Goal: Task Accomplishment & Management: Manage account settings

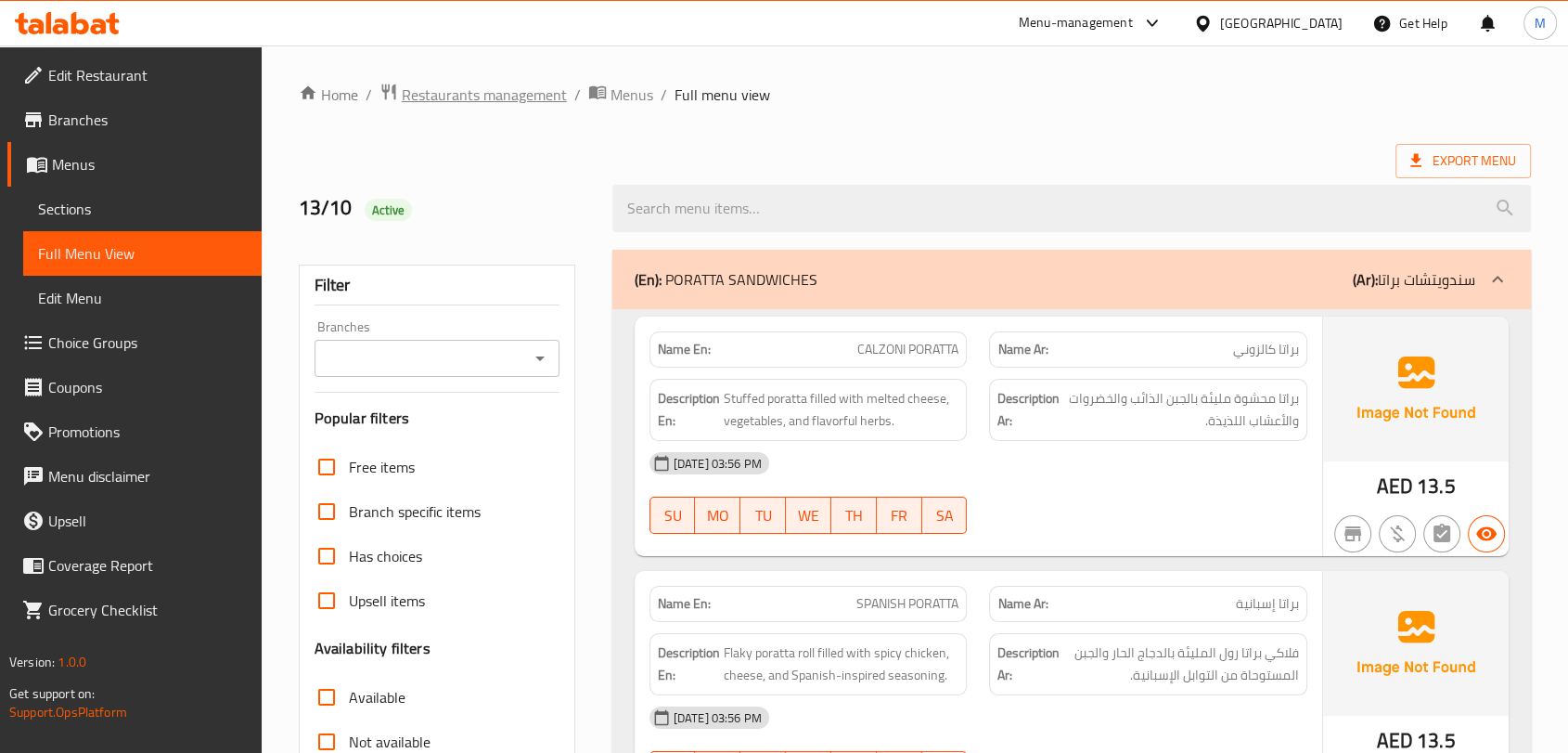
click at [448, 96] on span "Restaurants management" at bounding box center [485, 95] width 165 height 23
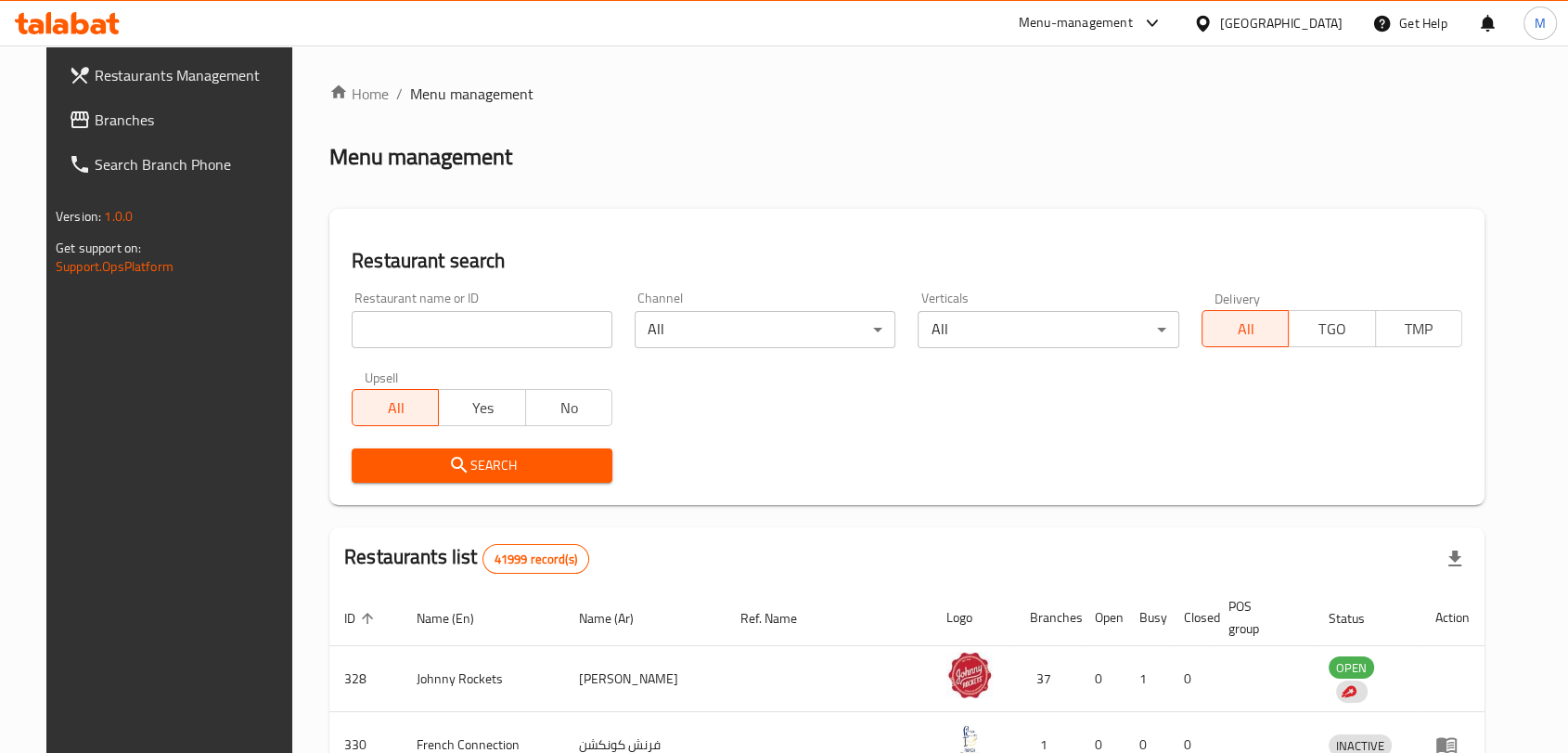
click at [434, 328] on input "search" at bounding box center [482, 330] width 261 height 38
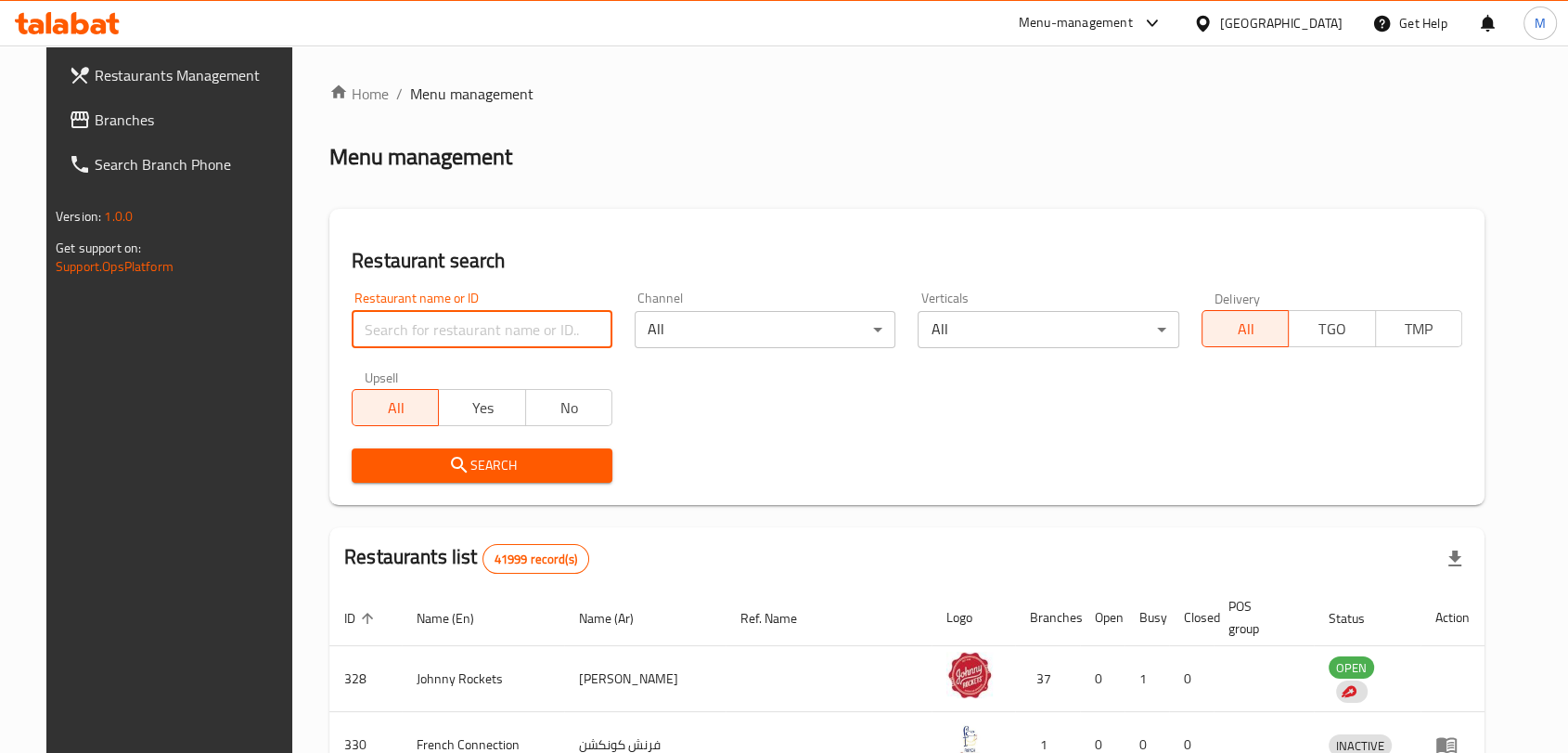
paste input "Bait Al burger"
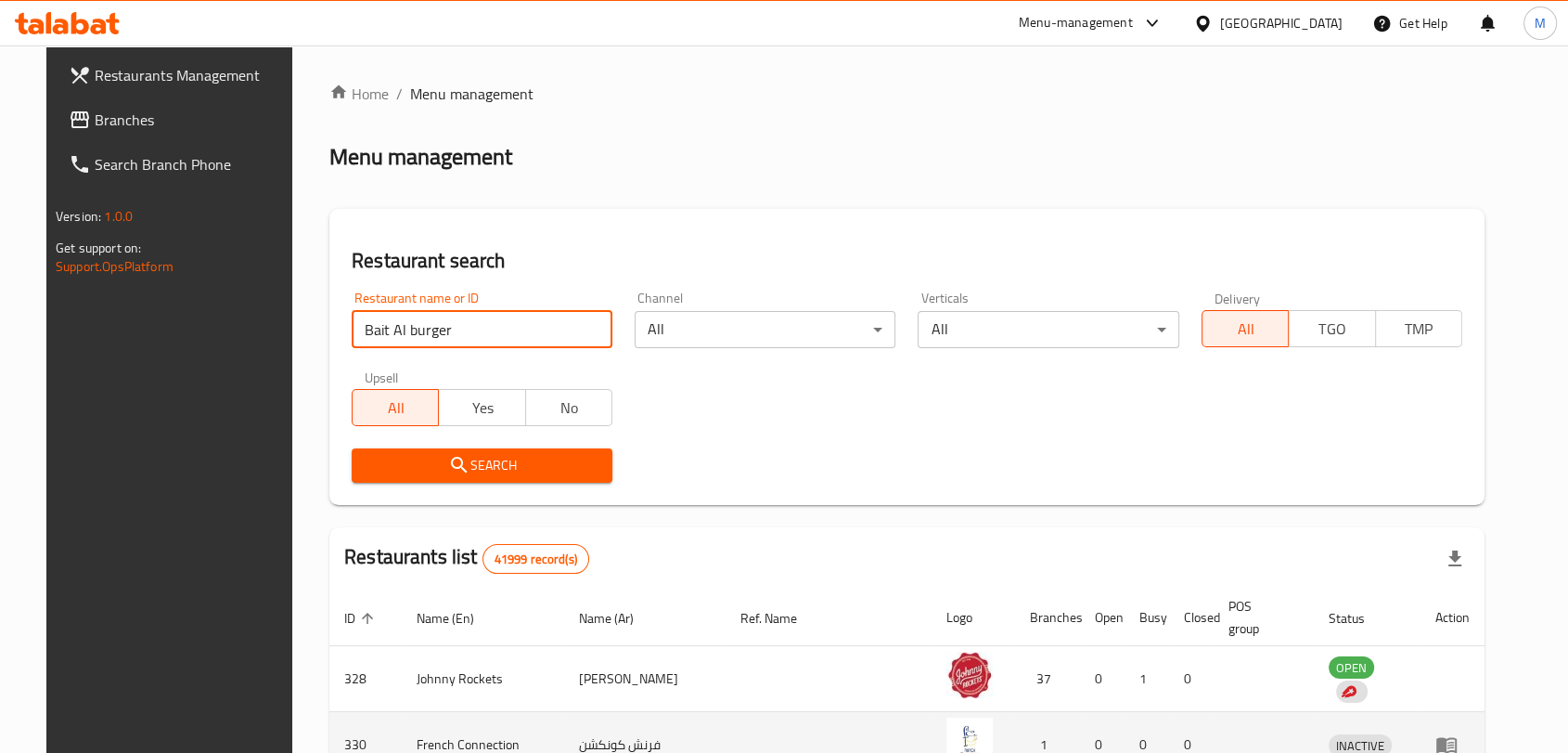
type input "Bait Al burger"
click button "Search" at bounding box center [482, 465] width 261 height 35
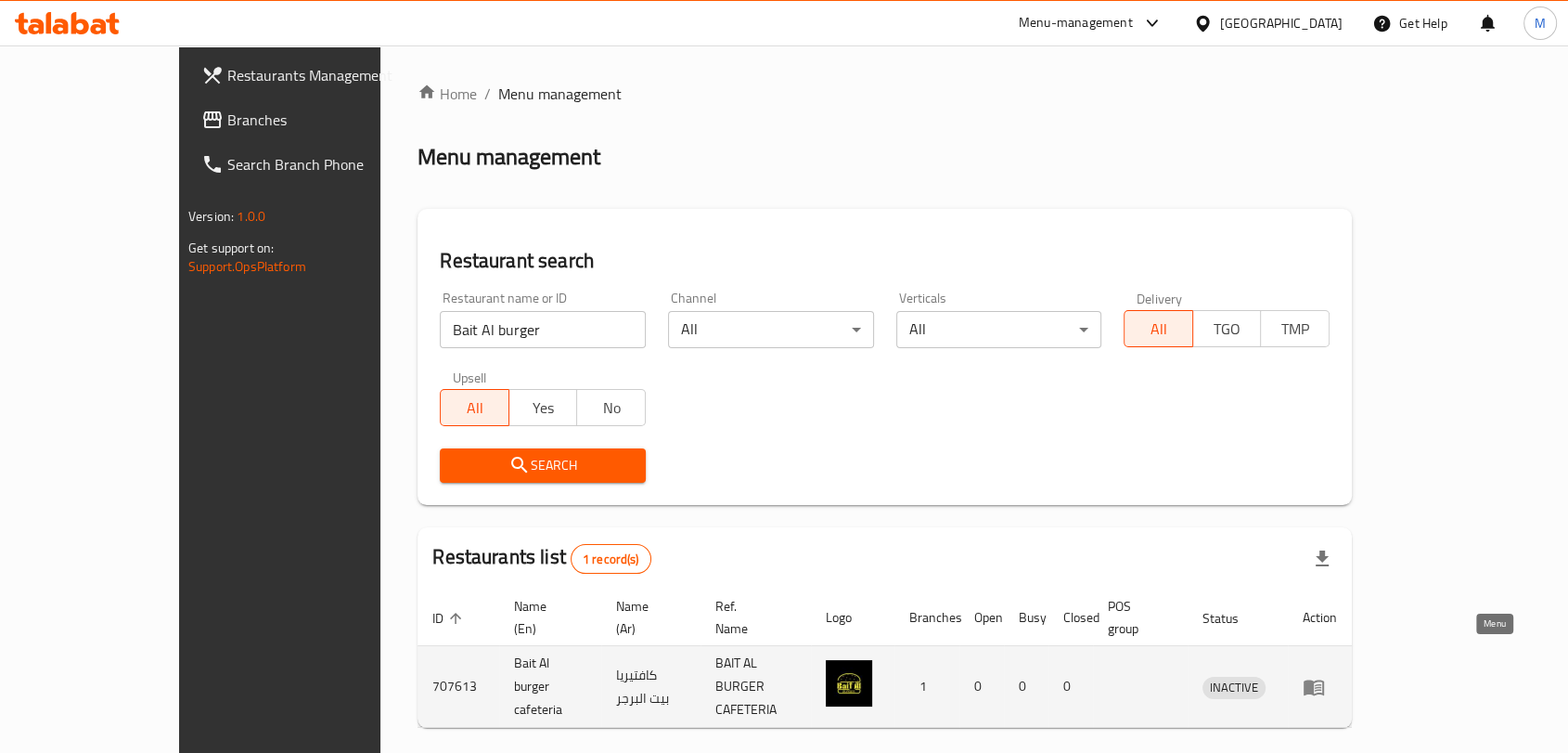
click at [1324, 680] on icon "enhanced table" at bounding box center [1314, 687] width 21 height 16
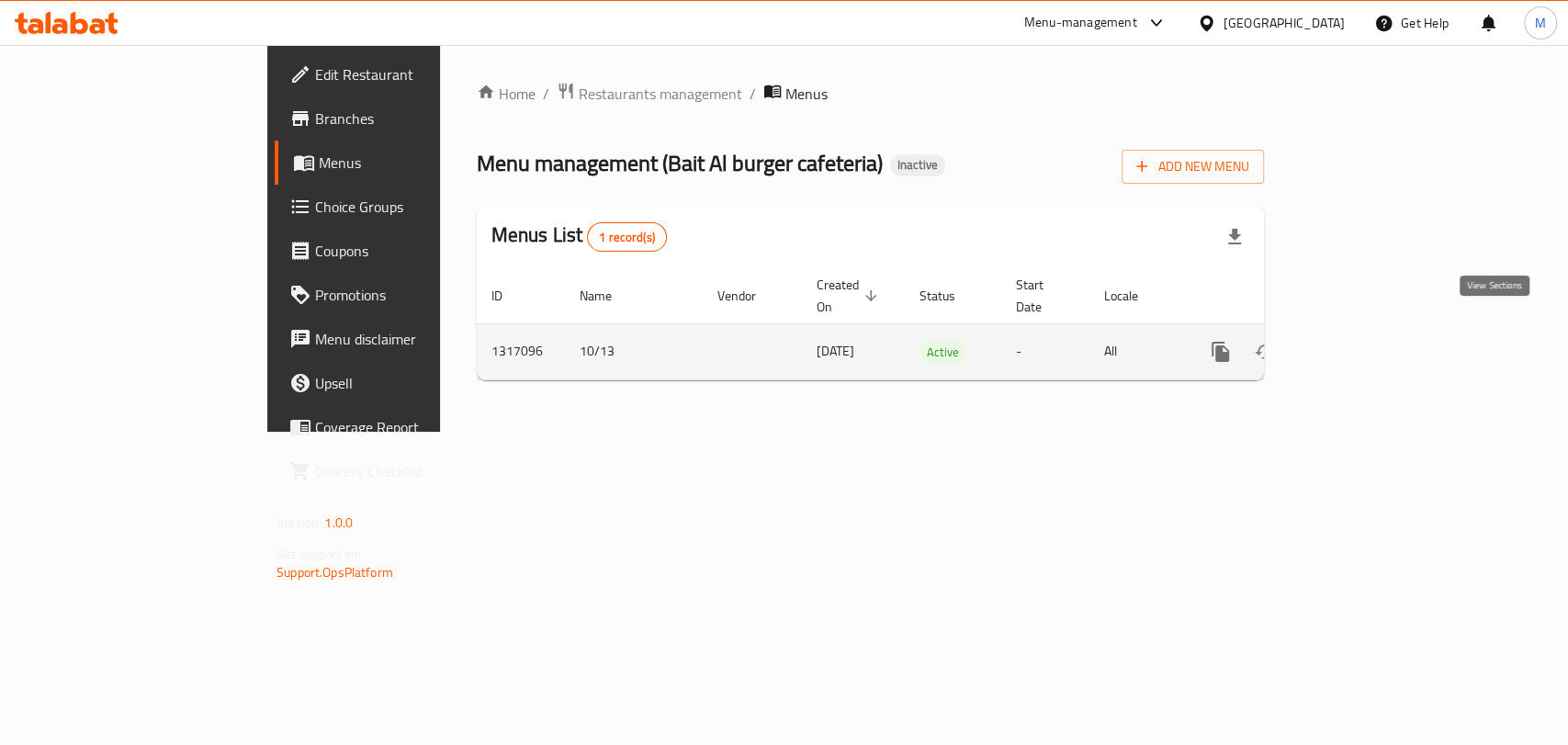
click at [1361, 343] on icon "enhanced table" at bounding box center [1354, 352] width 17 height 17
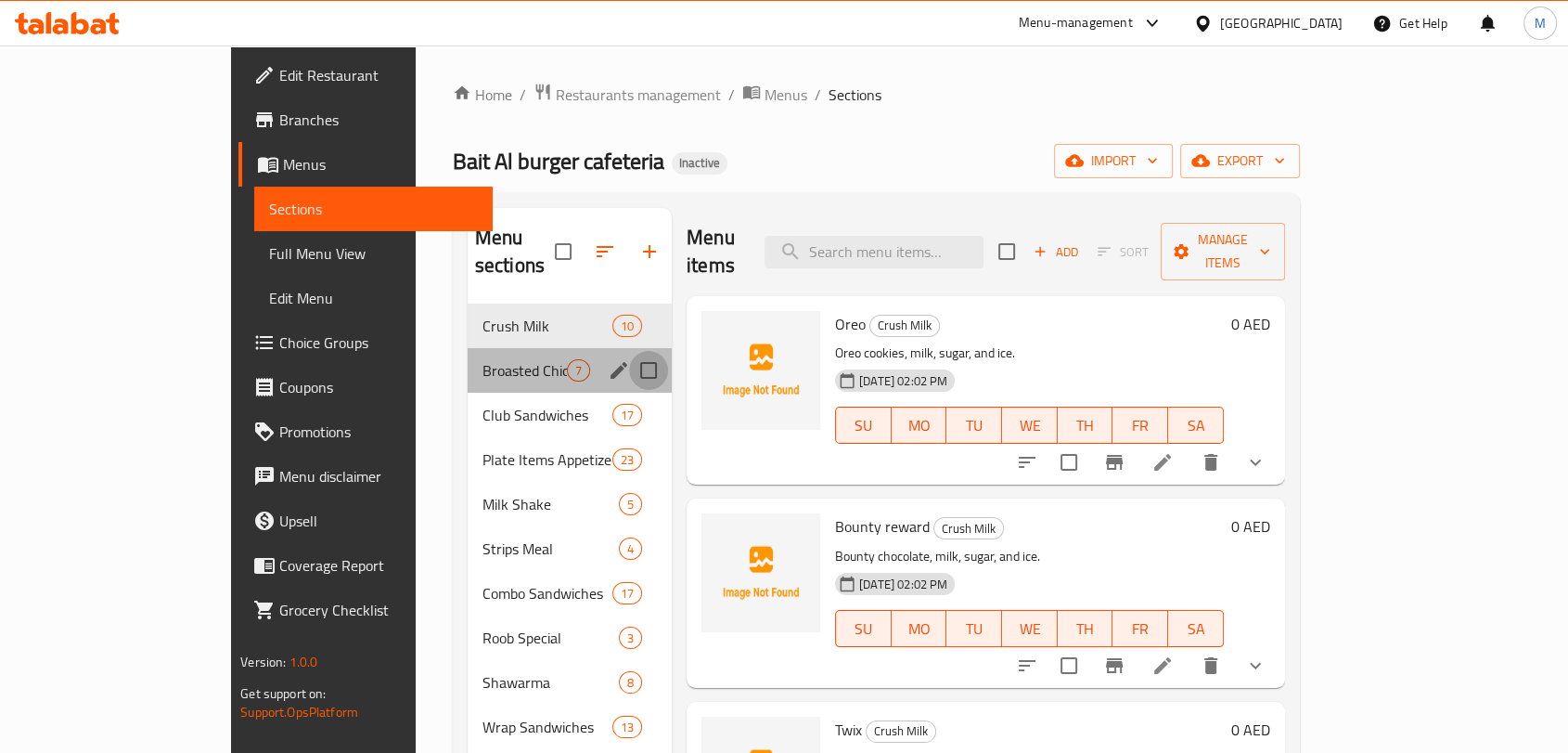
click at [629, 351] on input "Menu sections" at bounding box center [649, 370] width 39 height 39
checkbox input "true"
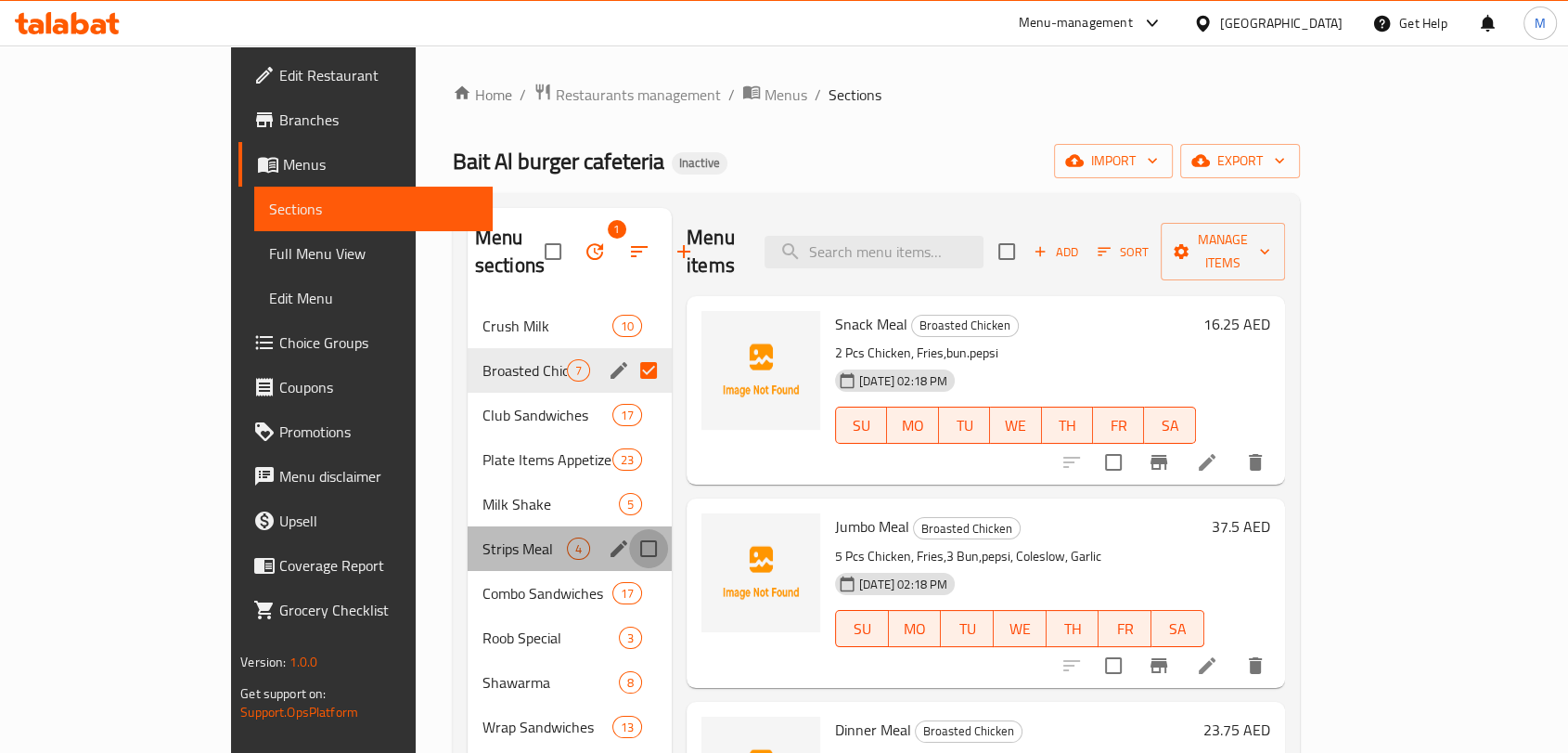
click at [629, 529] on input "Menu sections" at bounding box center [649, 549] width 39 height 39
checkbox input "true"
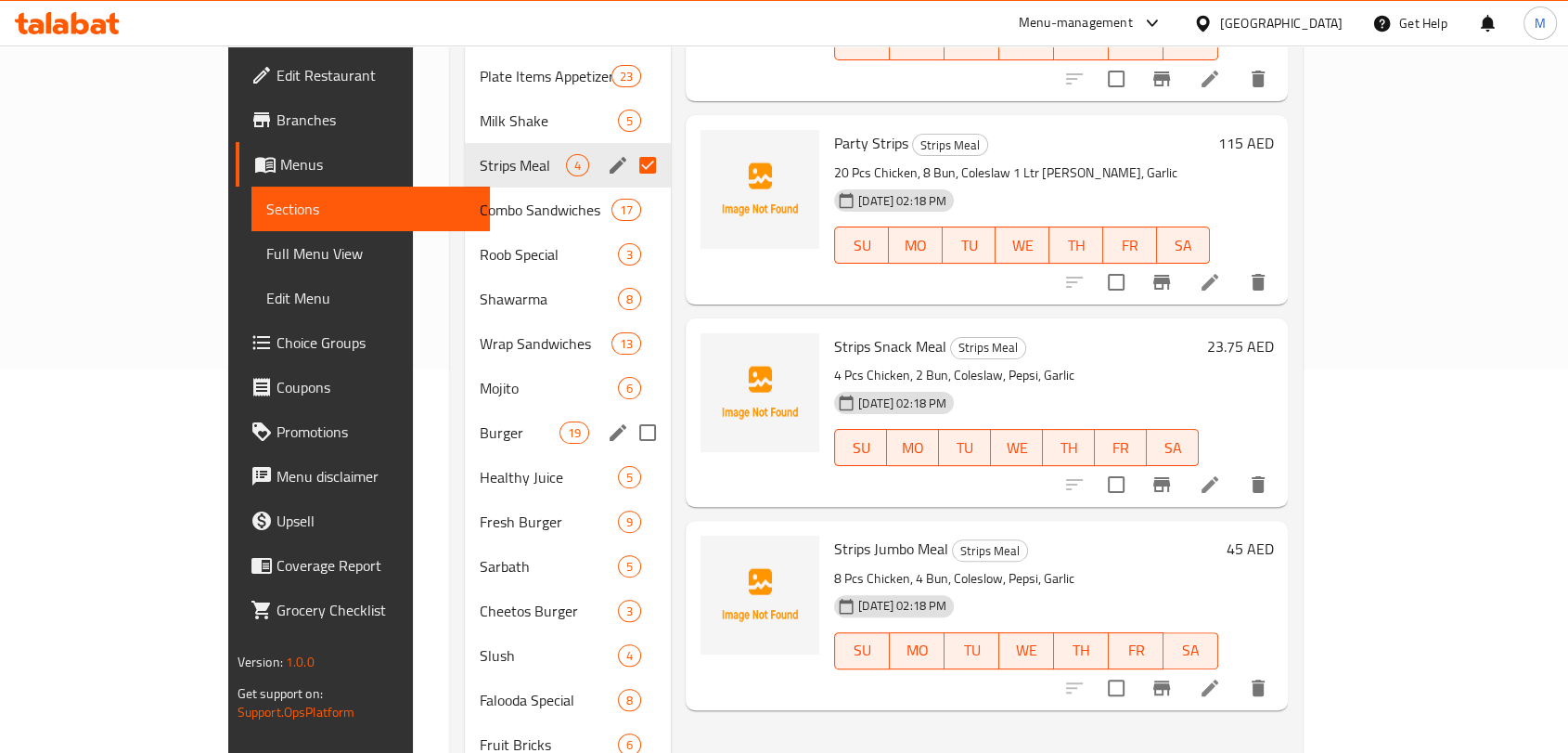
scroll to position [309, 0]
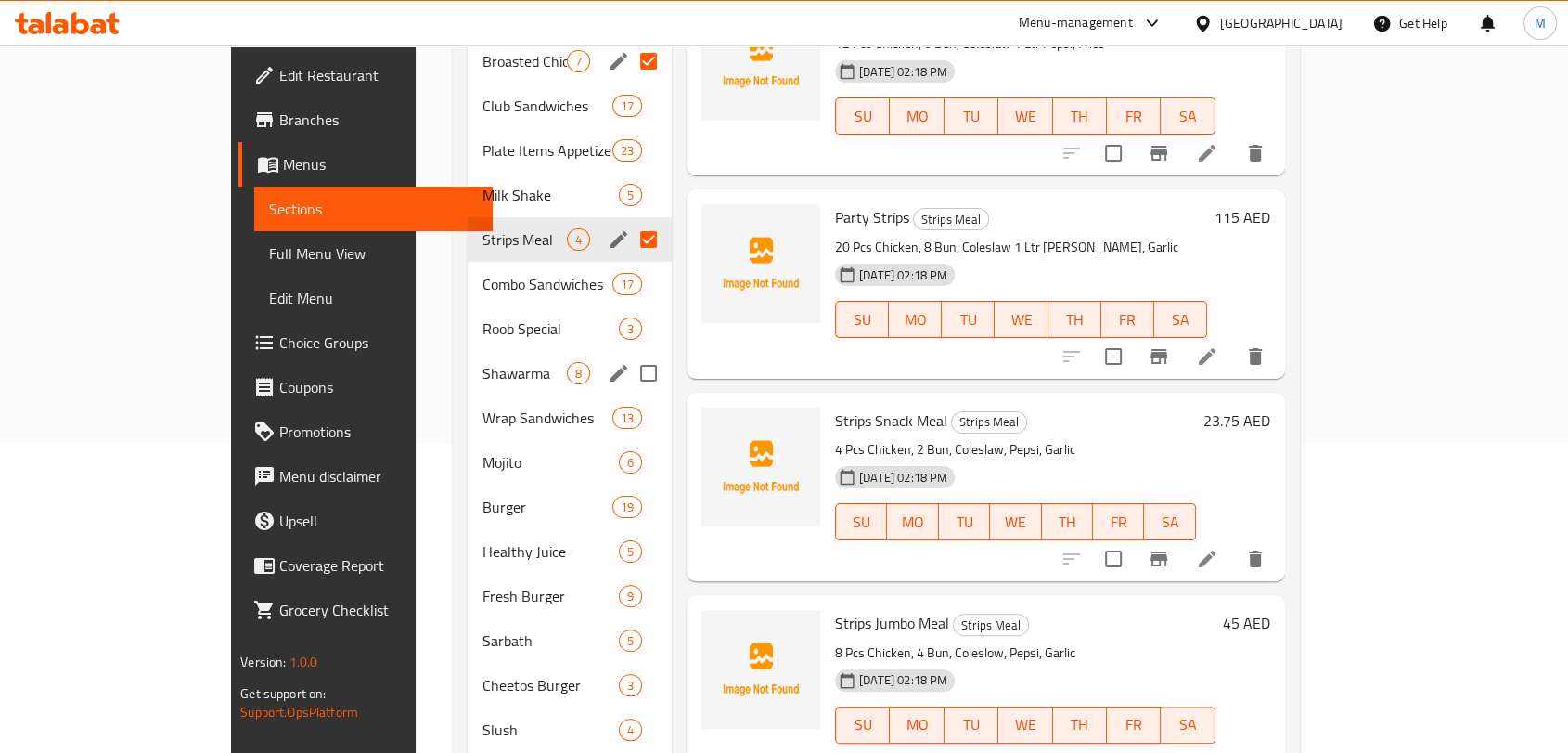
click at [629, 356] on input "Menu sections" at bounding box center [649, 373] width 39 height 39
checkbox input "true"
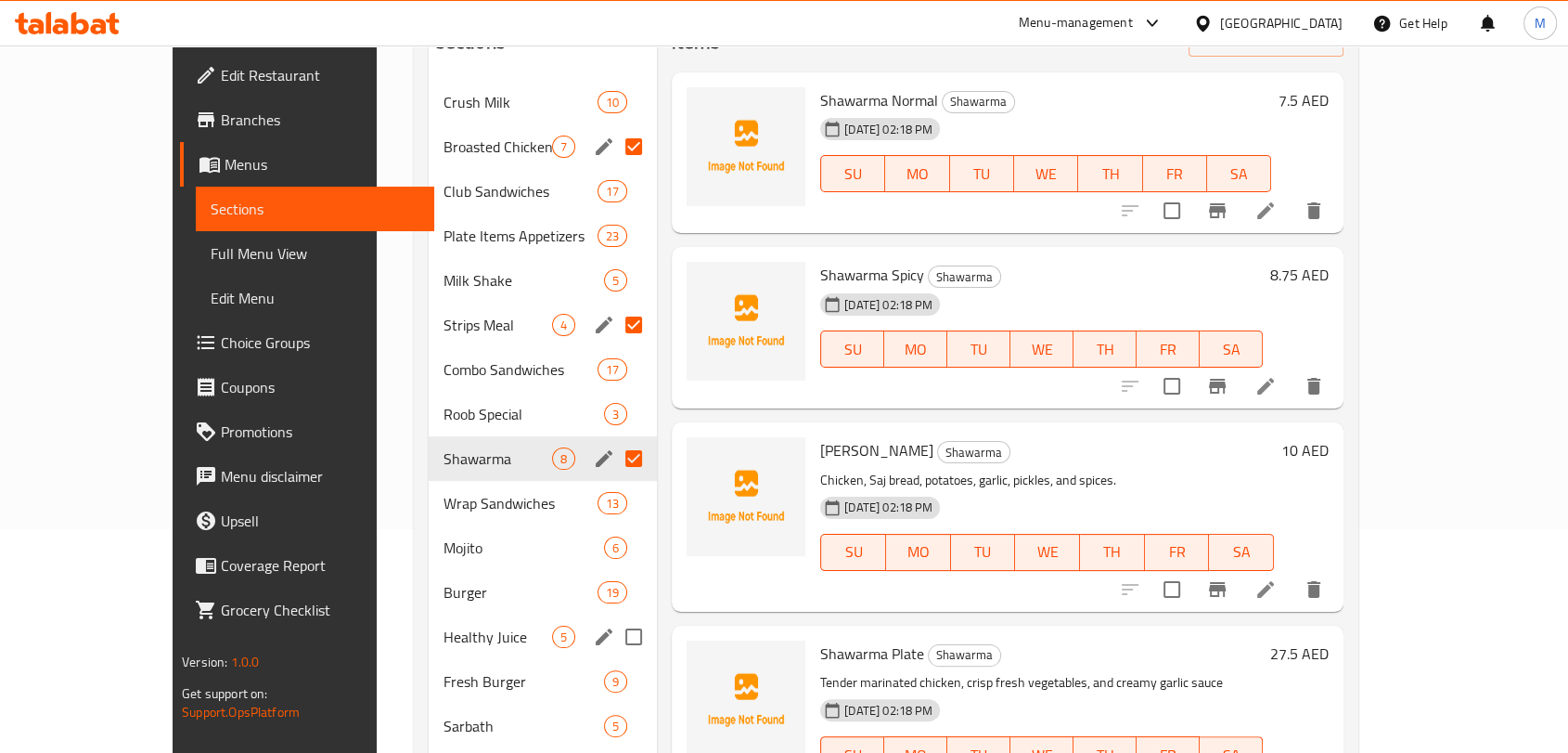
scroll to position [103, 0]
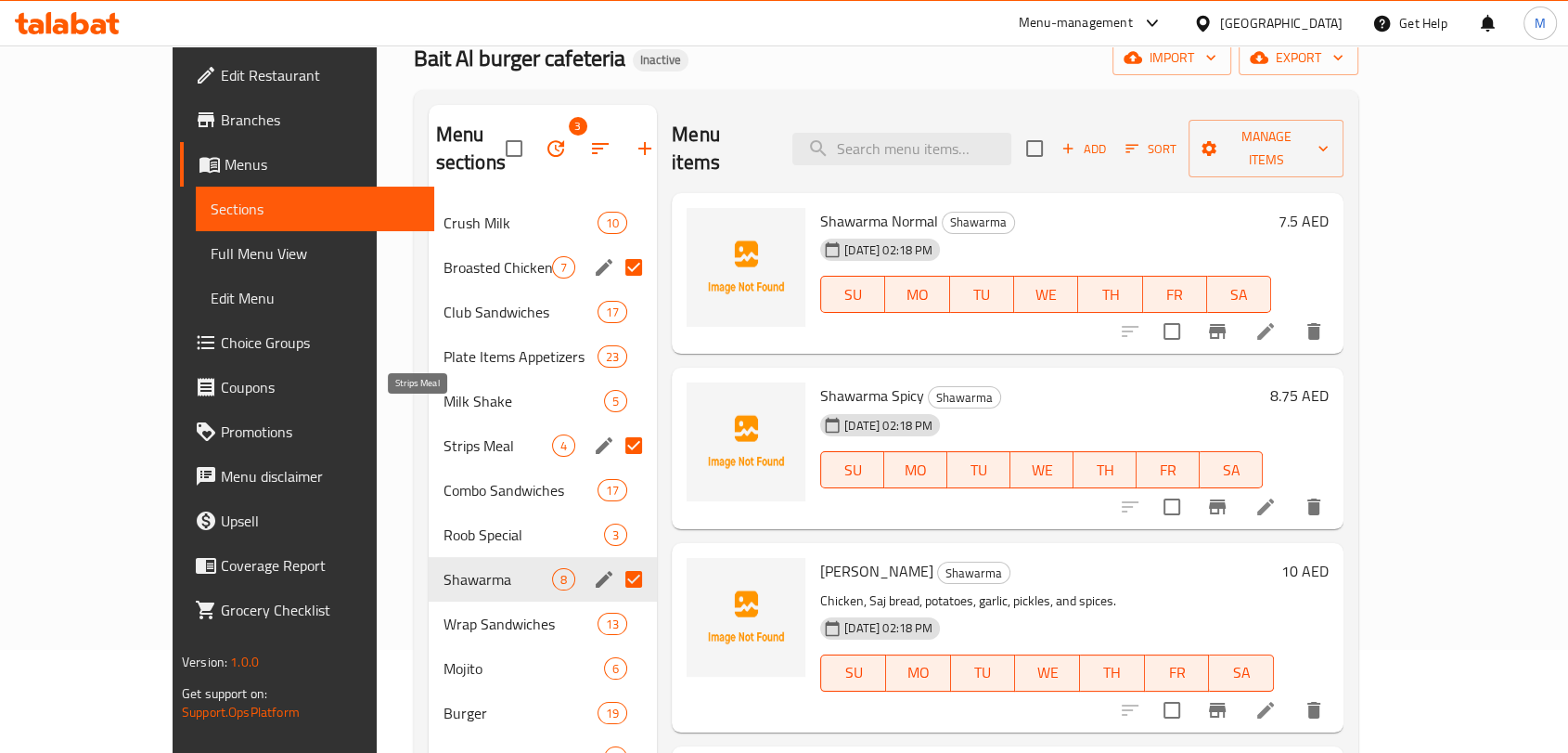
click at [443, 434] on span "Strips Meal" at bounding box center [498, 445] width 109 height 23
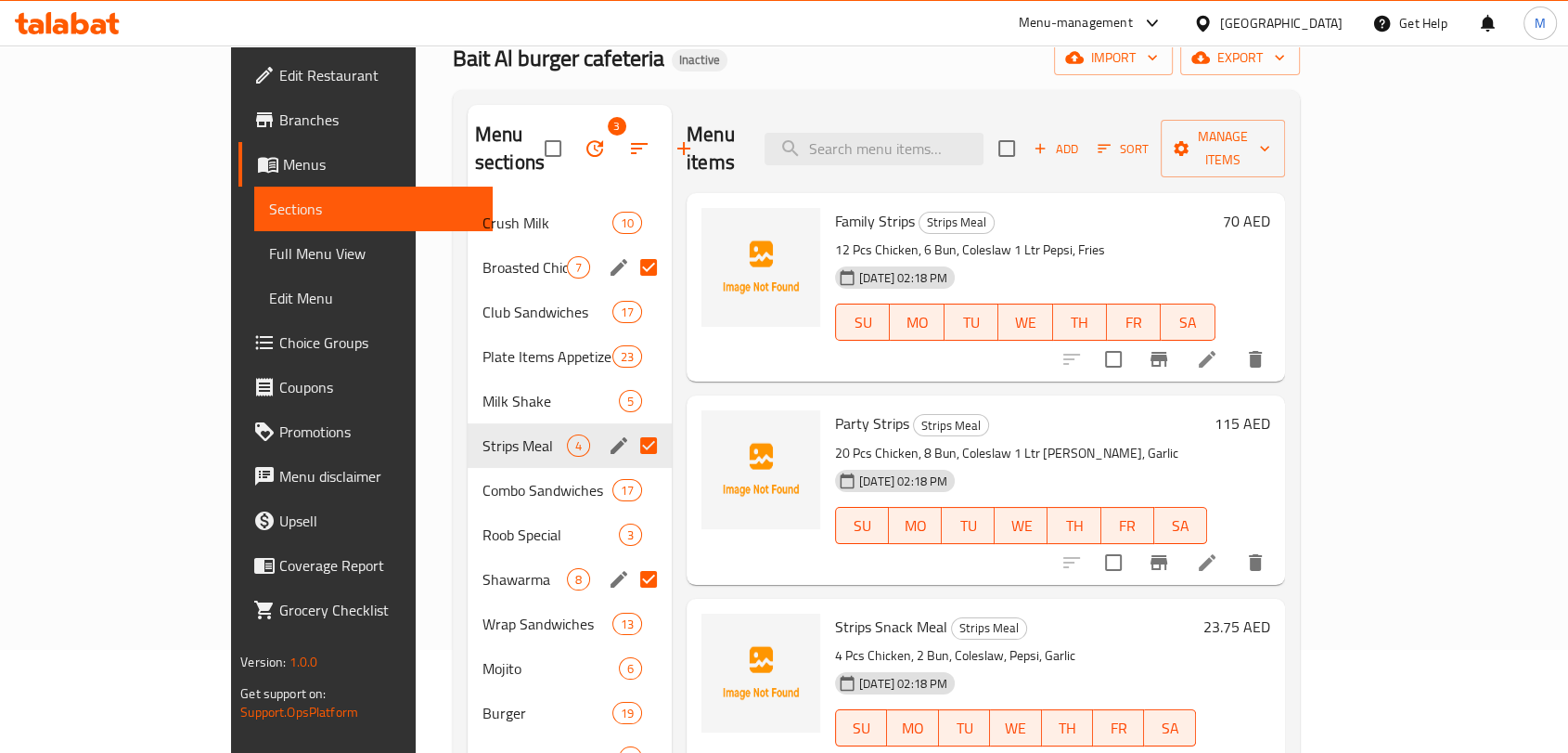
click at [468, 252] on div "Broasted Chicken 7" at bounding box center [570, 267] width 204 height 45
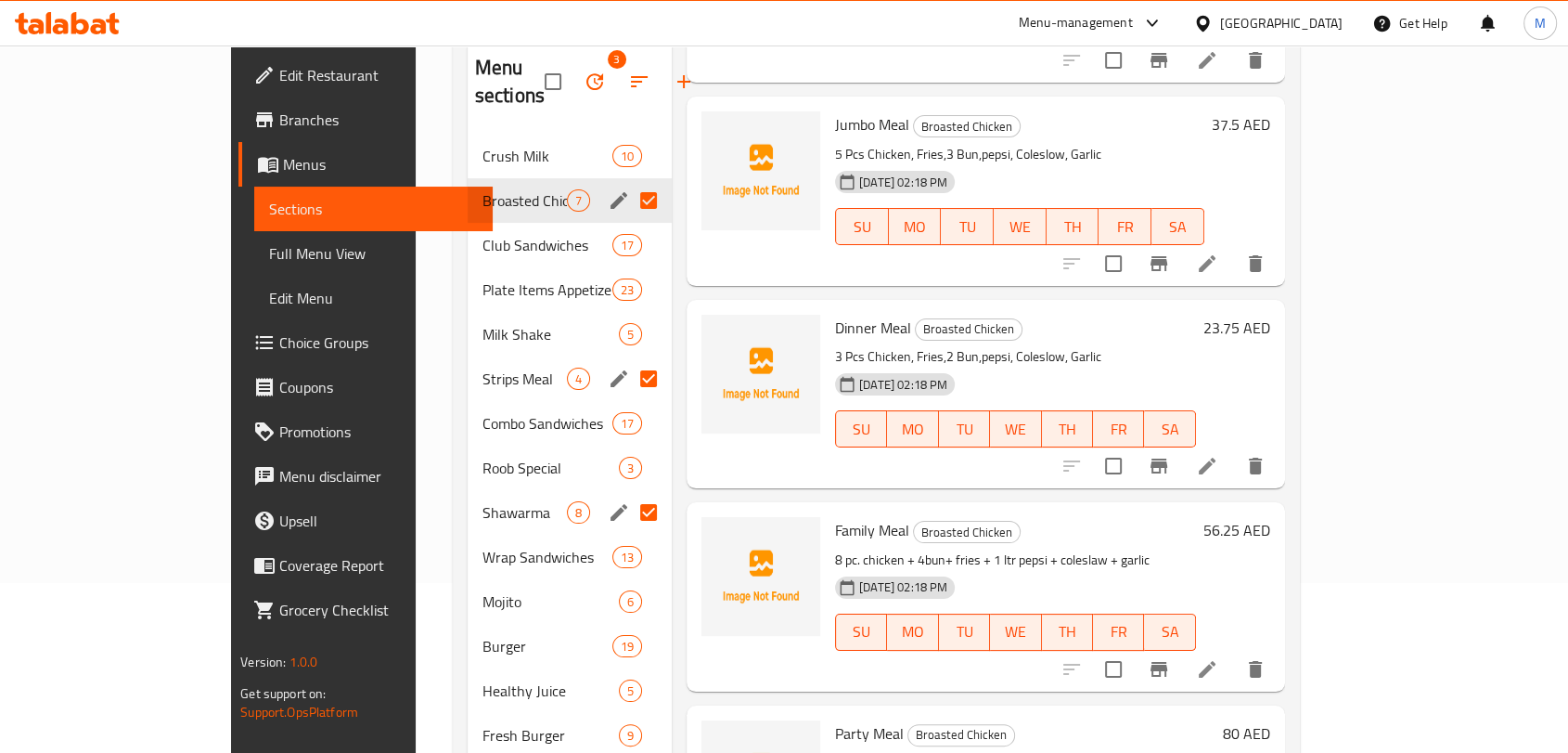
scroll to position [122, 0]
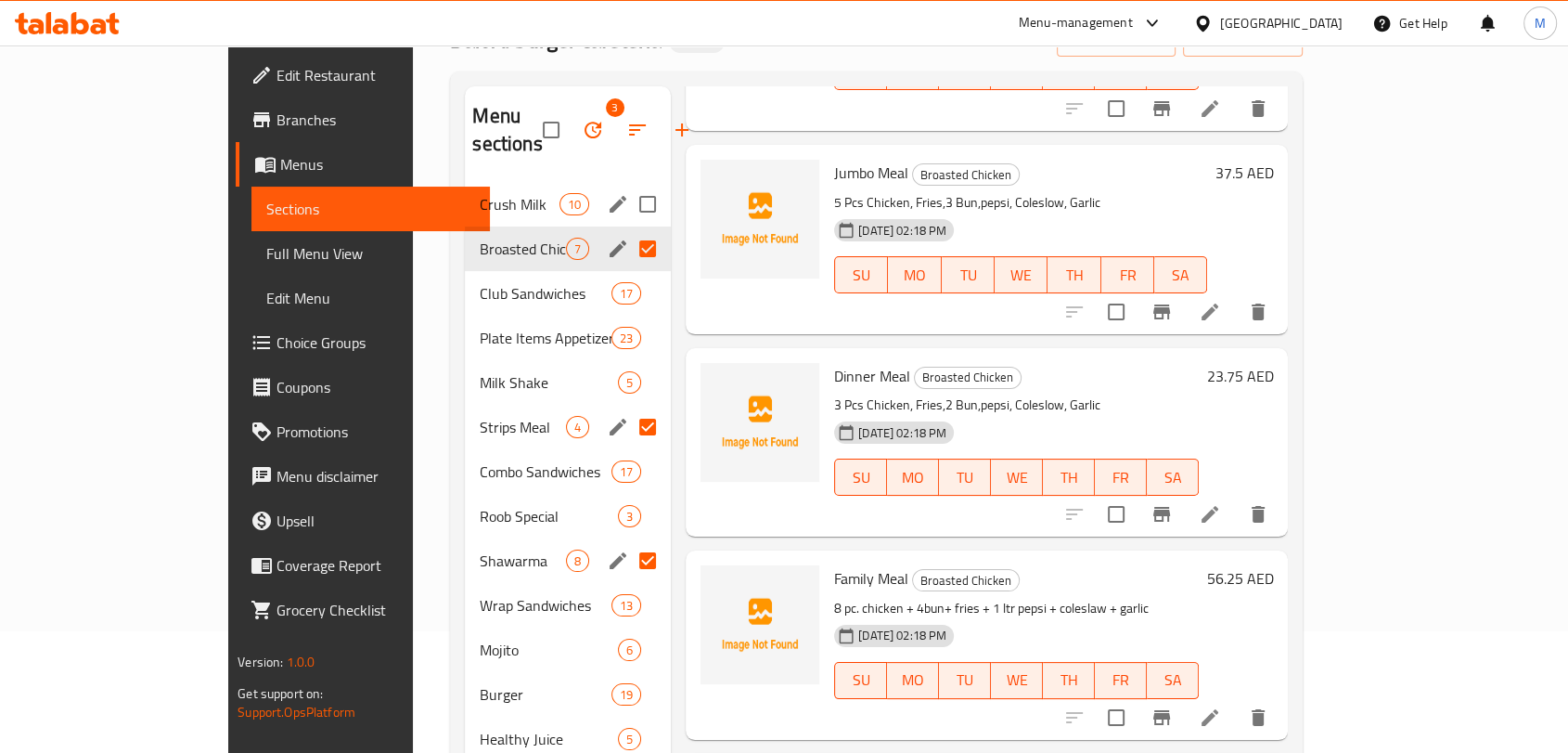
click at [628, 185] on input "Menu sections" at bounding box center [648, 204] width 39 height 39
checkbox input "true"
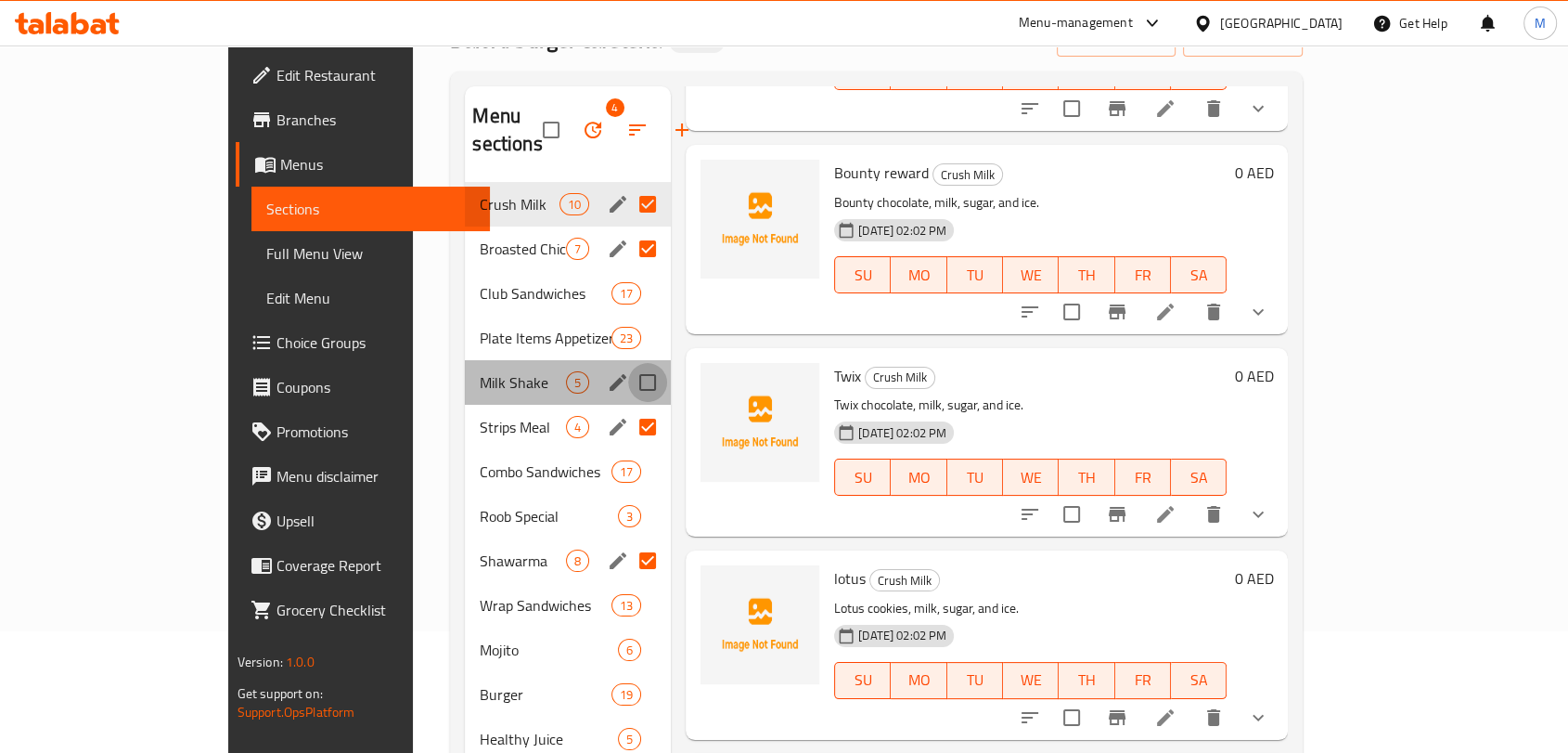
click at [628, 363] on input "Menu sections" at bounding box center [648, 383] width 39 height 39
checkbox input "true"
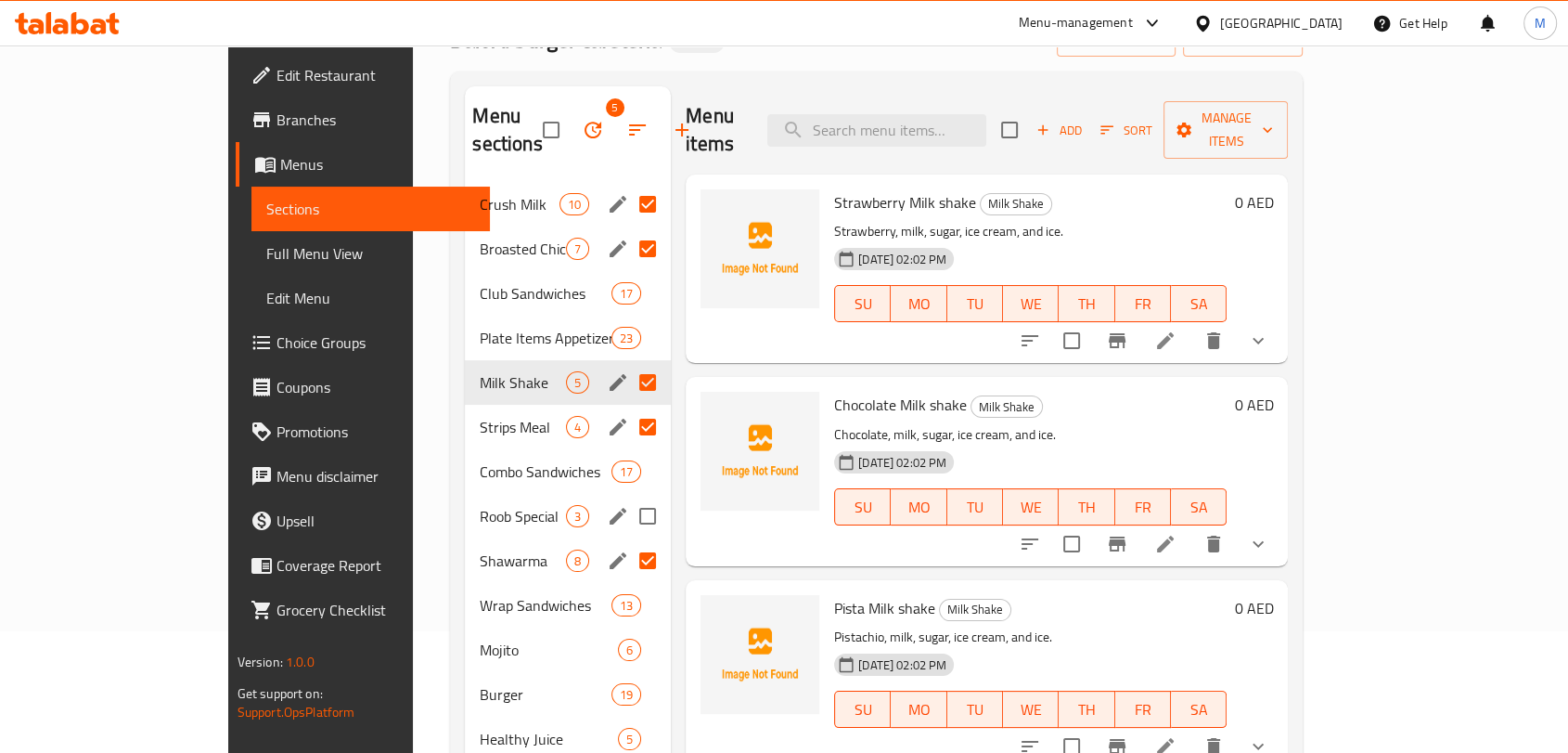
click at [628, 497] on input "Menu sections" at bounding box center [648, 517] width 39 height 39
checkbox input "true"
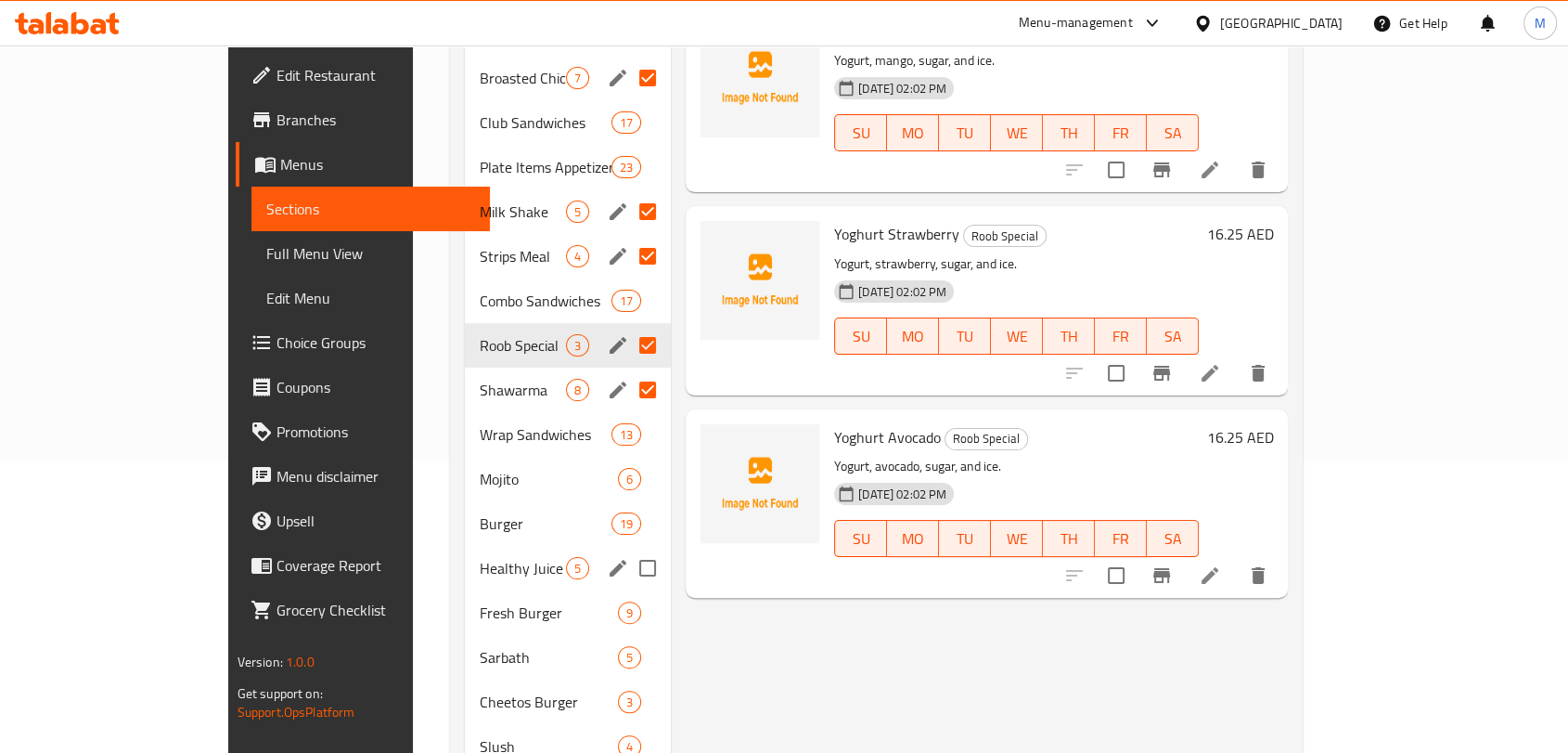
scroll to position [328, 0]
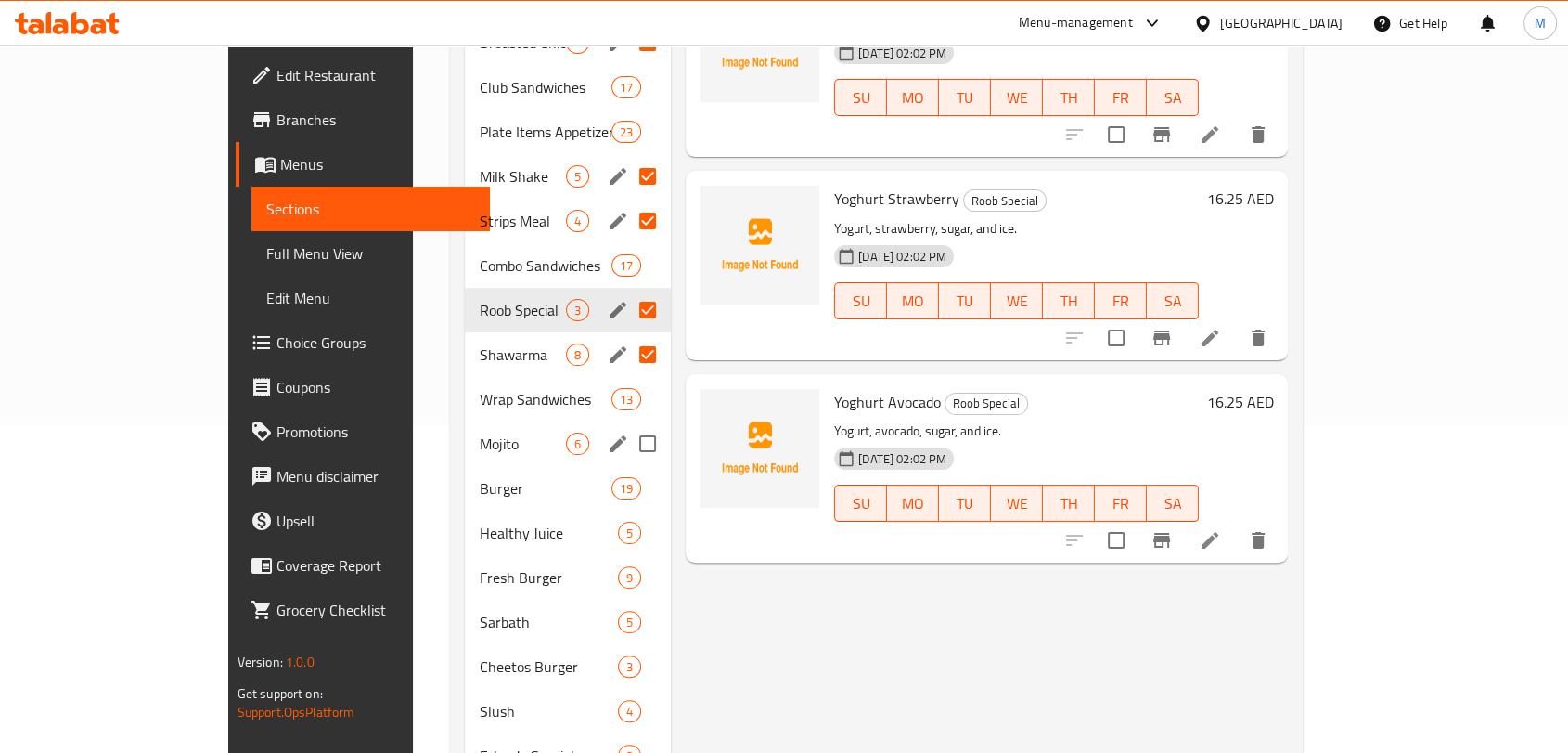
click at [628, 425] on input "Menu sections" at bounding box center [648, 444] width 39 height 39
checkbox input "true"
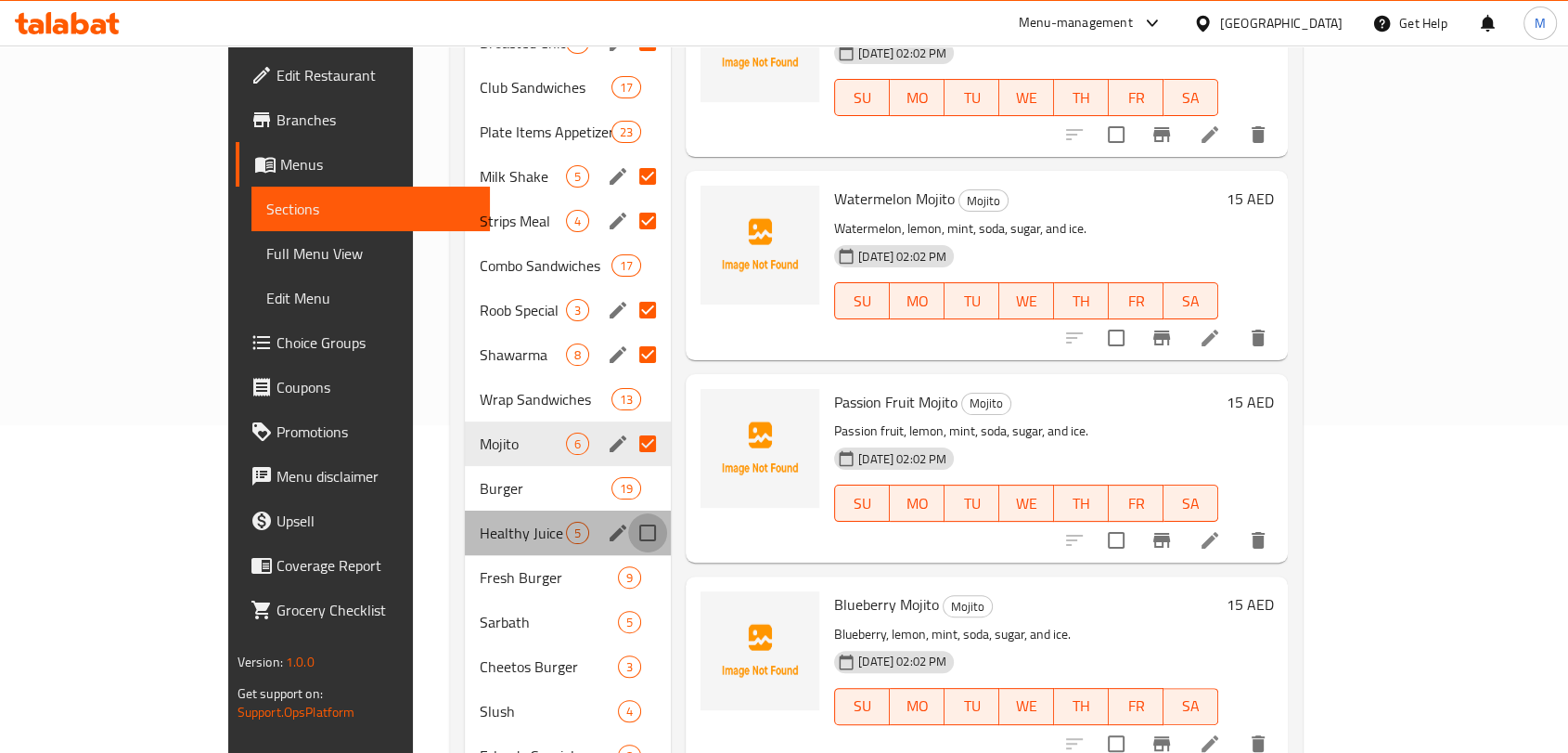
click at [628, 514] on input "Menu sections" at bounding box center [648, 534] width 39 height 39
checkbox input "true"
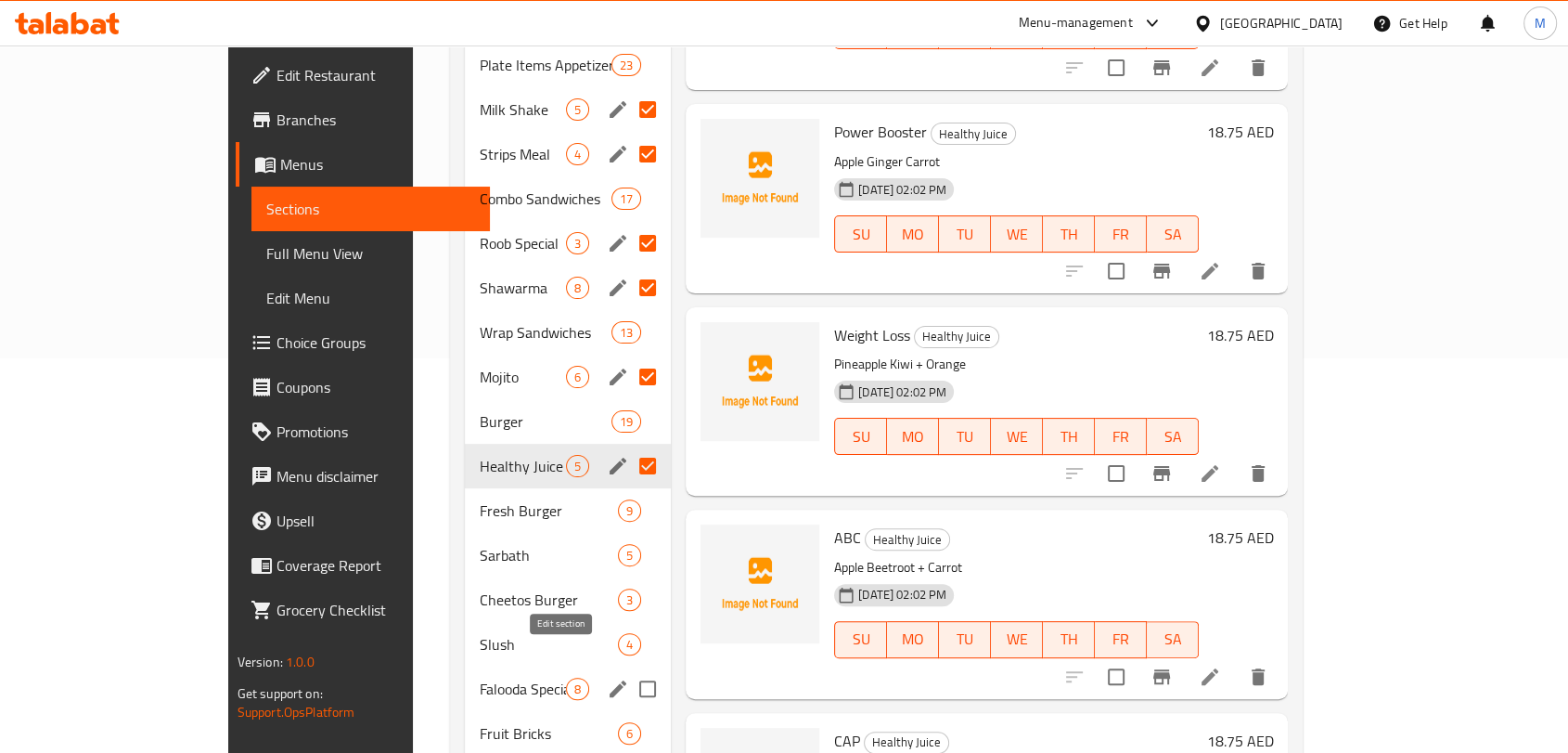
scroll to position [430, 0]
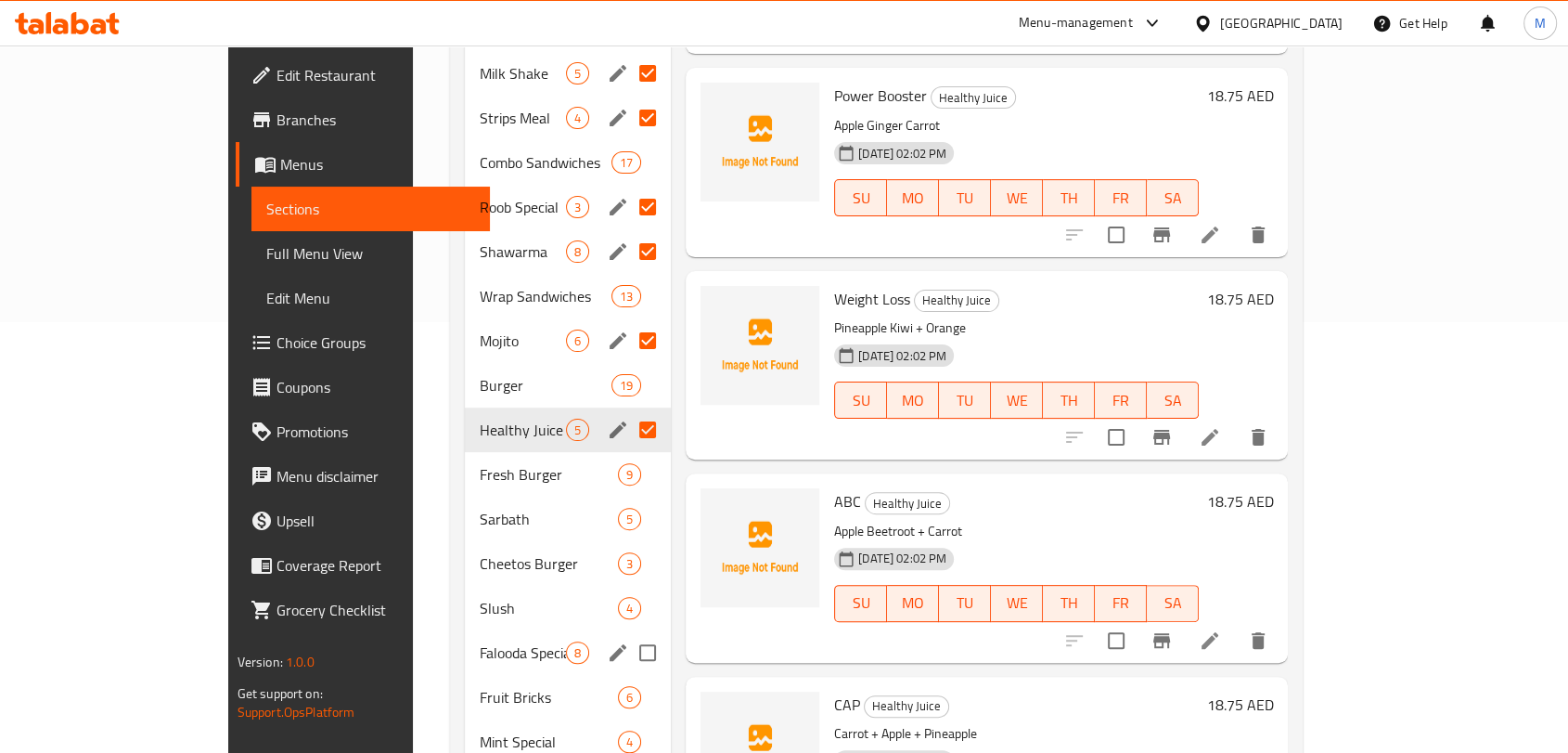
click at [628, 633] on input "Menu sections" at bounding box center [648, 653] width 39 height 39
checkbox input "true"
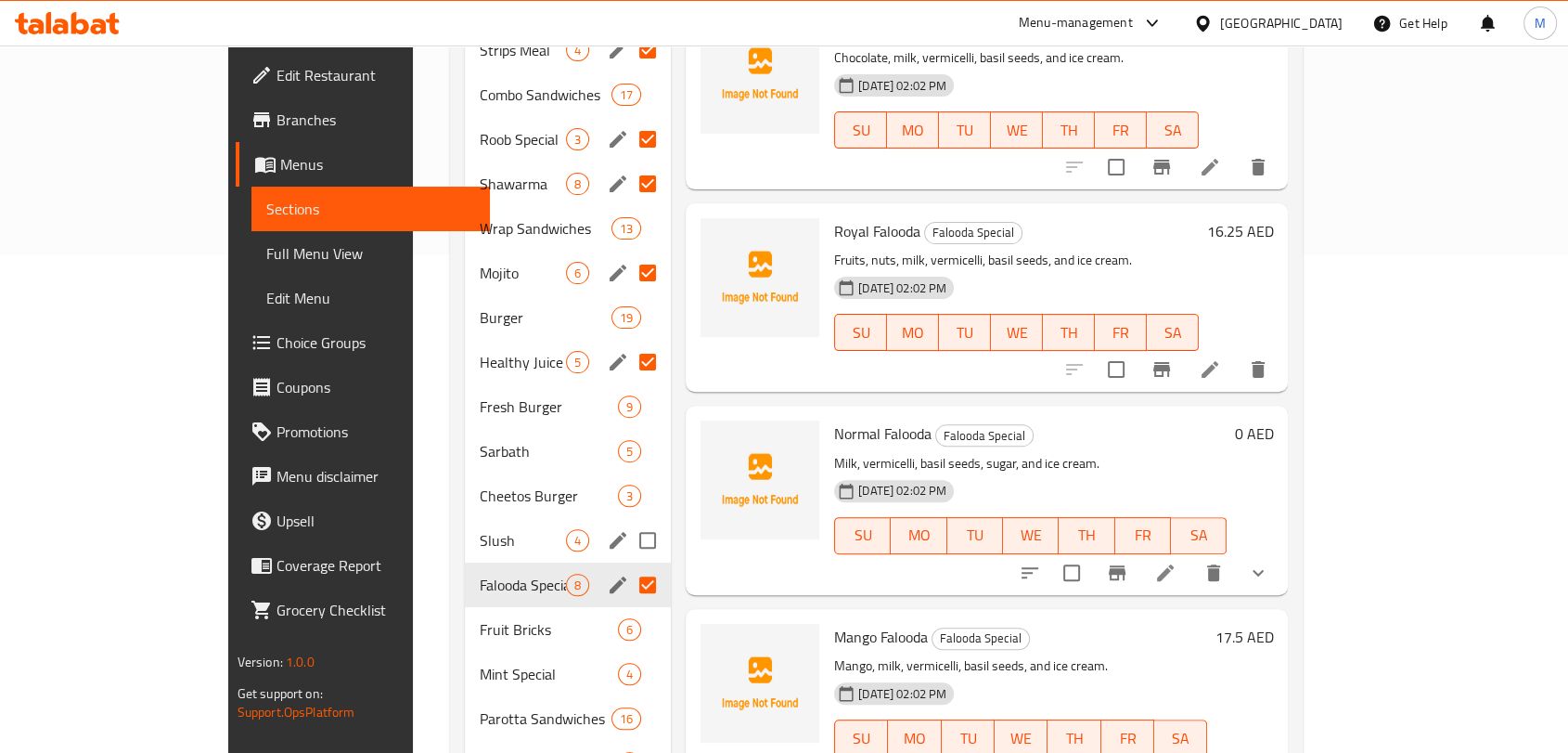
scroll to position [535, 0]
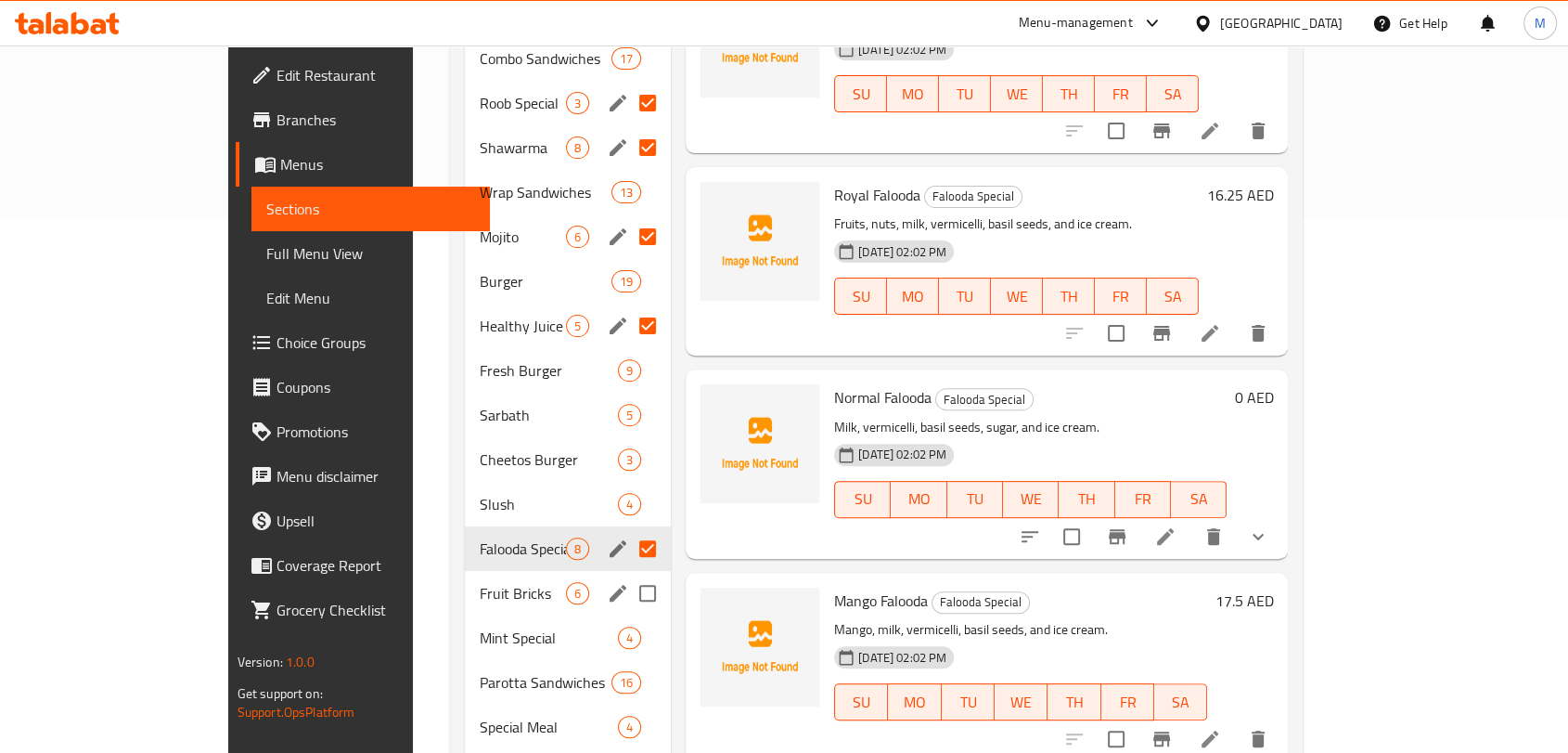
click at [628, 574] on input "Menu sections" at bounding box center [648, 594] width 39 height 39
checkbox input "true"
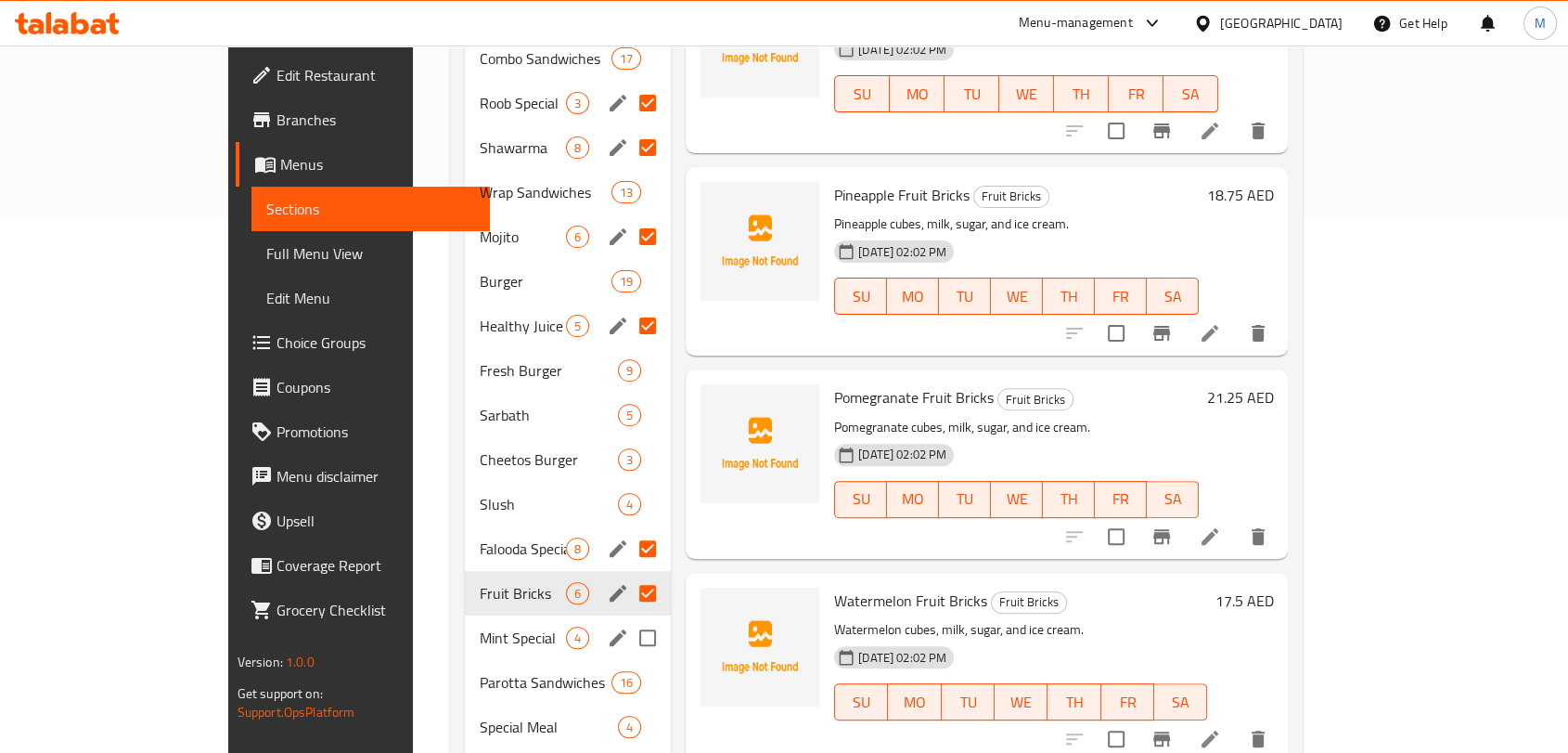
click at [628, 618] on input "Menu sections" at bounding box center [648, 638] width 39 height 39
checkbox input "true"
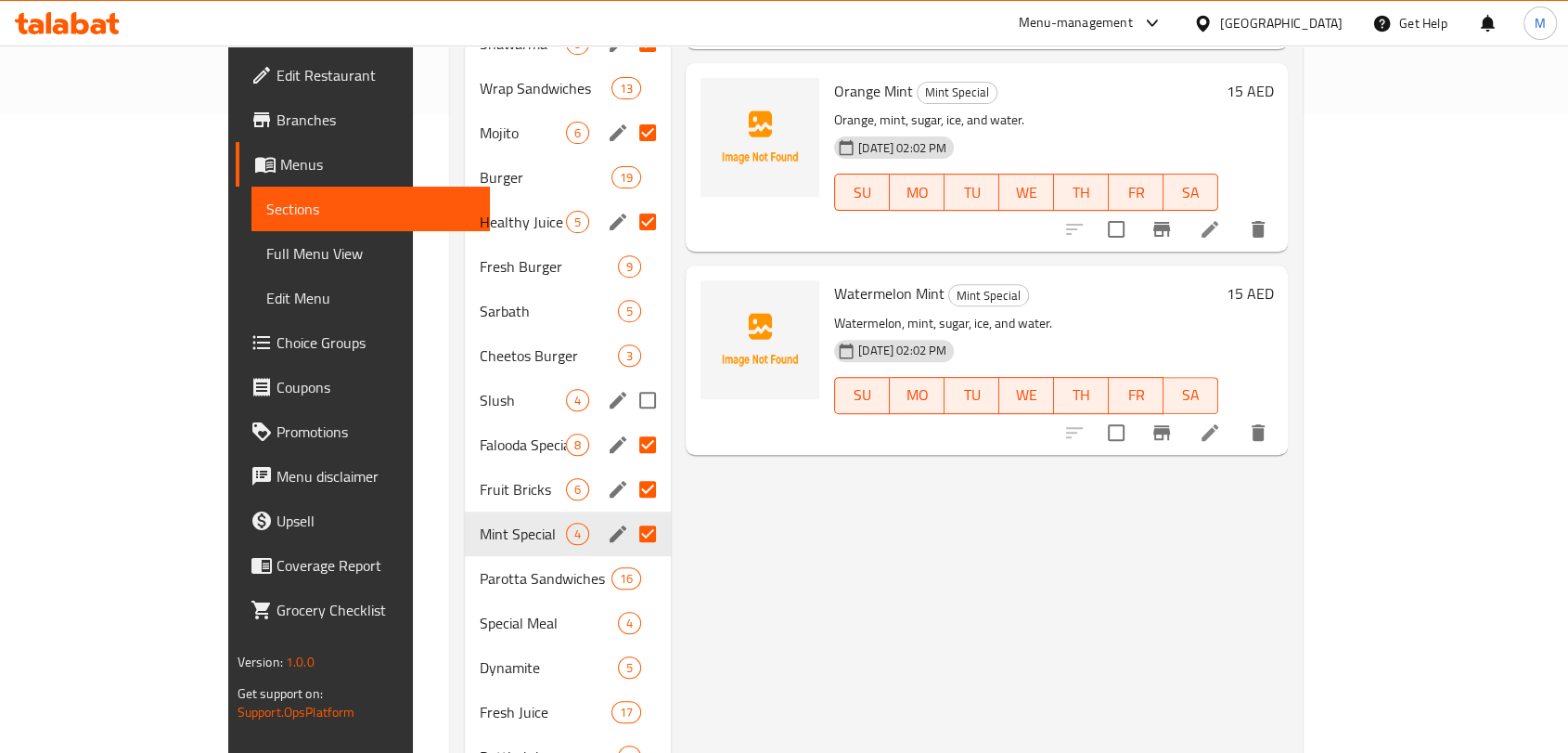
scroll to position [638, 0]
click at [628, 382] on input "Menu sections" at bounding box center [648, 401] width 39 height 39
checkbox input "true"
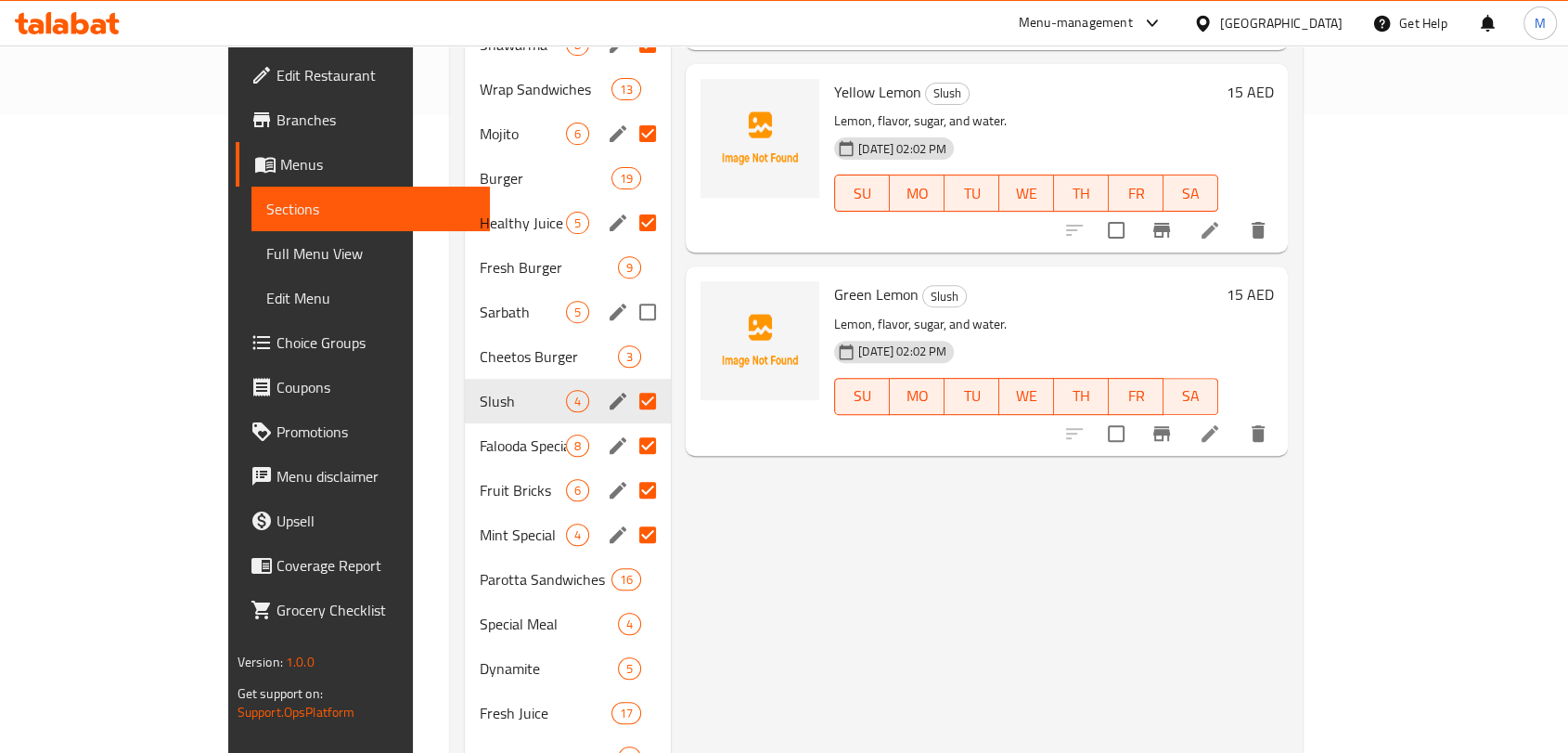
click at [628, 293] on input "Menu sections" at bounding box center [648, 312] width 39 height 39
checkbox input "true"
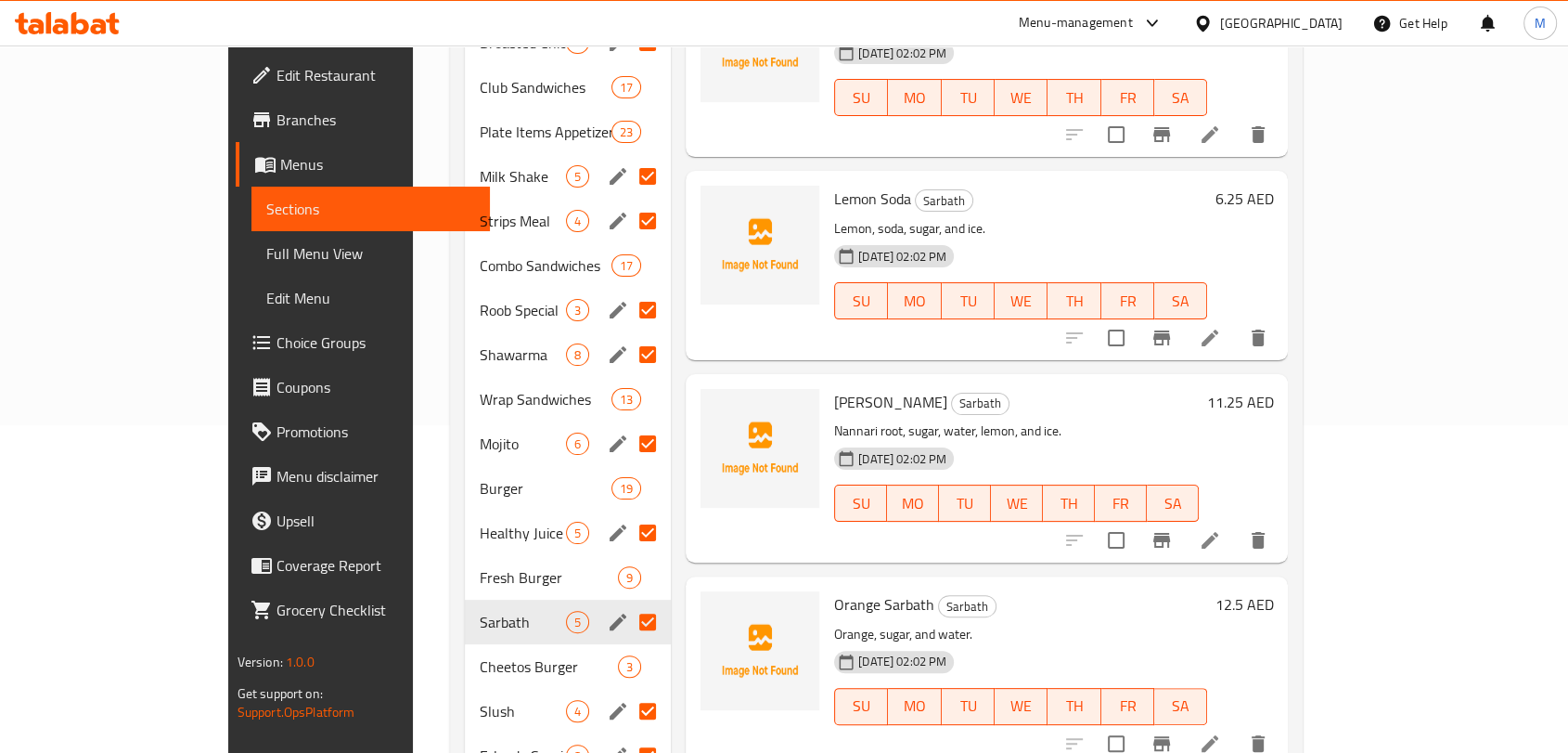
scroll to position [19, 0]
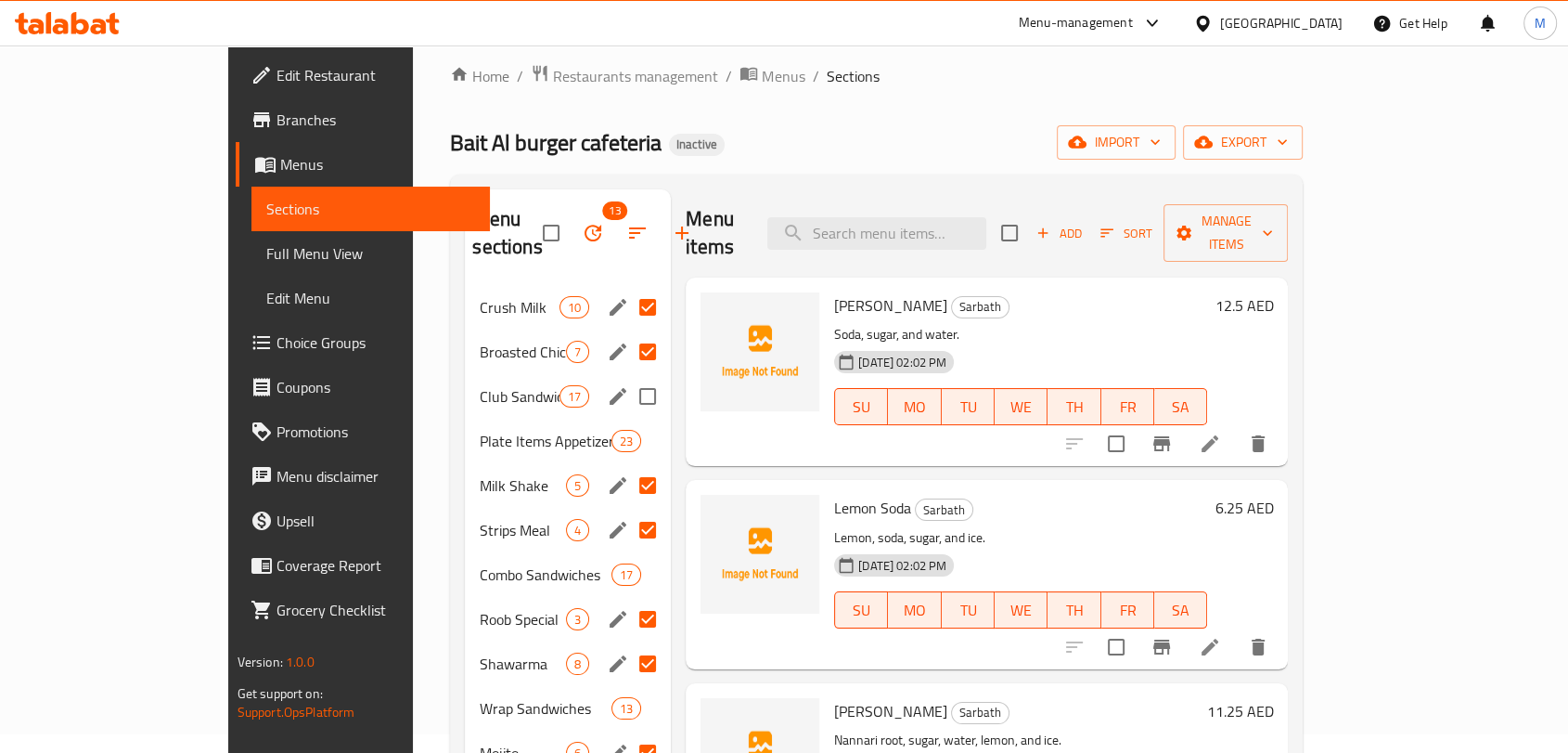
click at [628, 377] on input "Menu sections" at bounding box center [648, 397] width 39 height 39
checkbox input "true"
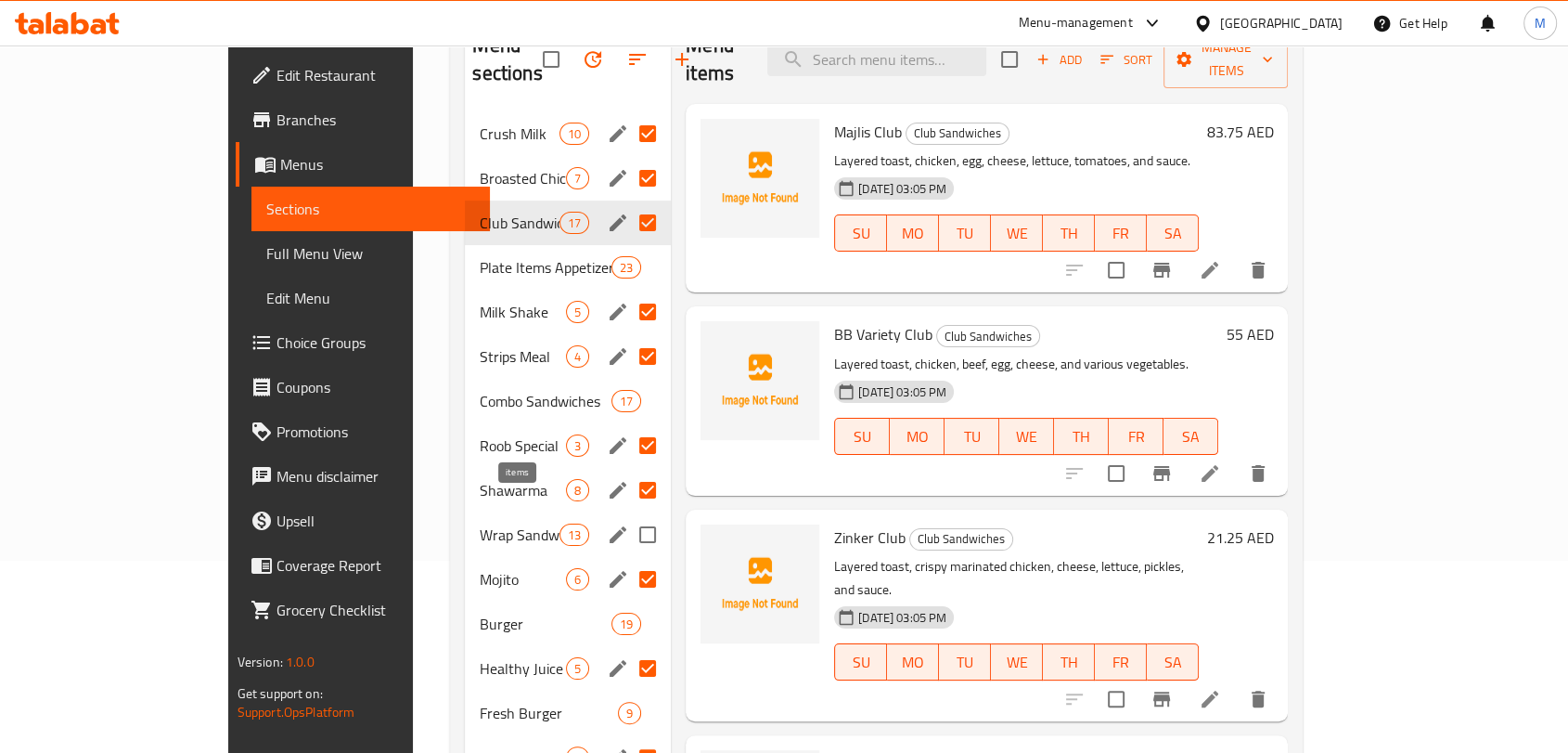
scroll to position [225, 0]
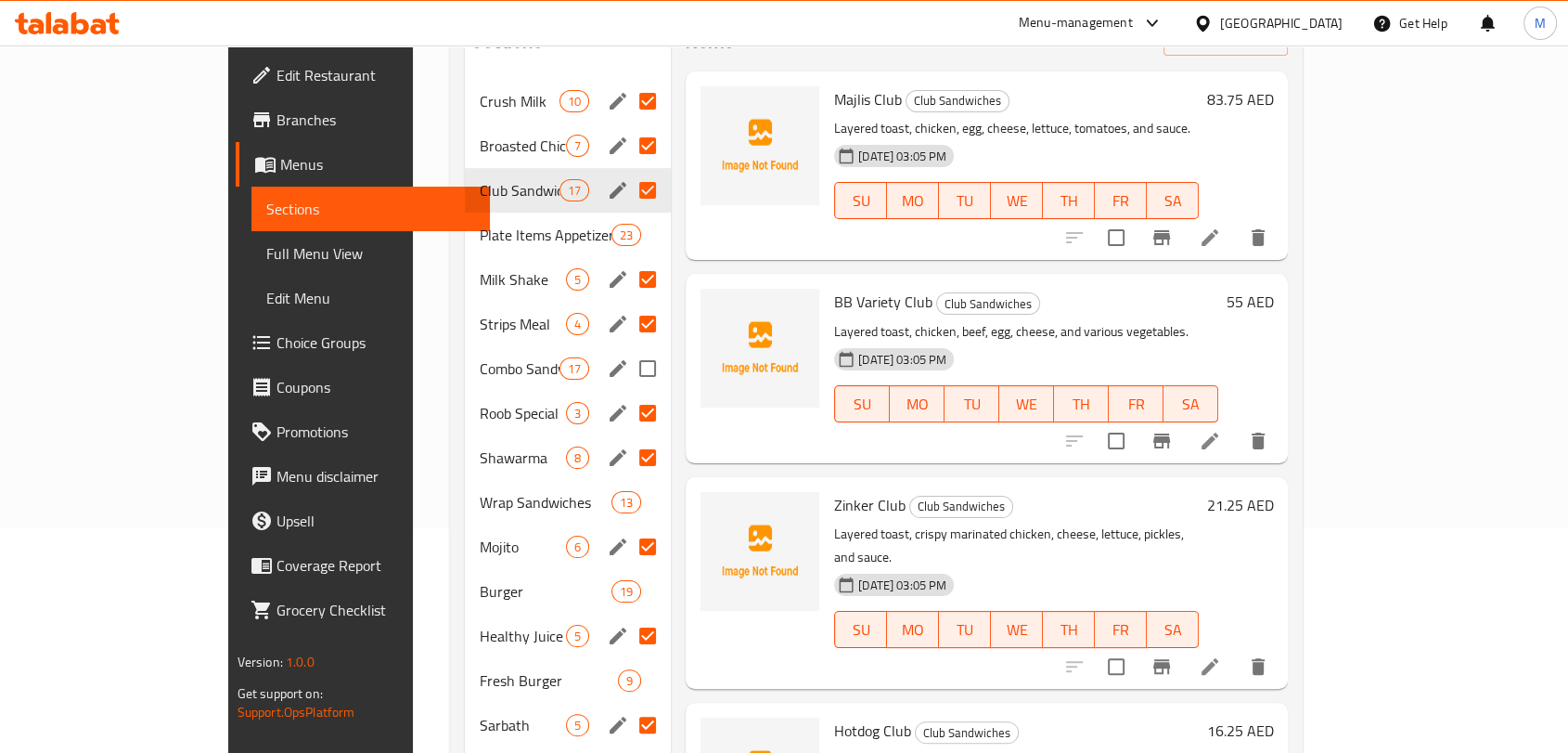
click at [628, 349] on input "Menu sections" at bounding box center [648, 369] width 39 height 39
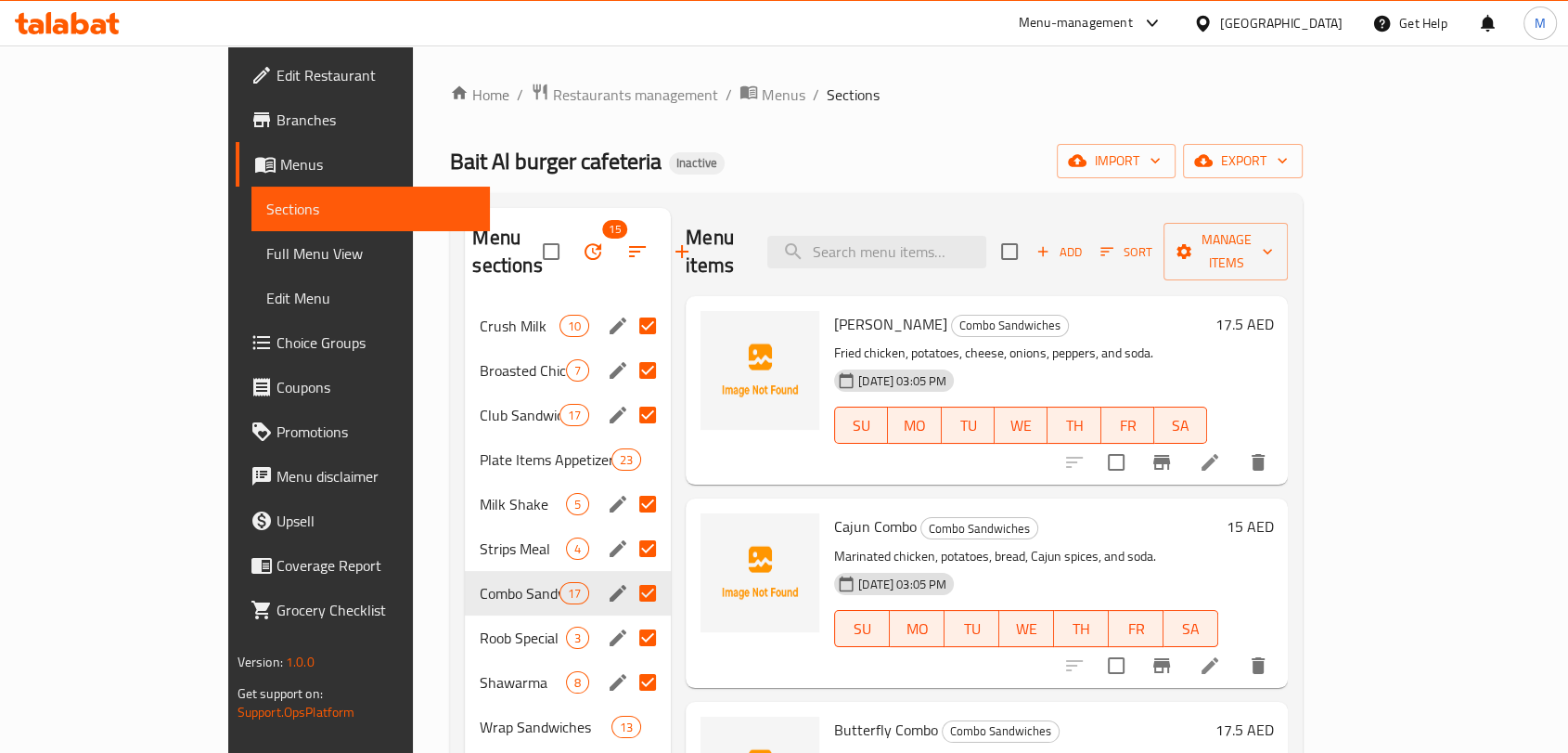
click at [628, 574] on input "Menu sections" at bounding box center [648, 594] width 39 height 39
checkbox input "false"
click at [480, 404] on span "Club Sandwiches" at bounding box center [519, 415] width 79 height 23
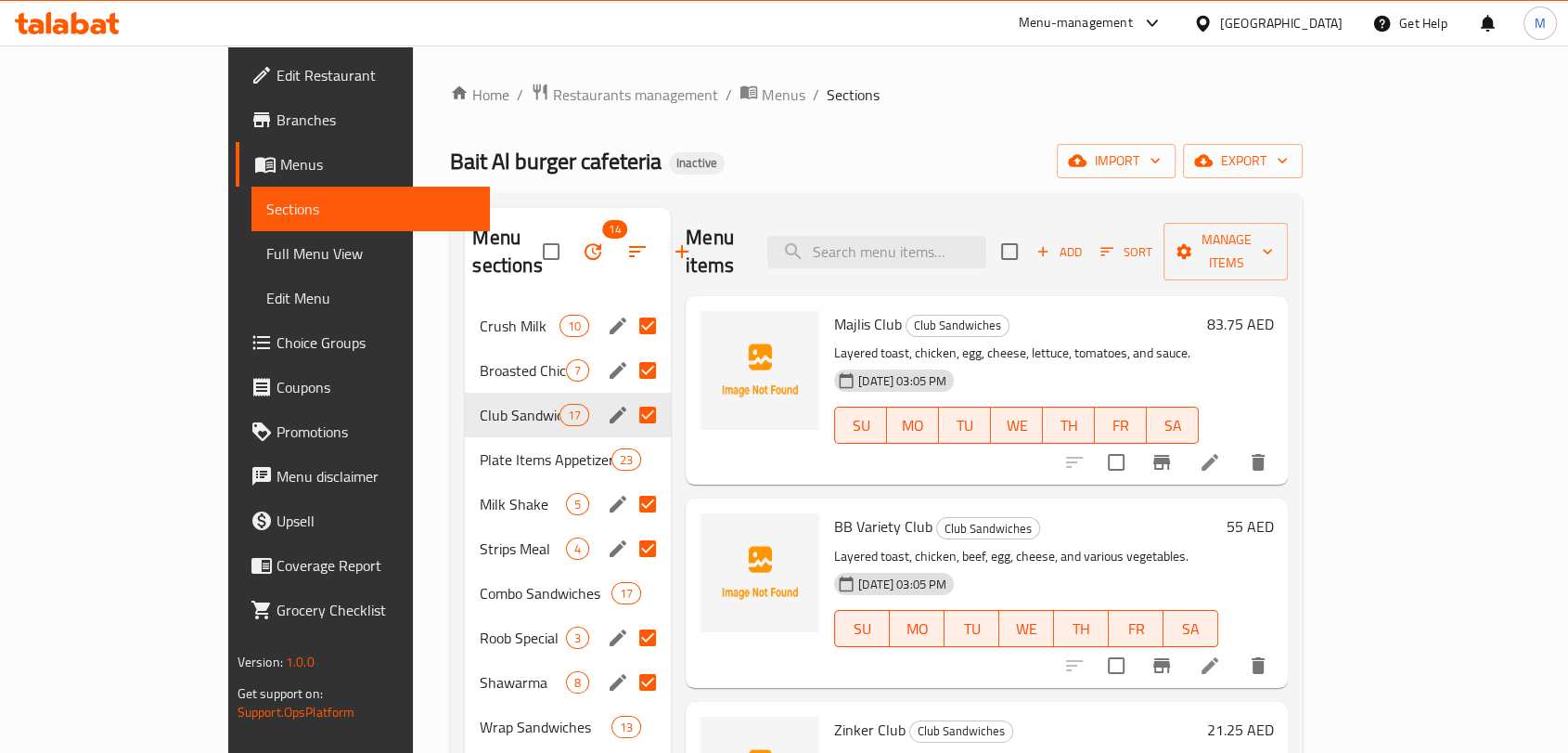
click at [465, 314] on div "Crush Milk 10" at bounding box center [568, 326] width 206 height 45
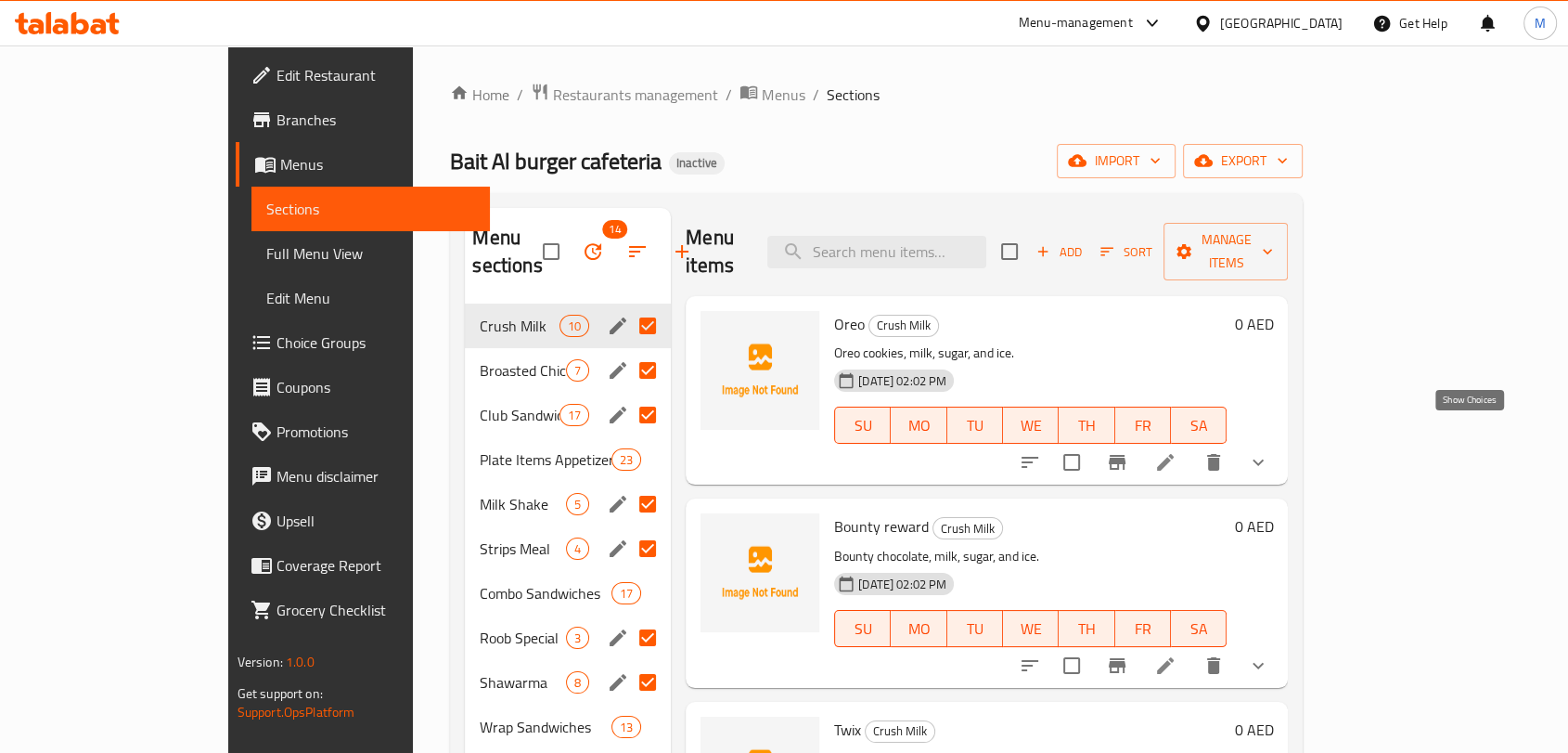
click at [1270, 451] on icon "show more" at bounding box center [1259, 462] width 22 height 23
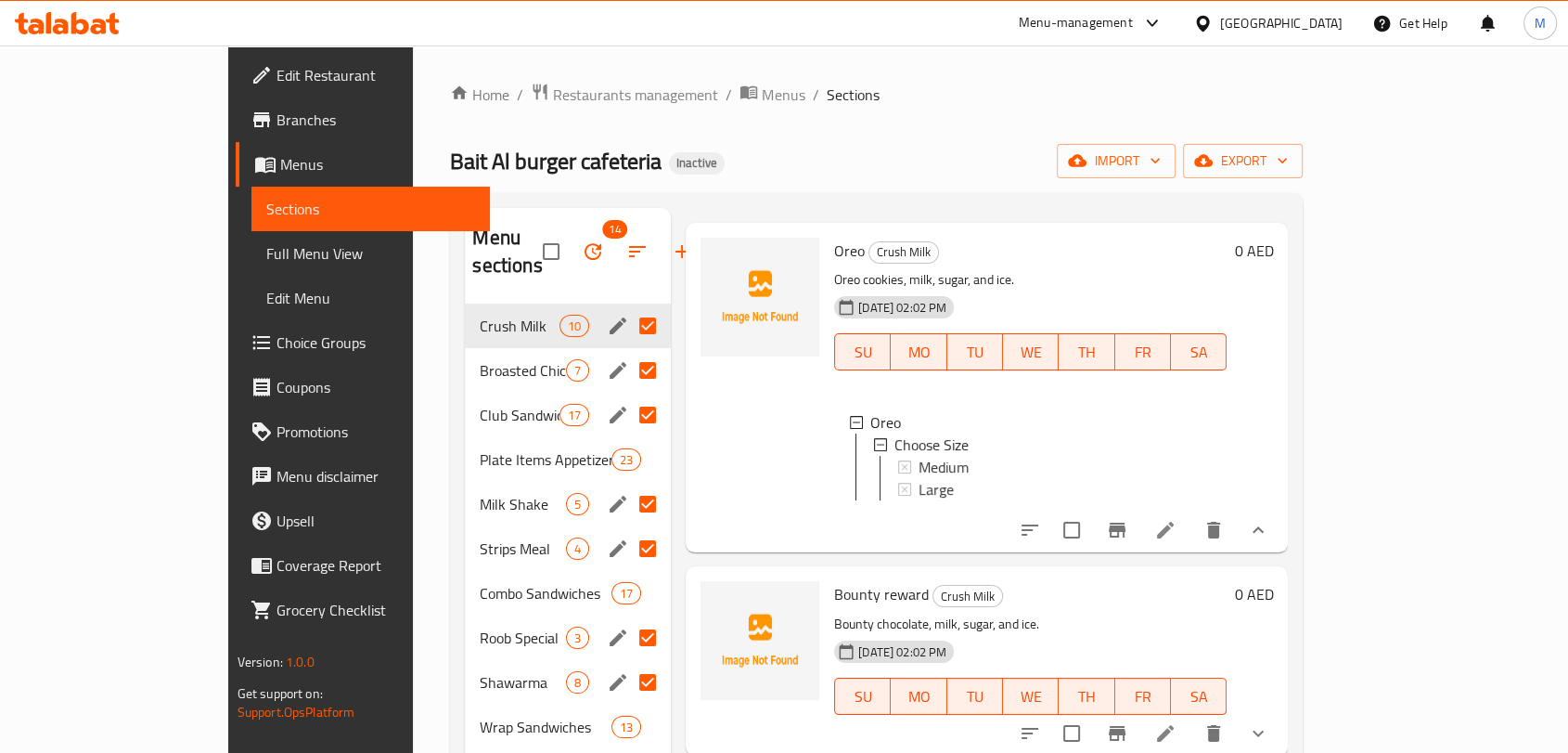
scroll to position [206, 0]
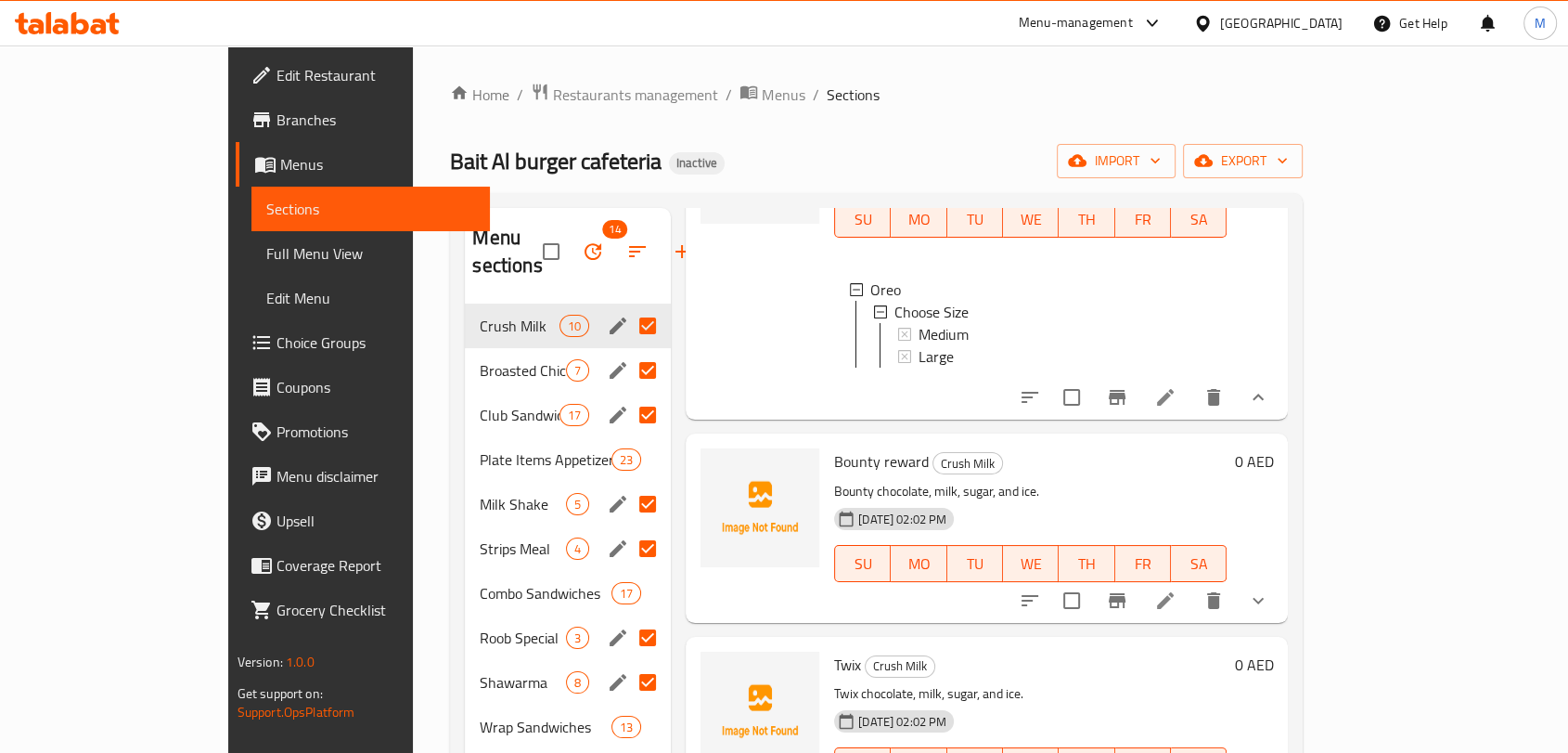
click at [1270, 592] on icon "show more" at bounding box center [1259, 601] width 22 height 23
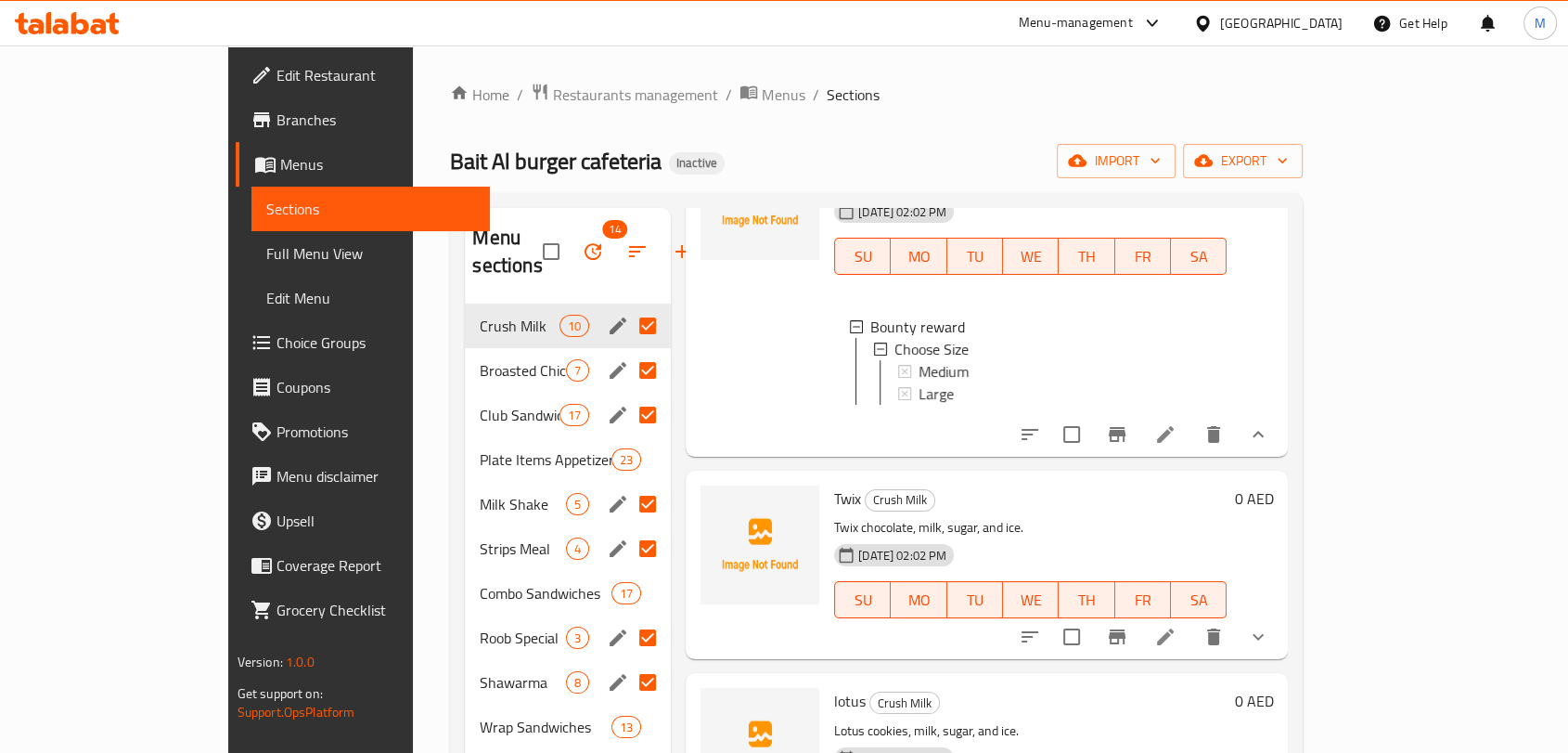
scroll to position [516, 0]
click at [1280, 630] on button "show more" at bounding box center [1259, 636] width 45 height 45
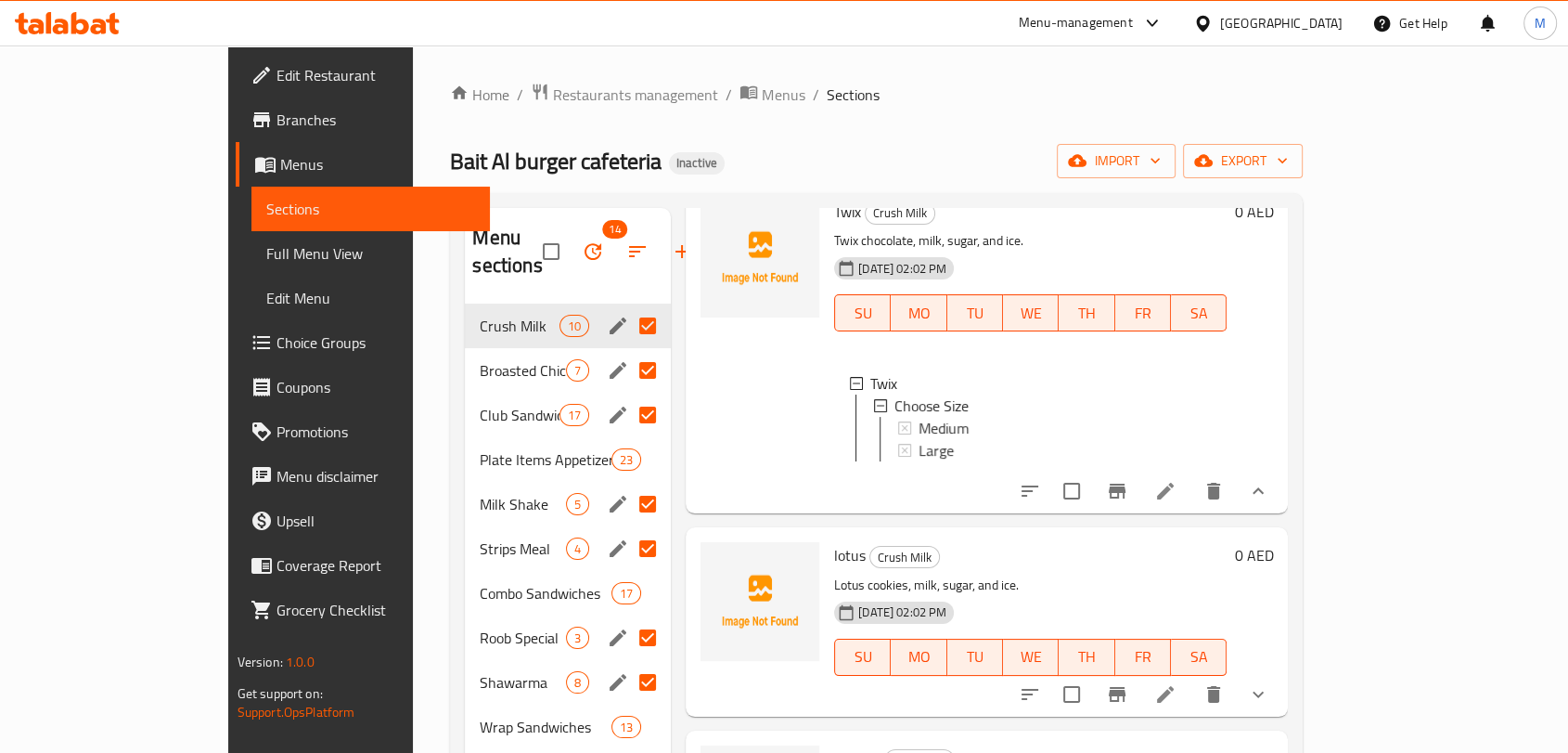
scroll to position [824, 0]
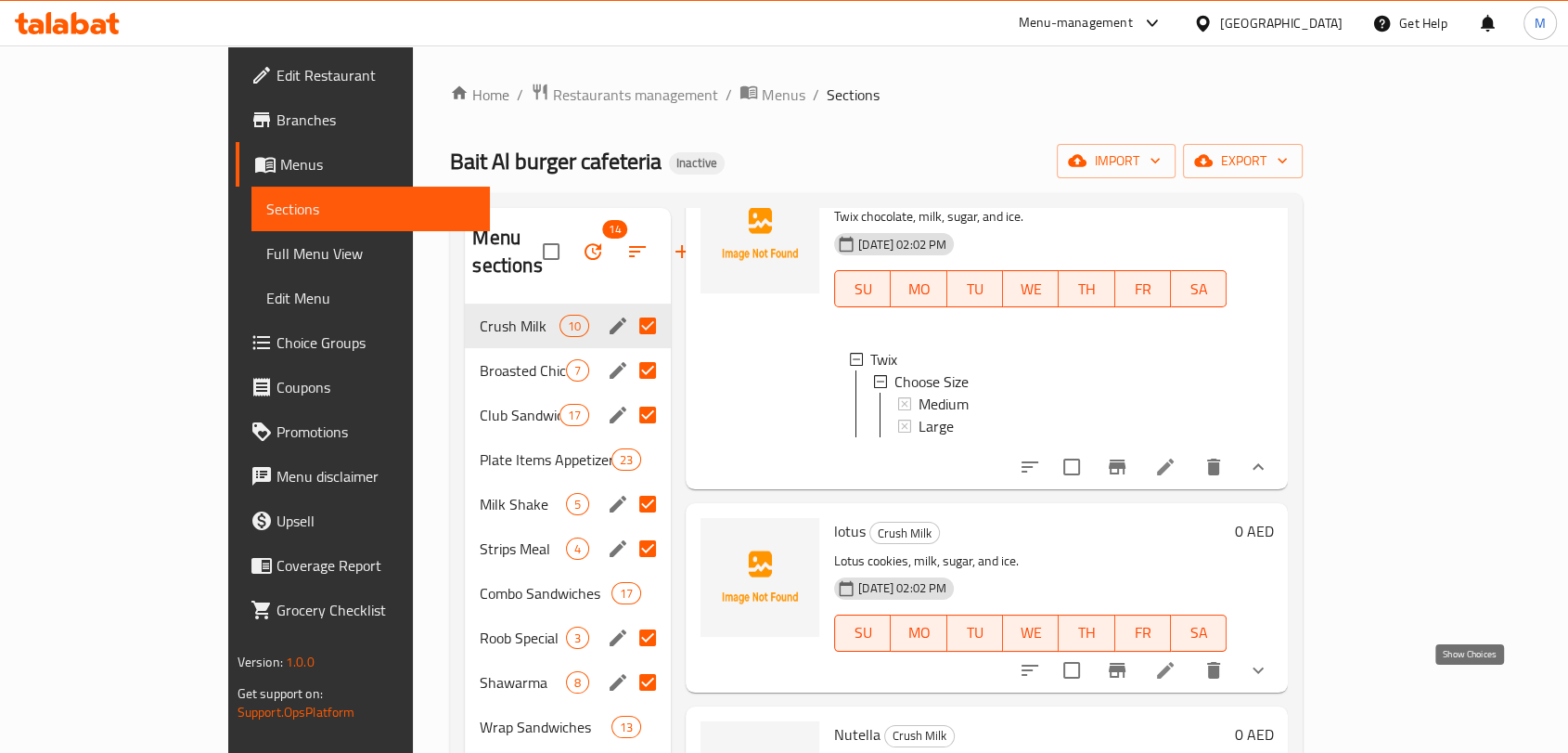
click at [1270, 678] on icon "show more" at bounding box center [1259, 670] width 22 height 23
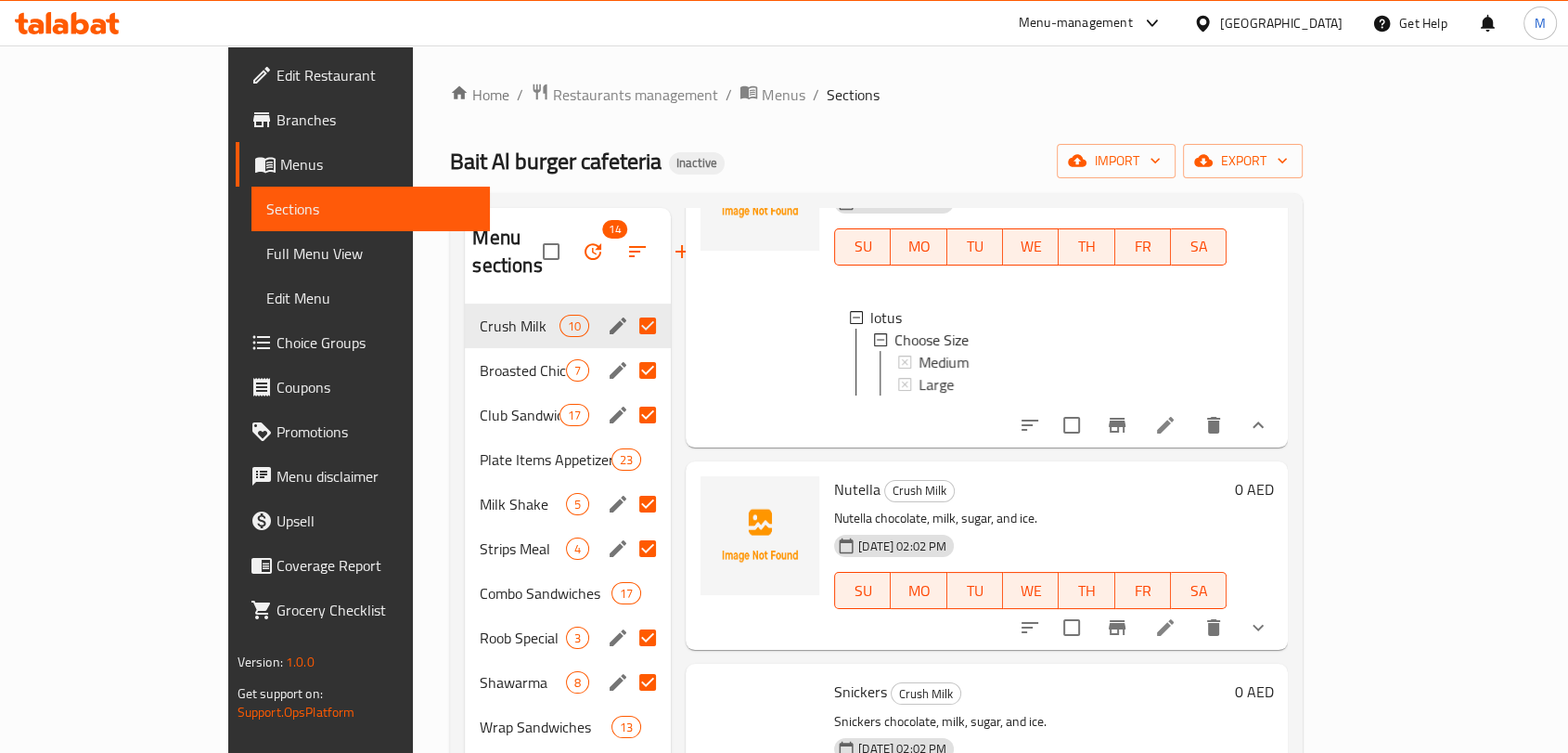
scroll to position [1238, 0]
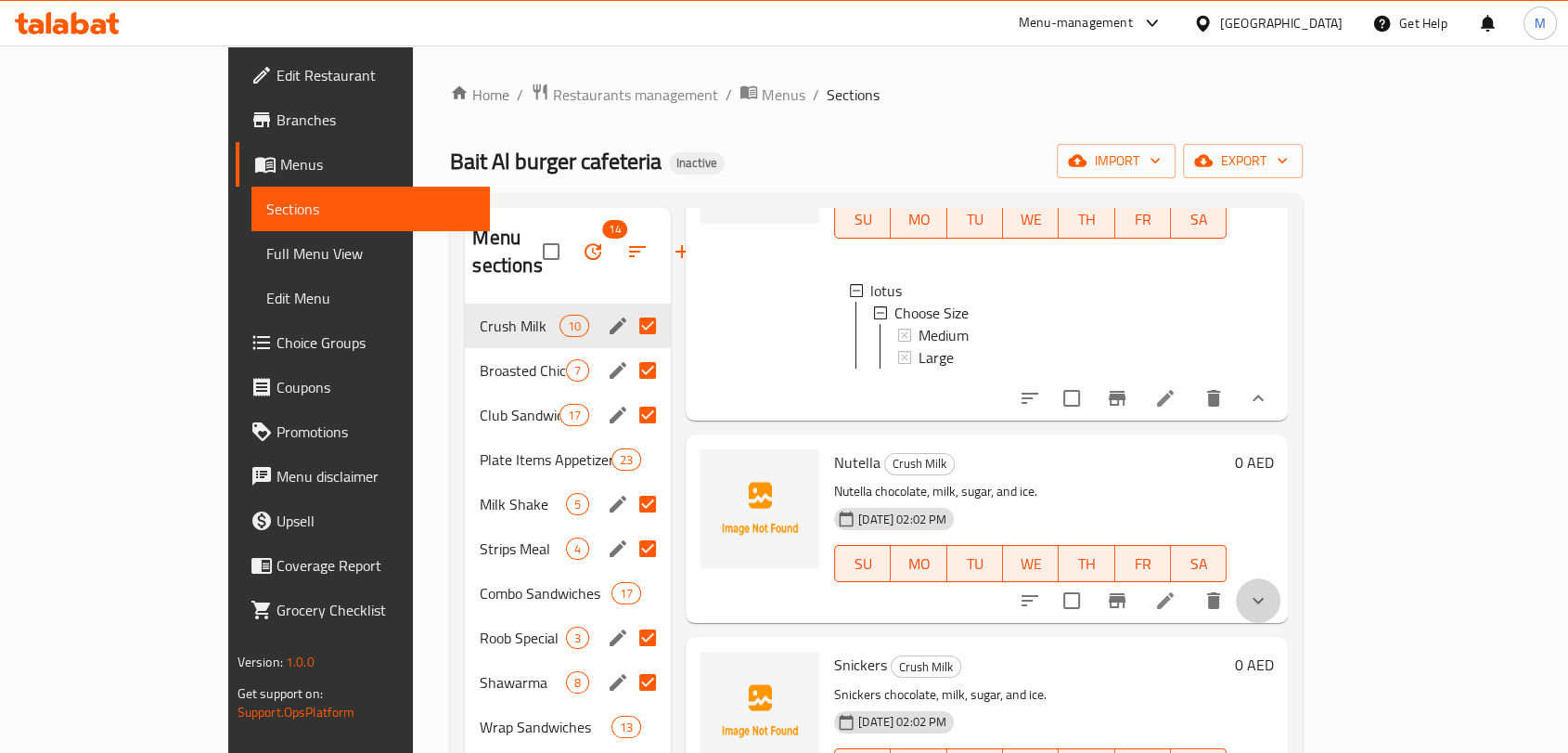
click at [1280, 623] on button "show more" at bounding box center [1259, 601] width 45 height 45
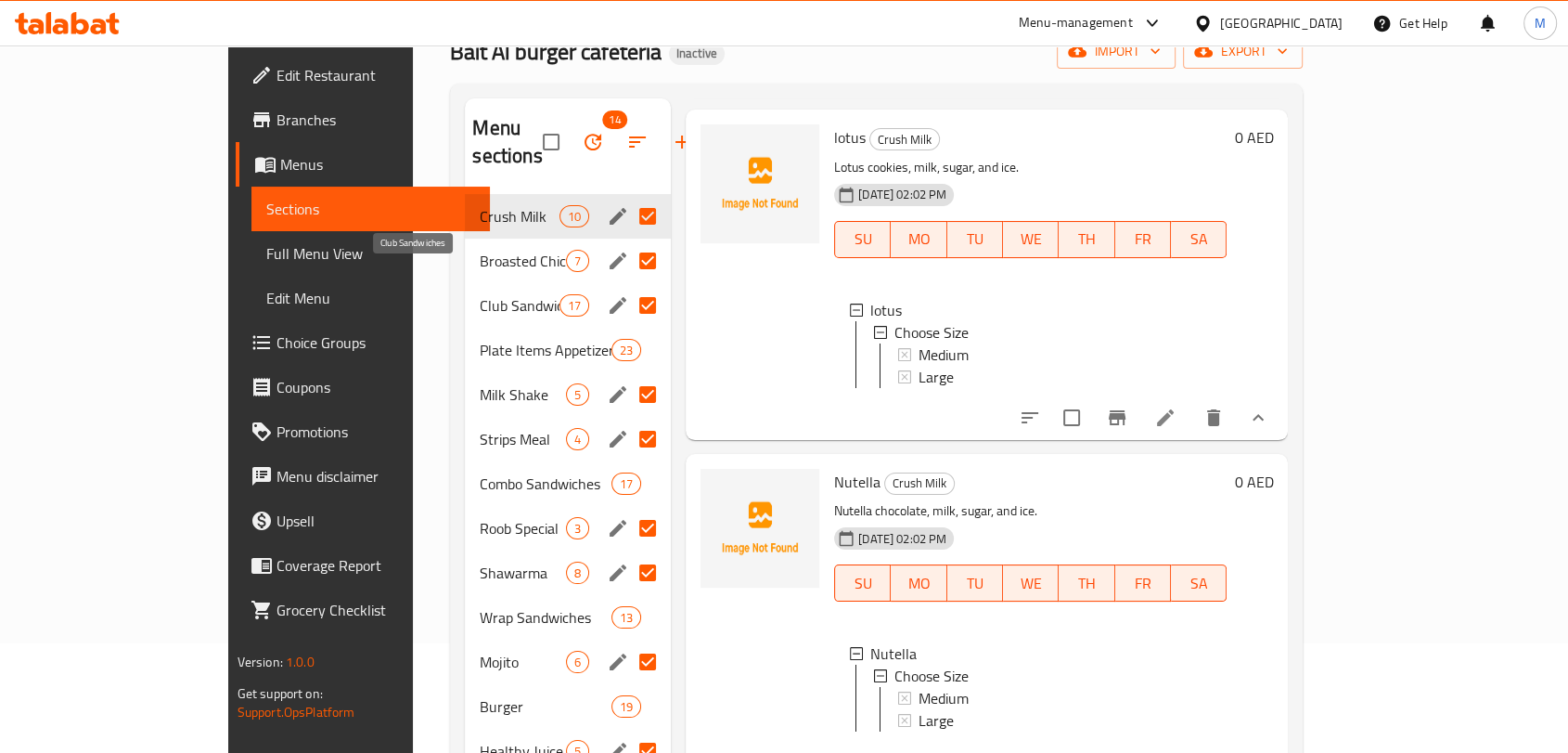
scroll to position [0, 0]
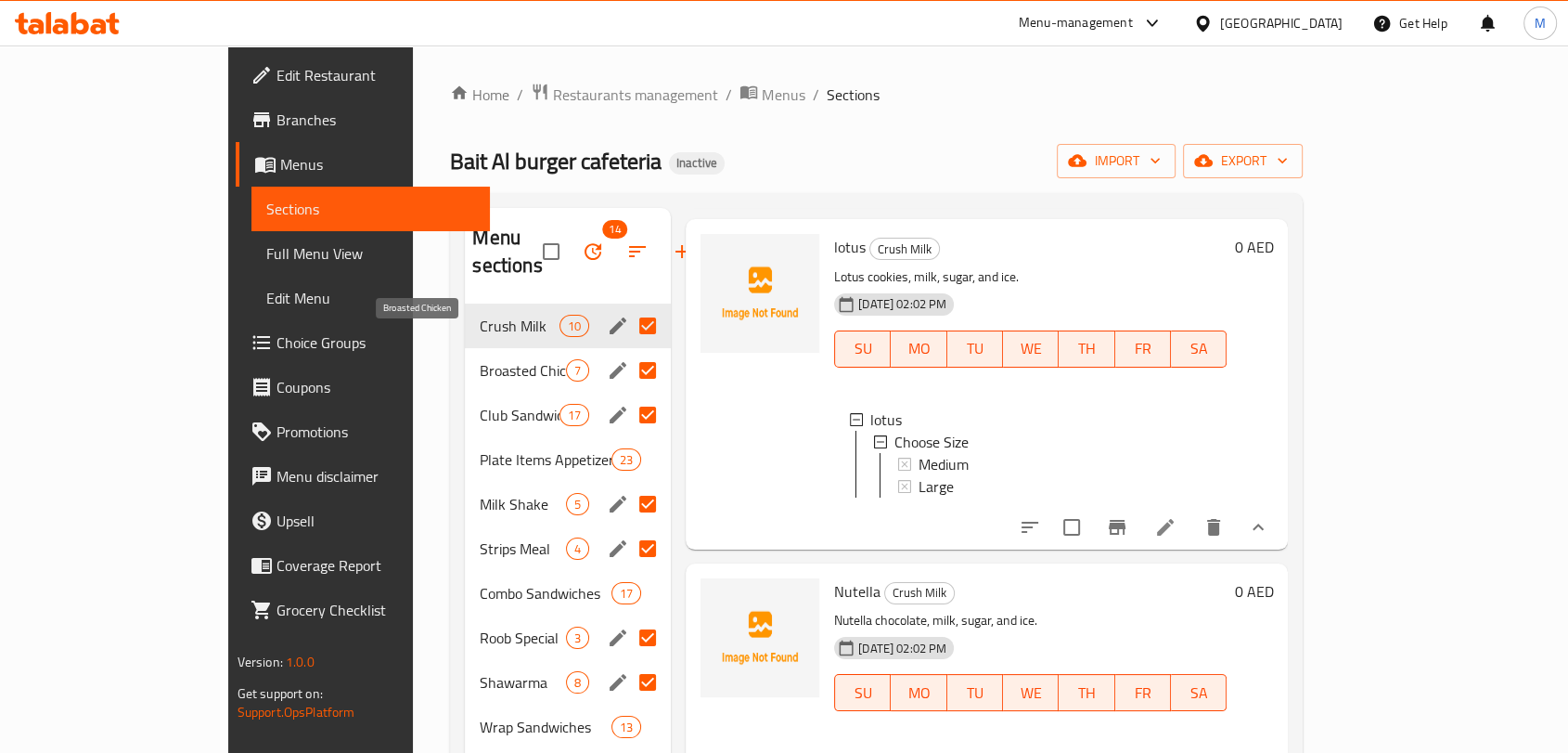
click at [480, 359] on span "Broasted Chicken" at bounding box center [523, 370] width 86 height 23
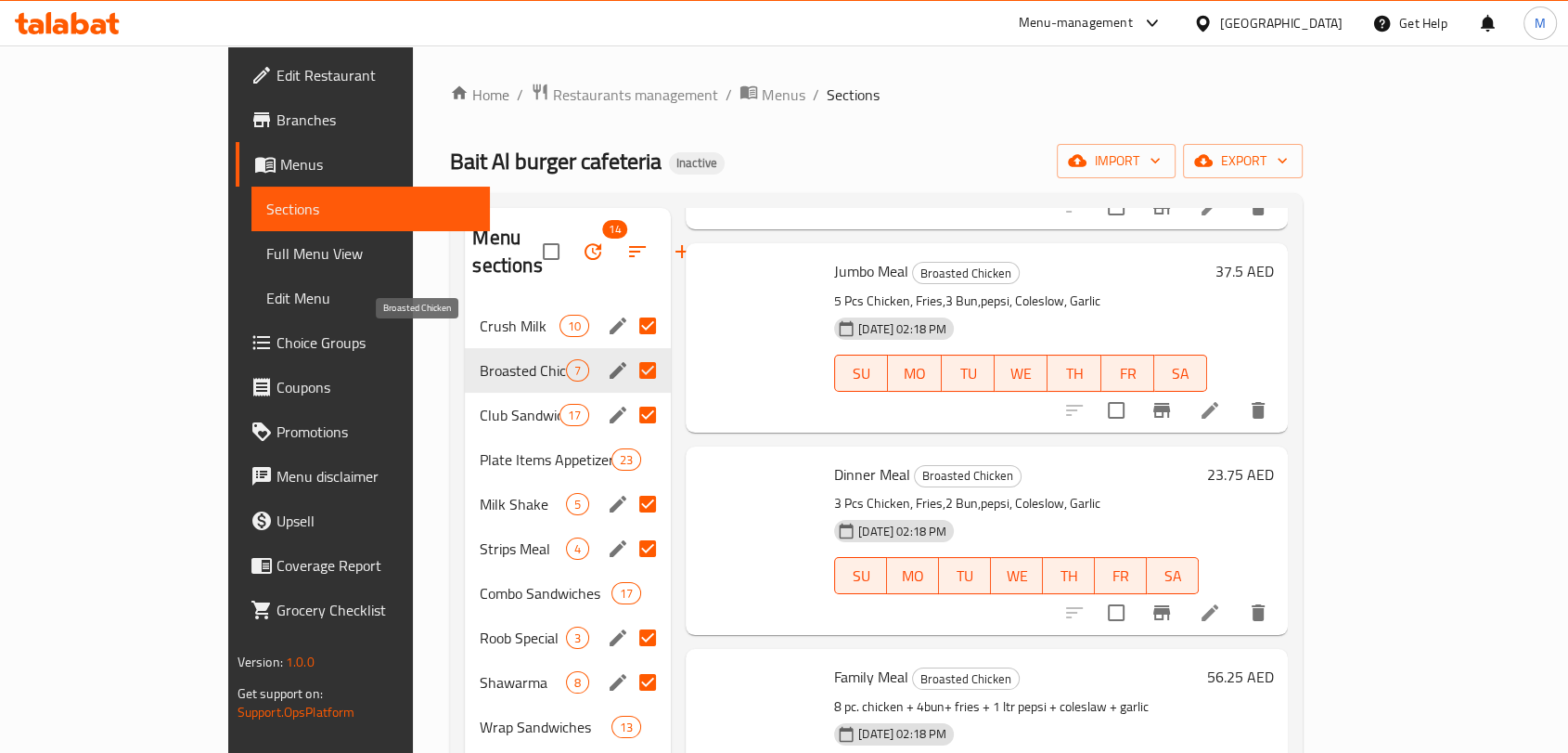
scroll to position [233, 0]
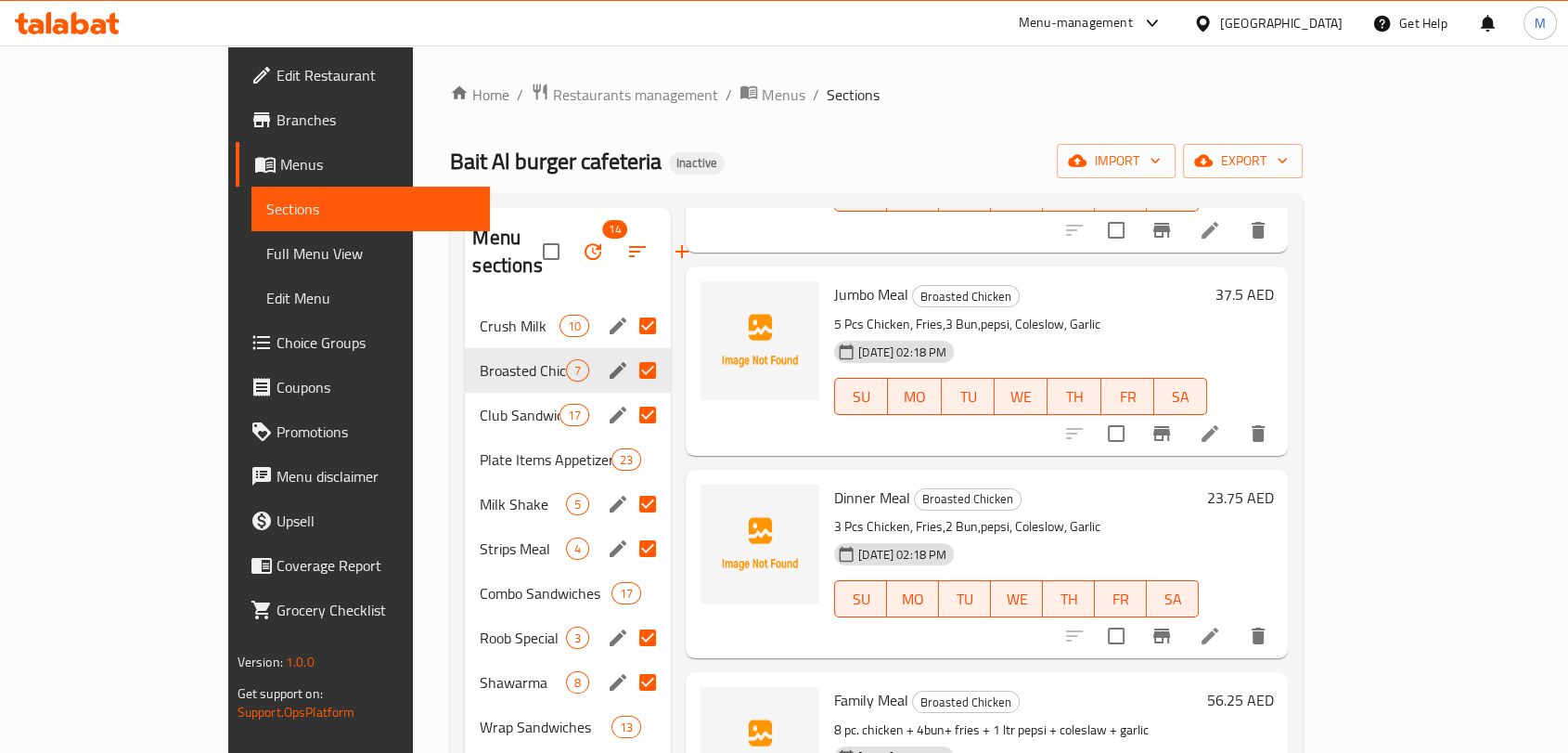
click at [480, 404] on span "Club Sandwiches" at bounding box center [519, 415] width 79 height 23
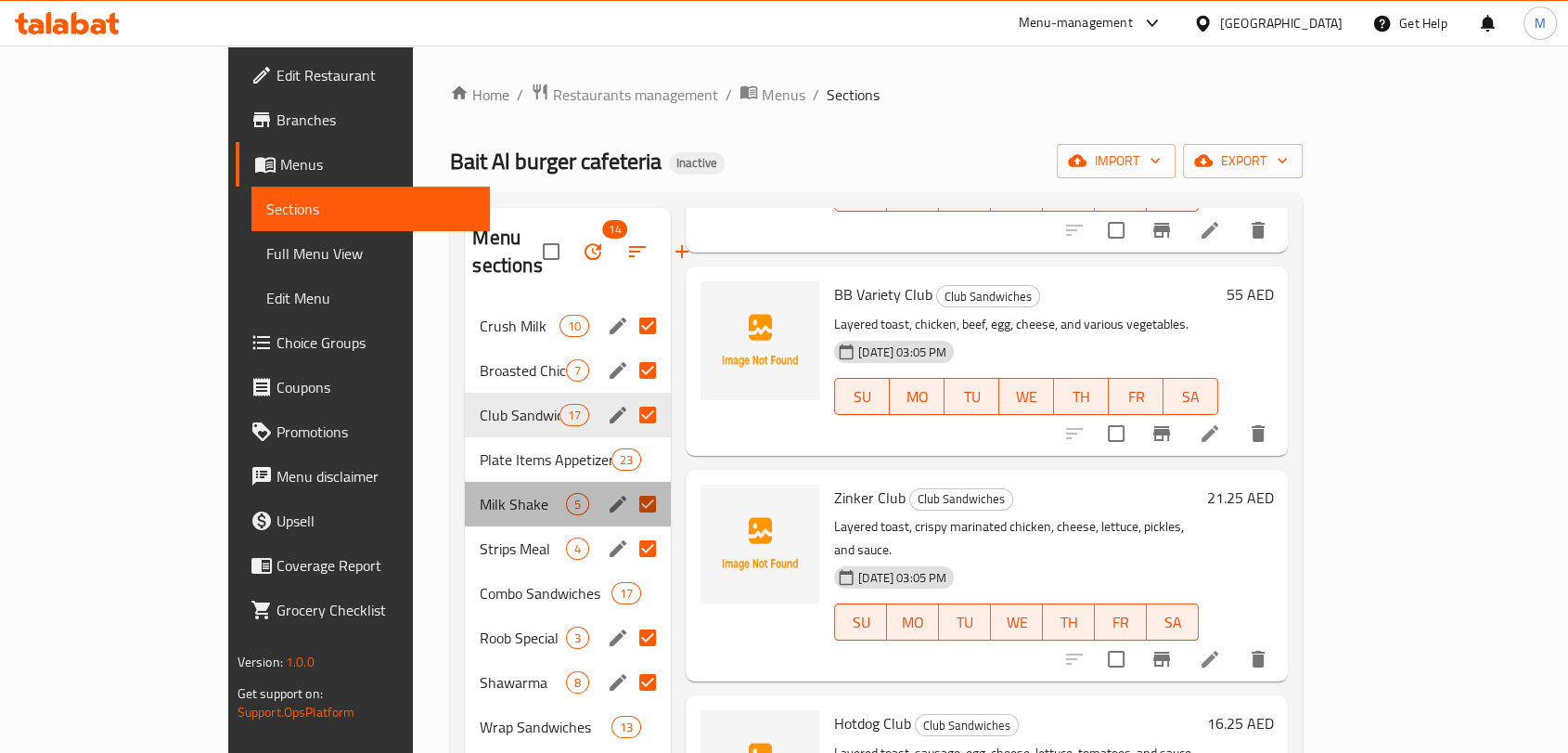
click at [465, 482] on div "Milk Shake 5" at bounding box center [568, 505] width 206 height 45
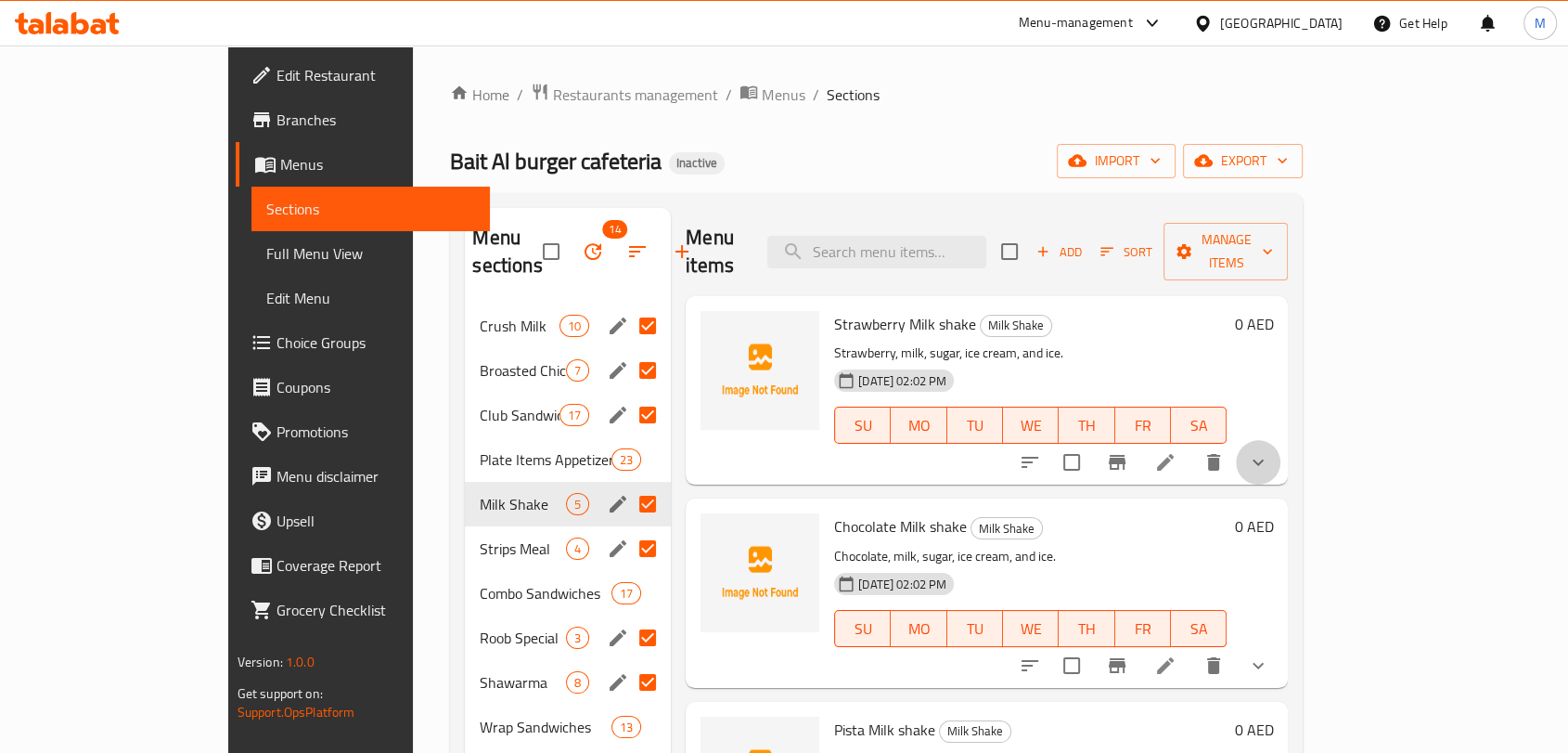
click at [1280, 440] on button "show more" at bounding box center [1259, 462] width 45 height 45
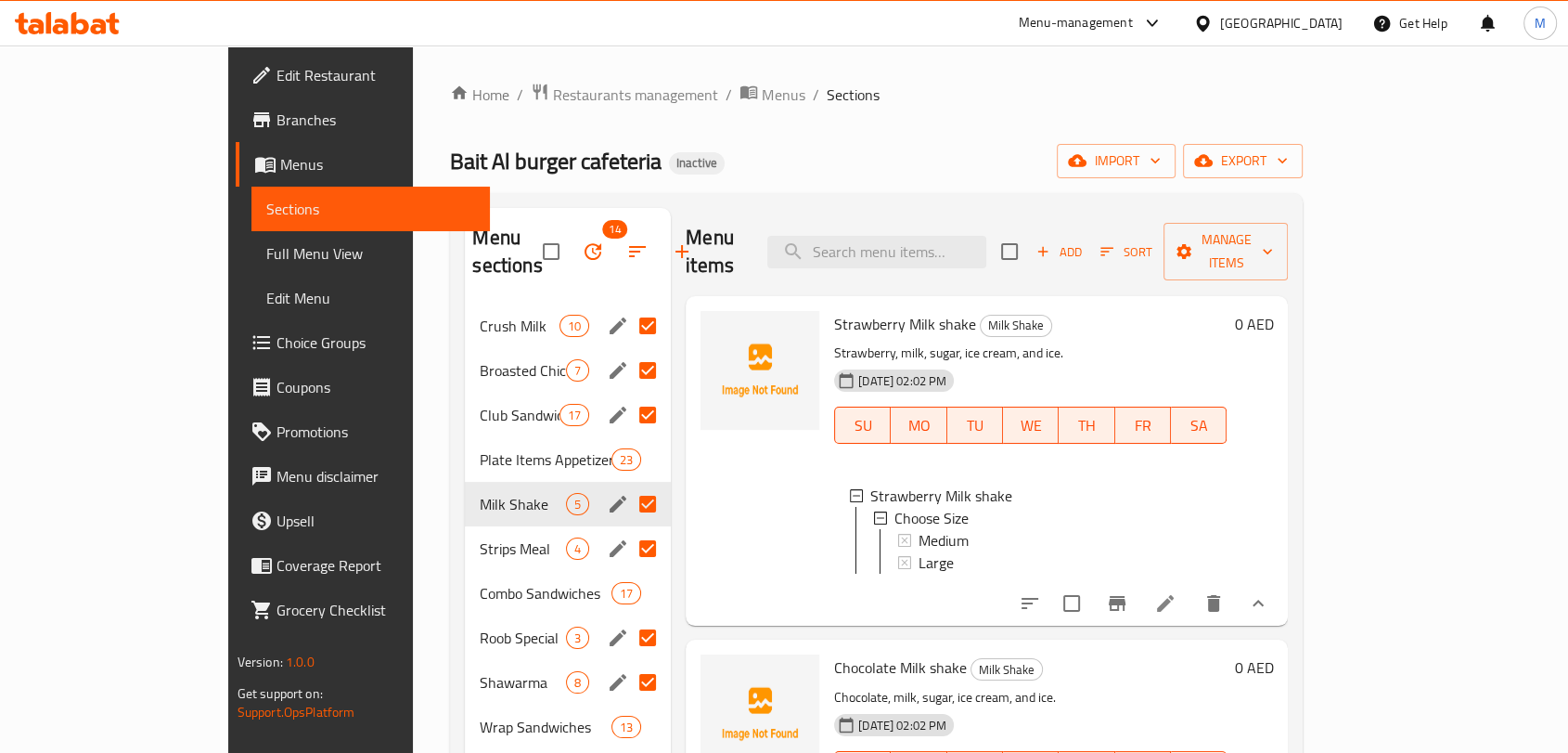
scroll to position [103, 0]
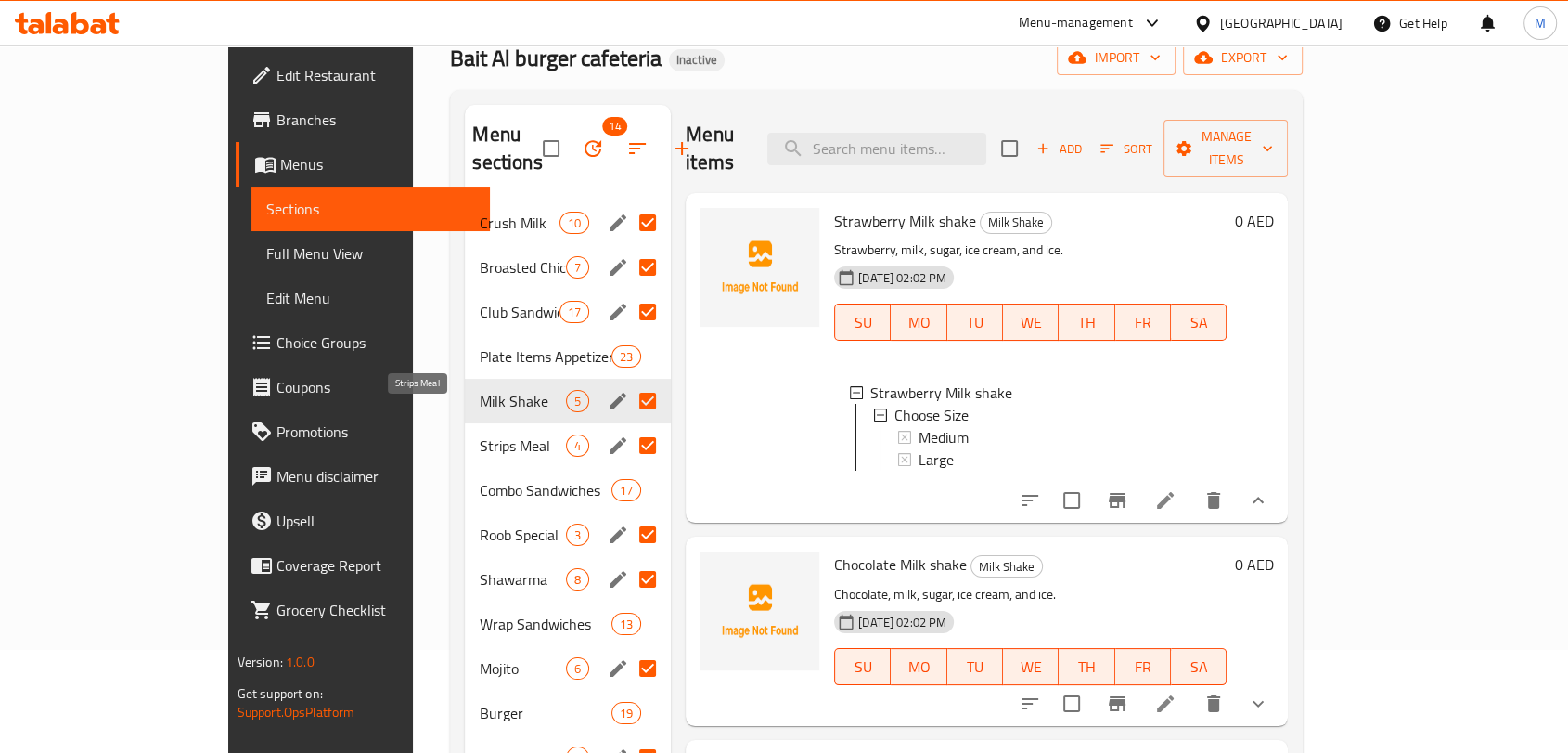
click at [480, 434] on span "Strips Meal" at bounding box center [523, 445] width 86 height 23
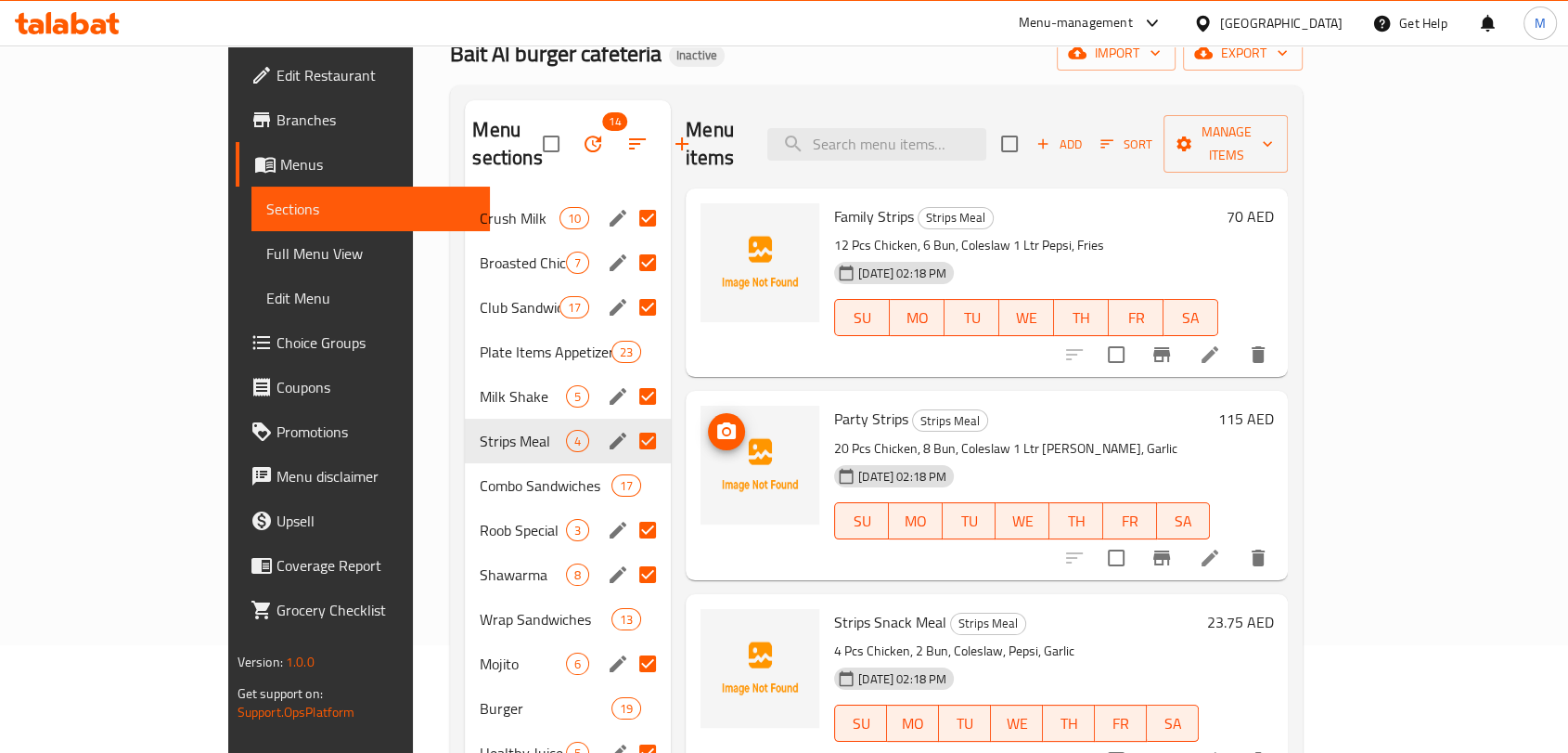
scroll to position [19, 0]
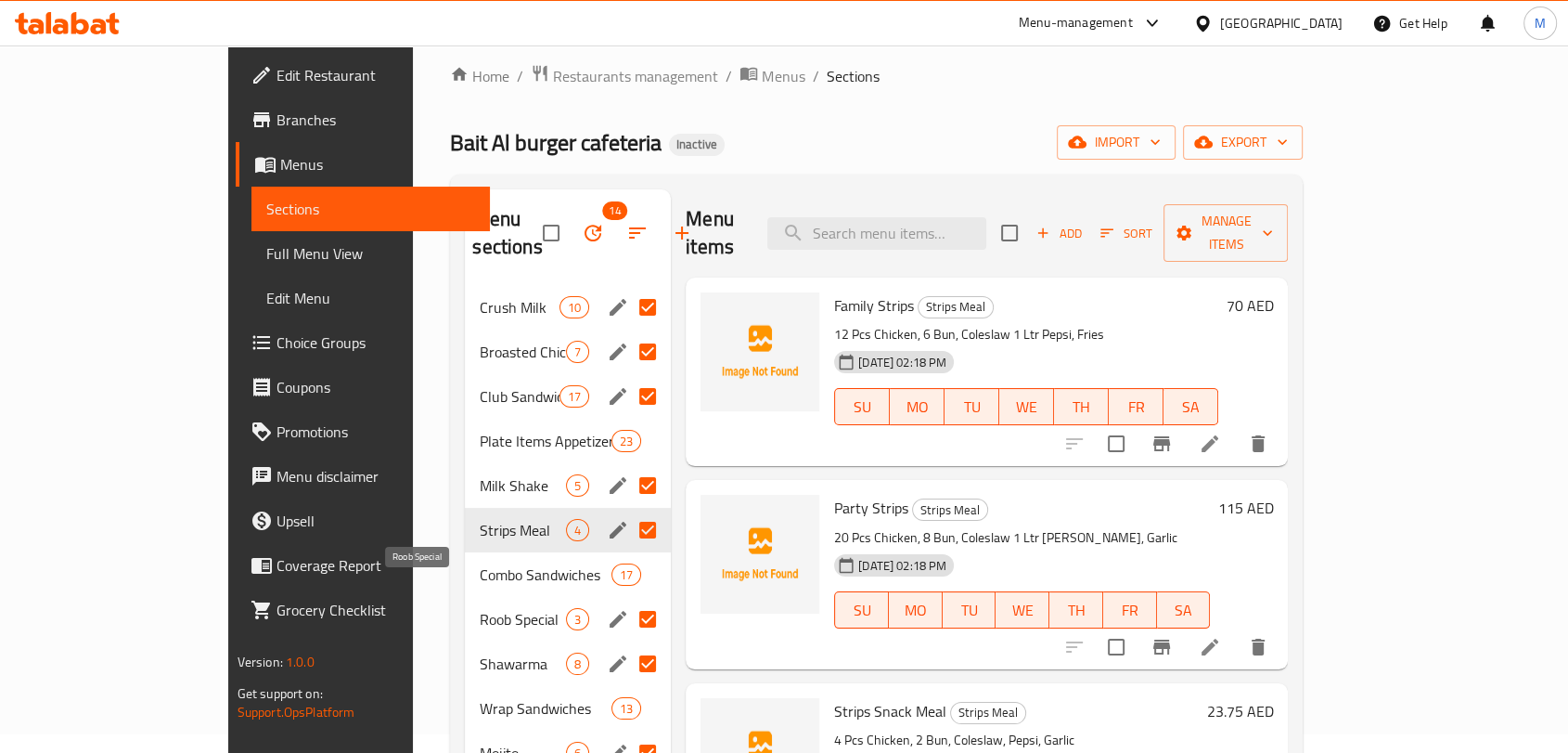
click at [480, 609] on span "Roob Special" at bounding box center [523, 620] width 86 height 23
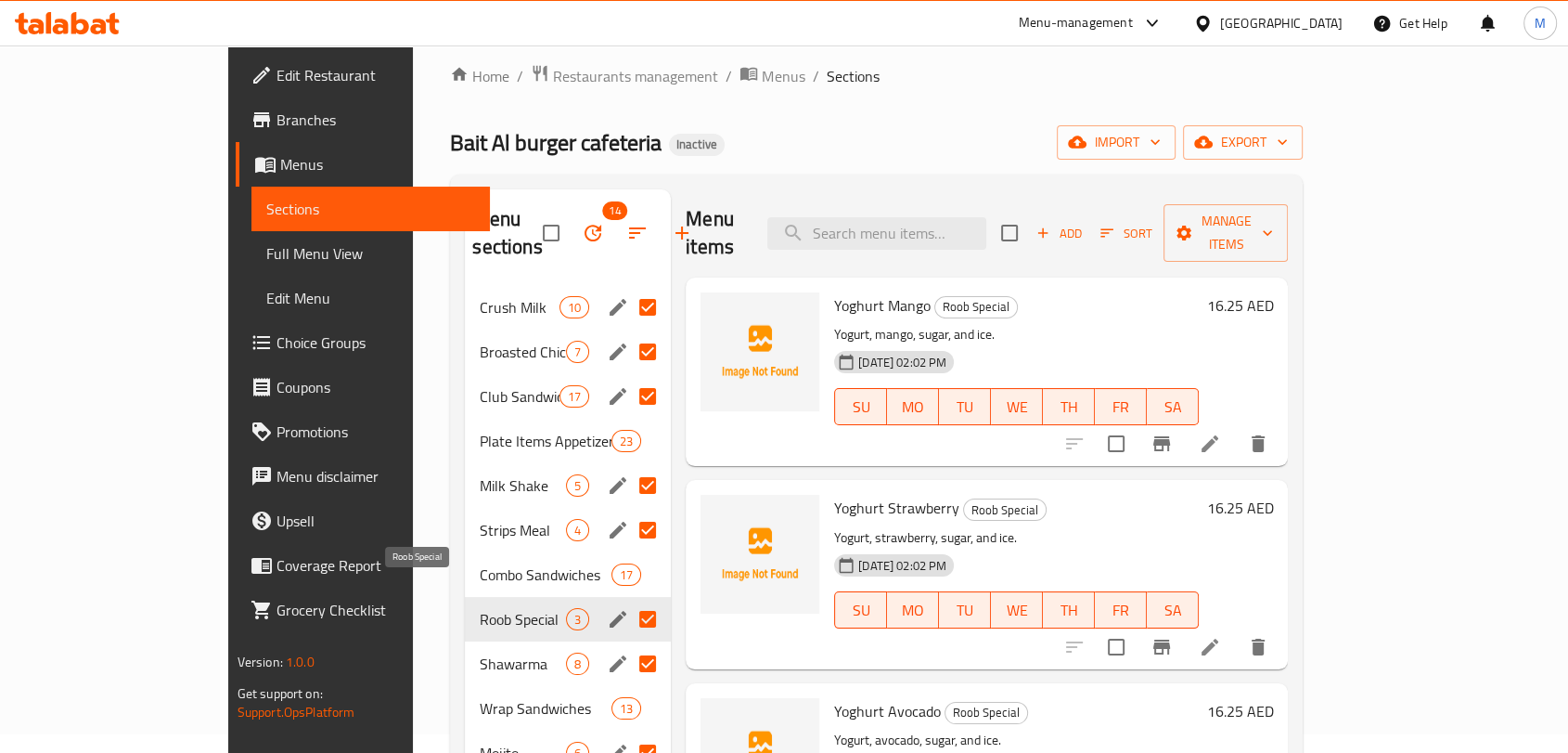
scroll to position [122, 0]
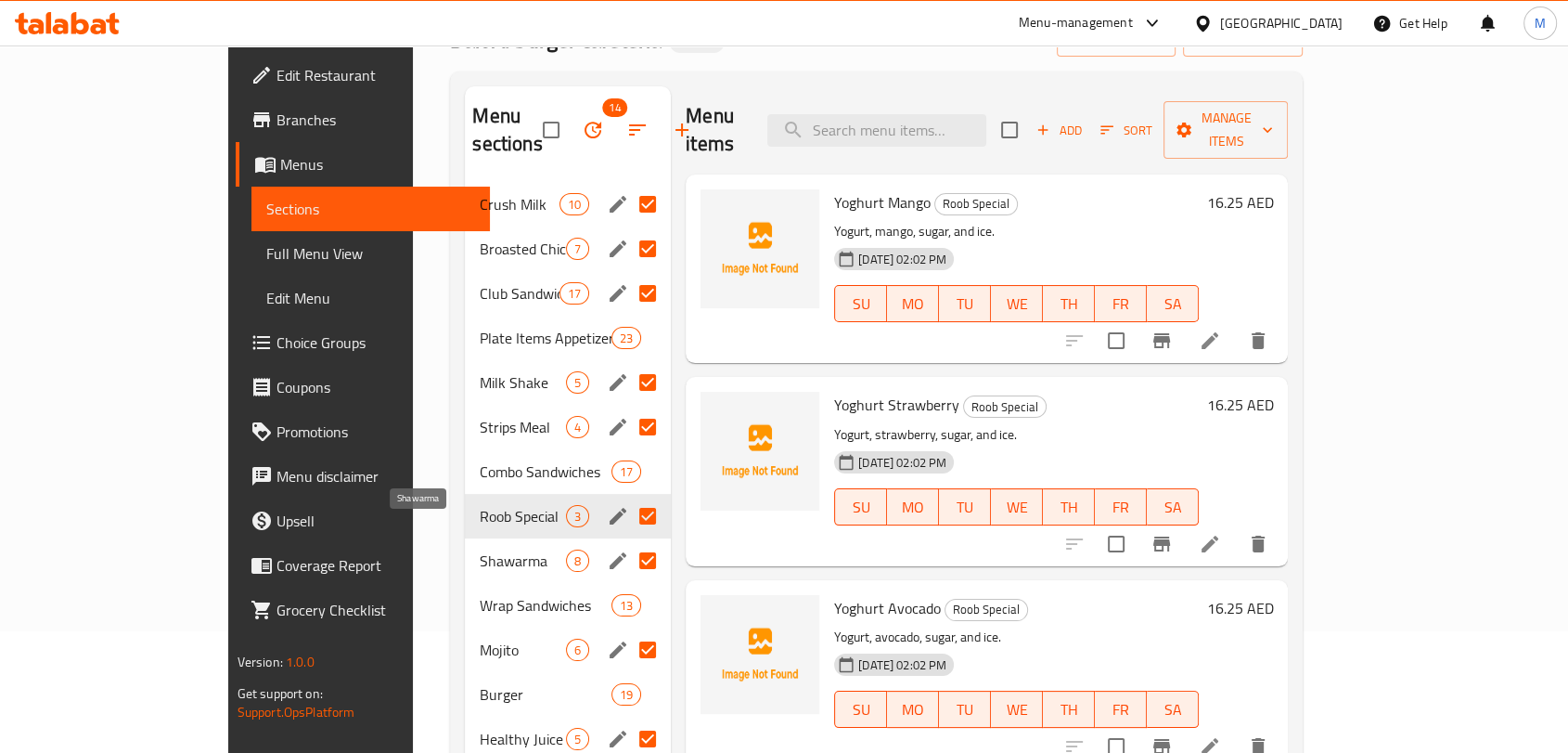
click at [480, 550] on span "Shawarma" at bounding box center [523, 561] width 86 height 23
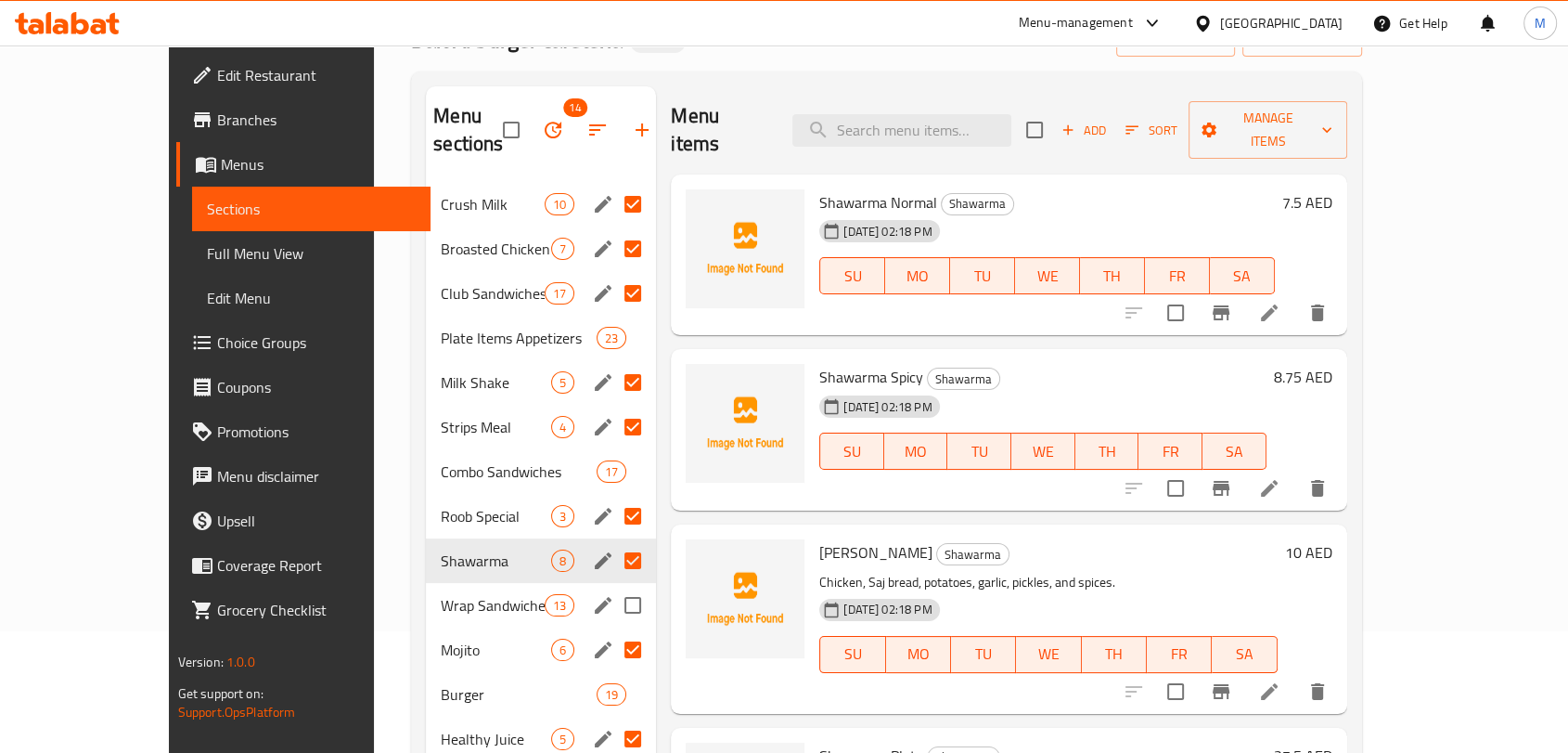
scroll to position [328, 0]
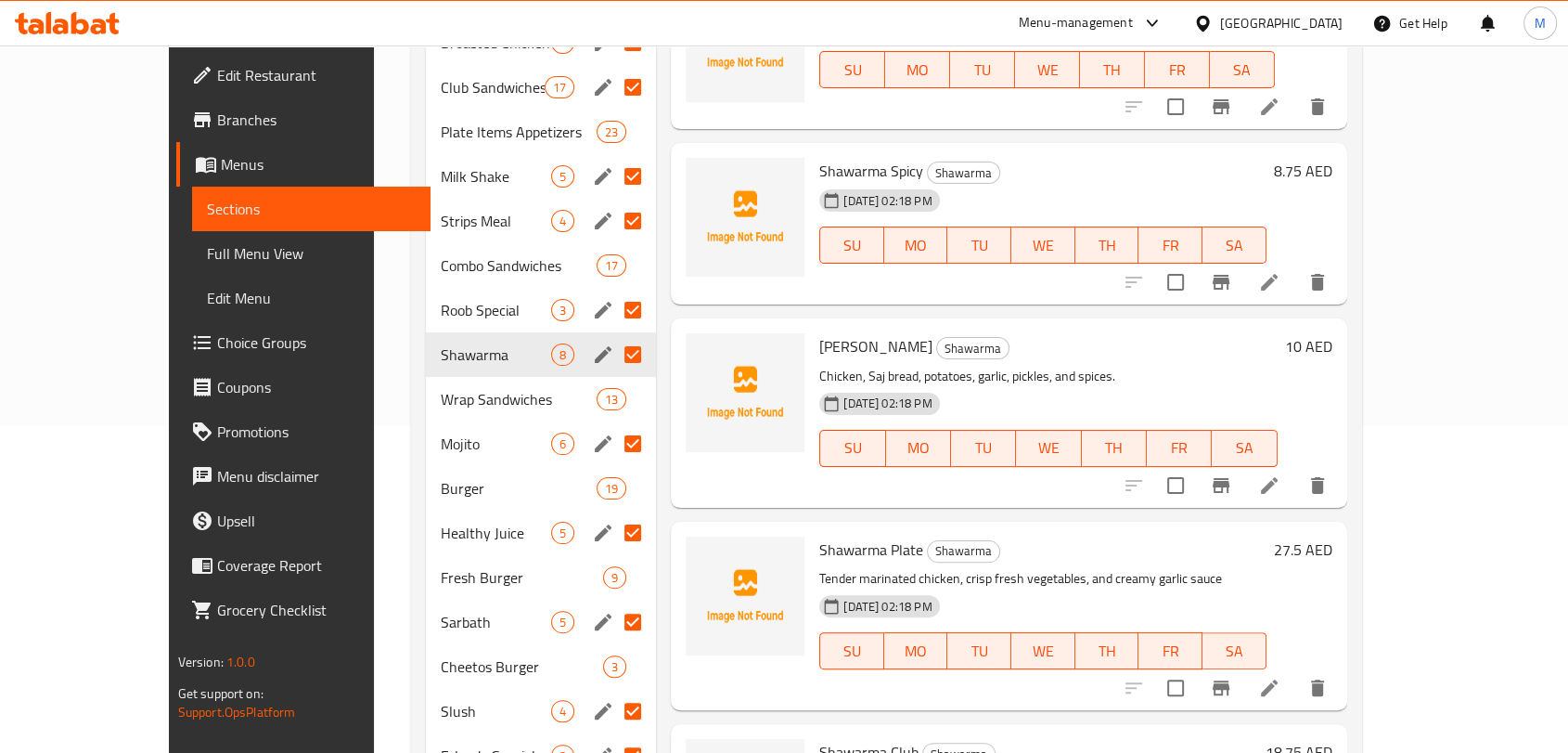
click at [428, 426] on div "Mojito 6" at bounding box center [541, 444] width 231 height 45
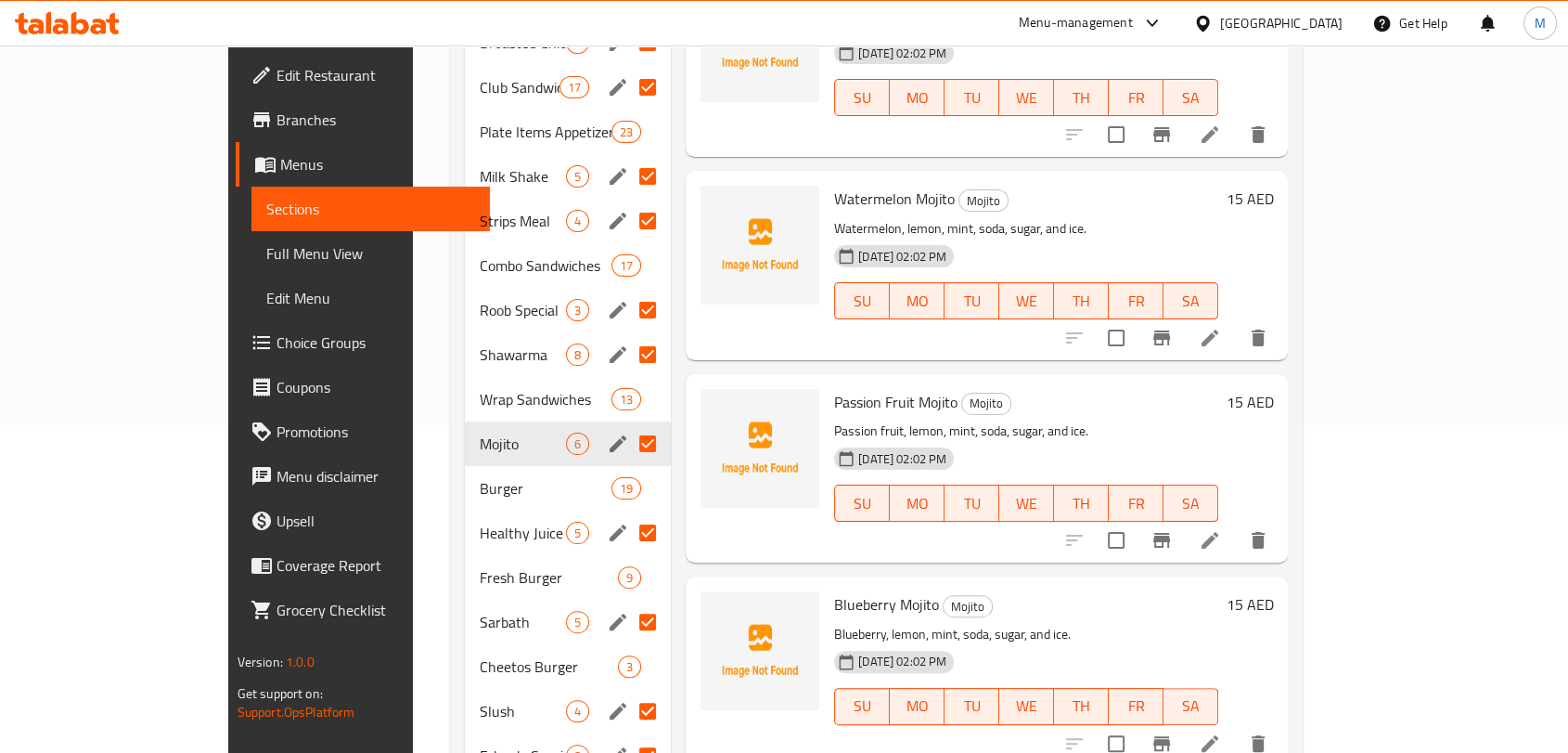
scroll to position [430, 0]
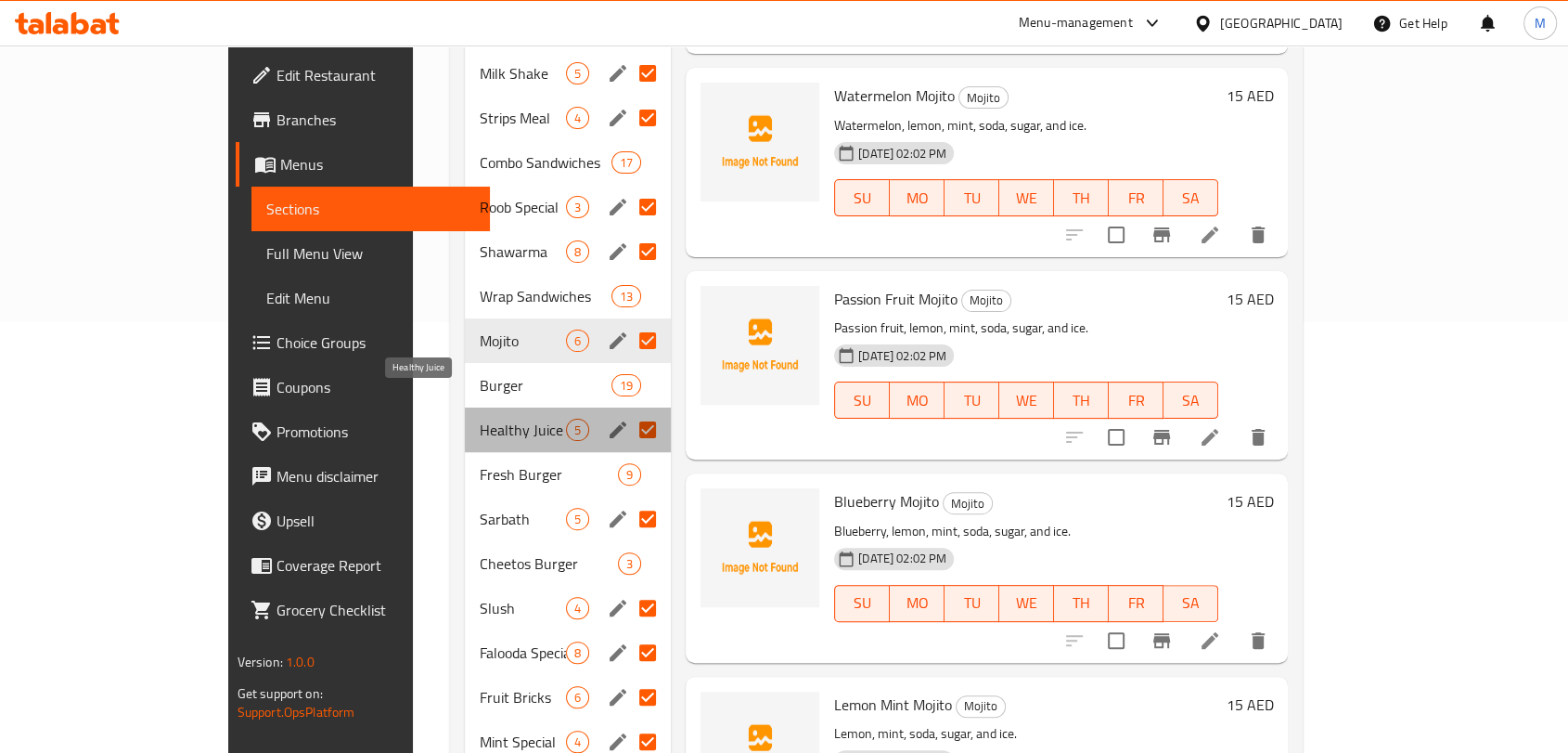
click at [480, 419] on span "Healthy Juice" at bounding box center [523, 430] width 86 height 23
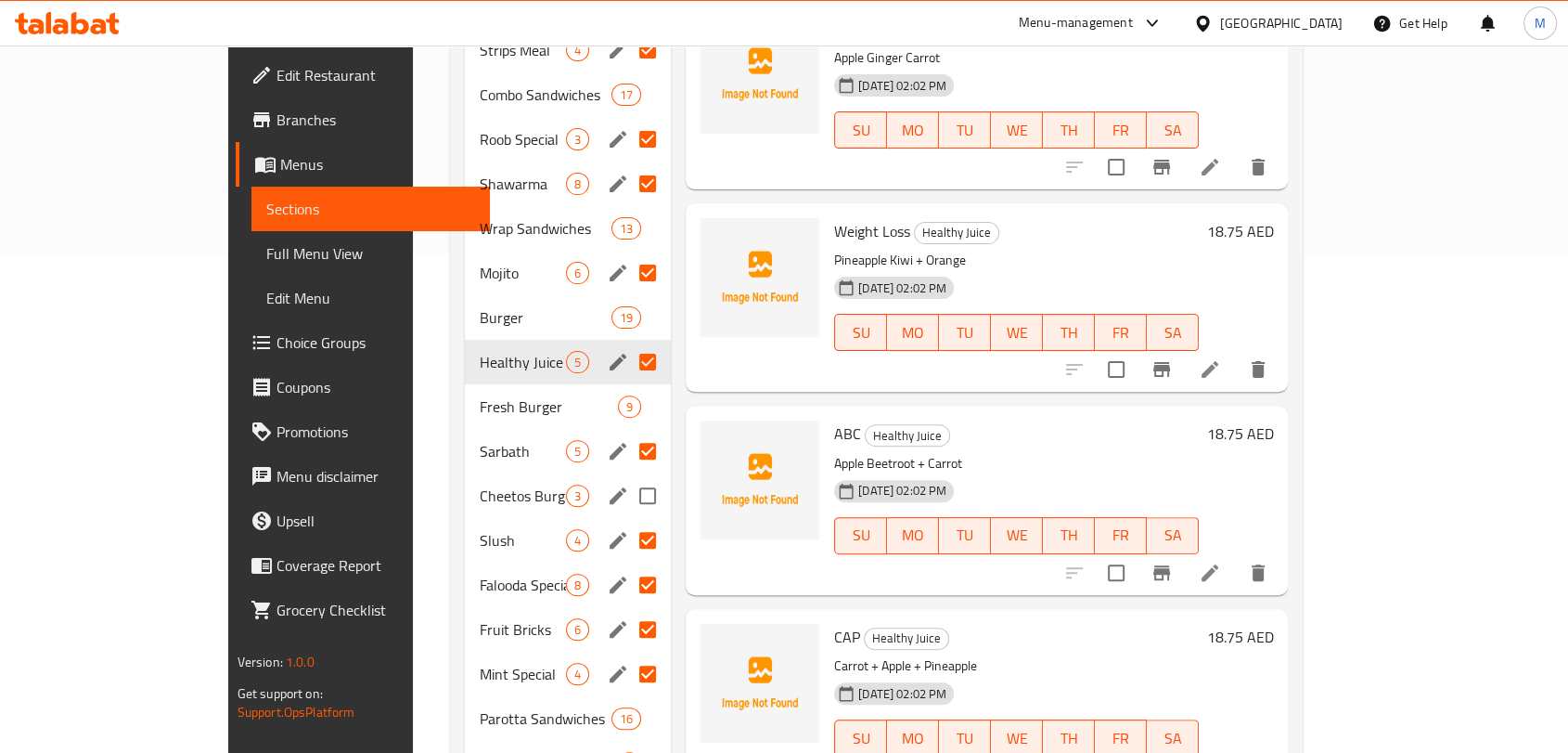
scroll to position [535, 0]
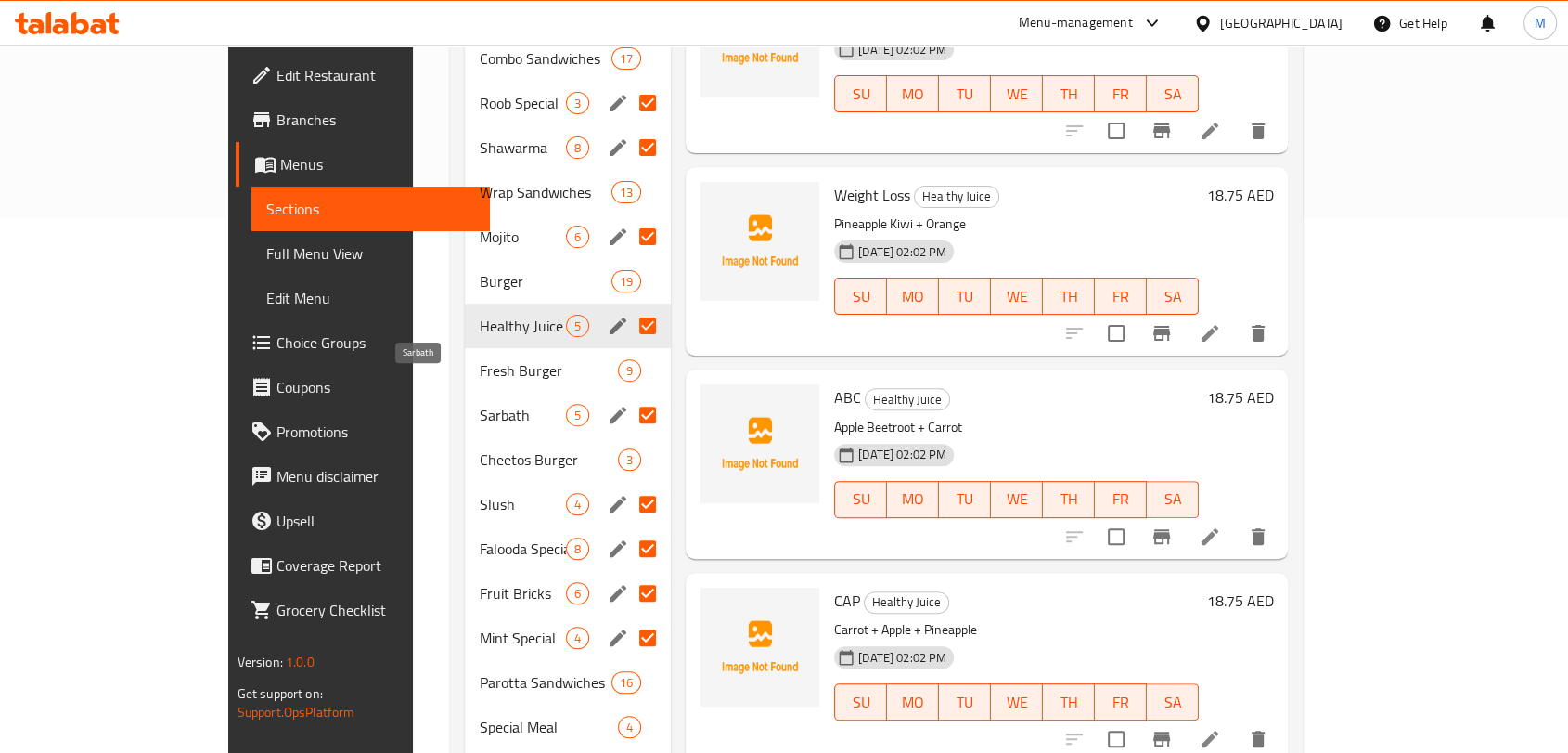
click at [480, 404] on span "Sarbath" at bounding box center [523, 415] width 86 height 23
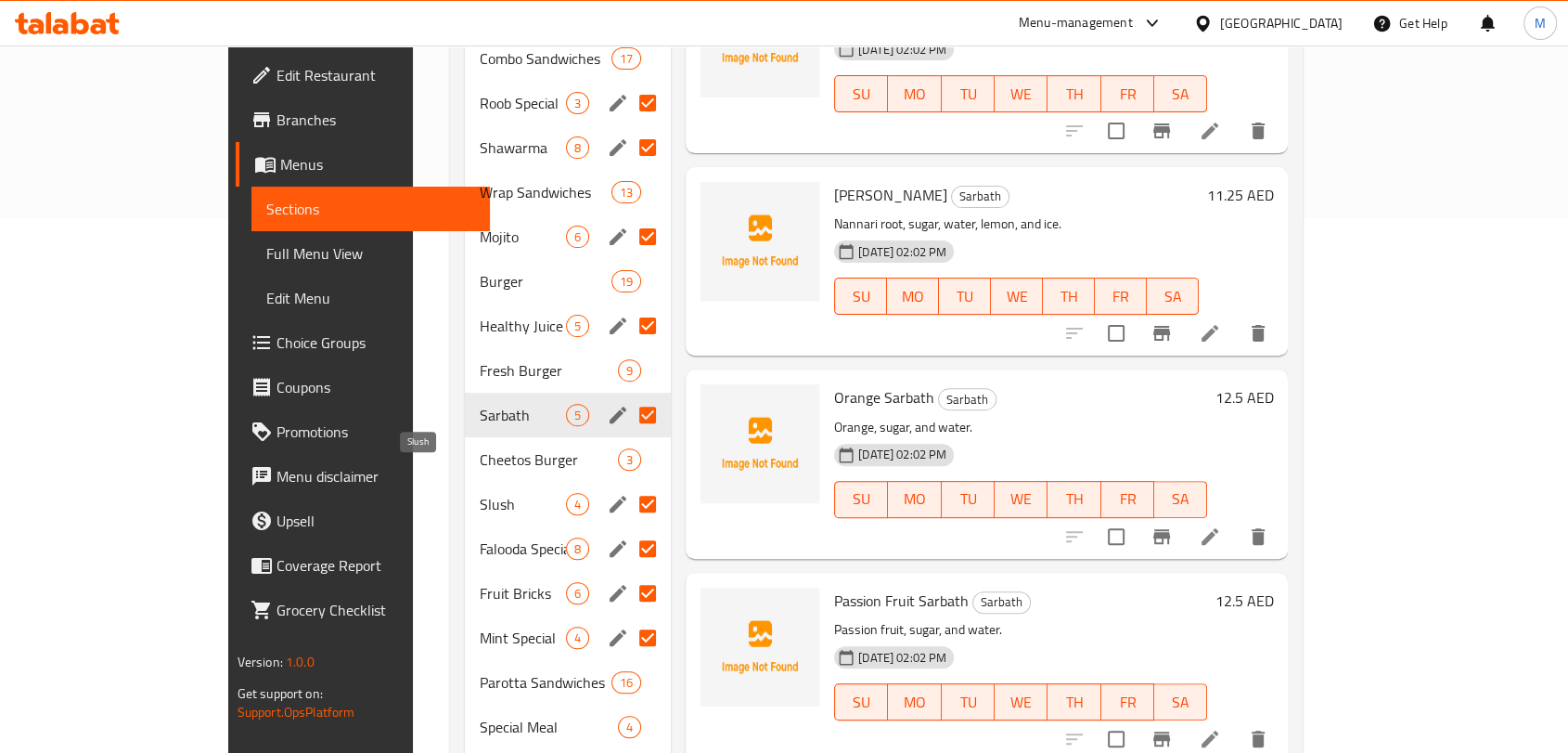
click at [480, 493] on span "Slush" at bounding box center [523, 505] width 86 height 23
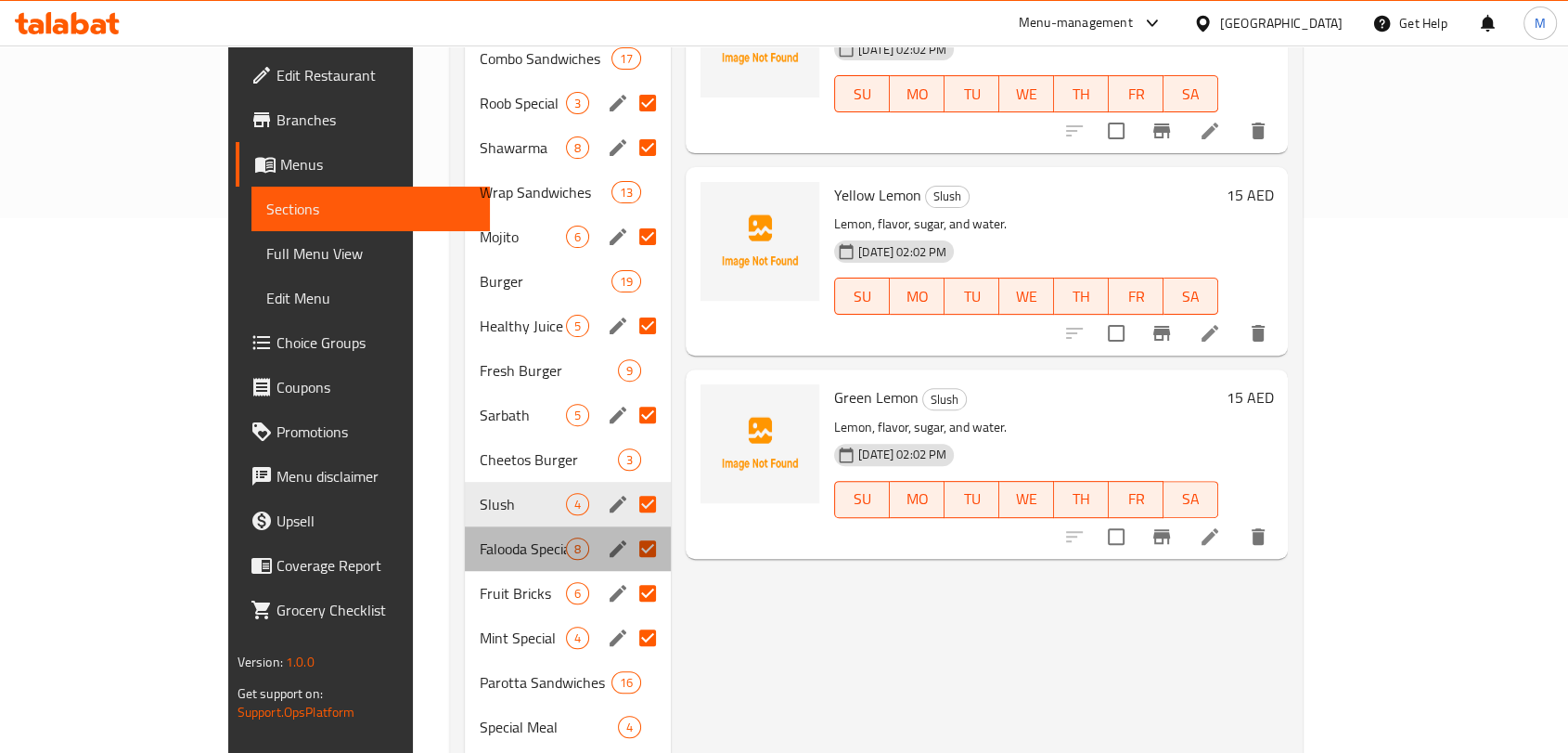
click at [465, 526] on div "Falooda Special 8" at bounding box center [568, 549] width 206 height 45
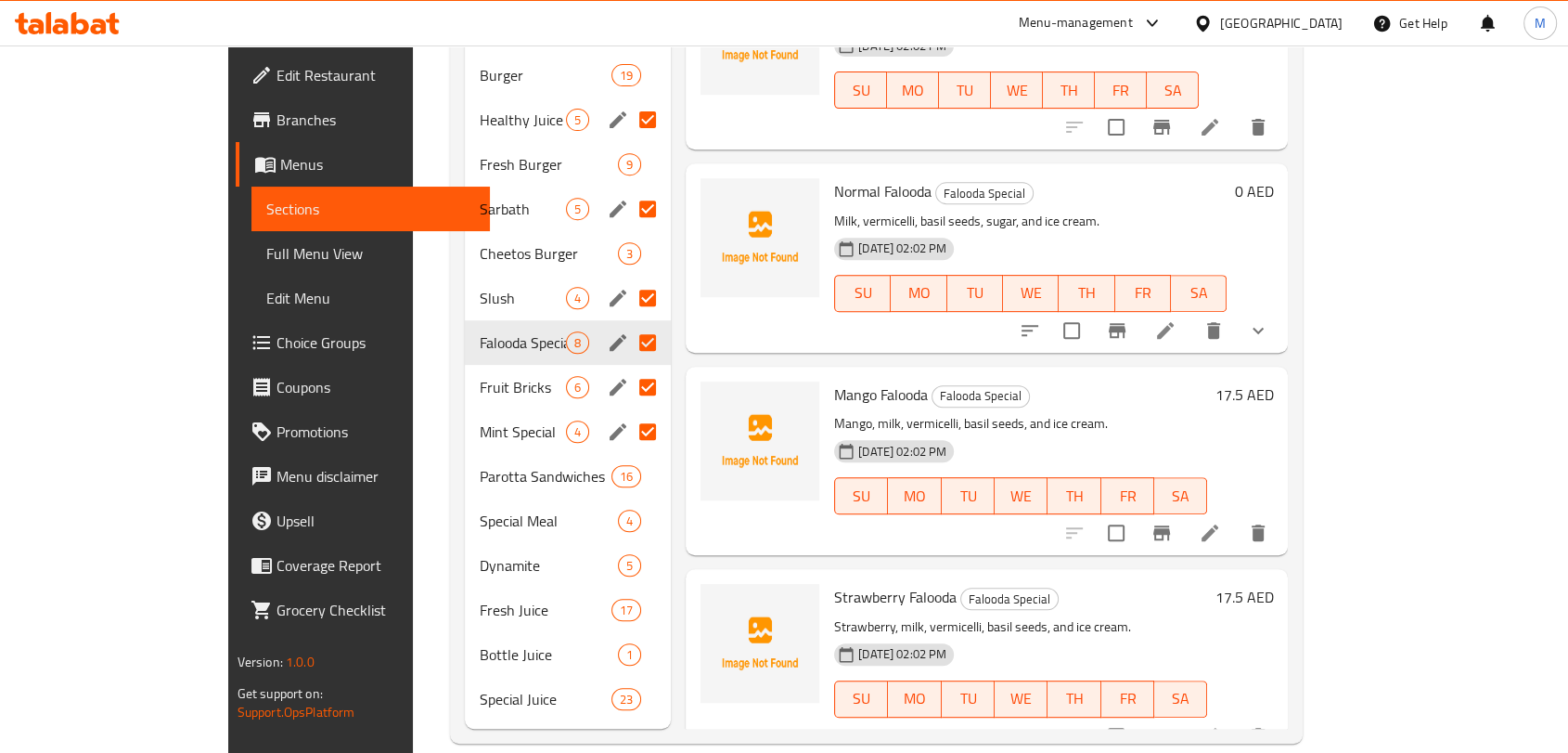
click at [1280, 316] on button "show more" at bounding box center [1259, 331] width 45 height 45
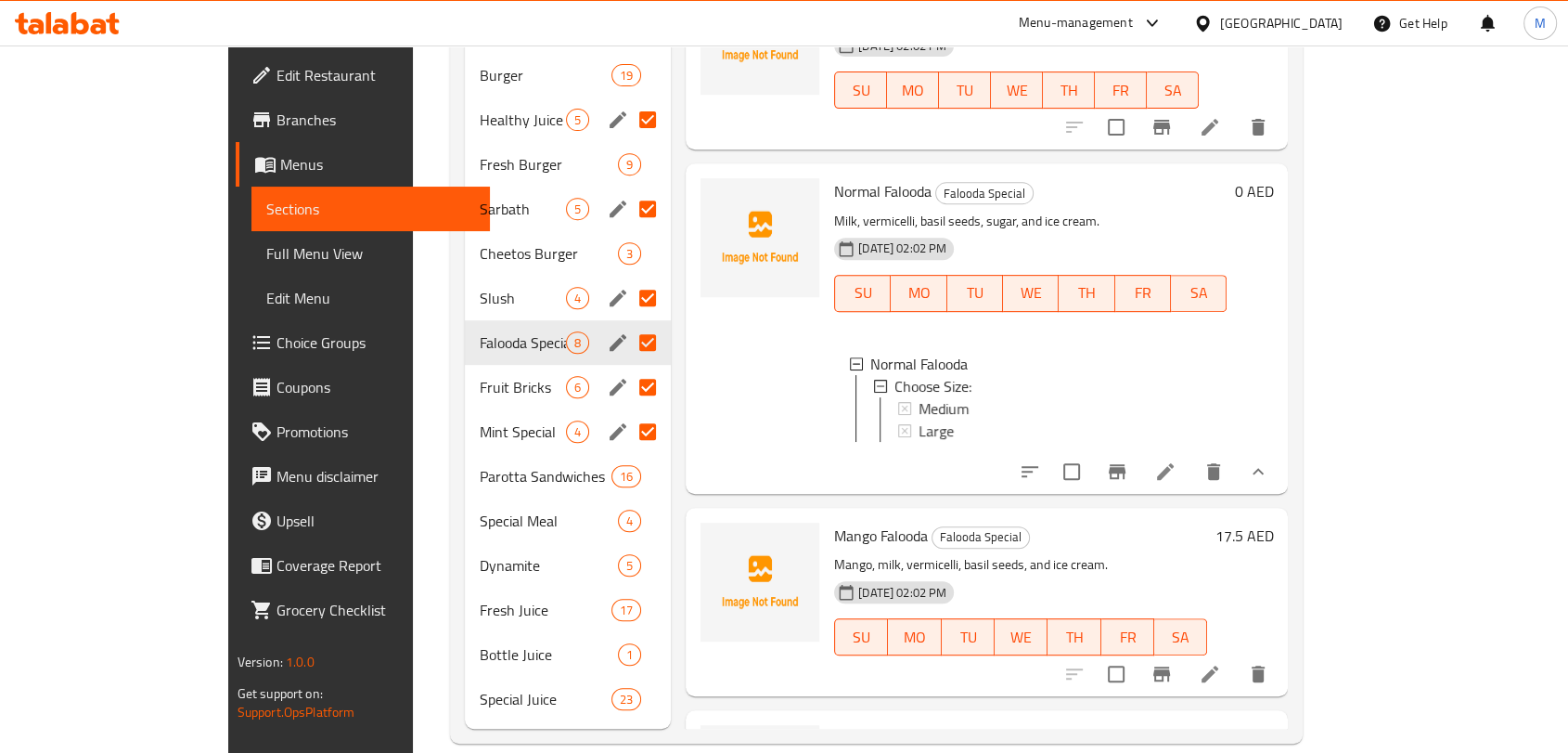
scroll to position [565, 0]
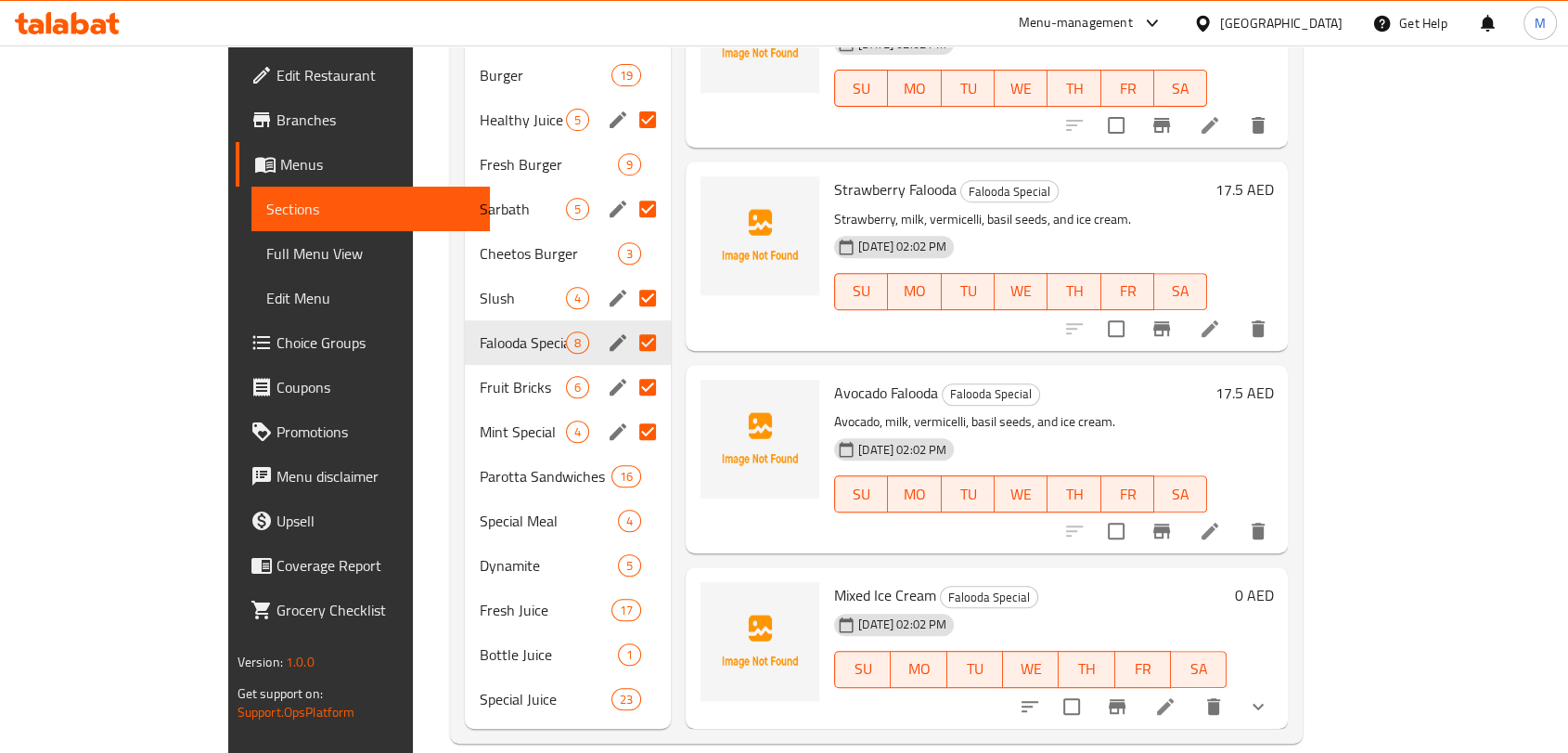
click at [1270, 696] on icon "show more" at bounding box center [1259, 707] width 22 height 23
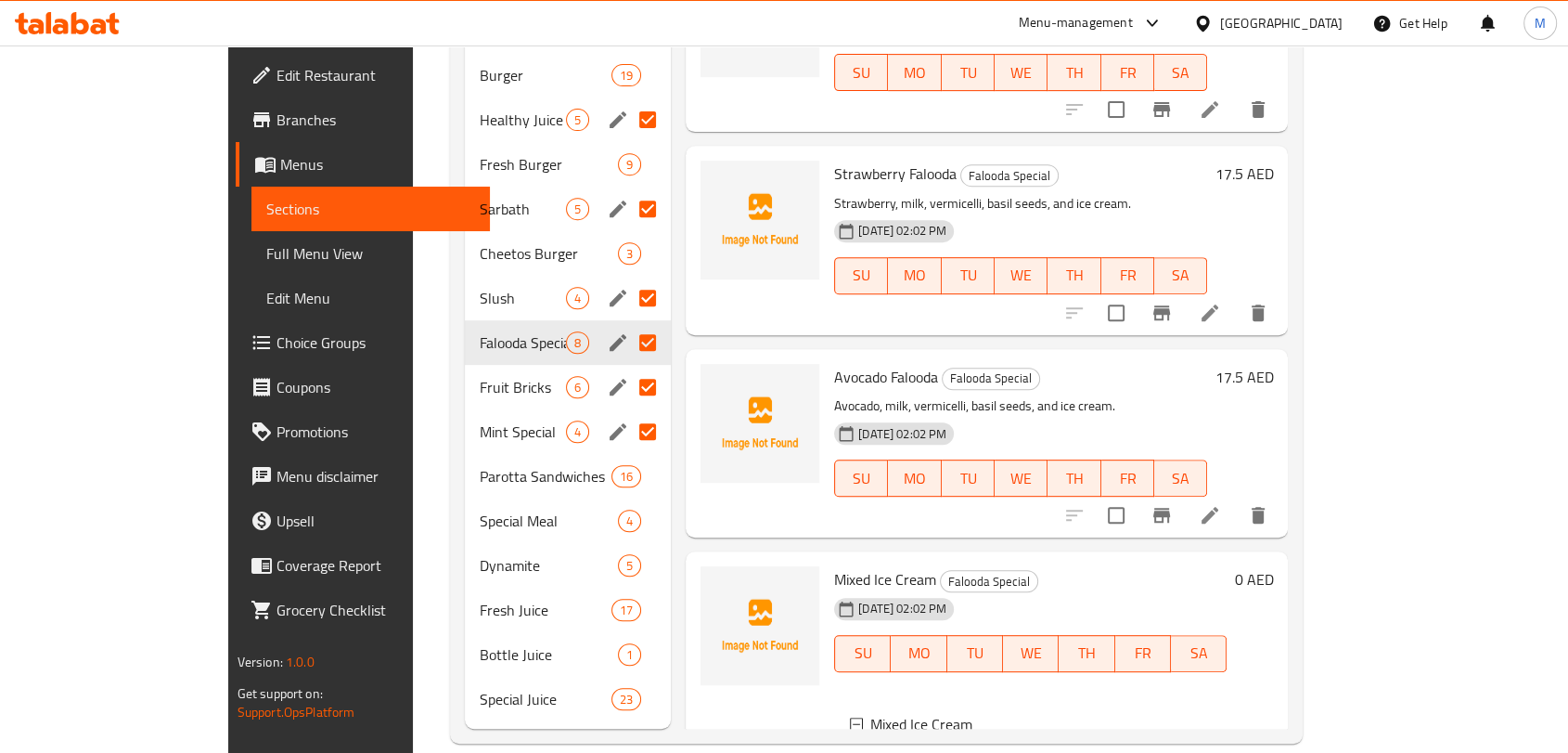
scroll to position [720, 0]
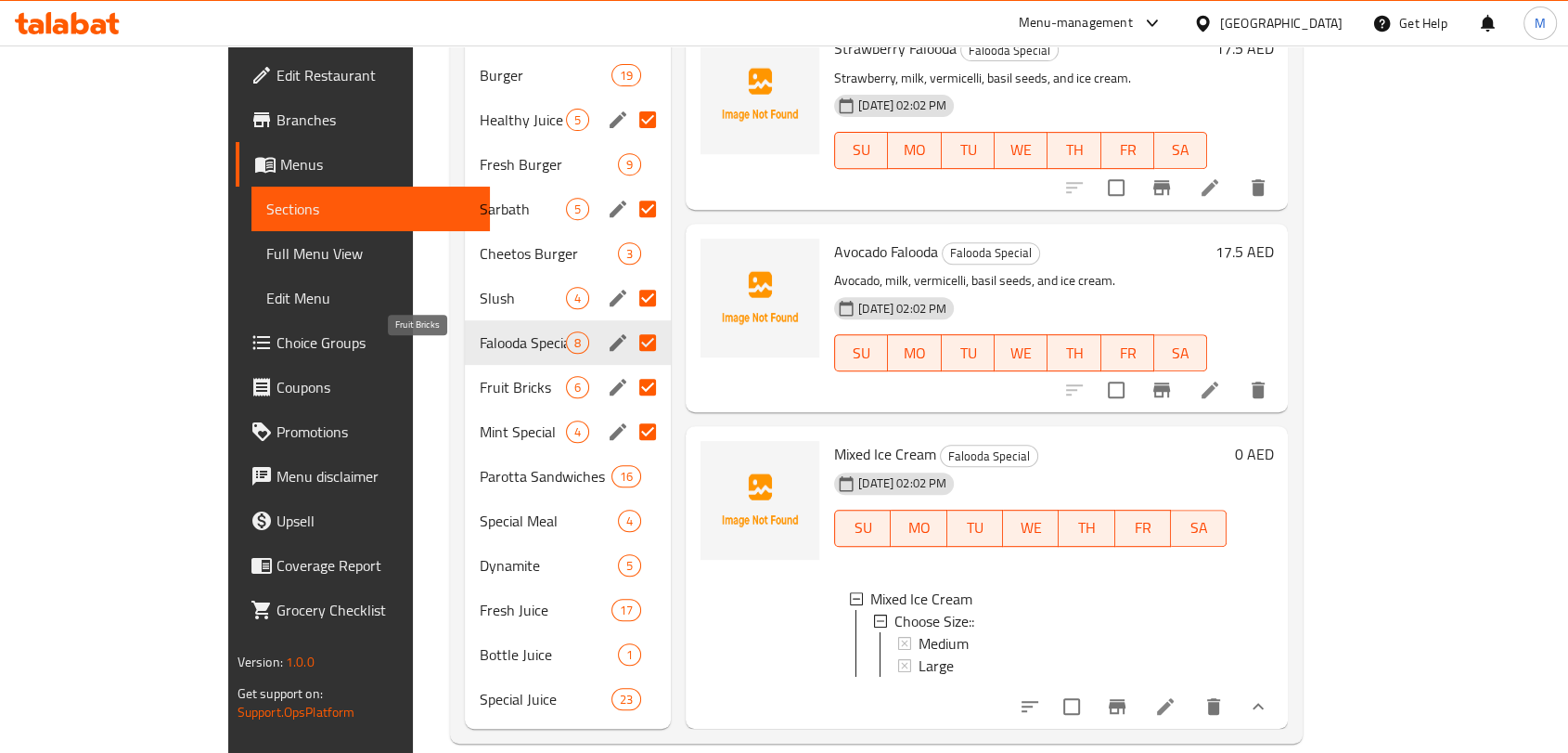
click at [480, 376] on span "Fruit Bricks" at bounding box center [523, 387] width 86 height 23
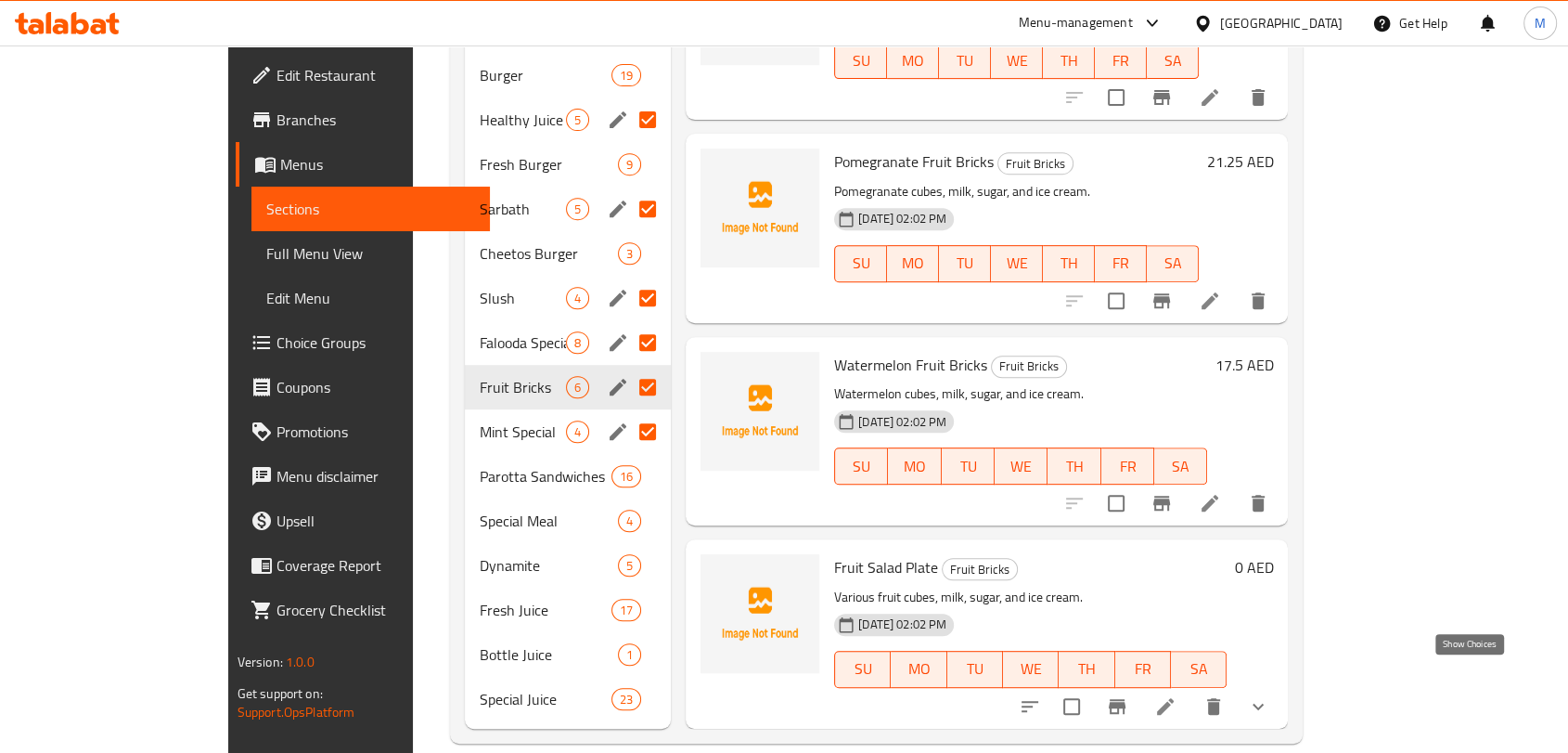
click at [1270, 696] on icon "show more" at bounding box center [1259, 707] width 22 height 23
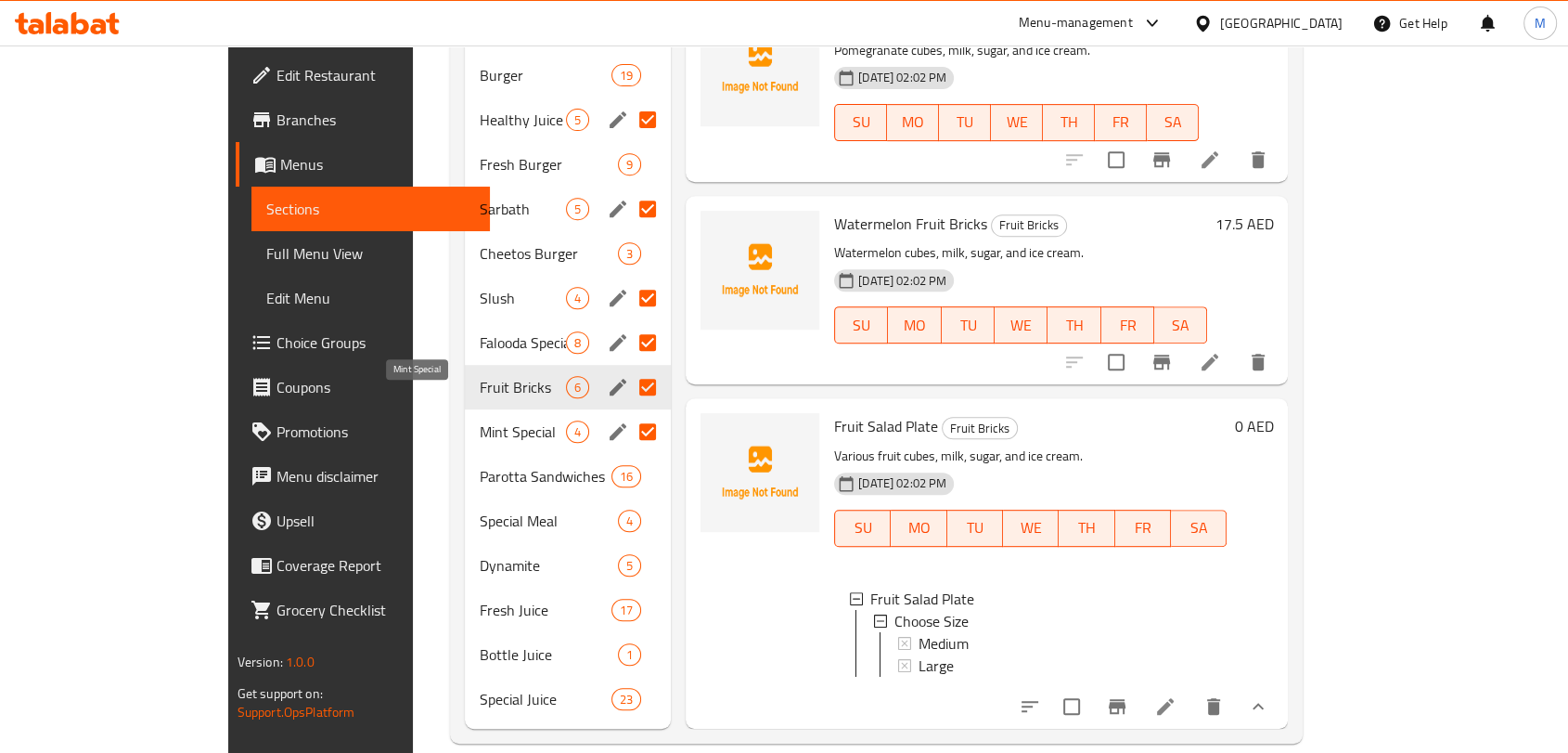
click at [480, 421] on span "Mint Special" at bounding box center [523, 432] width 86 height 23
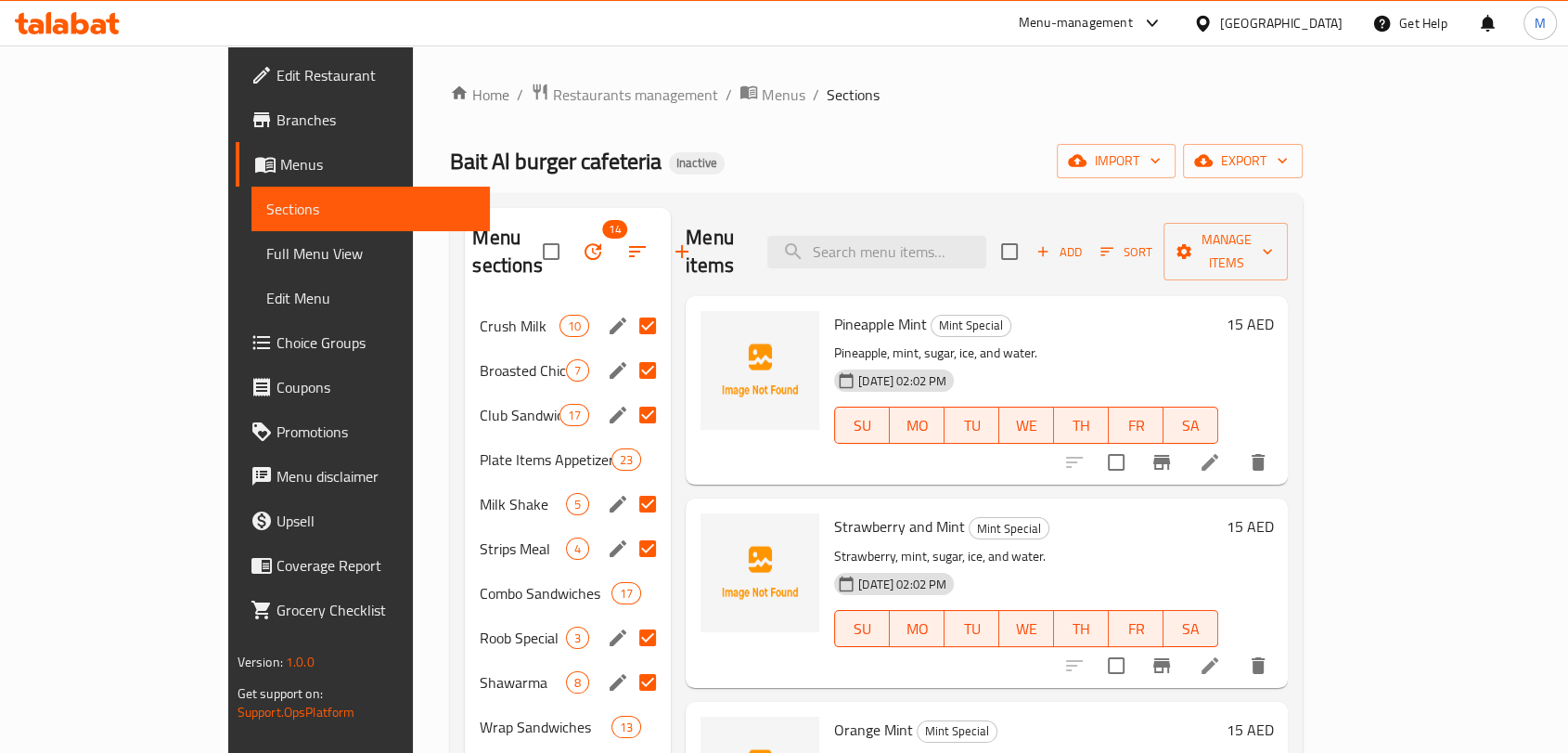
click at [276, 78] on span "Edit Restaurant" at bounding box center [376, 75] width 199 height 23
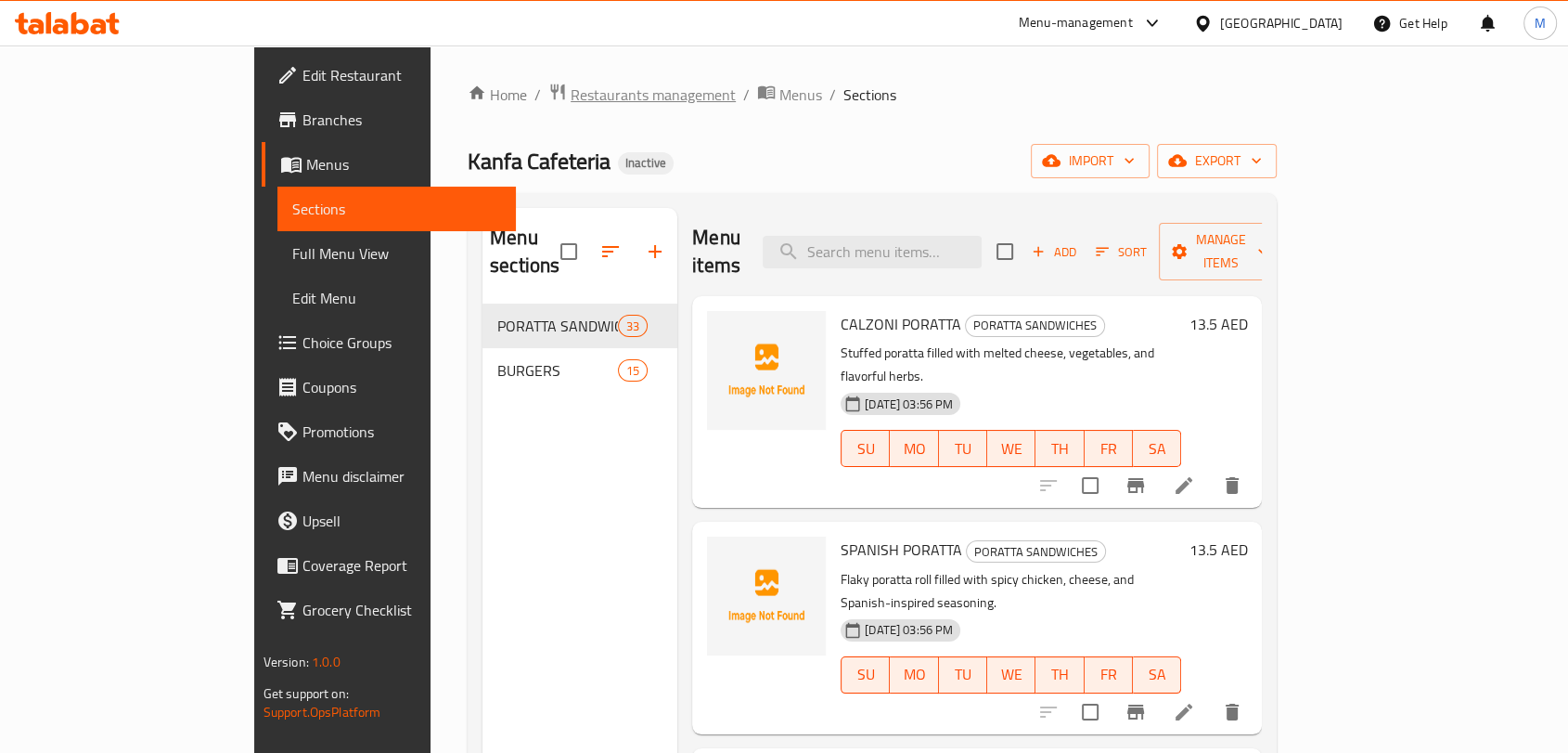
click at [571, 90] on span "Restaurants management" at bounding box center [653, 95] width 165 height 23
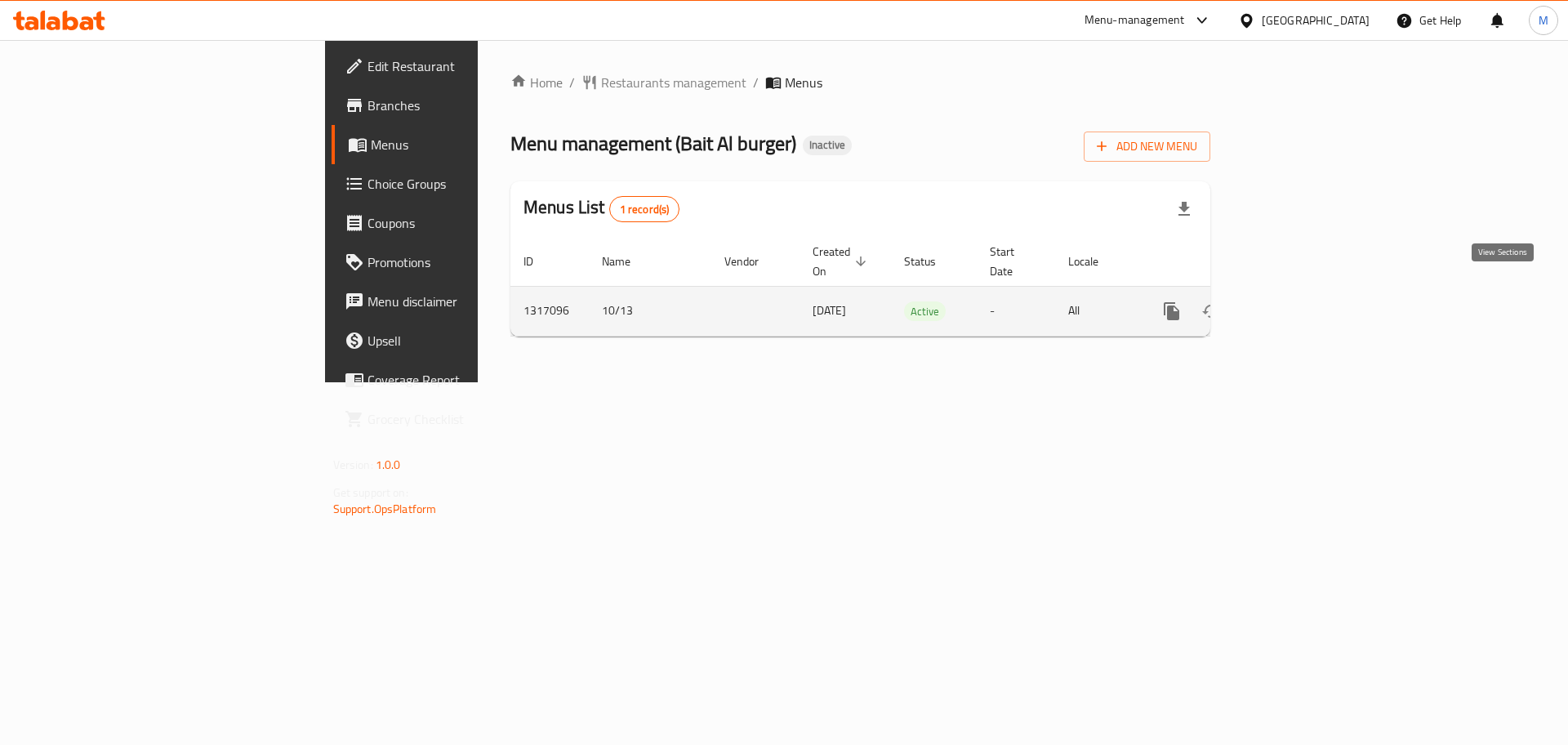
click at [1299, 301] on icon "enhanced table" at bounding box center [1290, 311] width 20 height 20
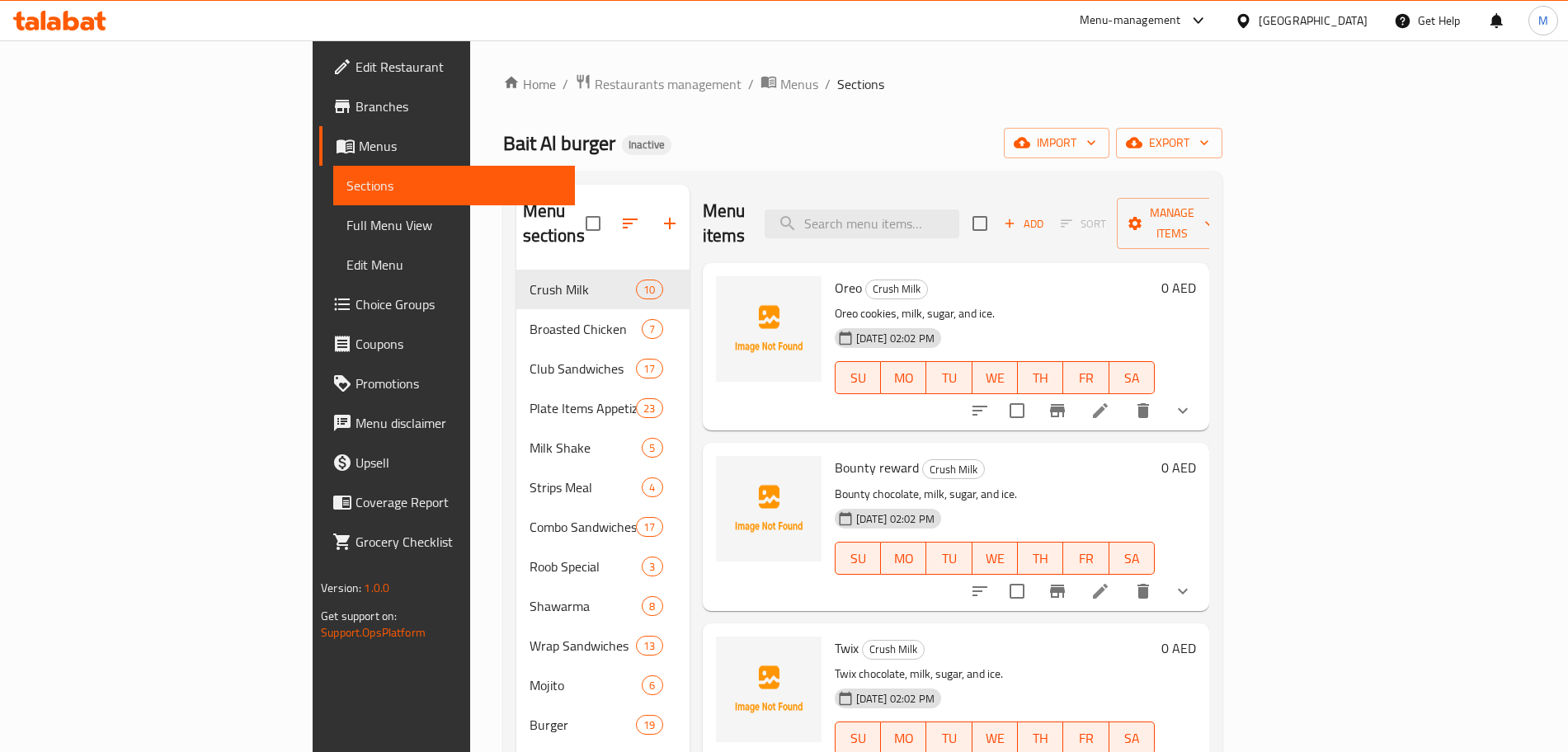
click at [347, 216] on span "Full Menu View" at bounding box center [453, 225] width 214 height 20
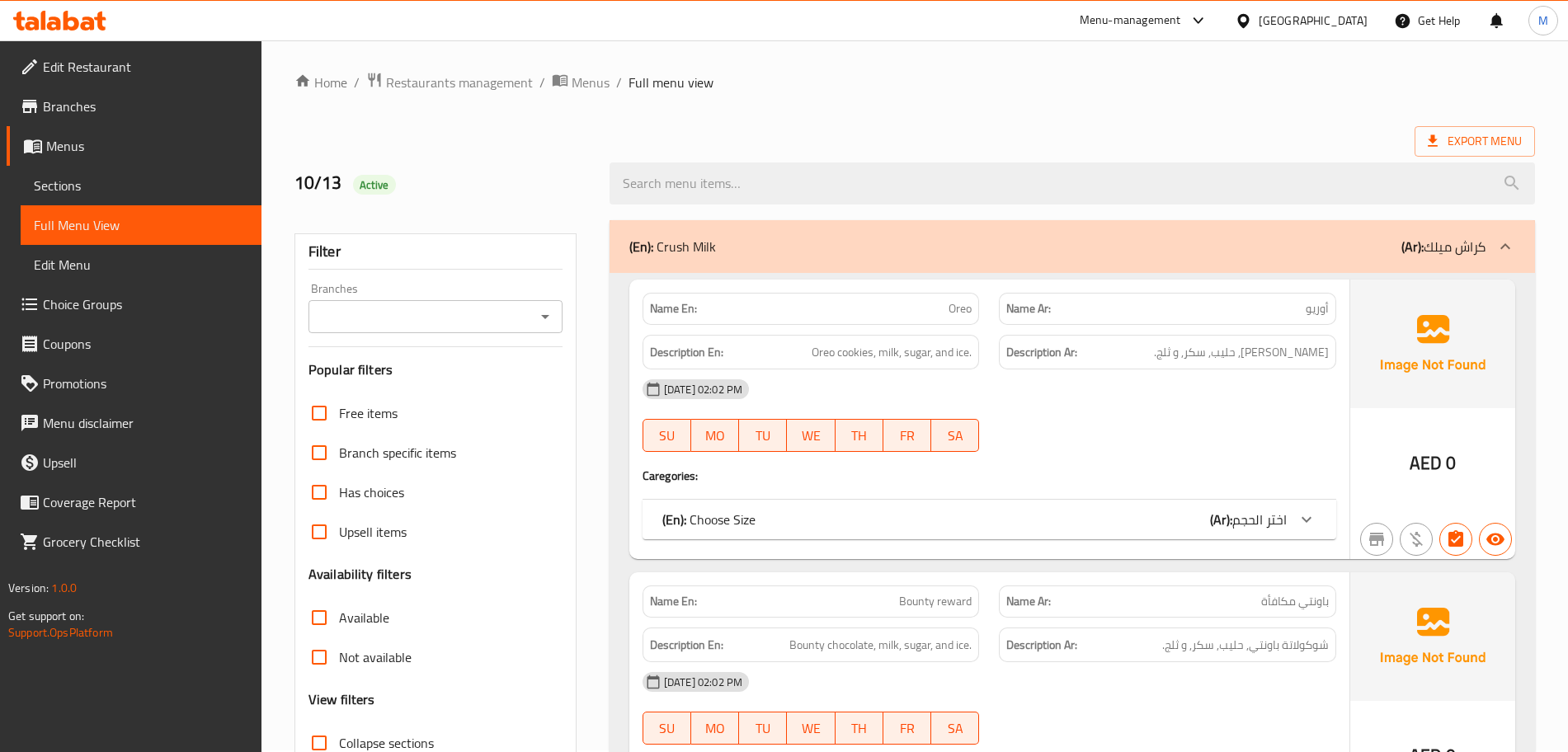
scroll to position [412, 0]
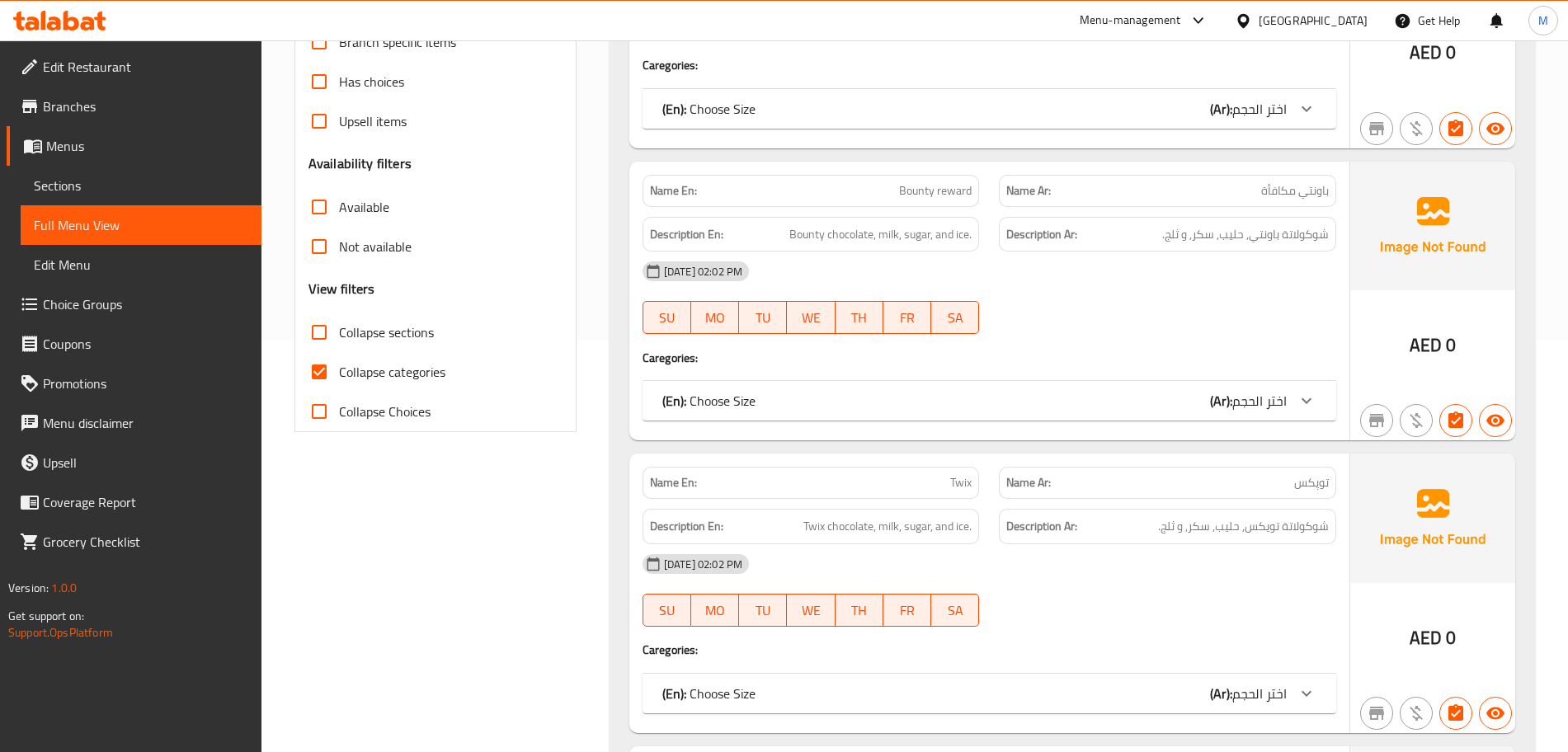
click at [310, 380] on input "Collapse categories" at bounding box center [319, 372] width 40 height 40
checkbox input "false"
click at [318, 331] on input "Collapse sections" at bounding box center [319, 332] width 40 height 40
checkbox input "true"
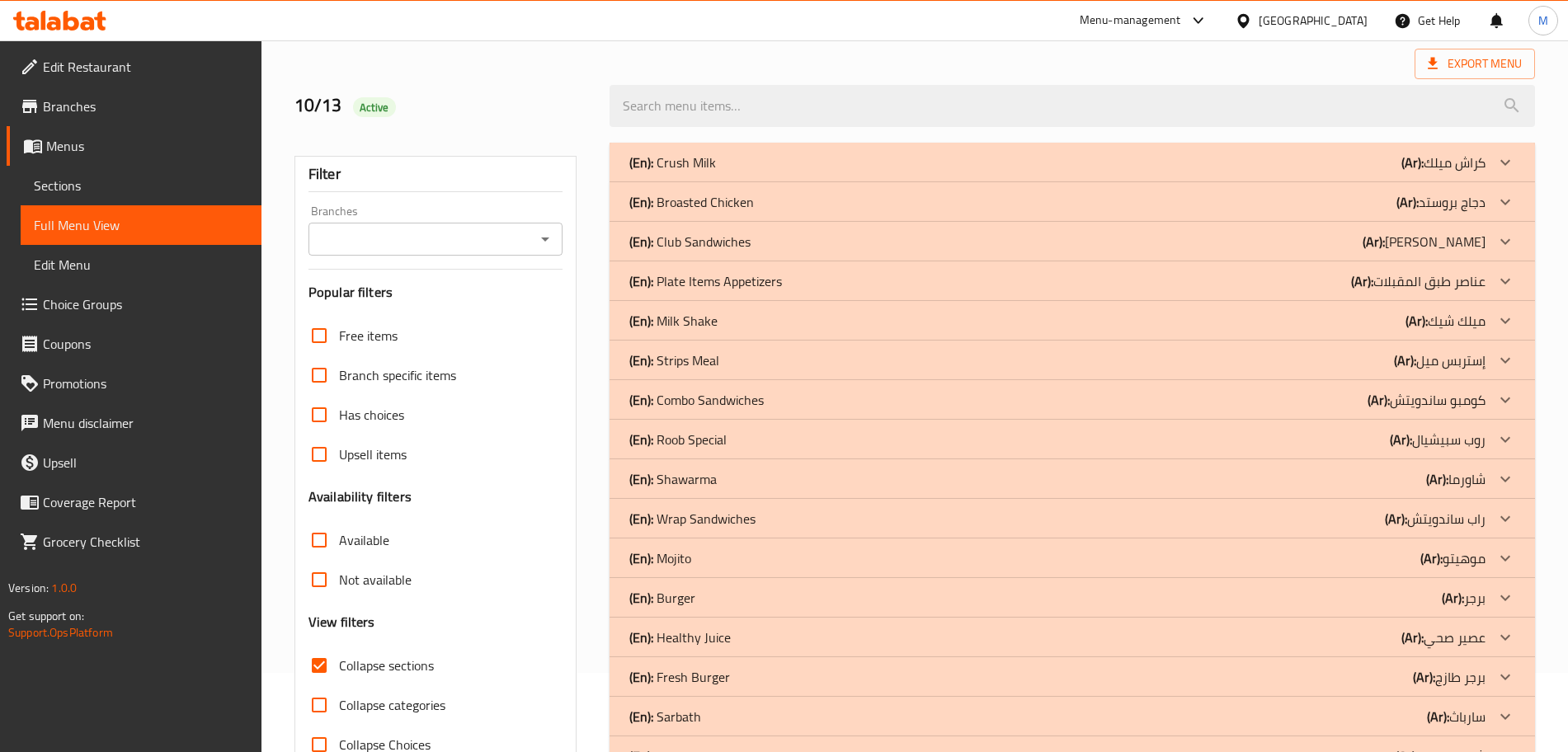
scroll to position [0, 0]
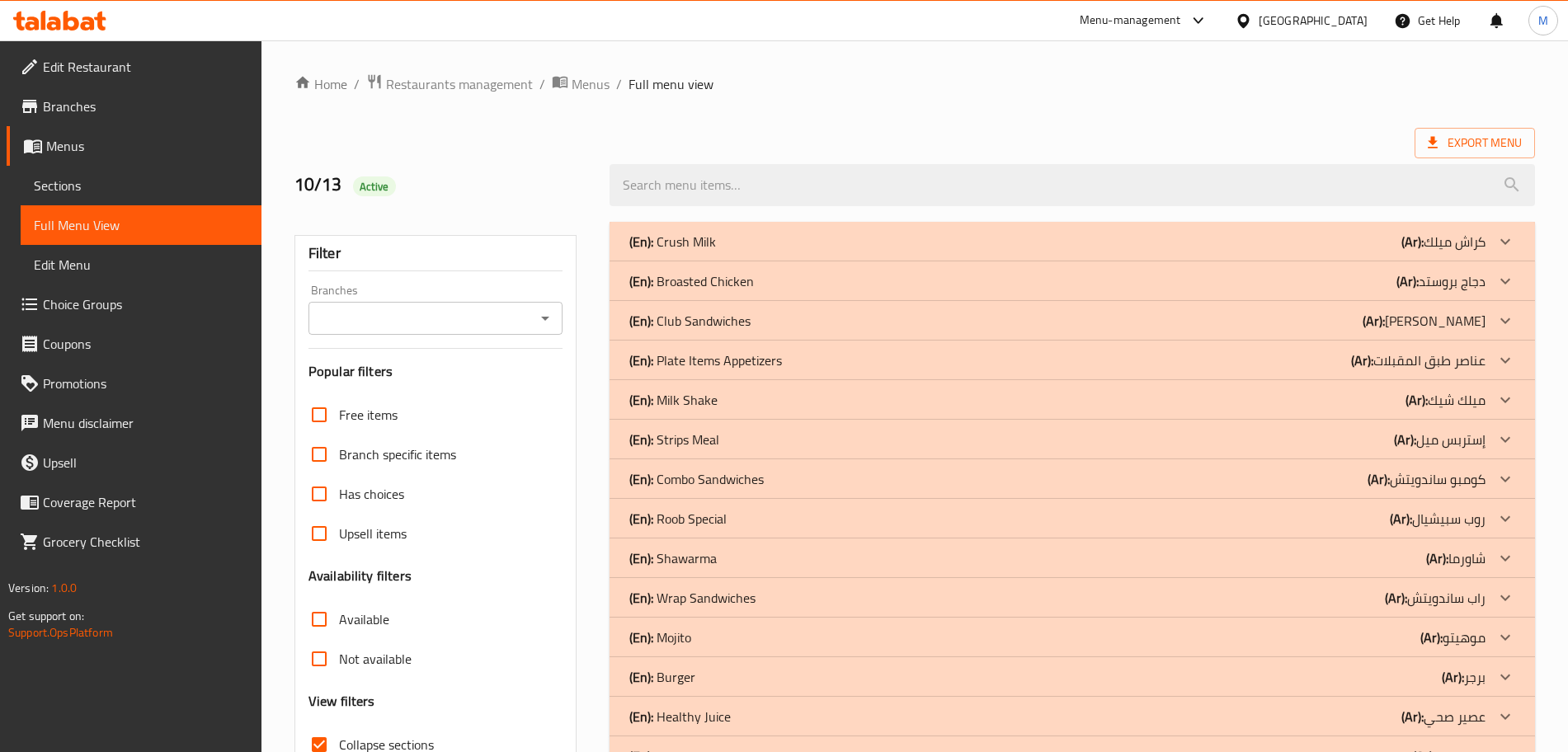
click at [820, 292] on div "(En): Broasted Chicken (Ar): دجاج بروستد" at bounding box center [1072, 281] width 926 height 40
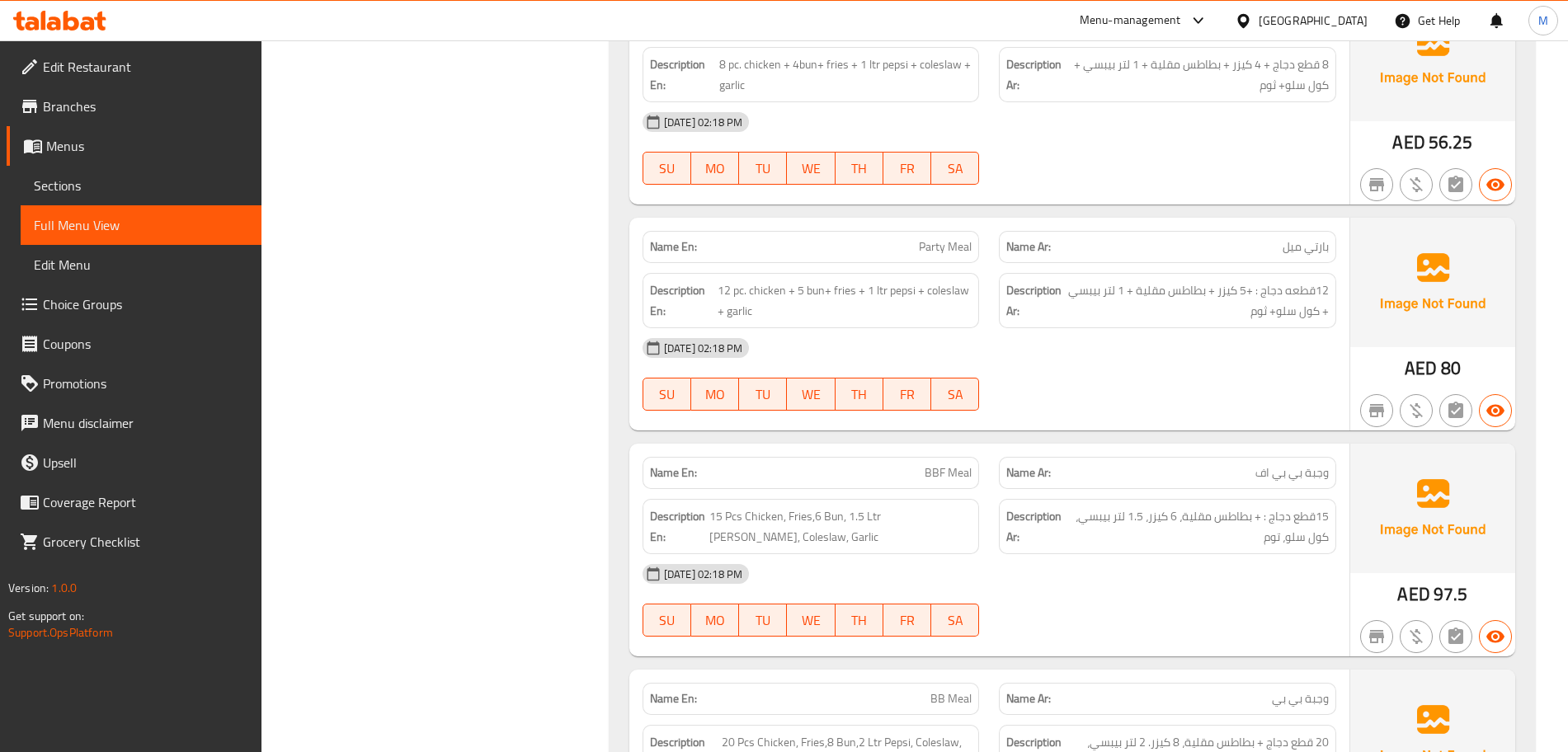
scroll to position [1031, 0]
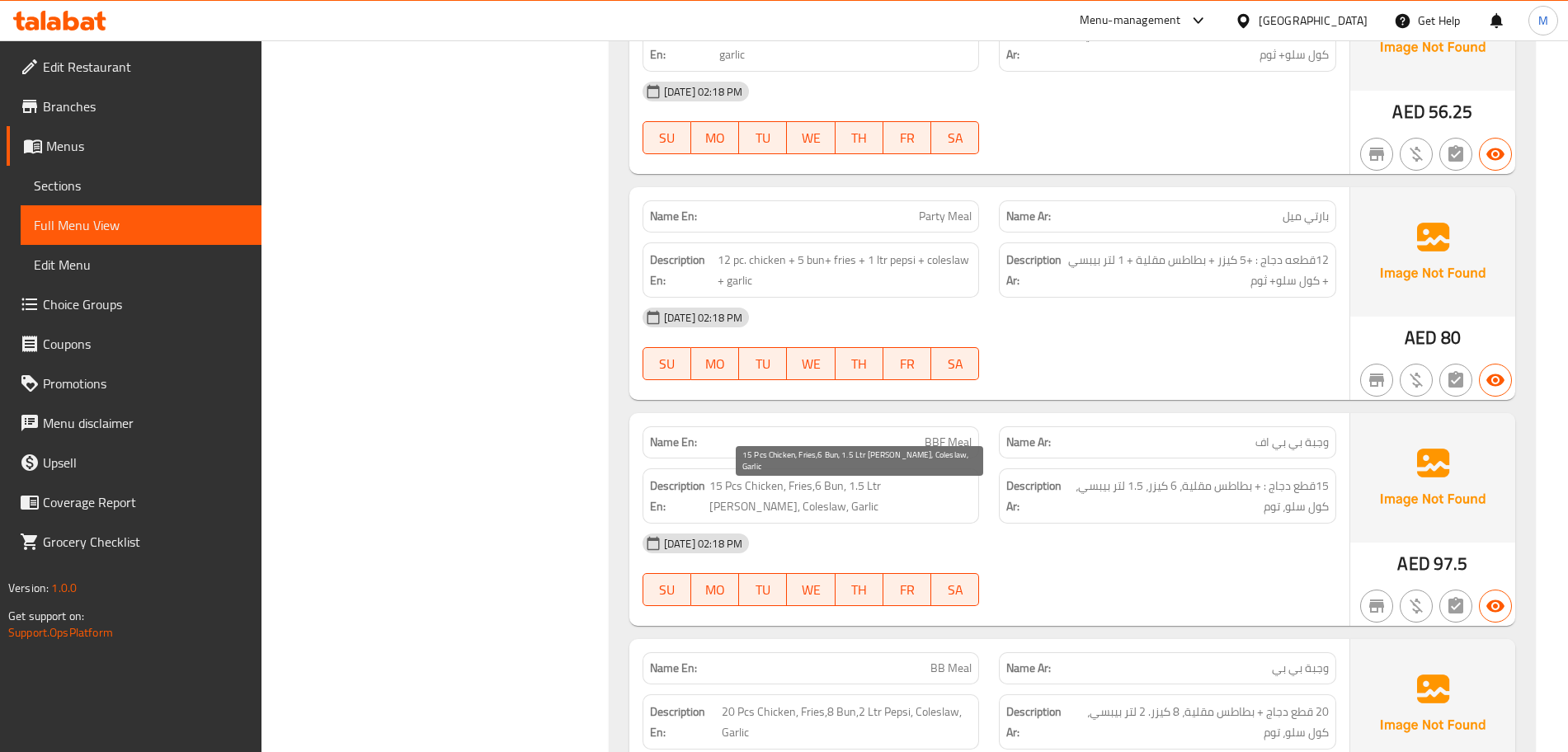
click at [761, 505] on span "15 Pcs Chicken, Fries,6 Bun, 1.5 Ltr [PERSON_NAME], Coleslaw, Garlic" at bounding box center [841, 496] width 262 height 41
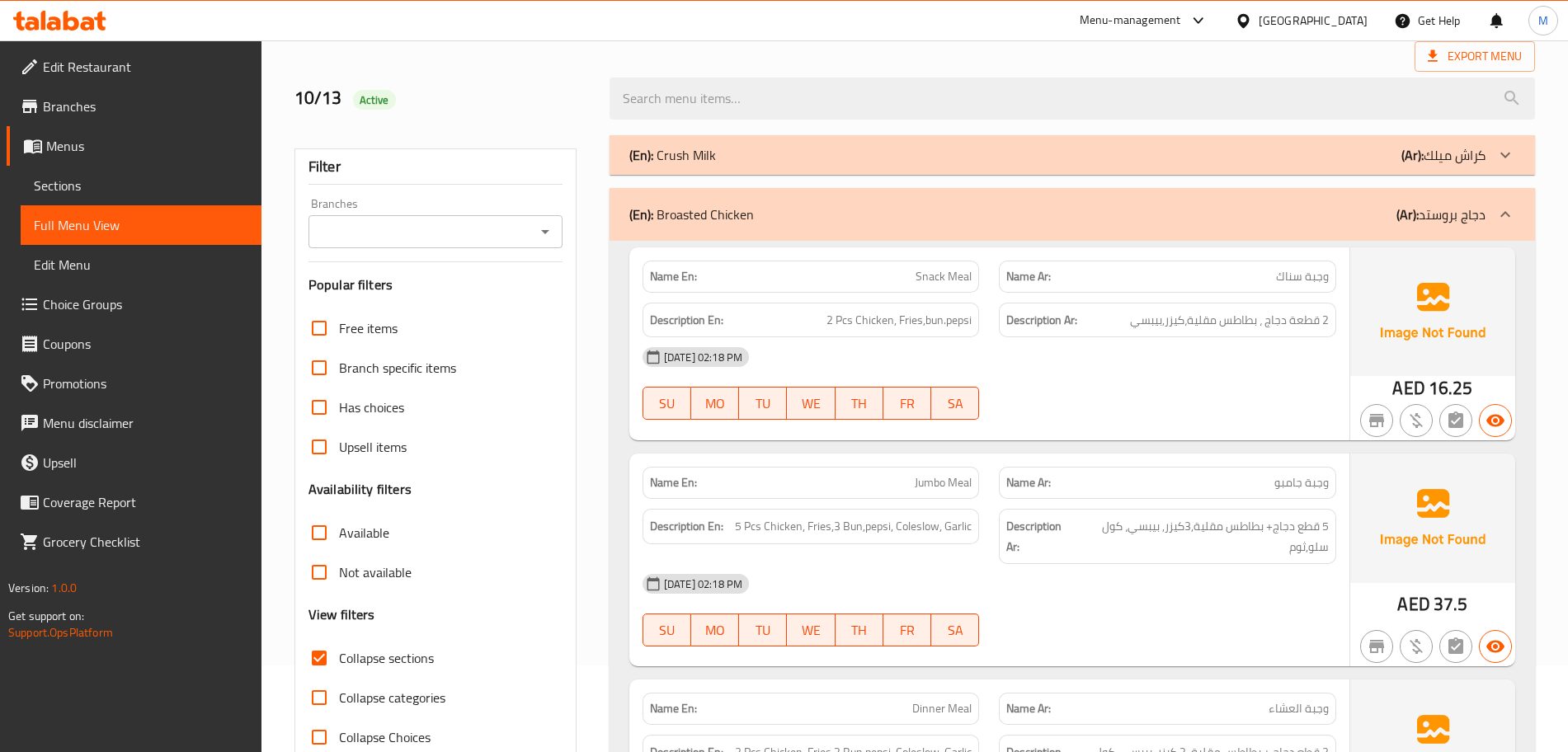
scroll to position [0, 0]
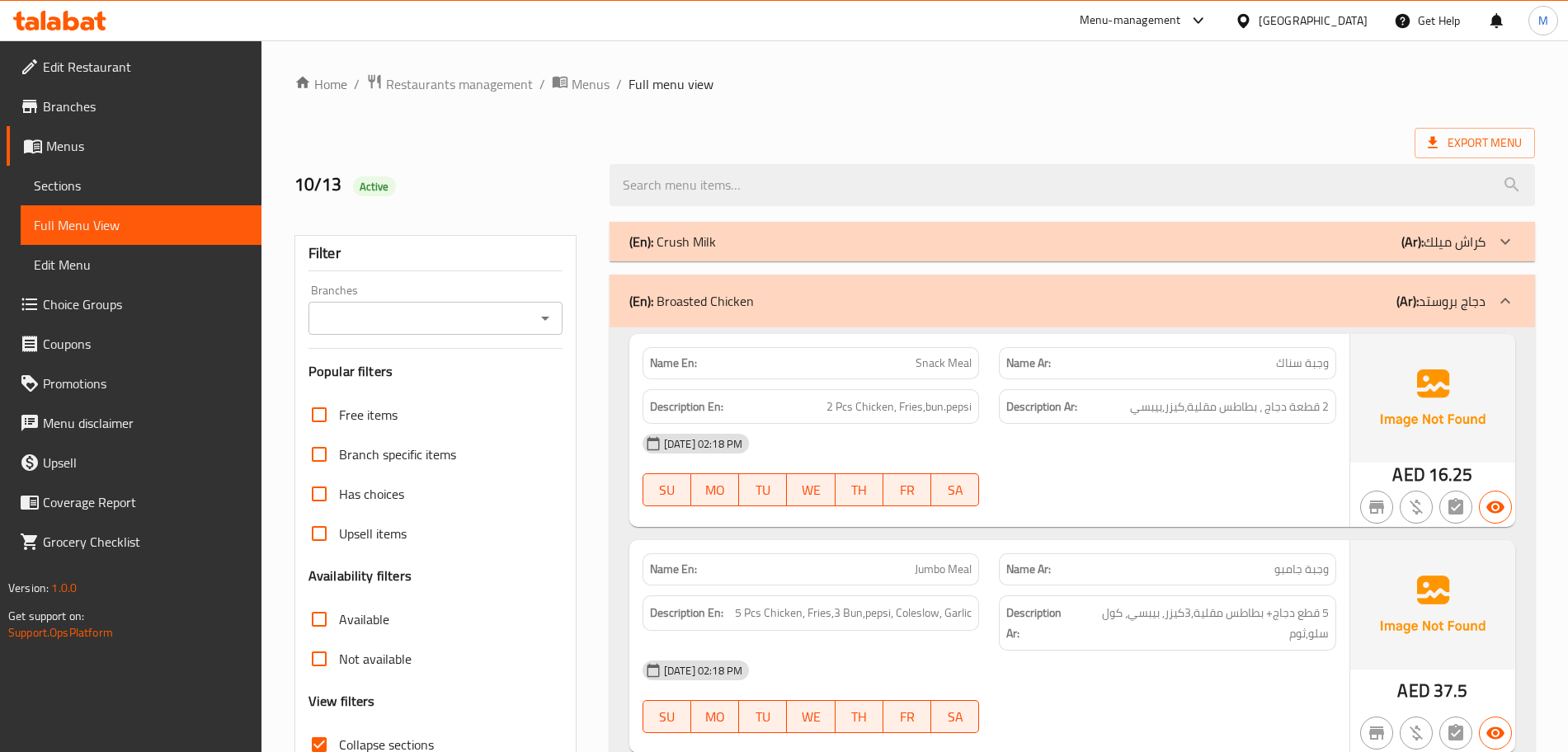
click at [1012, 286] on div "(En): Broasted Chicken (Ar): دجاج بروستد" at bounding box center [1072, 301] width 926 height 52
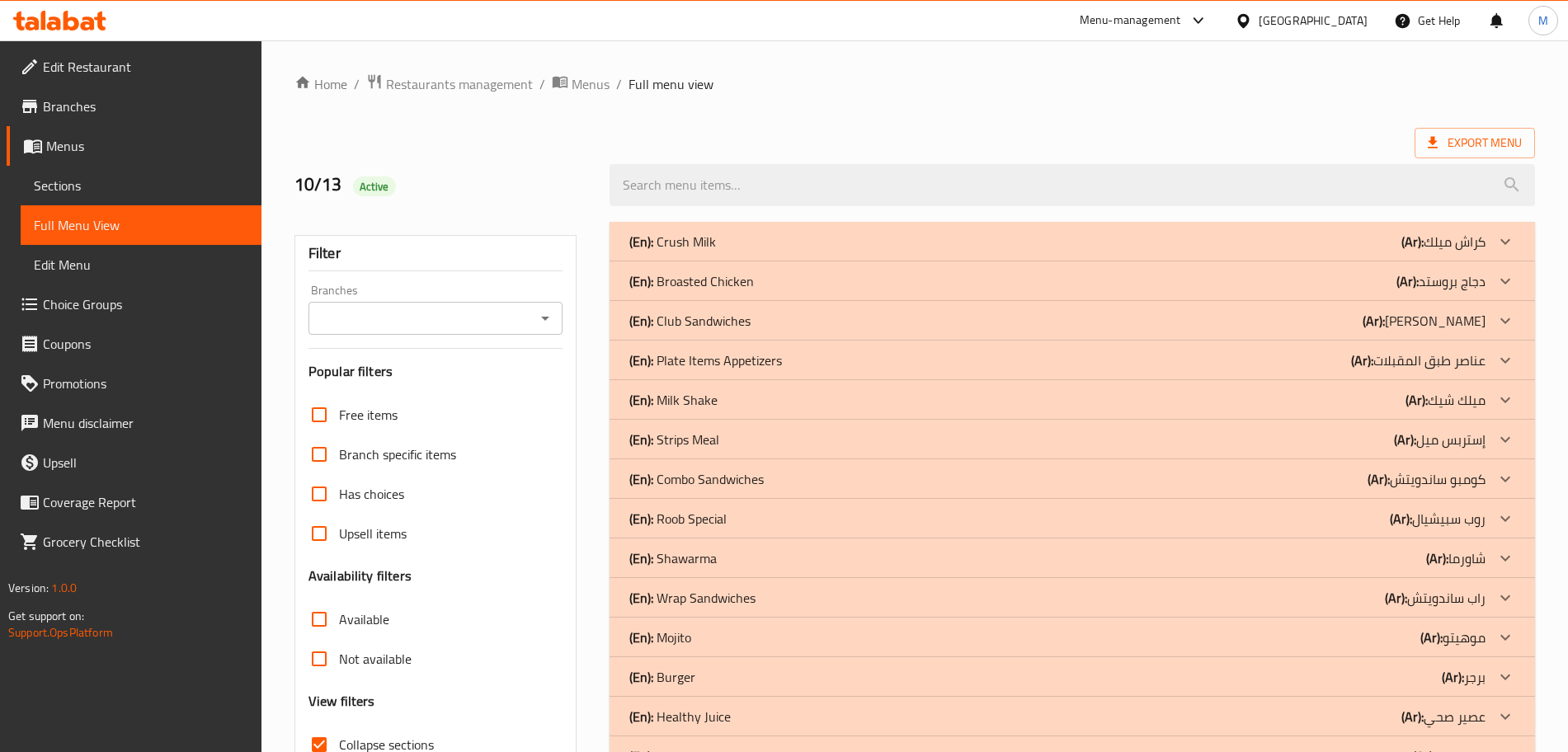
click at [709, 441] on p "(En): Strips Meal" at bounding box center [675, 440] width 90 height 20
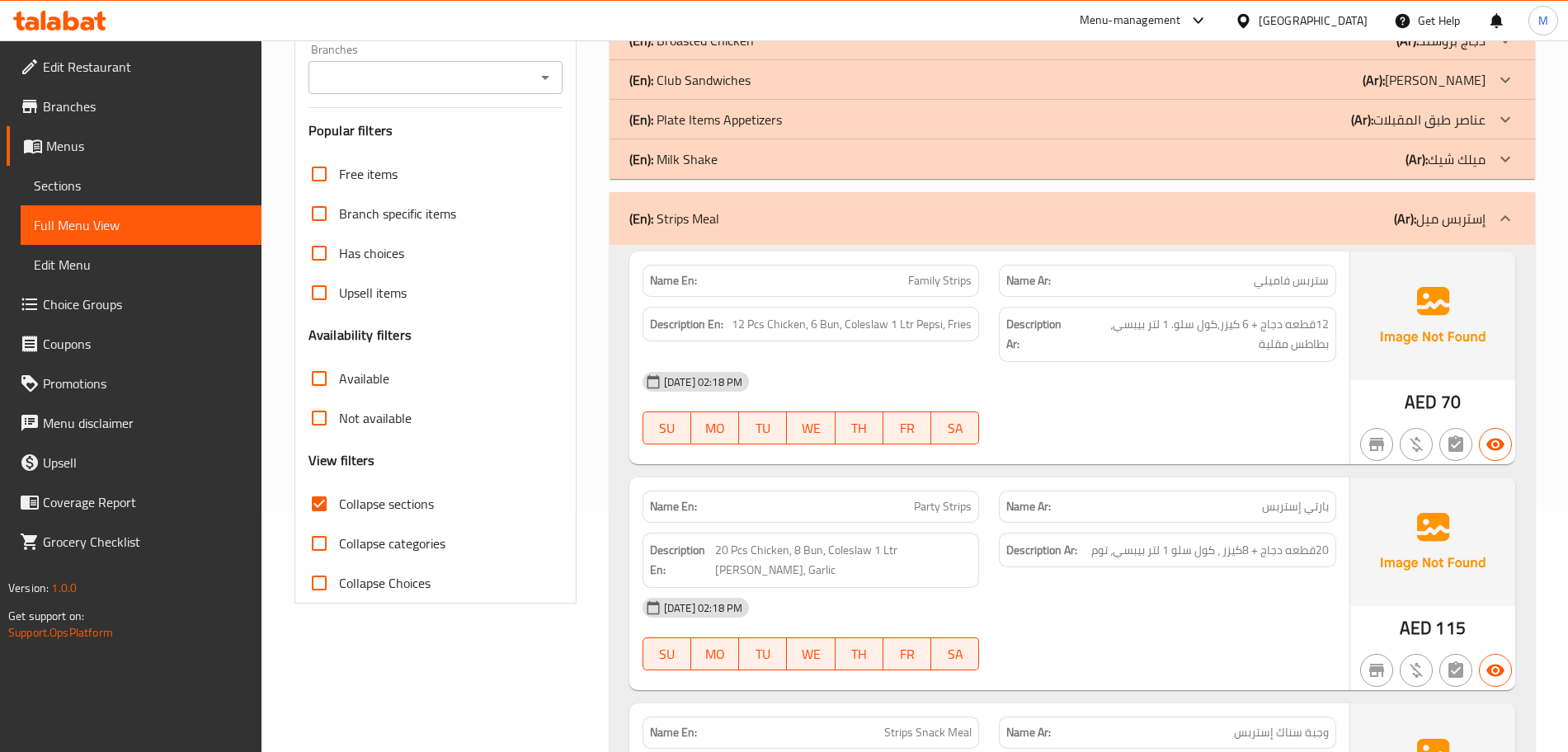
scroll to position [207, 0]
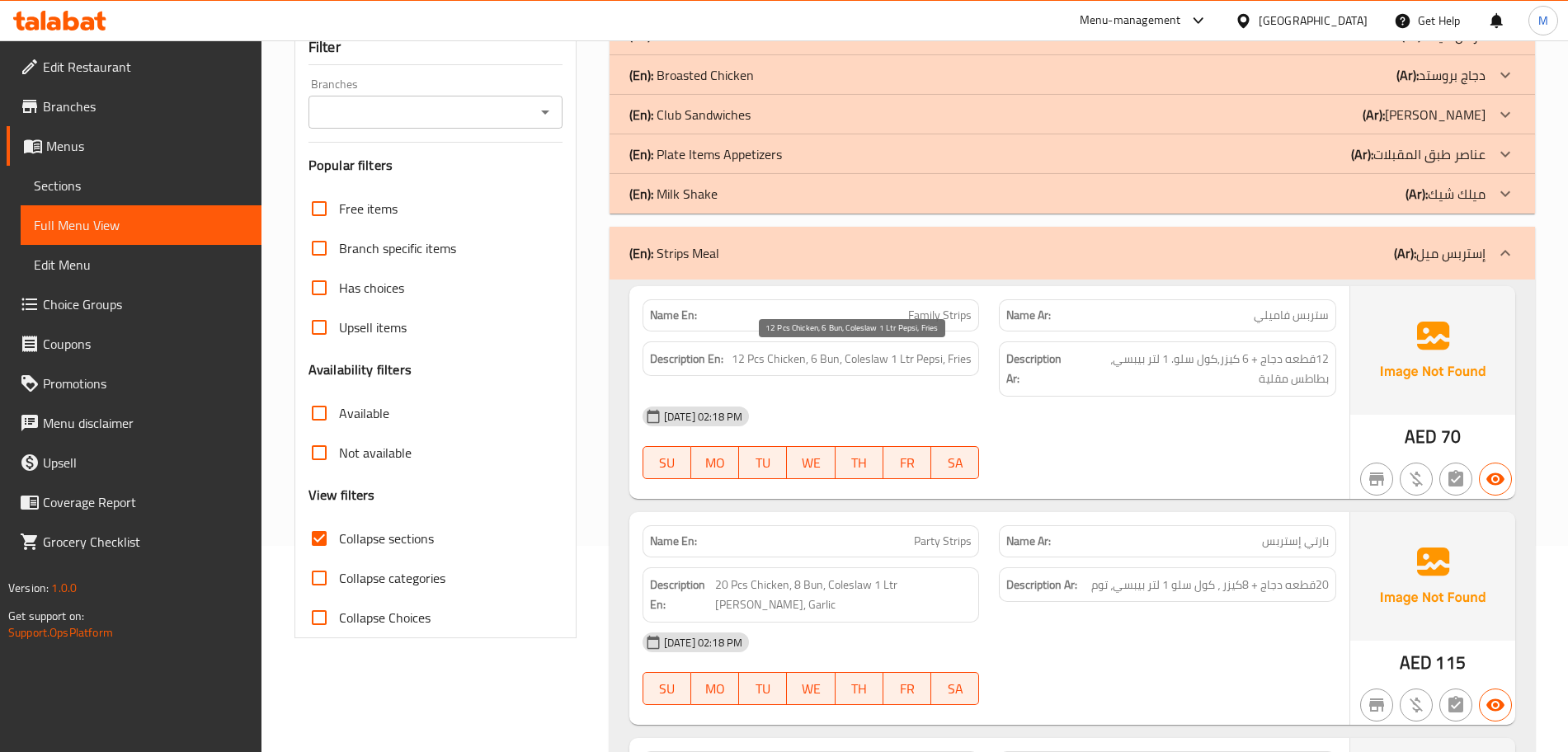
click at [745, 359] on span "12 Pcs Chicken, 6 Bun, Coleslaw 1 Ltr Pepsi, Fries" at bounding box center [851, 359] width 240 height 21
click at [1247, 366] on span "12قطعه دجاج + 6 كيزر,كول سلو. 1 لتر بيبسي، بطاطس مقلية" at bounding box center [1201, 369] width 257 height 41
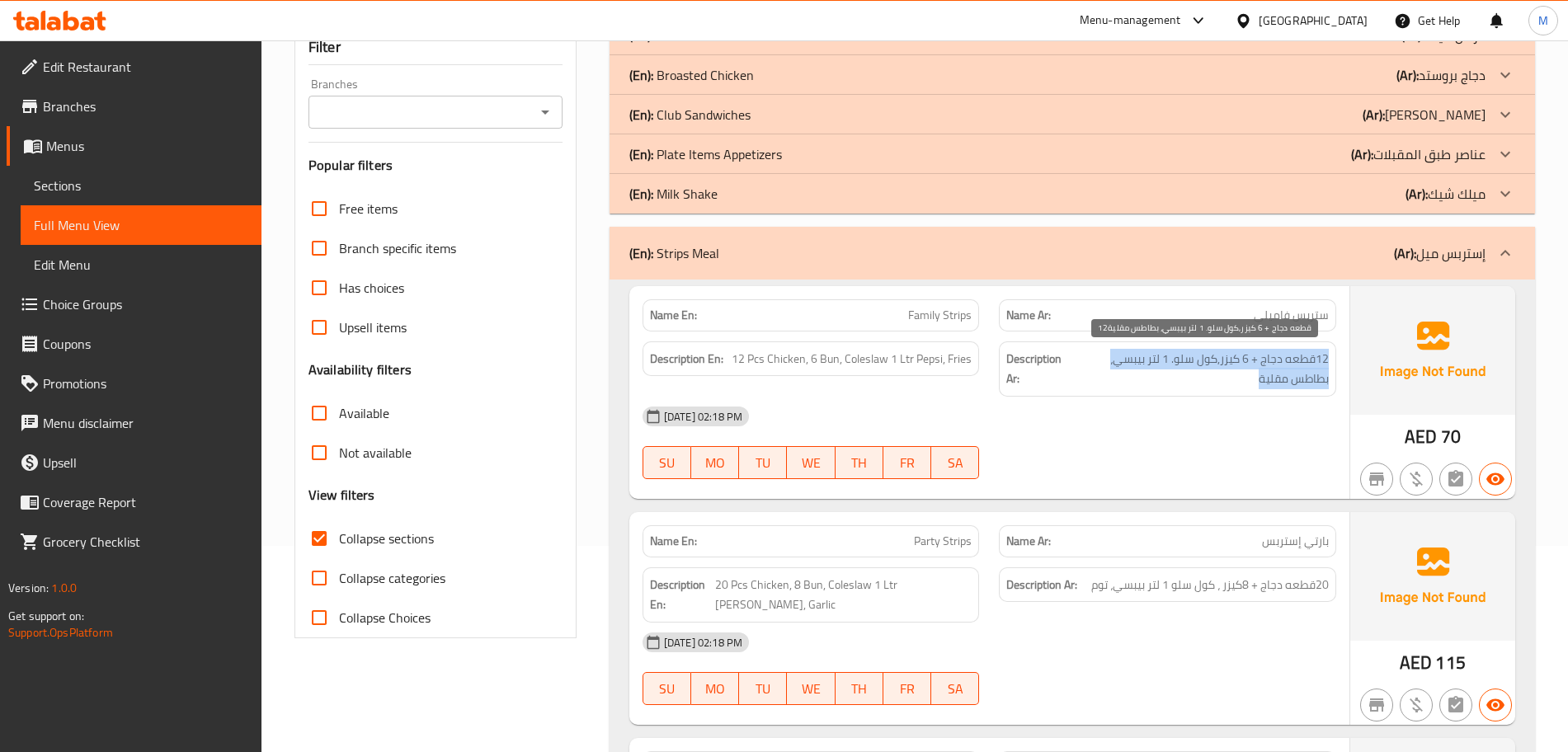
click at [1247, 366] on span "12قطعه دجاج + 6 كيزر,كول سلو. 1 لتر بيبسي، بطاطس مقلية" at bounding box center [1201, 369] width 257 height 41
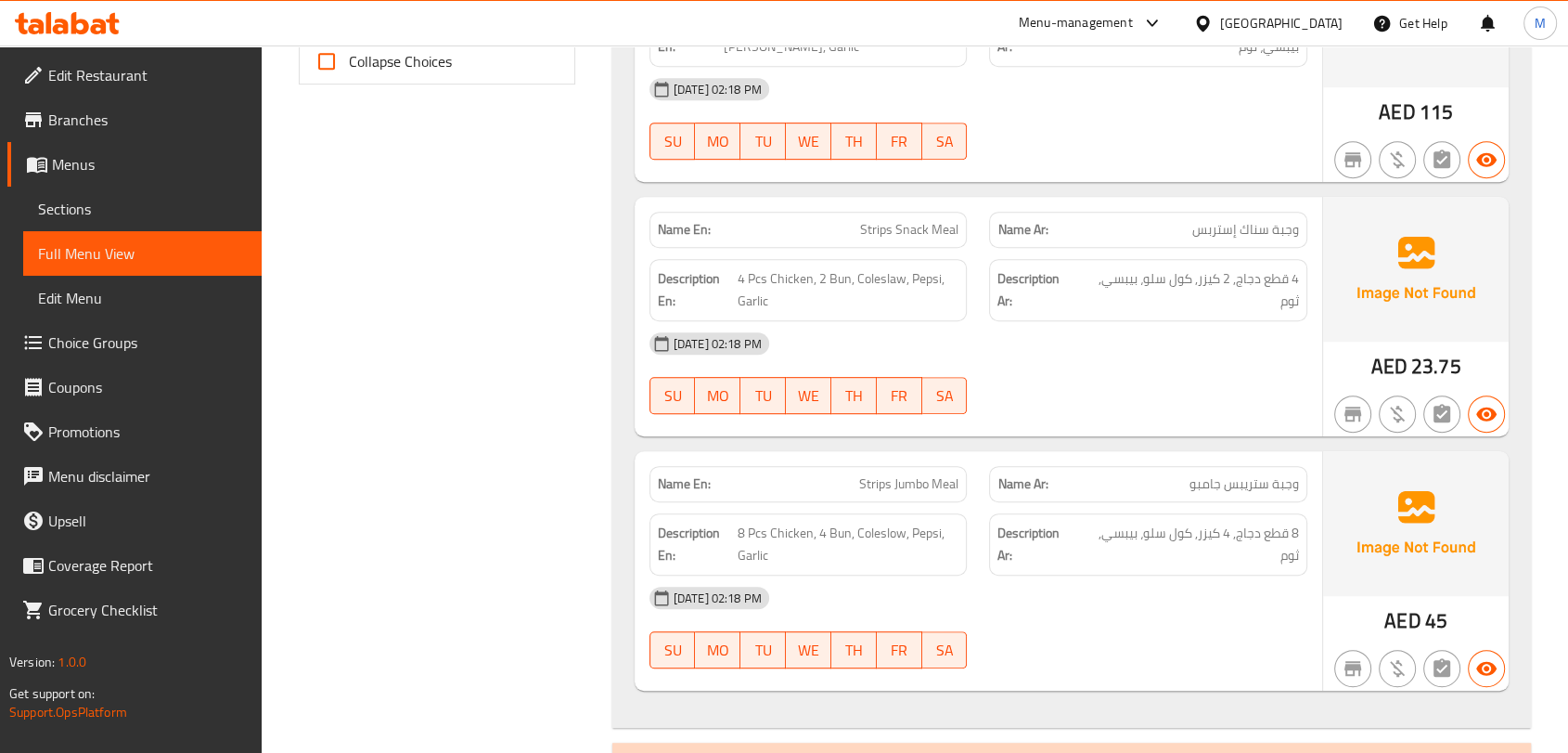
scroll to position [967, 0]
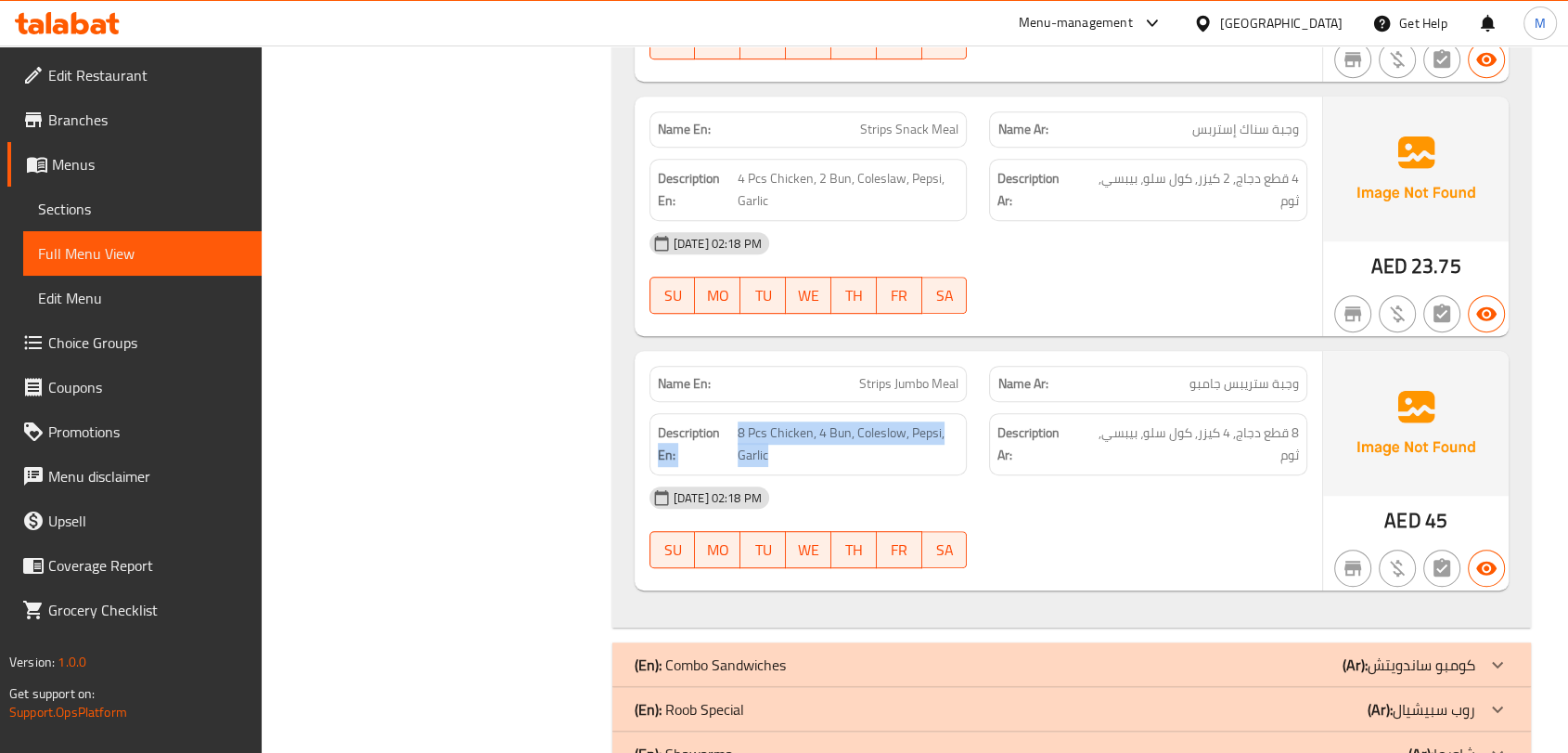
drag, startPoint x: 733, startPoint y: 428, endPoint x: 927, endPoint y: 468, distance: 198.1
click at [927, 468] on div "Description En: 8 Pcs Chicken, 4 Bun, Coleslow, Pepsi, Garlic" at bounding box center [809, 444] width 319 height 62
click at [906, 440] on span "8 Pcs Chicken, 4 Bun, Coleslow, Pepsi, Garlic" at bounding box center [848, 444] width 222 height 46
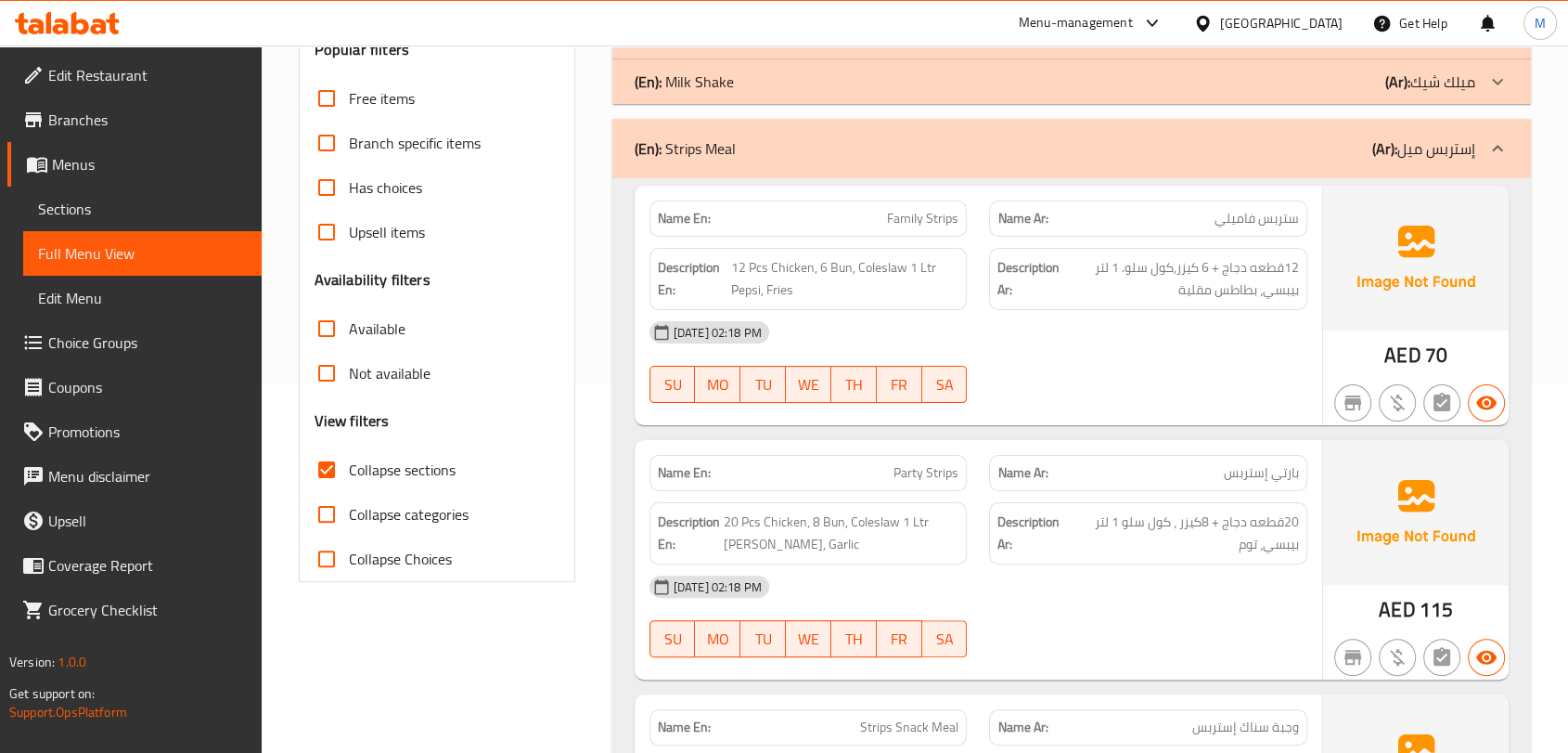
scroll to position [38, 0]
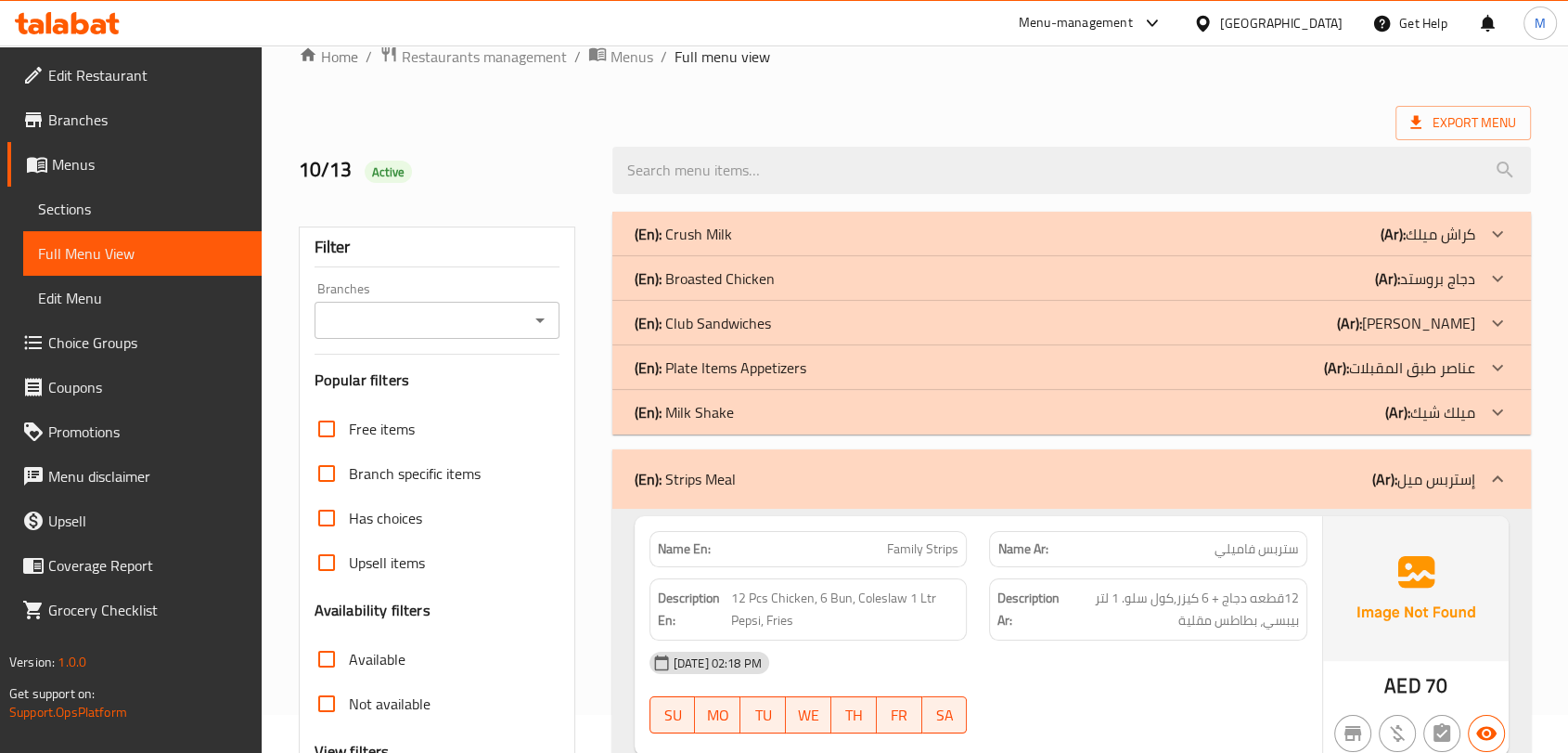
click at [824, 481] on div "(En): Strips Meal (Ar): إستربس ميل" at bounding box center [1054, 479] width 841 height 23
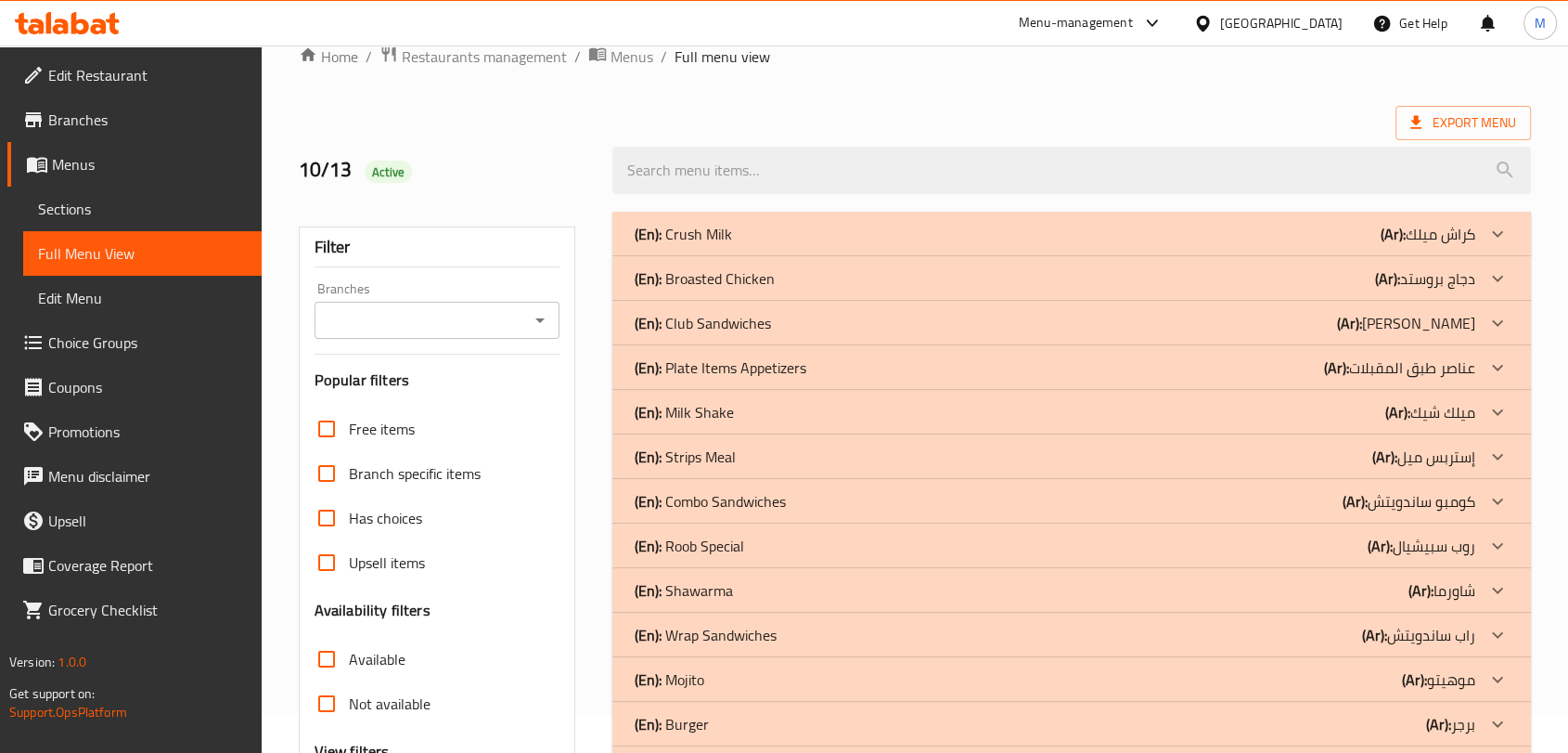
click at [772, 590] on div "(En): Shawarma (Ar): شاورما" at bounding box center [1054, 591] width 841 height 23
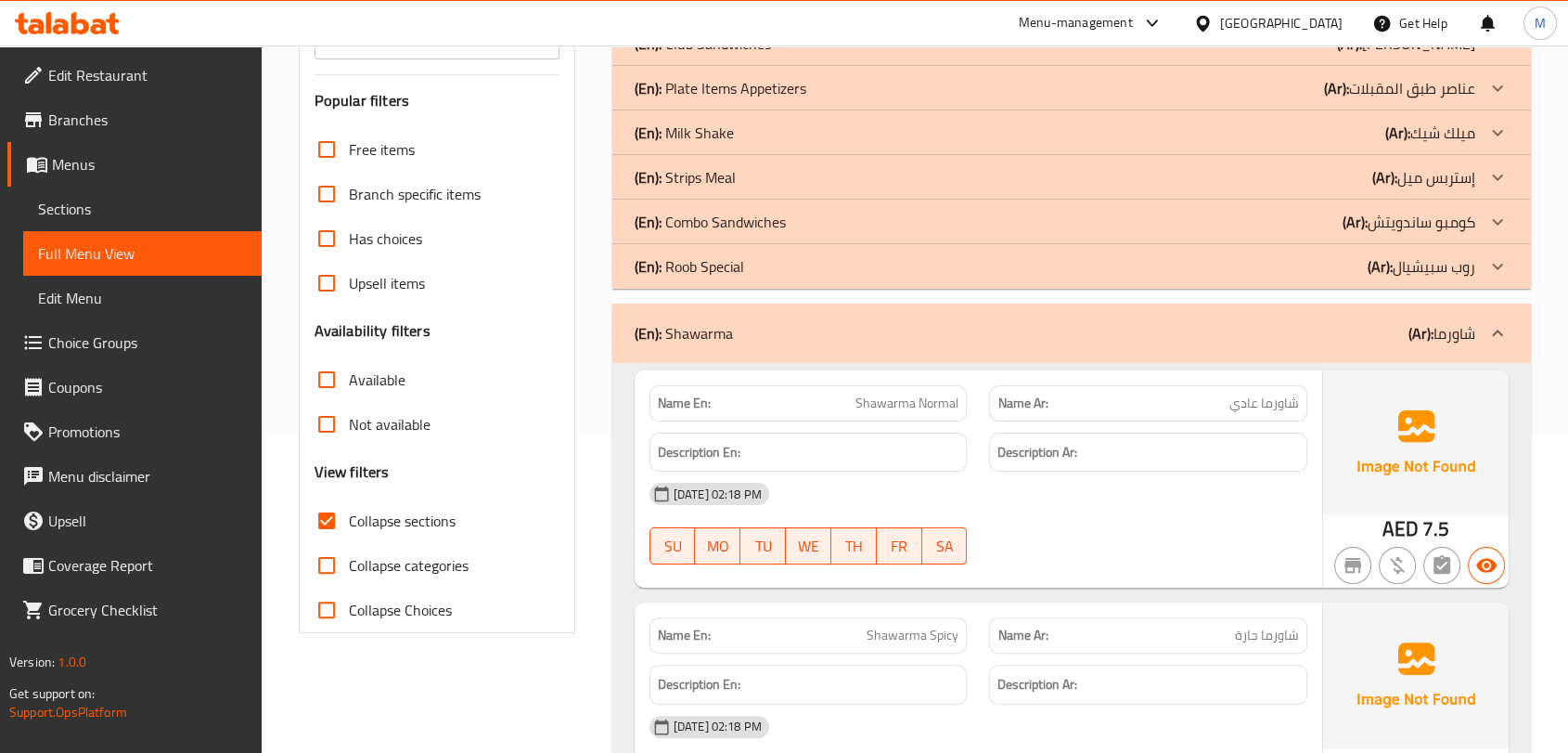
scroll to position [260, 0]
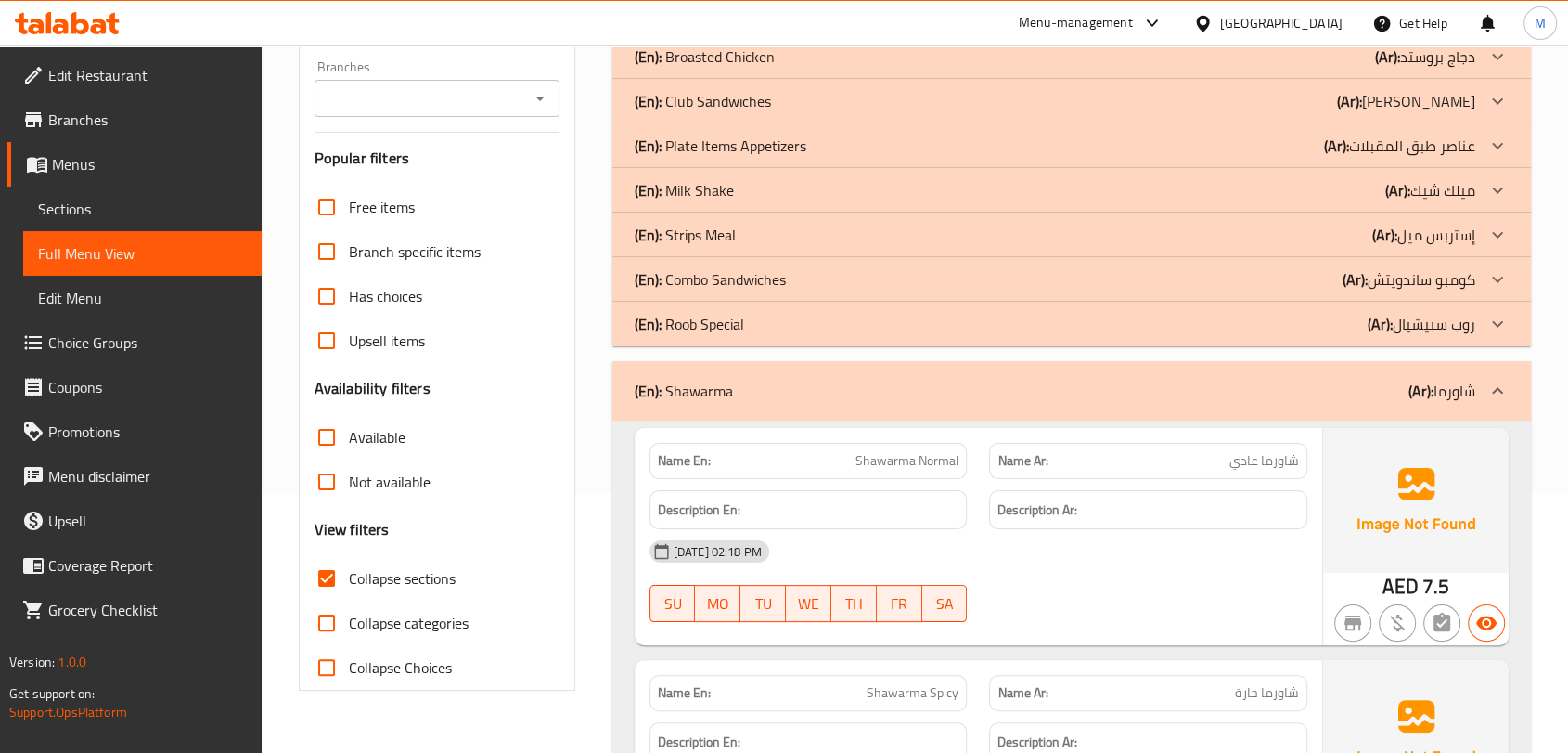
click at [1173, 388] on div "(En): Shawarma (Ar): شاورما" at bounding box center [1054, 391] width 841 height 23
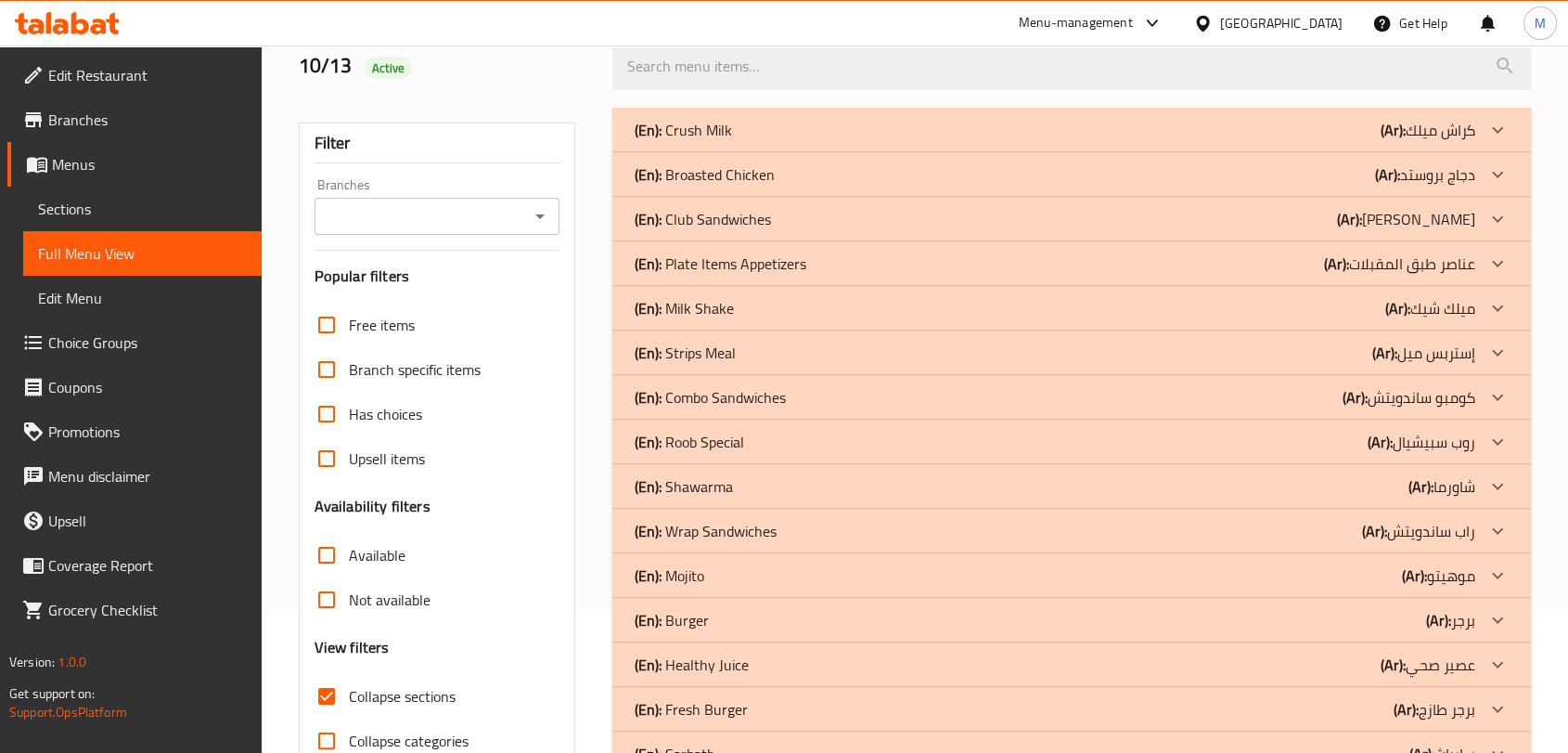
scroll to position [176, 0]
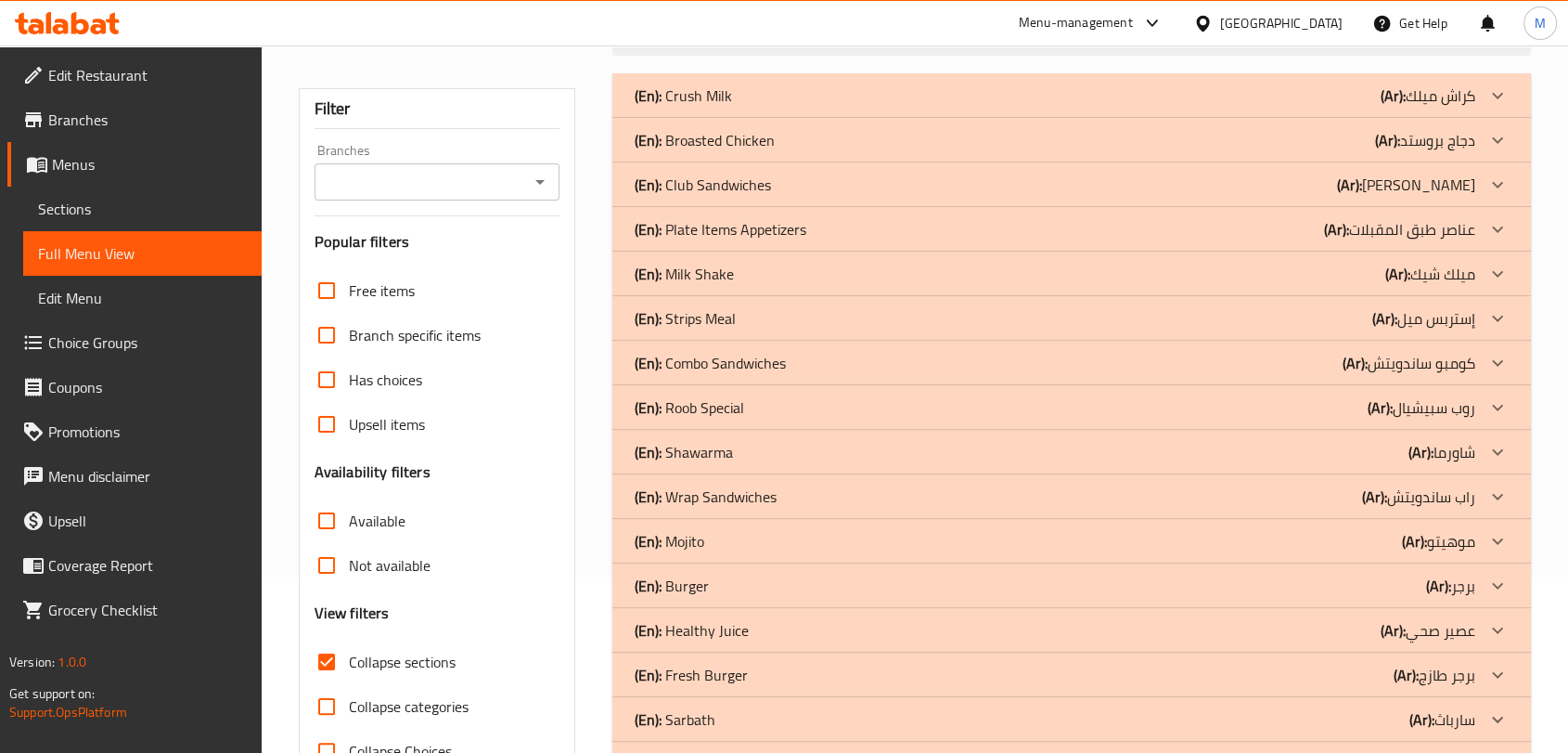
click at [735, 470] on div "(En): Shawarma (Ar): شاورما" at bounding box center [1072, 452] width 918 height 45
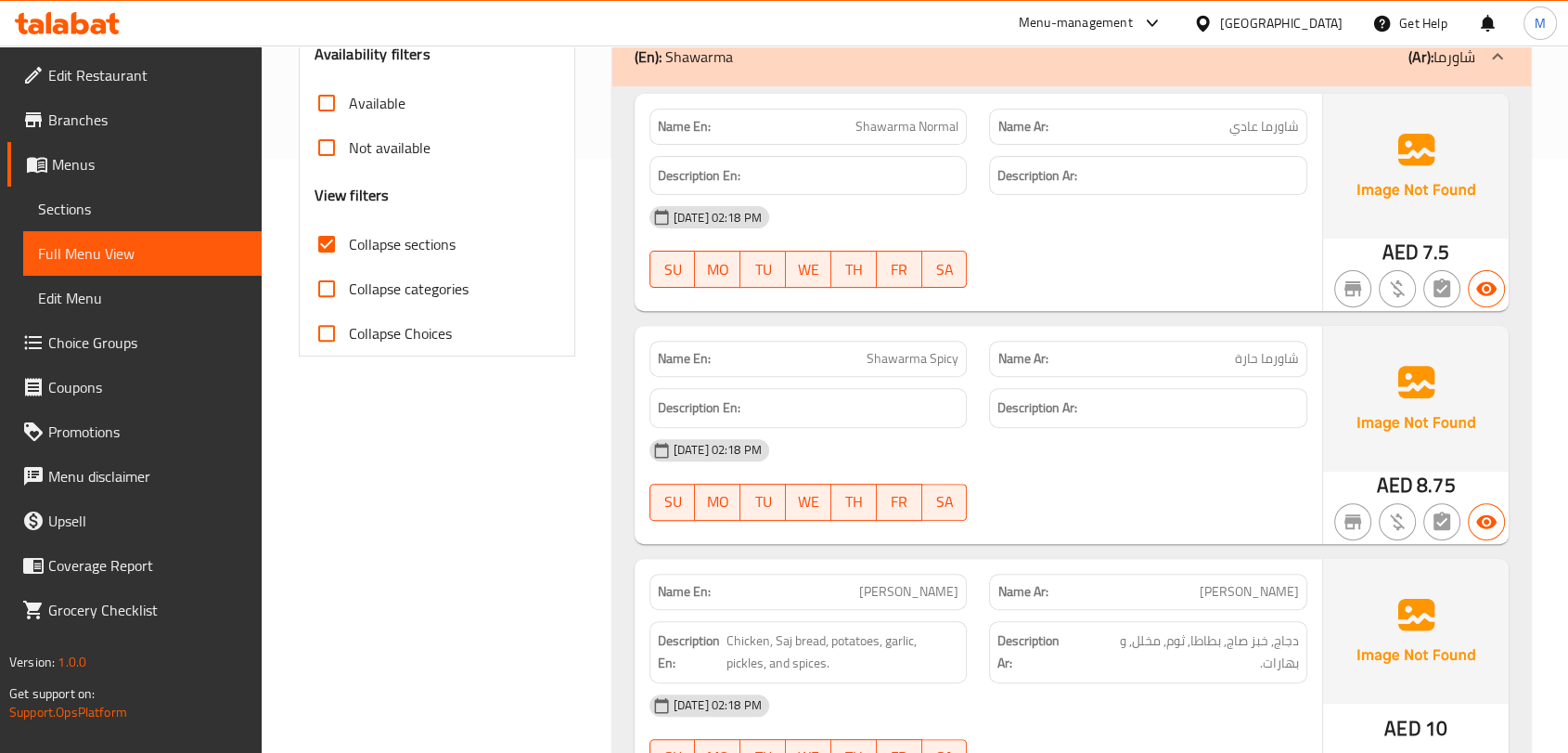
scroll to position [466, 0]
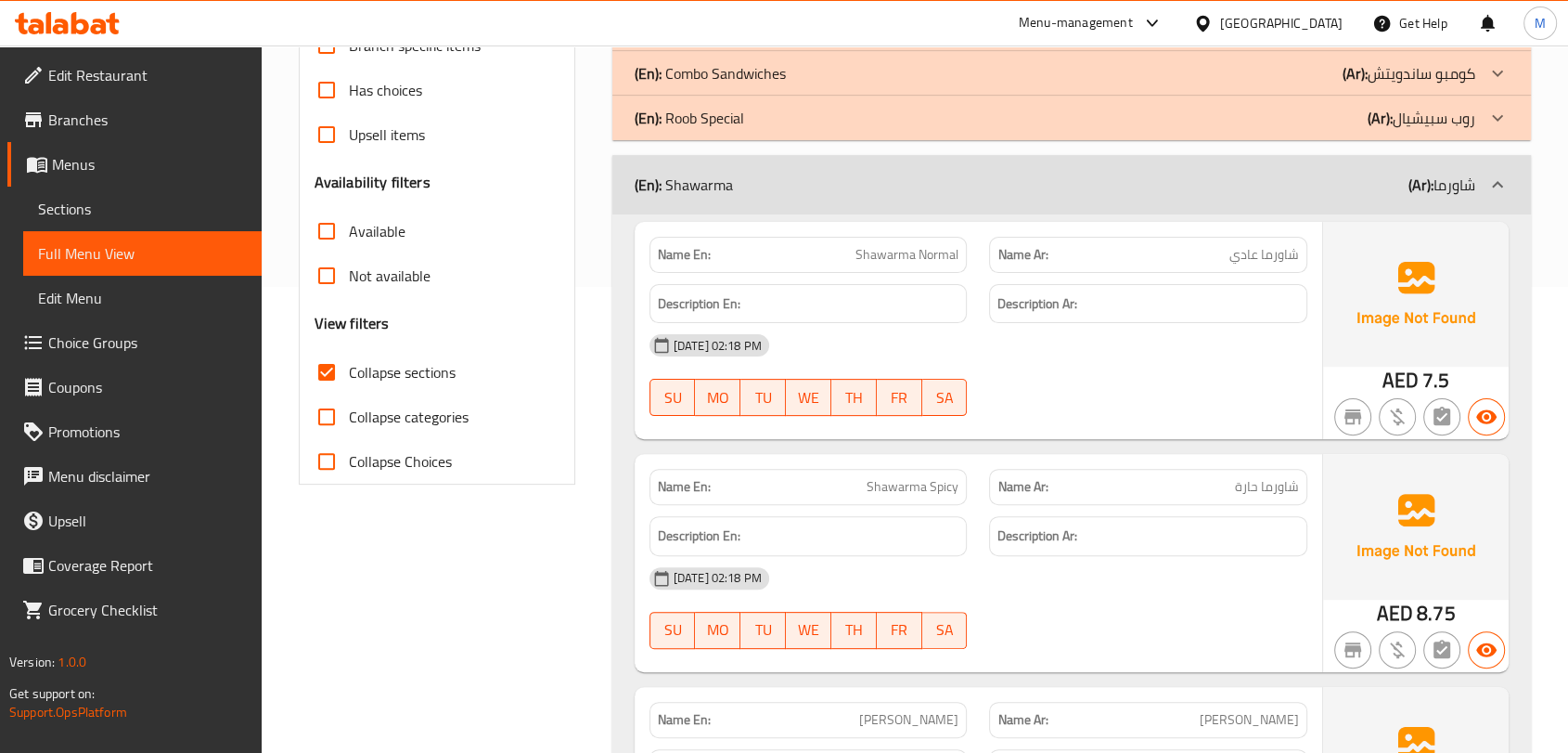
click at [750, 164] on div "(En): Shawarma (Ar): شاورما" at bounding box center [1072, 184] width 918 height 59
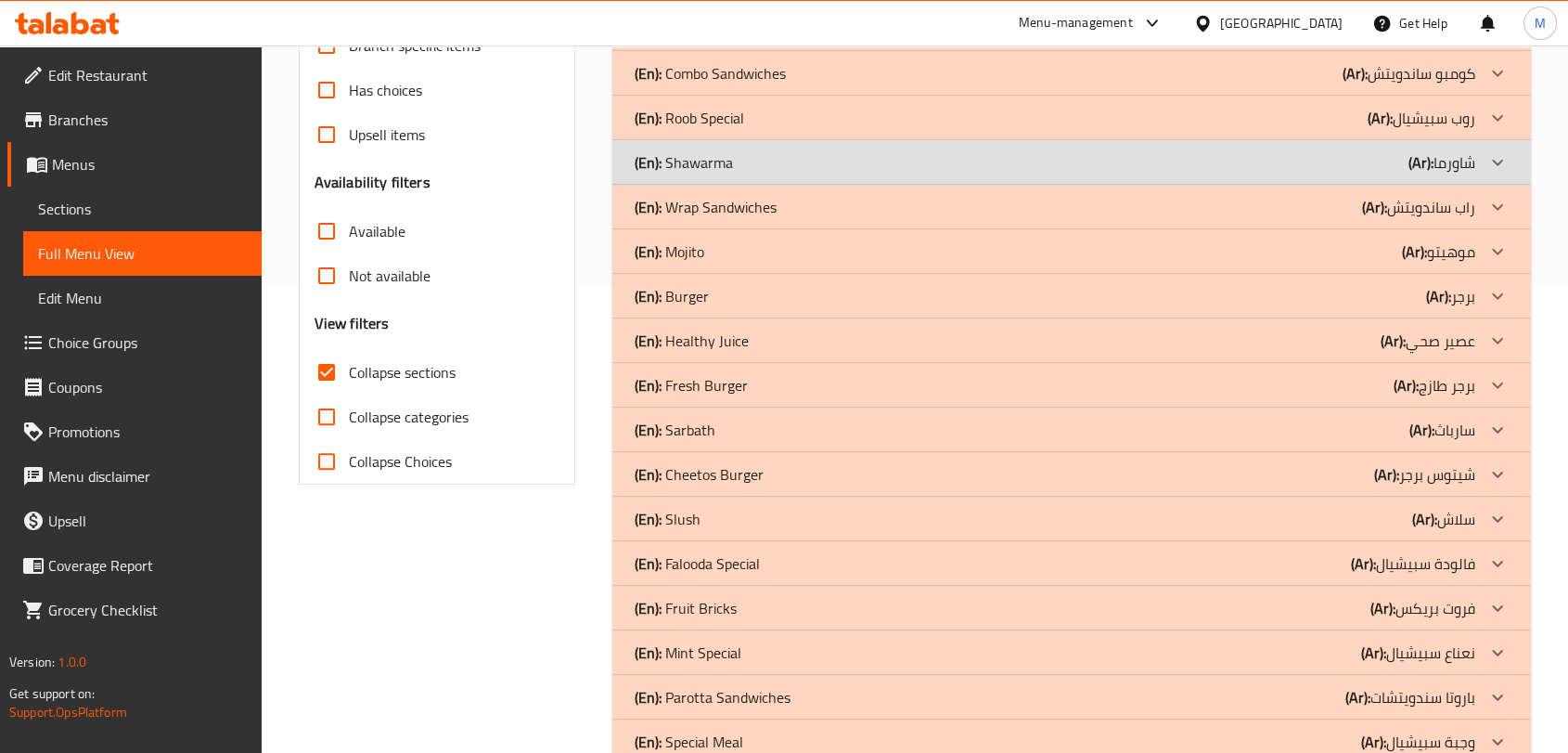
click at [821, 164] on div "(En): Shawarma (Ar): شاورما" at bounding box center [1054, 162] width 841 height 23
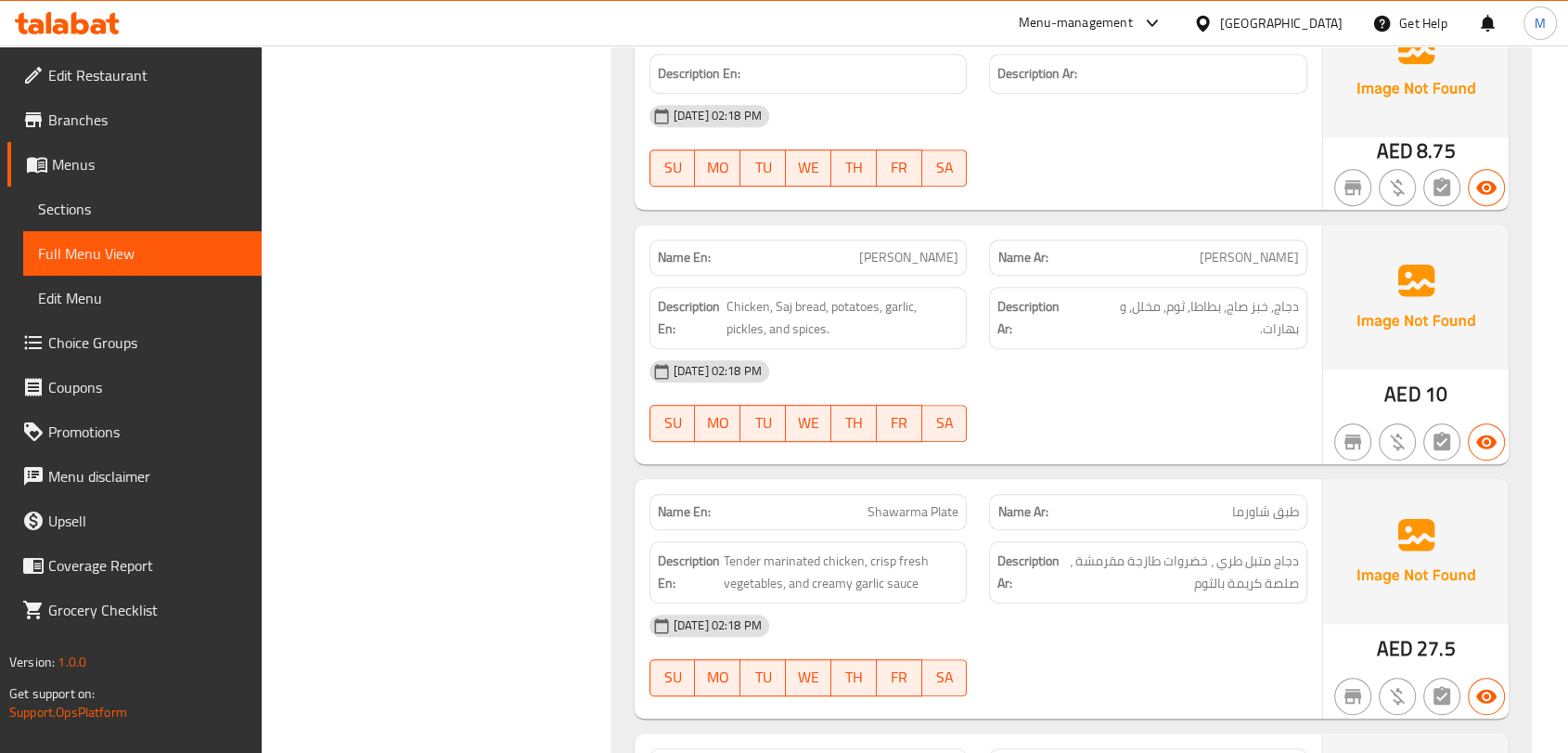
scroll to position [1076, 0]
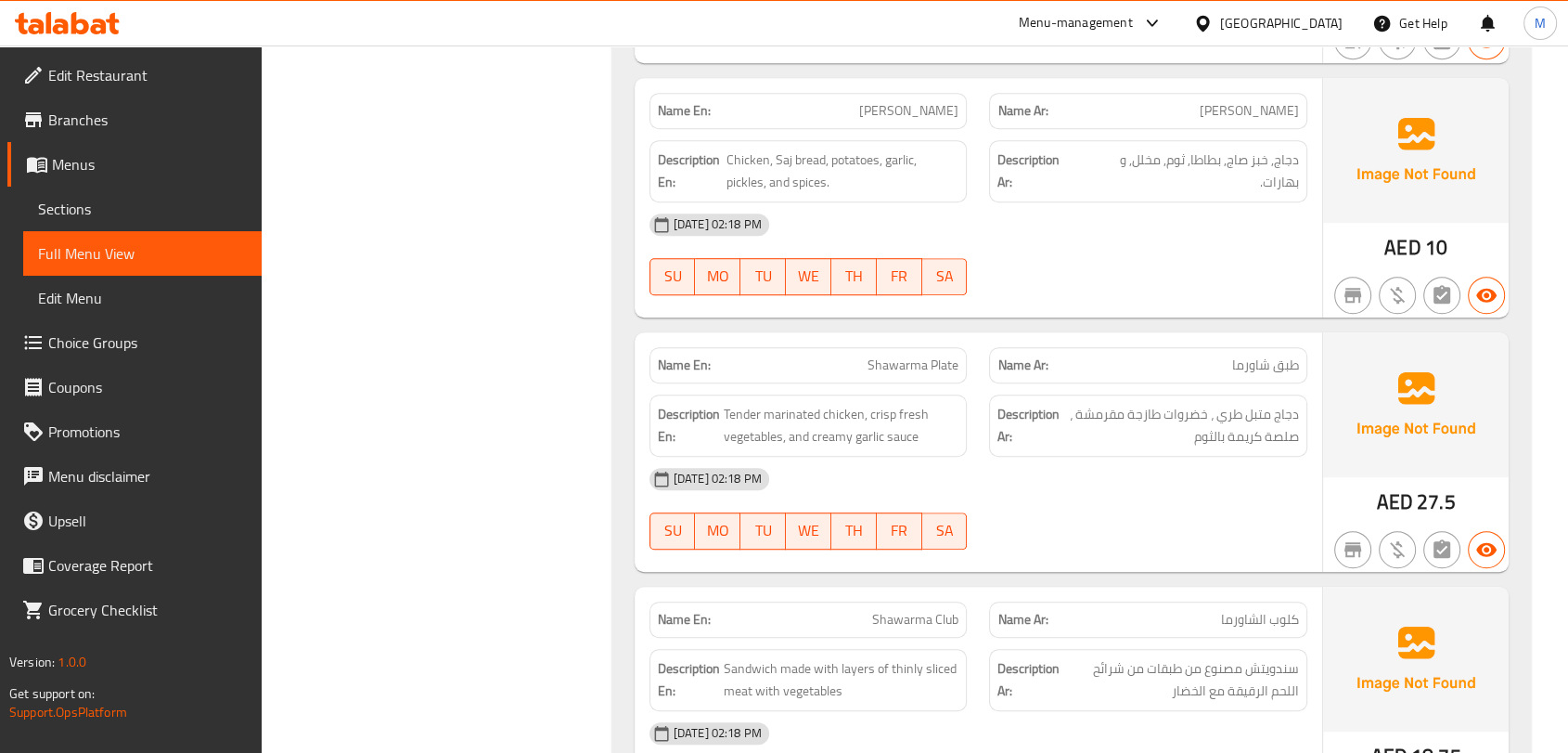
click at [891, 372] on span "Shawarma Plate" at bounding box center [913, 365] width 91 height 20
copy span "Shawarma Plate"
click at [862, 351] on div "Name En: Shawarma Plate" at bounding box center [809, 365] width 319 height 37
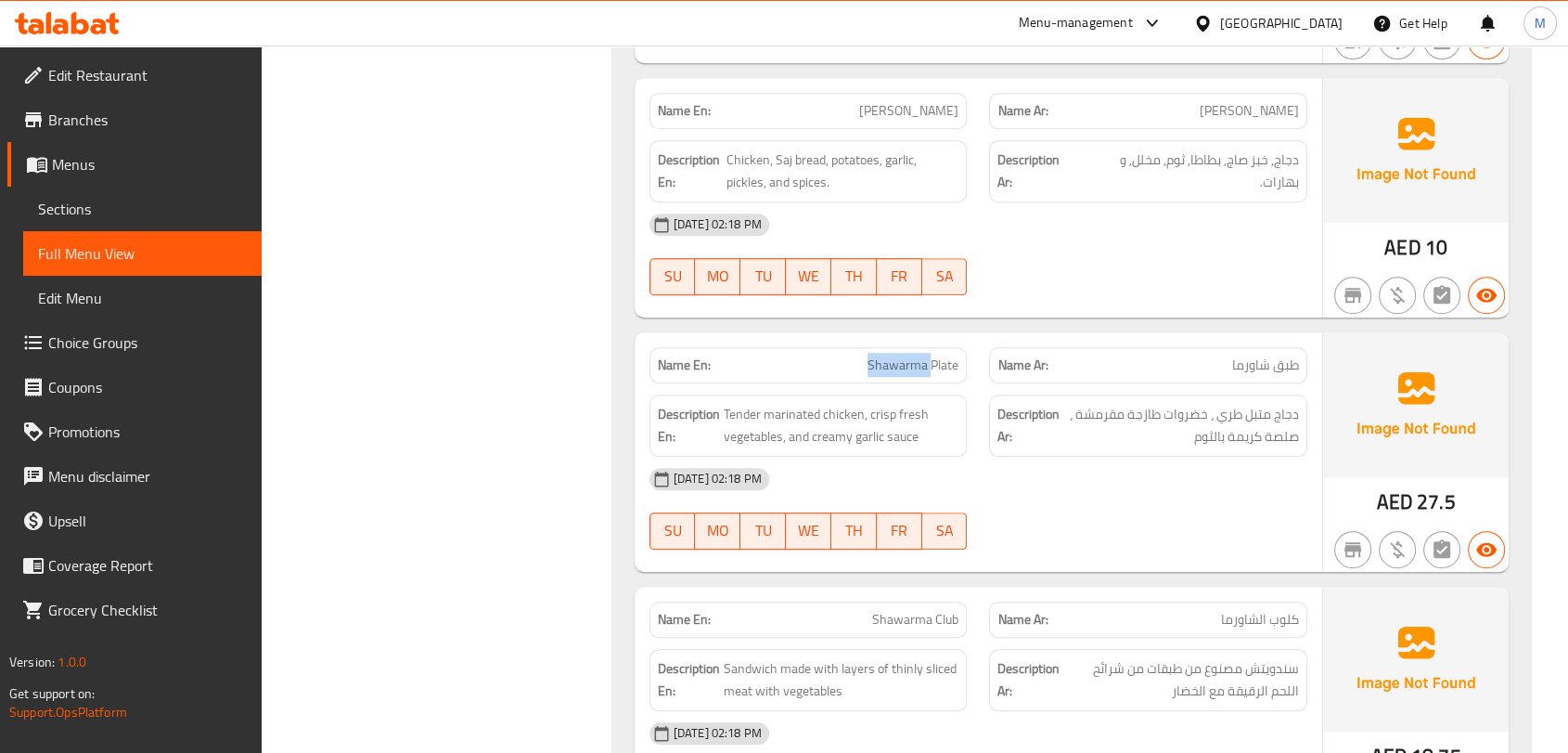
click at [862, 351] on div "Name En: Shawarma Plate" at bounding box center [809, 365] width 319 height 37
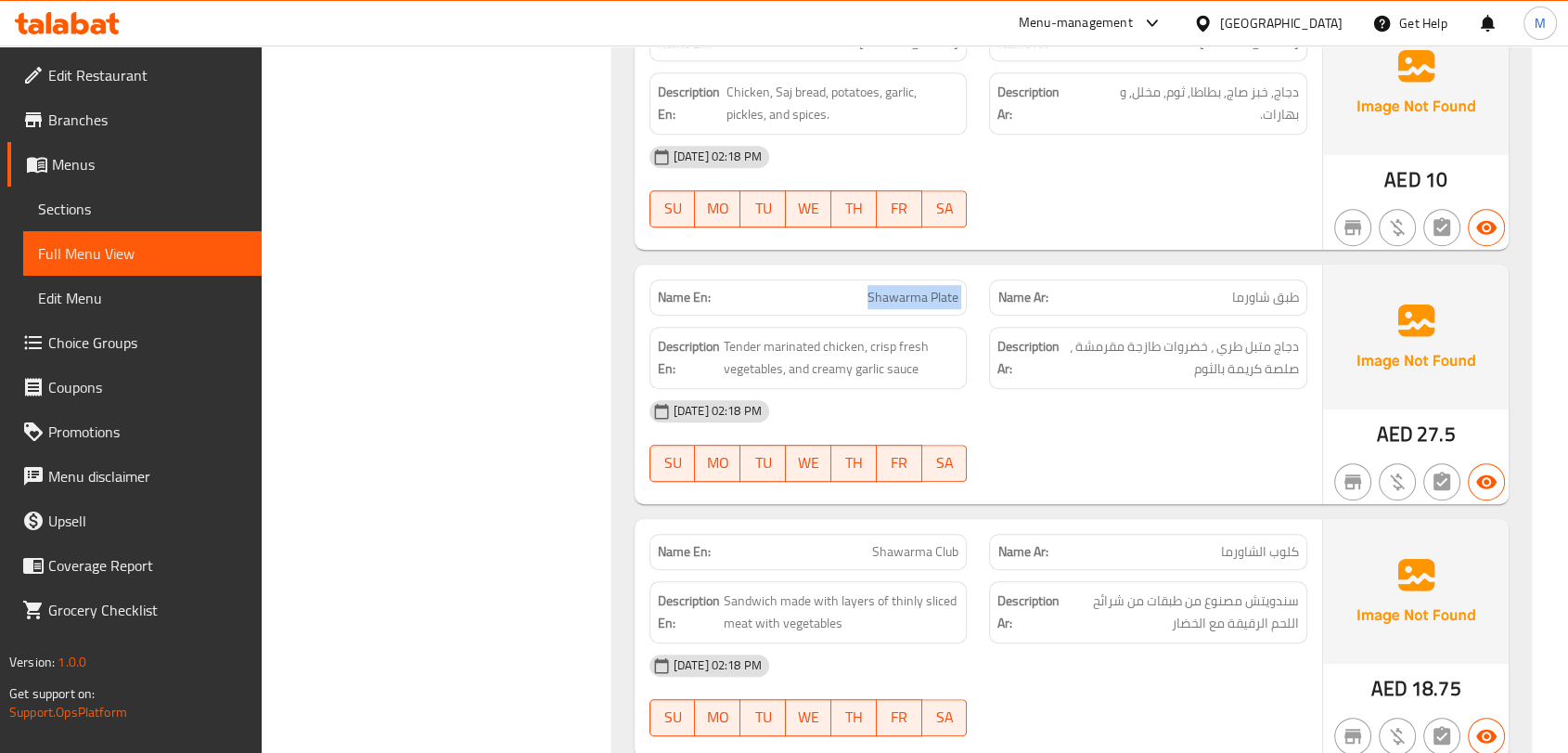
scroll to position [1179, 0]
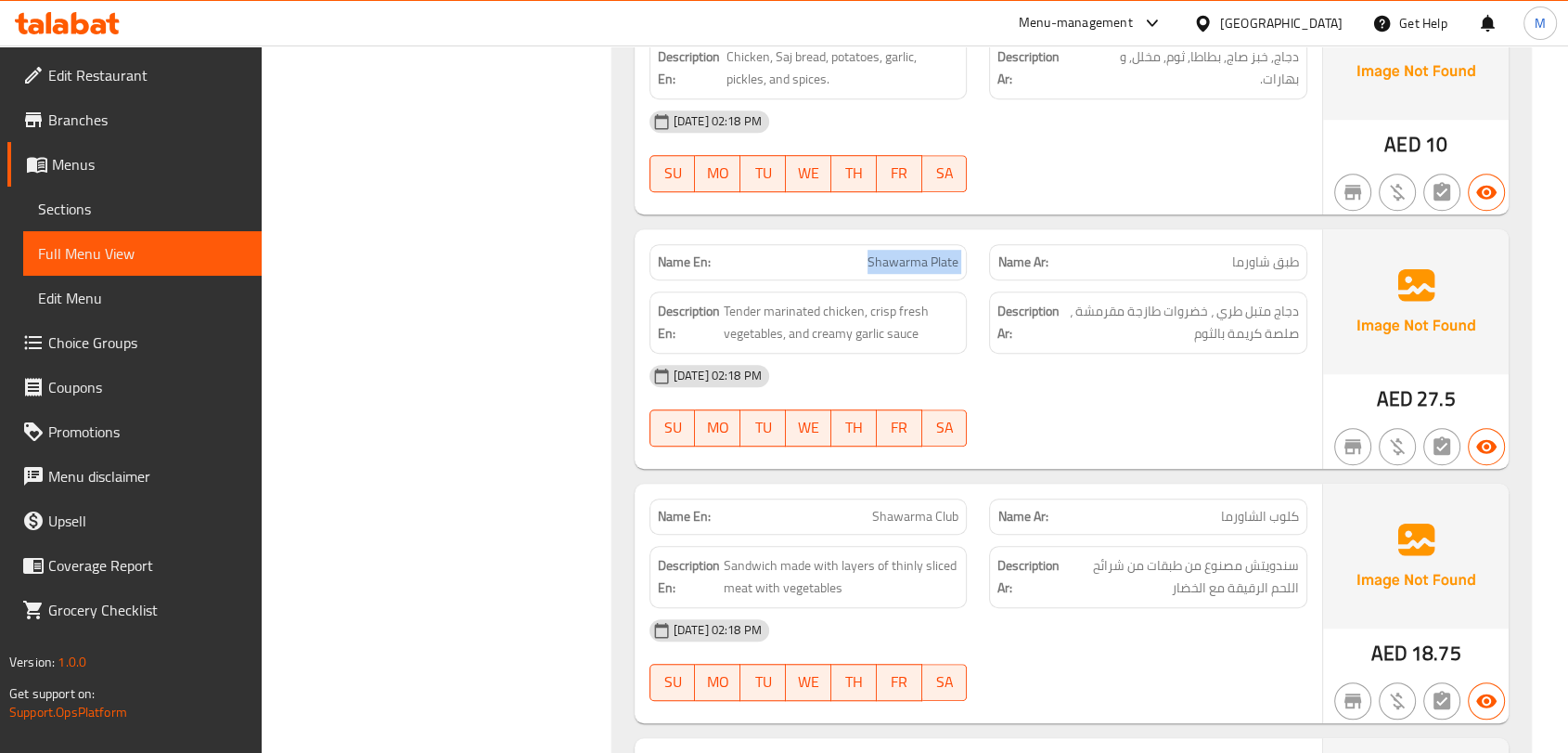
click at [884, 257] on span "Shawarma Plate" at bounding box center [913, 262] width 91 height 20
click at [829, 338] on span "Tender marinated chicken, crisp fresh vegetables, and creamy garlic sauce" at bounding box center [842, 323] width 236 height 46
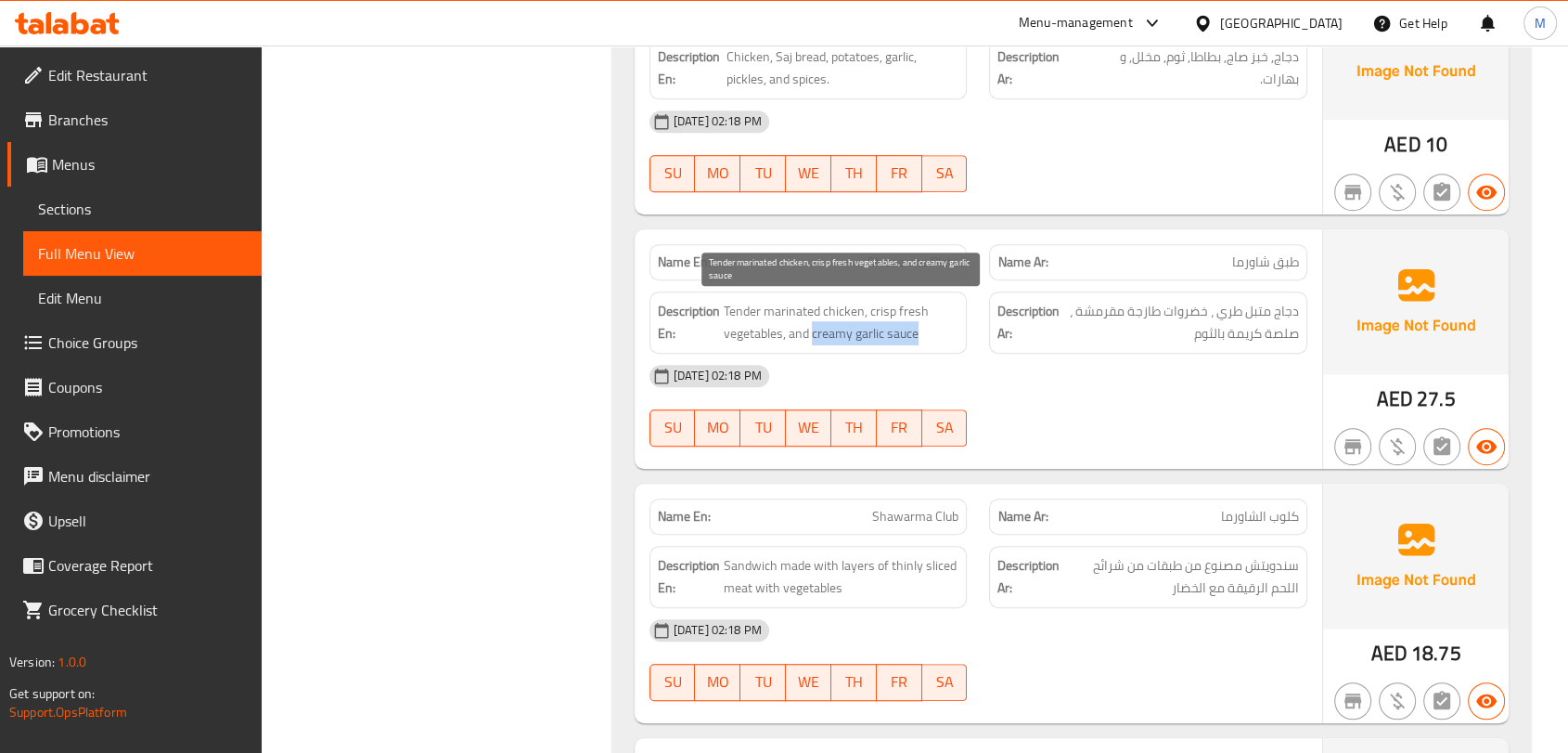
drag, startPoint x: 829, startPoint y: 338, endPoint x: 905, endPoint y: 339, distance: 76.0
click at [905, 339] on span "Tender marinated chicken, crisp fresh vegetables, and creamy garlic sauce" at bounding box center [842, 323] width 236 height 46
copy span "creamy garlic sauce"
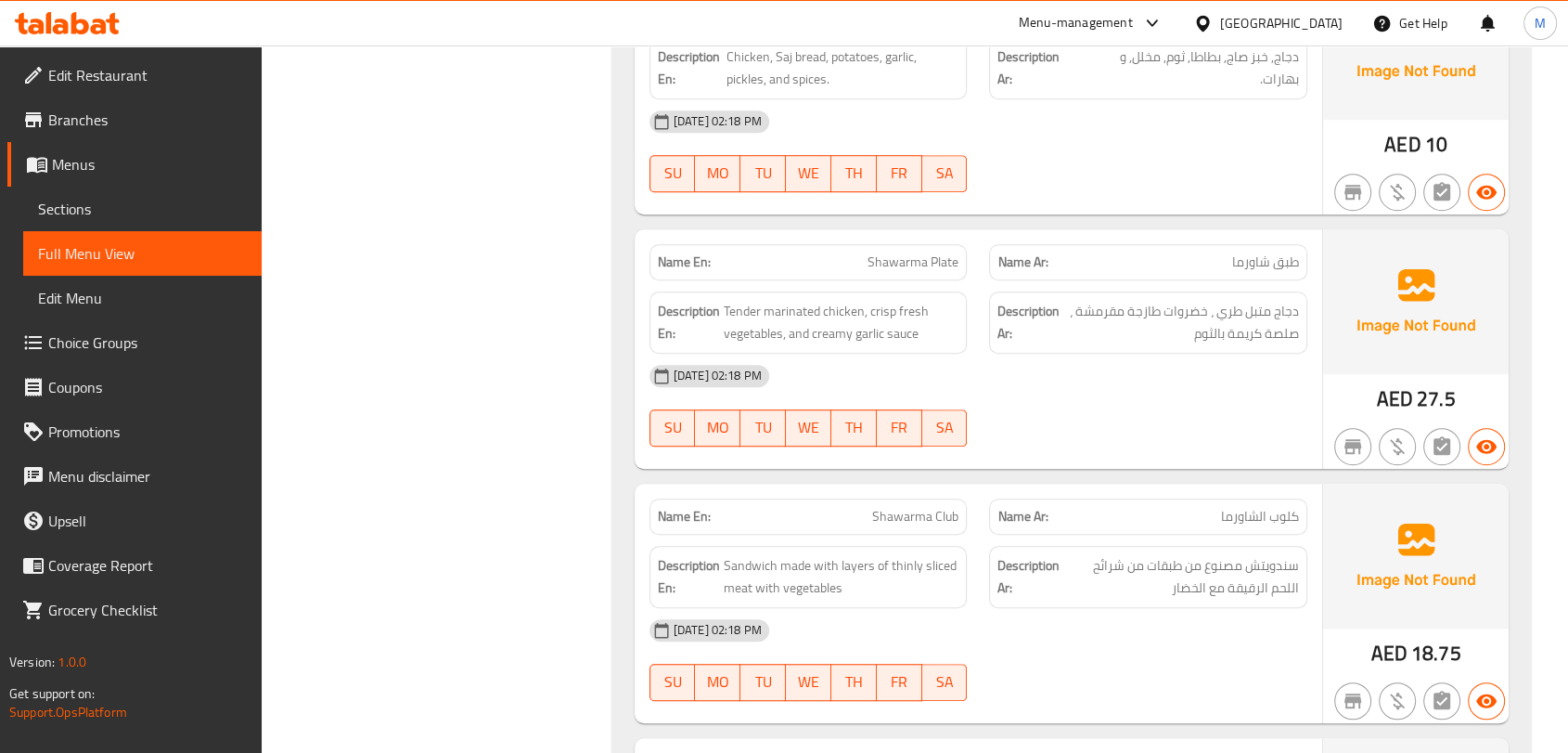
click at [1113, 411] on div "13-10-2025 02:18 PM SU MO TU WE TH FR SA" at bounding box center [978, 405] width 680 height 104
click at [1110, 423] on div "13-10-2025 02:18 PM SU MO TU WE TH FR SA" at bounding box center [978, 405] width 680 height 104
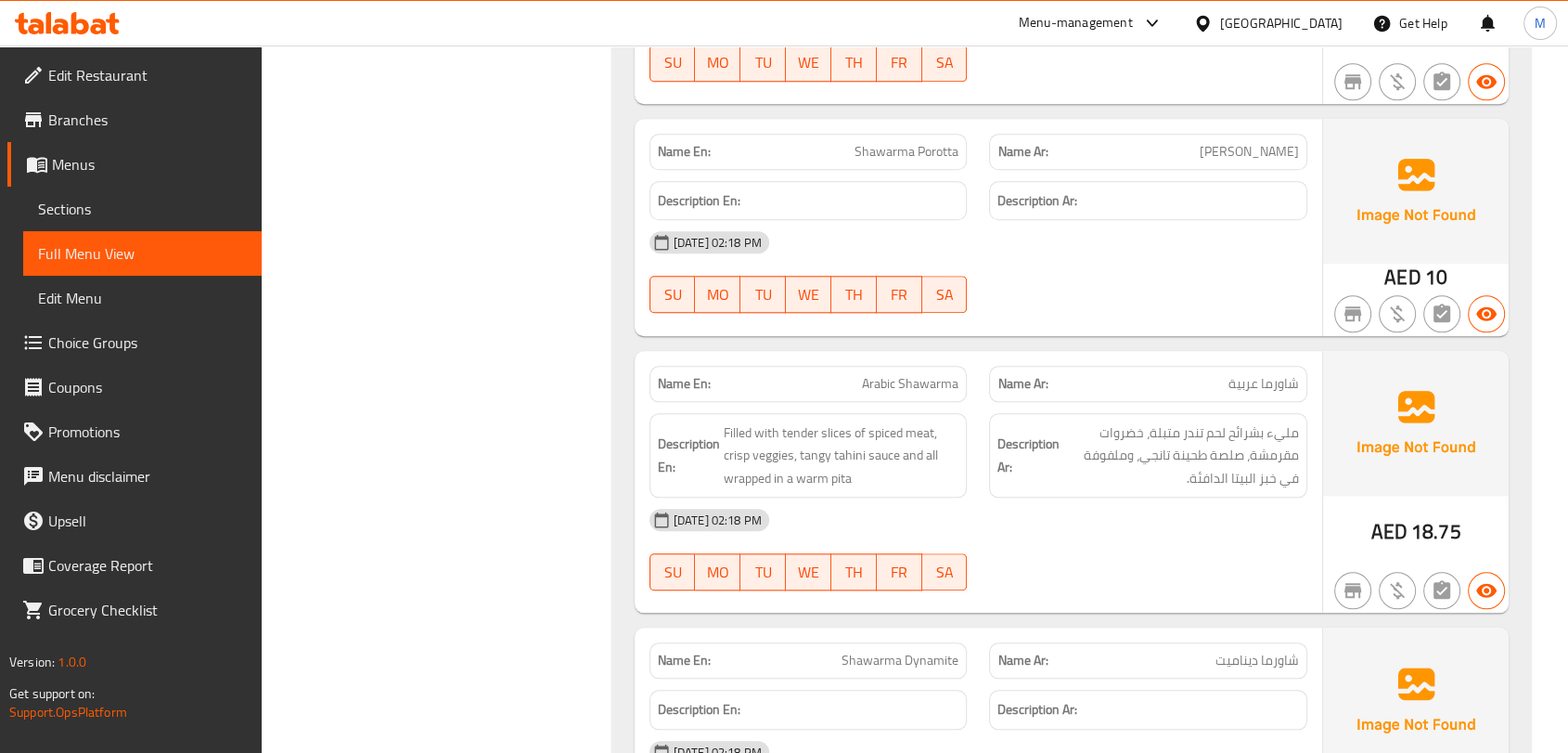
scroll to position [2004, 0]
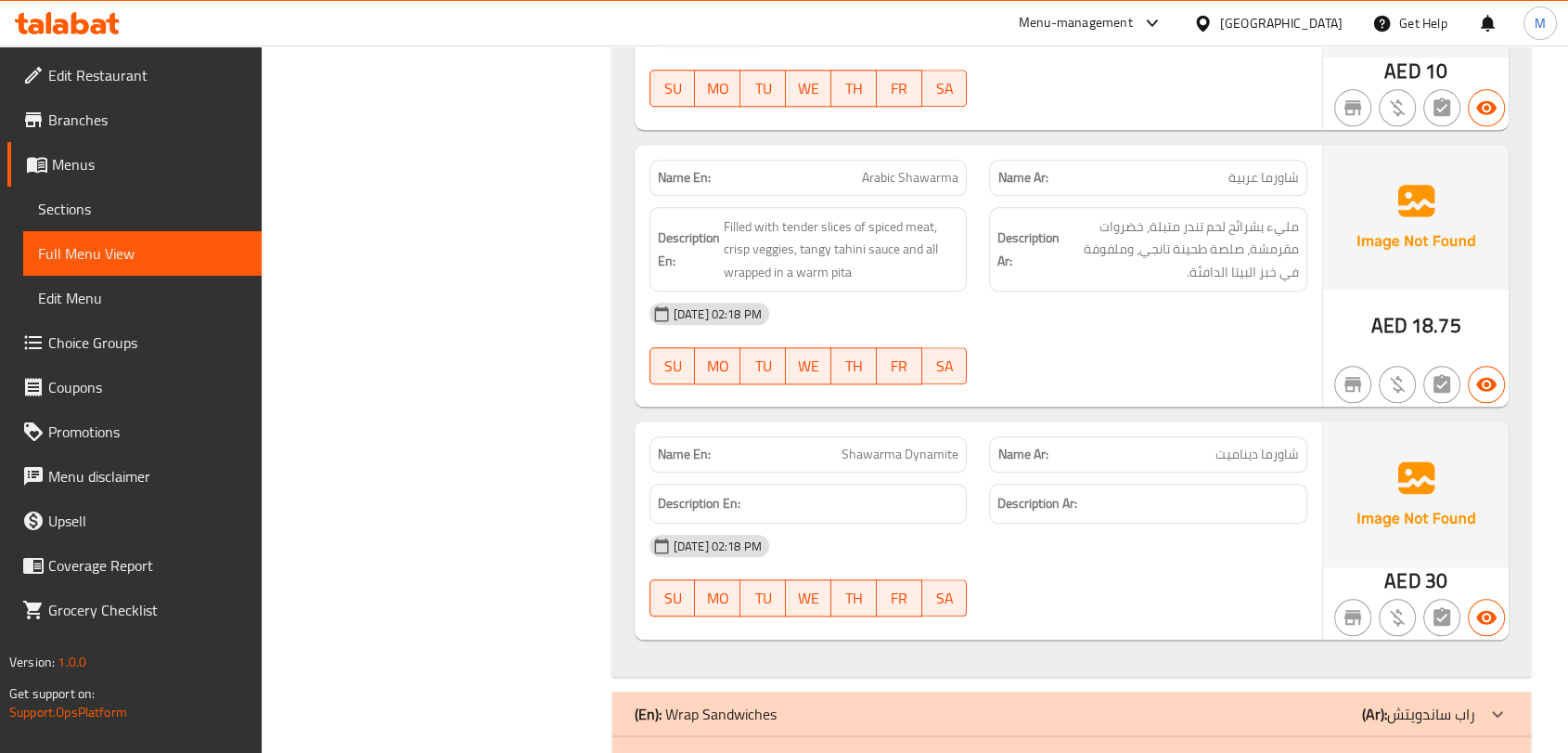
click at [888, 169] on span "Arabic Shawarma" at bounding box center [910, 177] width 97 height 20
copy span "Arabic Shawarma"
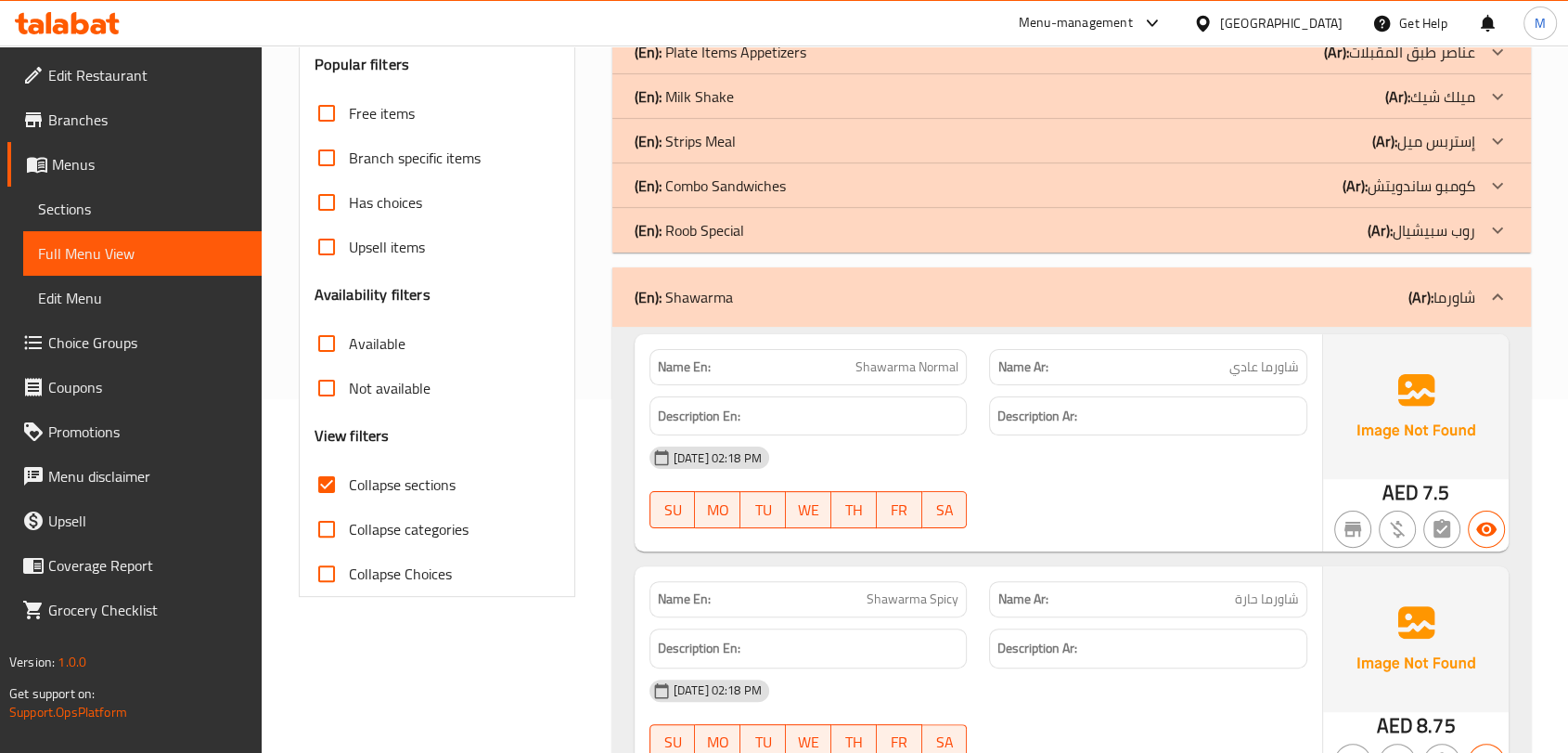
scroll to position [353, 0]
click at [799, 307] on div "(En): Shawarma (Ar): شاورما" at bounding box center [1054, 298] width 841 height 23
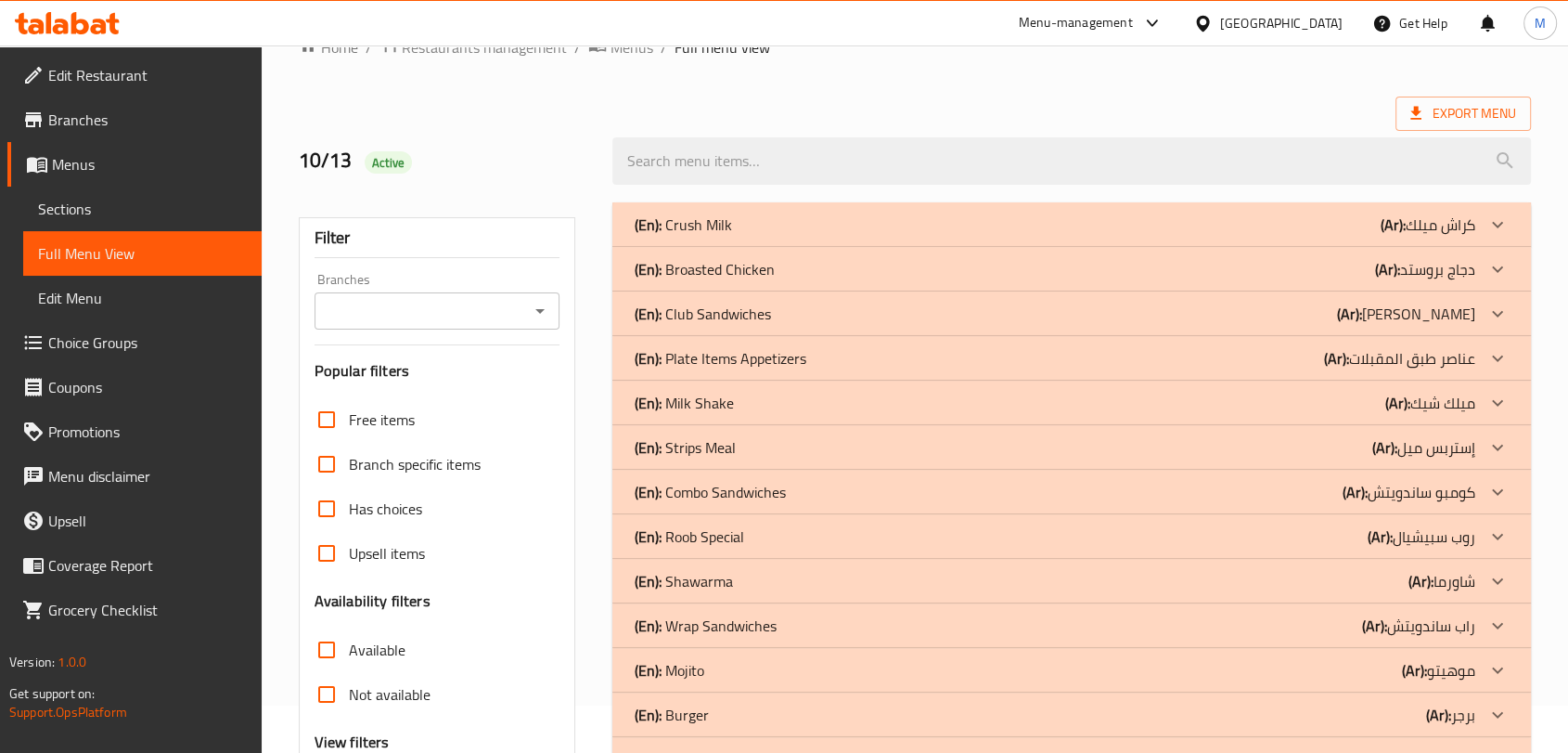
scroll to position [44, 0]
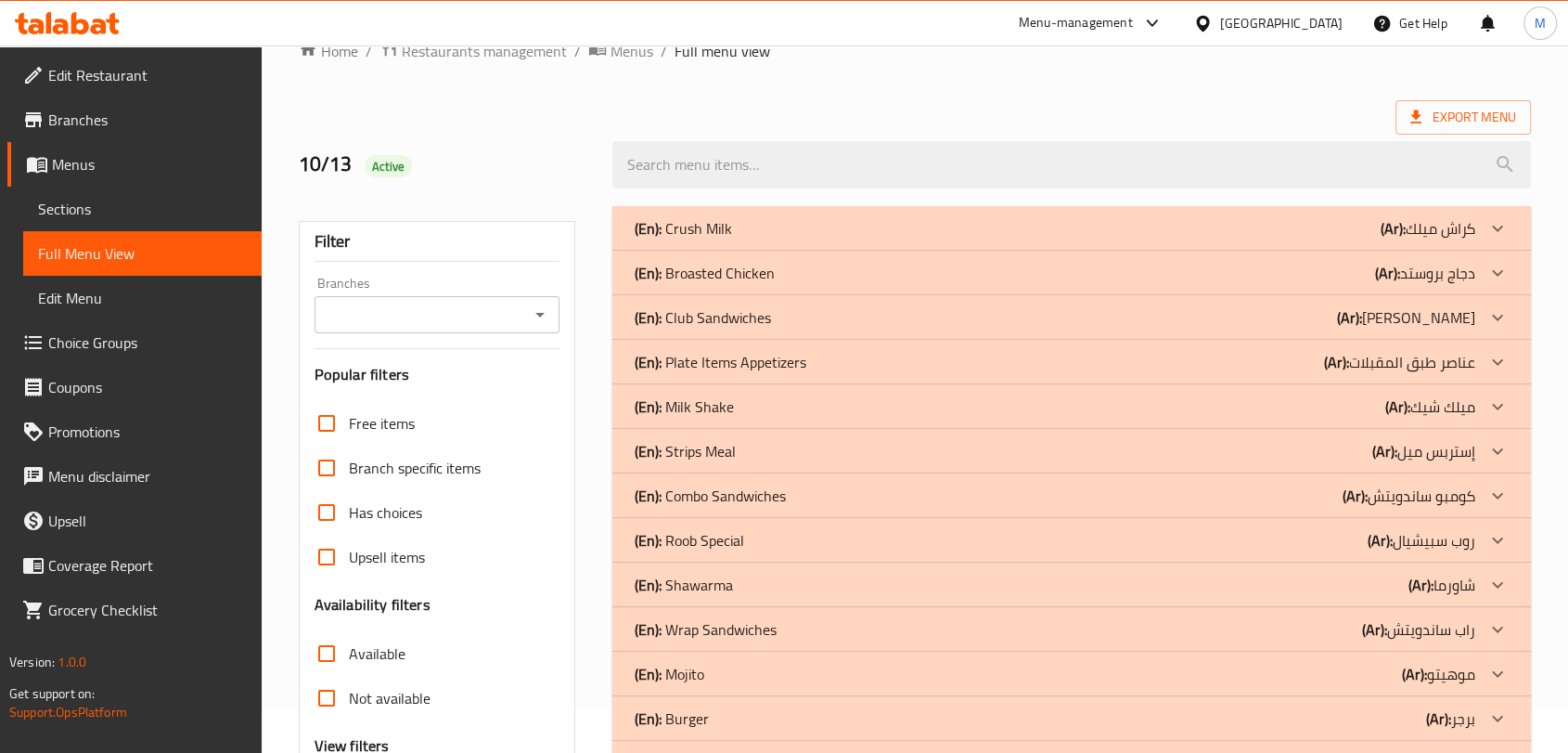
click at [771, 223] on div "(En): Crush Milk (Ar): كراش ميلك" at bounding box center [1054, 229] width 841 height 23
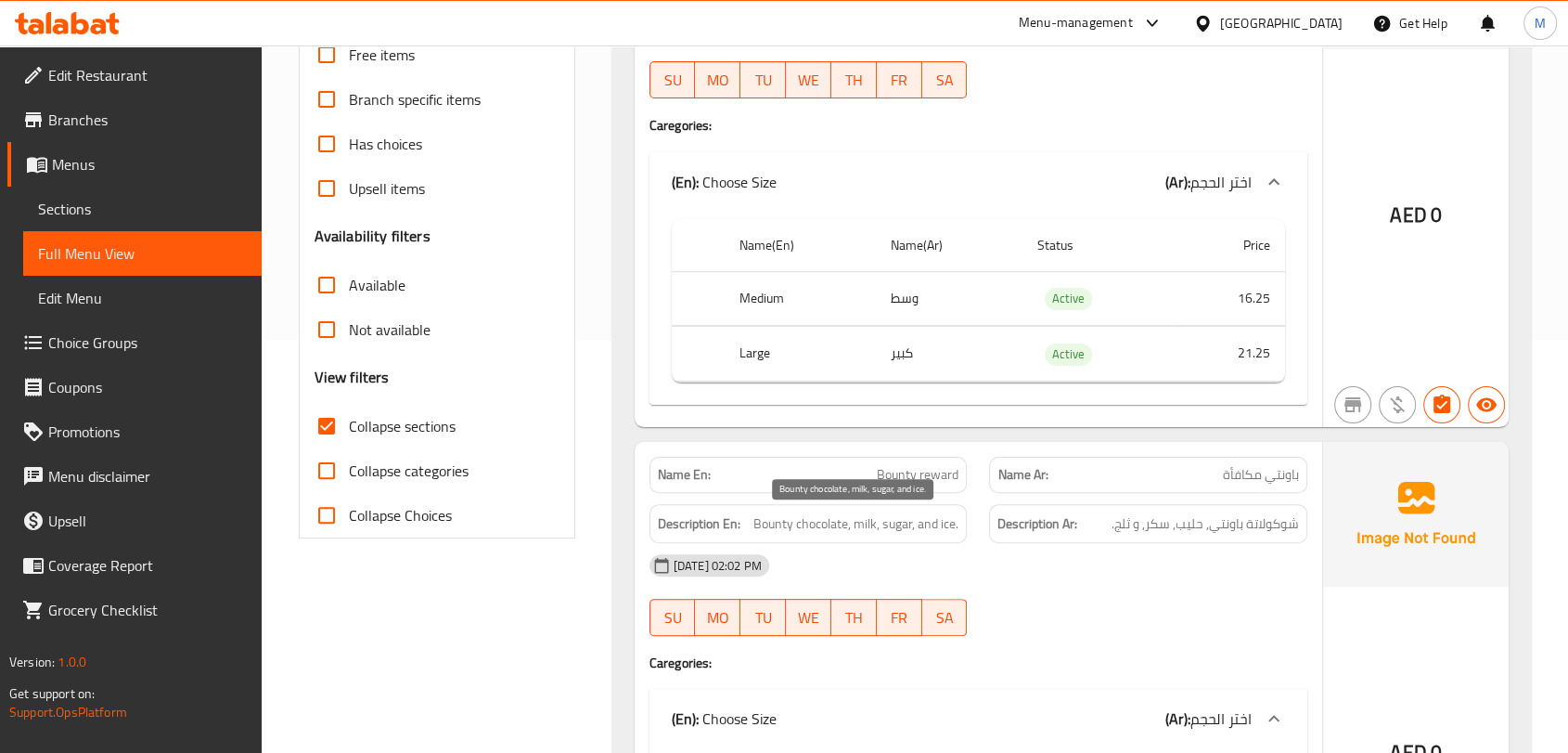
scroll to position [618, 0]
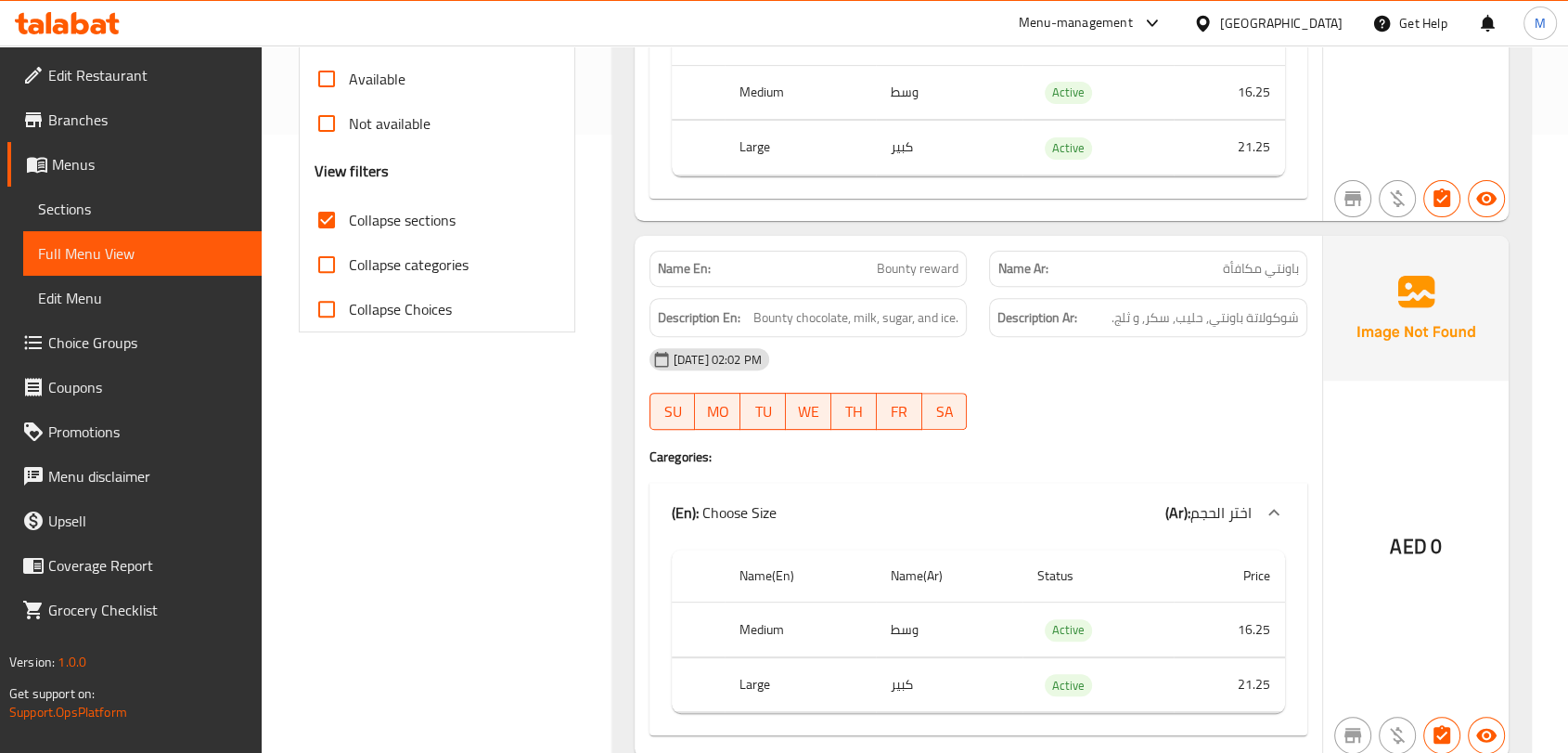
click at [872, 276] on p "Name En: Bounty reward" at bounding box center [809, 268] width 302 height 20
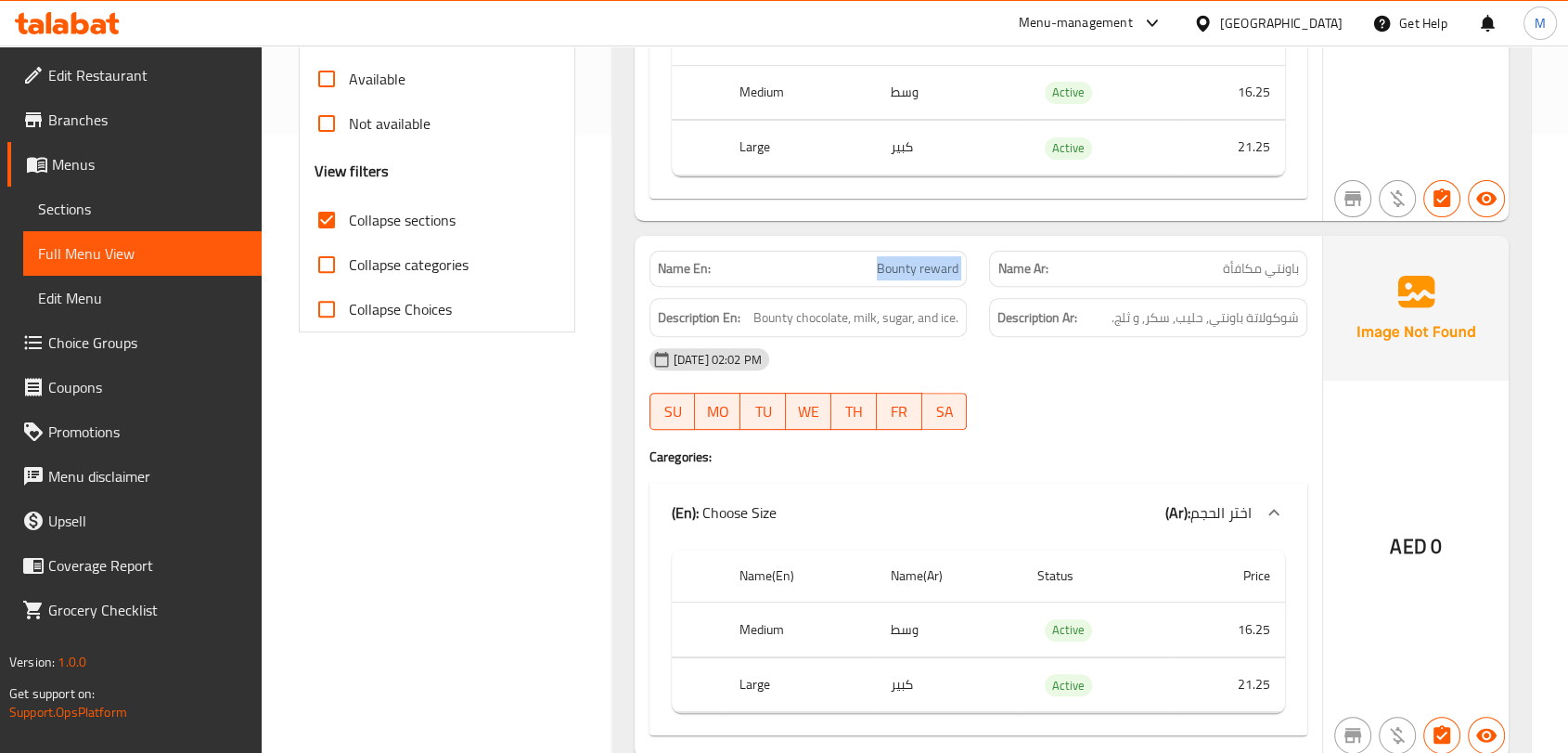
click at [941, 426] on button "SA" at bounding box center [945, 412] width 46 height 38
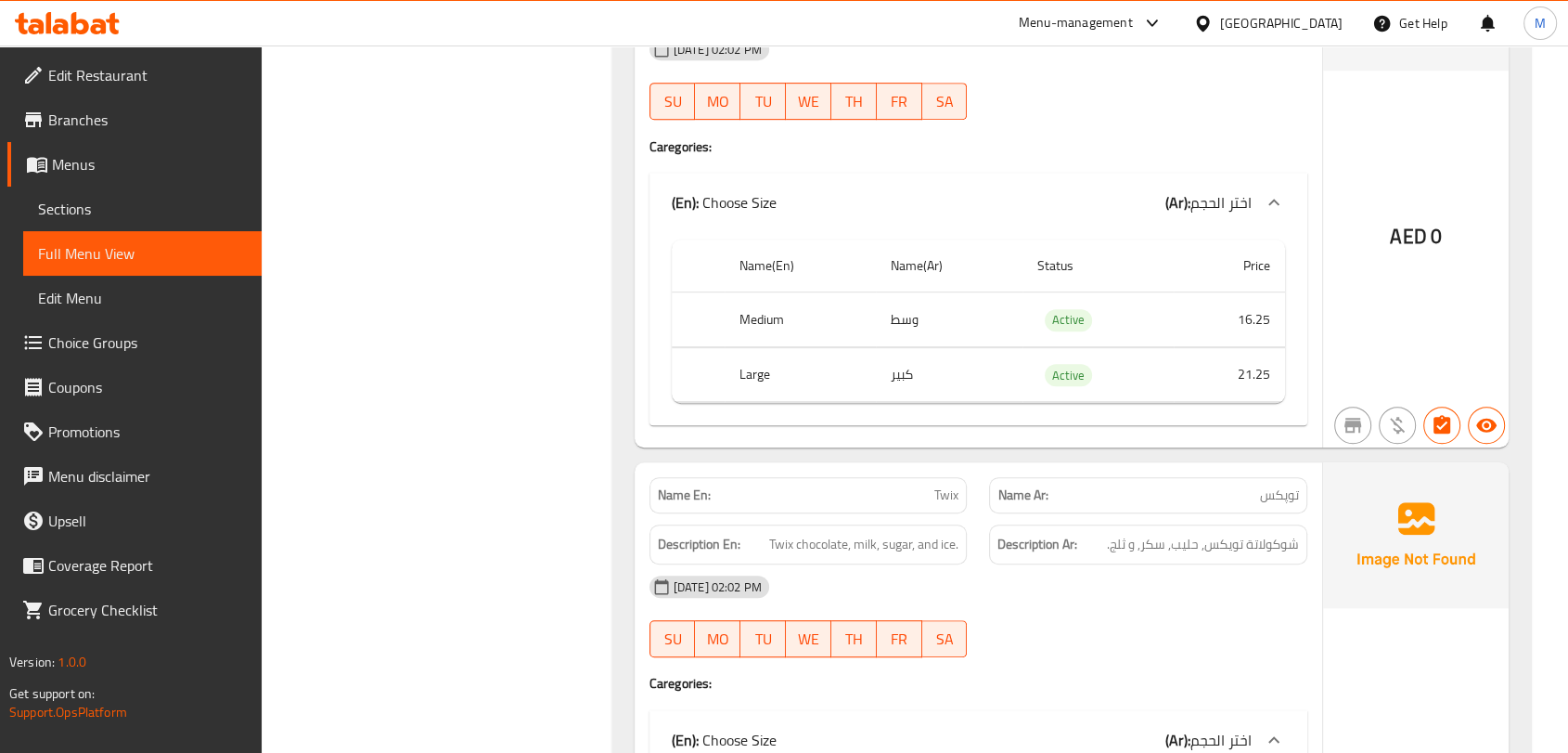
scroll to position [1135, 0]
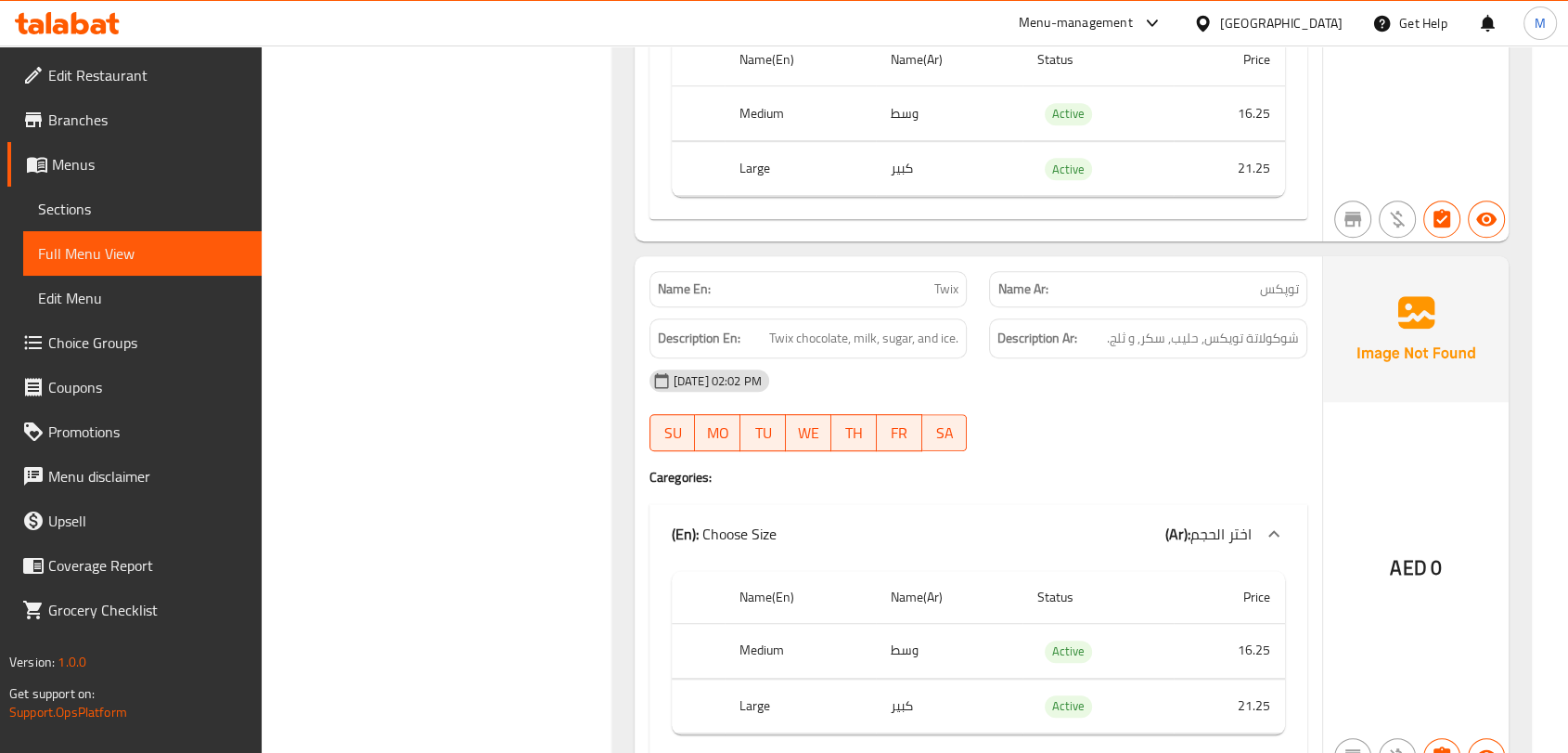
type button "6"
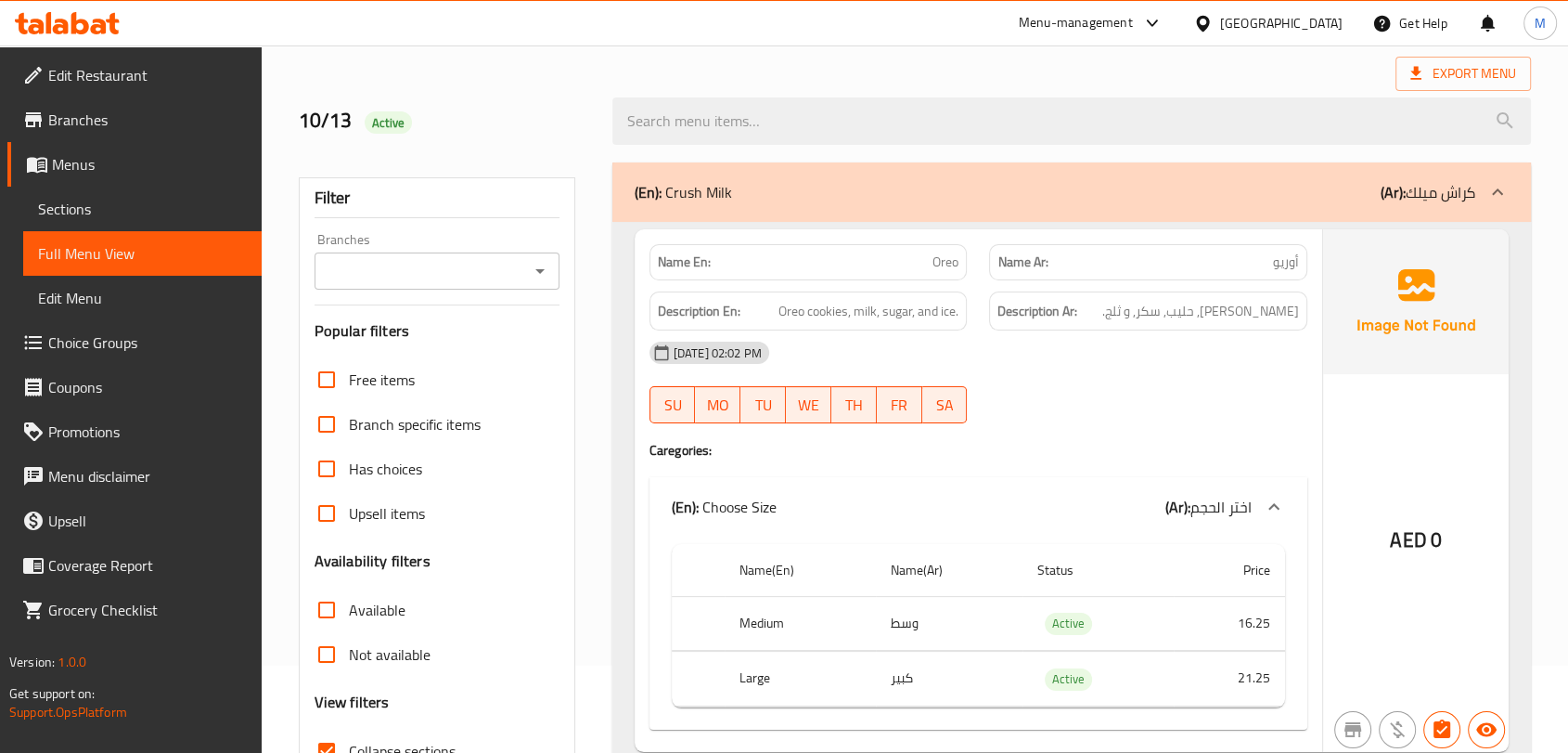
scroll to position [0, 0]
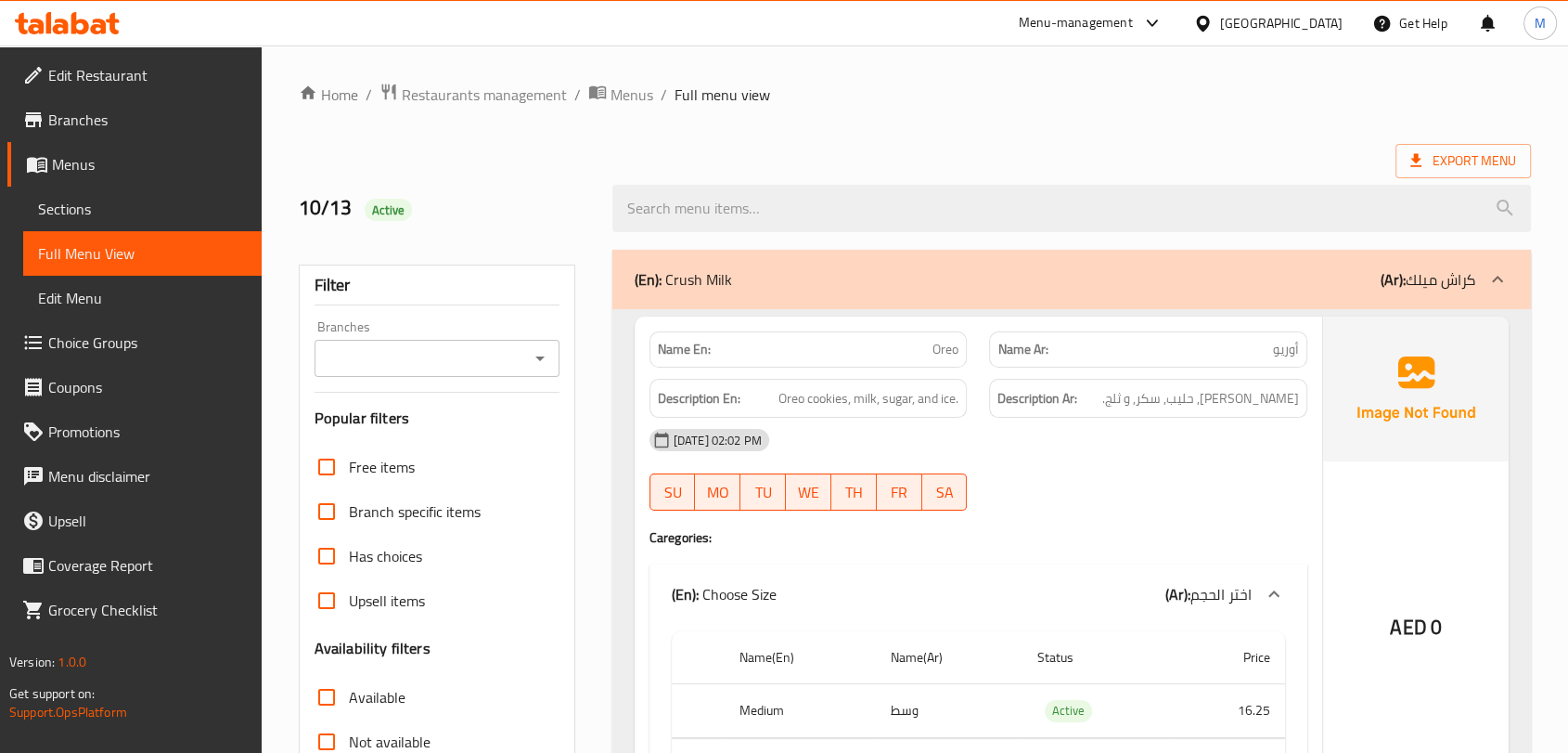
click at [770, 279] on div "(En): Crush Milk (Ar): كراش ميلك" at bounding box center [1054, 279] width 841 height 23
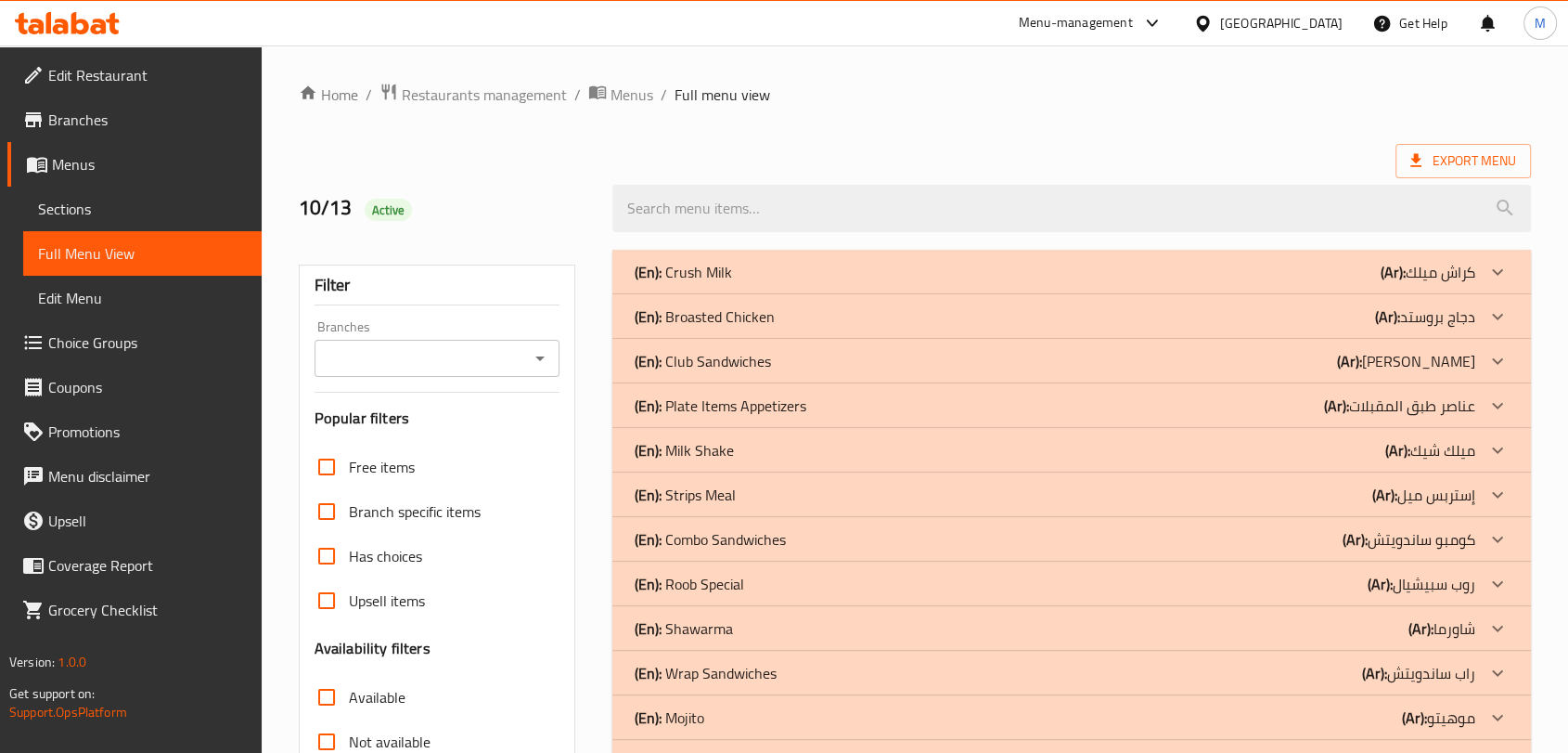
click at [749, 457] on div "(En): Milk Shake (Ar): ميلك شيك" at bounding box center [1054, 450] width 841 height 23
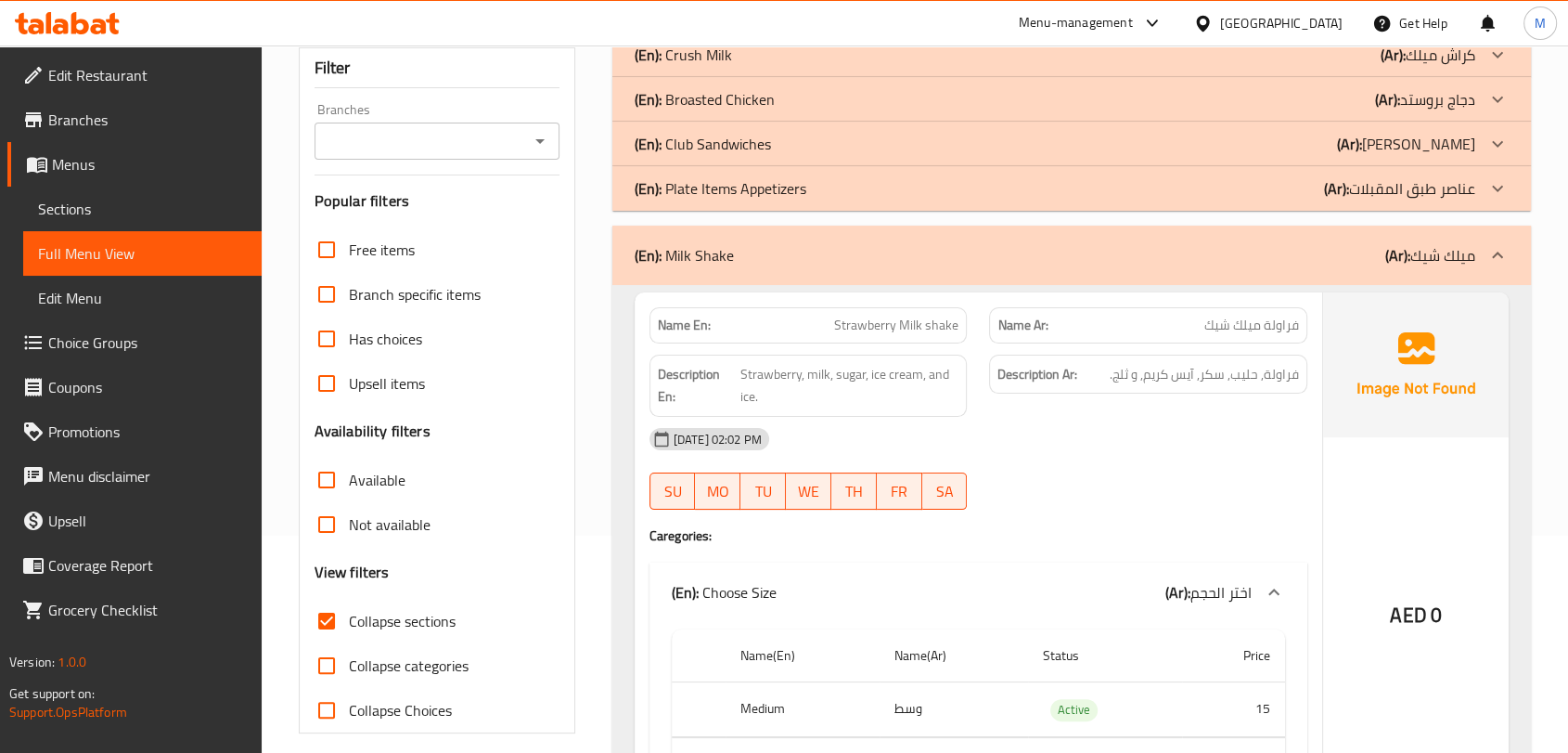
scroll to position [103, 0]
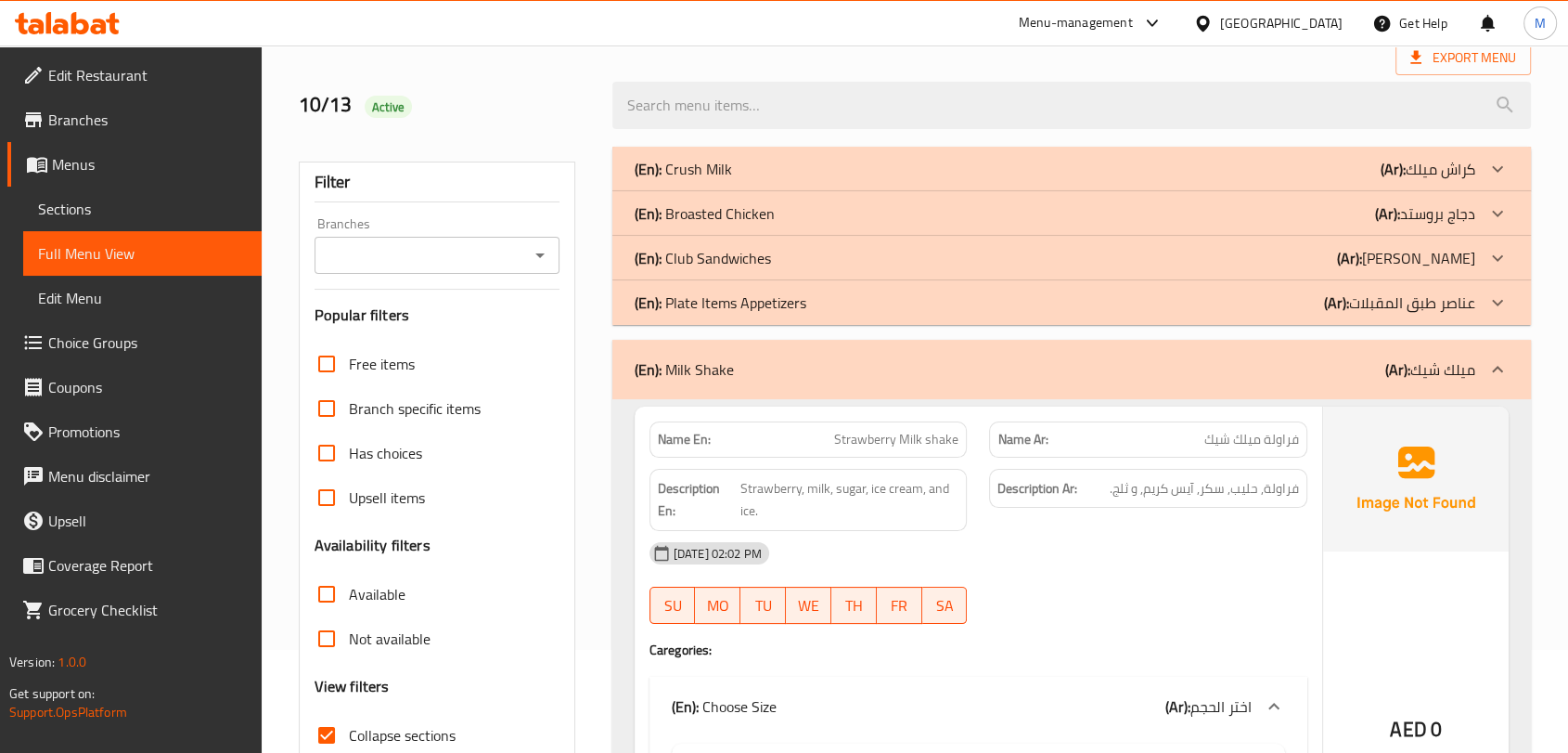
click at [825, 373] on div "(En): Milk Shake (Ar): ميلك شيك" at bounding box center [1054, 369] width 841 height 23
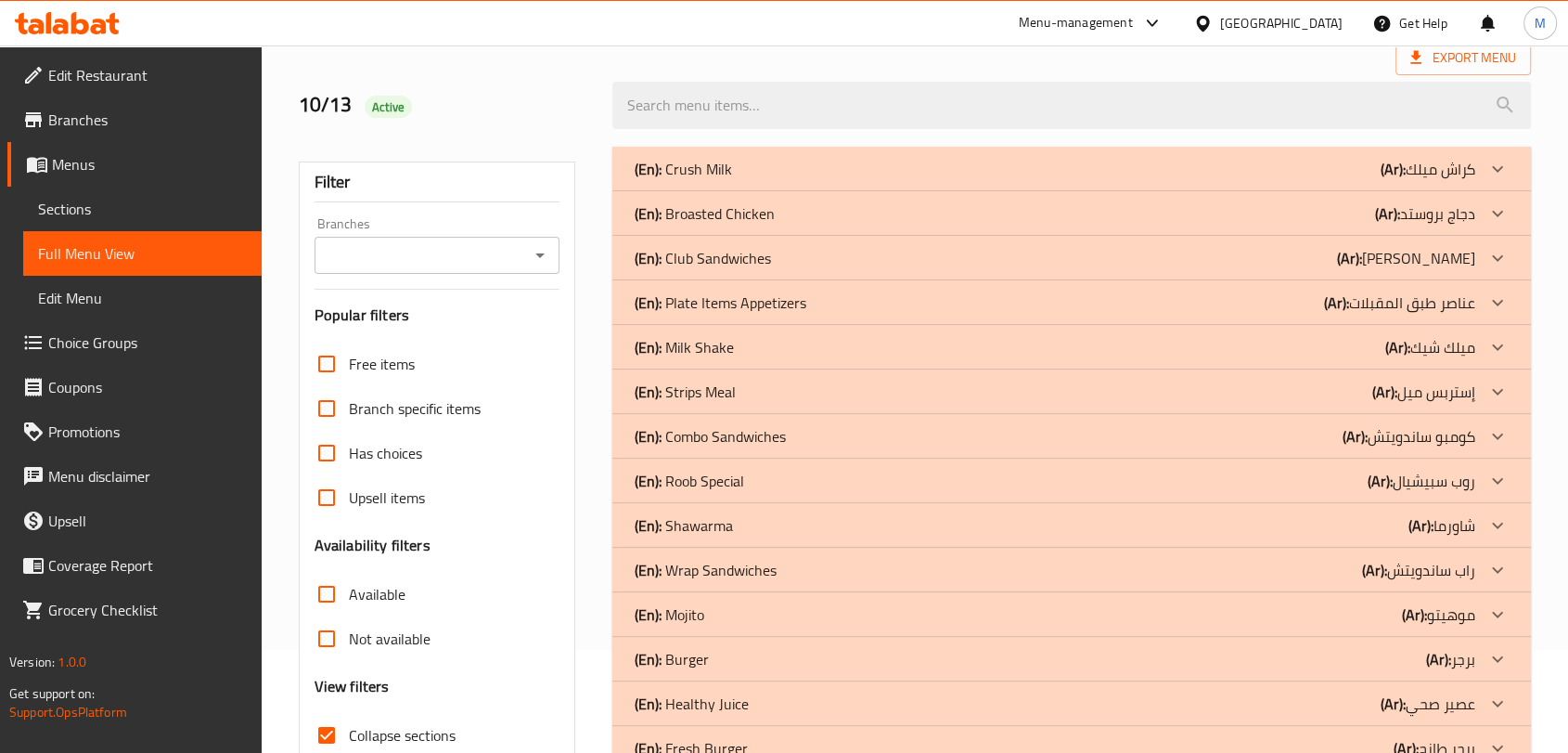
click at [802, 472] on div "(En): Roob Special (Ar): روب سبيشيال" at bounding box center [1054, 481] width 841 height 23
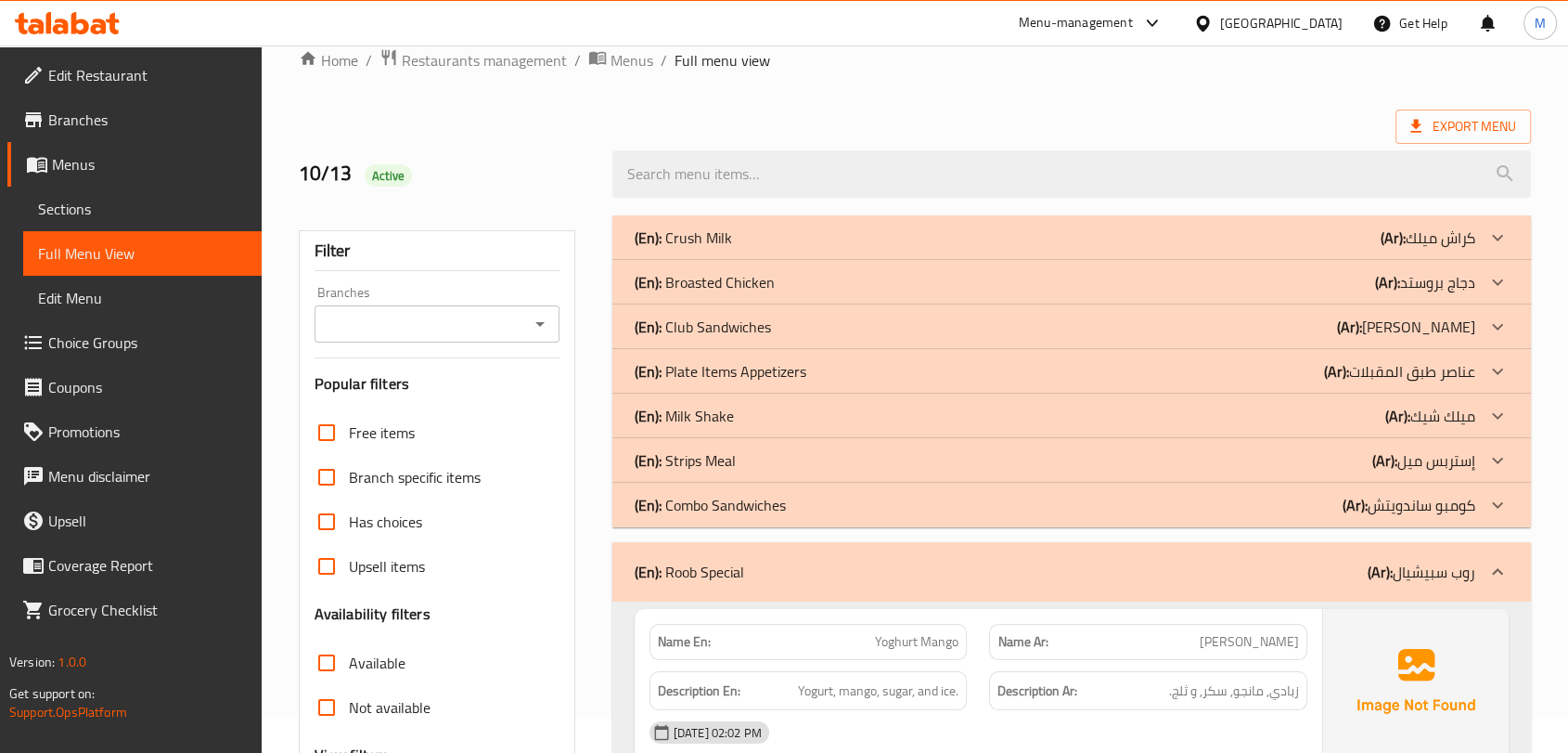
scroll to position [0, 0]
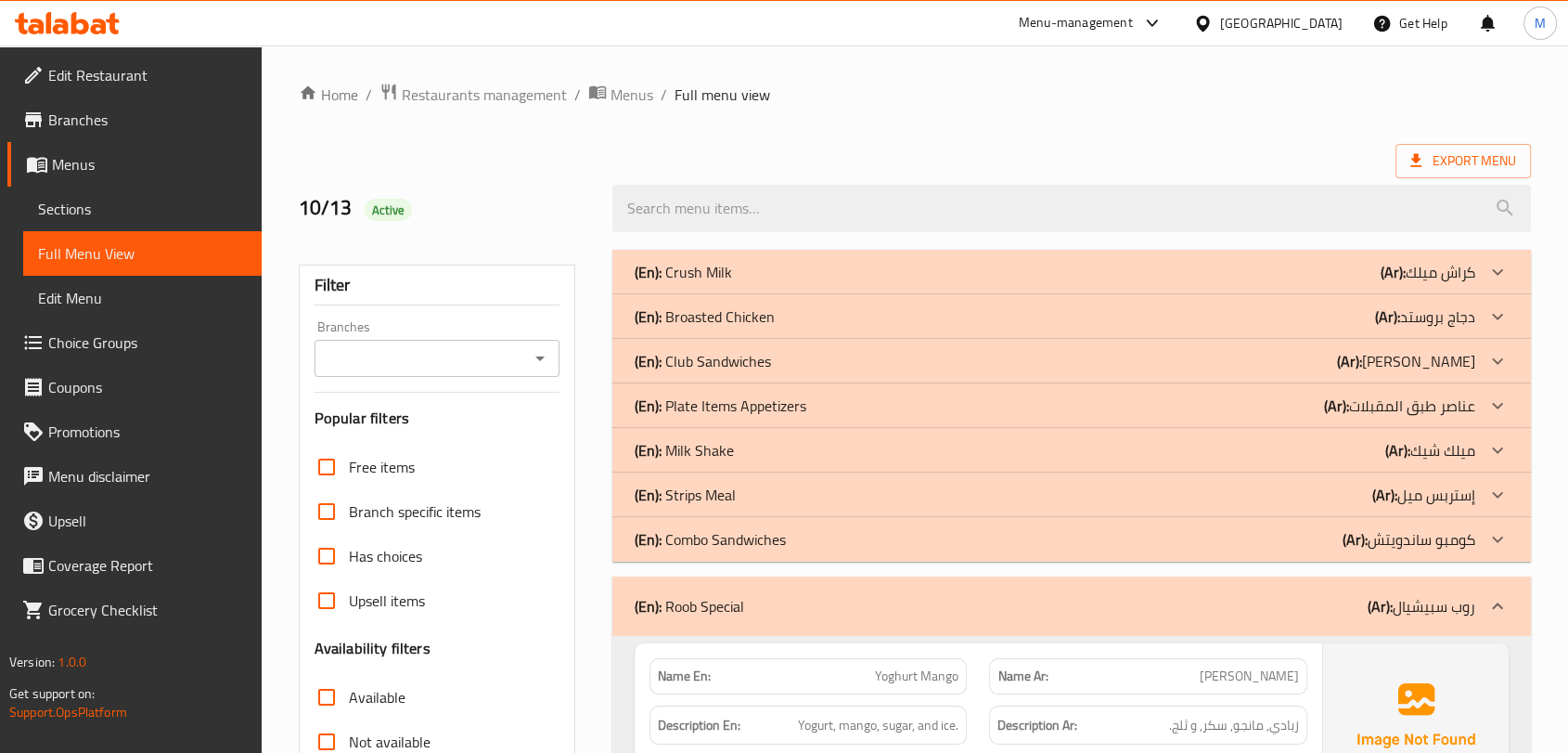
click at [851, 591] on div "(En): Roob Special (Ar): روب سبيشيال" at bounding box center [1072, 606] width 918 height 59
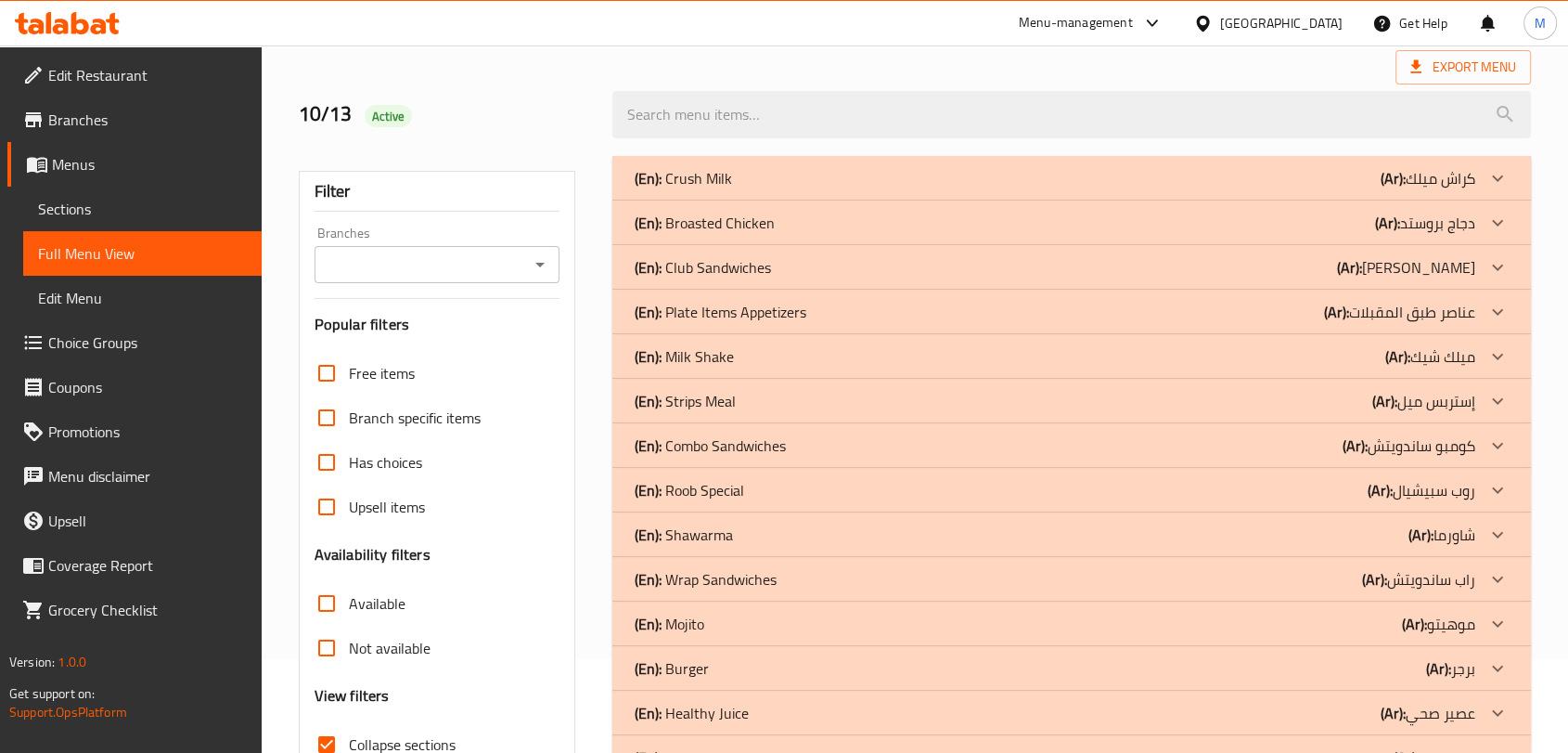
scroll to position [103, 0]
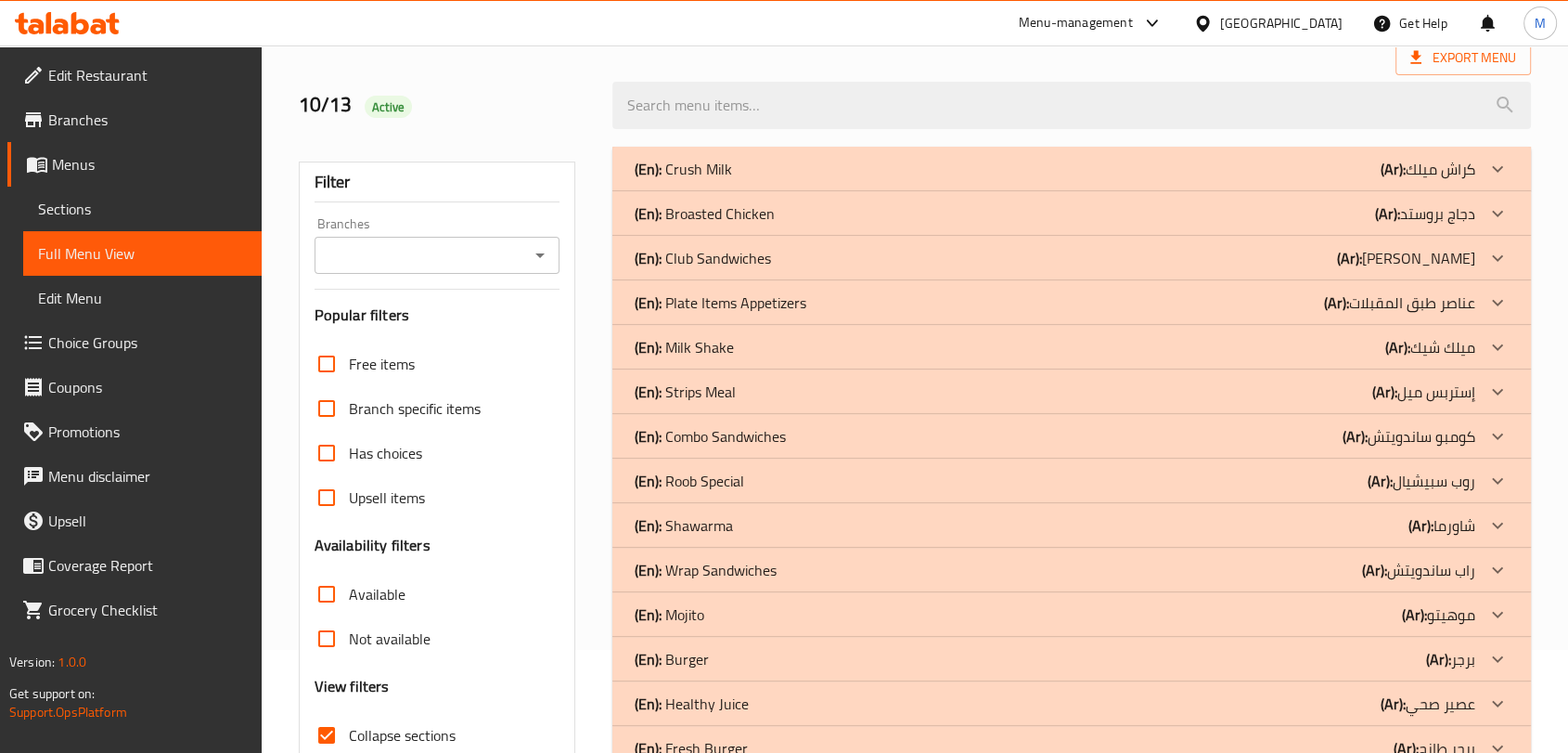
click at [733, 624] on div "(En): Mojito (Ar): موهيتو" at bounding box center [1054, 615] width 841 height 23
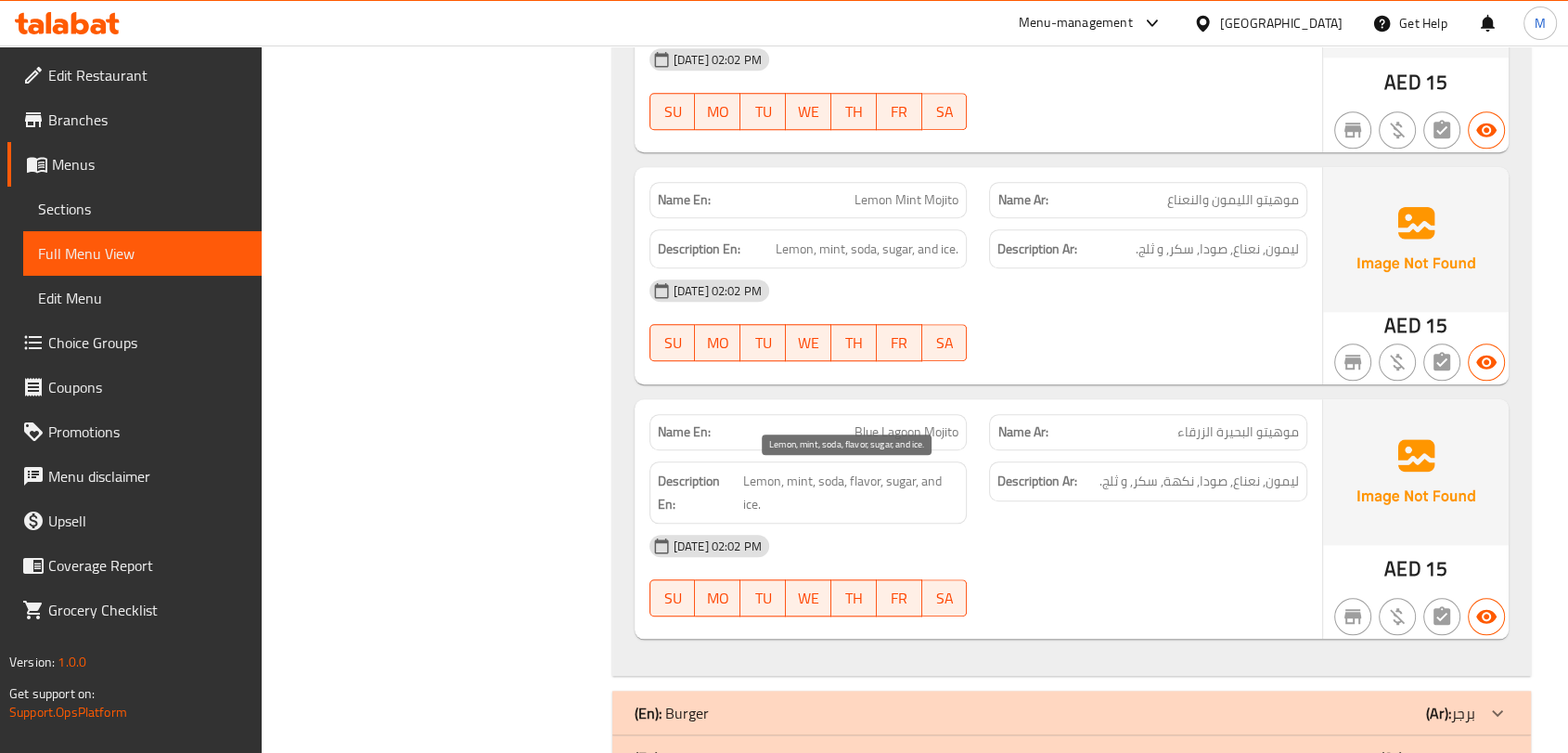
scroll to position [1650, 0]
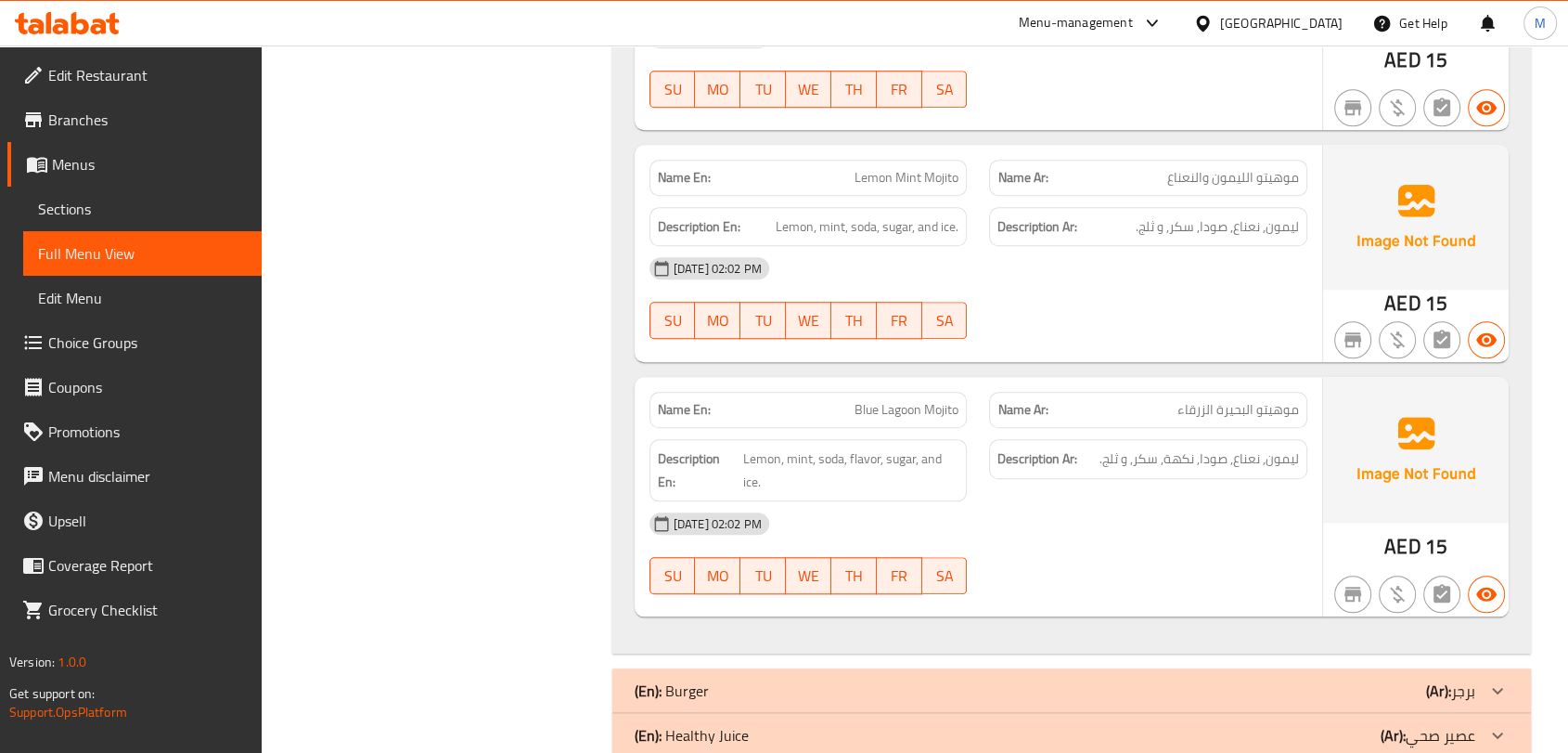
click at [857, 406] on span "Blue Lagoon Mojito" at bounding box center [906, 410] width 104 height 20
copy span "Blue Lagoon Mojito"
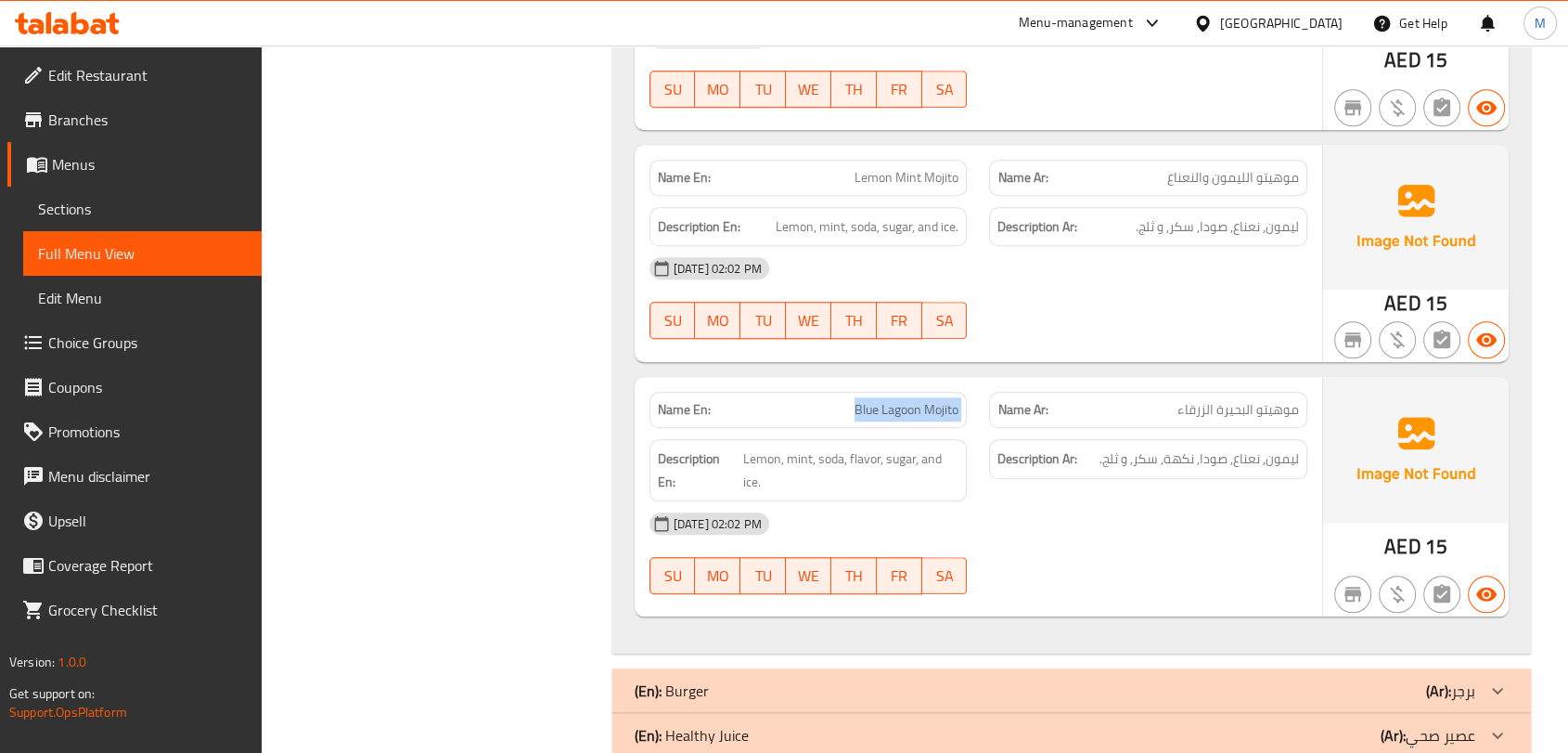
click at [862, 414] on span "Blue Lagoon Mojito" at bounding box center [906, 410] width 104 height 20
drag, startPoint x: 862, startPoint y: 414, endPoint x: 887, endPoint y: 410, distance: 25.3
click at [887, 410] on span "Blue Lagoon Mojito" at bounding box center [906, 410] width 104 height 20
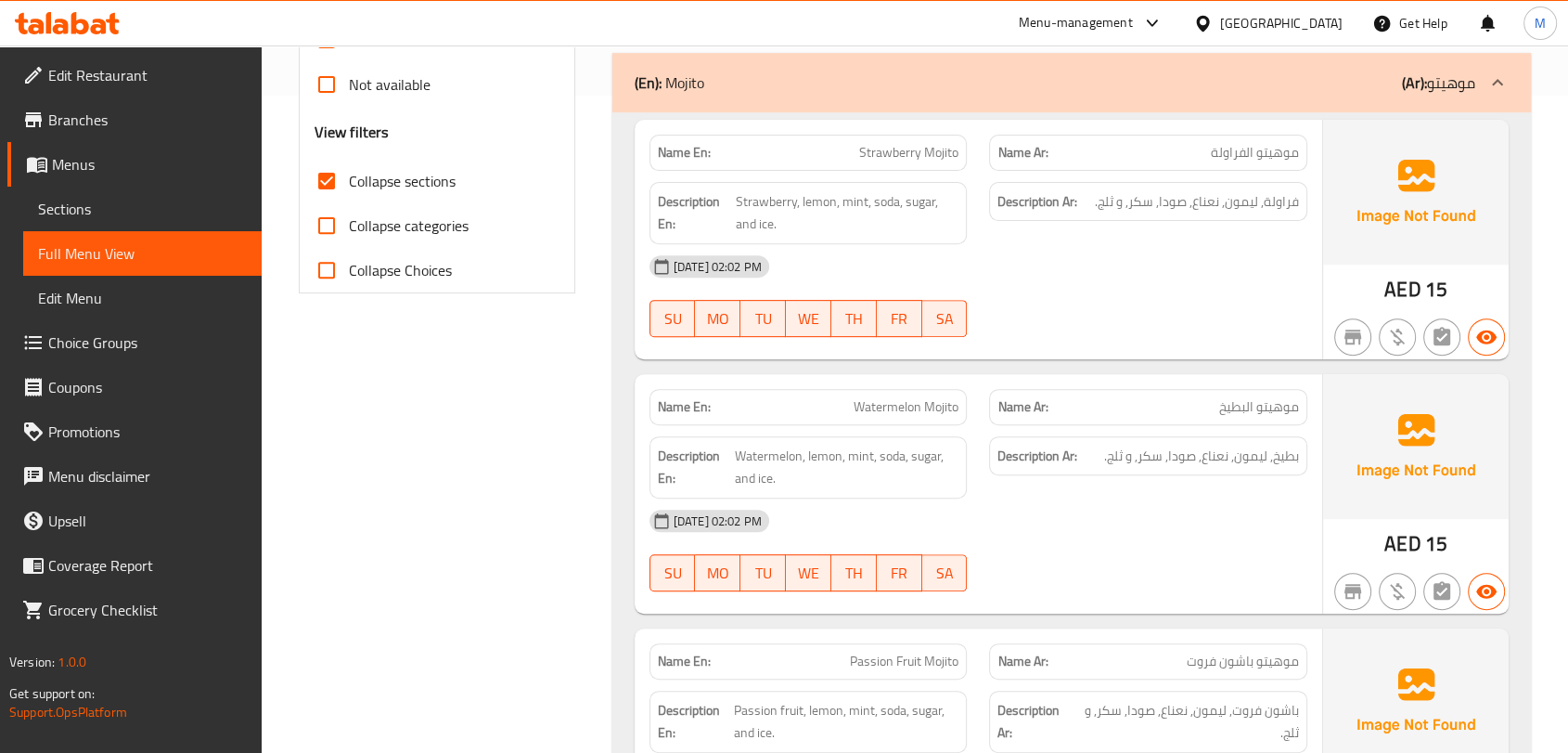
scroll to position [309, 0]
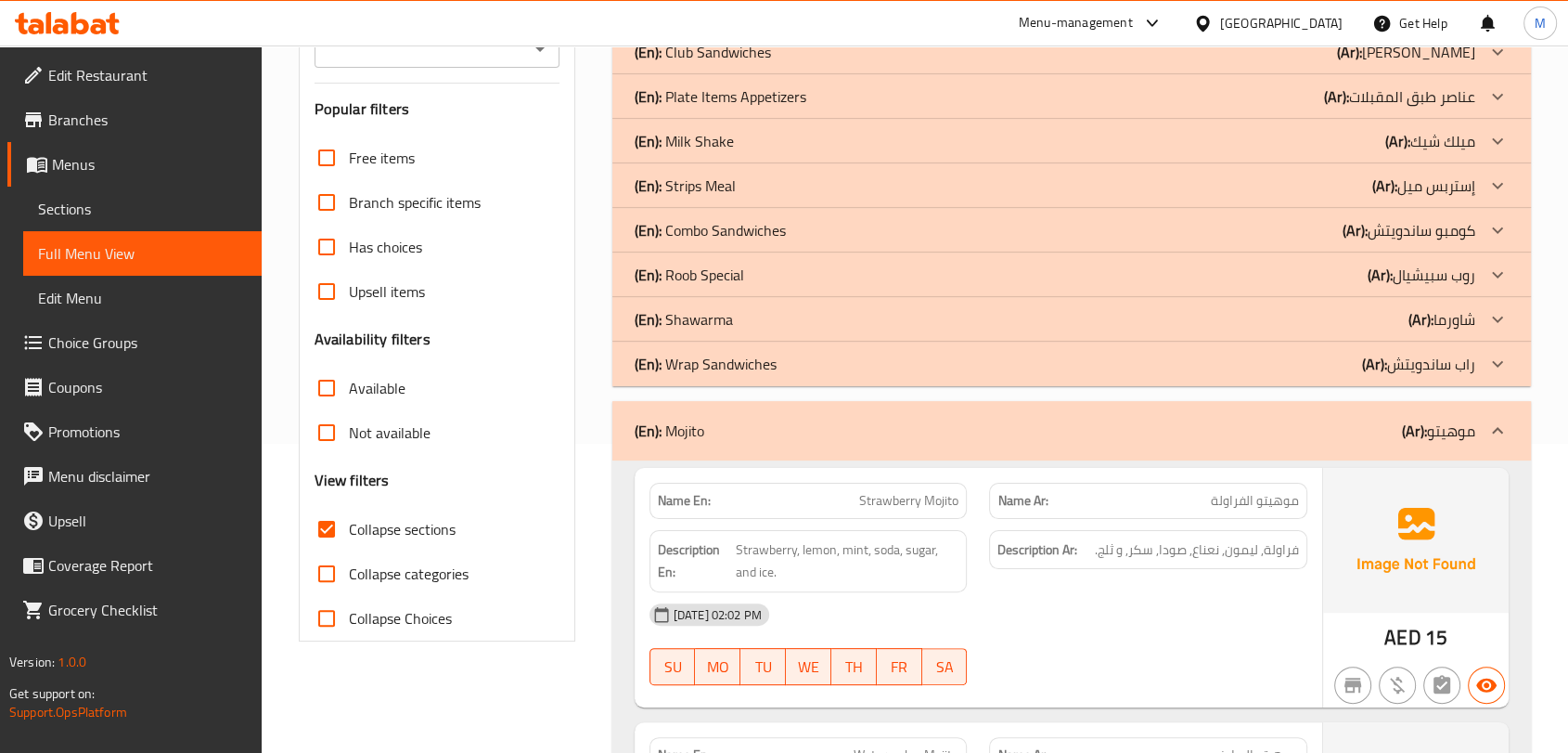
click at [764, 421] on div "(En): Mojito (Ar): موهيتو" at bounding box center [1054, 431] width 841 height 23
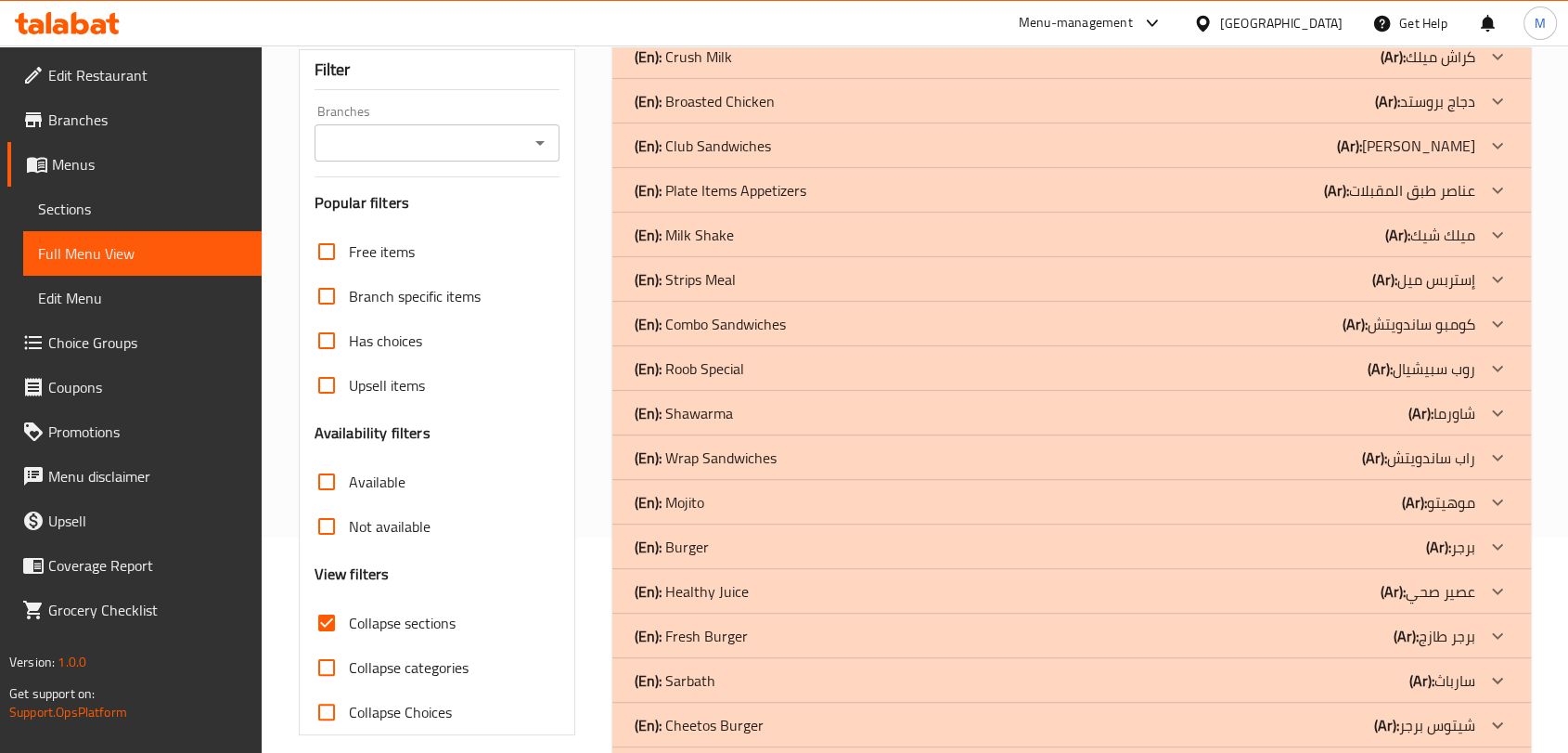
scroll to position [206, 0]
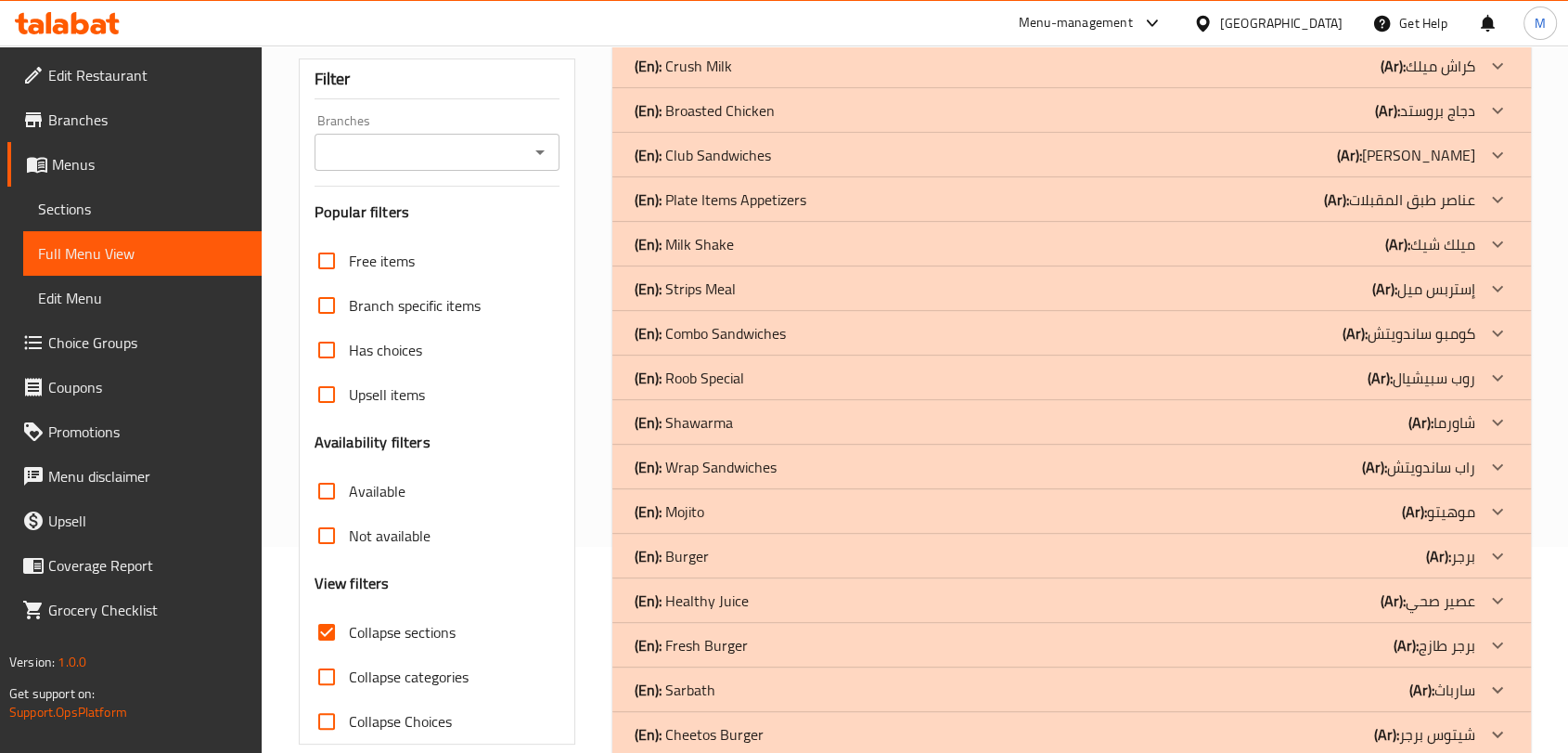
click at [734, 520] on div "(En): Mojito (Ar): موهيتو" at bounding box center [1054, 512] width 841 height 23
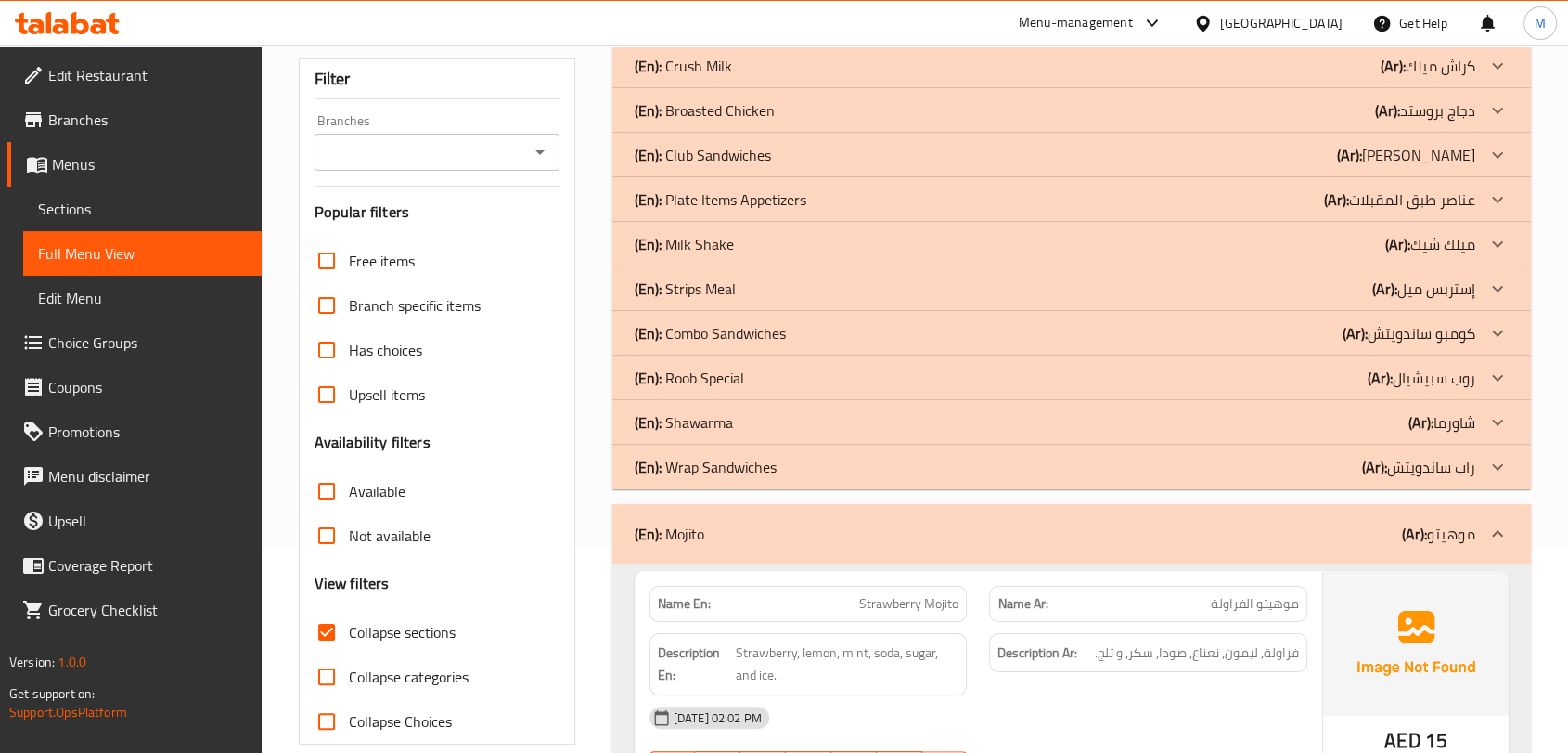
click at [709, 529] on div "(En): Mojito (Ar): موهيتو" at bounding box center [1054, 534] width 841 height 23
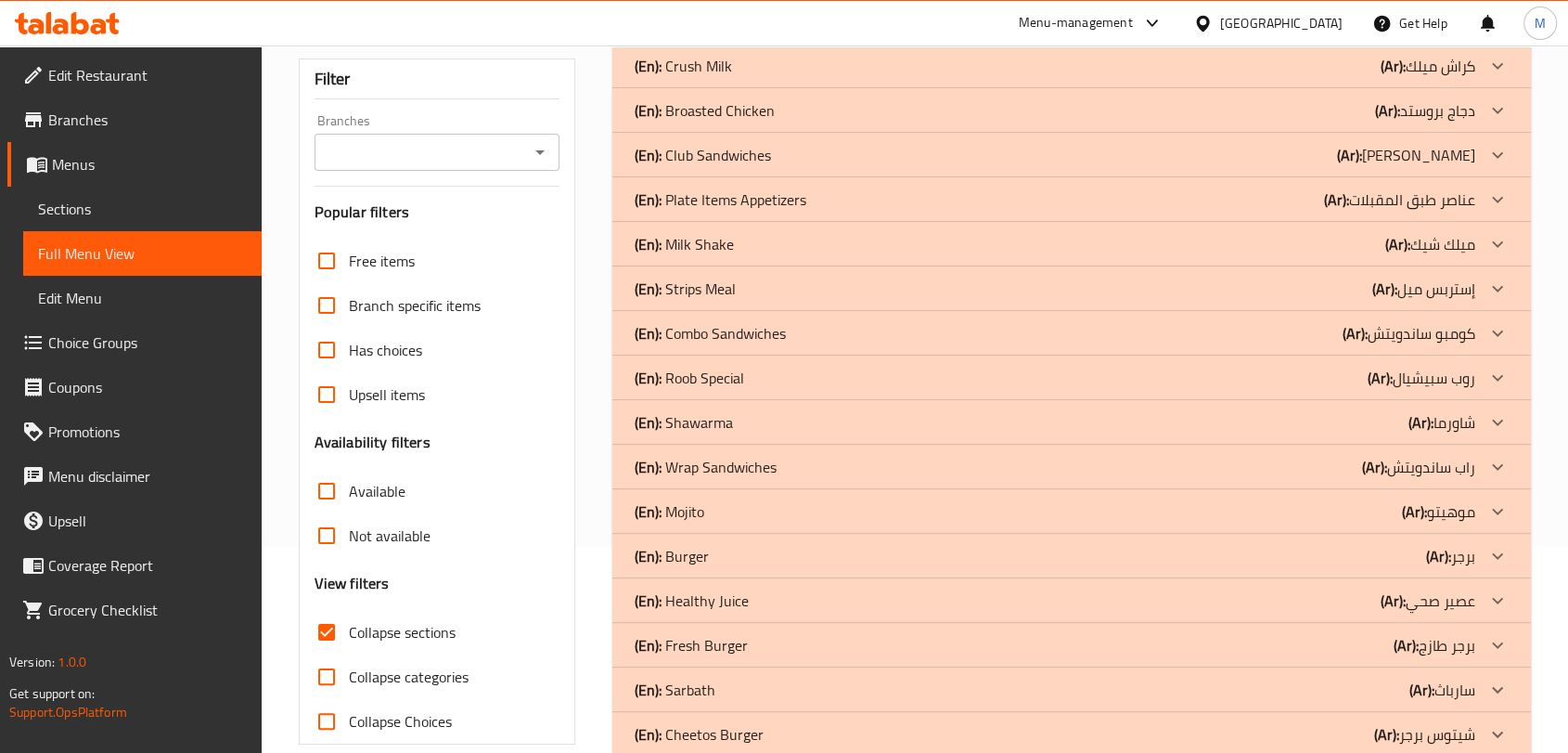
click at [730, 604] on p "(En): Healthy Juice" at bounding box center [692, 601] width 114 height 23
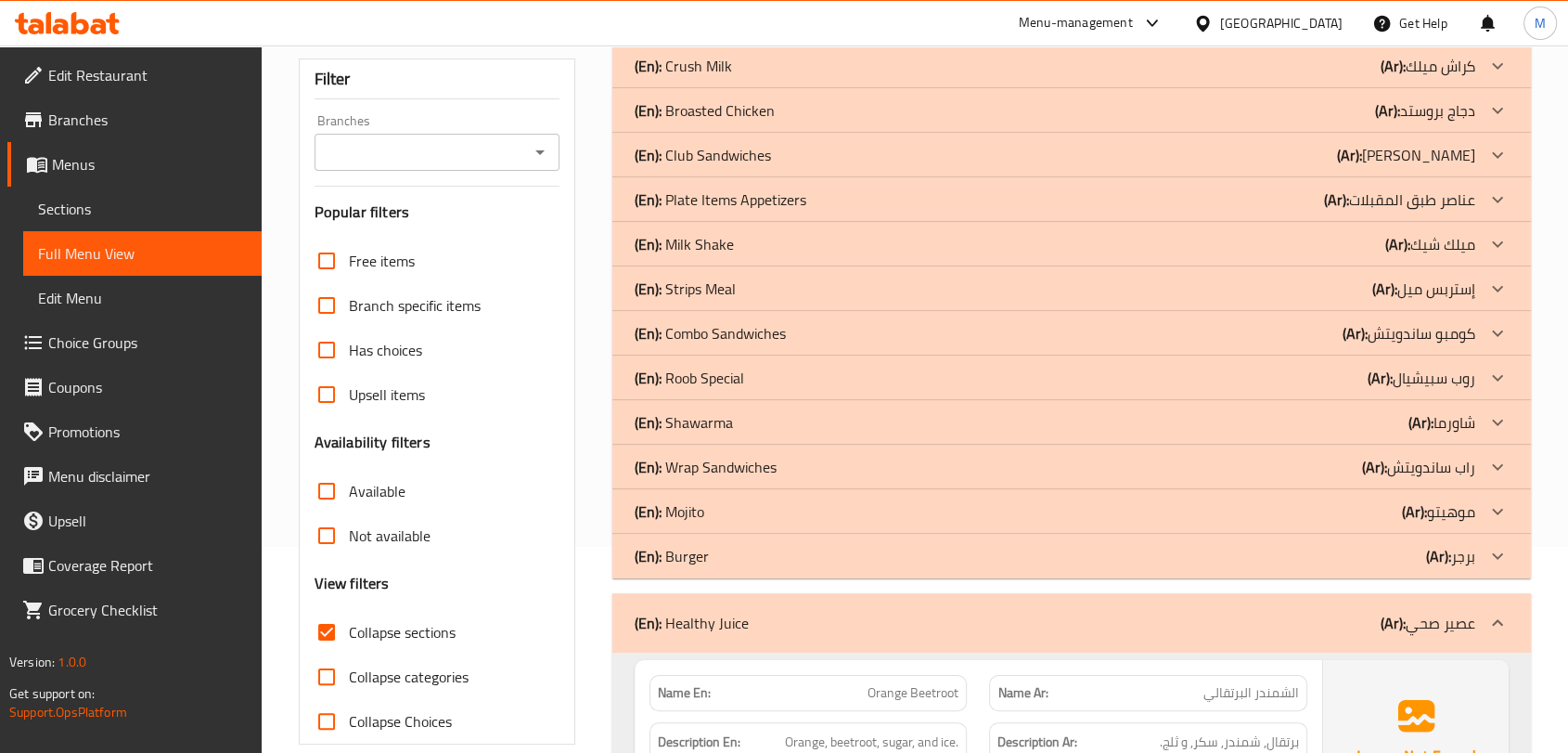
click at [793, 610] on div "(En): Healthy Juice (Ar): عصير صحي" at bounding box center [1072, 623] width 918 height 59
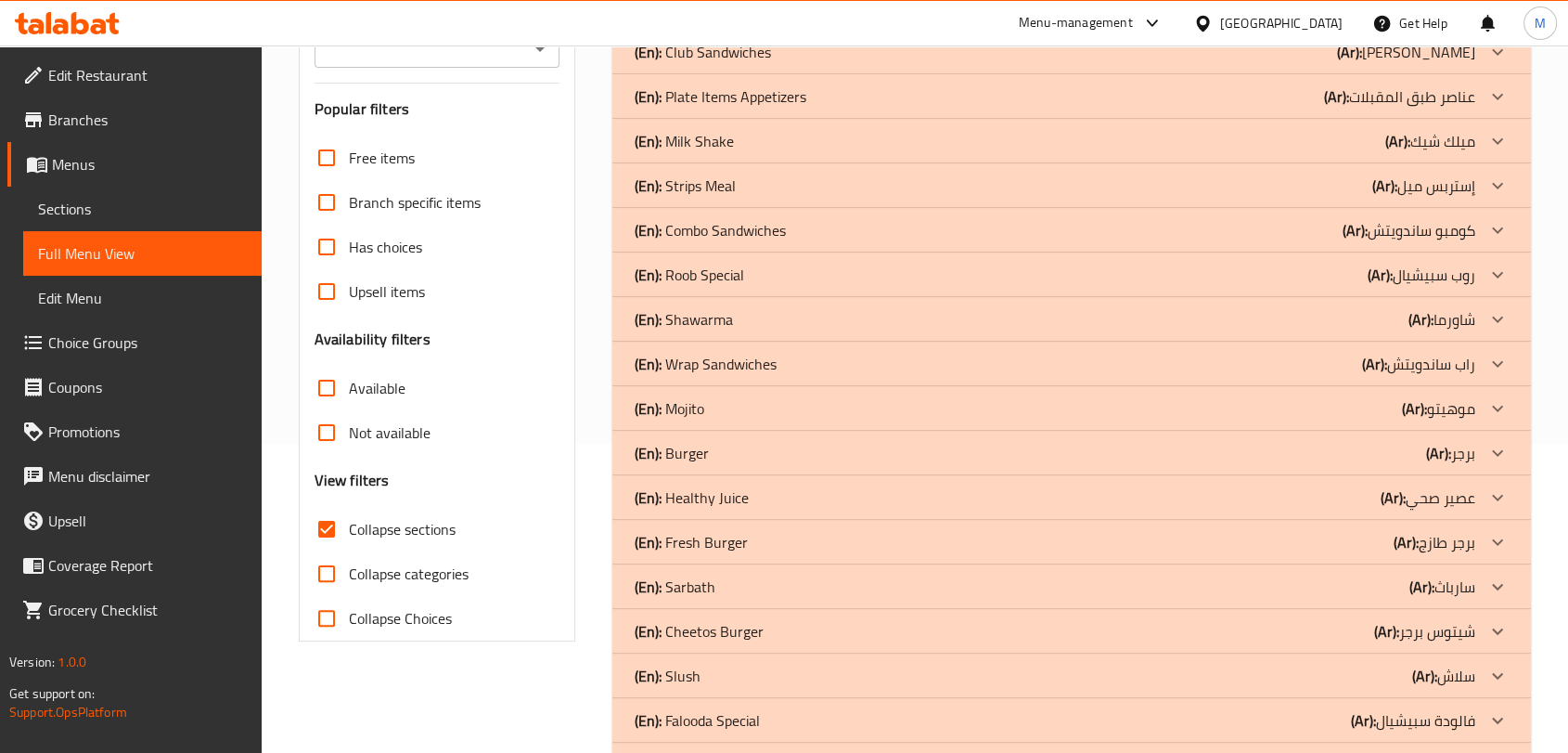
scroll to position [413, 0]
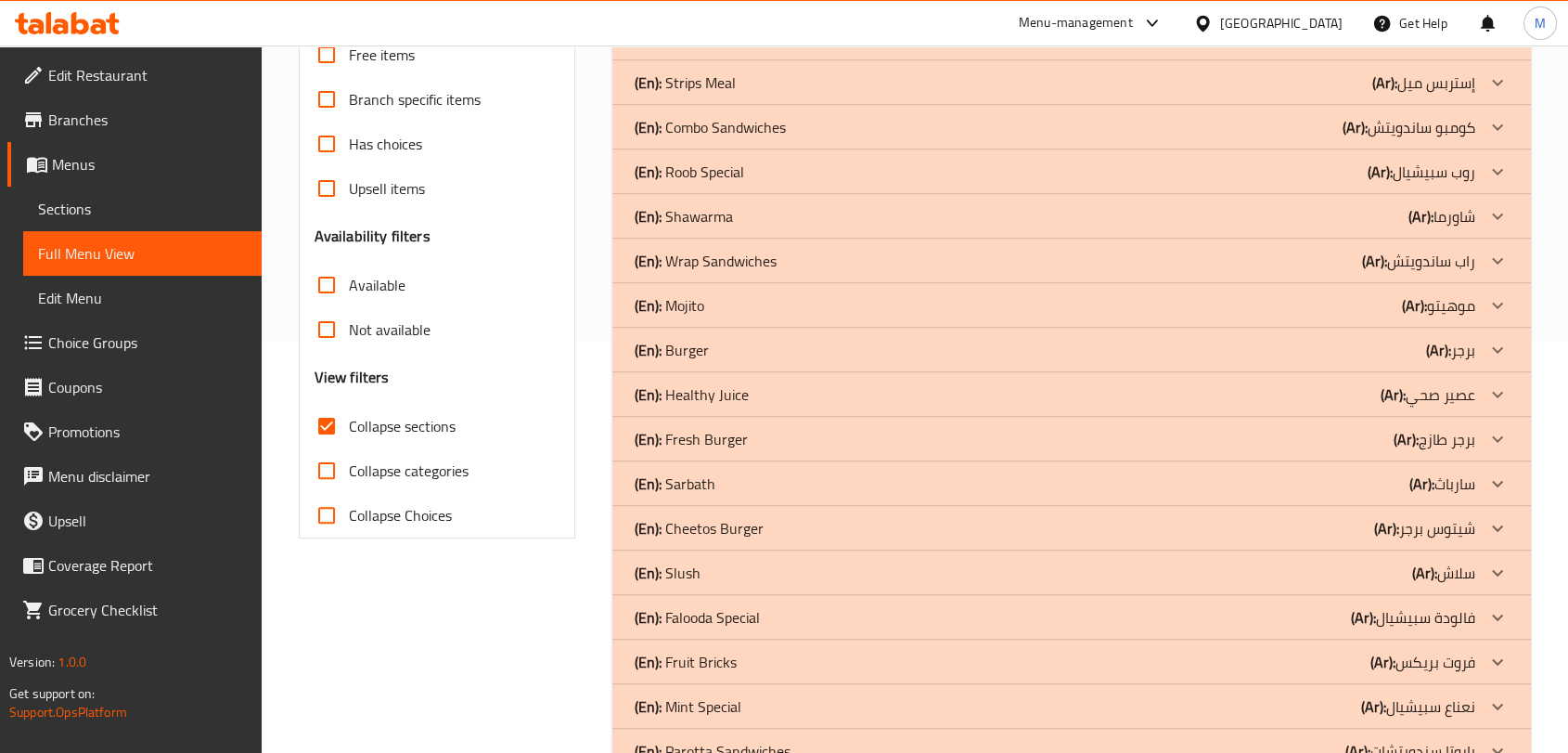
click at [782, 617] on div "(En): Falooda Special (Ar): فالودة سبيشيال" at bounding box center [1054, 618] width 841 height 23
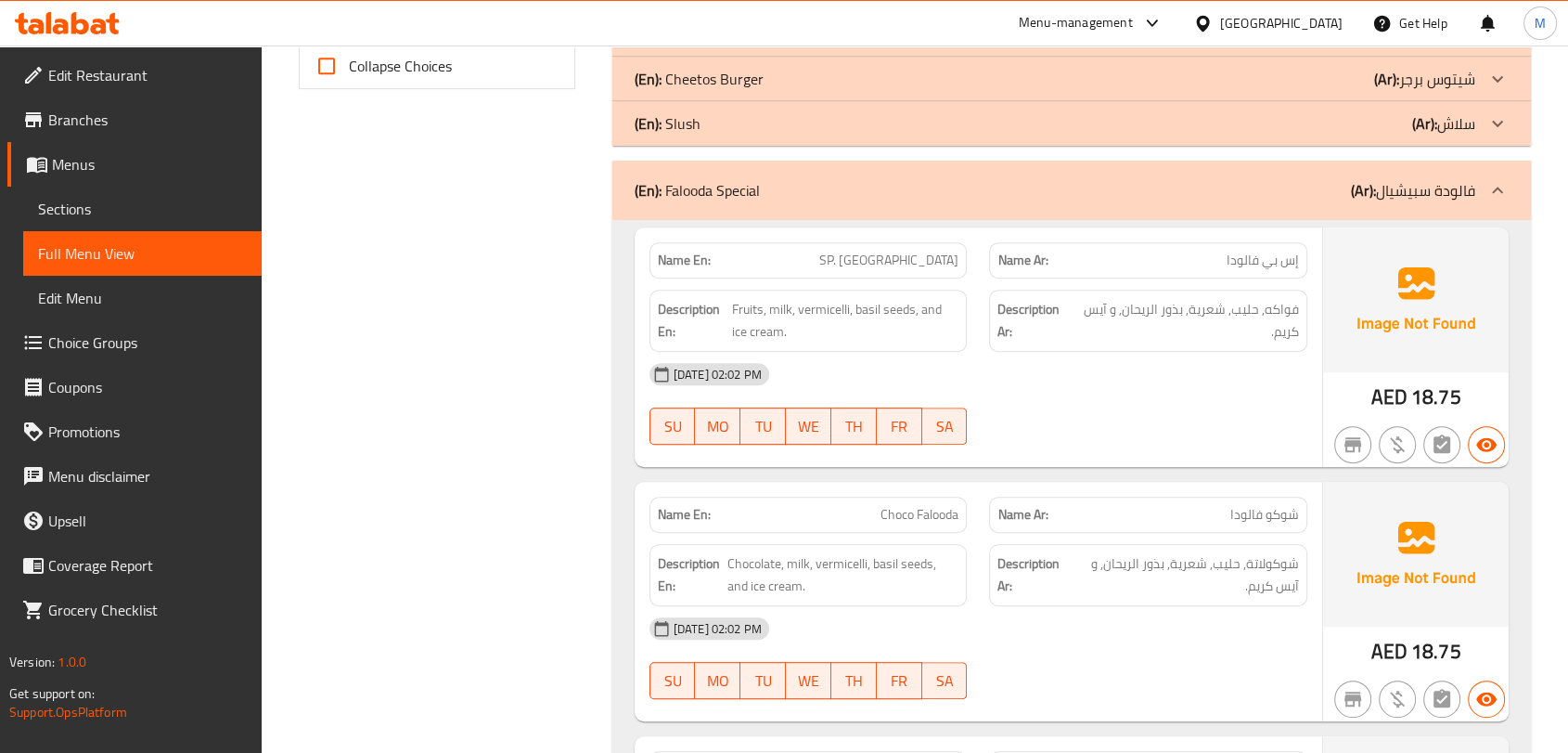
scroll to position [824, 0]
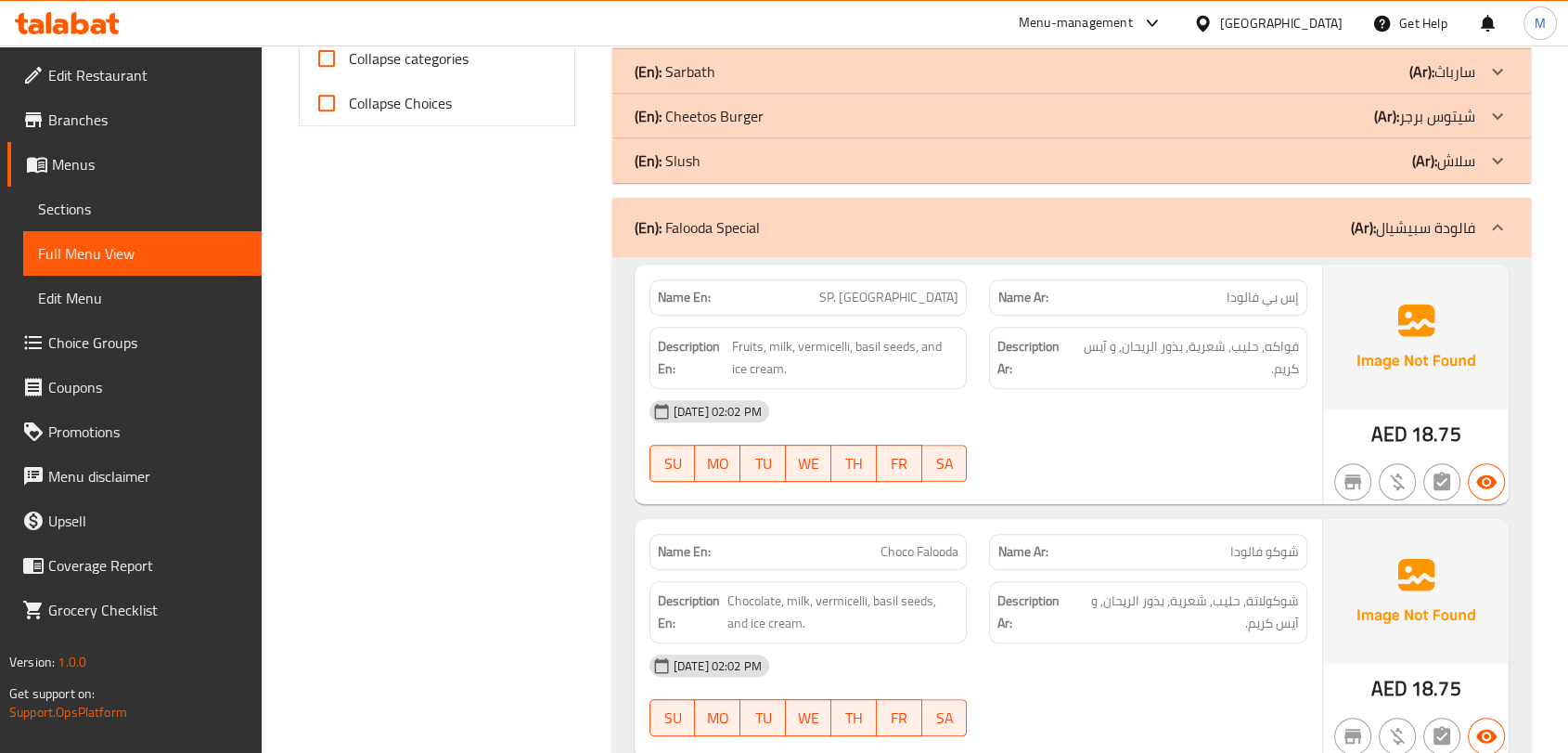
click at [890, 308] on div "Name En: SP. Falooda" at bounding box center [809, 297] width 319 height 37
copy span "SP. Falooda"
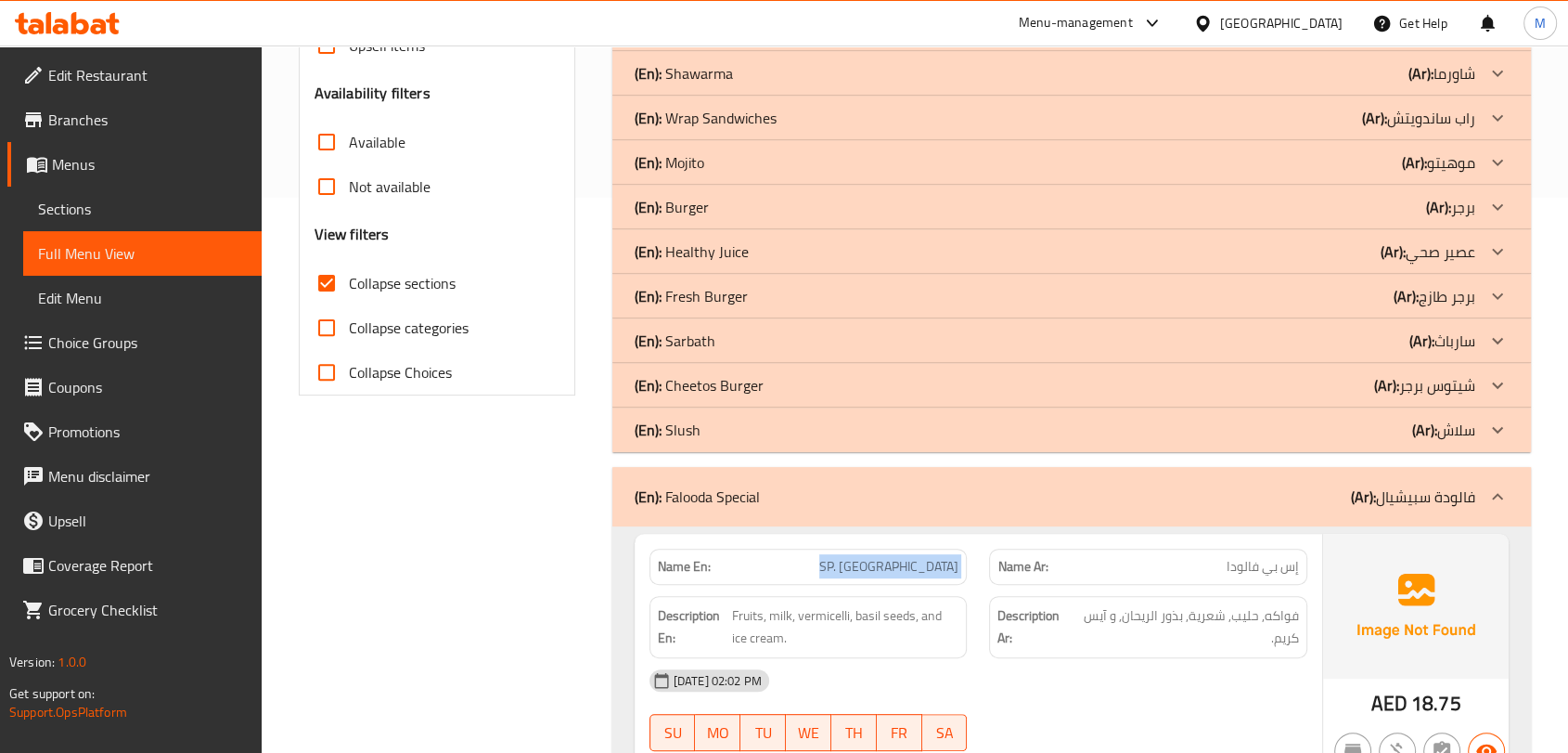
scroll to position [413, 0]
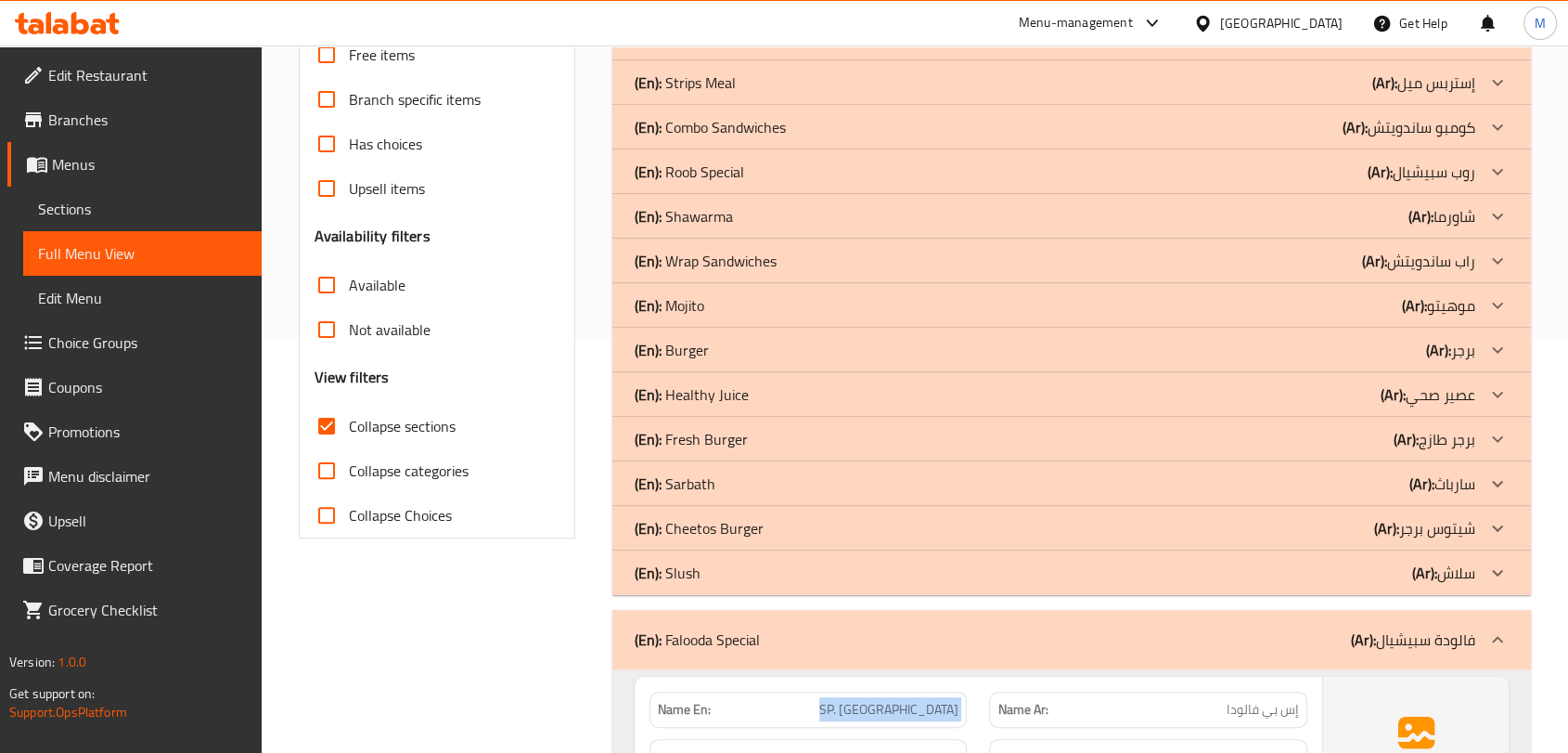
click at [789, 656] on div "(En): Falooda Special (Ar): فالودة سبيشيال" at bounding box center [1072, 640] width 918 height 59
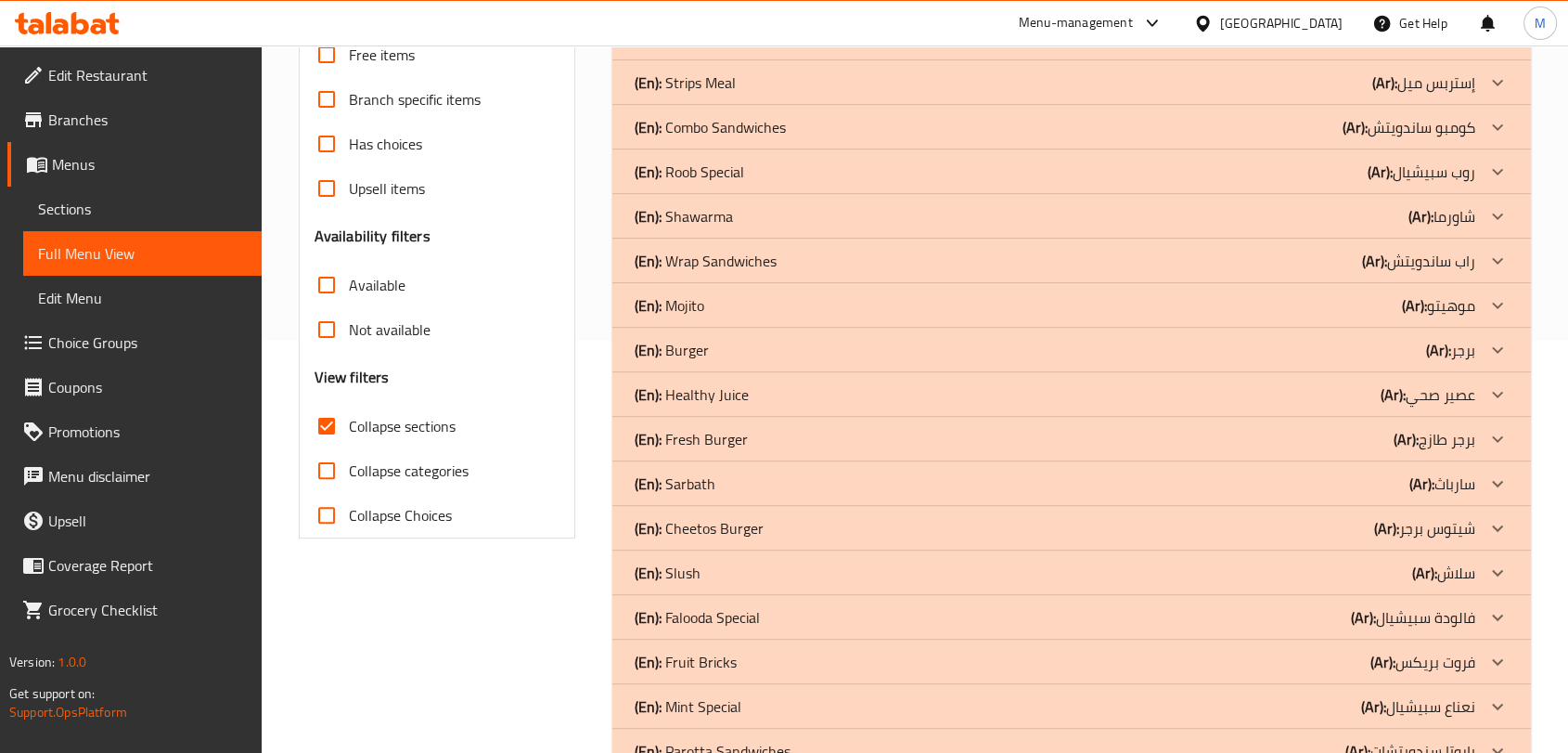
click at [743, 668] on div "(En): Fruit Bricks (Ar): فروت بريكس" at bounding box center [1054, 662] width 841 height 23
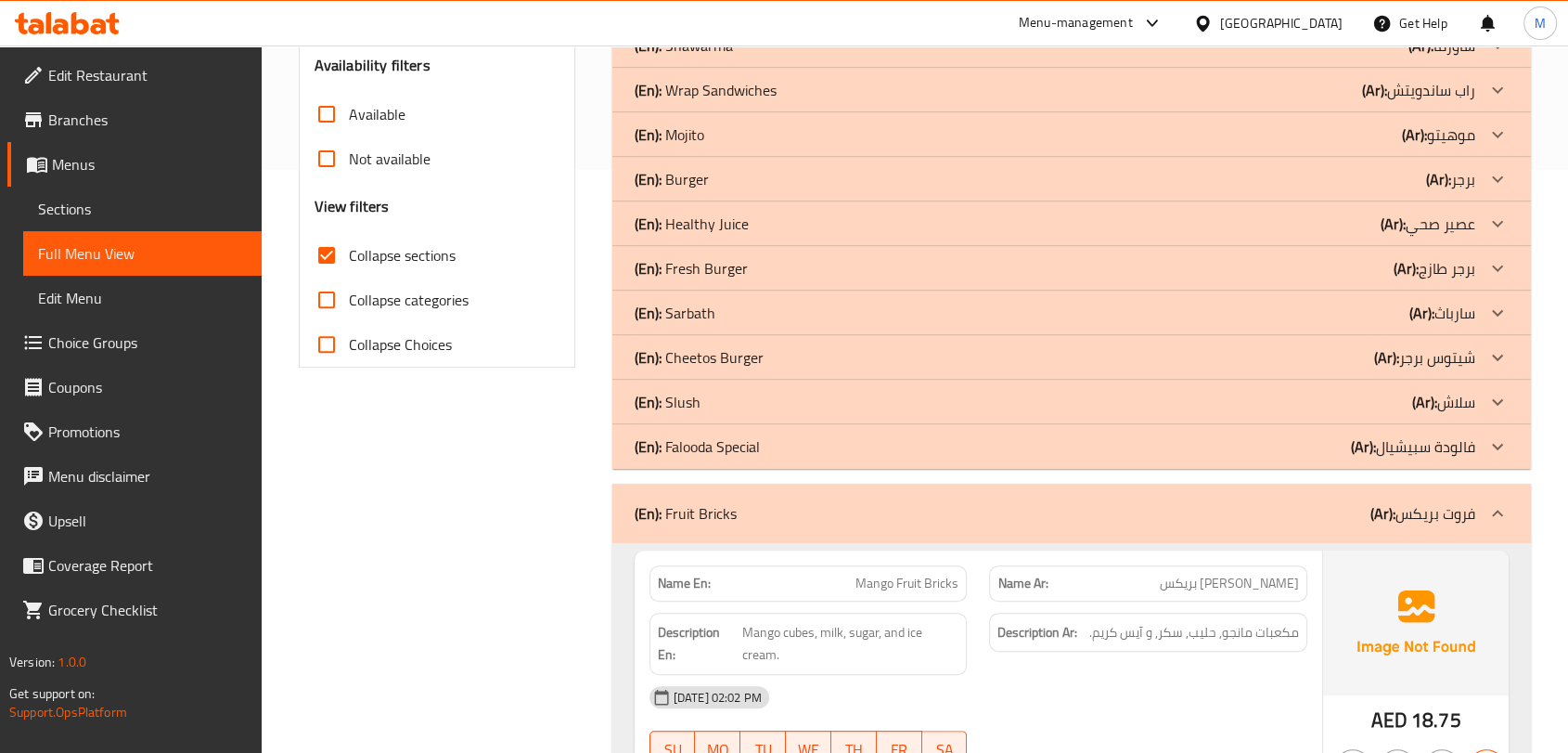
scroll to position [618, 0]
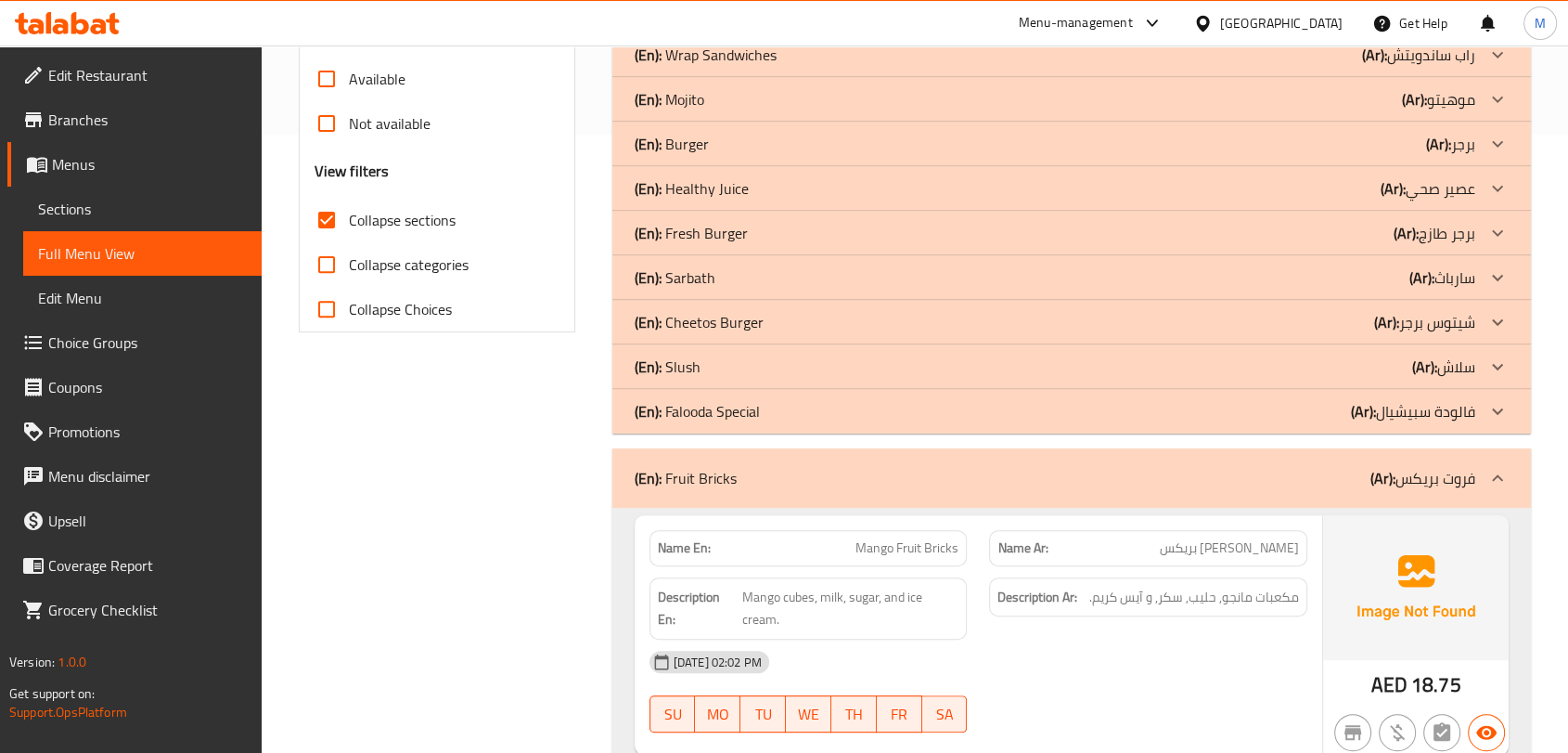
click at [792, 494] on div "(En): Fruit Bricks (Ar): فروت بريكس" at bounding box center [1072, 477] width 918 height 59
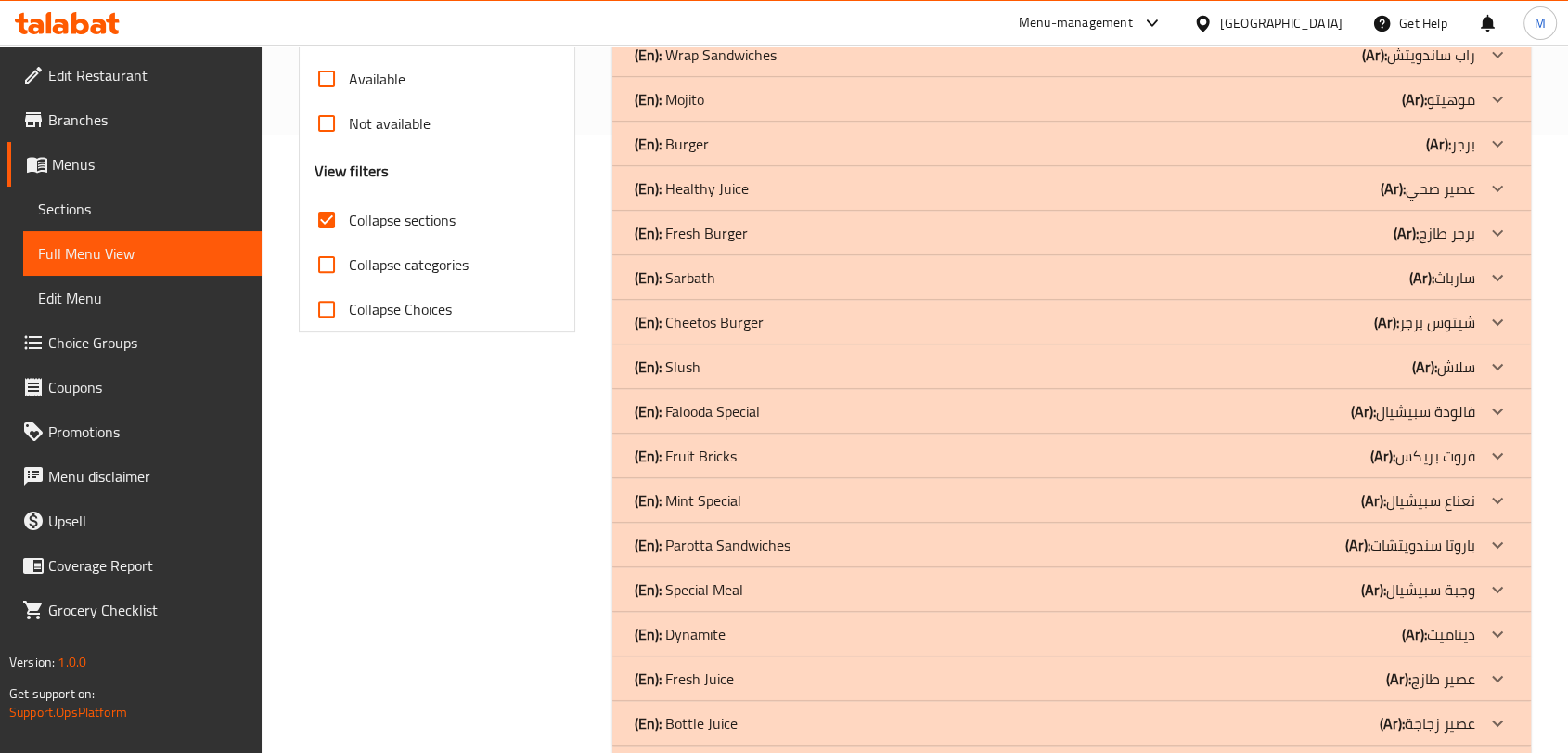
click at [802, 511] on div "(En): Mint Special (Ar): نعناع سبيشيال" at bounding box center [1072, 501] width 918 height 45
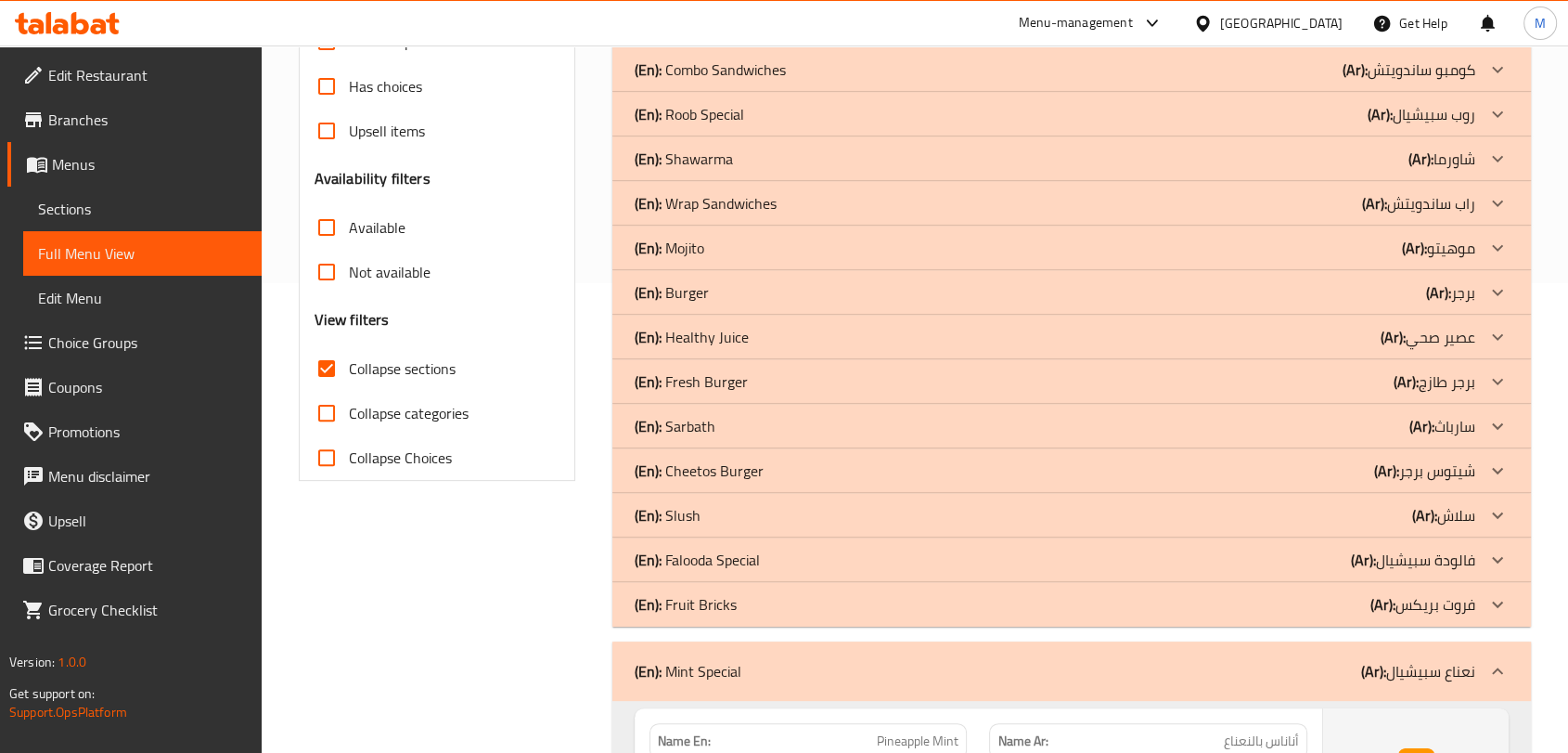
scroll to position [516, 0]
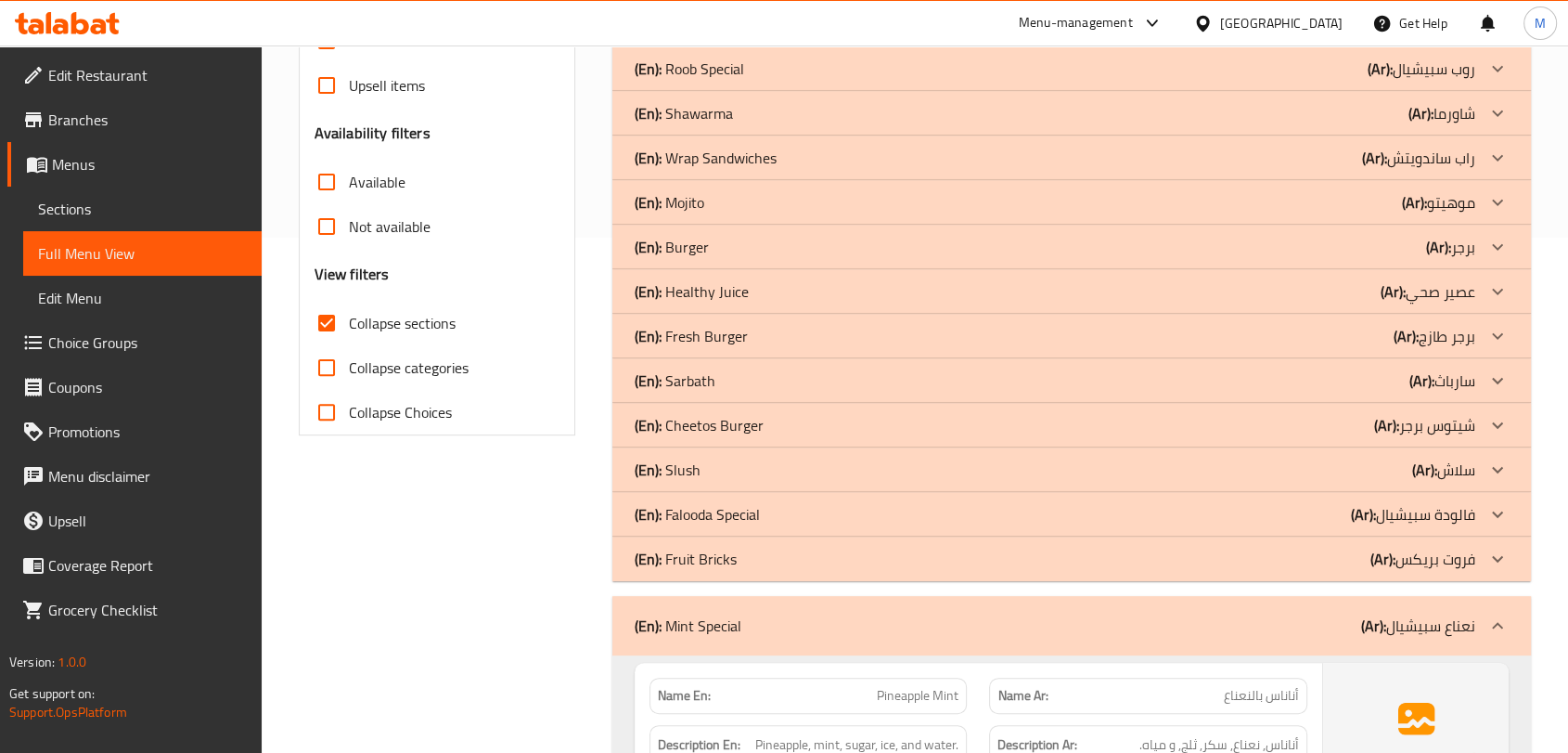
click at [824, 616] on div "(En): Mint Special (Ar): نعناع سبيشيال" at bounding box center [1054, 626] width 841 height 23
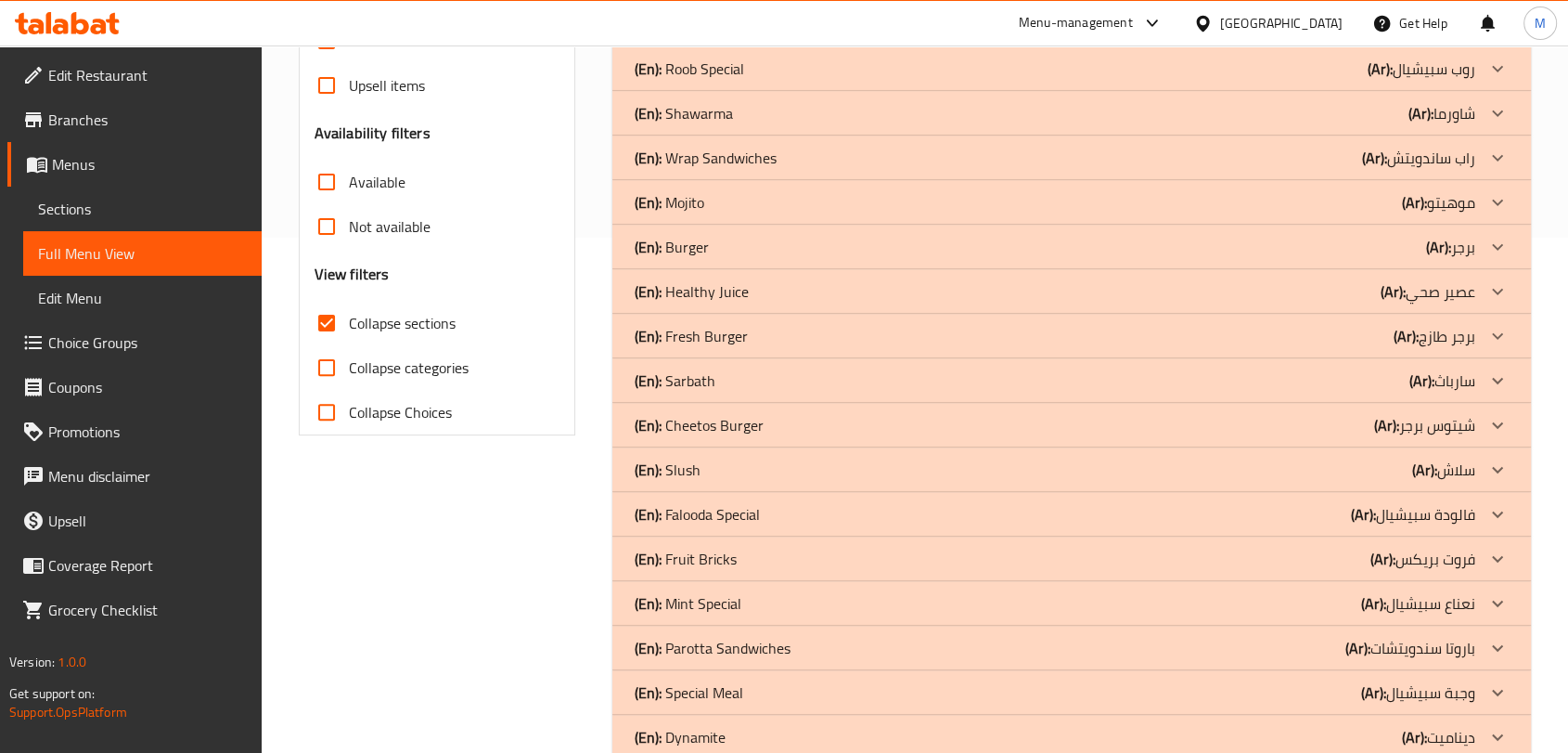
click at [803, 476] on div "(En): Slush (Ar): سلاش" at bounding box center [1054, 470] width 841 height 23
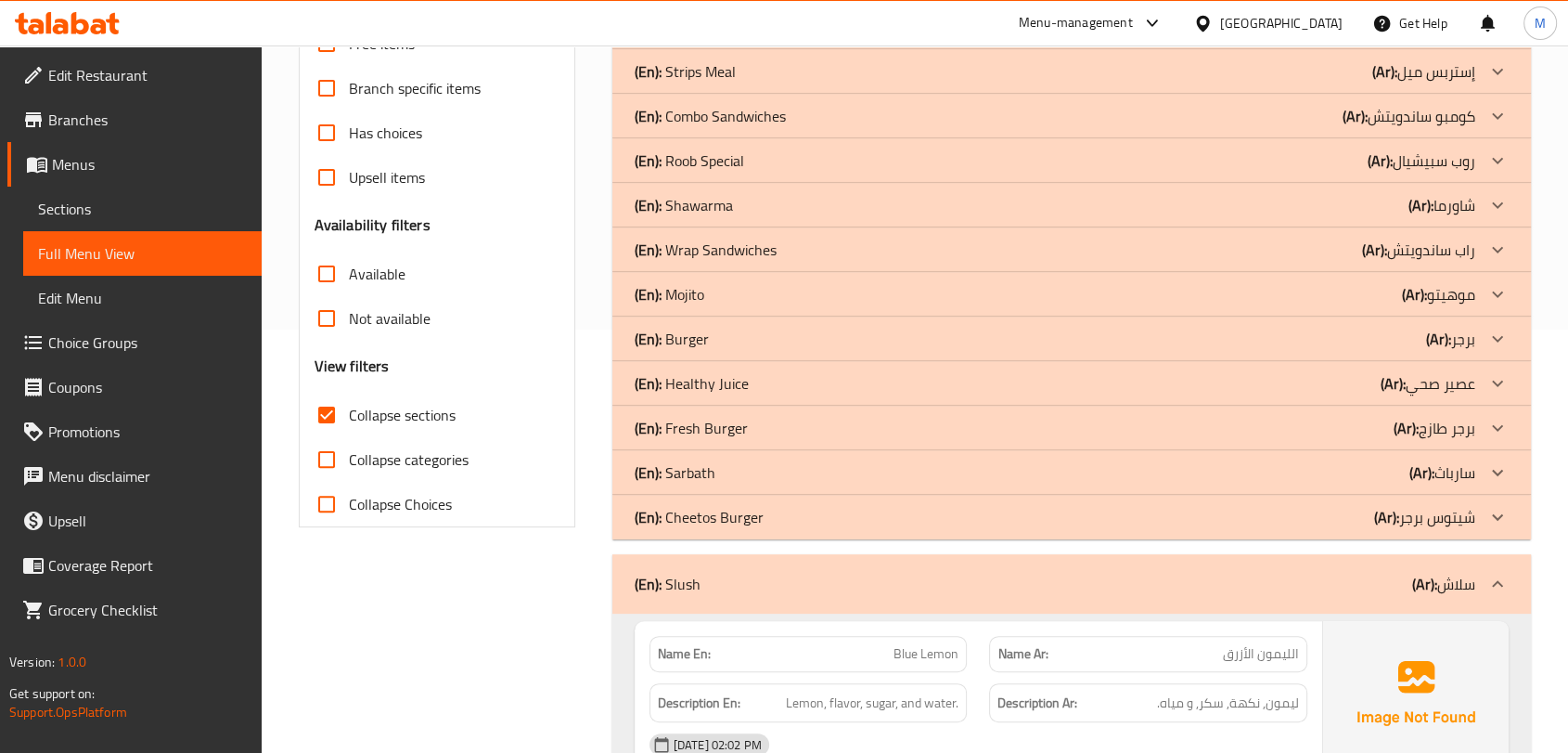
scroll to position [459, 0]
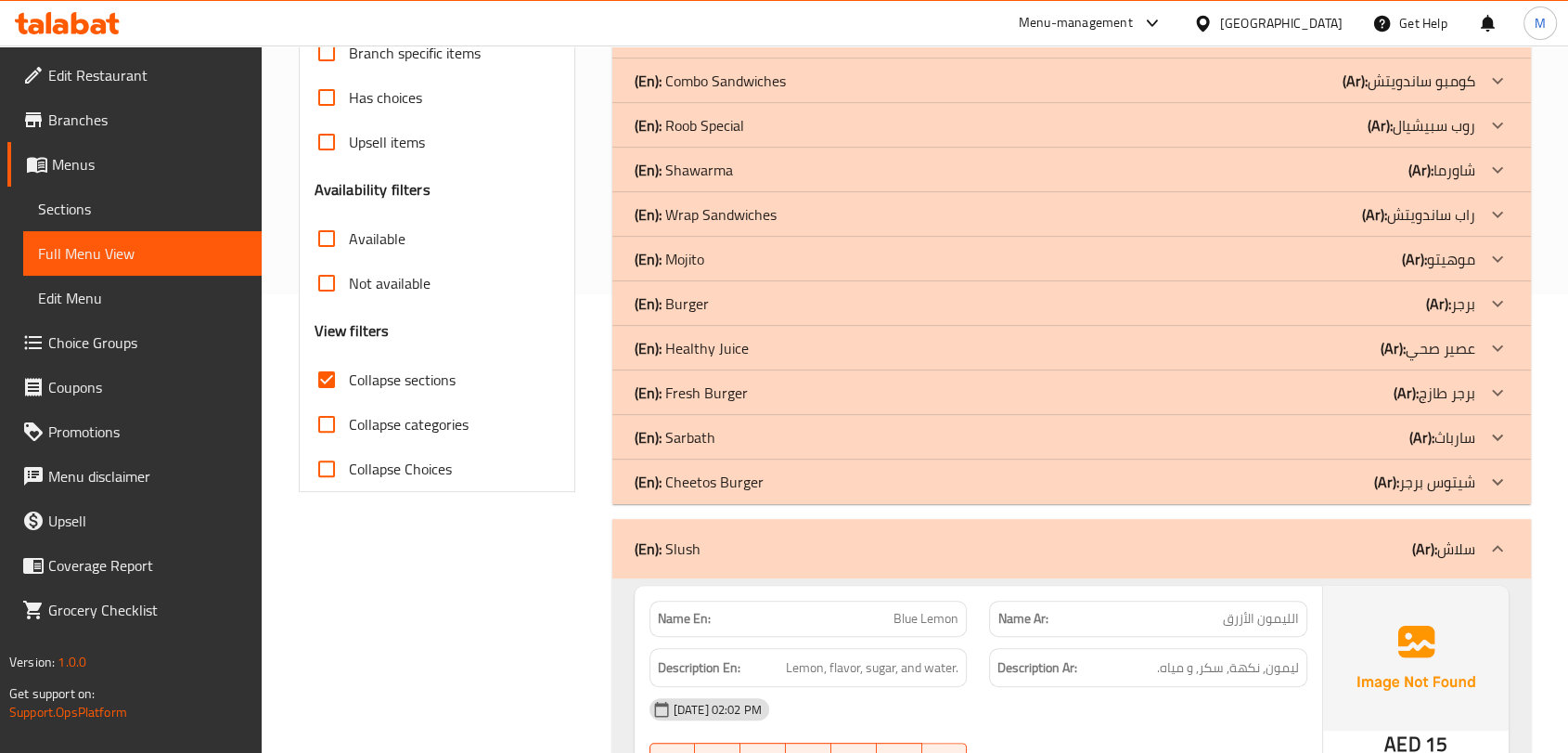
click at [843, 559] on div "(En): Slush (Ar): سلاش" at bounding box center [1054, 549] width 841 height 23
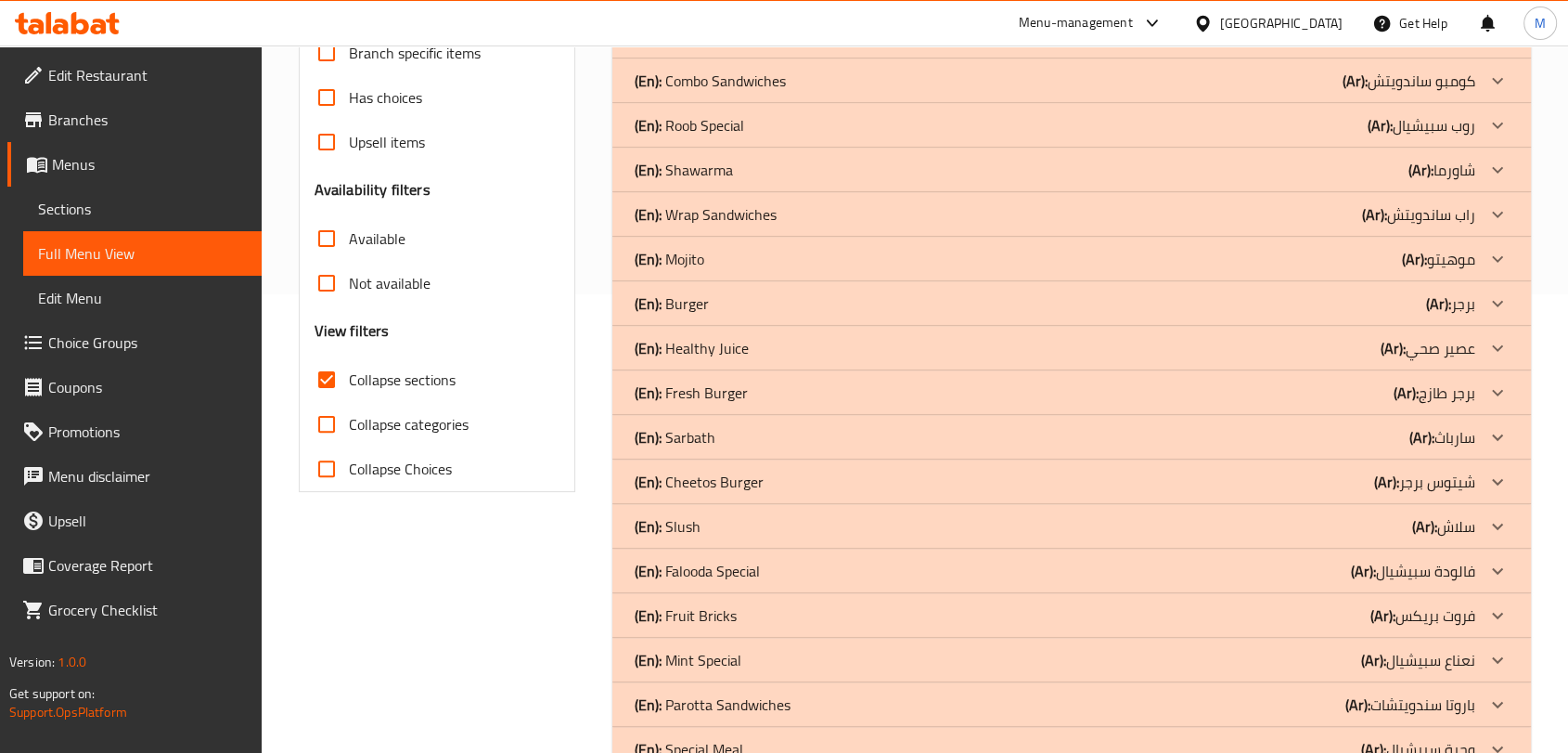
click at [729, 433] on div "(En): Sarbath (Ar): سارباث" at bounding box center [1054, 437] width 841 height 23
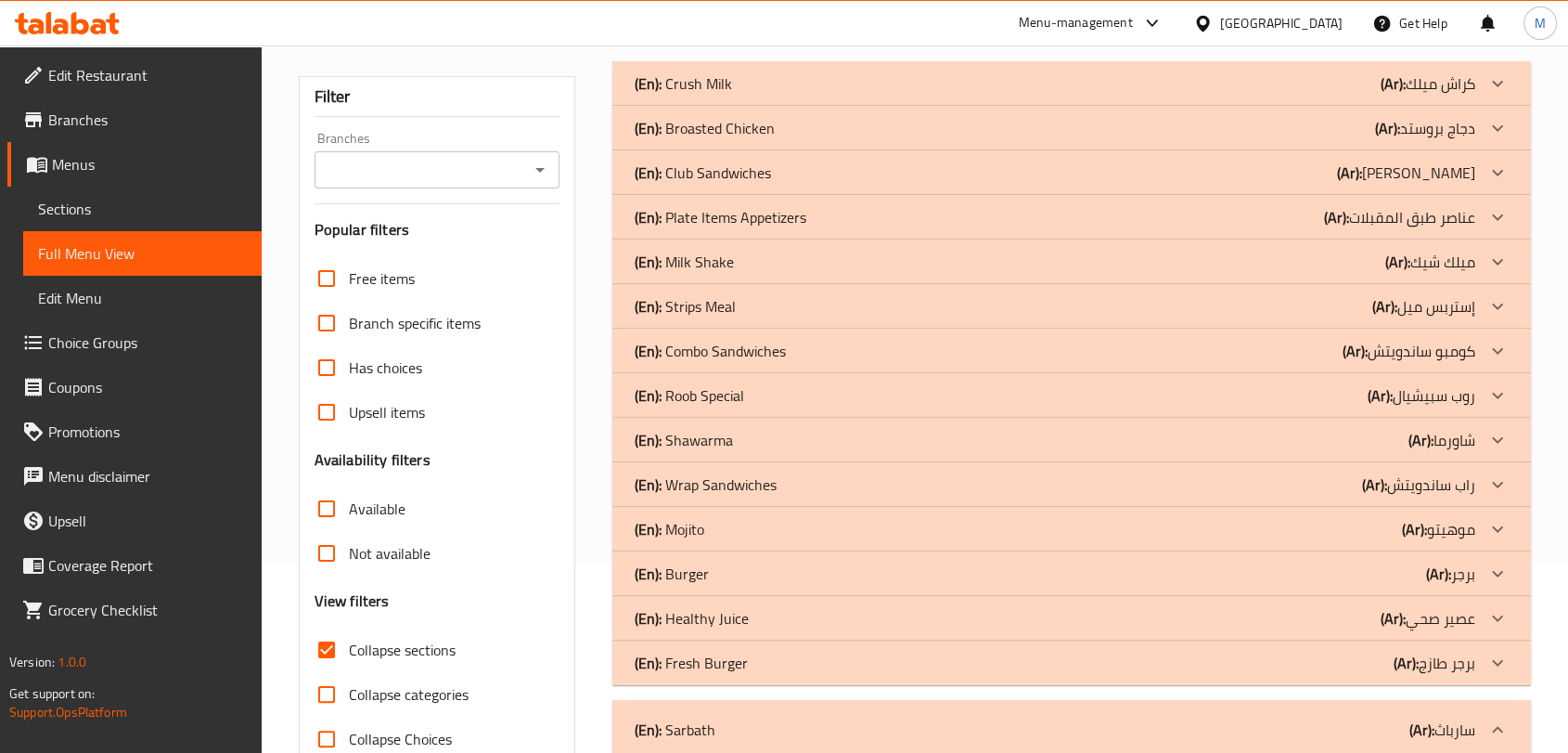
scroll to position [142, 0]
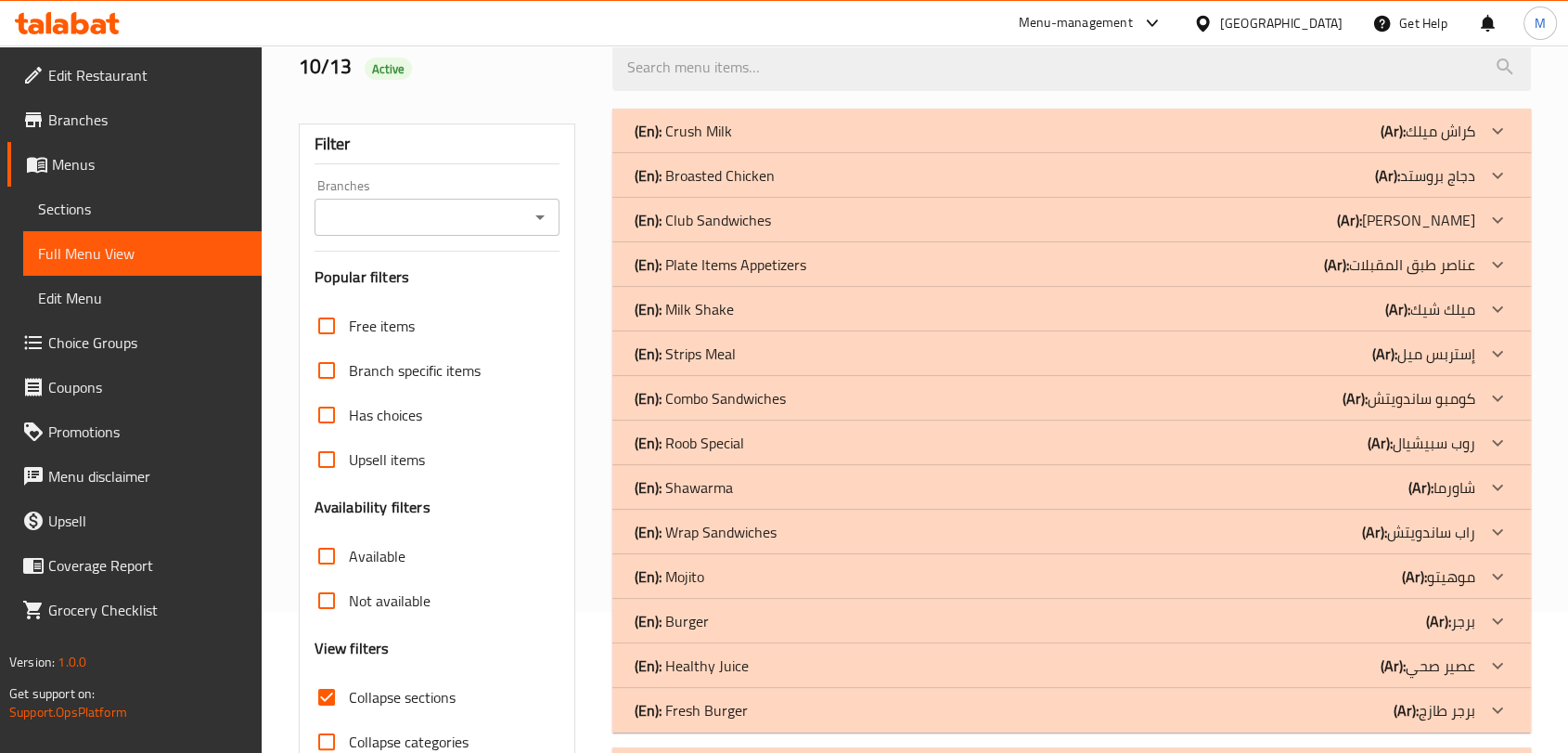
click at [726, 214] on p "(En): Club Sandwiches" at bounding box center [703, 220] width 137 height 23
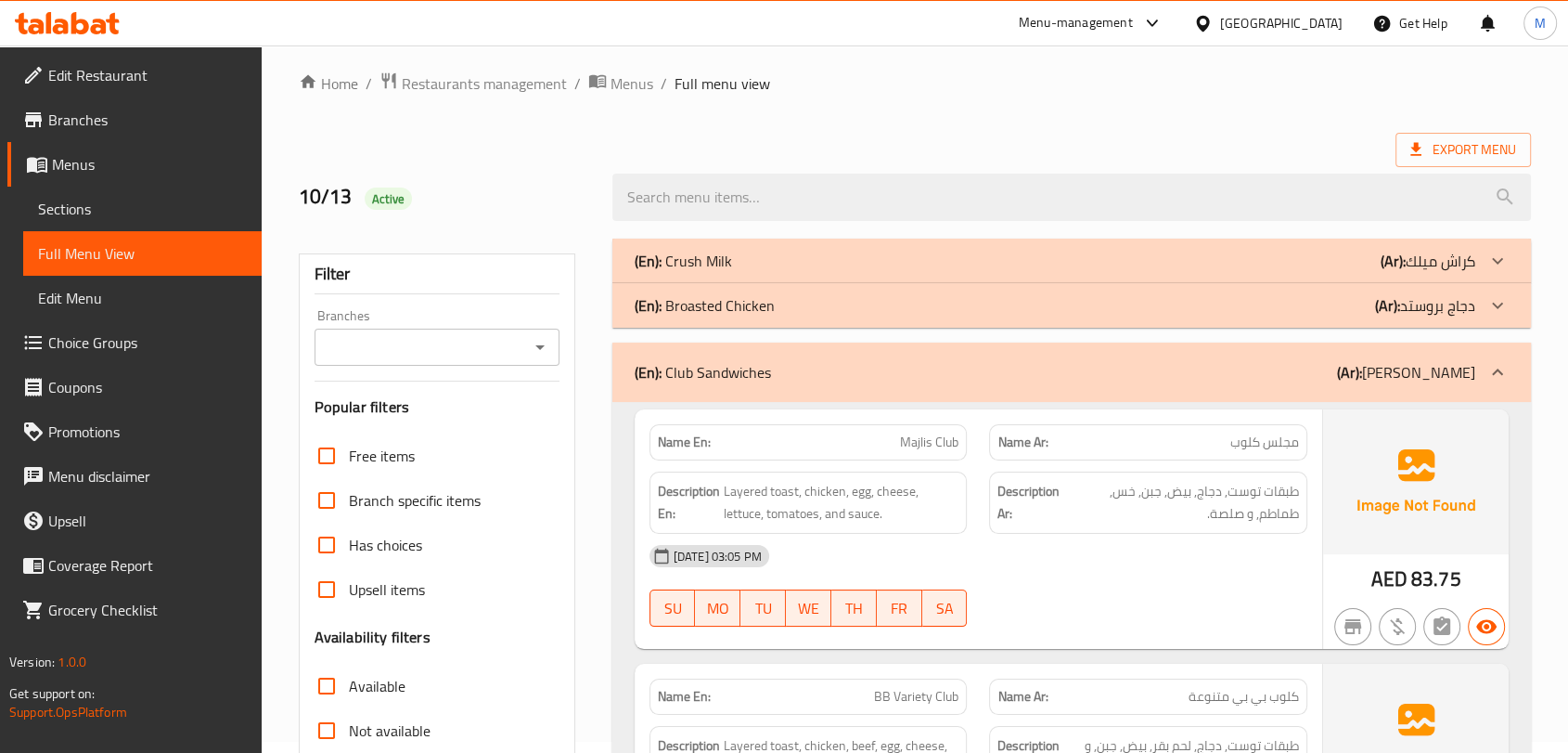
scroll to position [0, 0]
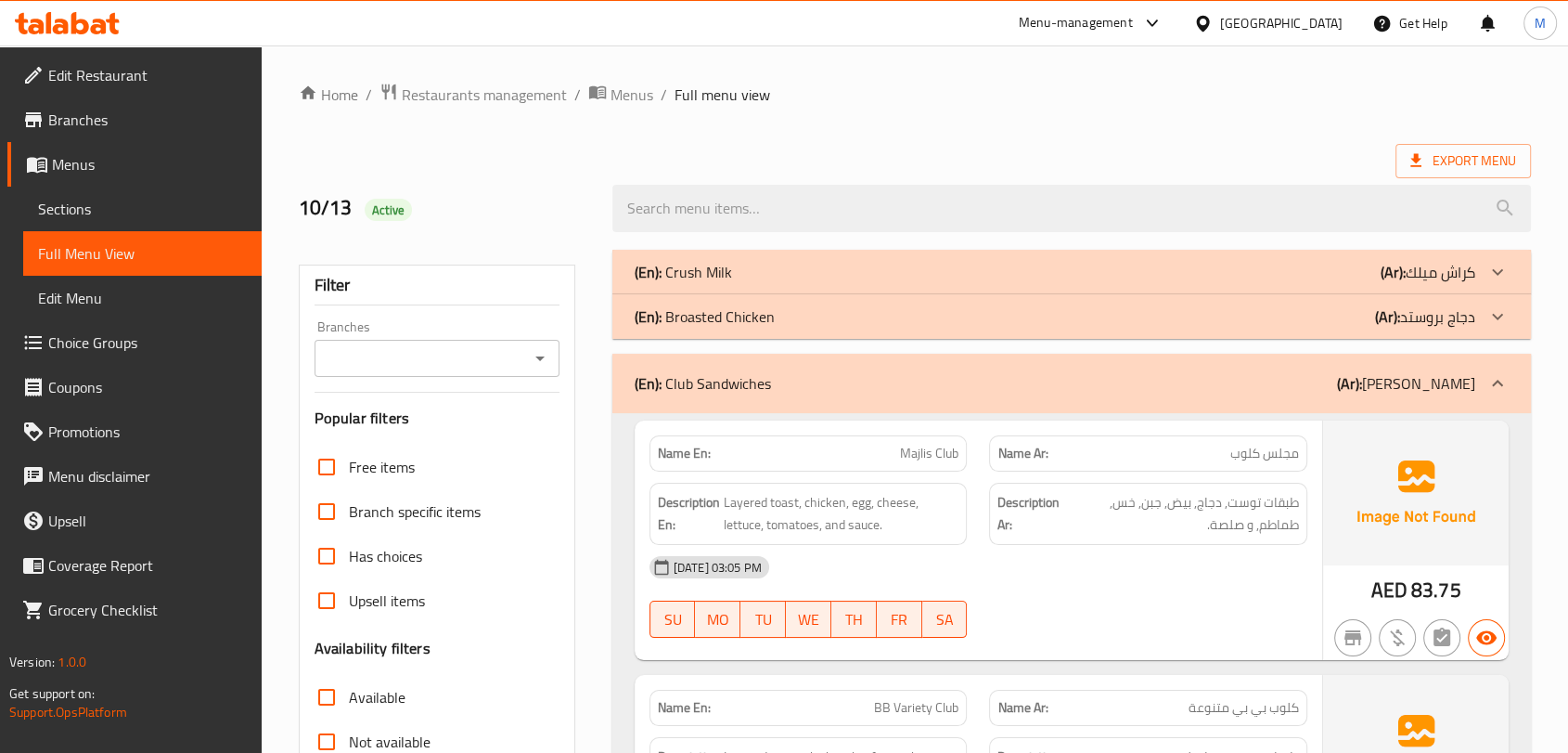
click at [802, 382] on div "(En): Club Sandwiches (Ar): كلوب ساندويتش" at bounding box center [1054, 384] width 841 height 23
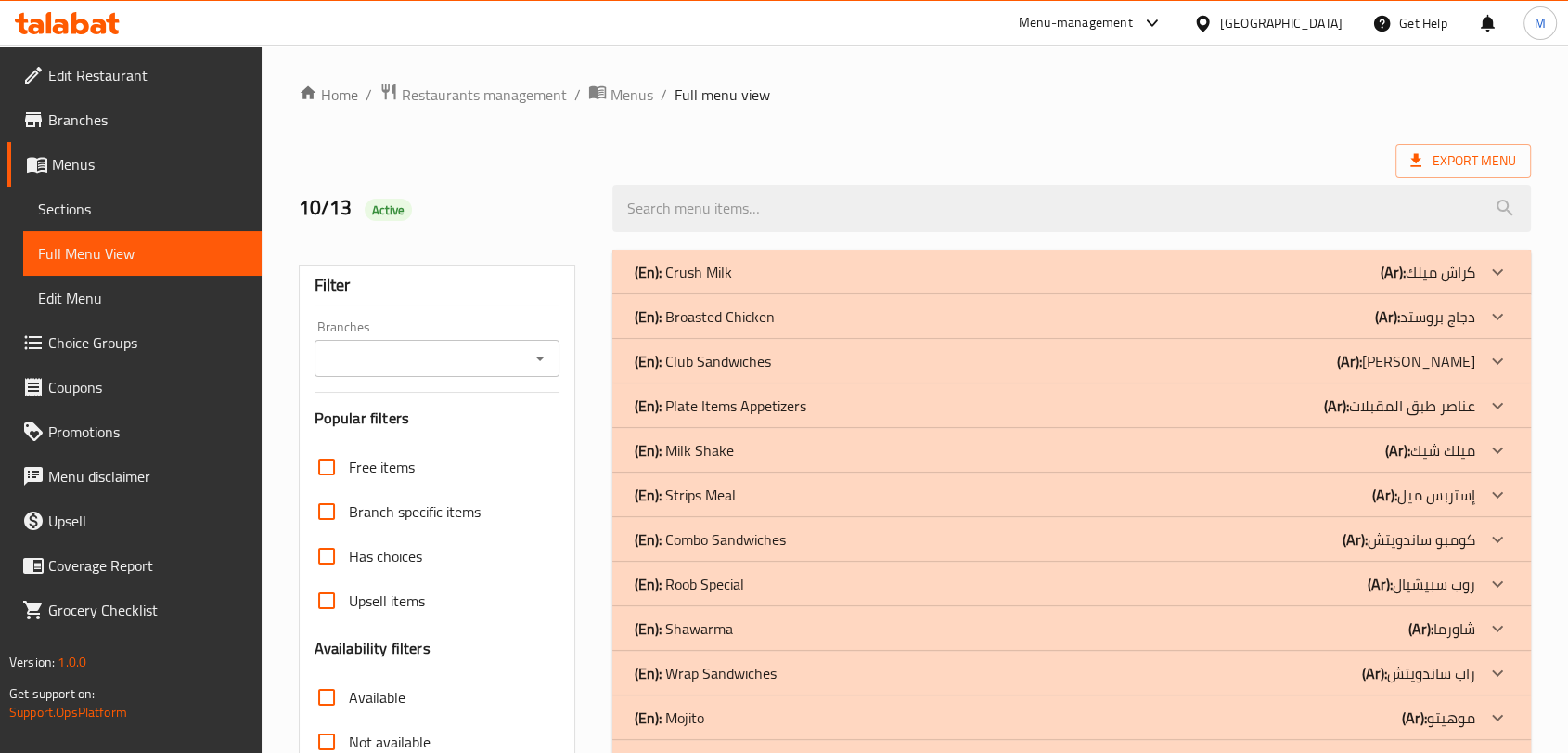
click at [784, 411] on p "(En): Plate Items Appetizers" at bounding box center [720, 406] width 172 height 23
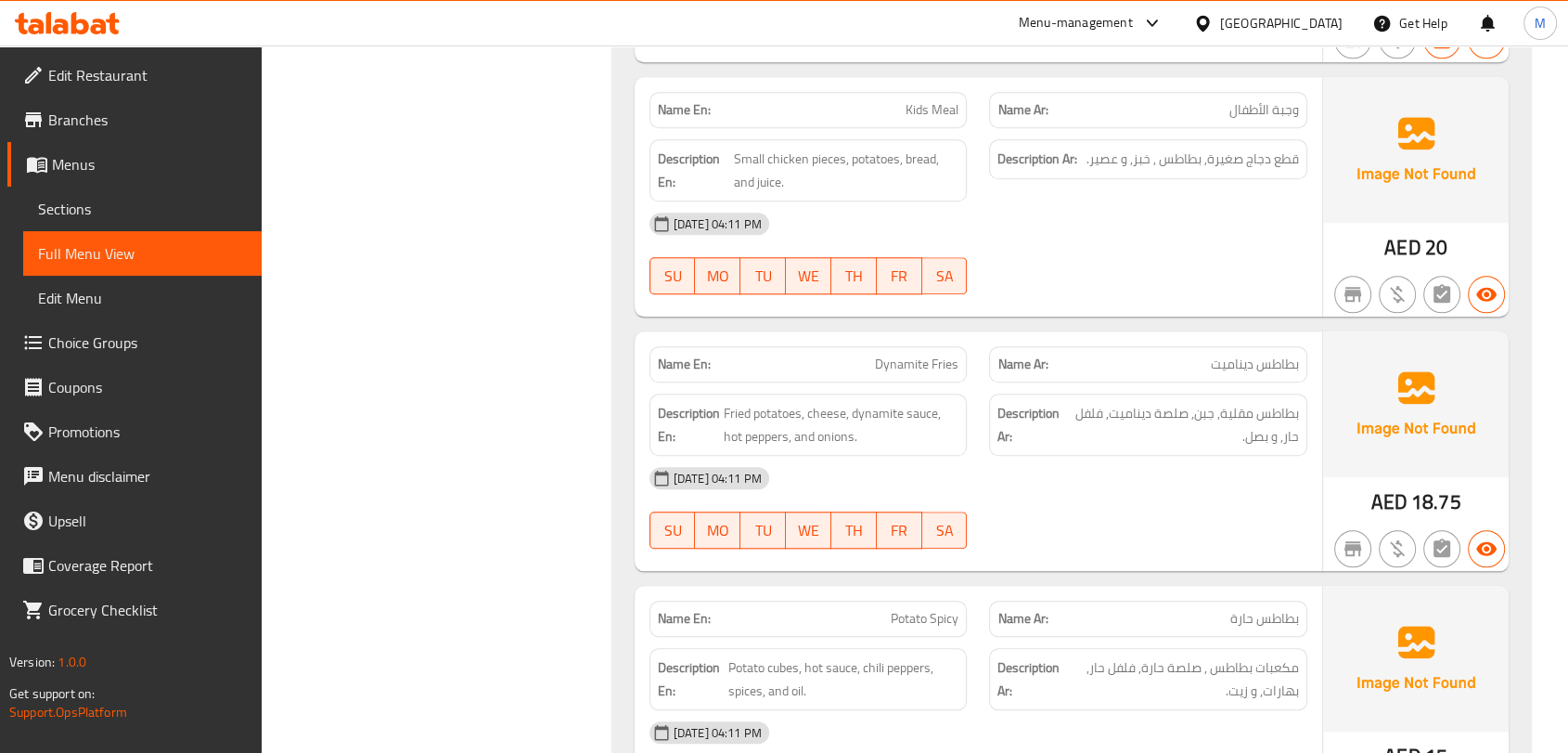
scroll to position [4412, 0]
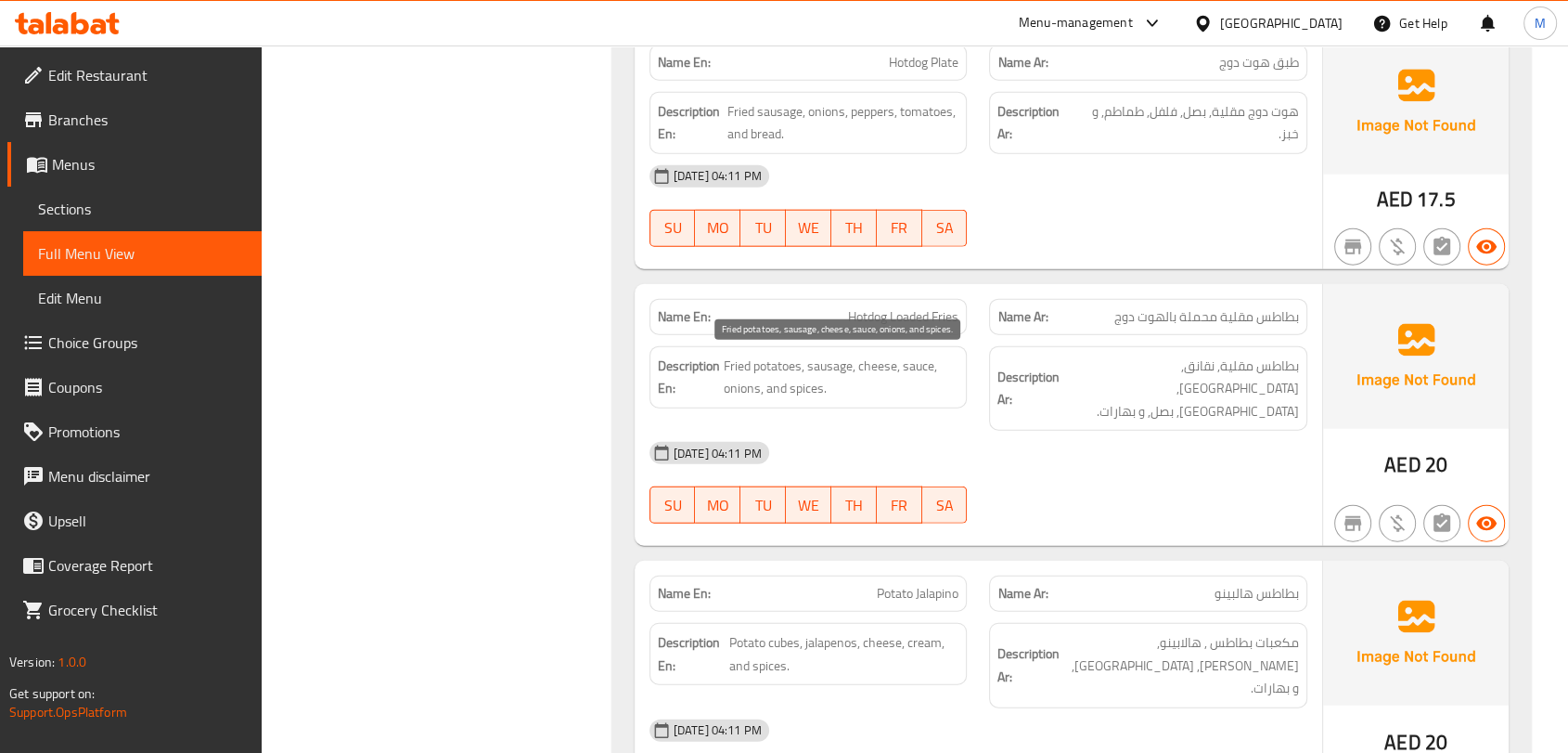
click at [842, 364] on span "Fried potatoes, sausage, cheese, sauce, onions, and spices." at bounding box center [842, 377] width 236 height 46
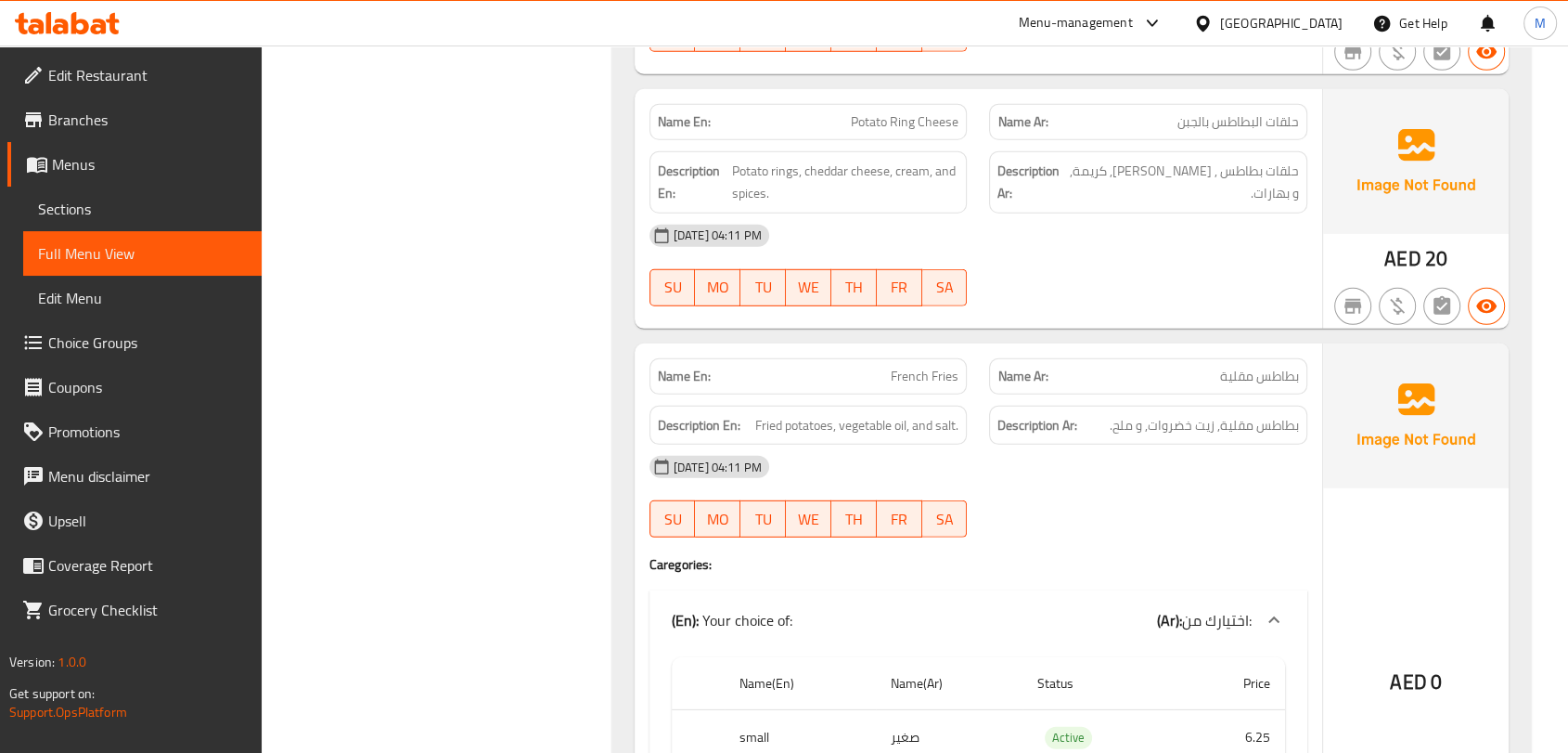
scroll to position [6836, 0]
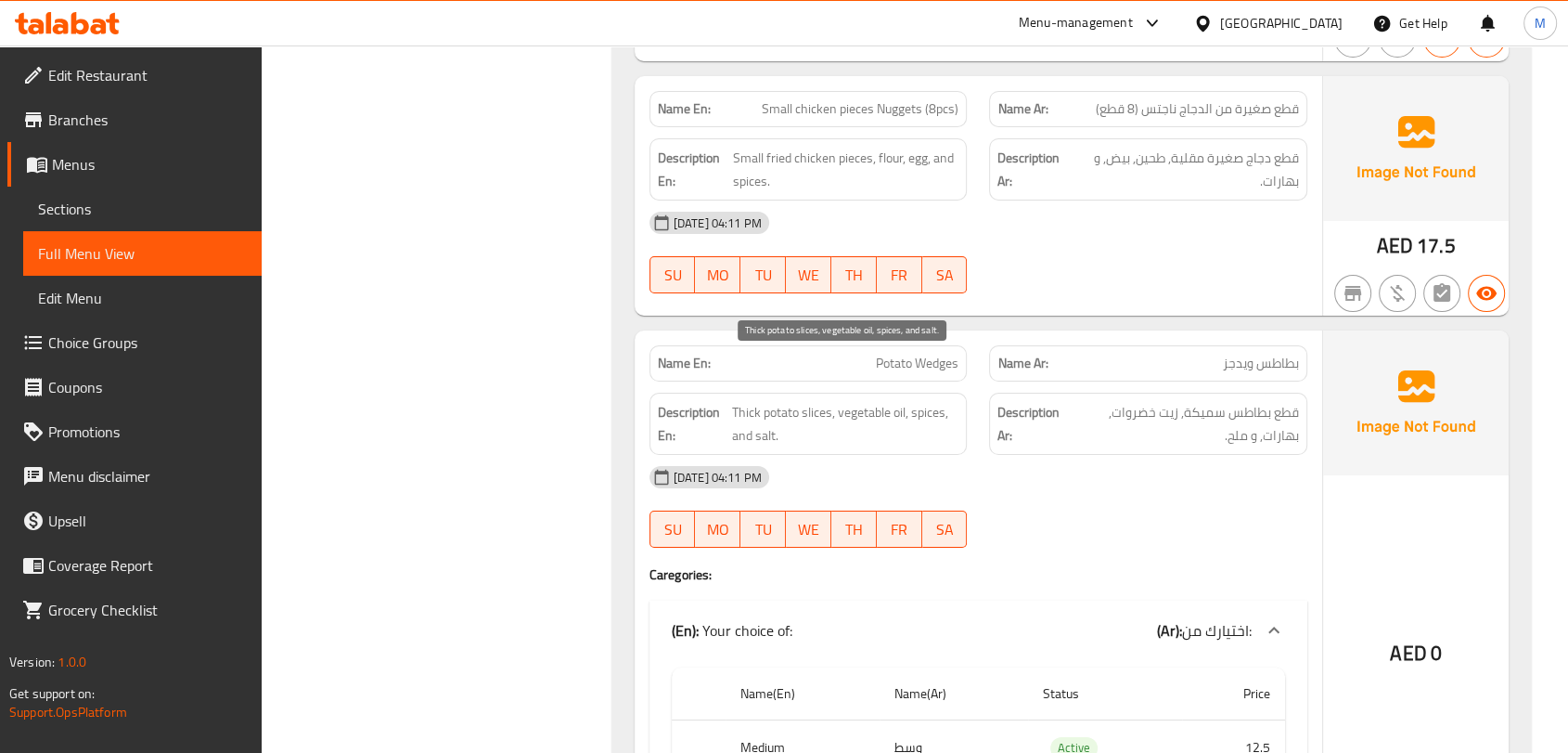
click at [812, 401] on span "Thick potato slices, vegetable oil, spices, and salt." at bounding box center [845, 424] width 228 height 46
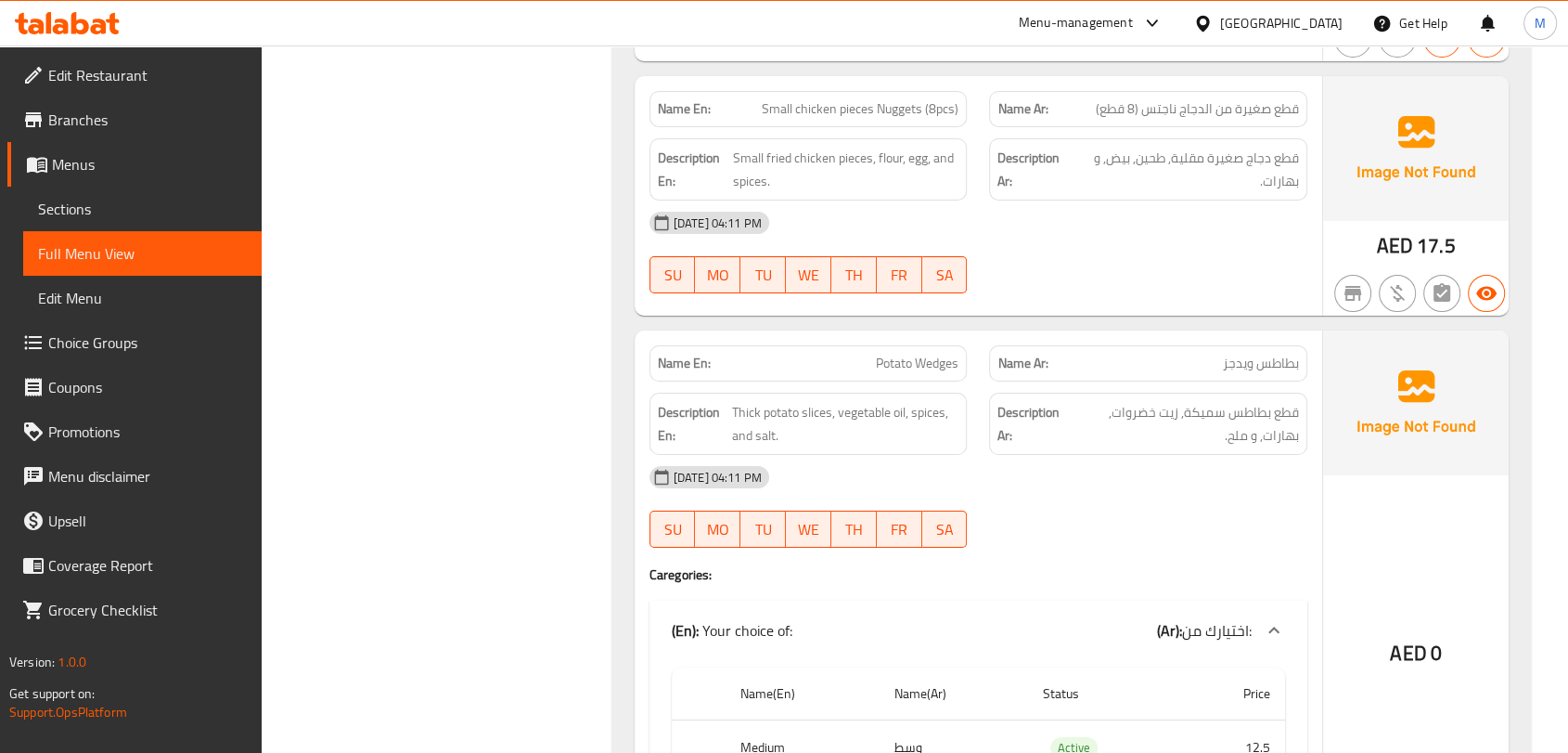
click at [866, 354] on p "Name En: Potato Wedges" at bounding box center [809, 363] width 302 height 20
copy span "Potato Wedges"
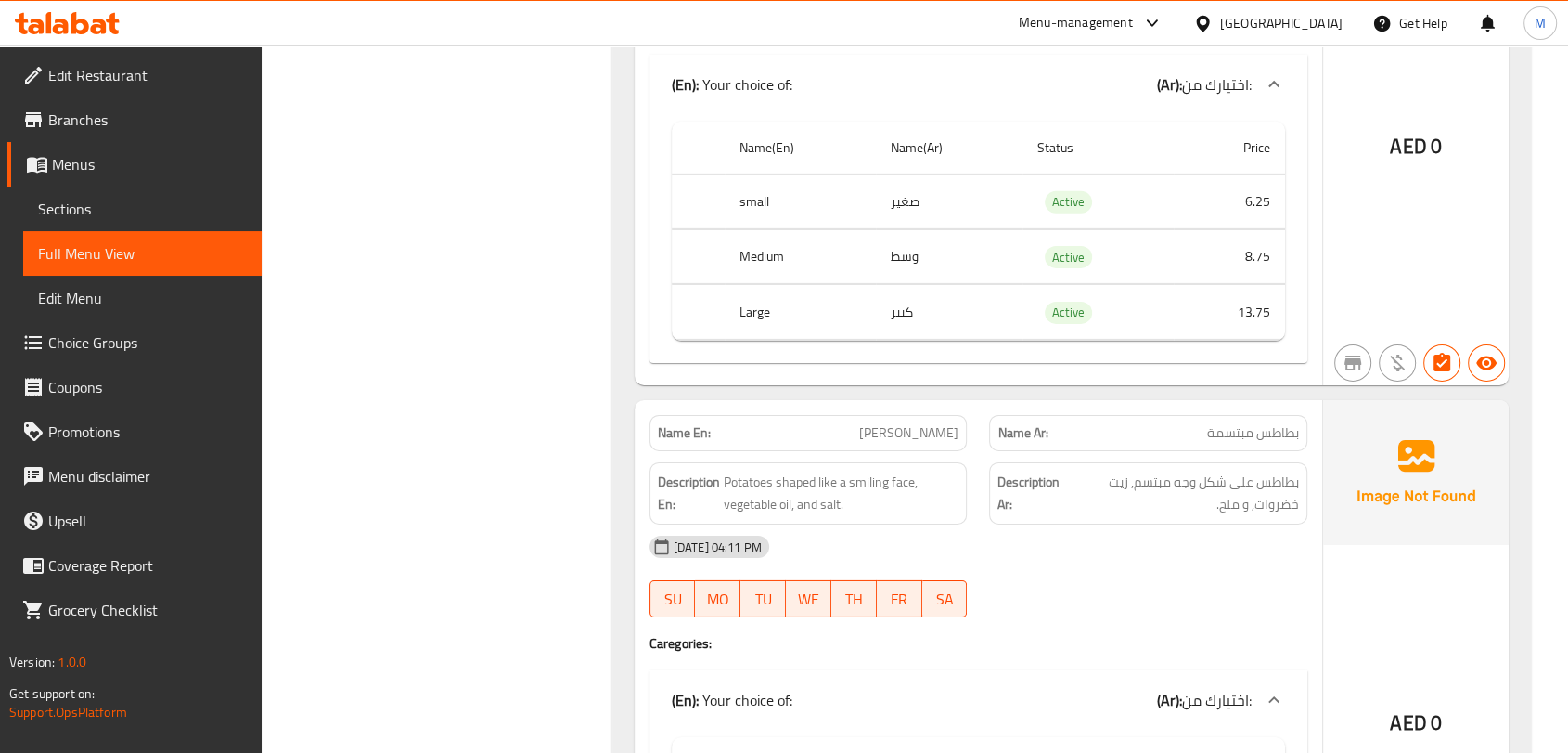
scroll to position [5717, 0]
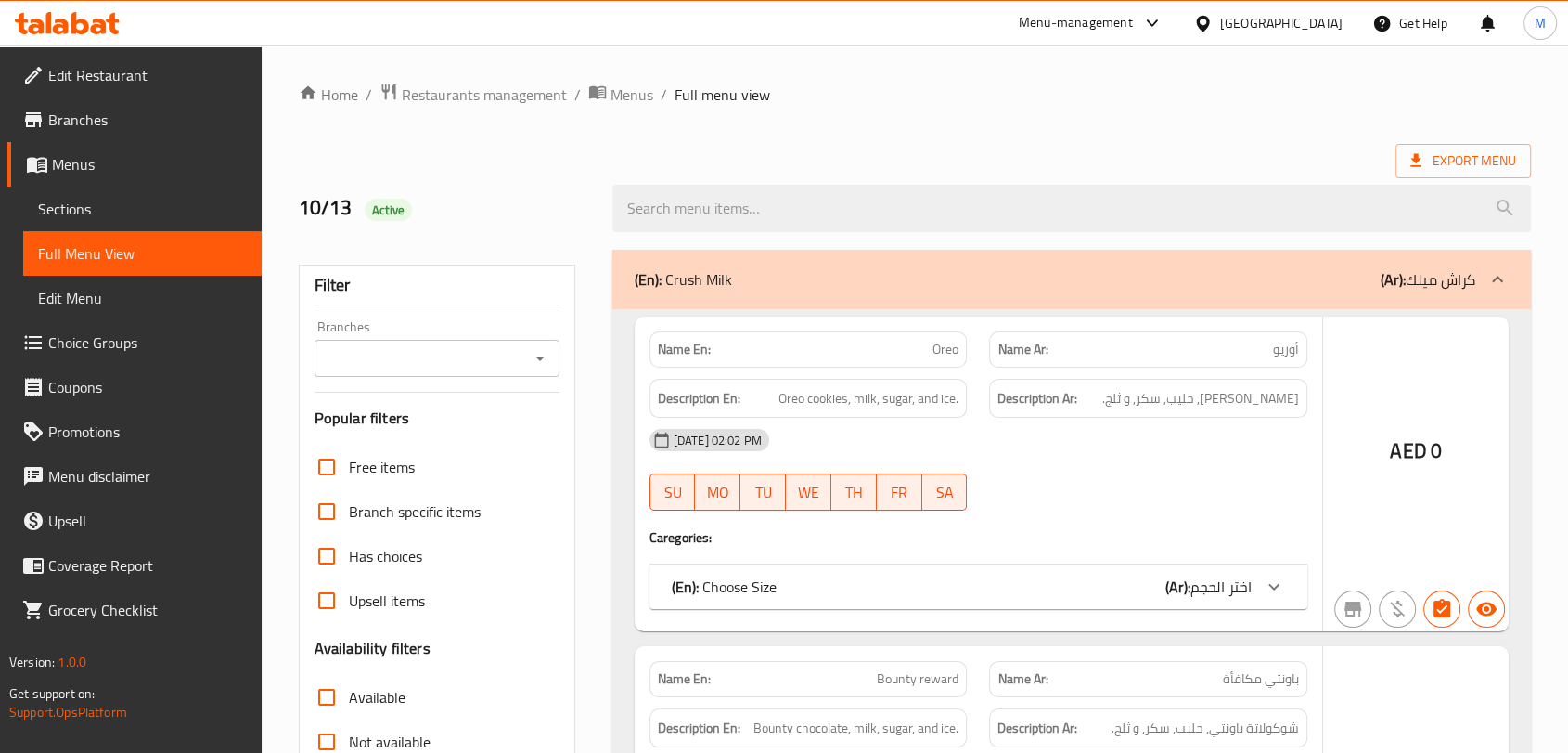
click at [89, 213] on div at bounding box center [784, 376] width 1568 height 753
click at [107, 204] on div at bounding box center [784, 376] width 1568 height 753
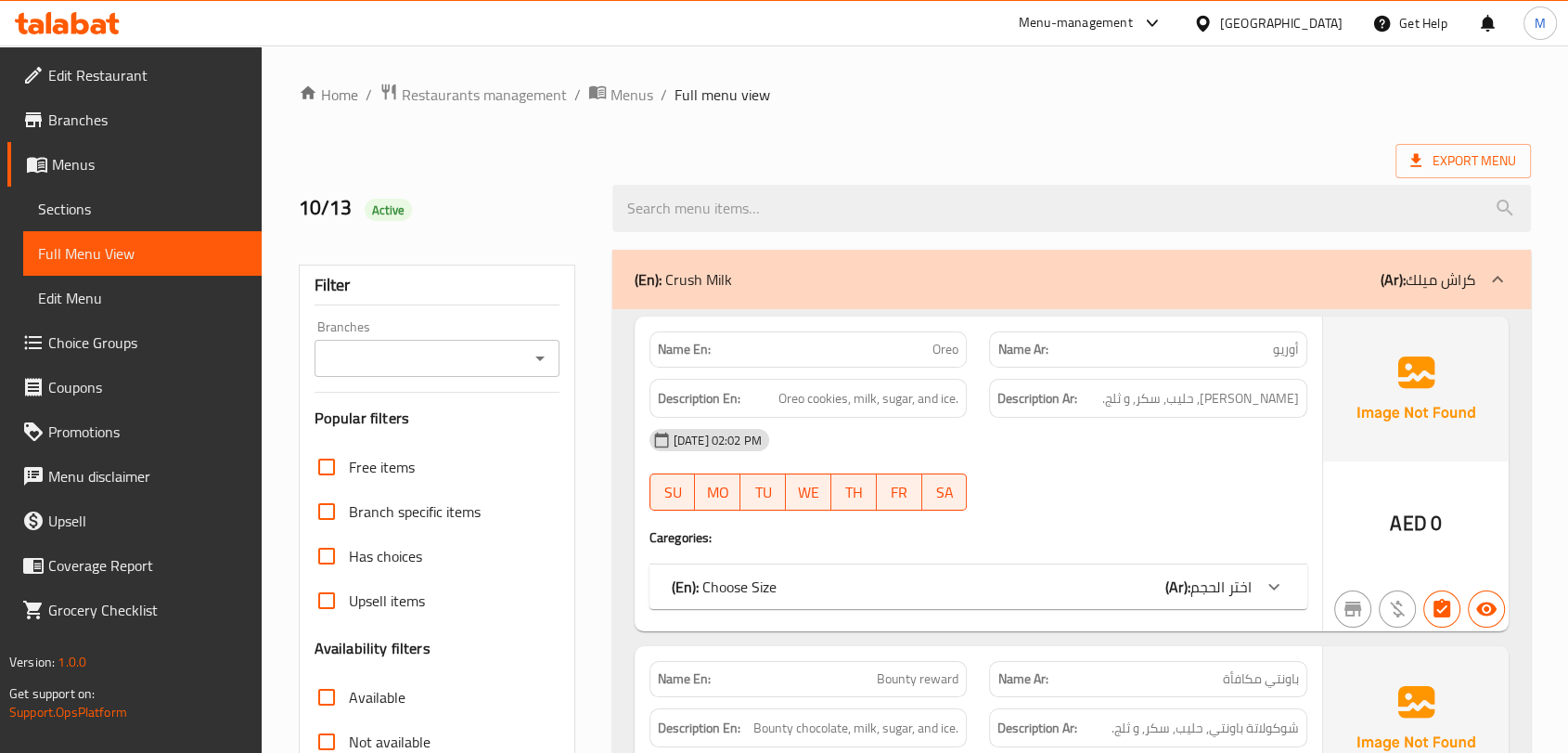
click at [124, 210] on span "Sections" at bounding box center [142, 209] width 209 height 23
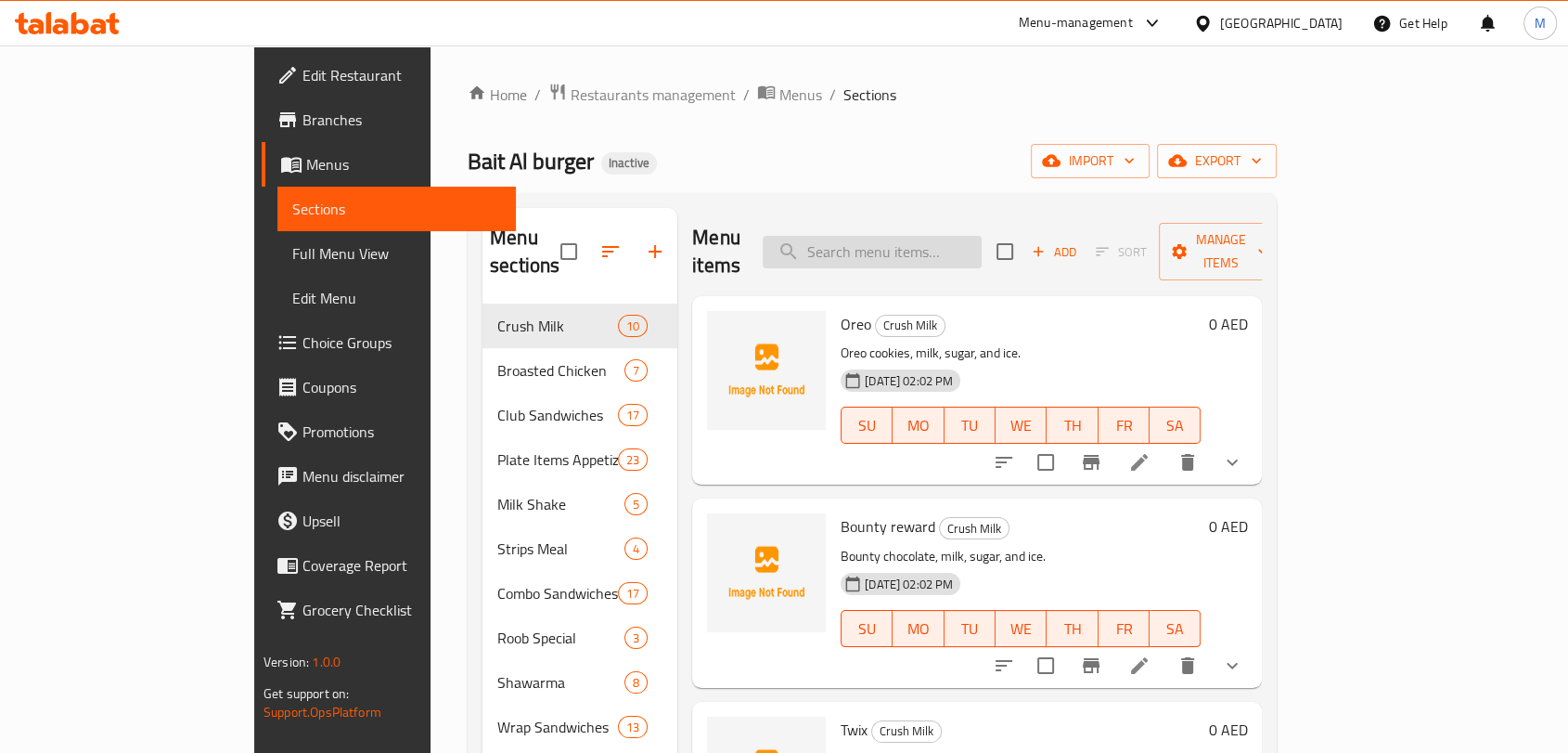
click at [960, 236] on input "search" at bounding box center [873, 252] width 219 height 33
paste input "Sheesh Tawook"
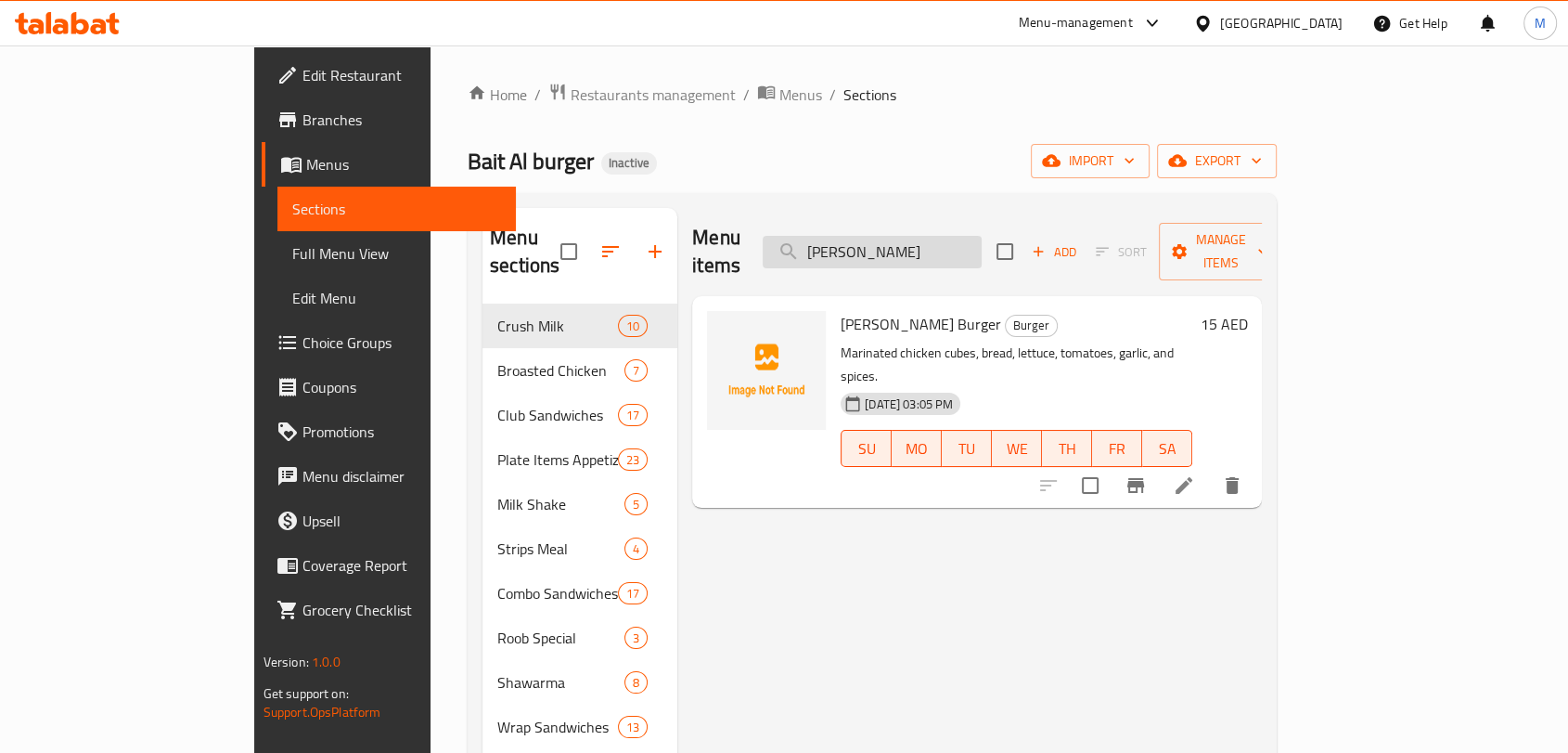
click at [978, 248] on input "Sheesh Tawook" at bounding box center [873, 252] width 219 height 33
paste input "c Kuku"
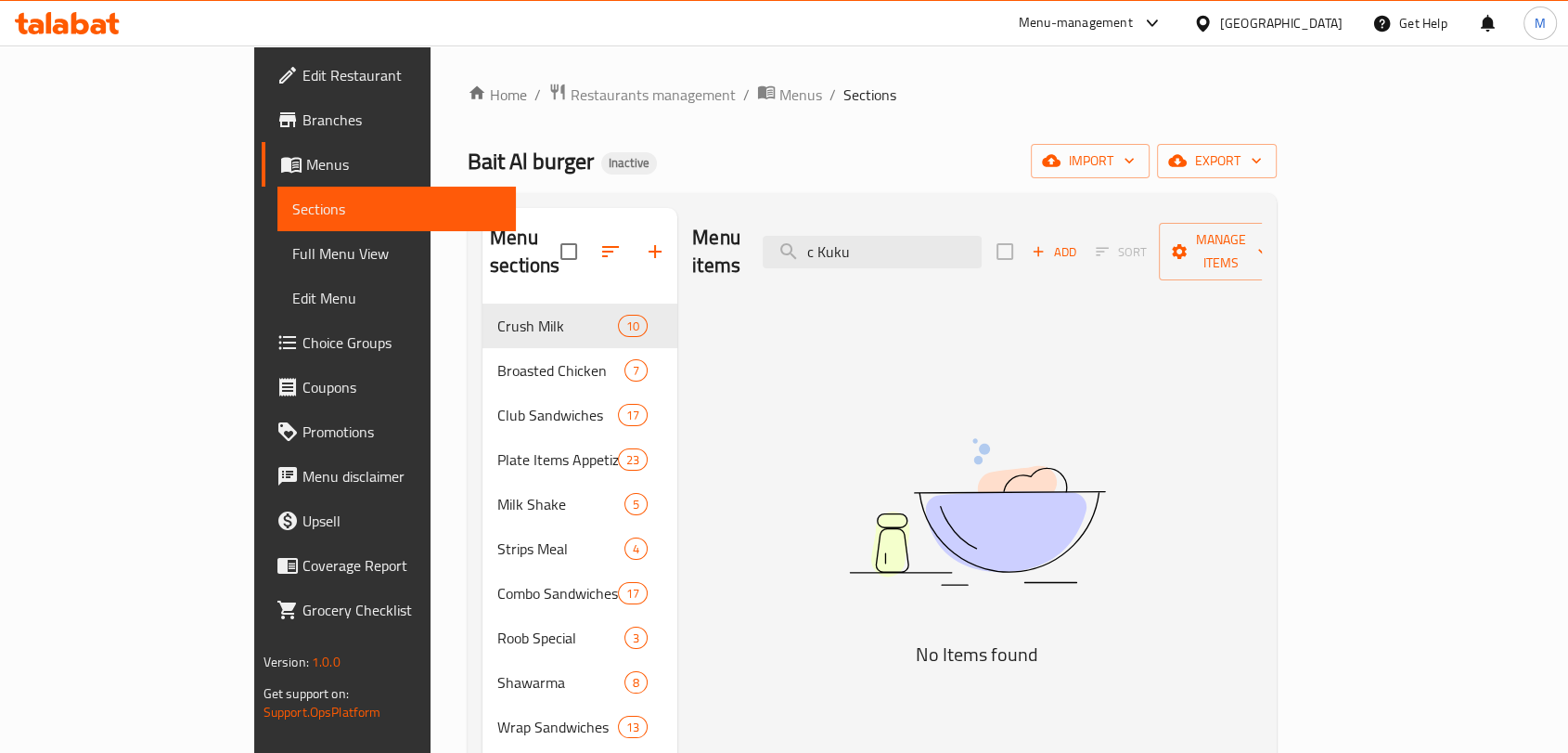
drag, startPoint x: 906, startPoint y: 239, endPoint x: 835, endPoint y: 239, distance: 71.0
click at [835, 239] on div "Menu items c Kuku Add Sort Manage items" at bounding box center [978, 252] width 570 height 88
type input "Kuku"
click at [964, 236] on input "Kuku" at bounding box center [873, 252] width 219 height 33
click at [897, 242] on input "Kuku" at bounding box center [873, 252] width 219 height 33
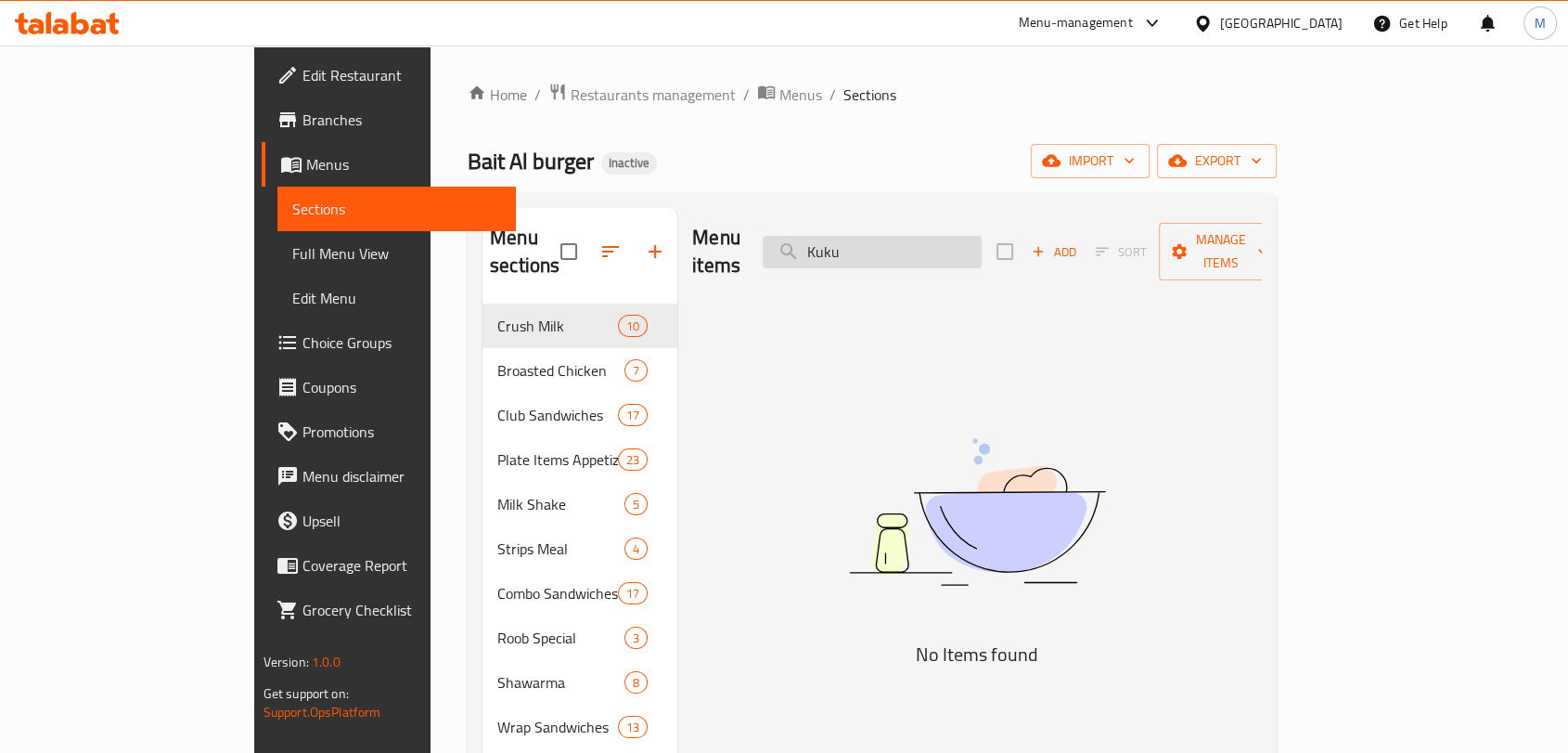
click at [897, 242] on input "Kuku" at bounding box center [873, 252] width 219 height 33
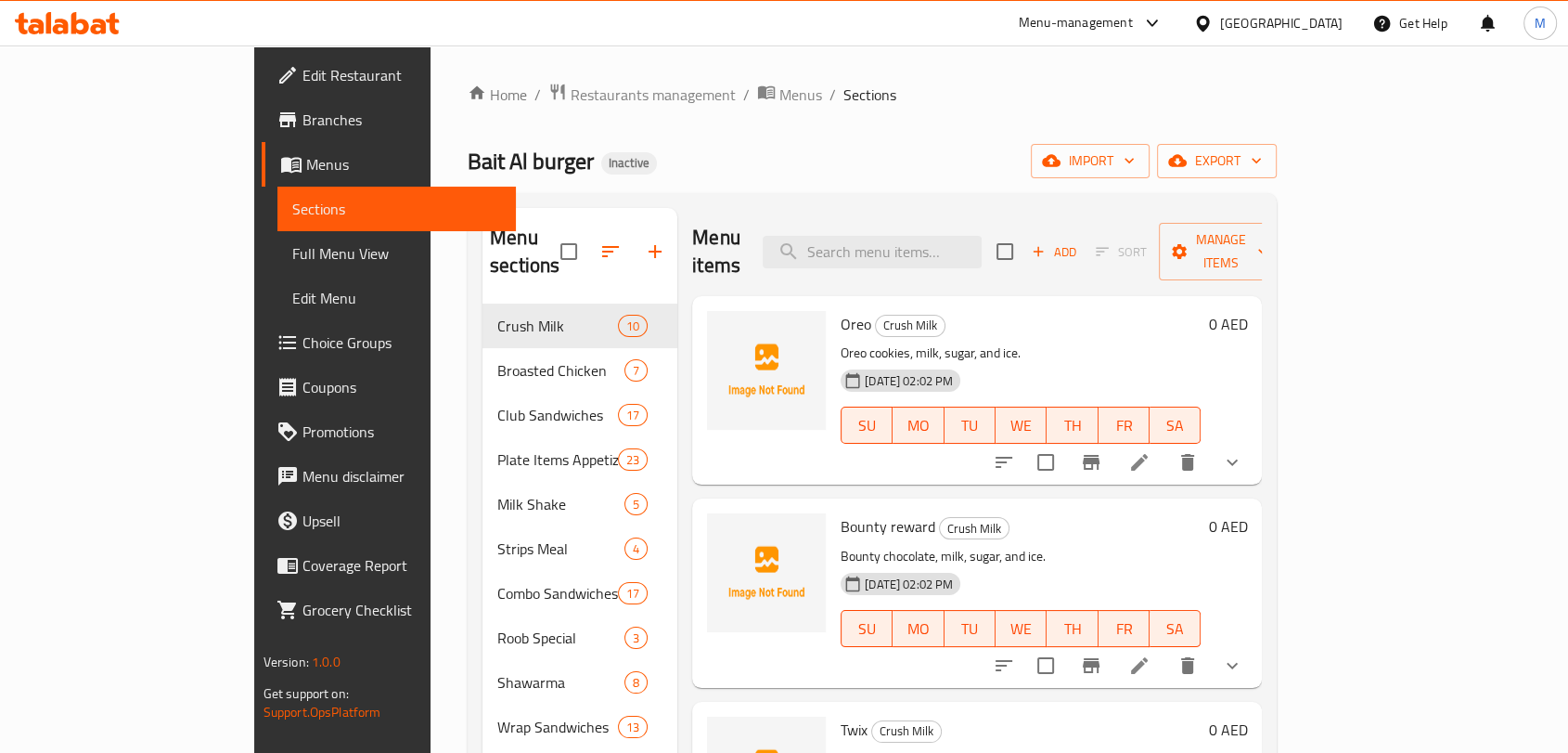
paste input "Shawarma Plate"
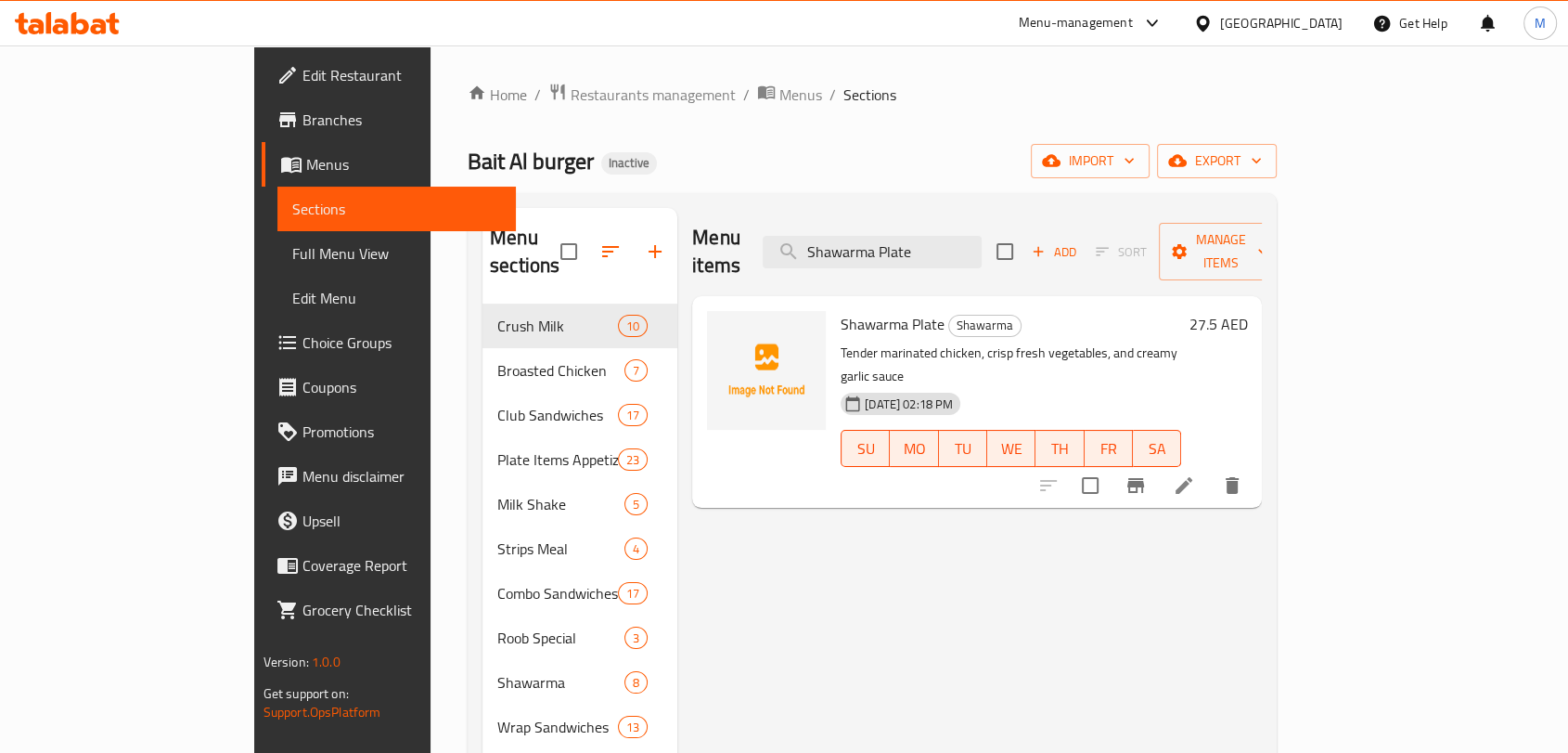
type input "Shawarma Plate"
click at [1195, 474] on icon at bounding box center [1185, 486] width 22 height 23
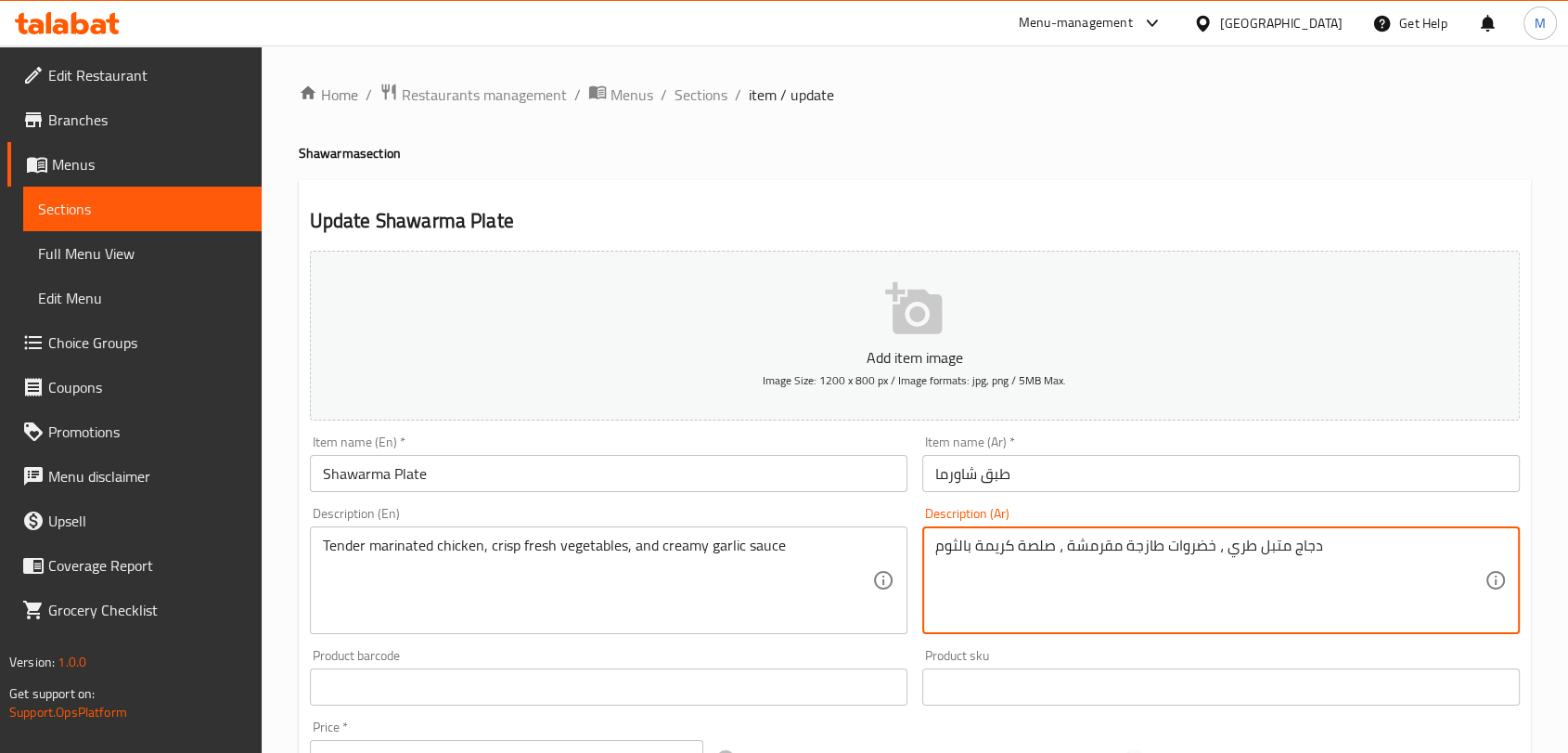
drag, startPoint x: 992, startPoint y: 551, endPoint x: 954, endPoint y: 548, distance: 38.1
click at [954, 548] on textarea "دجاج متبل طري ، خضروات طازجة مقرمشة ، صلصة كريمة بالثوم" at bounding box center [1210, 580] width 549 height 88
click at [954, 547] on textarea "دجاج متبل طري ، خضروات طازجة مقرمشة ، صلصة كريمة بالثوم" at bounding box center [1210, 580] width 549 height 88
drag, startPoint x: 1010, startPoint y: 545, endPoint x: 926, endPoint y: 544, distance: 84.0
click at [926, 545] on div "دجاج متبل طري ، خضروات طازجة مقرمشة ، صلصة كريمة بالثوم Description (Ar)" at bounding box center [1221, 580] width 598 height 108
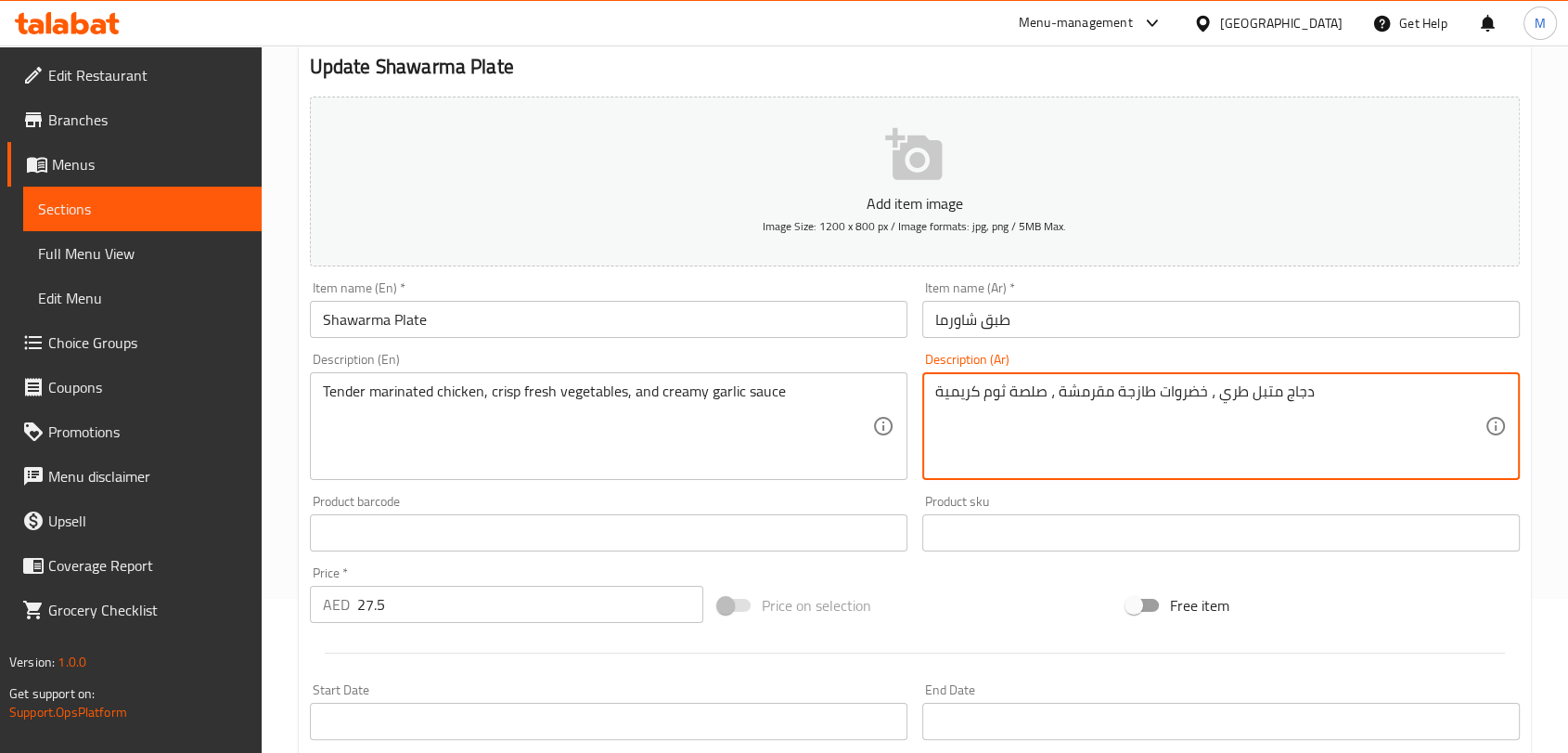
scroll to position [516, 0]
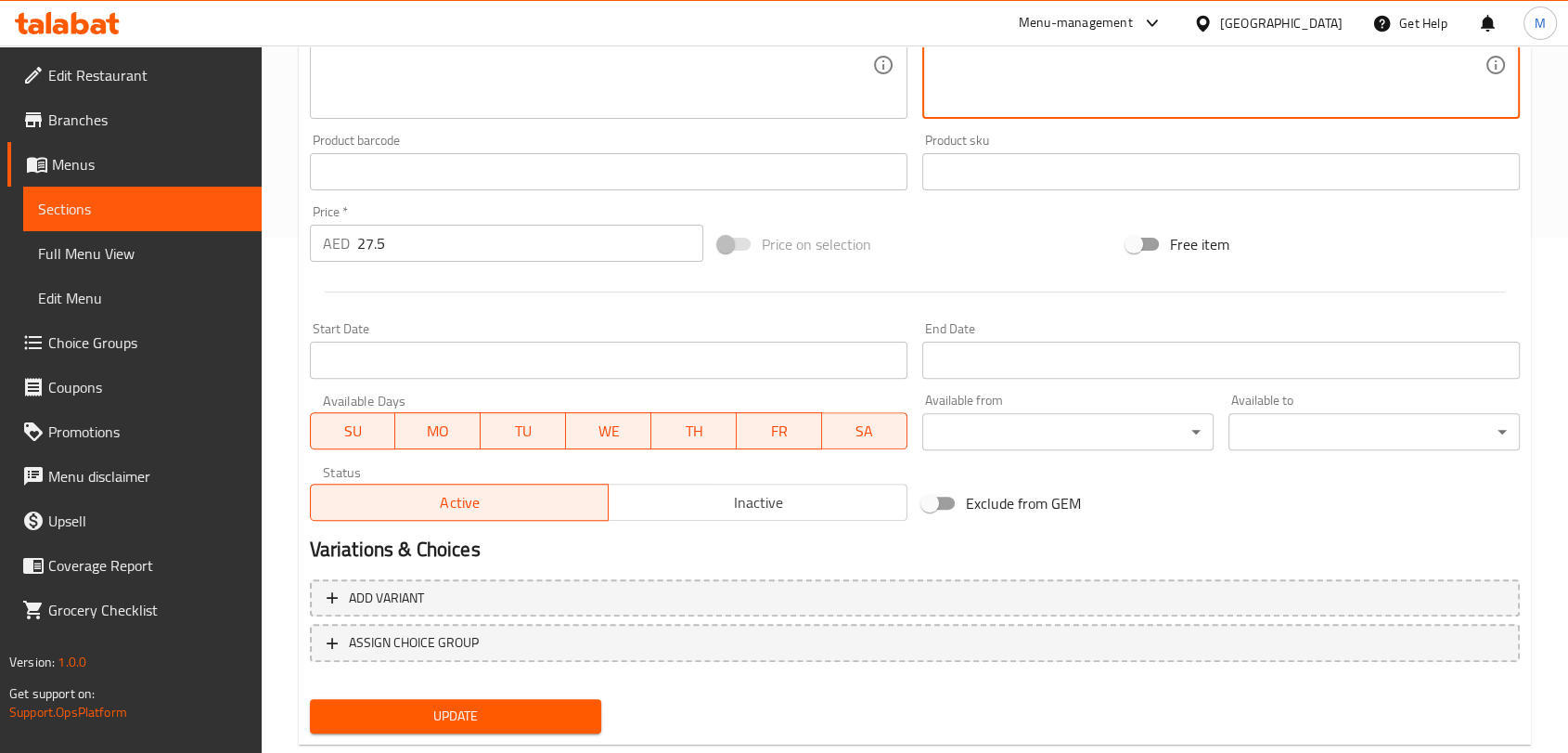
type textarea "دجاج متبل طري ، خضروات طازجة مقرمشة ، صلصة ثوم كريمية"
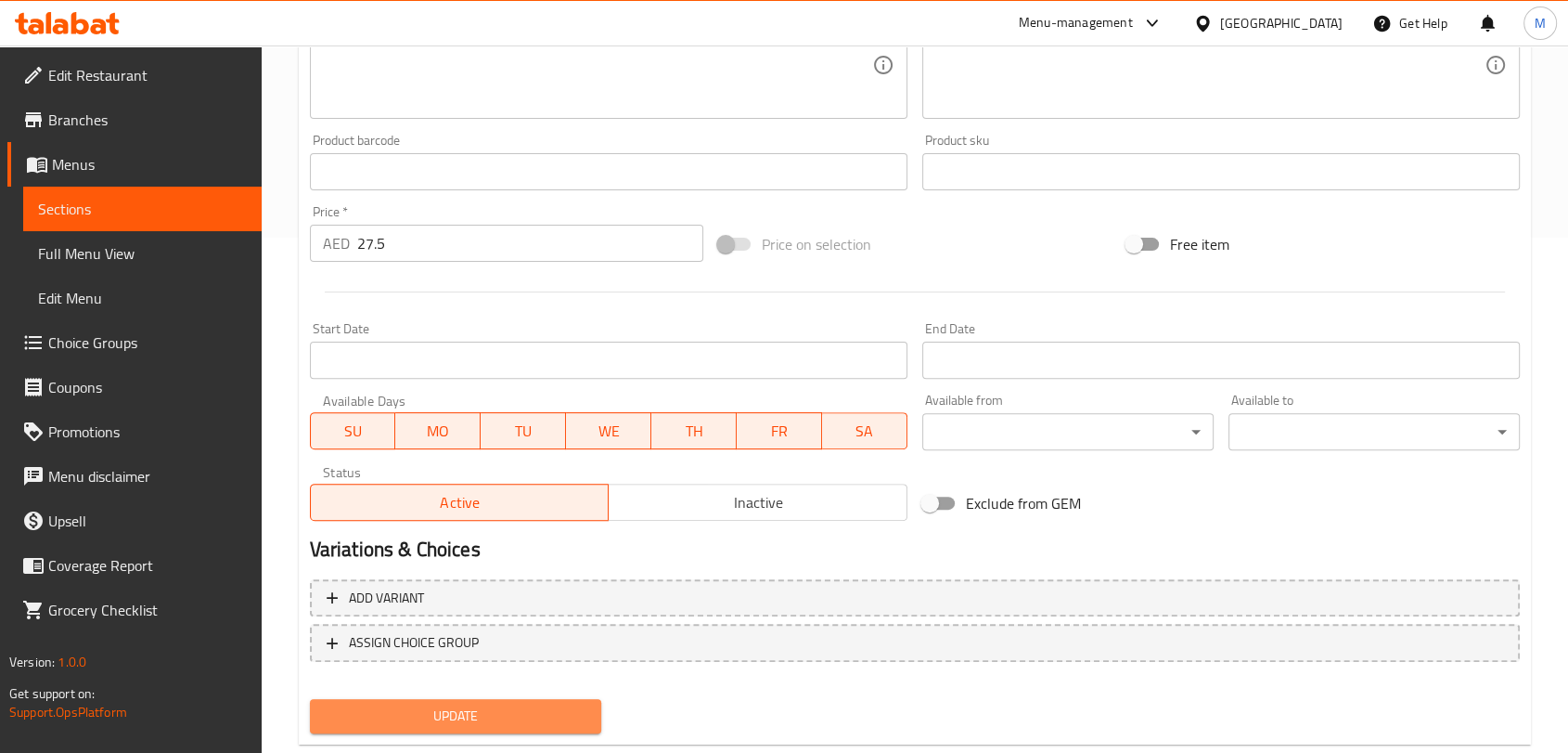
click at [480, 715] on span "Update" at bounding box center [455, 716] width 261 height 23
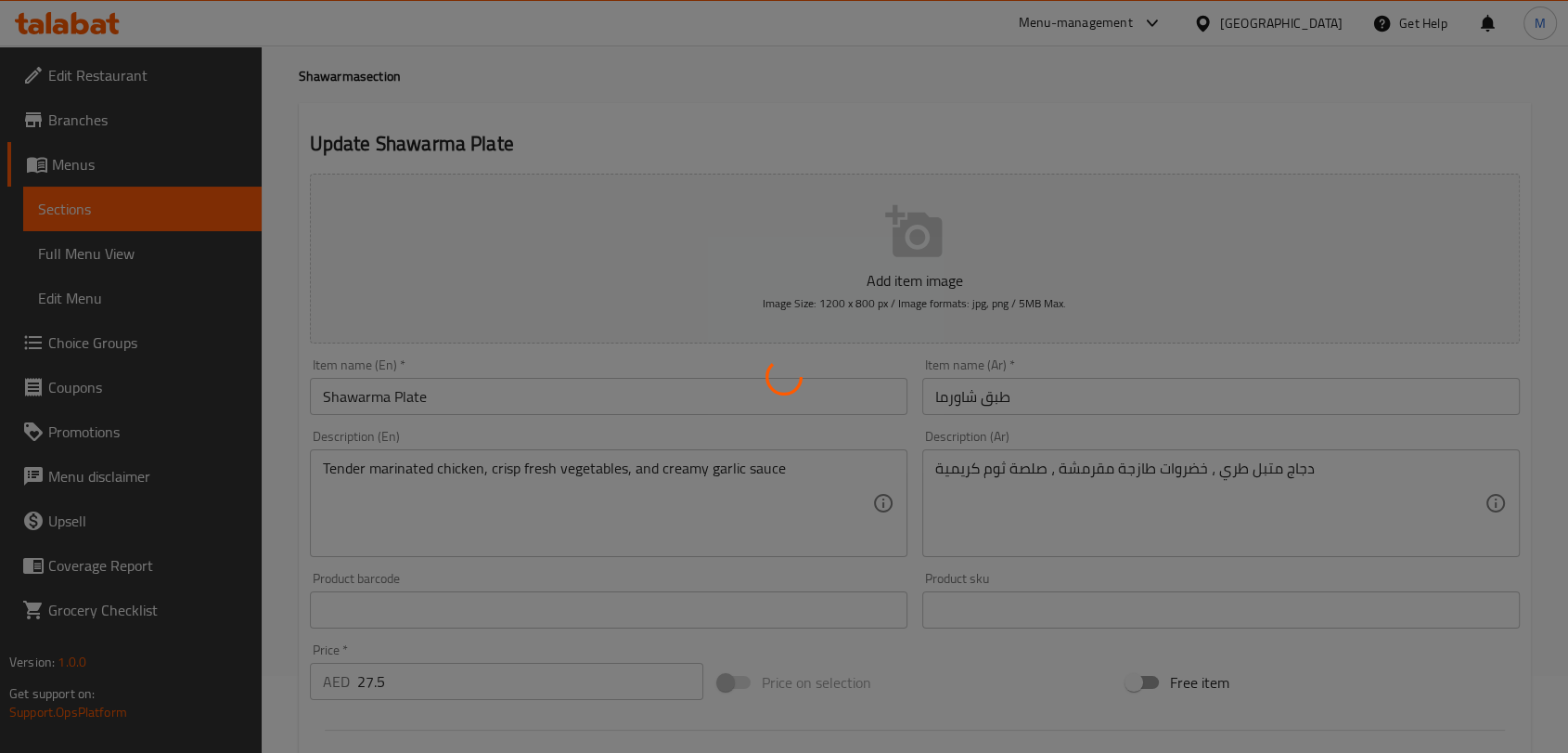
scroll to position [0, 0]
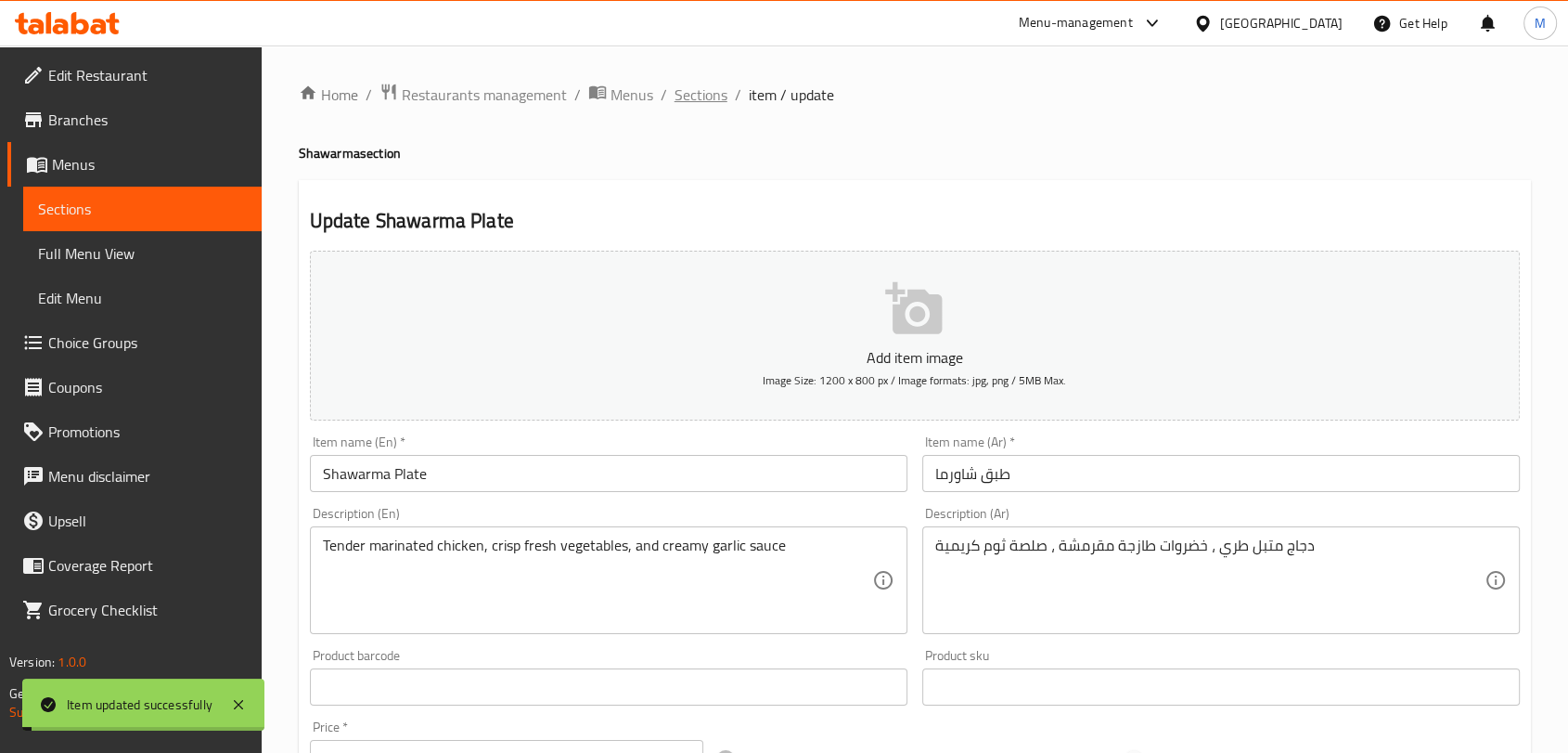
click at [706, 99] on span "Sections" at bounding box center [701, 95] width 52 height 23
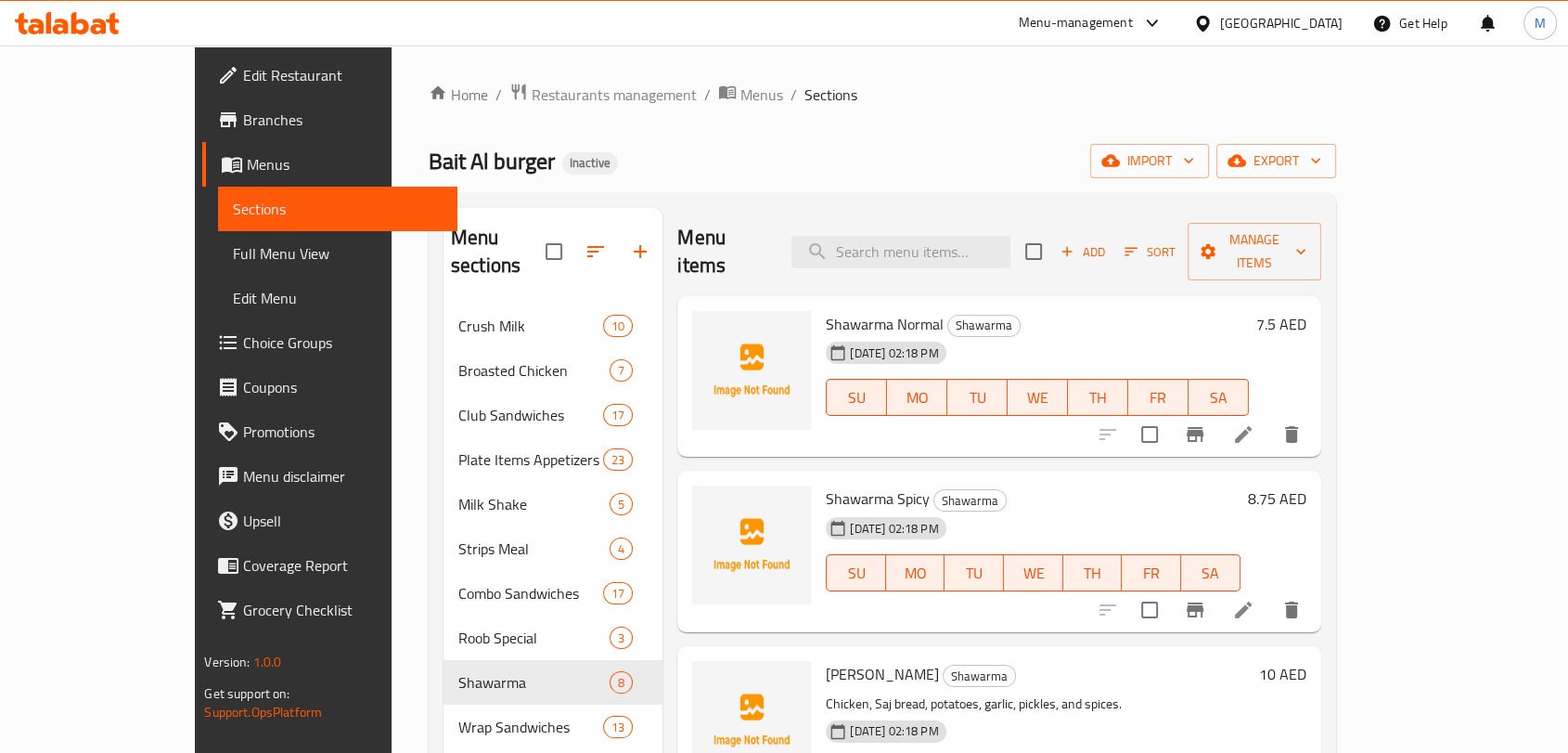
click at [955, 217] on div "Menu items Add Sort Manage items" at bounding box center [999, 252] width 643 height 88
click at [975, 261] on div "Menu items Add Sort Manage items" at bounding box center [999, 252] width 643 height 88
click at [957, 236] on input "search" at bounding box center [902, 252] width 219 height 33
paste input "Bounty reward"
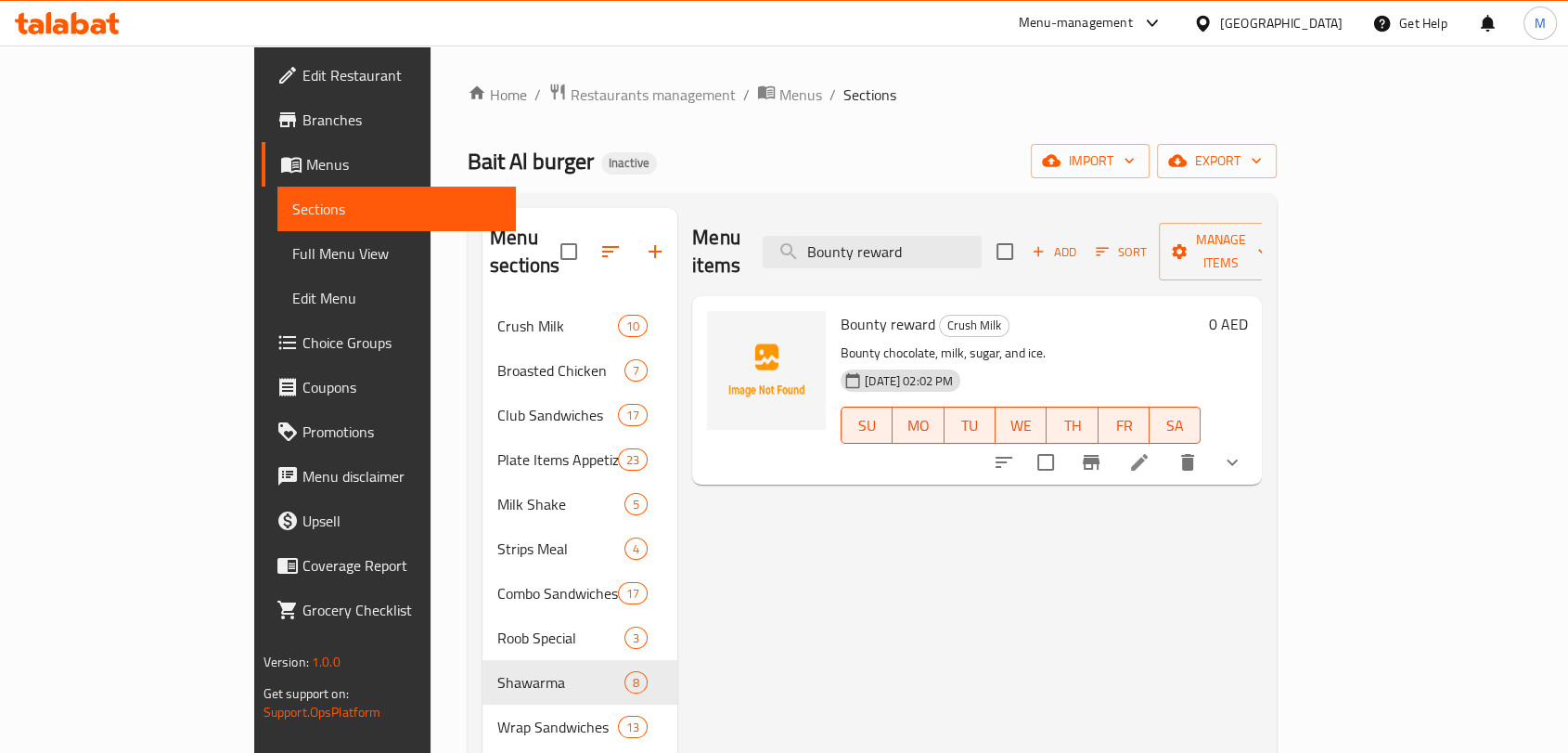
type input "Bounty reward"
click at [1151, 451] on icon at bounding box center [1140, 462] width 22 height 23
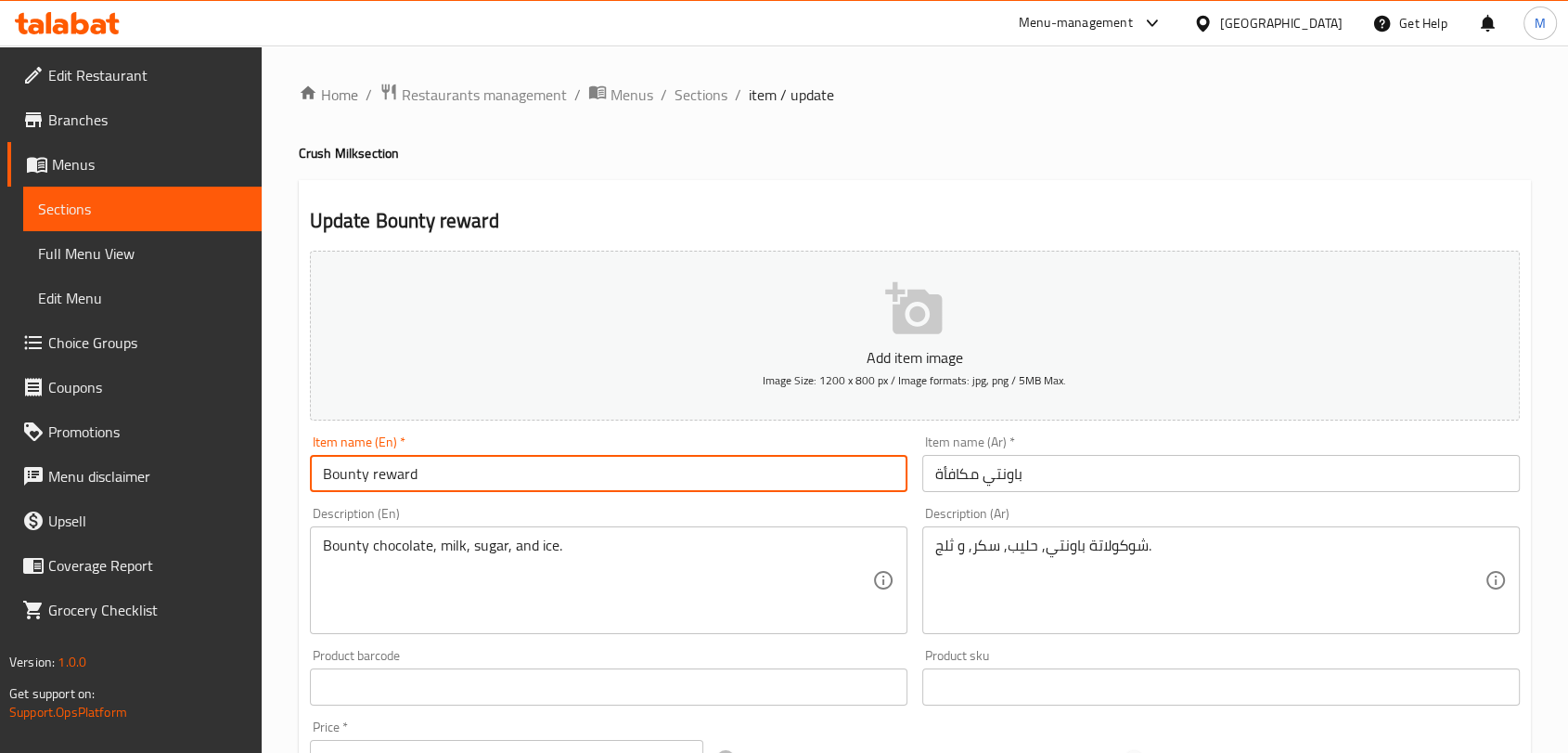
click at [392, 489] on input "Bounty reward" at bounding box center [609, 474] width 598 height 38
type input "Bounty"
click at [946, 477] on input "باونتي مكافأة" at bounding box center [1221, 474] width 598 height 38
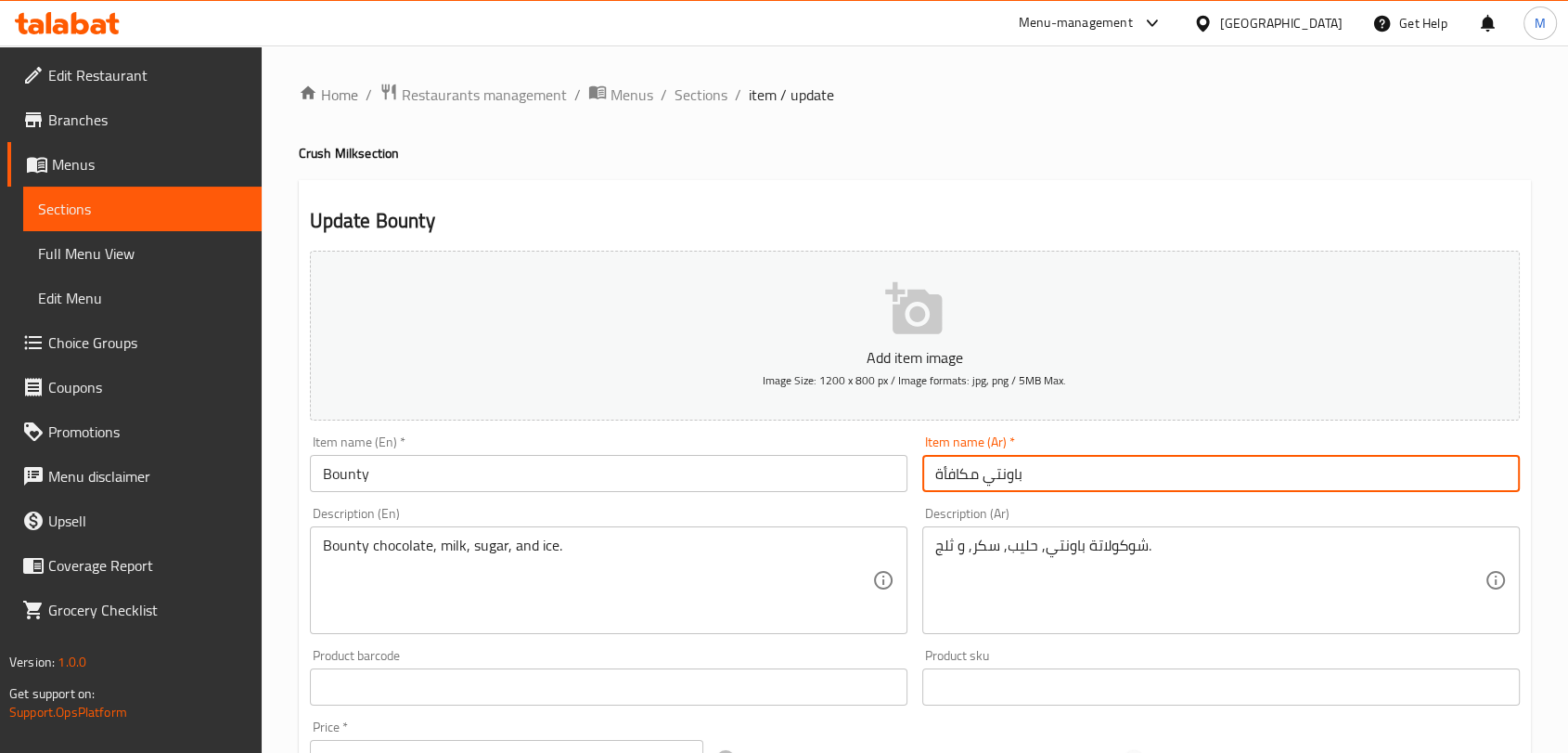
click at [946, 477] on input "باونتي مكافأة" at bounding box center [1221, 474] width 598 height 38
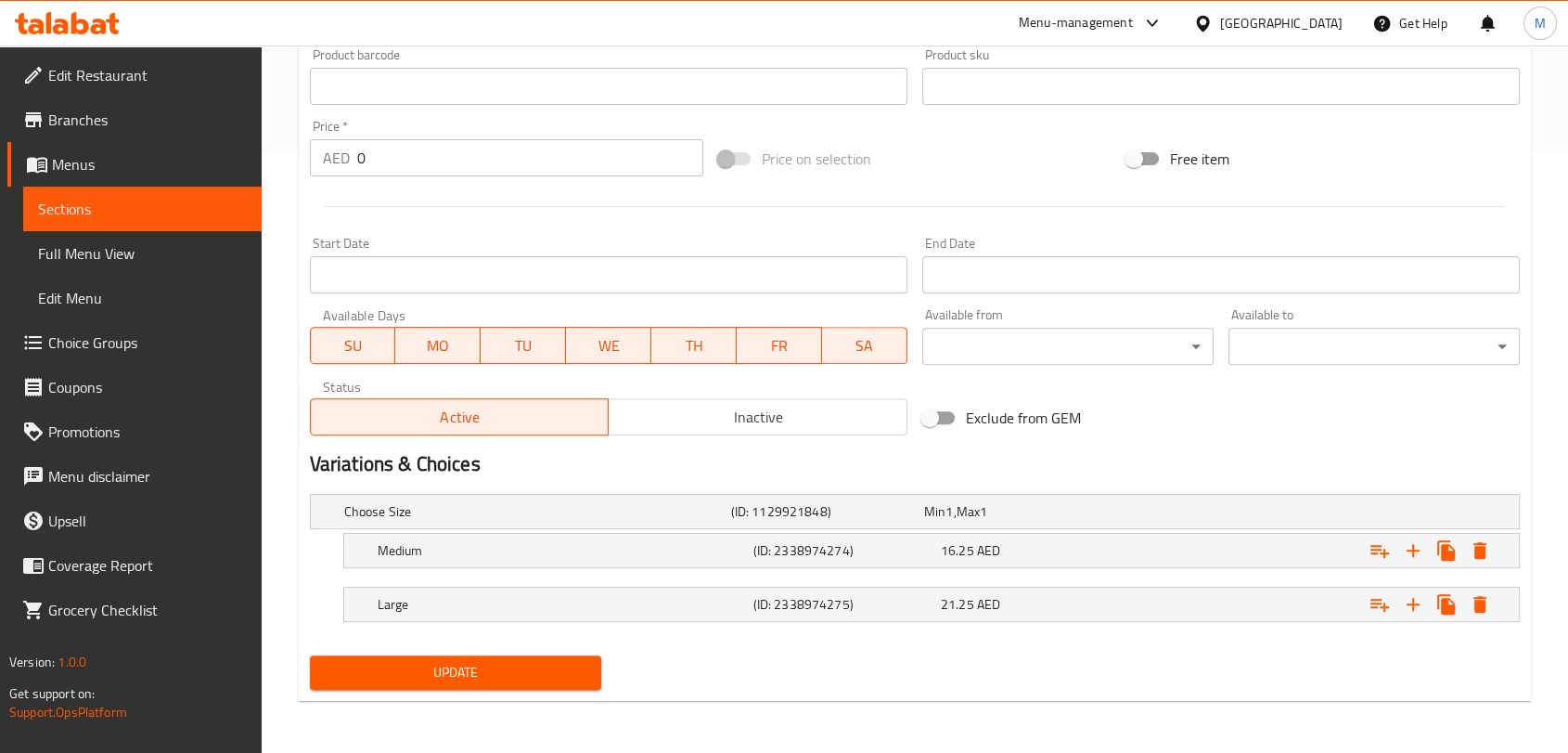
type input "باونتي"
click at [456, 661] on span "Update" at bounding box center [455, 672] width 261 height 23
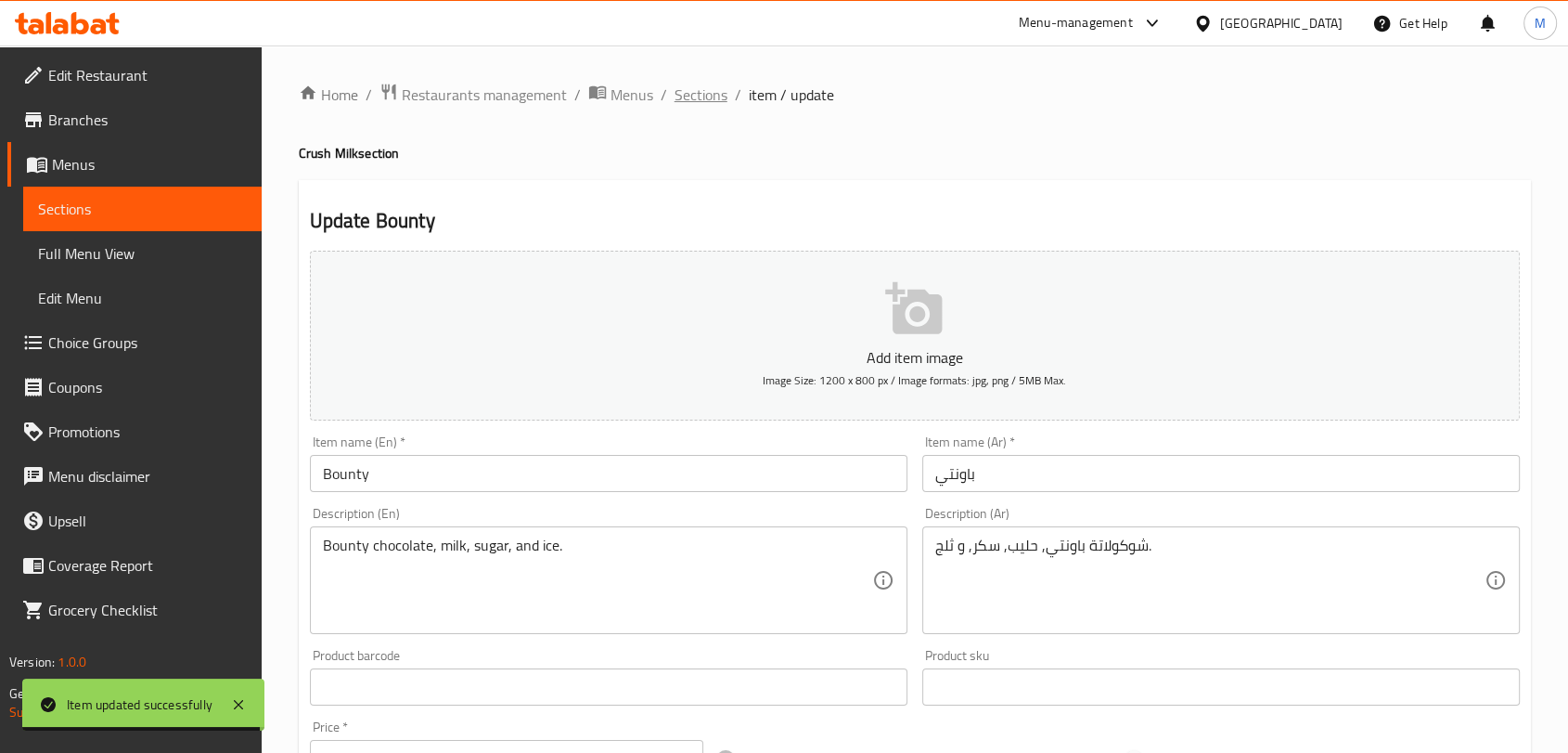
click at [709, 86] on span "Sections" at bounding box center [701, 95] width 52 height 23
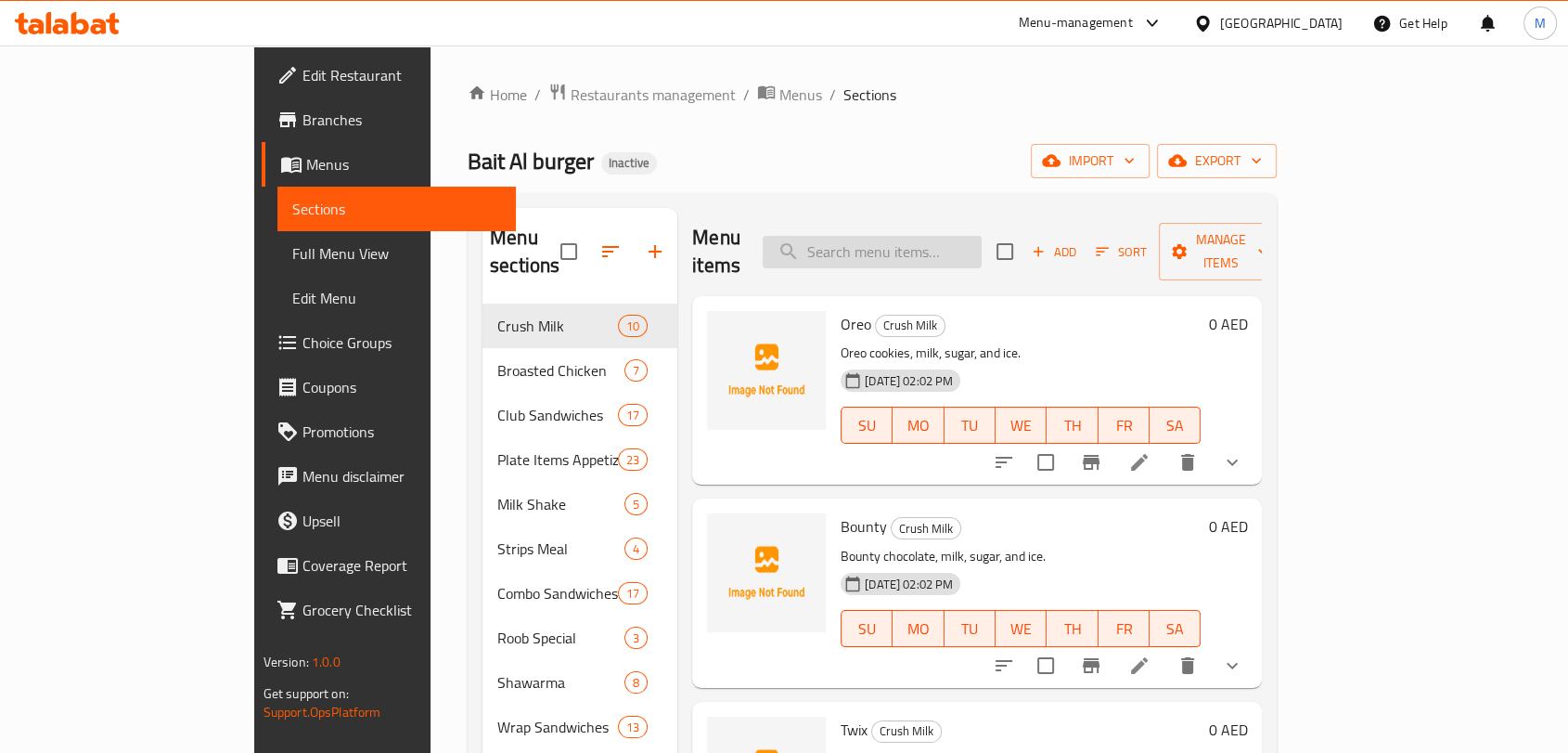
click at [947, 236] on input "search" at bounding box center [873, 252] width 219 height 33
click at [946, 236] on input "search" at bounding box center [873, 252] width 219 height 33
paste input "Blue Lagoon"
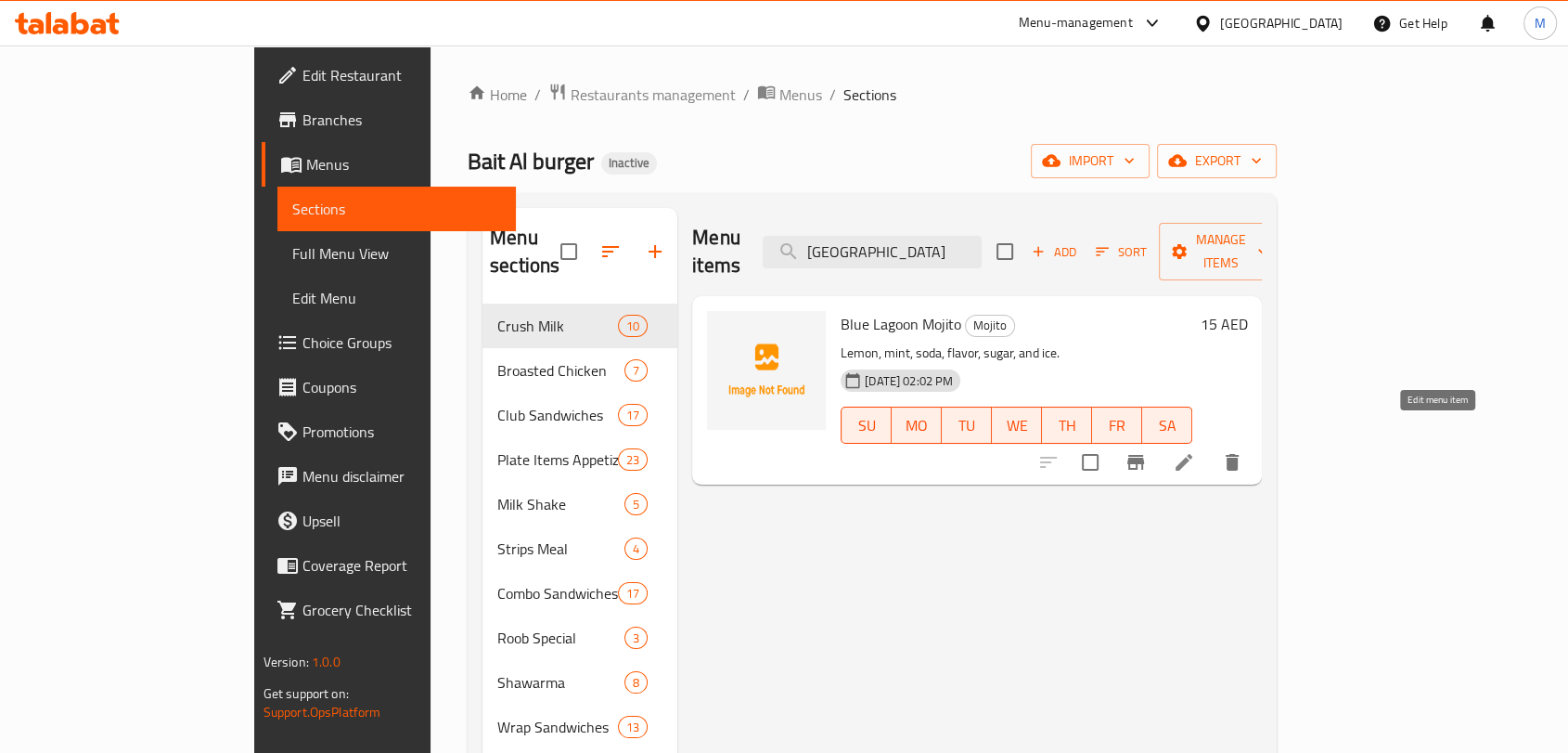
type input "Blue Lagoon"
click at [1195, 451] on icon at bounding box center [1185, 462] width 22 height 23
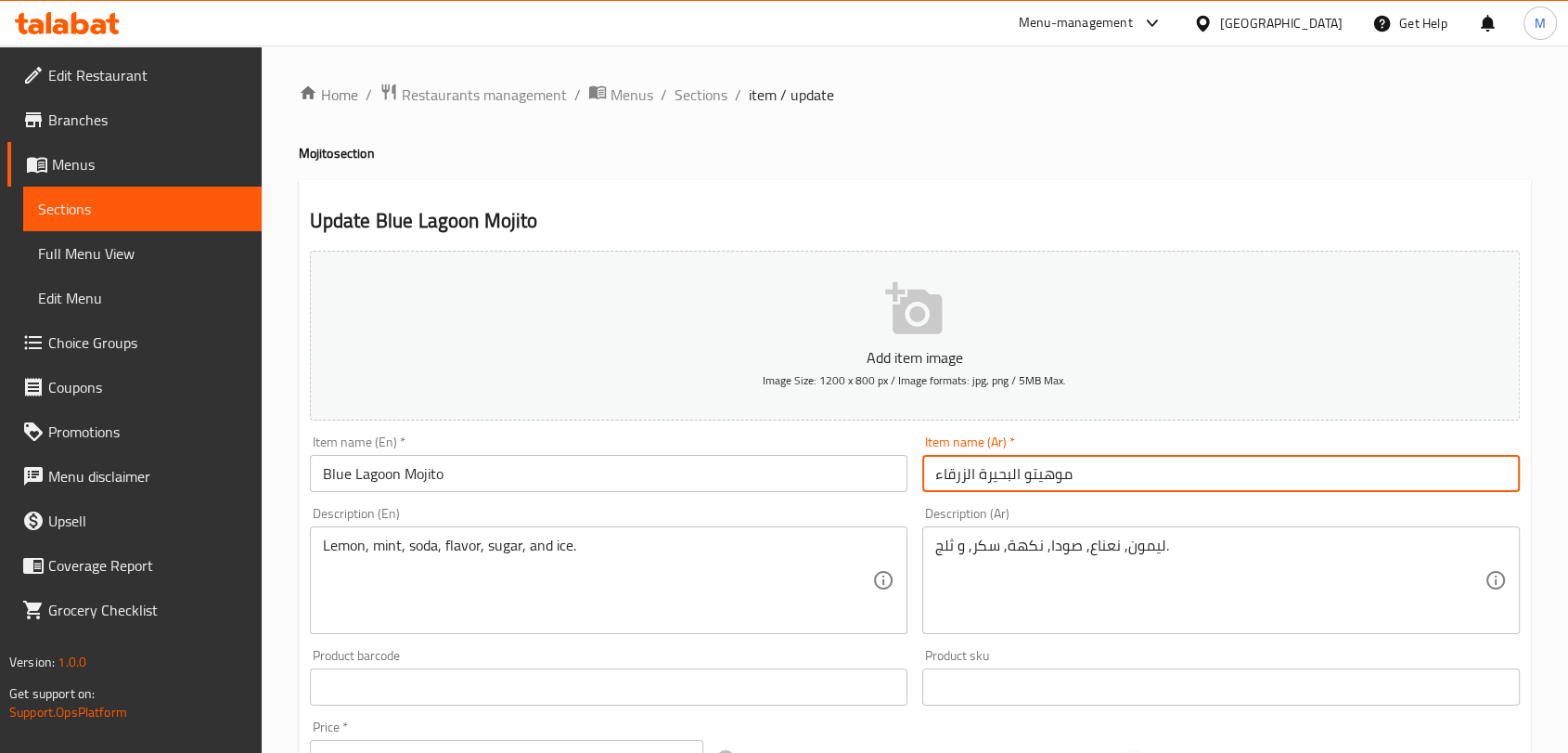
drag, startPoint x: 1020, startPoint y: 477, endPoint x: 909, endPoint y: 475, distance: 111.0
click at [909, 475] on div "Add item image Image Size: 1200 x 800 px / Image formats: jpg, png / 5MB Max. I…" at bounding box center [915, 643] width 1225 height 801
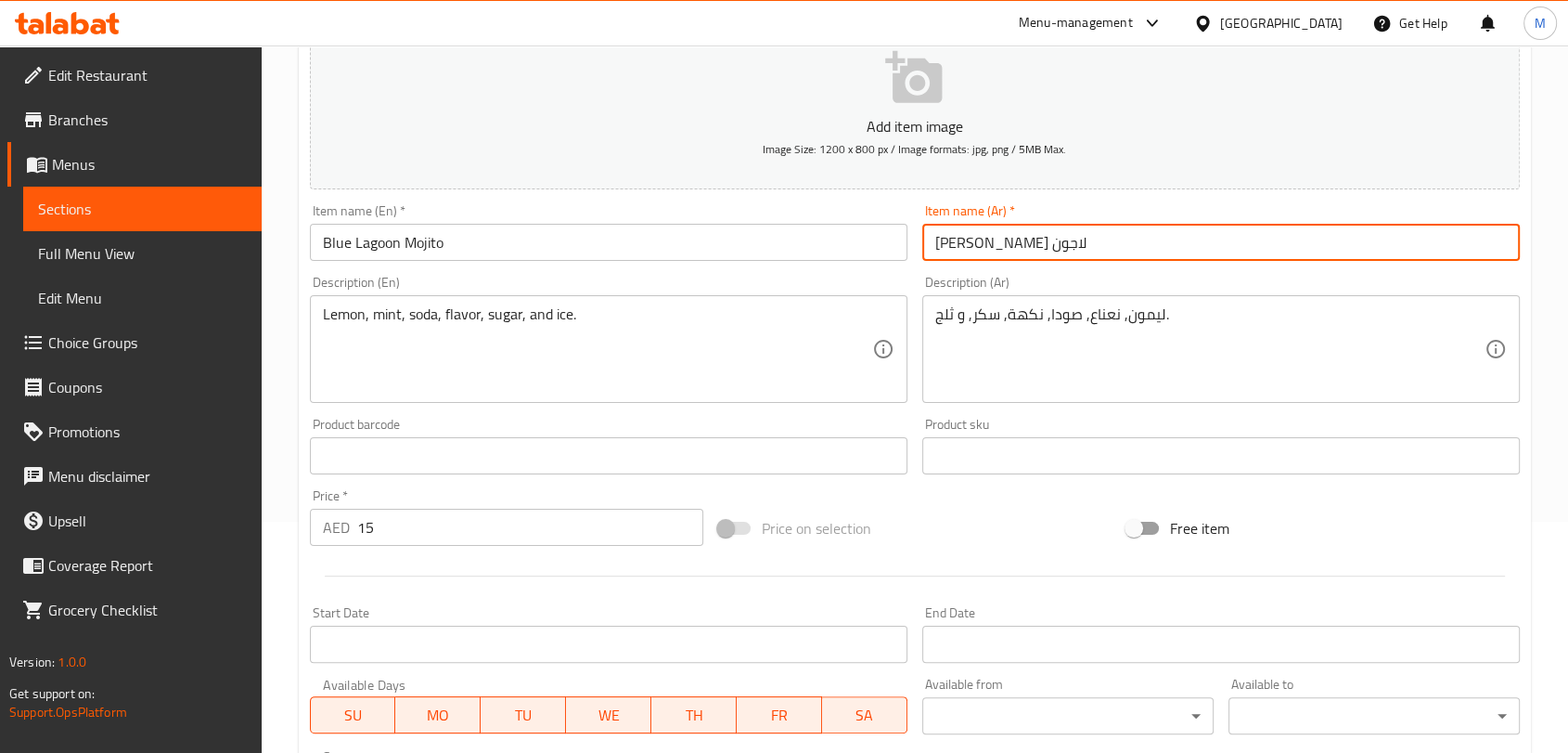
scroll to position [516, 0]
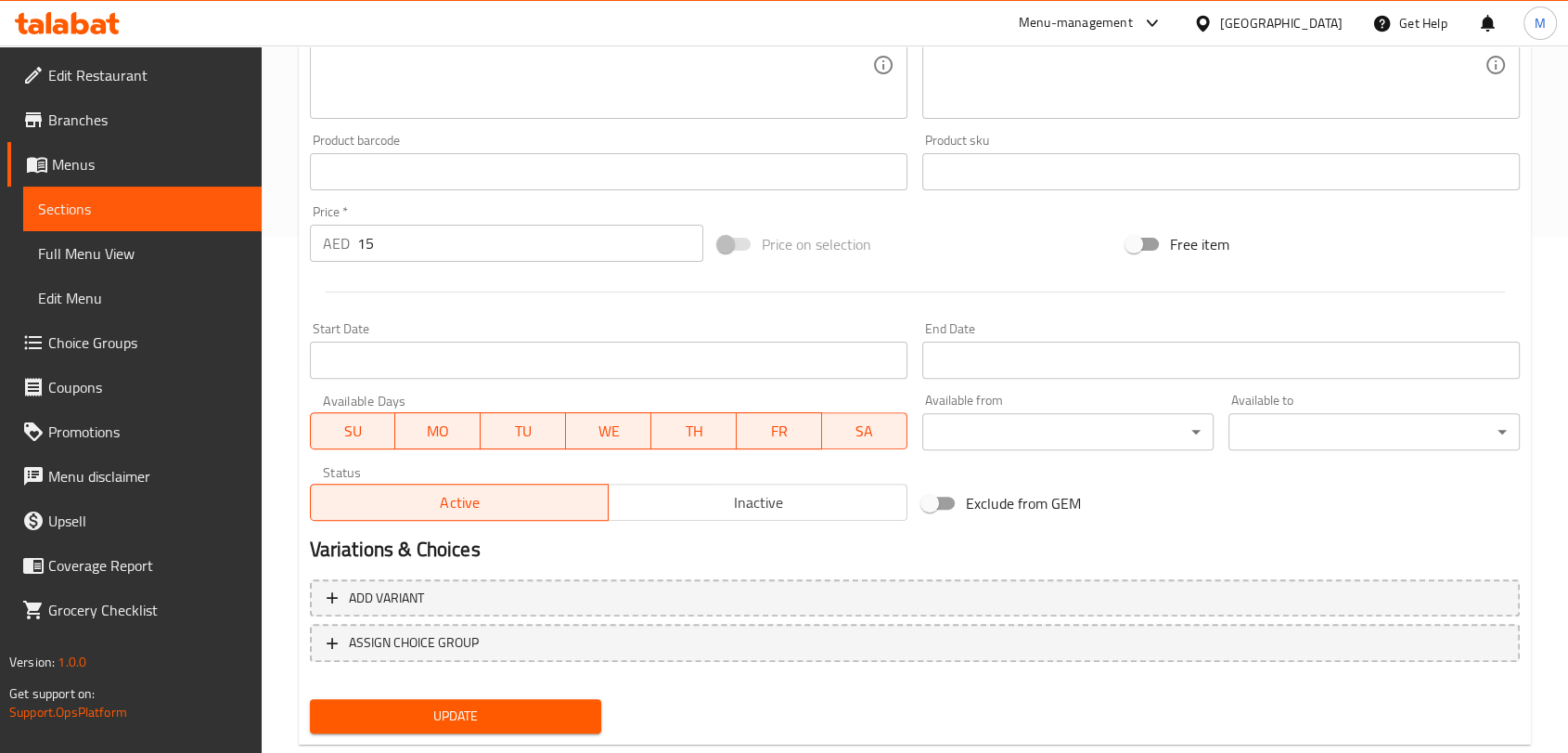
type input "[PERSON_NAME] لاجون"
click at [481, 706] on span "Update" at bounding box center [455, 716] width 261 height 23
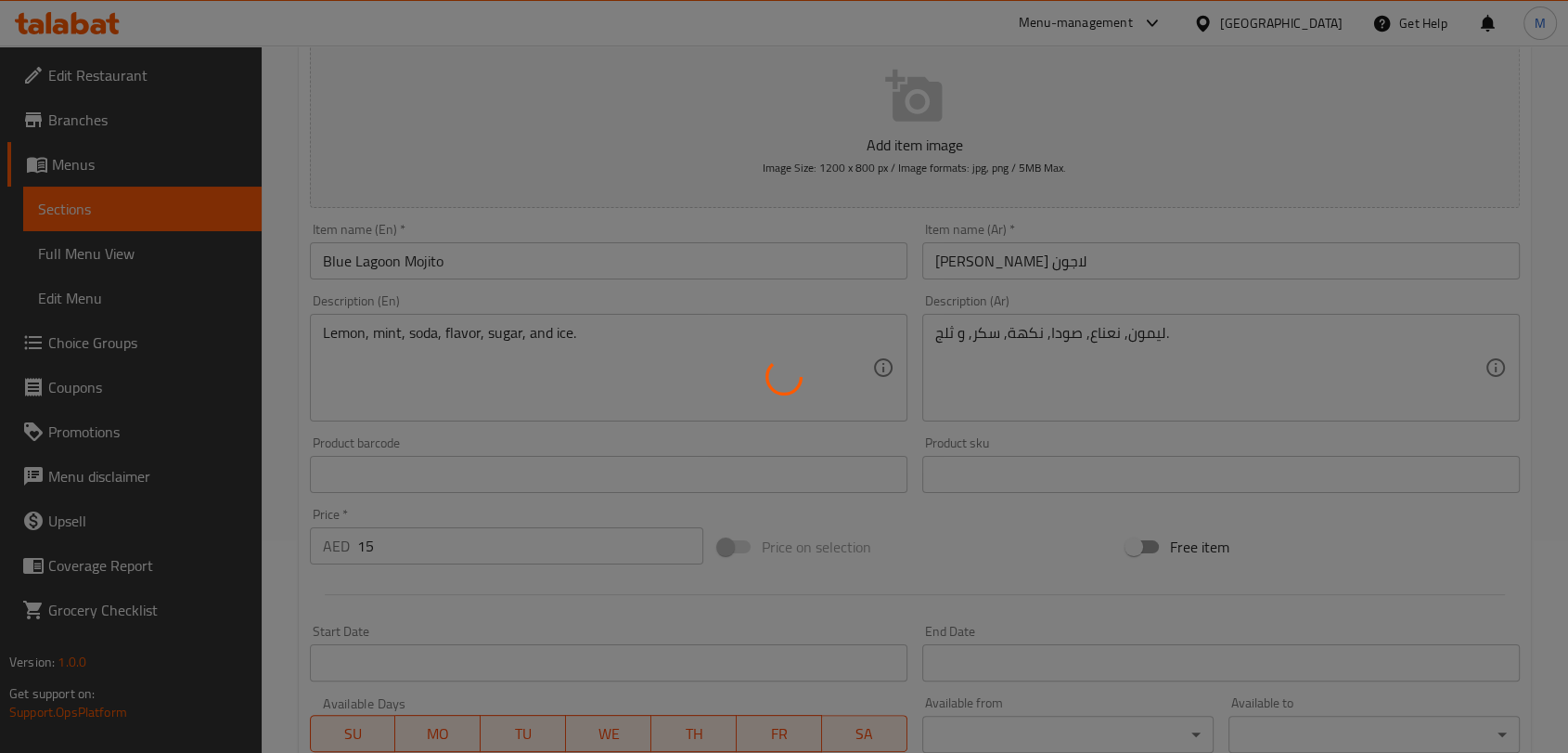
scroll to position [0, 0]
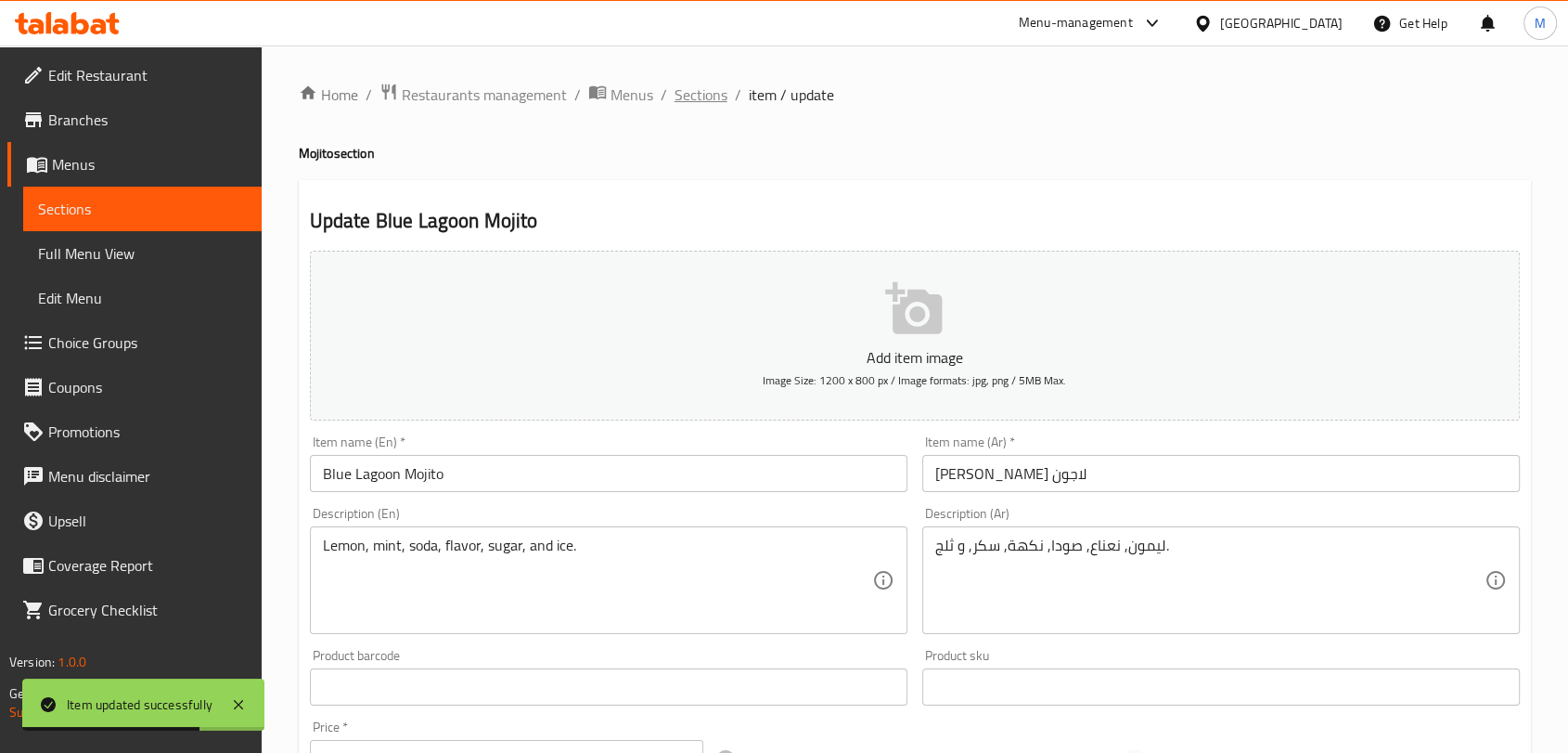
click at [690, 99] on span "Sections" at bounding box center [701, 95] width 52 height 23
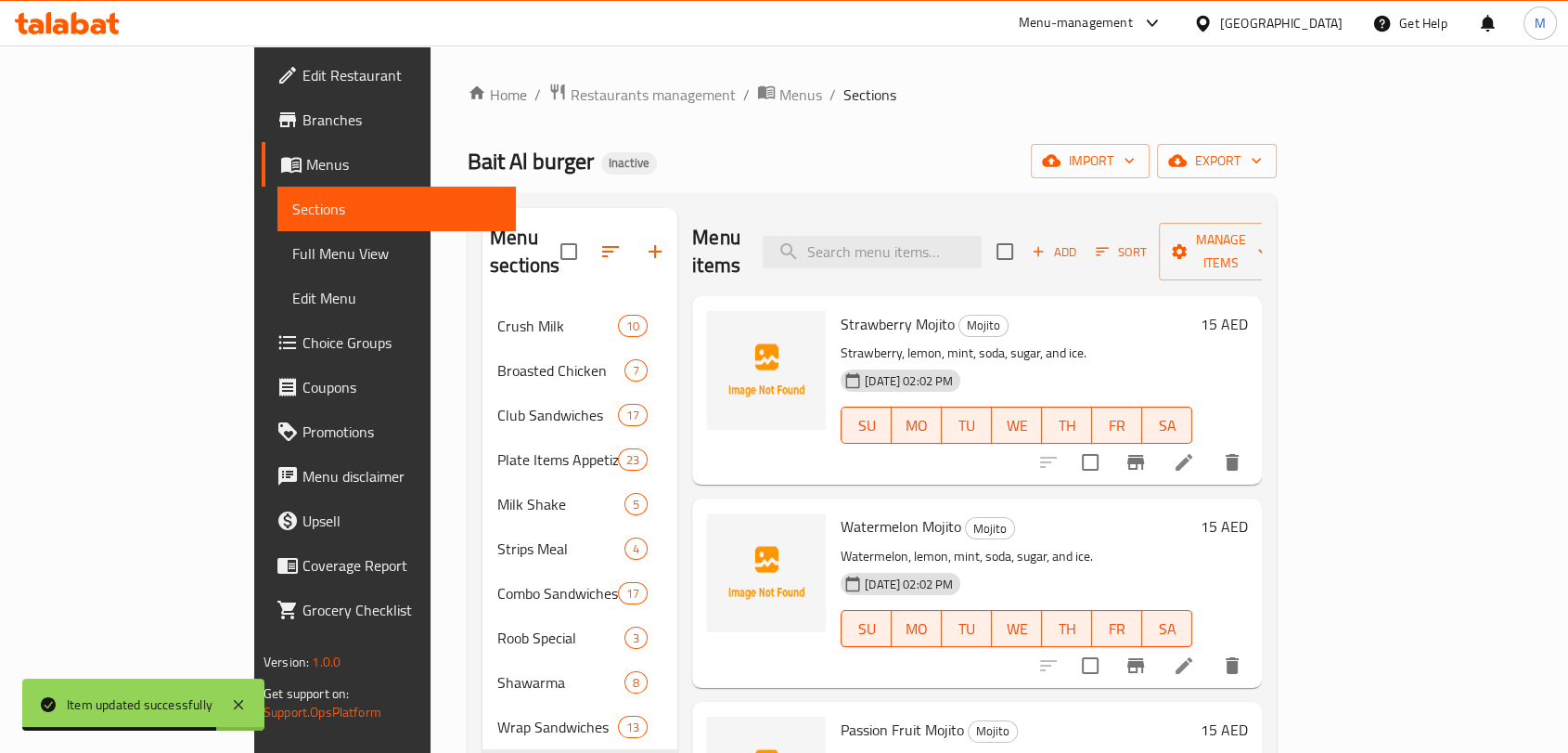
click at [958, 256] on div "Menu items Add Sort Manage items" at bounding box center [978, 252] width 570 height 88
click at [952, 248] on input "search" at bounding box center [873, 252] width 219 height 33
paste input "SP. Falooda"
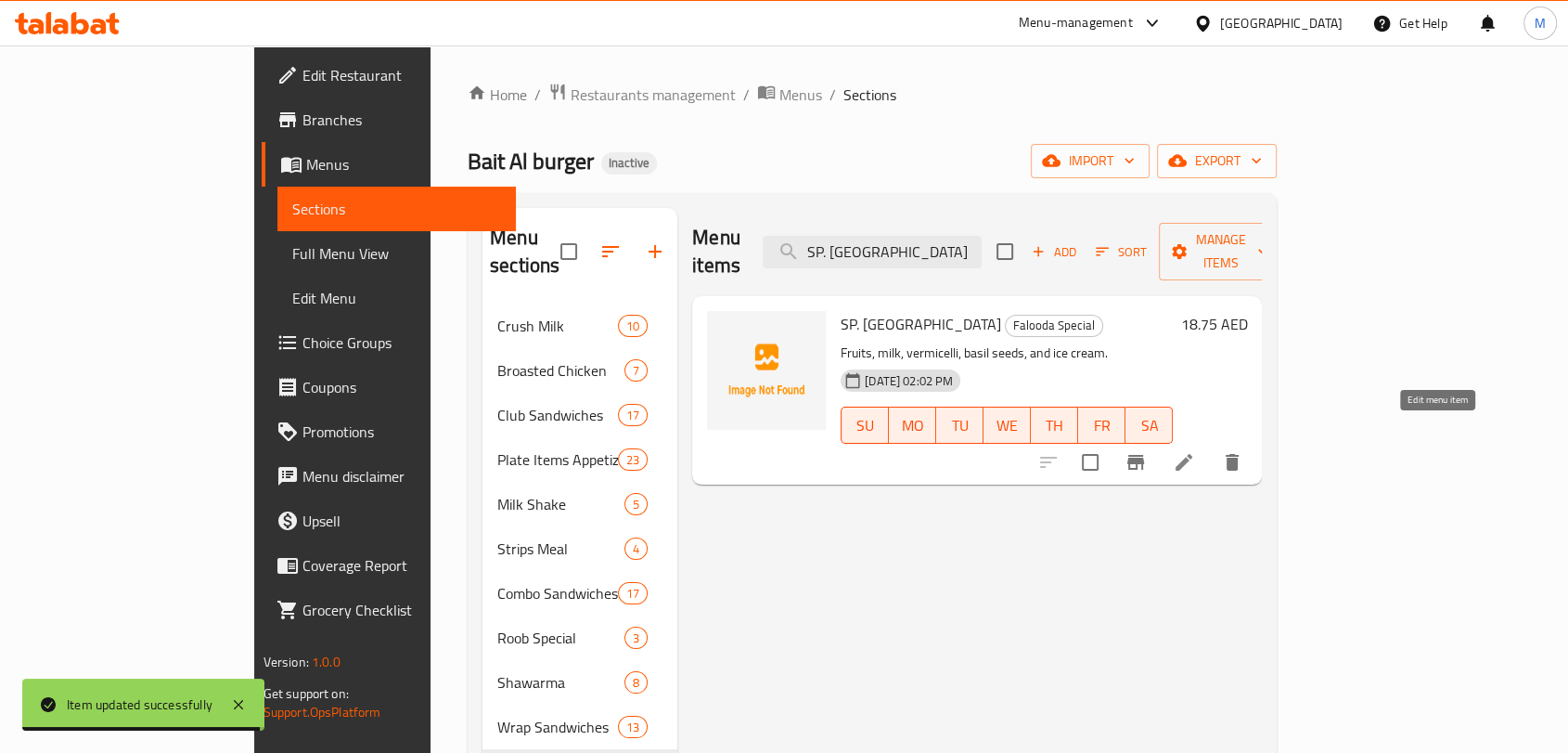
type input "SP. Falooda"
click at [1192, 454] on icon at bounding box center [1185, 462] width 17 height 17
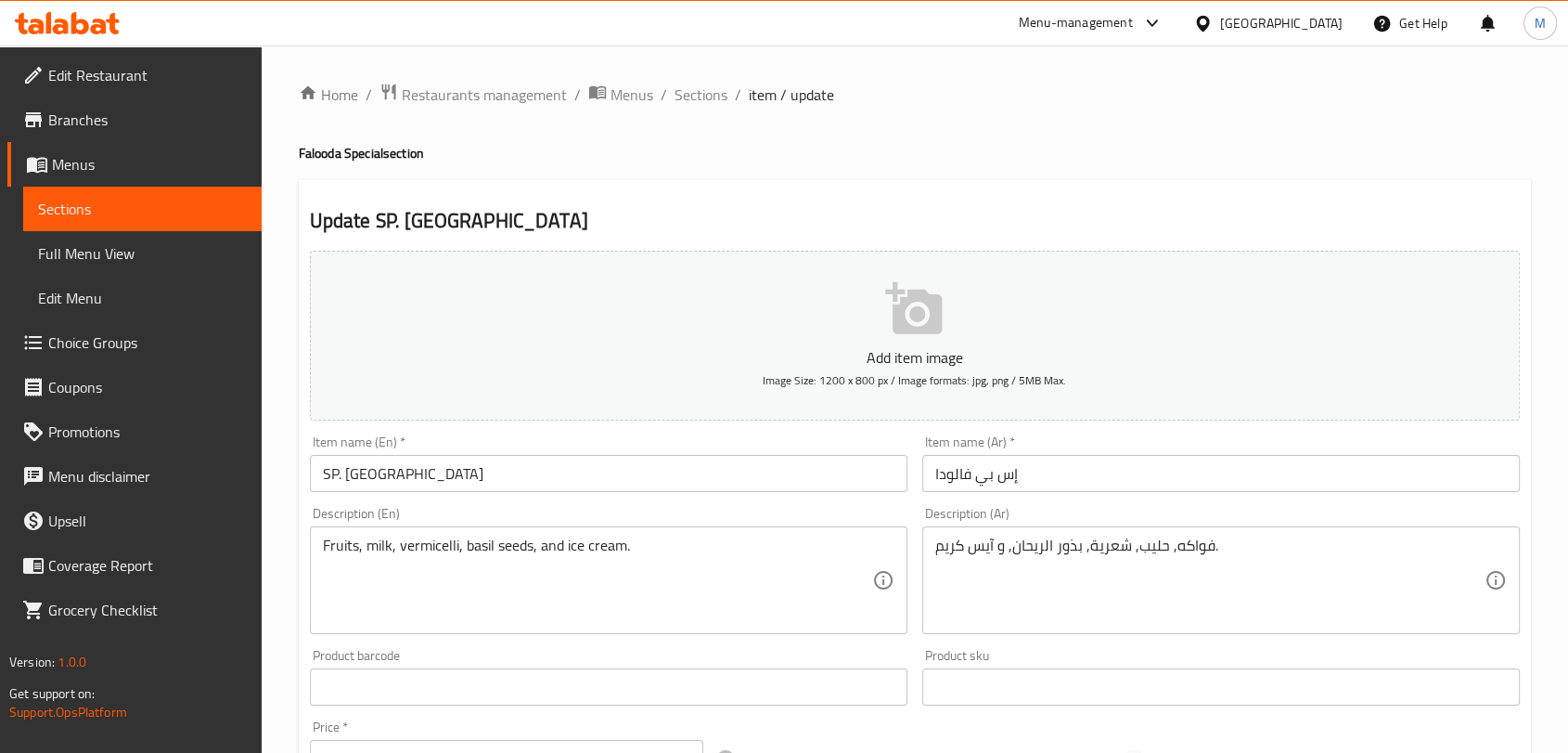
click at [401, 477] on input "SP. Falooda" at bounding box center [609, 474] width 598 height 38
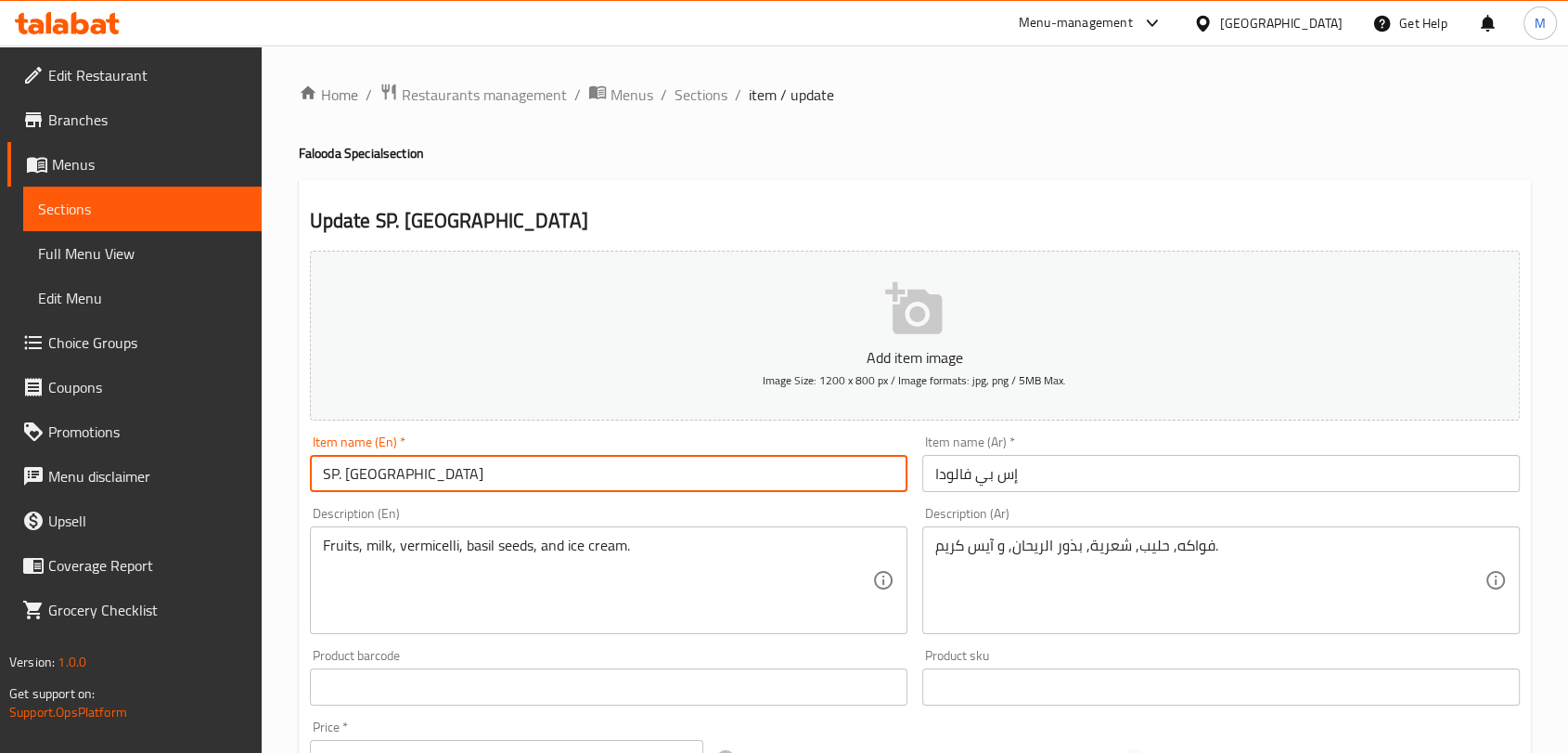
click at [401, 477] on input "SP. Falooda" at bounding box center [609, 474] width 598 height 38
paste input "special"
type input "special Falooda"
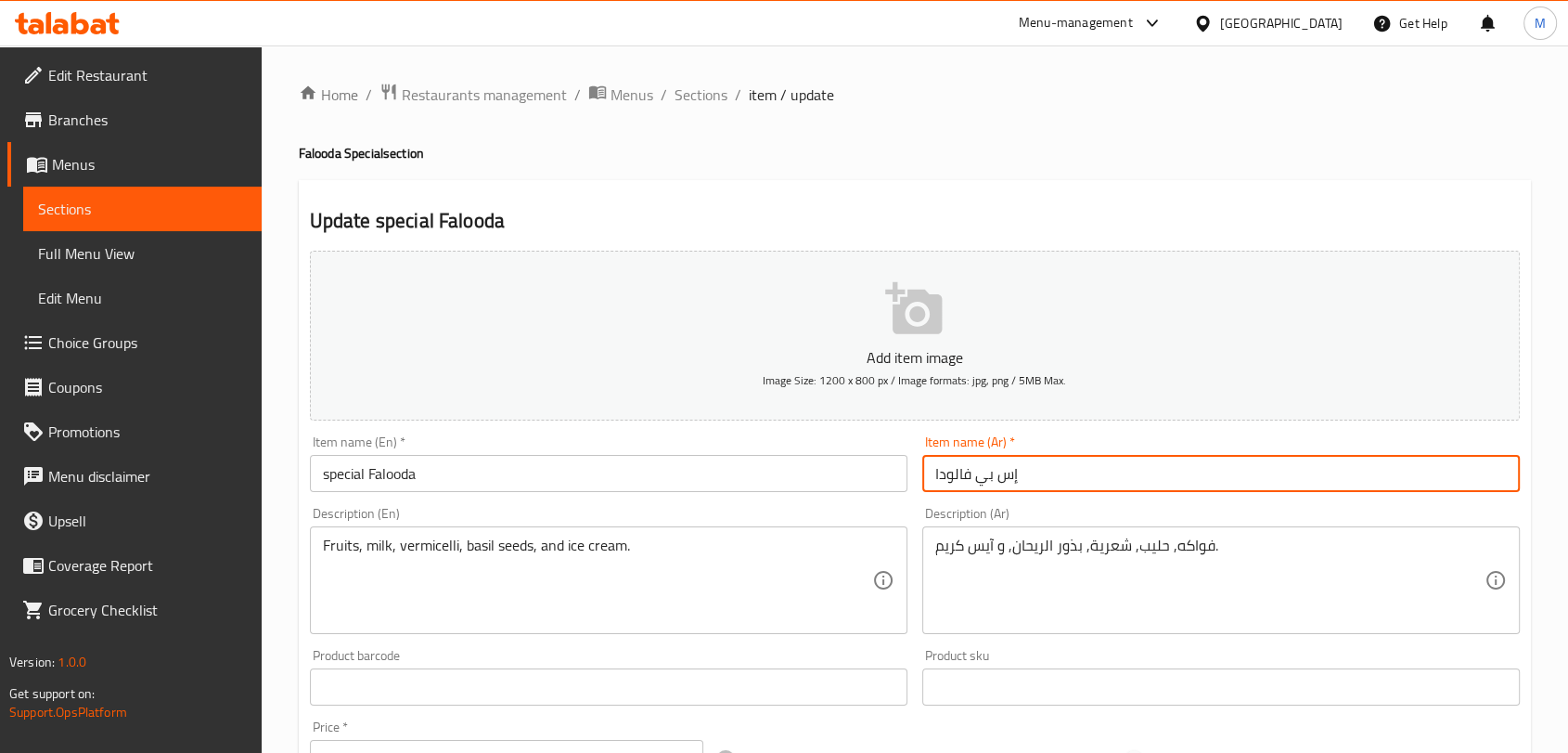
drag, startPoint x: 1027, startPoint y: 478, endPoint x: 978, endPoint y: 478, distance: 49.0
click at [978, 478] on input "إس بي فالودا" at bounding box center [1221, 474] width 598 height 38
click at [1009, 472] on input "فالودا" at bounding box center [1221, 474] width 598 height 38
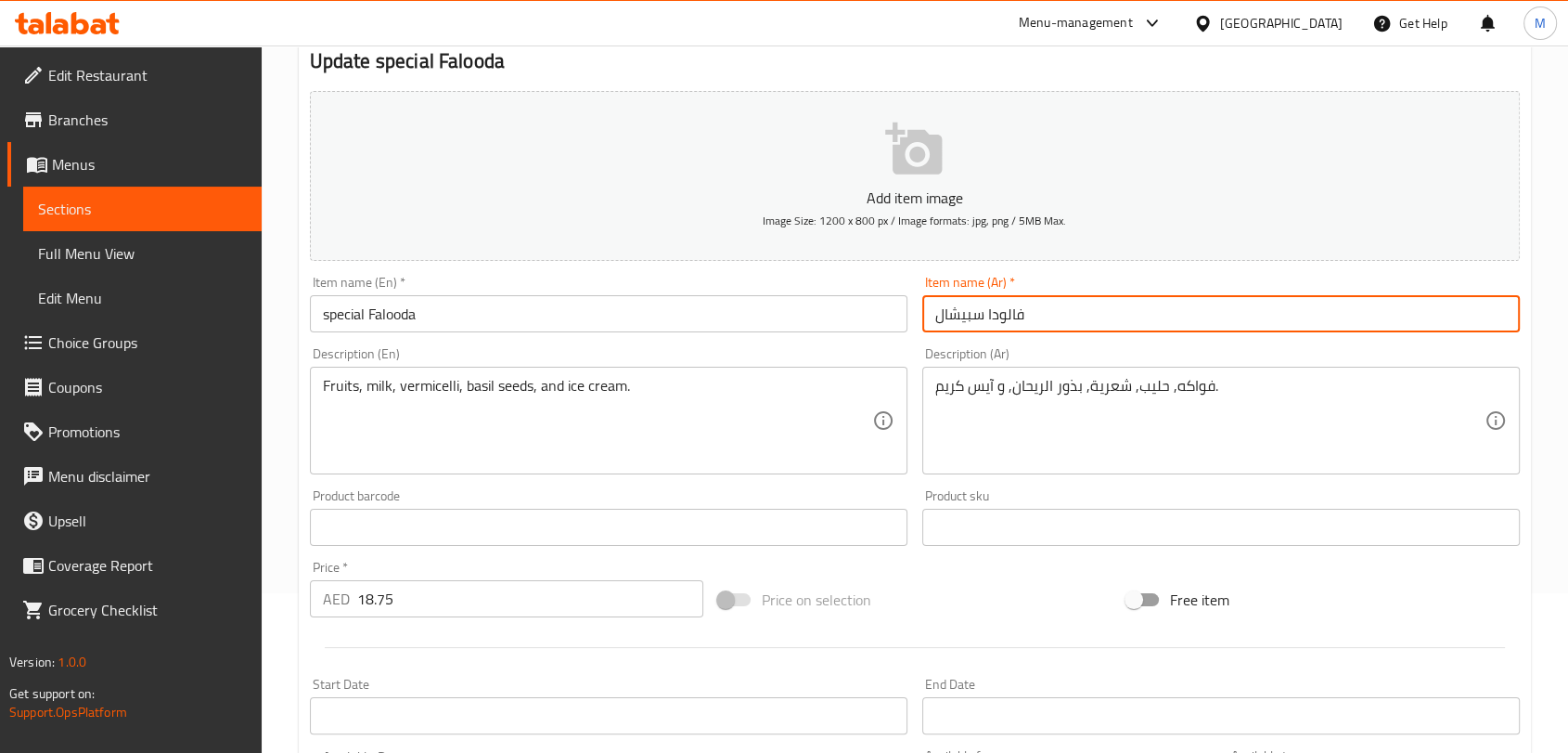
scroll to position [559, 0]
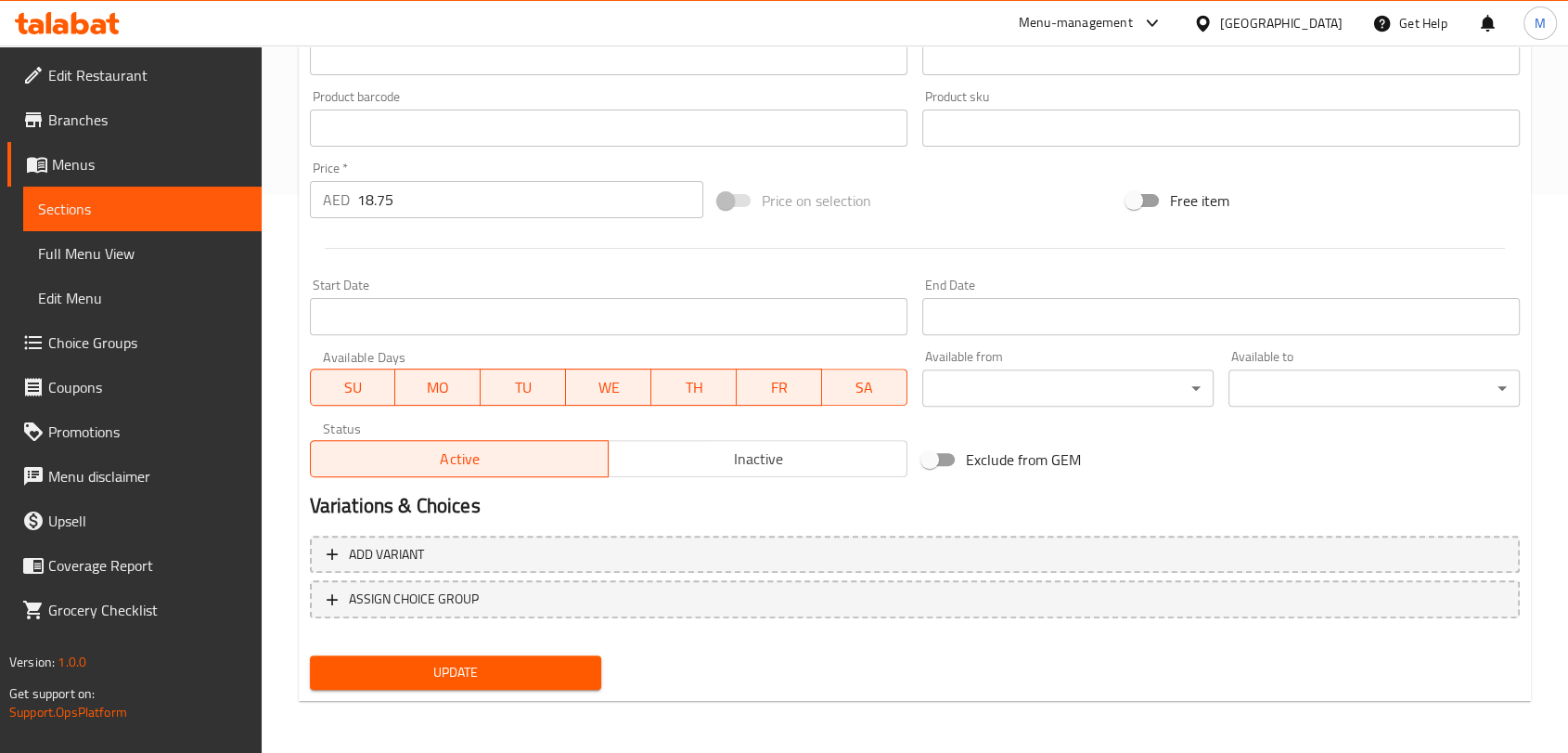
type input "فالودا سبيشال"
click at [460, 665] on span "Update" at bounding box center [455, 672] width 261 height 23
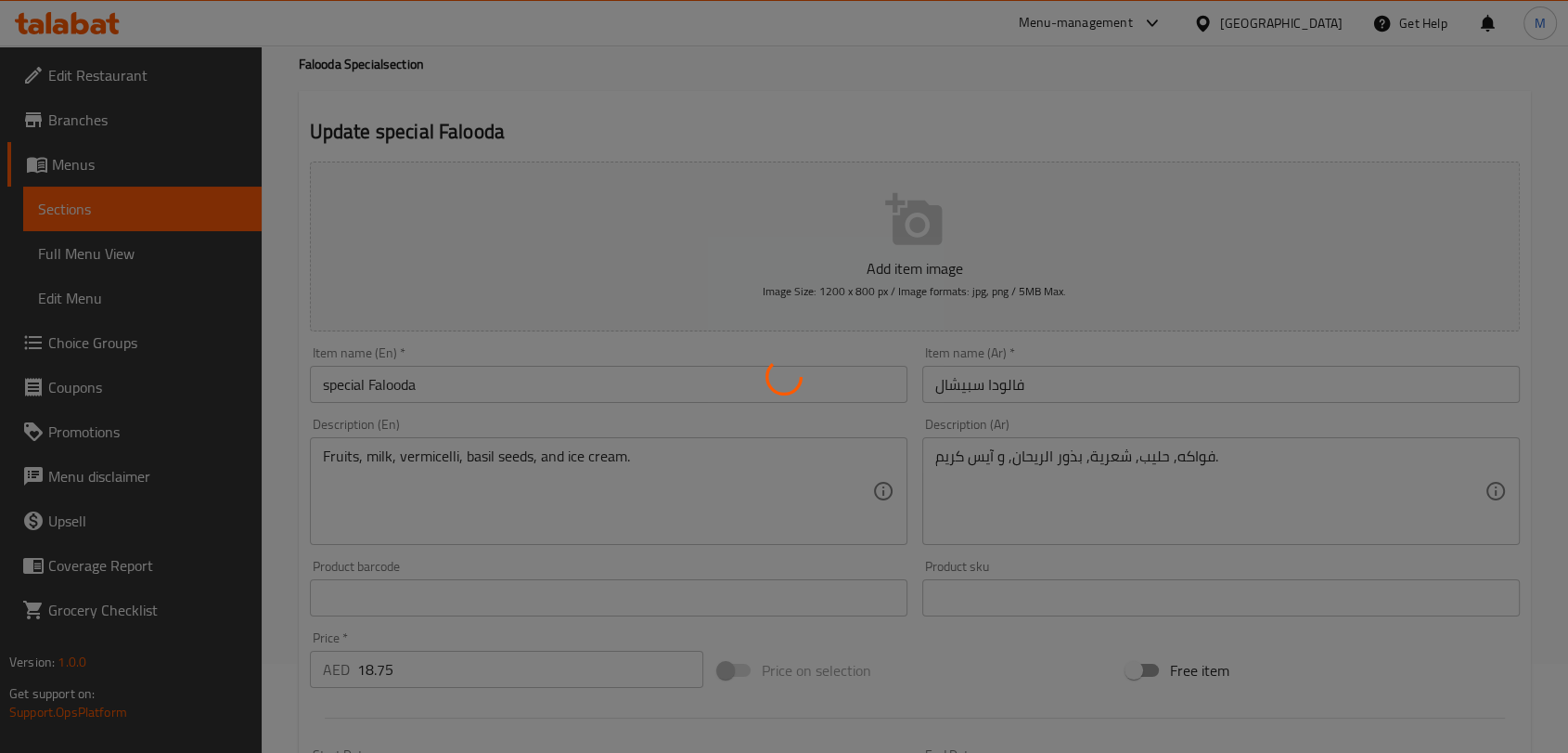
scroll to position [0, 0]
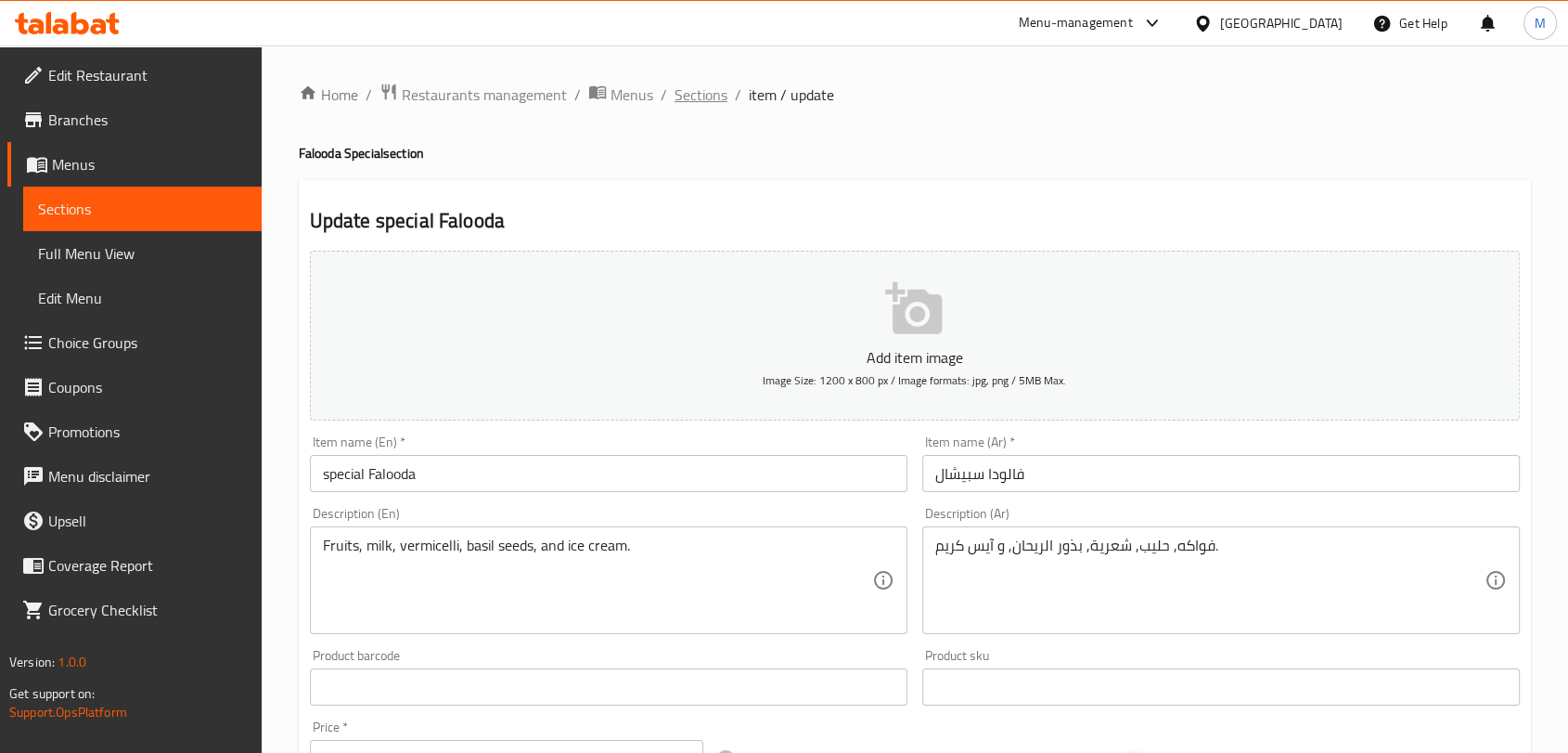
click at [713, 96] on span "Sections" at bounding box center [701, 95] width 52 height 23
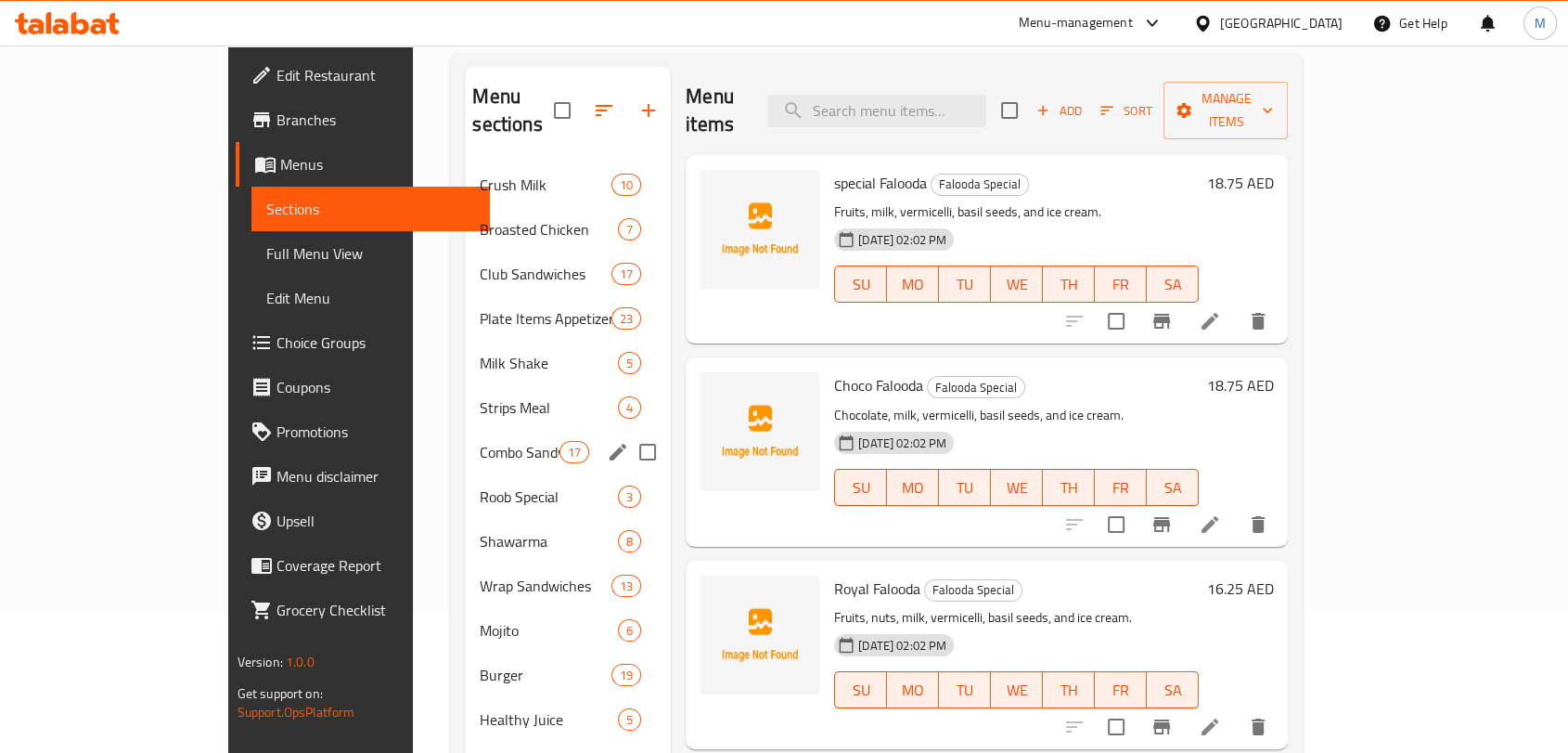
scroll to position [122, 0]
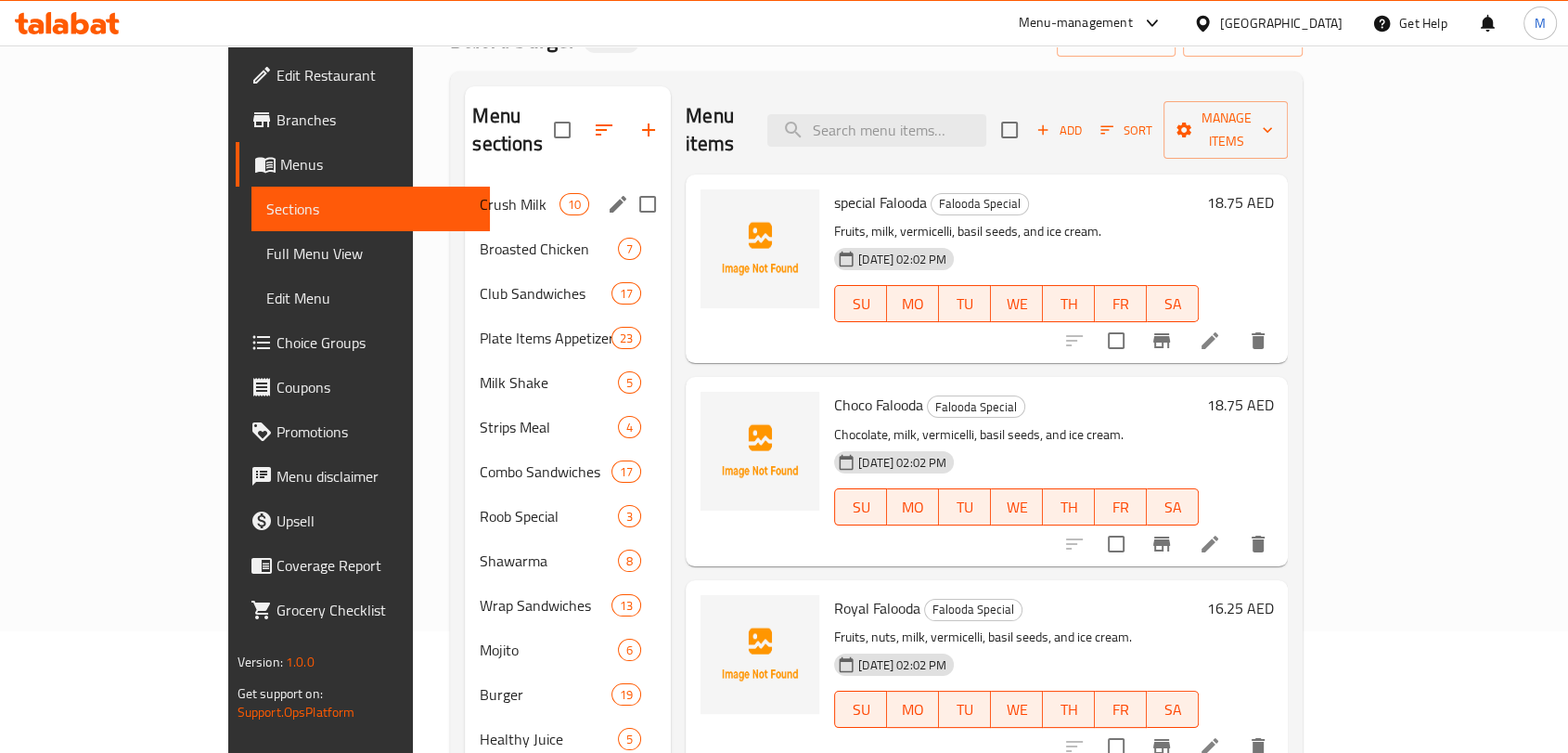
click at [628, 185] on input "Menu sections" at bounding box center [648, 204] width 39 height 39
checkbox input "true"
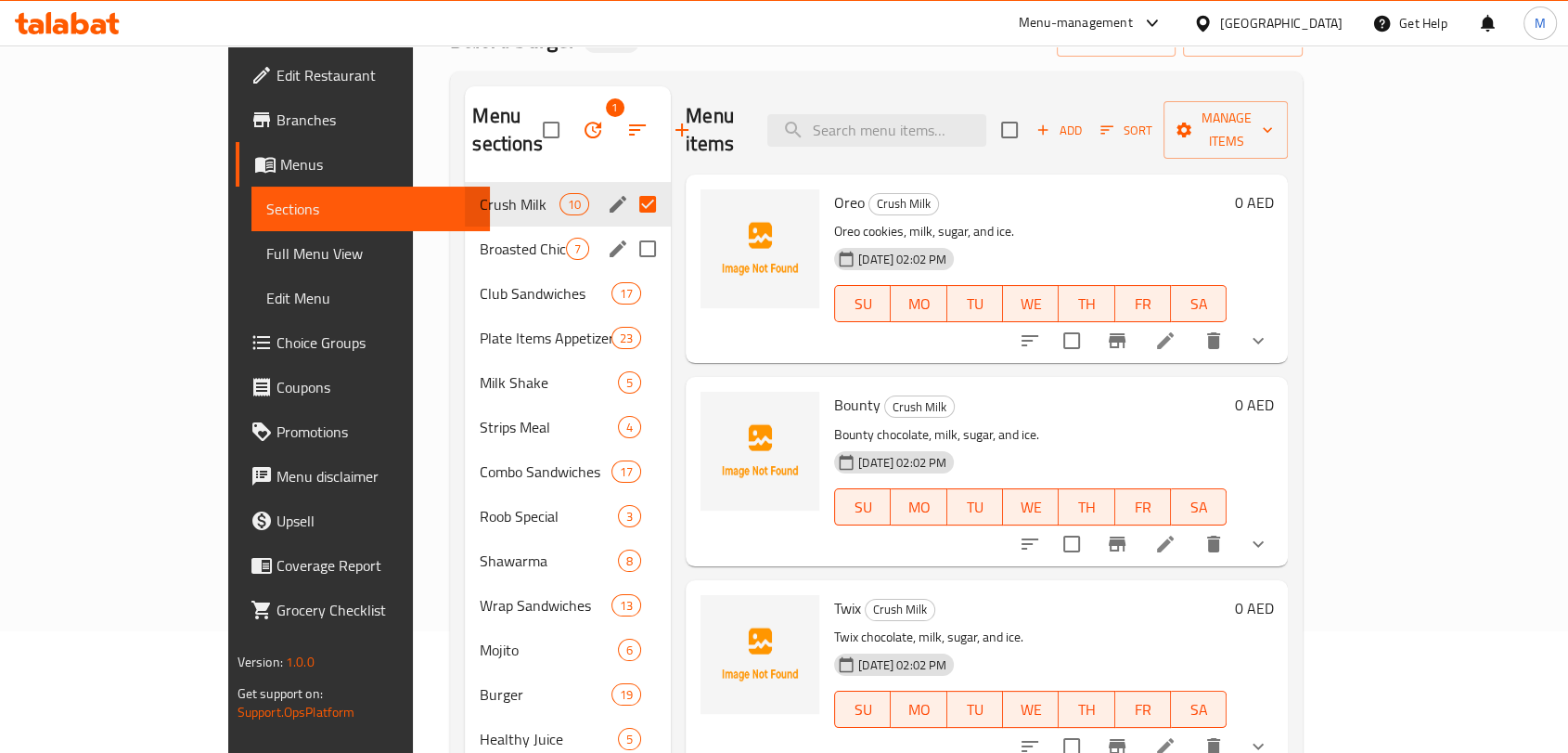
click at [628, 230] on input "Menu sections" at bounding box center [648, 249] width 39 height 39
checkbox input "true"
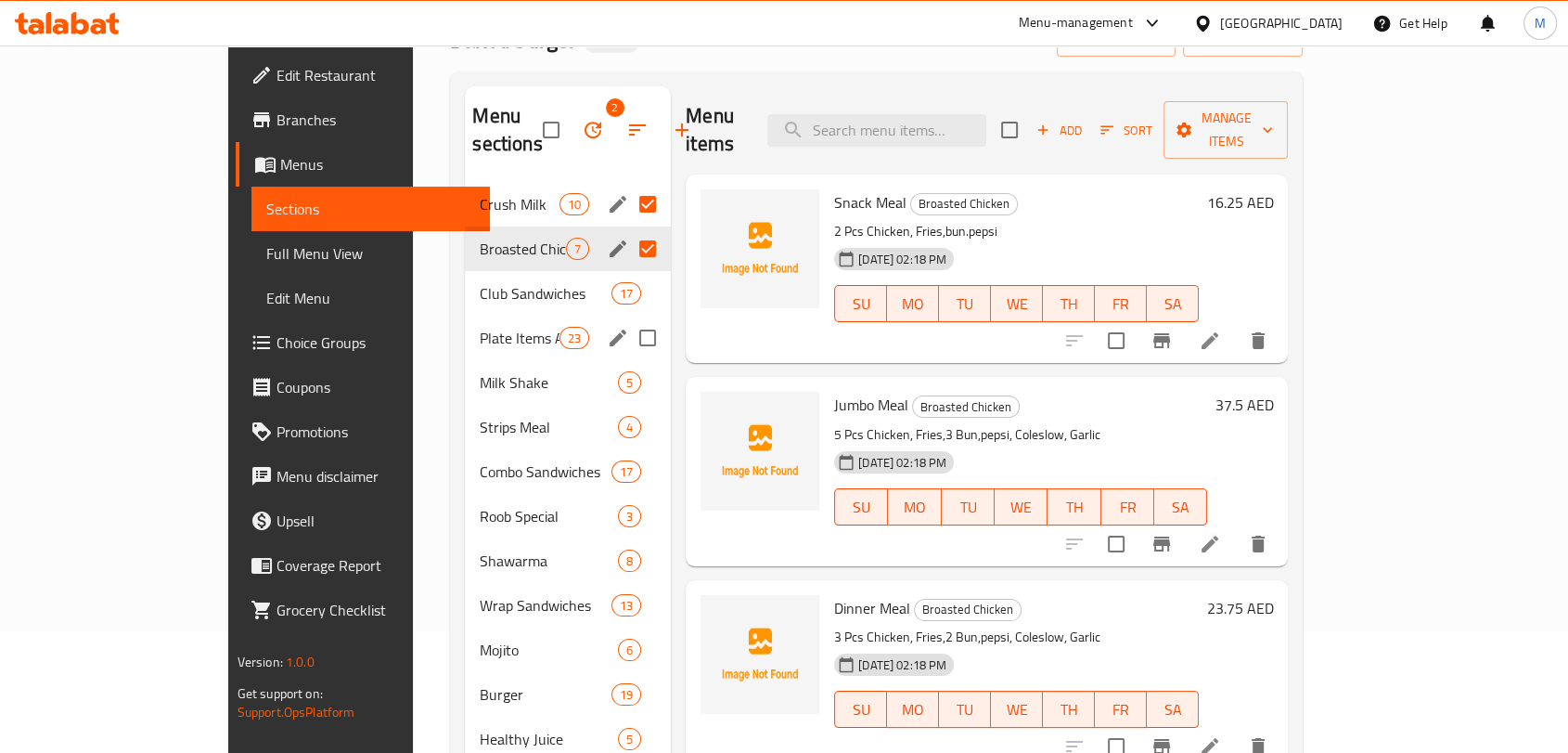
click at [628, 319] on input "Menu sections" at bounding box center [648, 339] width 39 height 39
checkbox input "true"
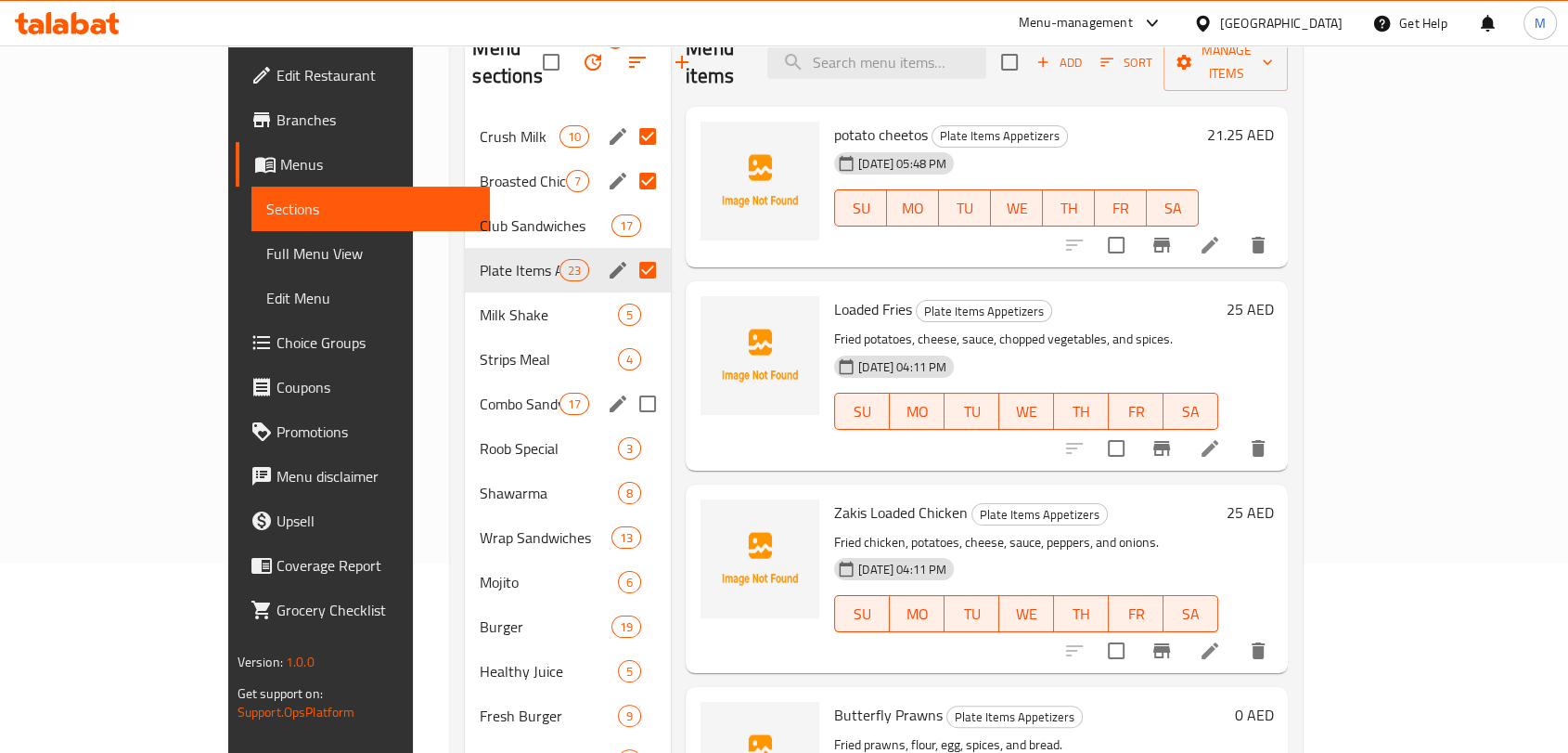
scroll to position [225, 0]
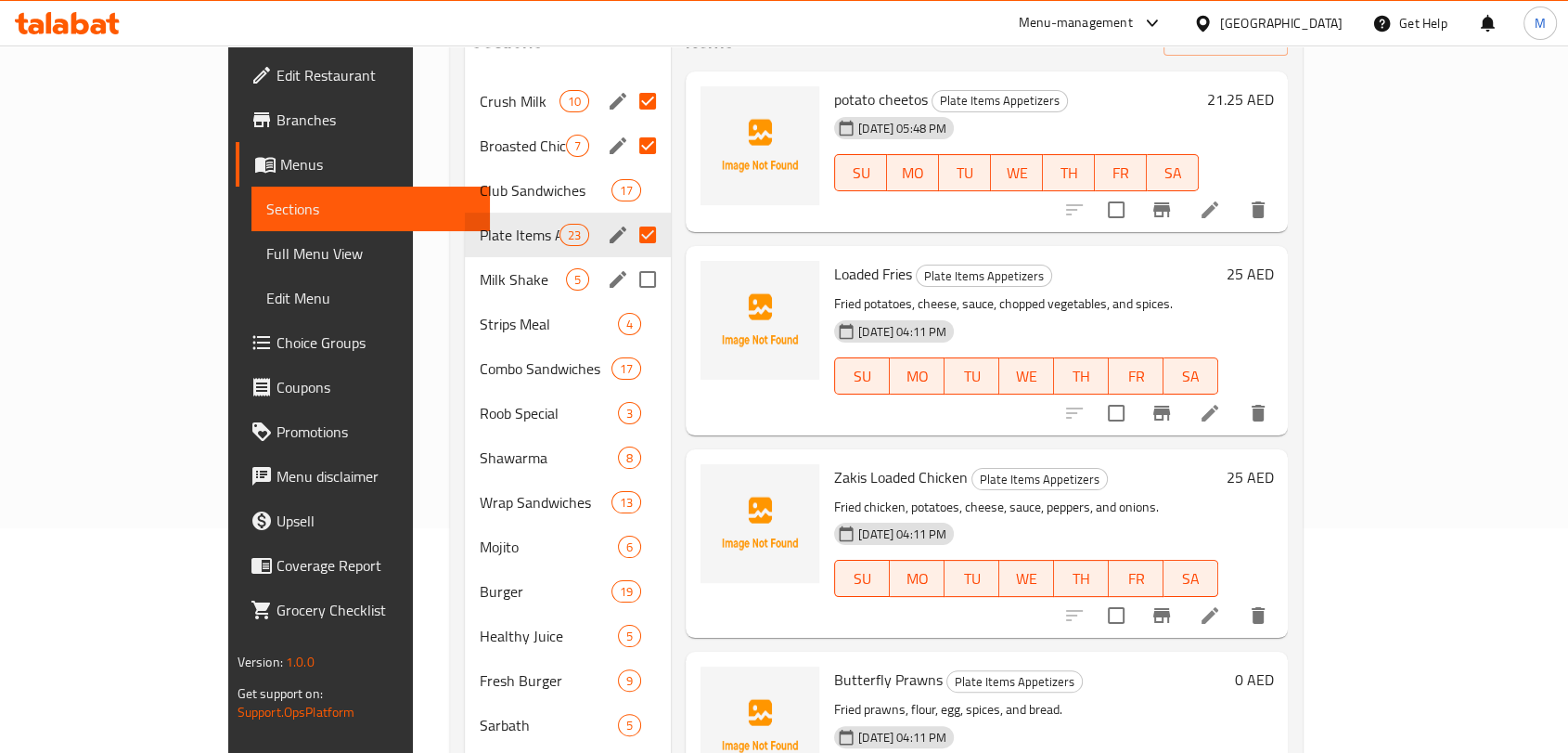
click at [628, 260] on input "Menu sections" at bounding box center [648, 279] width 39 height 39
checkbox input "true"
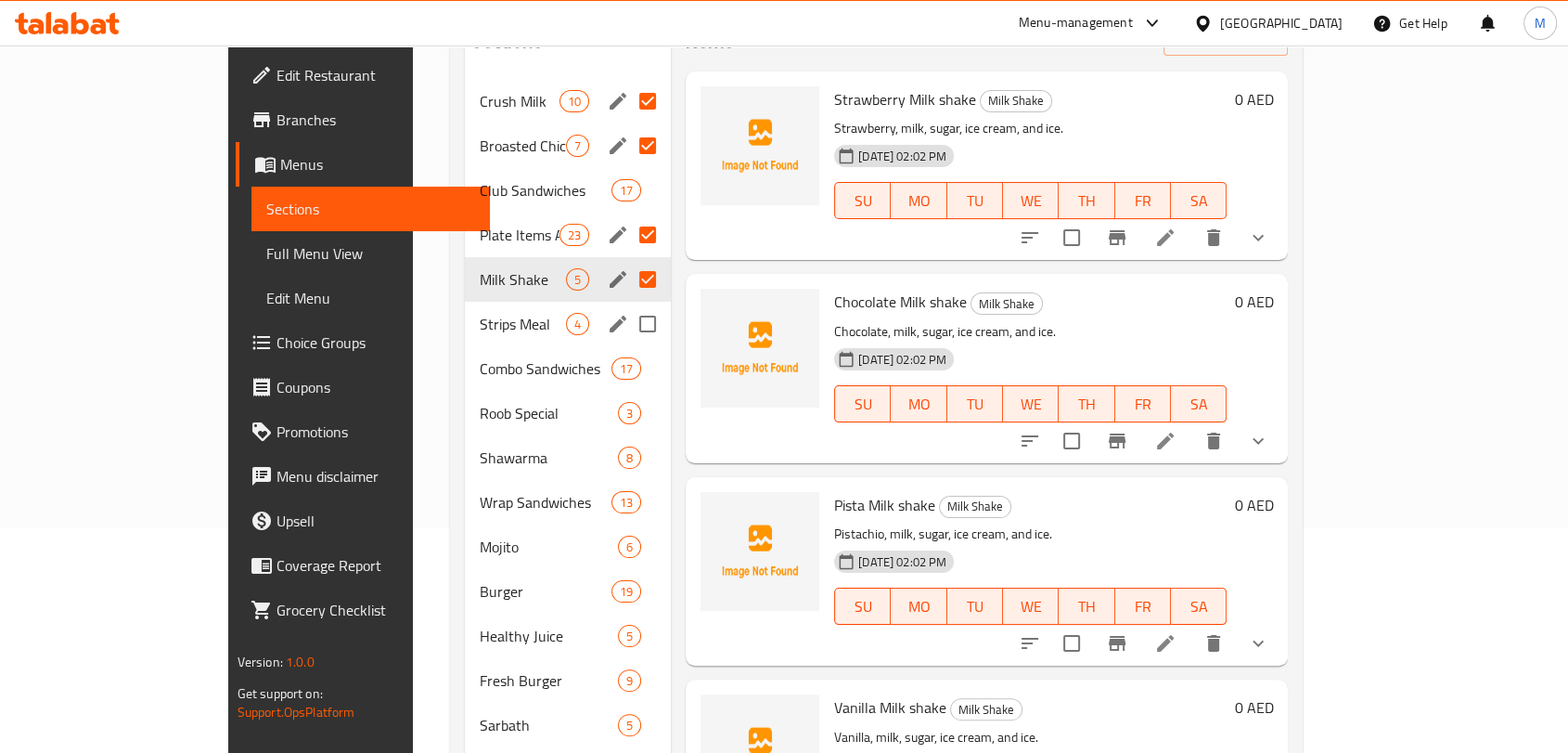
click at [628, 305] on input "Menu sections" at bounding box center [648, 324] width 39 height 39
checkbox input "true"
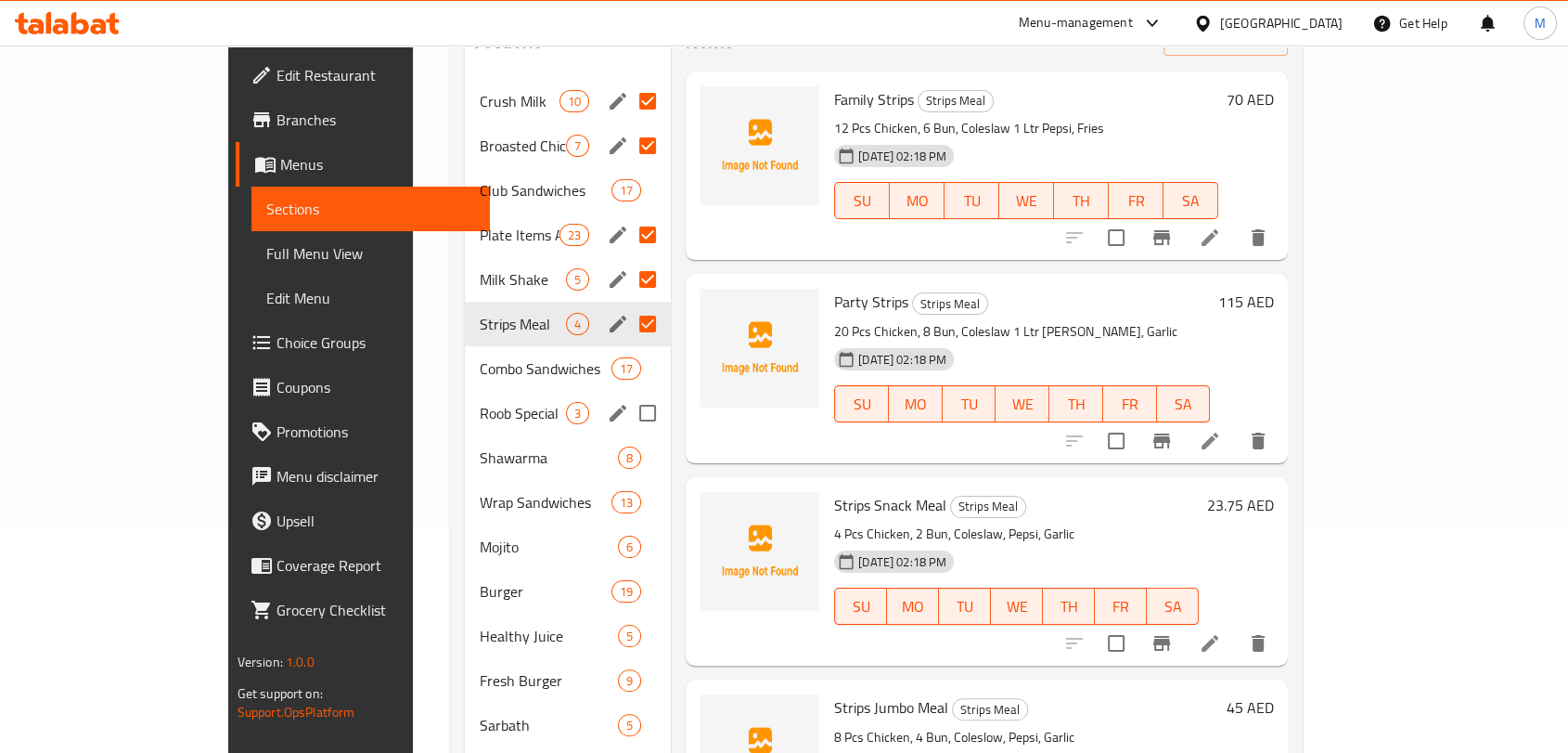
click at [628, 394] on input "Menu sections" at bounding box center [648, 414] width 39 height 39
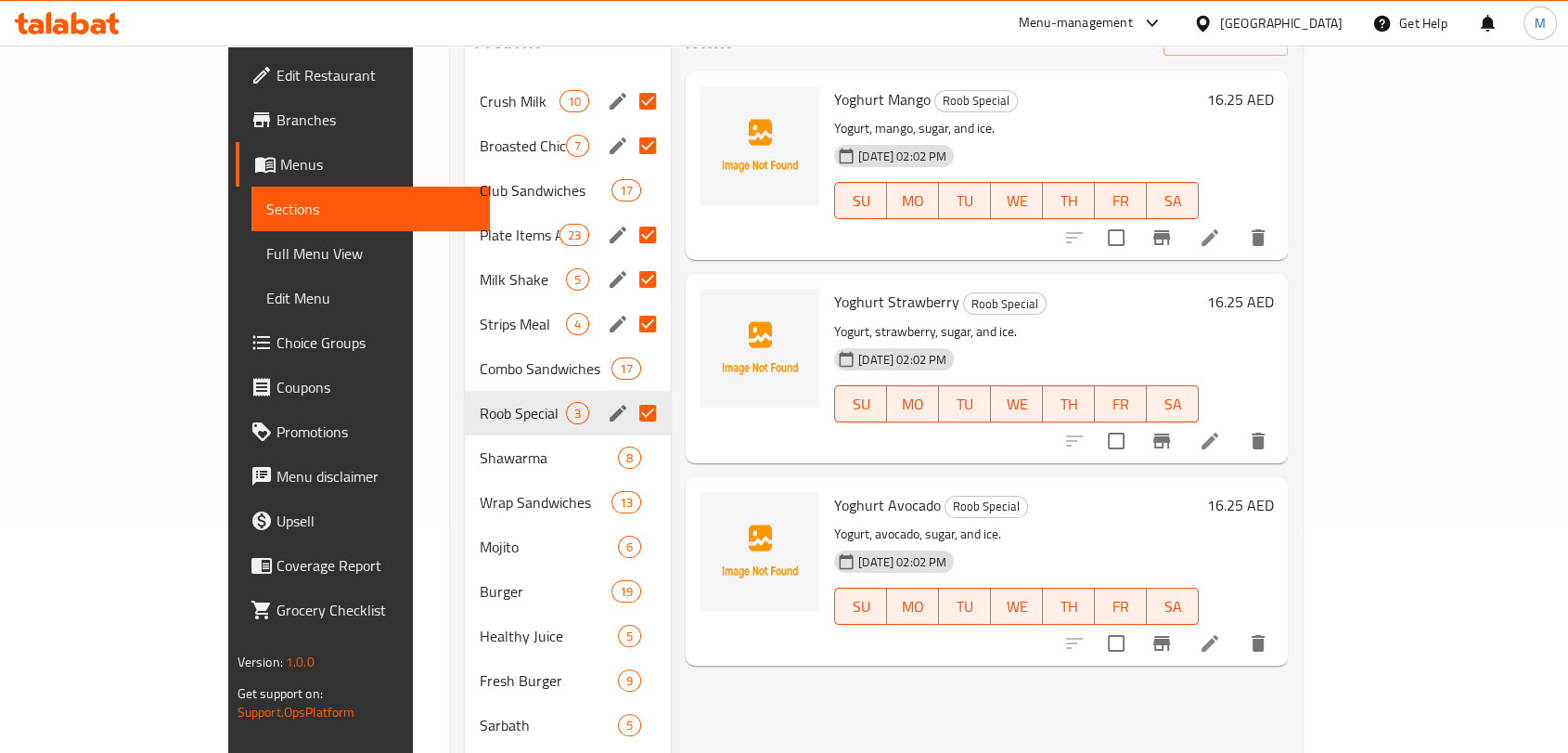
click at [628, 394] on input "Menu sections" at bounding box center [648, 414] width 39 height 39
checkbox input "false"
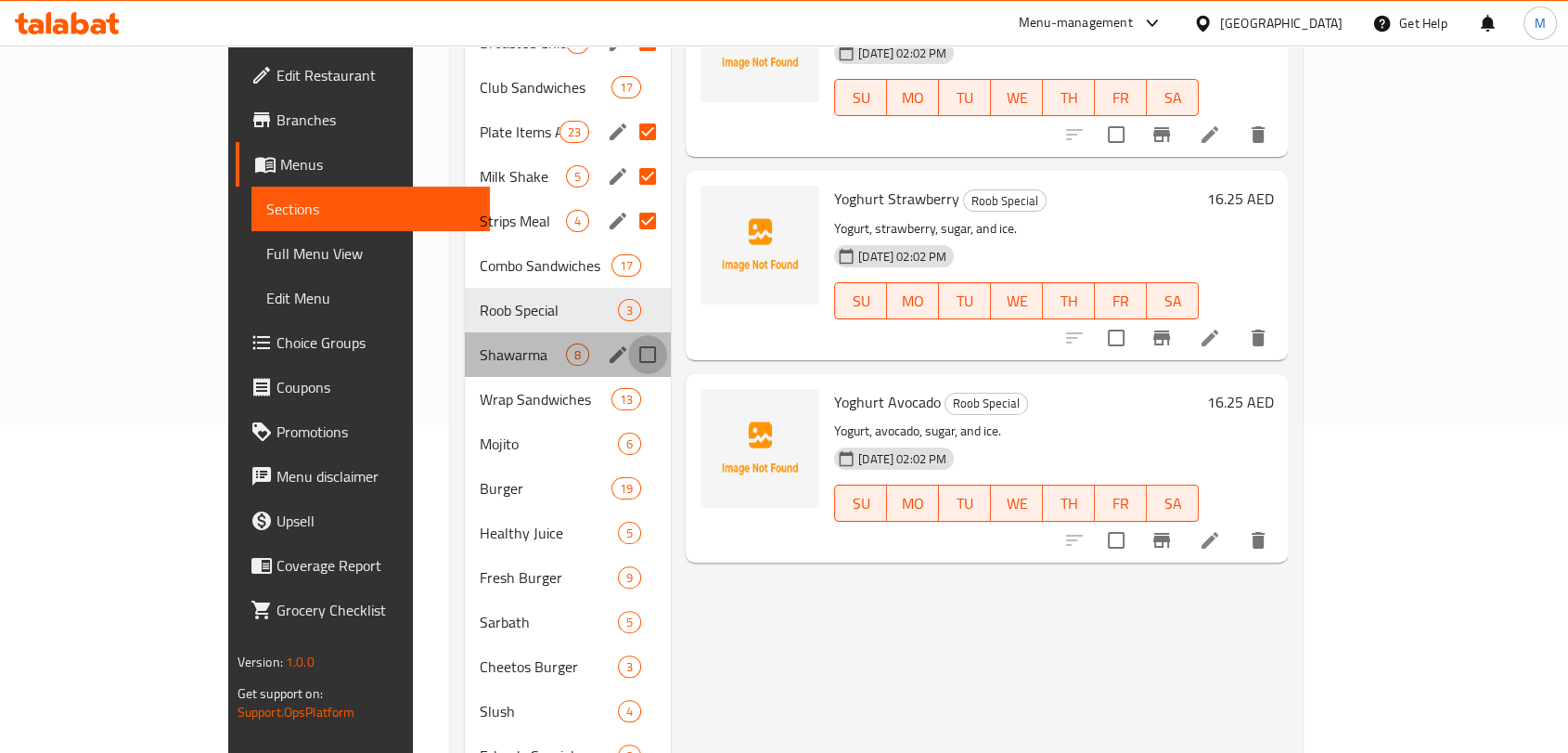
click at [628, 335] on input "Menu sections" at bounding box center [648, 354] width 39 height 39
checkbox input "true"
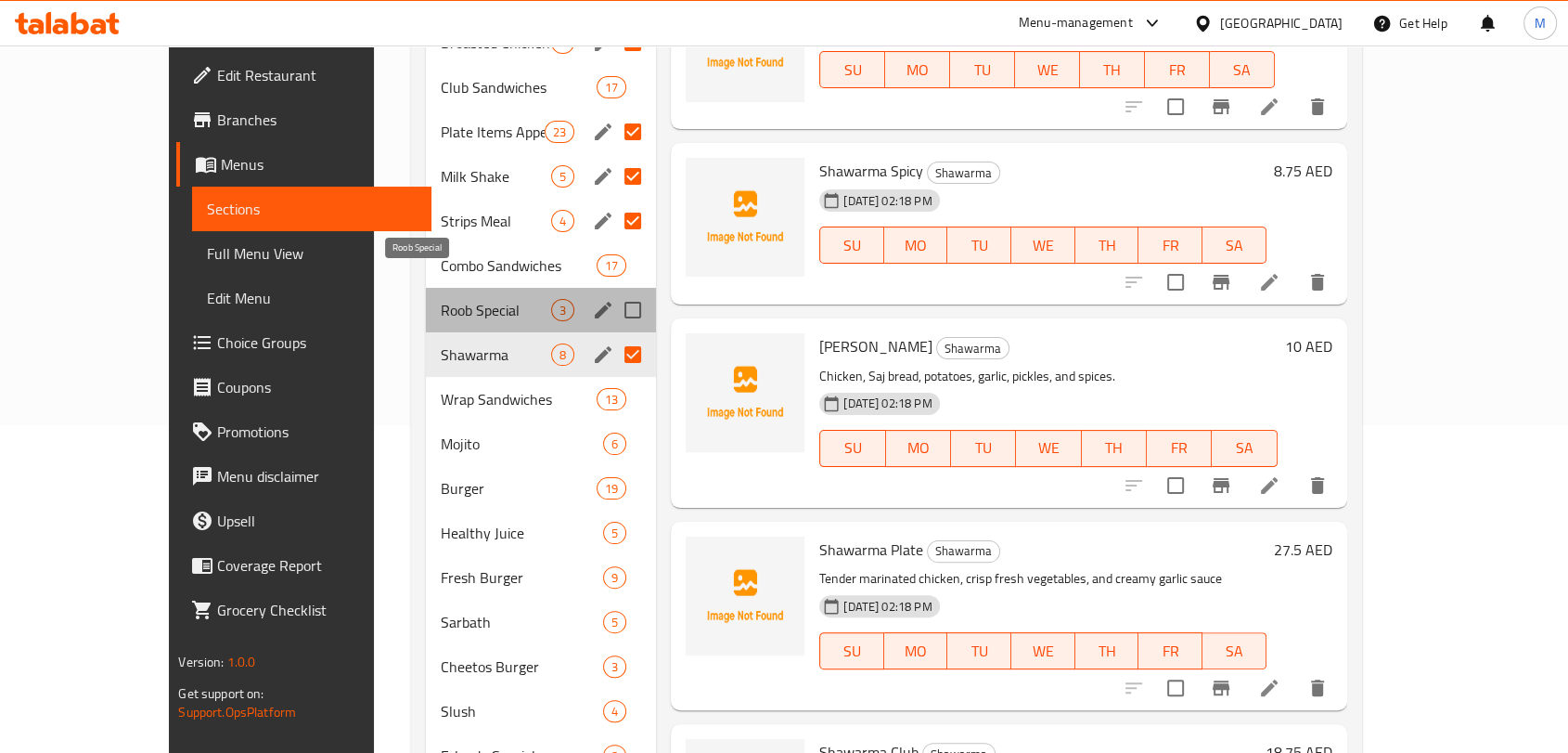
click at [474, 299] on span "Roob Special" at bounding box center [496, 310] width 111 height 23
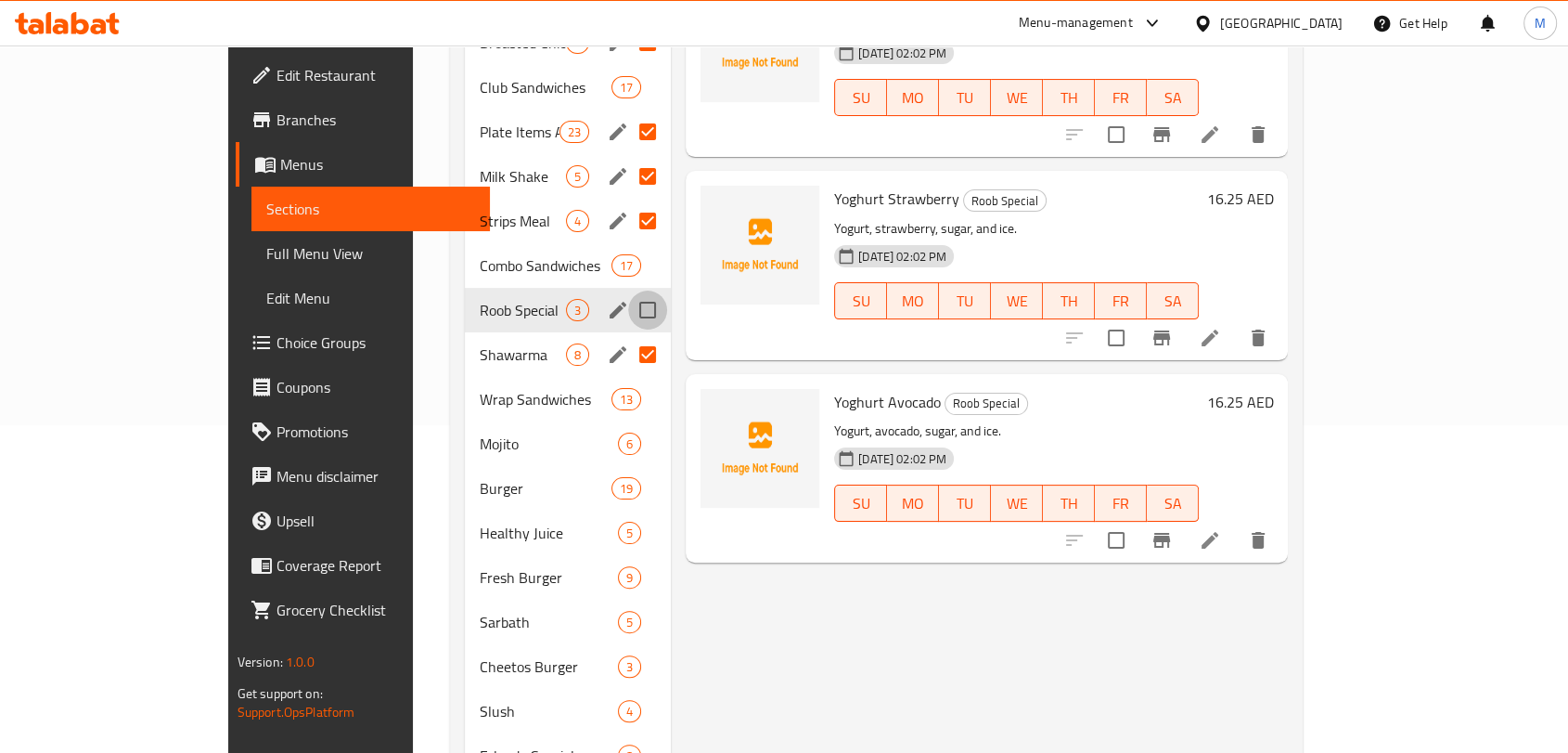
click at [628, 291] on input "Menu sections" at bounding box center [648, 310] width 39 height 39
checkbox input "true"
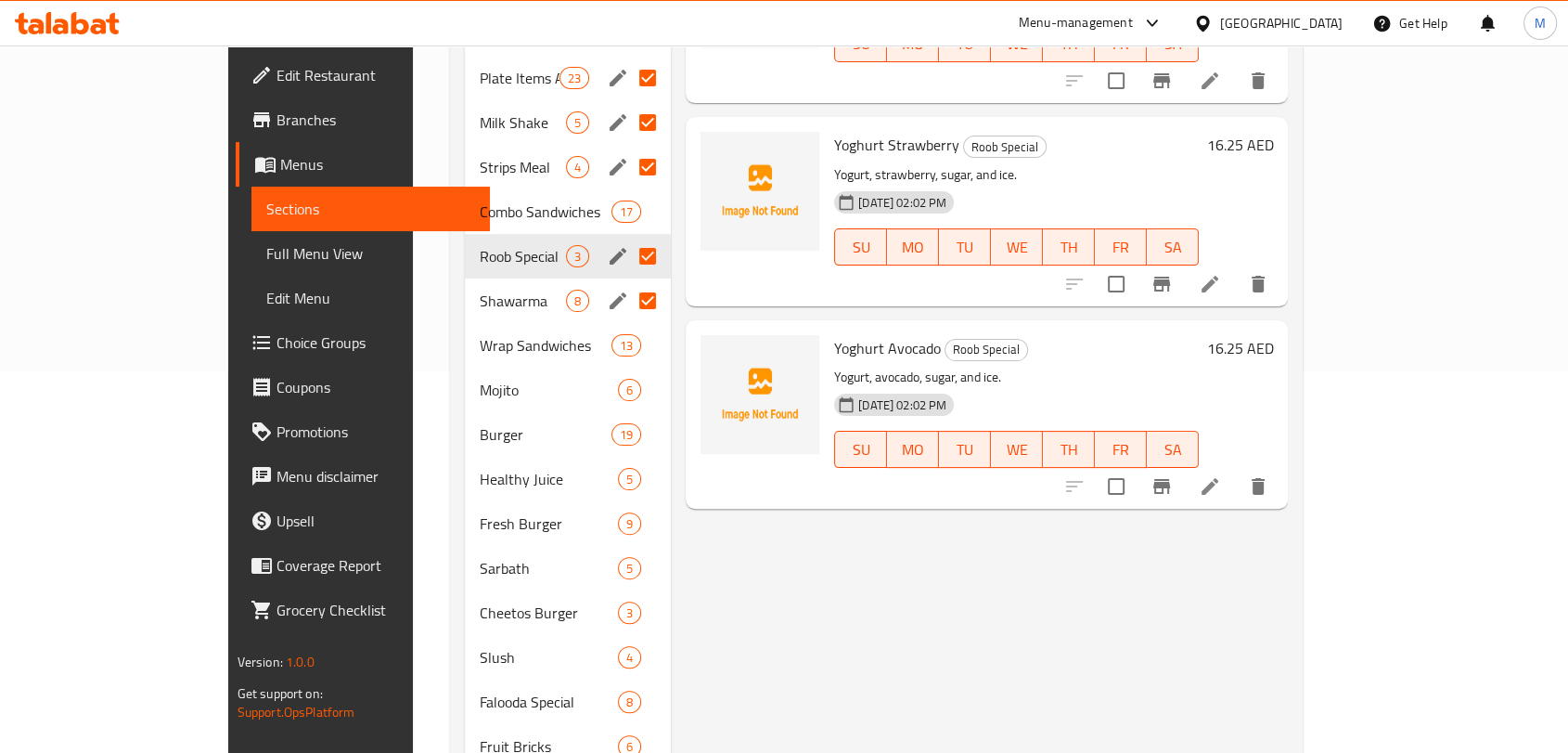
scroll to position [430, 0]
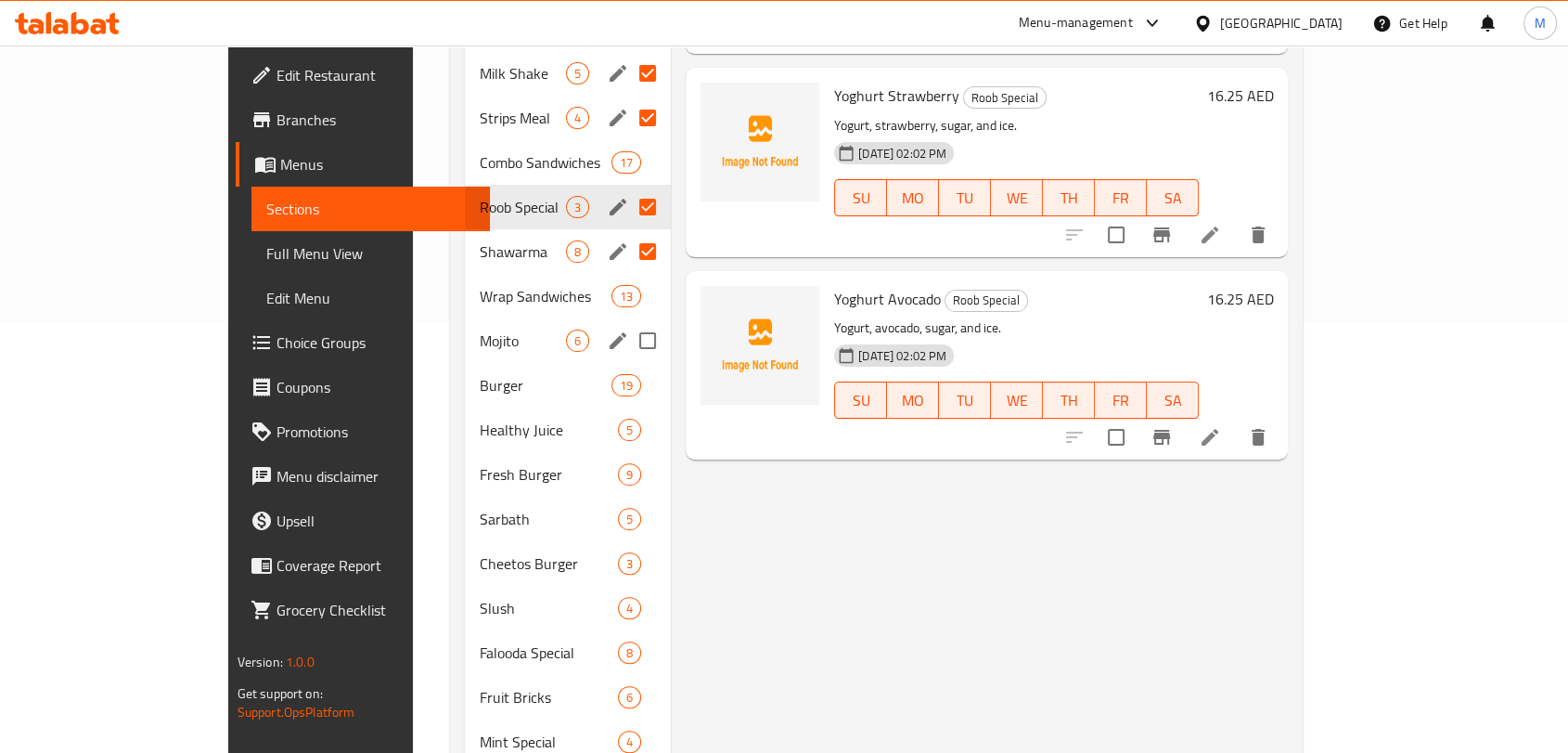
click at [628, 322] on input "Menu sections" at bounding box center [648, 341] width 39 height 39
checkbox input "false"
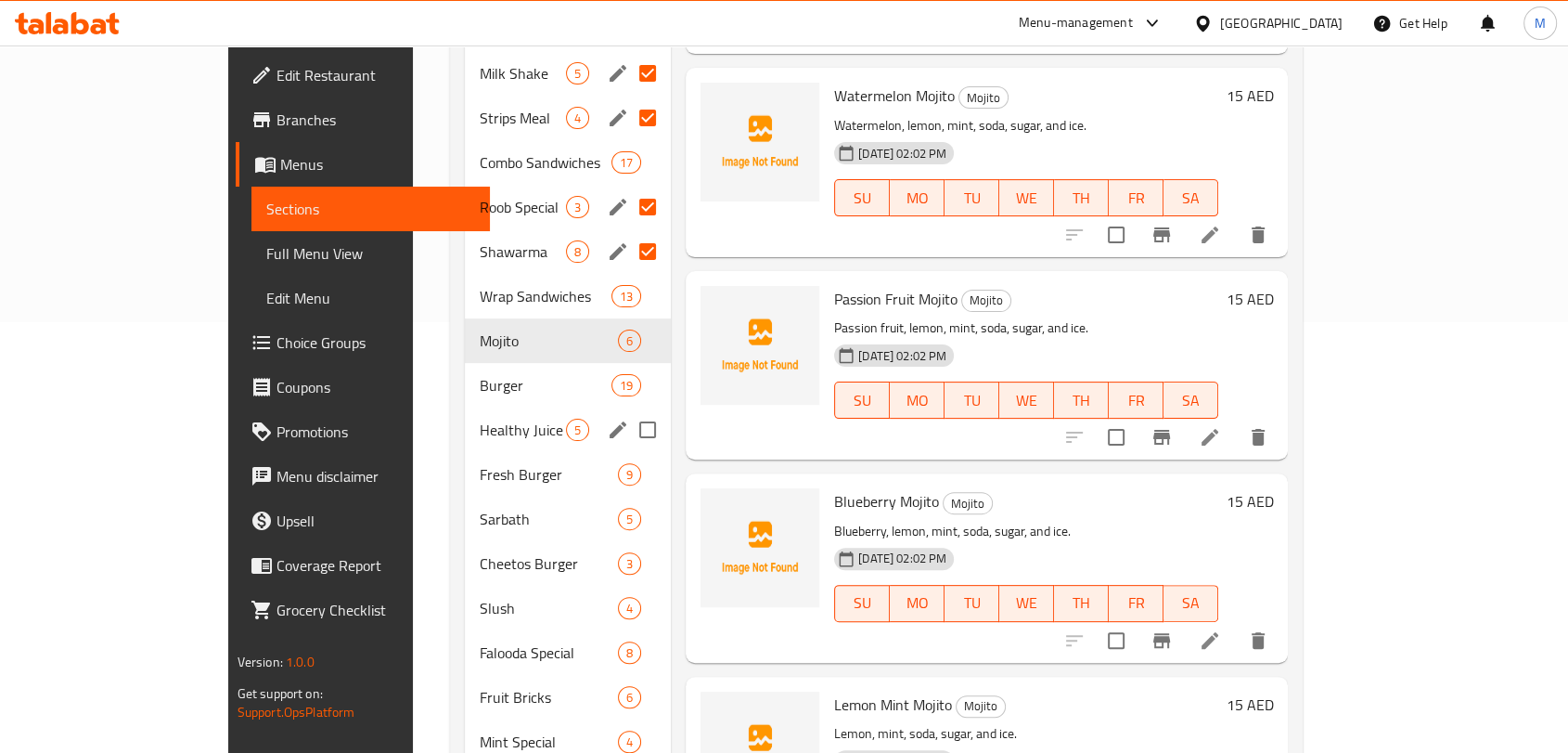
click at [628, 411] on input "Menu sections" at bounding box center [648, 430] width 39 height 39
checkbox input "true"
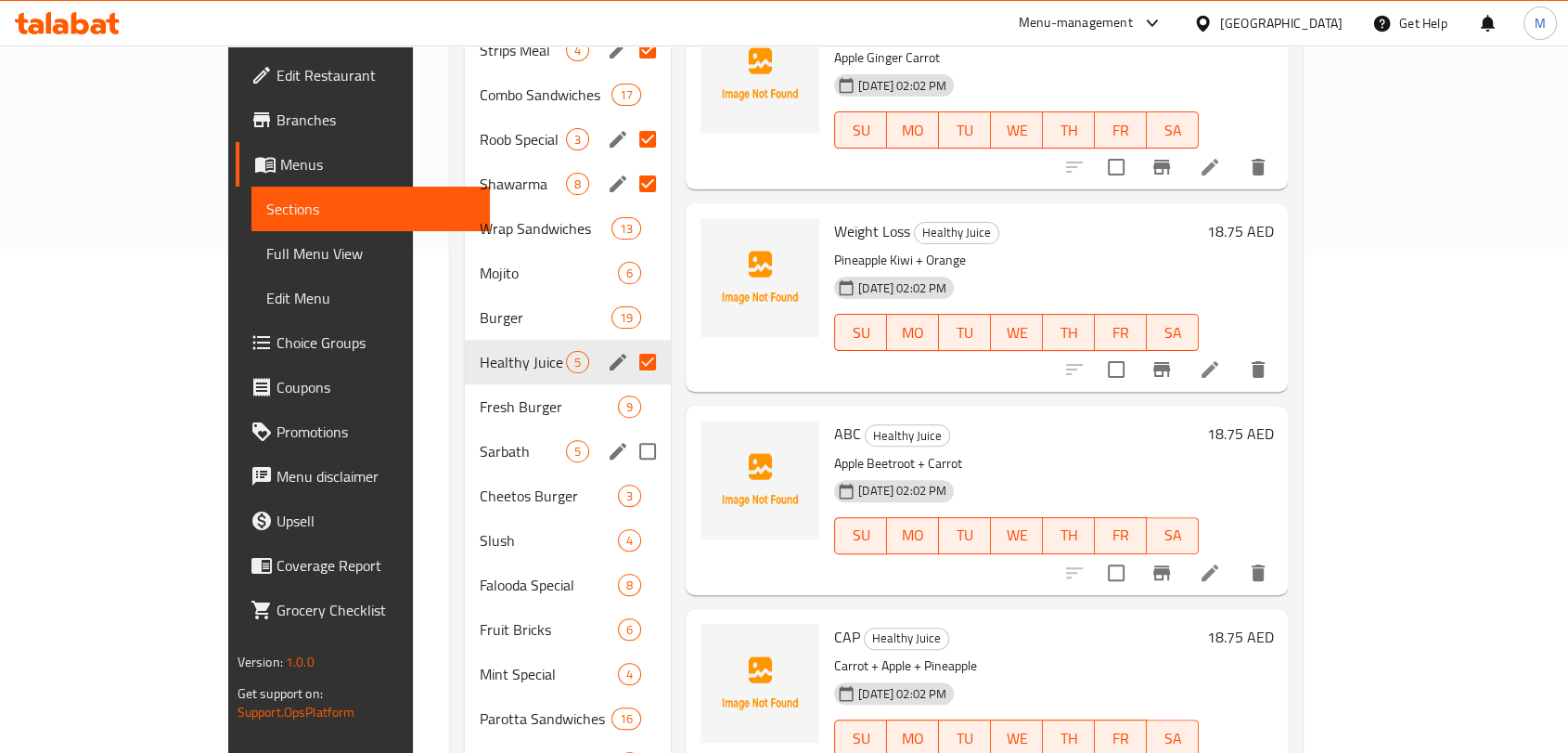
scroll to position [535, 0]
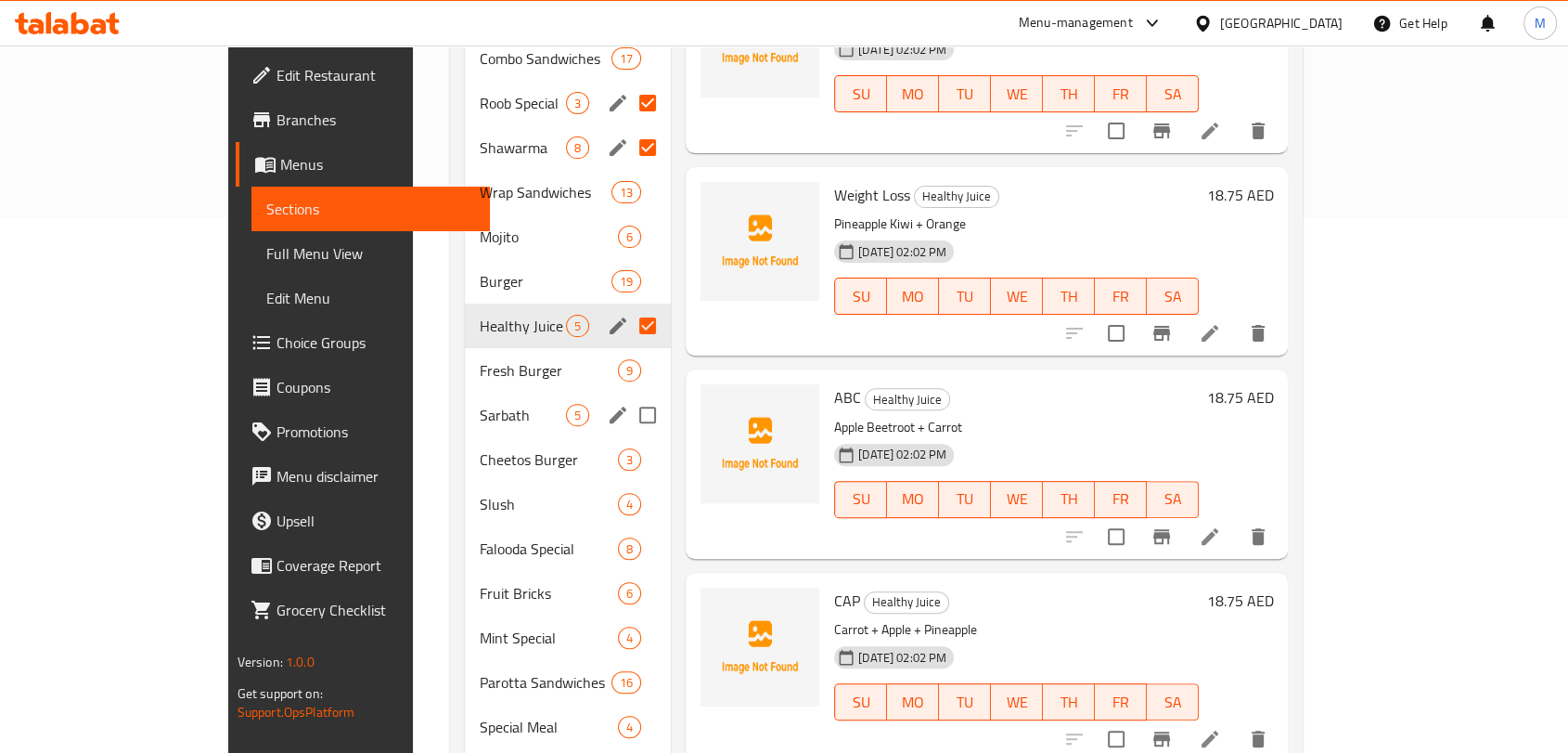
click at [628, 396] on input "Menu sections" at bounding box center [648, 415] width 39 height 39
checkbox input "true"
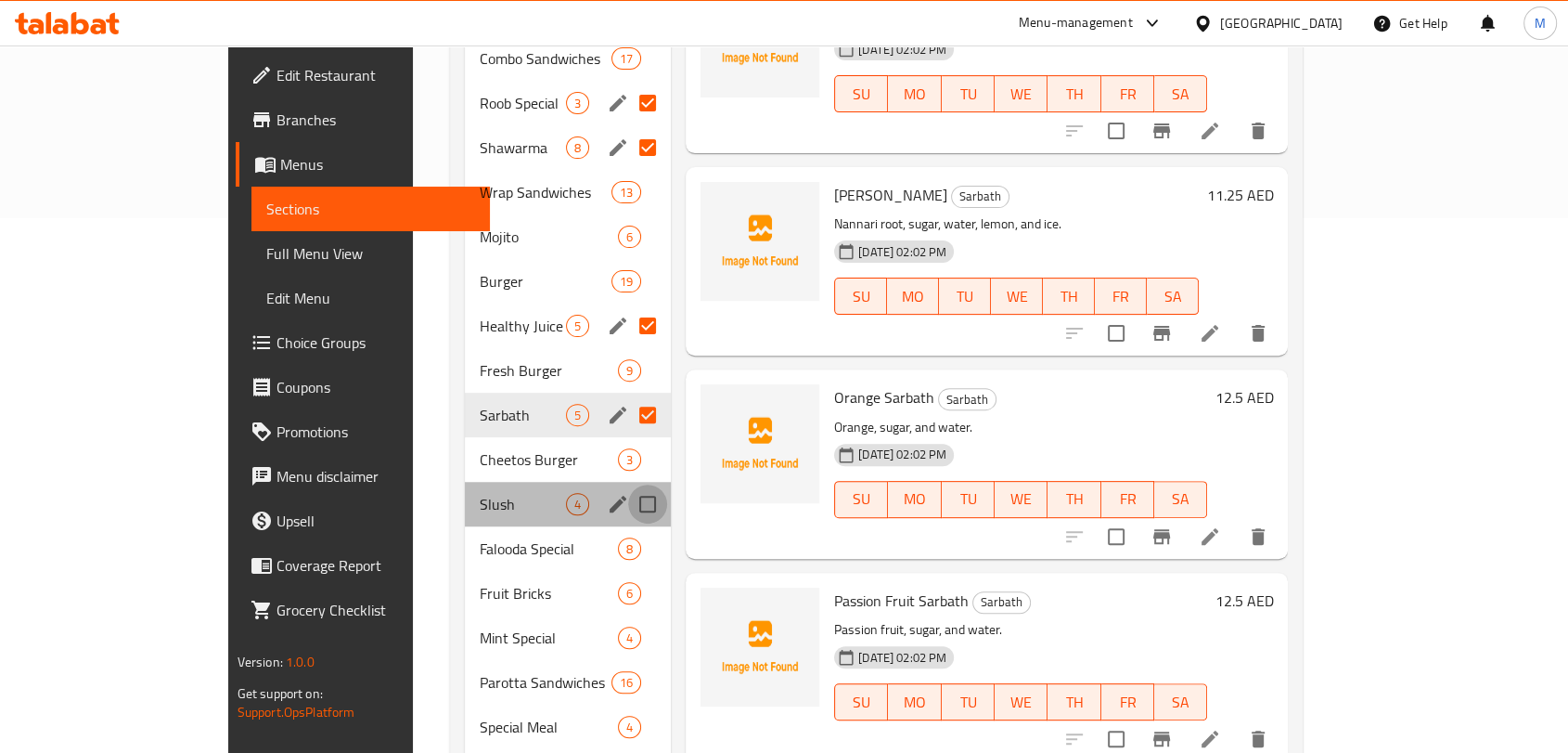
click at [628, 485] on input "Menu sections" at bounding box center [648, 505] width 39 height 39
checkbox input "true"
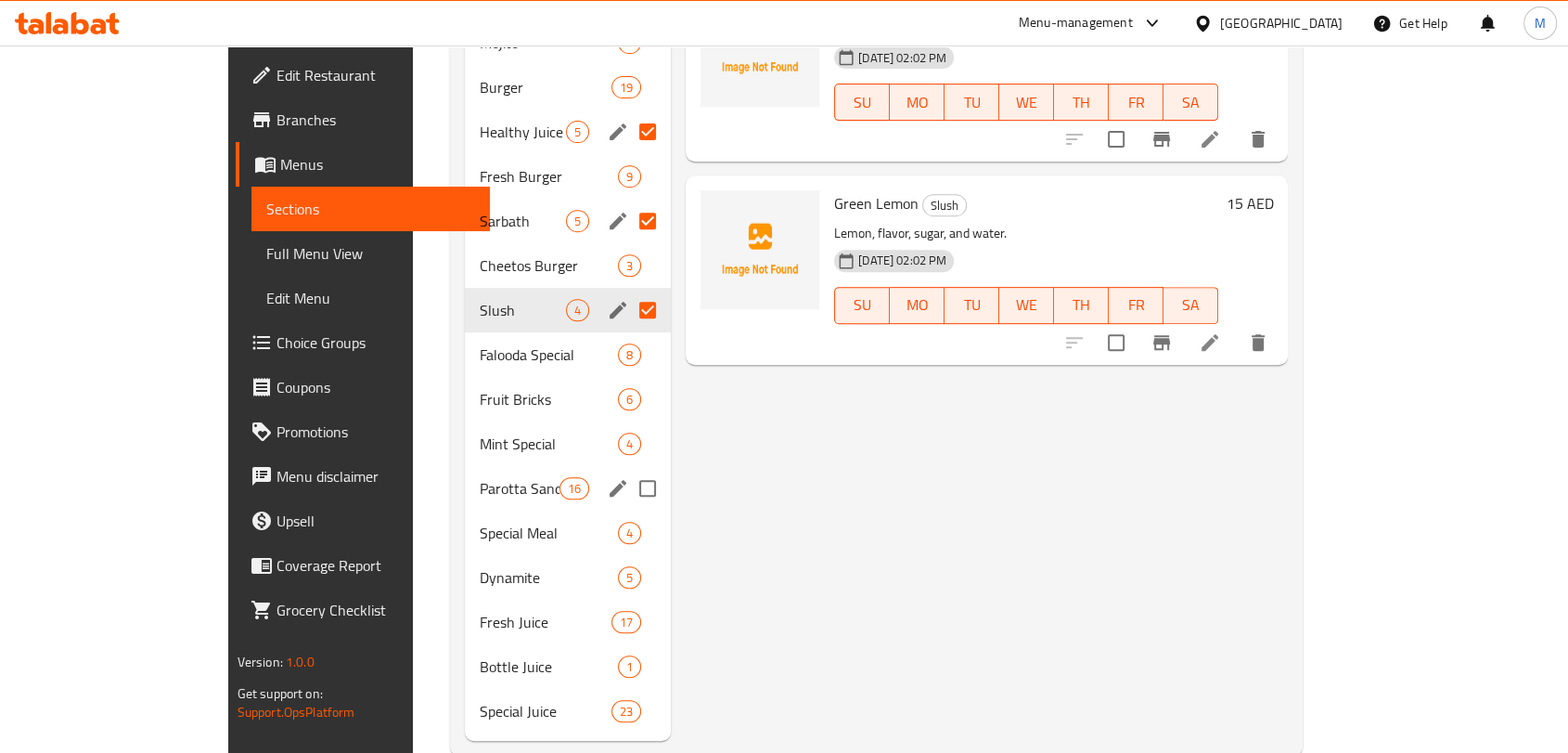
scroll to position [741, 0]
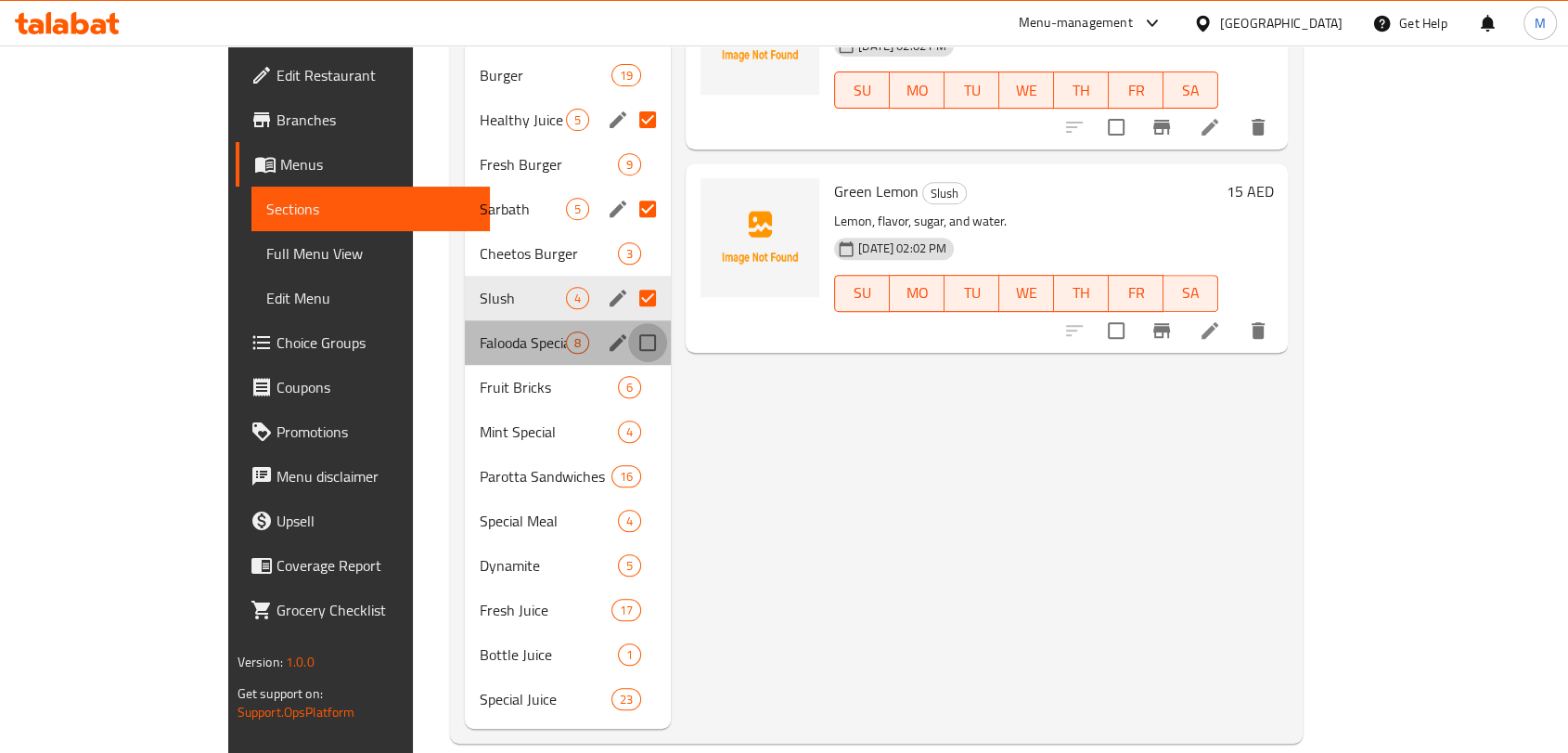
click at [628, 324] on input "Menu sections" at bounding box center [648, 343] width 39 height 39
checkbox input "true"
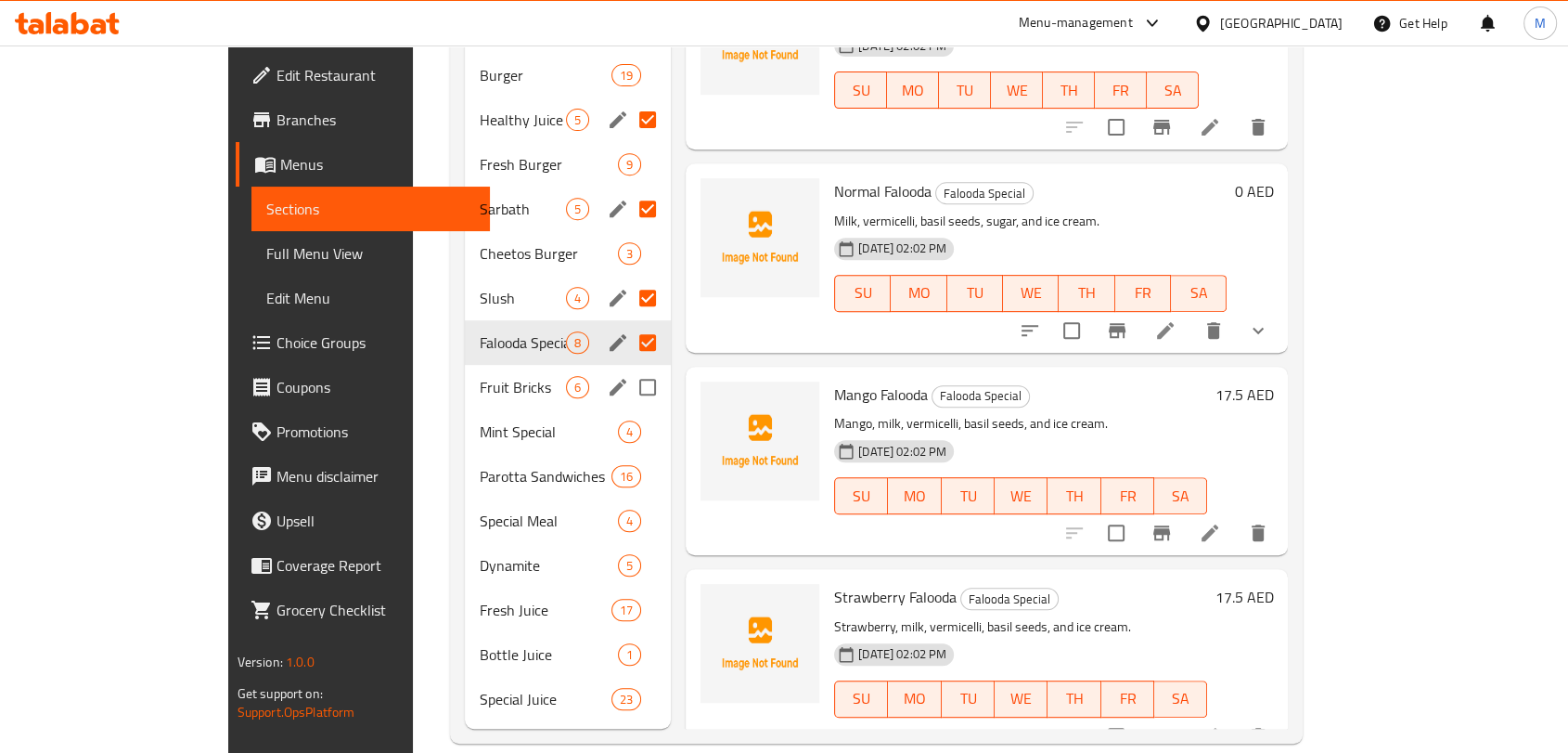
click at [628, 368] on input "Menu sections" at bounding box center [648, 387] width 39 height 39
checkbox input "true"
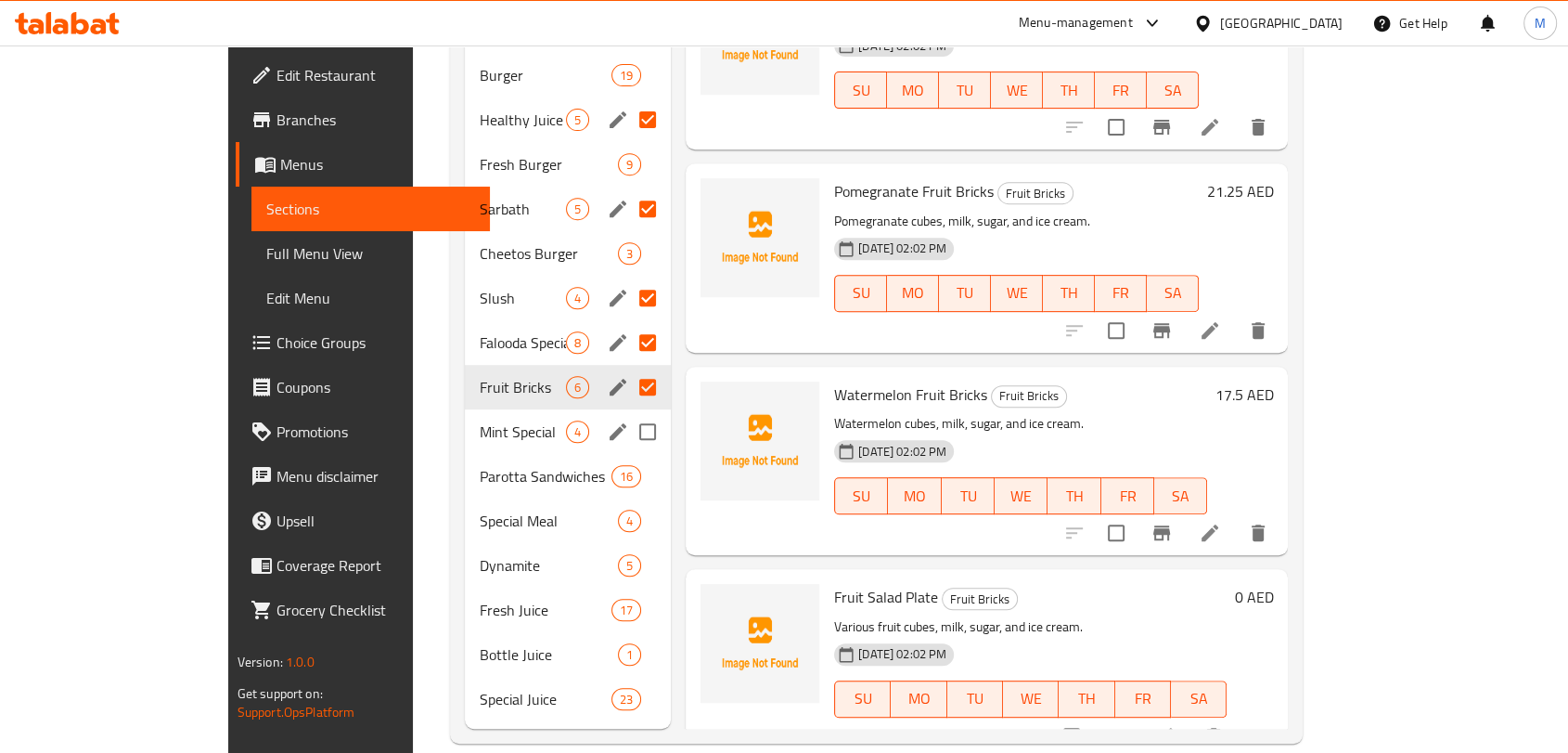
click at [628, 413] on input "Menu sections" at bounding box center [648, 432] width 39 height 39
checkbox input "true"
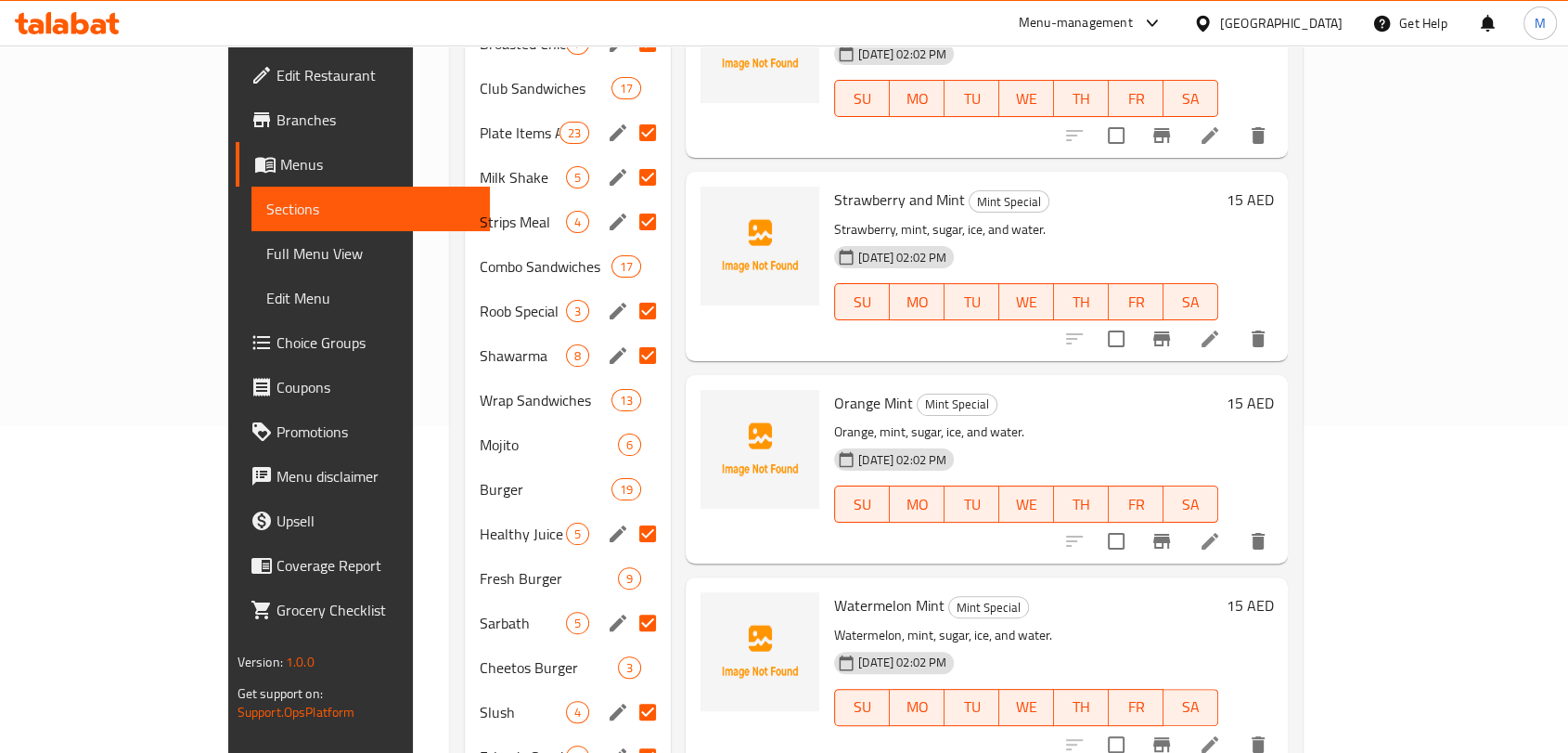
scroll to position [122, 0]
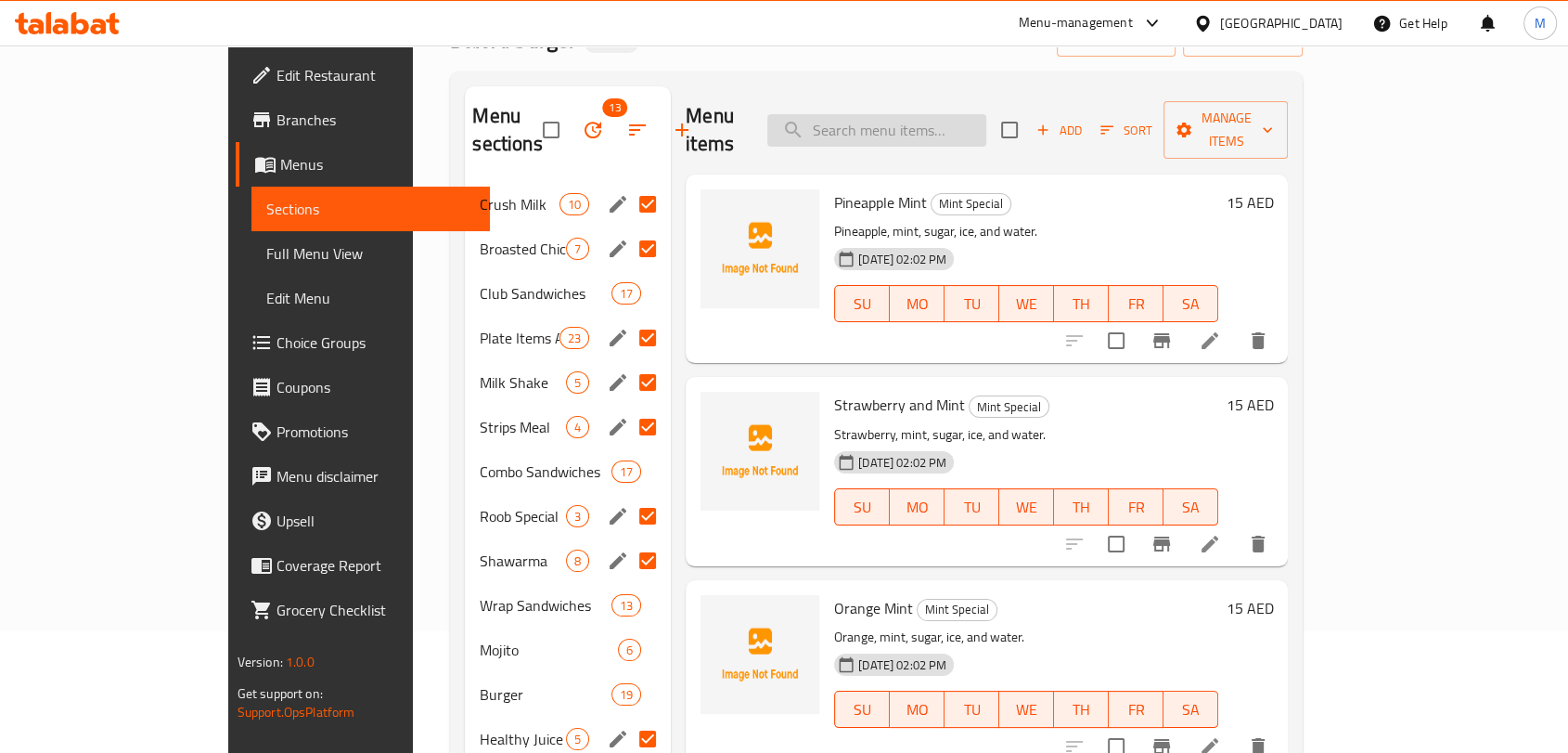
click at [940, 116] on input "search" at bounding box center [877, 130] width 219 height 33
paste input "Potato Wedges"
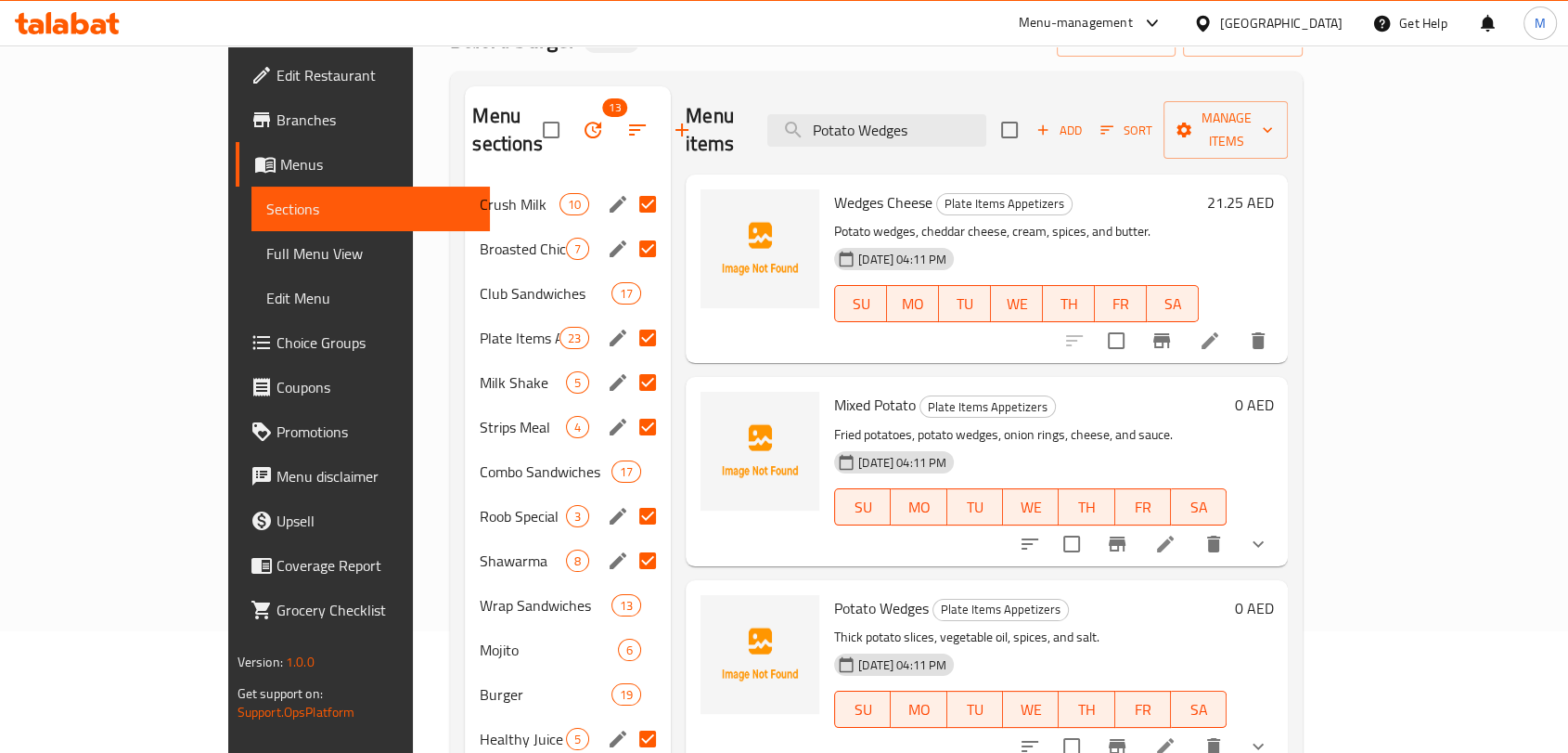
scroll to position [430, 0]
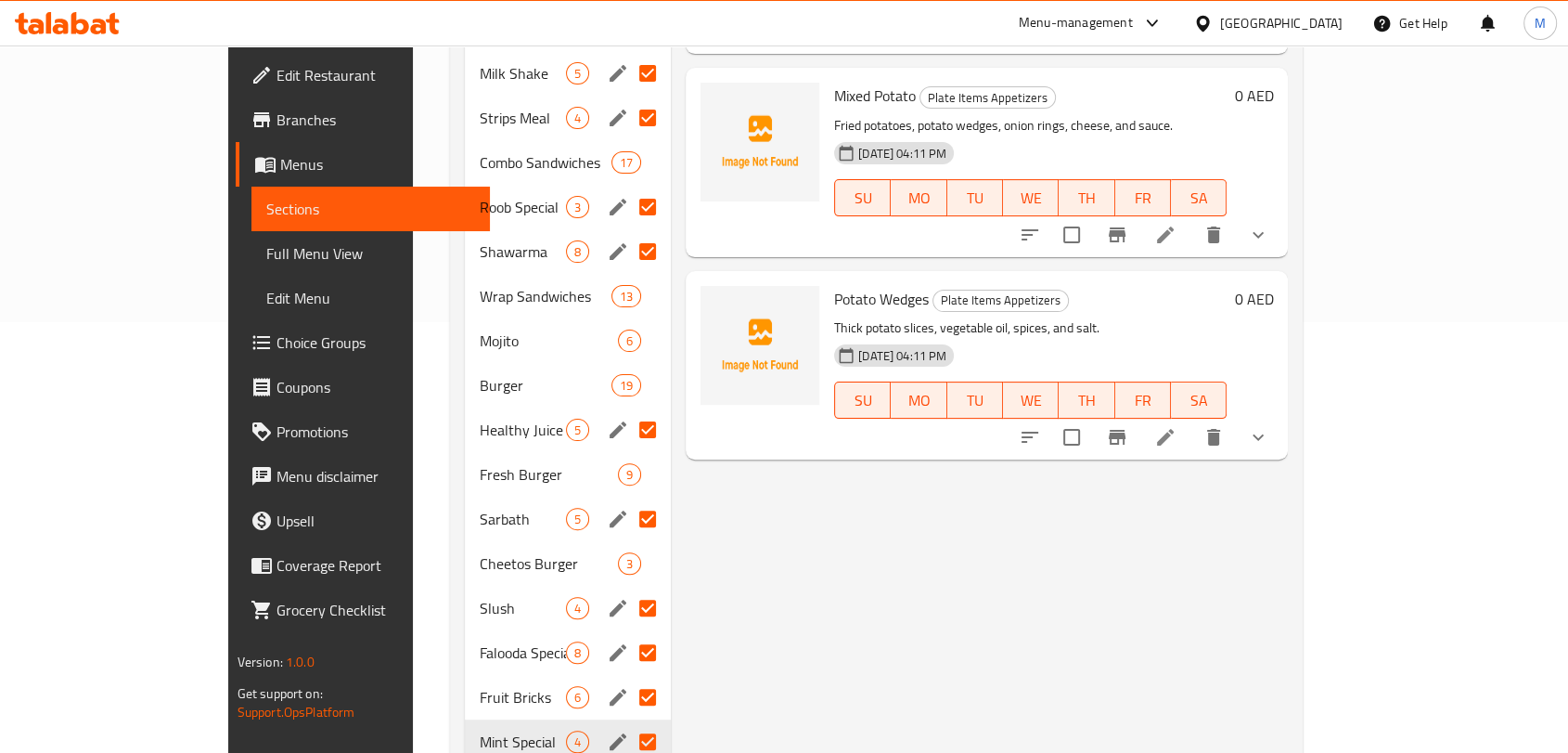
type input "Potato Wedges"
click at [1174, 429] on icon at bounding box center [1166, 437] width 17 height 17
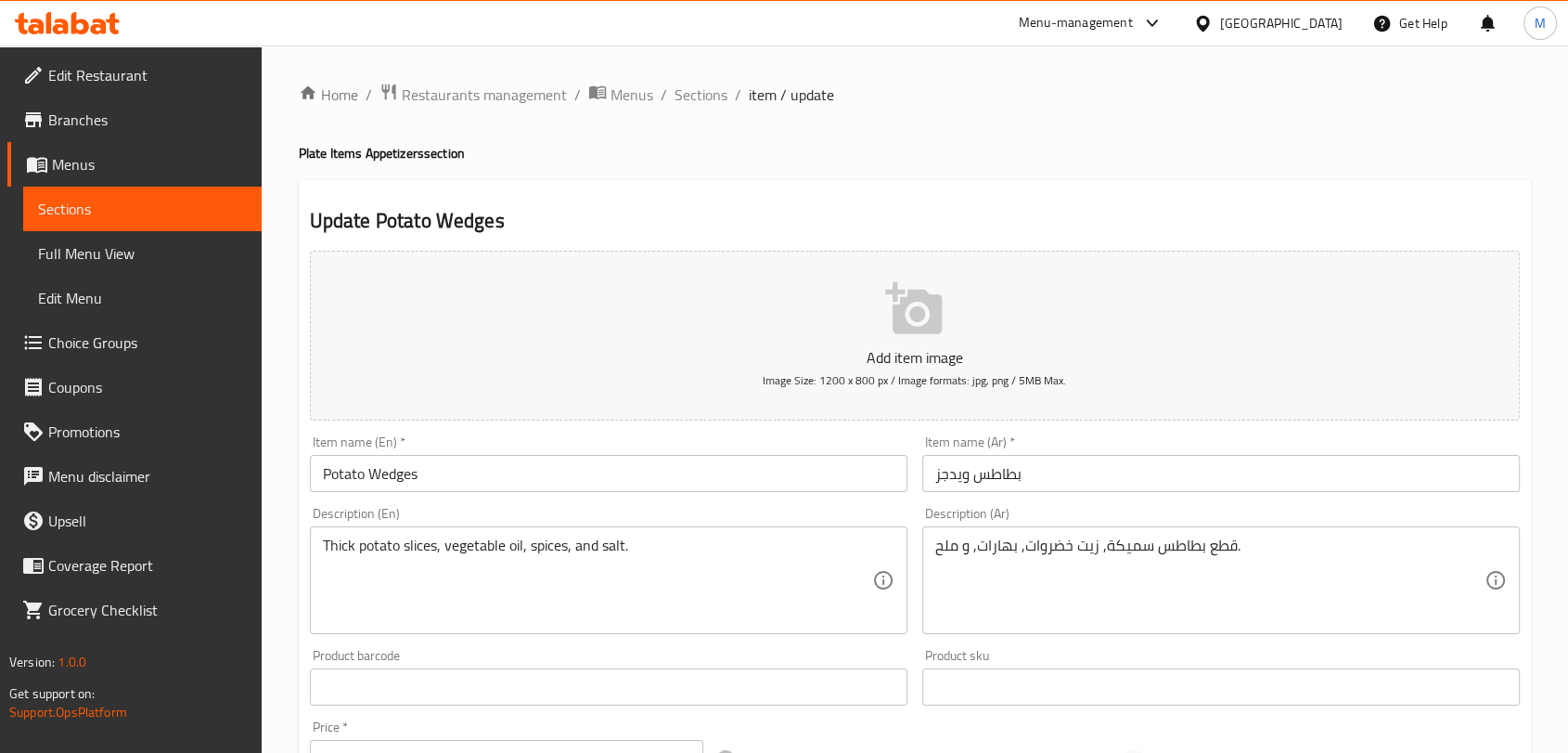
click at [1227, 548] on textarea "قطع بطاطس سميكة, زيت خضروات, بهارات, و ملح." at bounding box center [1210, 580] width 549 height 88
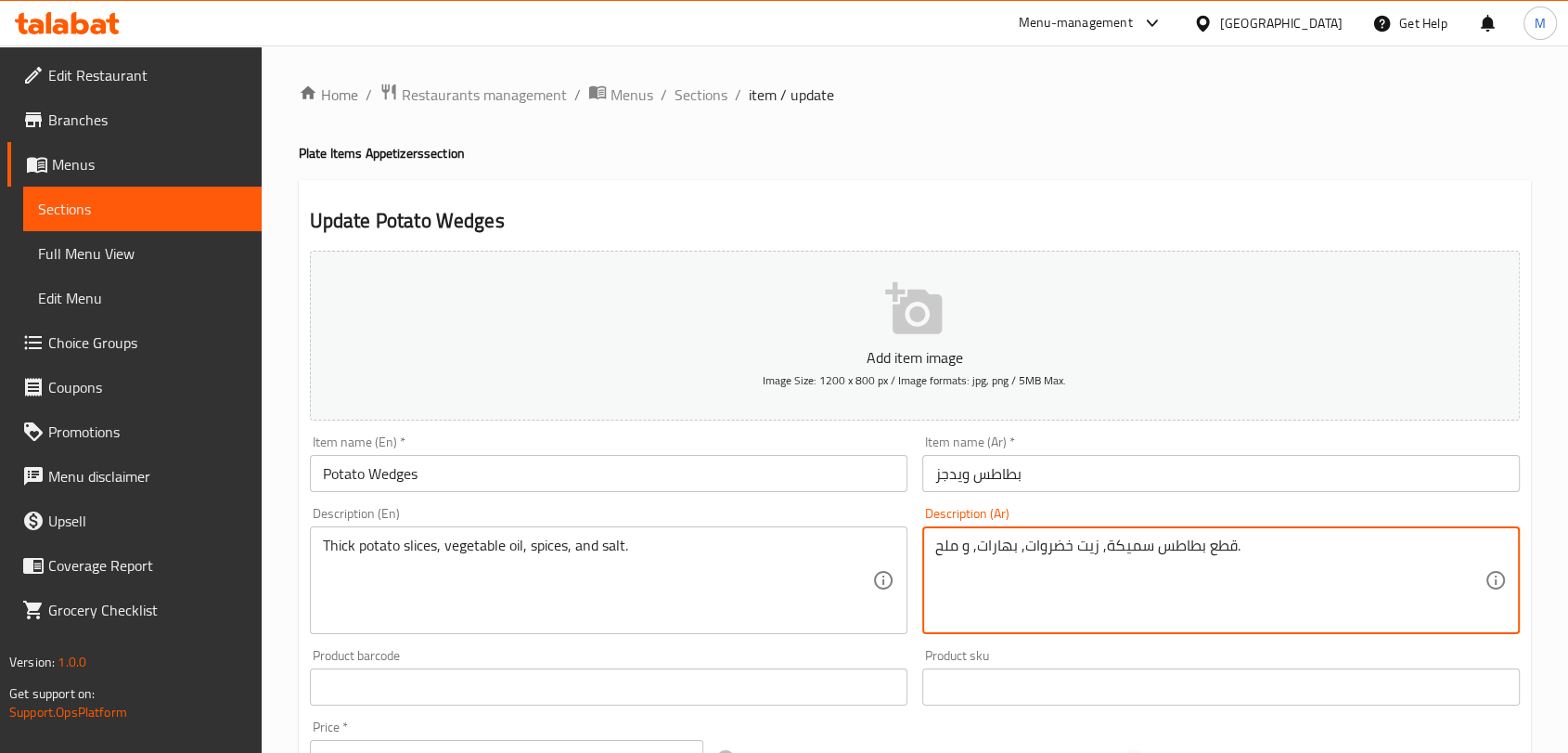
click at [1227, 548] on textarea "قطع بطاطس سميكة, زيت خضروات, بهارات, و ملح." at bounding box center [1210, 580] width 549 height 88
click at [1217, 550] on textarea "قطع بطاطس سميكة, زيت خضروات, بهارات, و ملح." at bounding box center [1210, 580] width 549 height 88
type textarea "شرائح بطاطس سميكة, زيت خضروات, بهارات, و ملح."
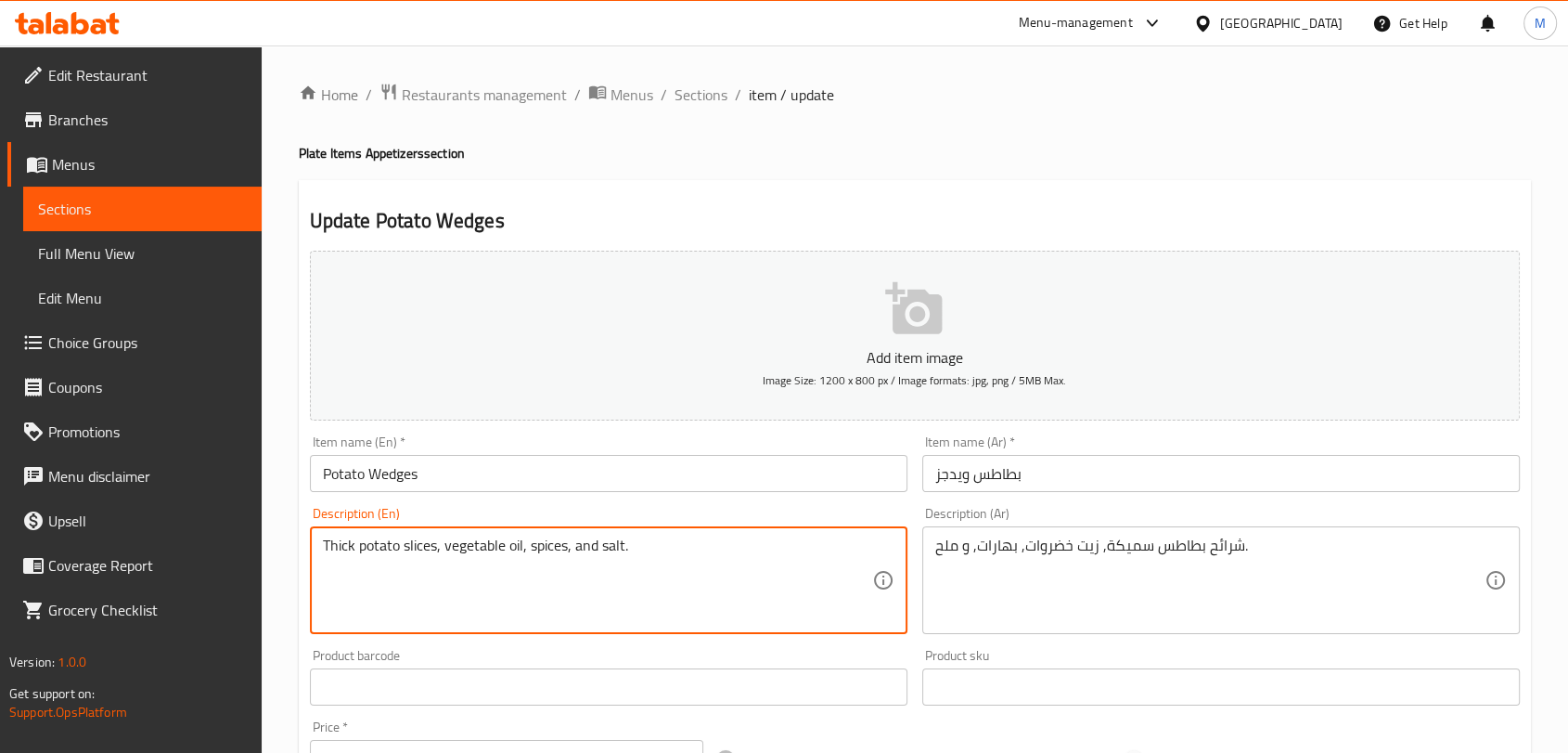
click at [424, 555] on textarea "Thick potato slices, vegetable oil, spices, and salt." at bounding box center [598, 580] width 549 height 88
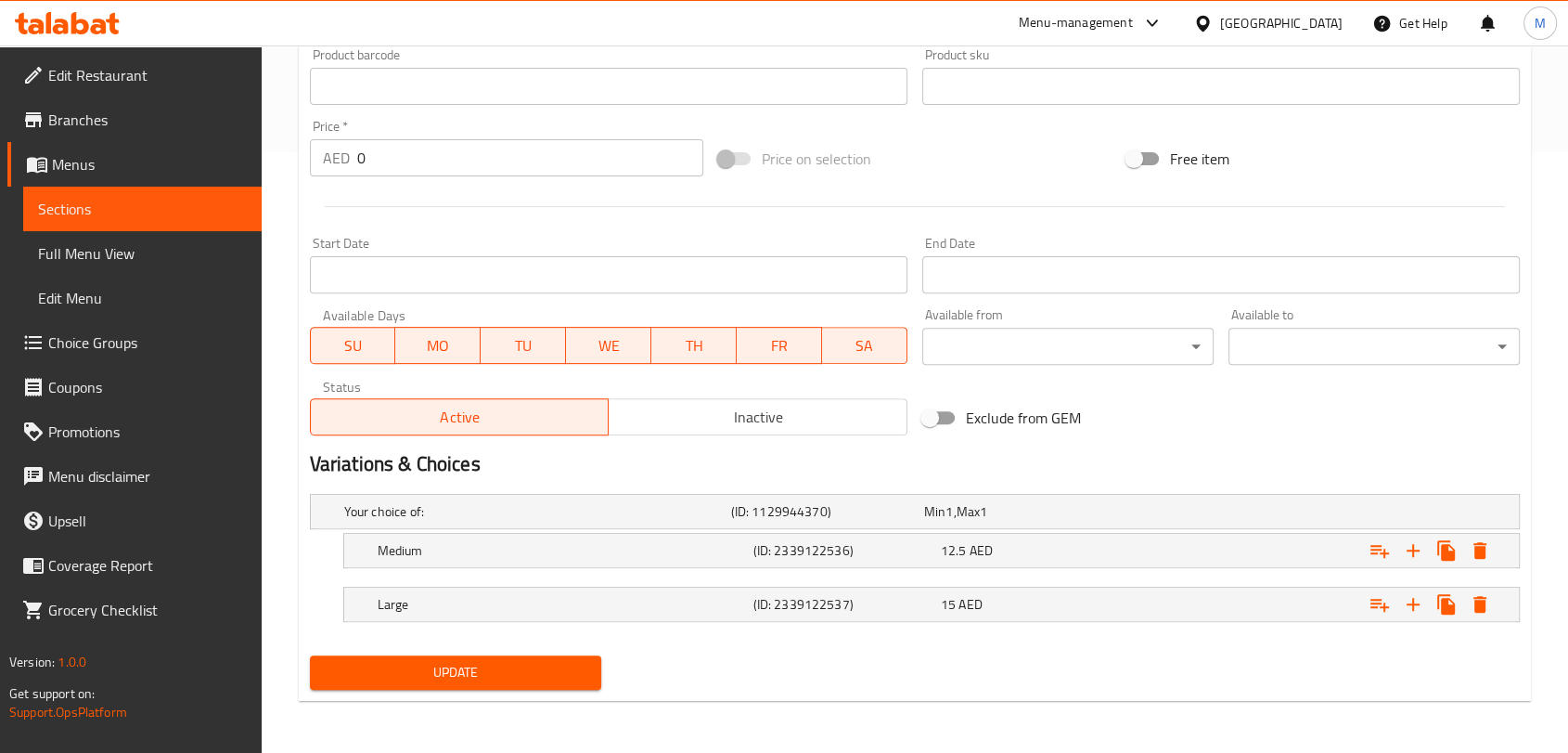
click at [453, 676] on span "Update" at bounding box center [455, 672] width 261 height 23
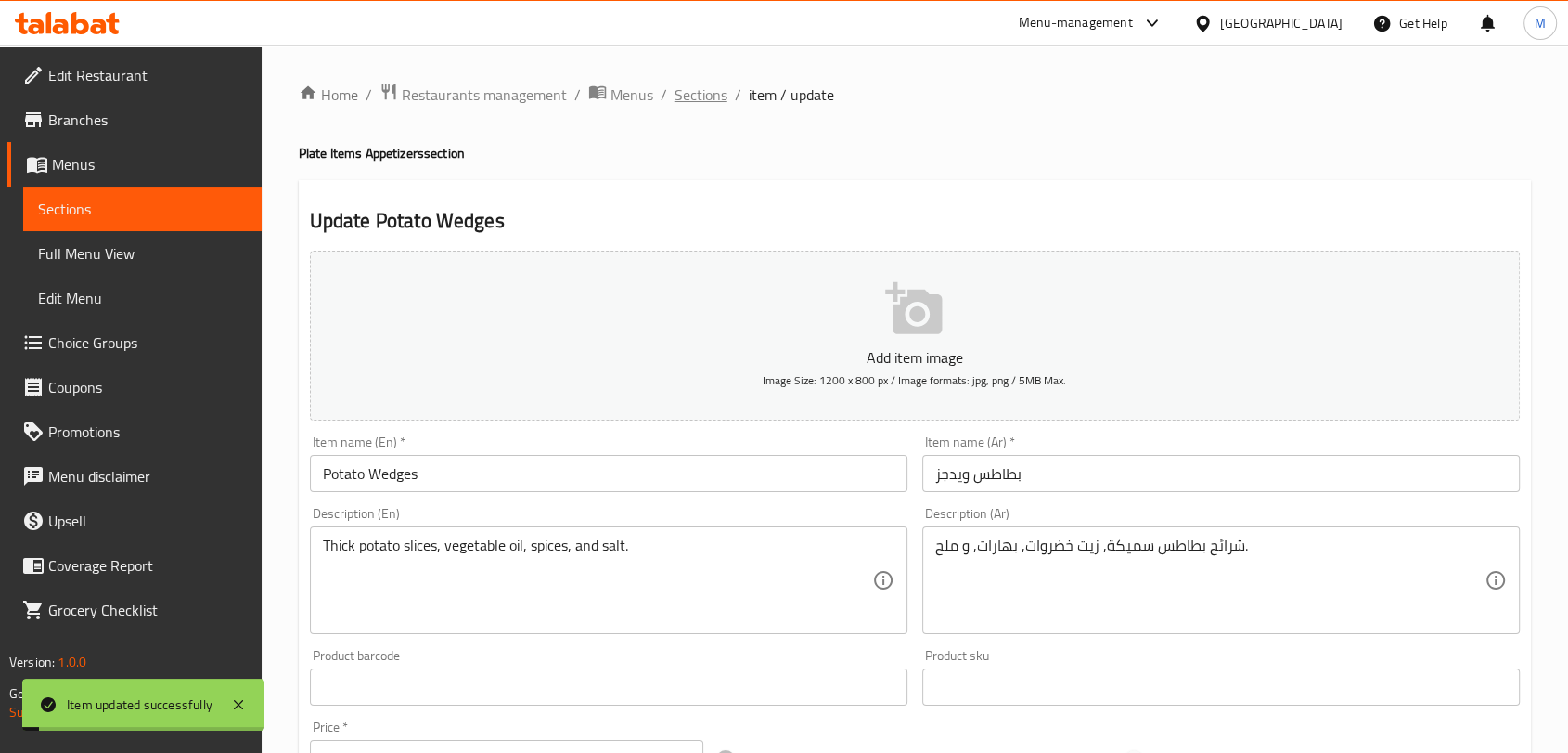
click at [694, 95] on span "Sections" at bounding box center [701, 95] width 52 height 23
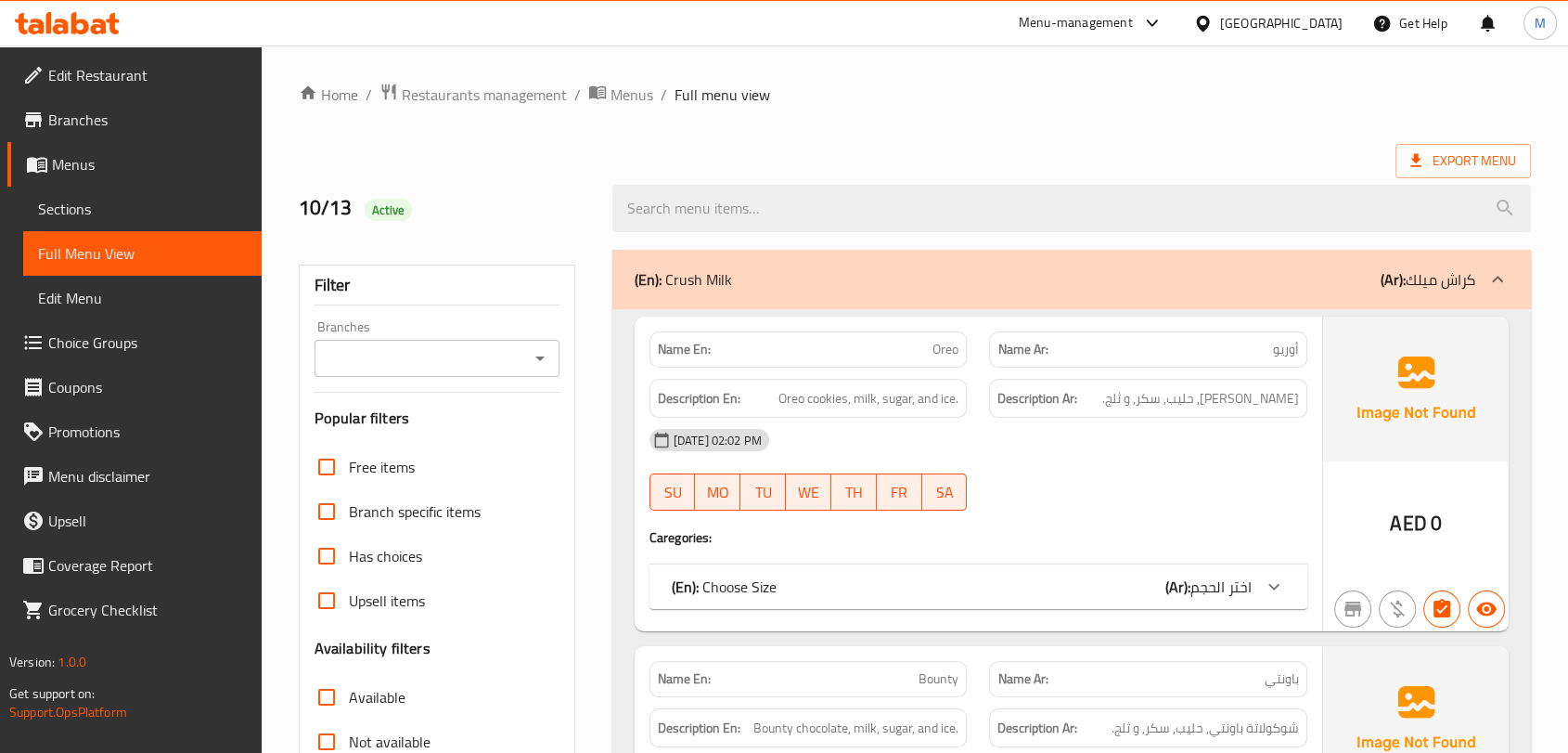
scroll to position [413, 0]
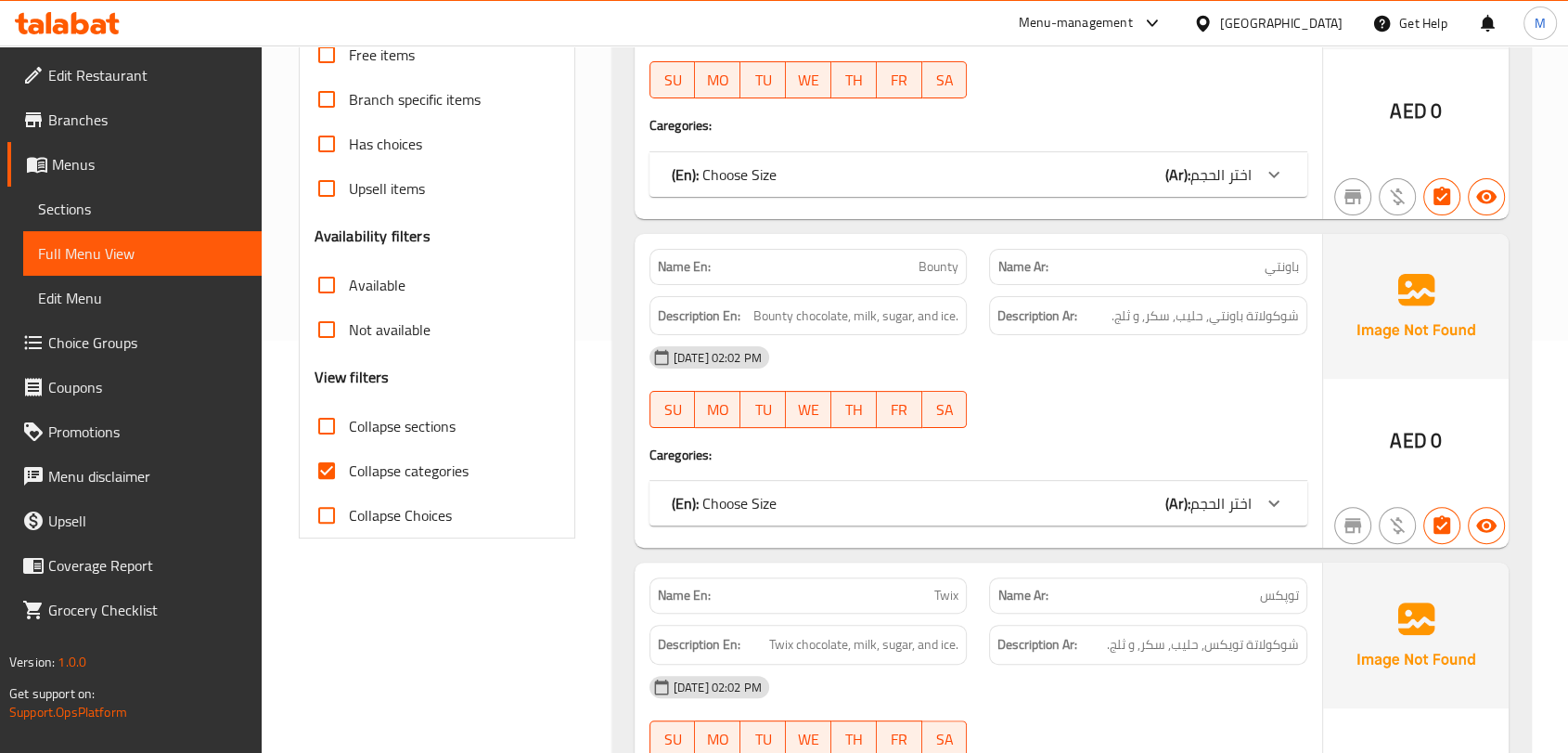
click at [320, 481] on input "Collapse categories" at bounding box center [327, 471] width 45 height 45
checkbox input "true"
click at [331, 426] on input "Collapse sections" at bounding box center [327, 427] width 45 height 45
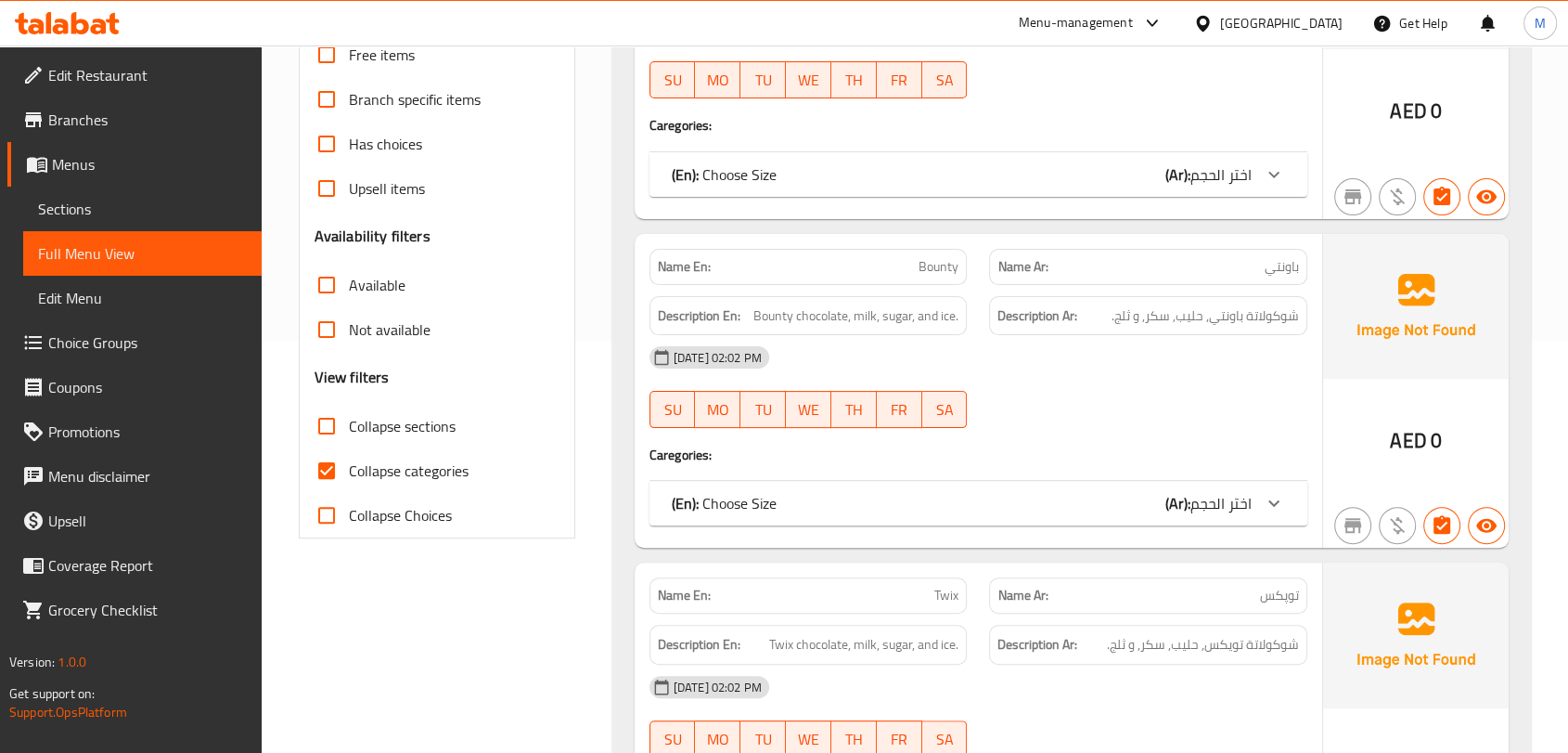
drag, startPoint x: 331, startPoint y: 426, endPoint x: 324, endPoint y: 465, distance: 39.6
click at [331, 426] on input "Collapse sections" at bounding box center [327, 427] width 45 height 45
checkbox input "true"
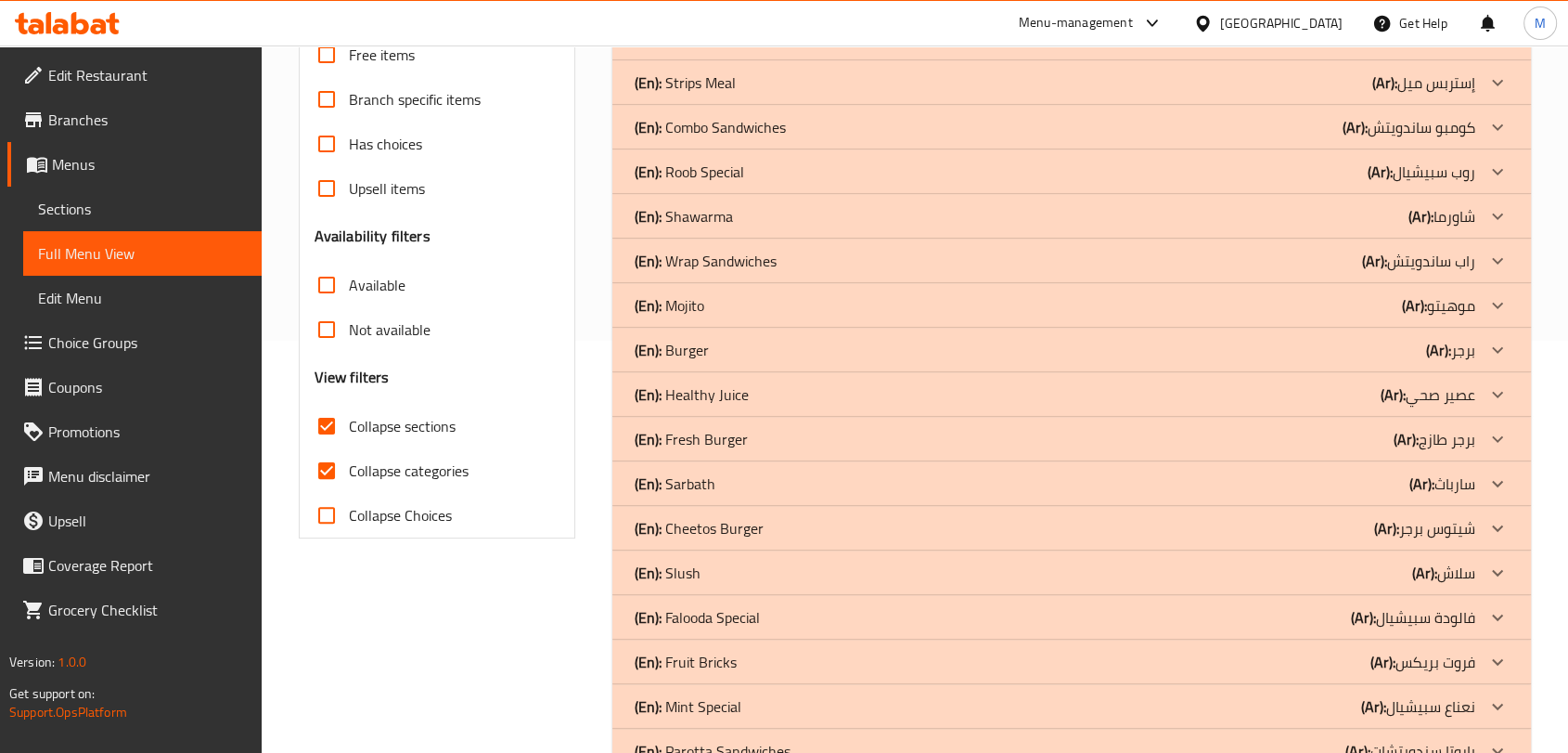
click at [323, 476] on input "Collapse categories" at bounding box center [327, 471] width 45 height 45
checkbox input "false"
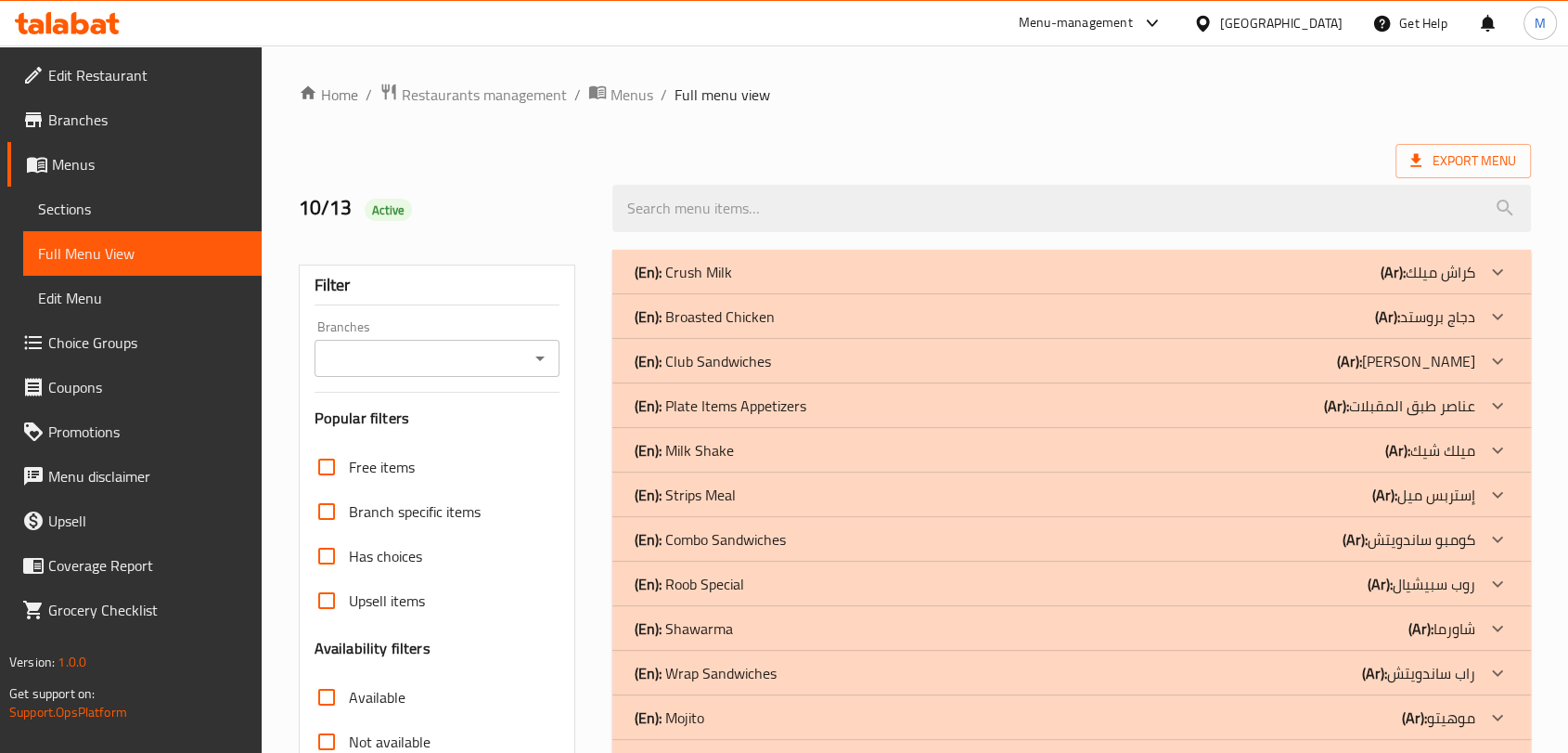
click at [755, 320] on p "(En): Broasted Chicken" at bounding box center [705, 317] width 141 height 23
drag, startPoint x: 755, startPoint y: 320, endPoint x: 796, endPoint y: 339, distance: 45.2
click at [755, 320] on p "(En): Broasted Chicken" at bounding box center [705, 317] width 141 height 23
click at [859, 314] on div "(En): Broasted Chicken (Ar): دجاج بروستد" at bounding box center [1054, 317] width 841 height 23
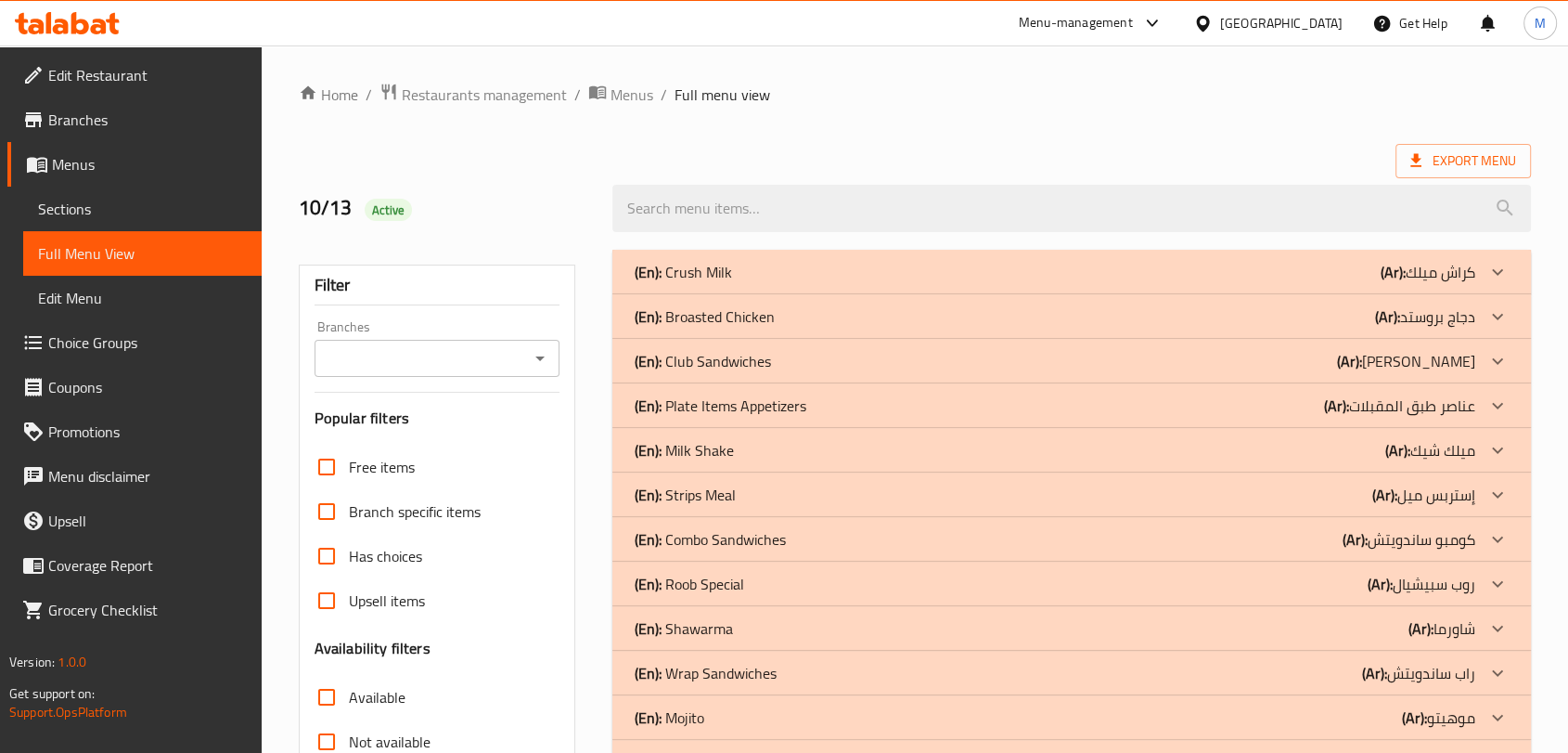
click at [697, 147] on div "Export Menu" at bounding box center [915, 160] width 1232 height 35
click at [821, 313] on div "(En): Broasted Chicken (Ar): دجاج بروستد" at bounding box center [1054, 317] width 841 height 23
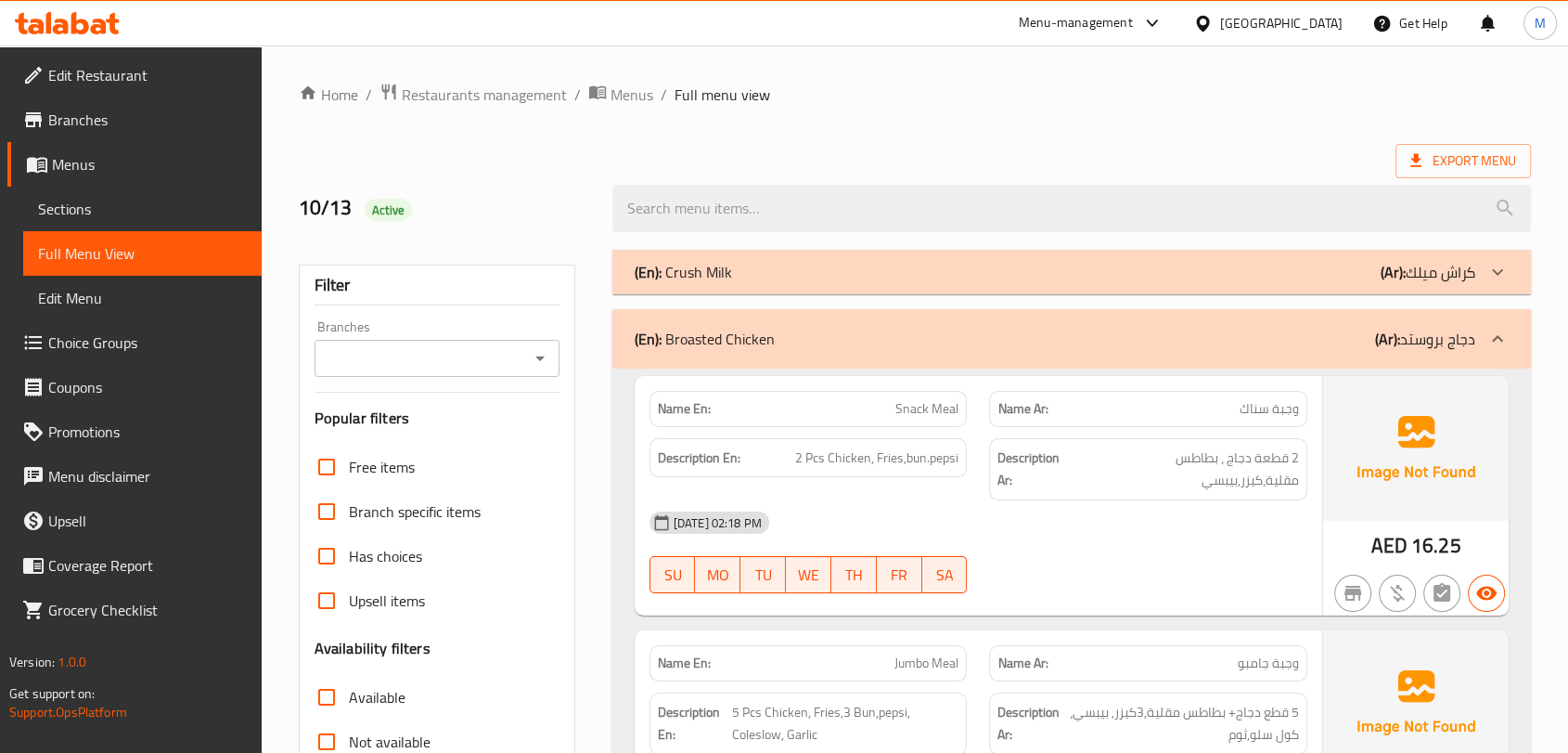
scroll to position [1970, 0]
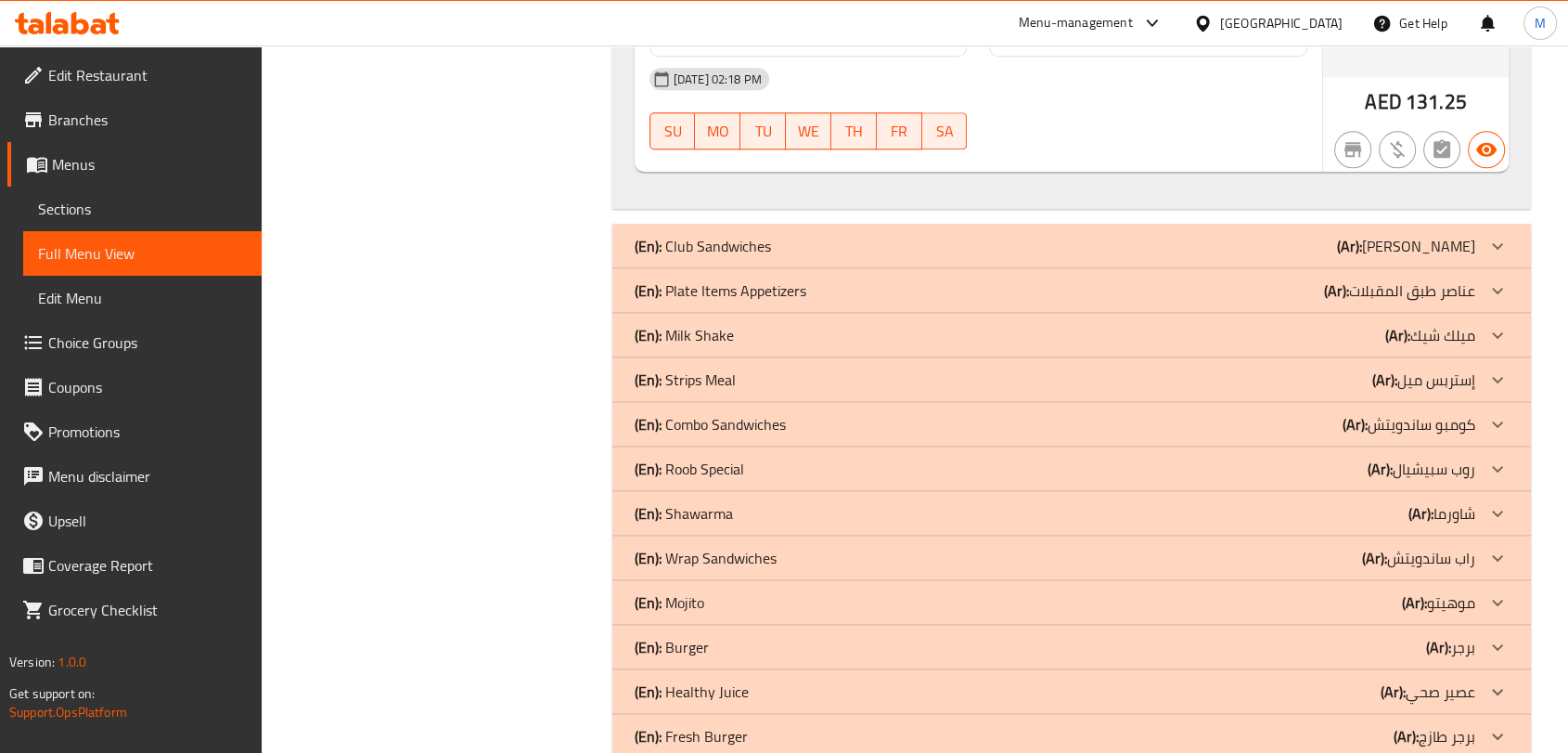
click at [744, 378] on div "(En): Strips Meal (Ar): إستربس ميل" at bounding box center [1054, 380] width 841 height 23
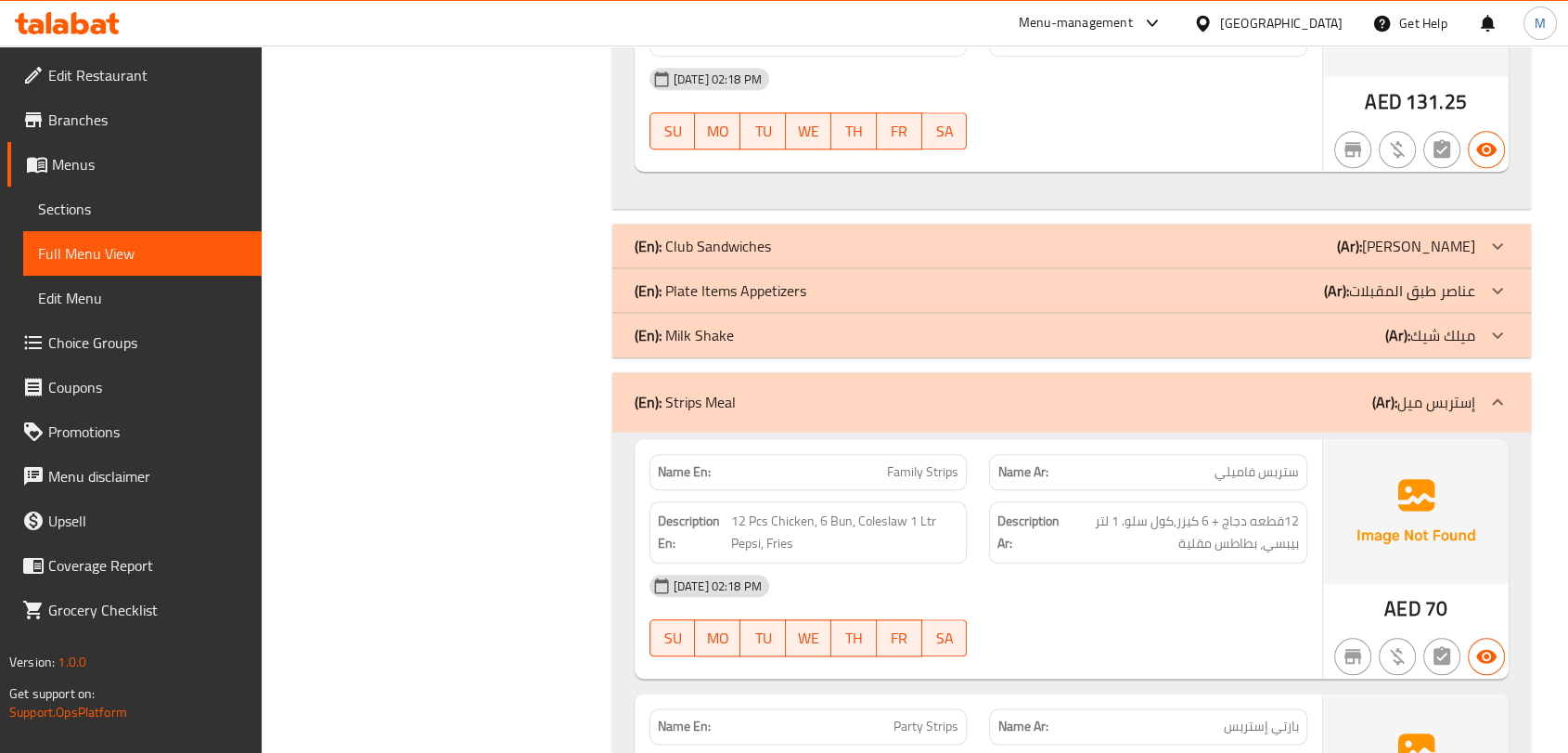
scroll to position [3194, 0]
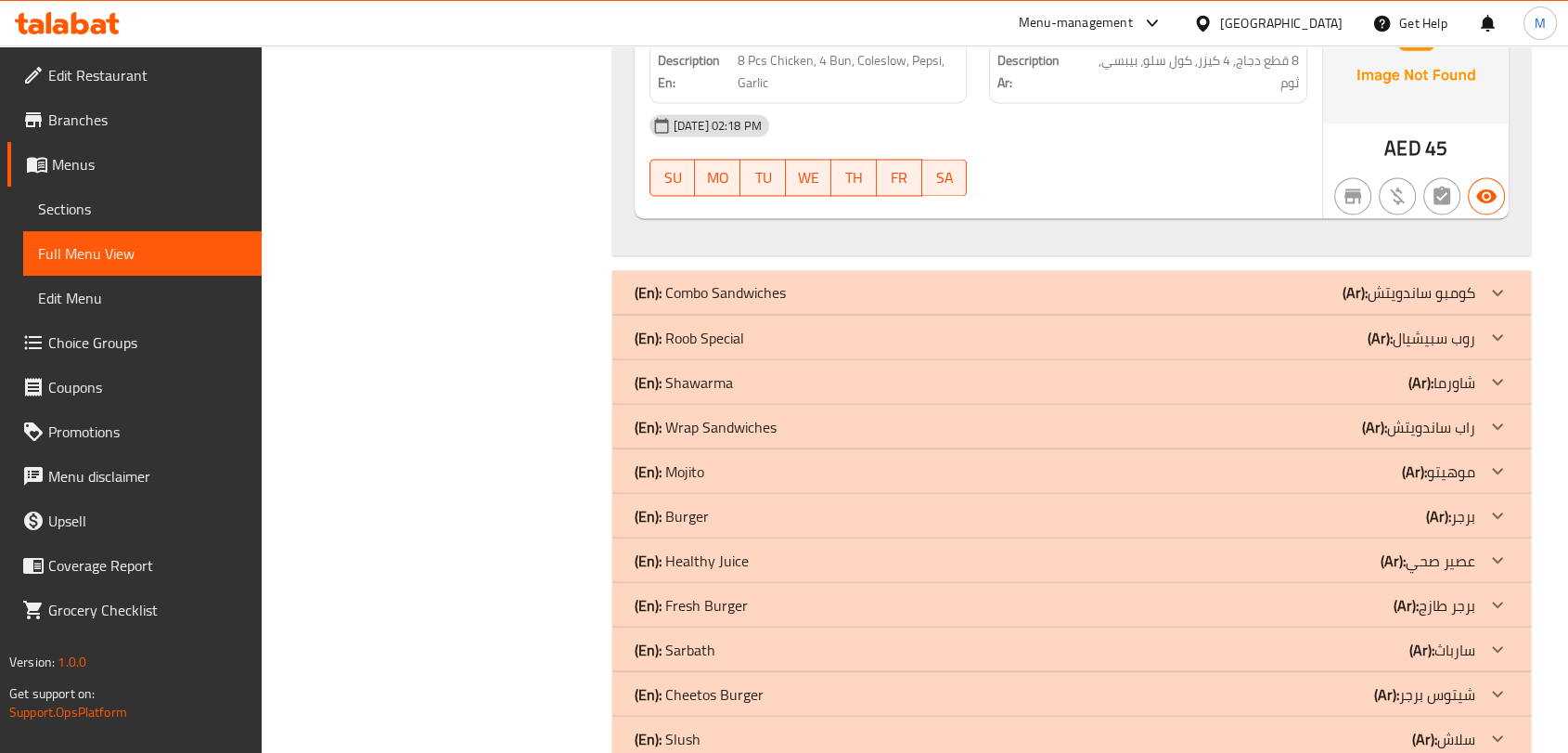
click at [748, 381] on div "(En): Shawarma (Ar): شاورما" at bounding box center [1054, 382] width 841 height 23
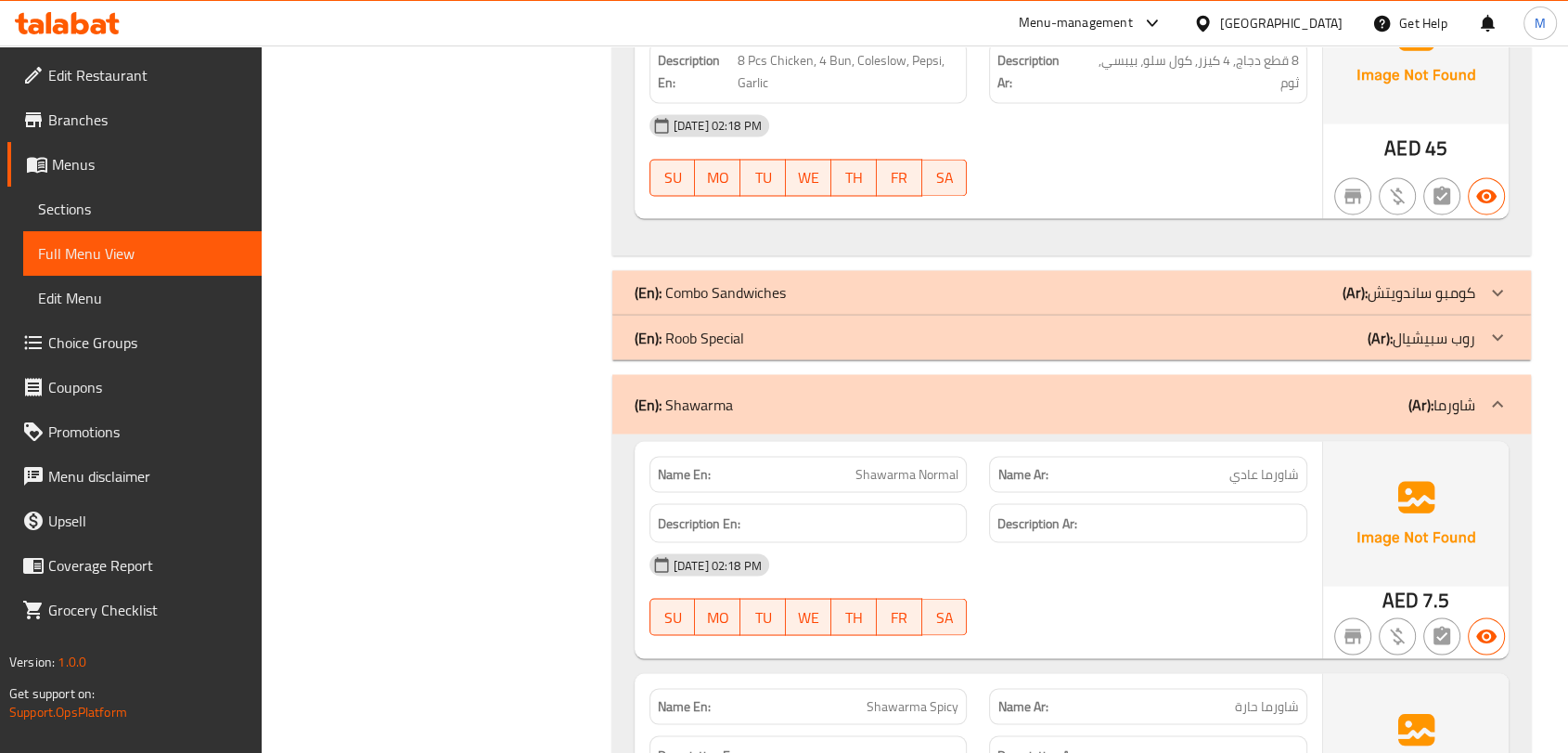
scroll to position [0, 0]
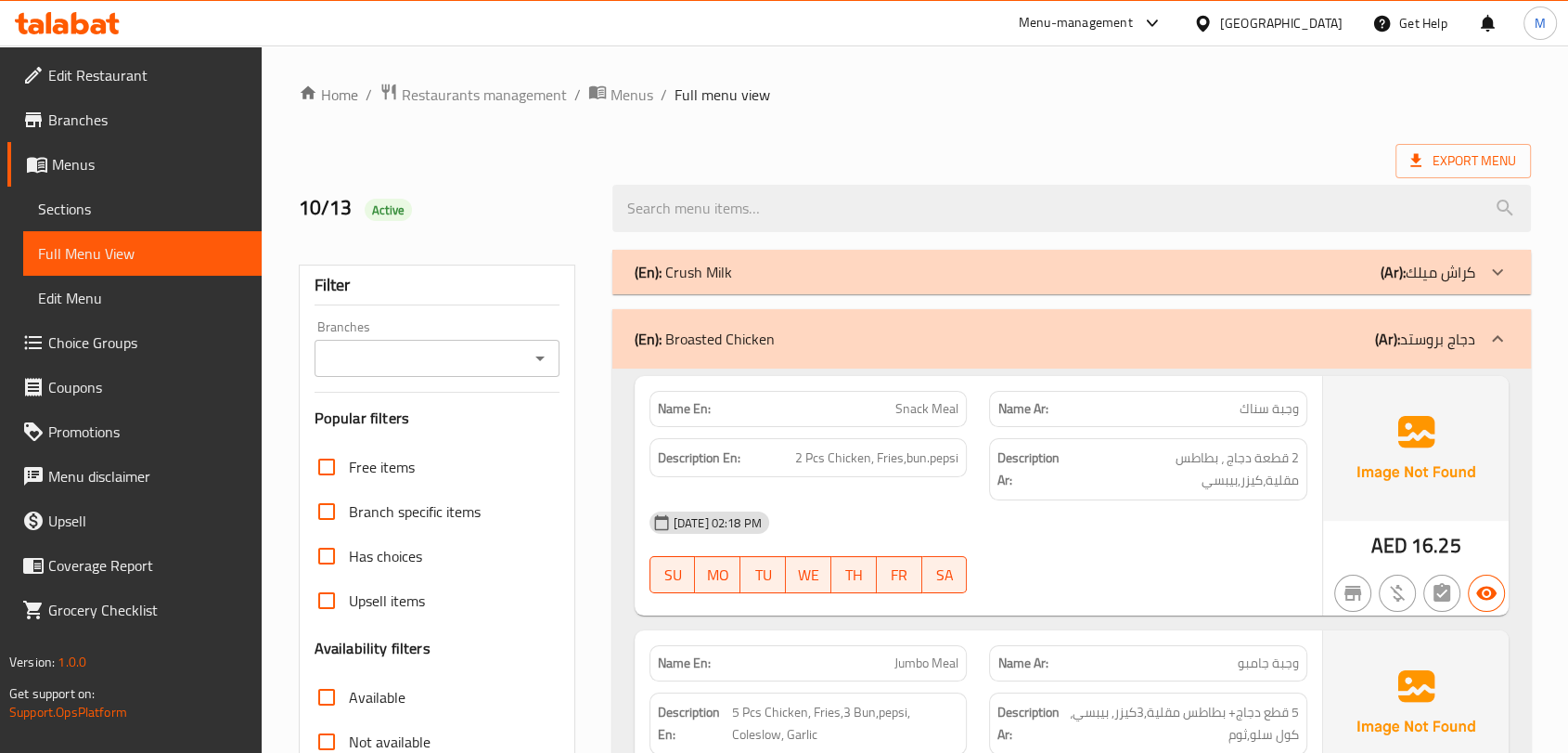
click at [829, 271] on div "(En): Crush Milk (Ar): كراش ميلك" at bounding box center [1054, 272] width 841 height 23
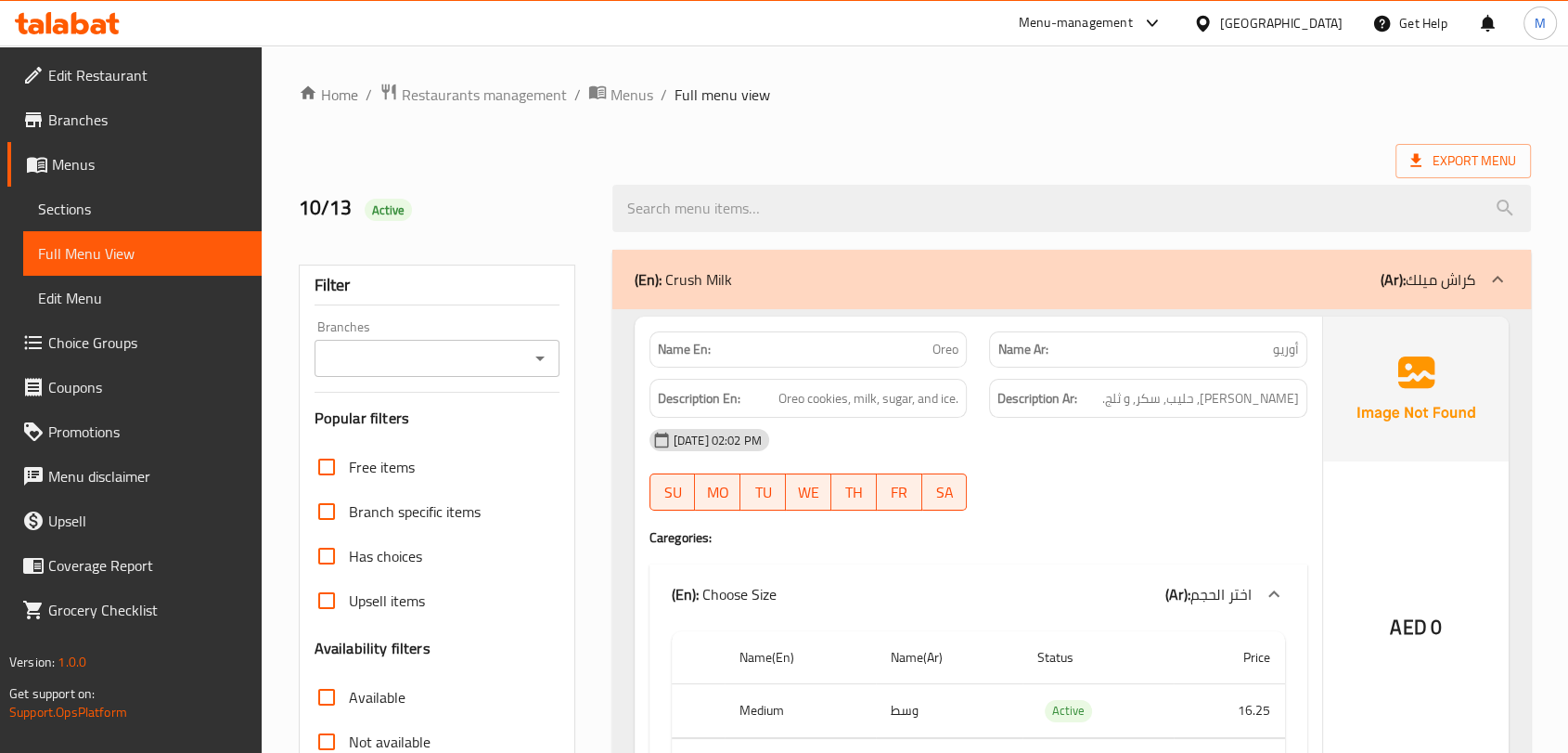
scroll to position [7349, 0]
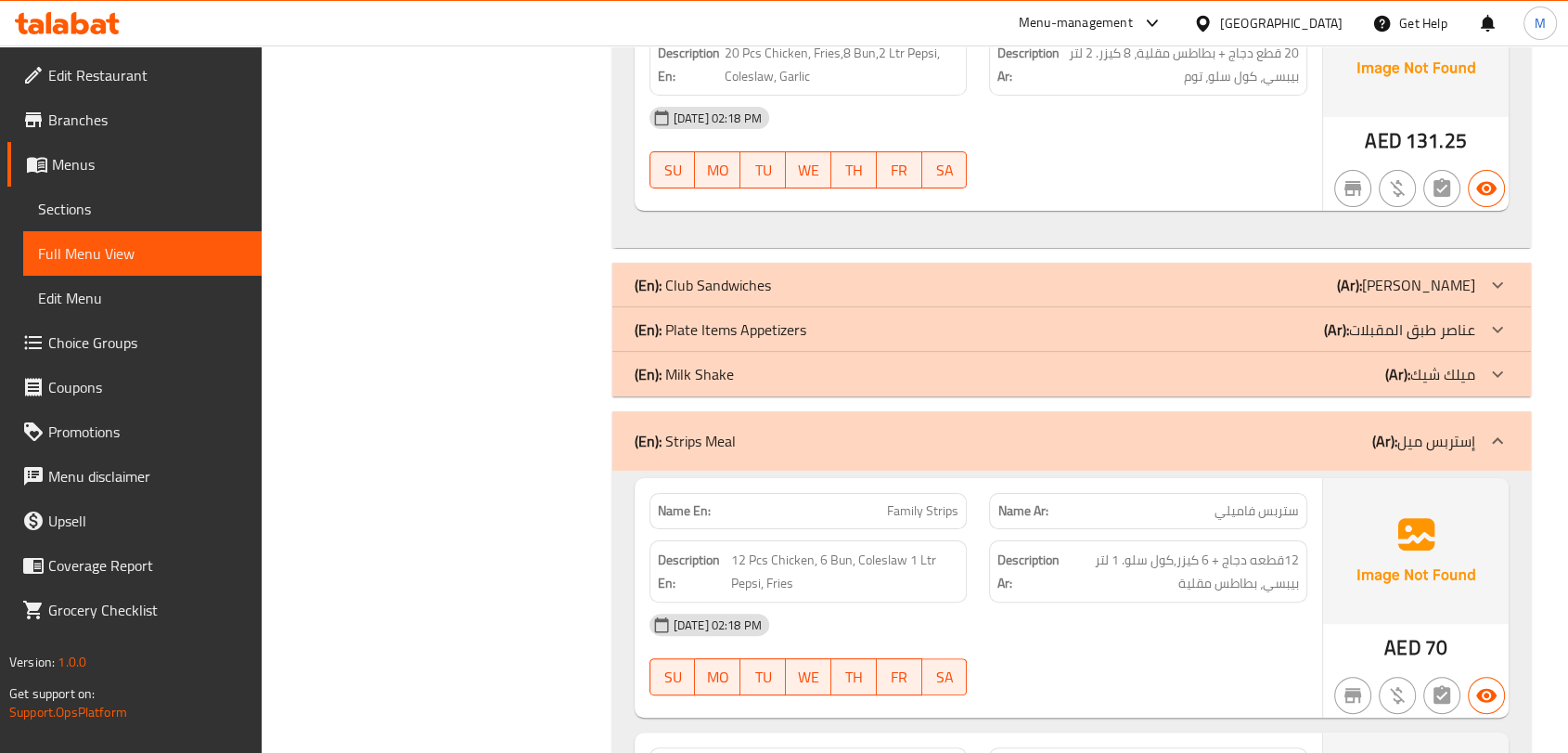
click at [755, 382] on div "(En): Milk Shake (Ar): ميلك شيك" at bounding box center [1054, 374] width 841 height 23
drag, startPoint x: 755, startPoint y: 382, endPoint x: 807, endPoint y: 393, distance: 53.2
click at [755, 382] on div "(En): Milk Shake (Ar): ميلك شيك" at bounding box center [1054, 374] width 841 height 23
click at [687, 366] on p "(En): Milk Shake" at bounding box center [684, 374] width 99 height 23
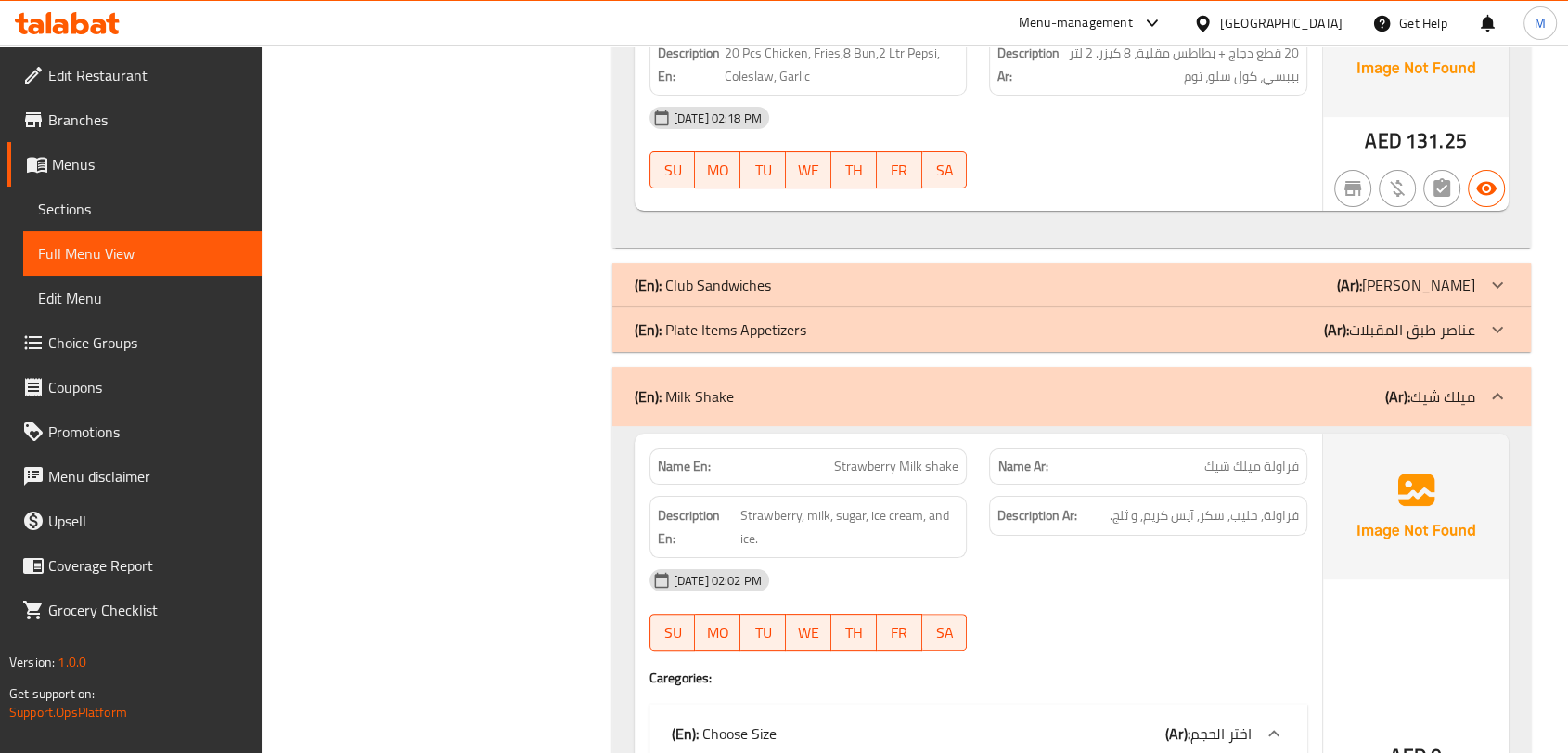
scroll to position [11391, 0]
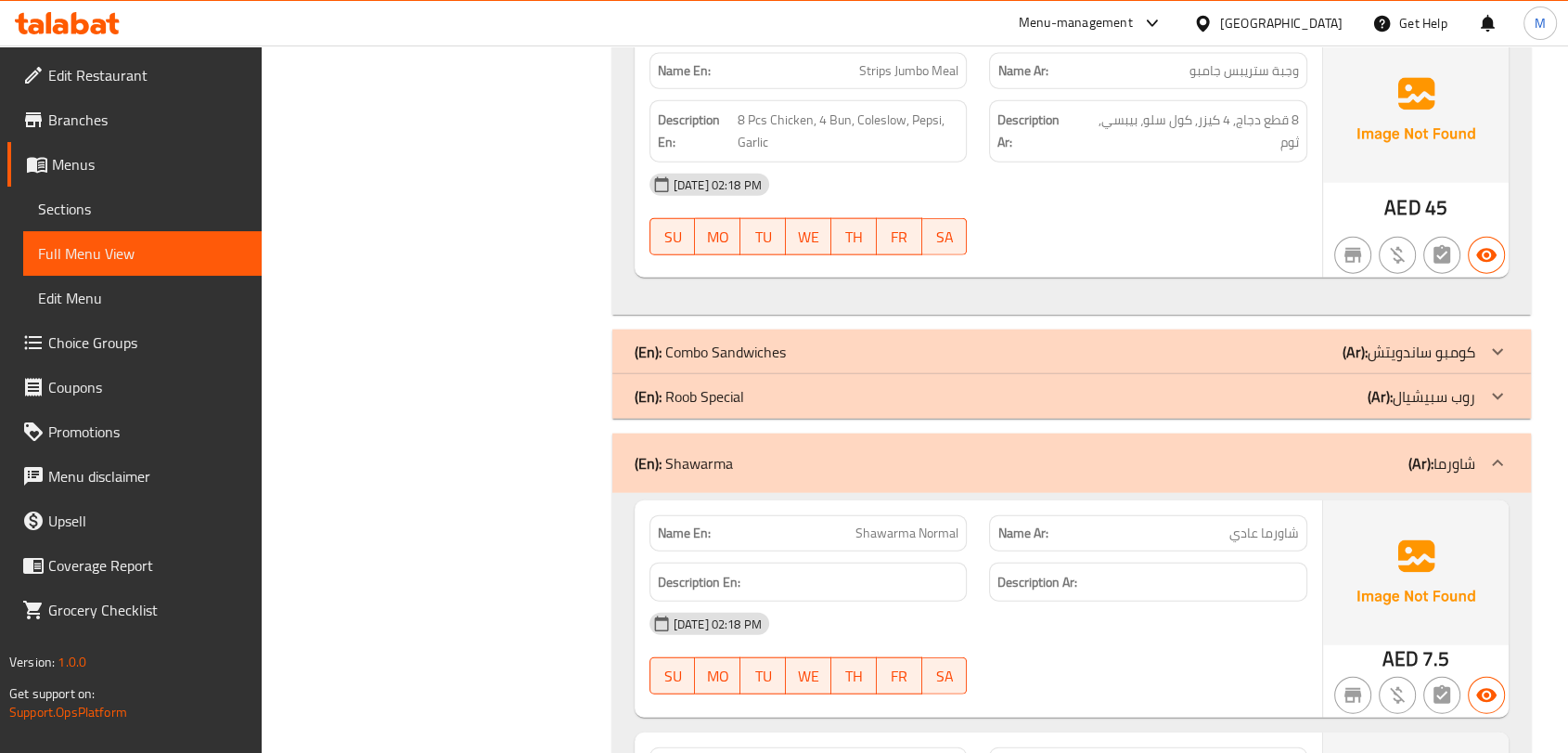
click at [800, 385] on div "(En): Roob Special (Ar): روب سبيشيال" at bounding box center [1054, 397] width 841 height 23
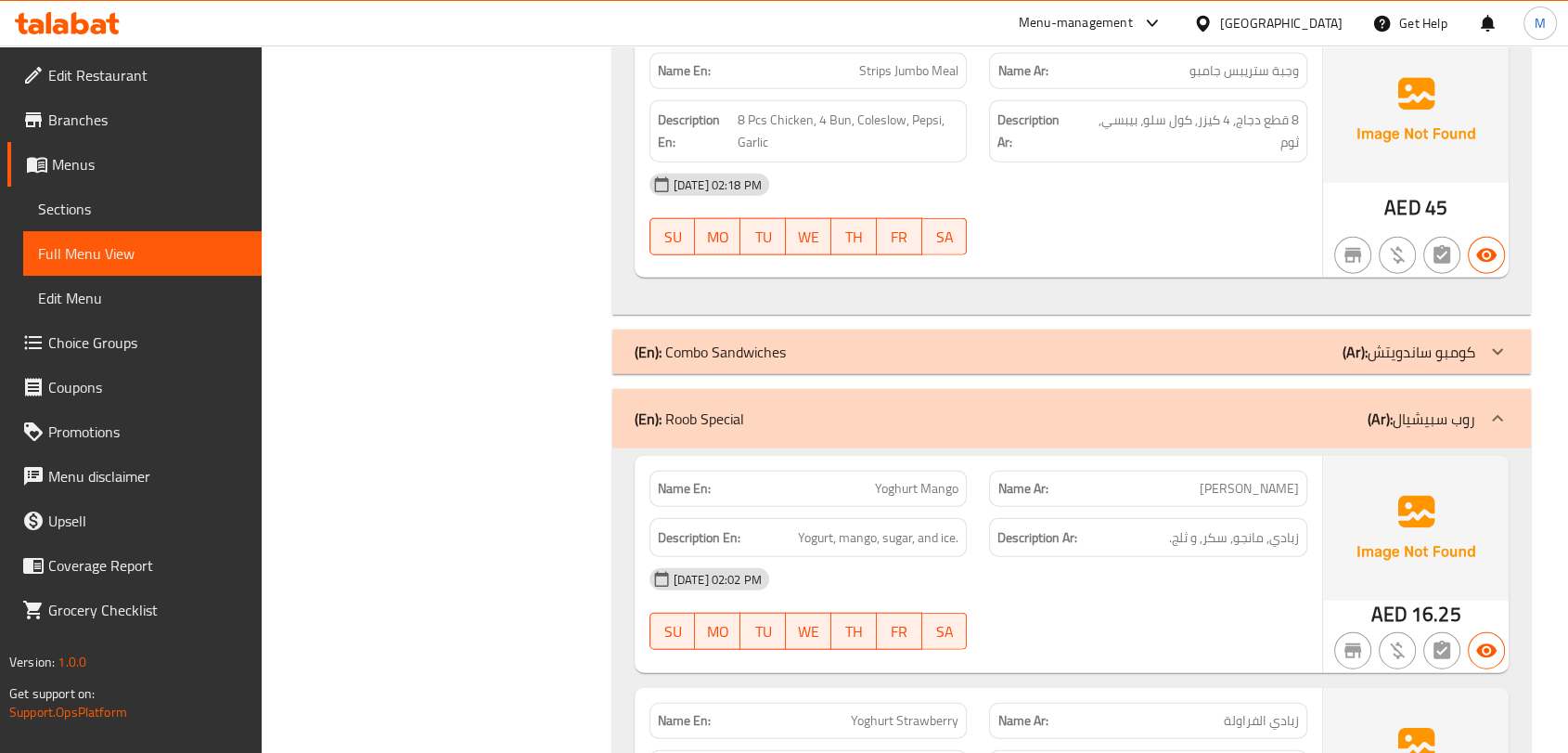
scroll to position [14322, 0]
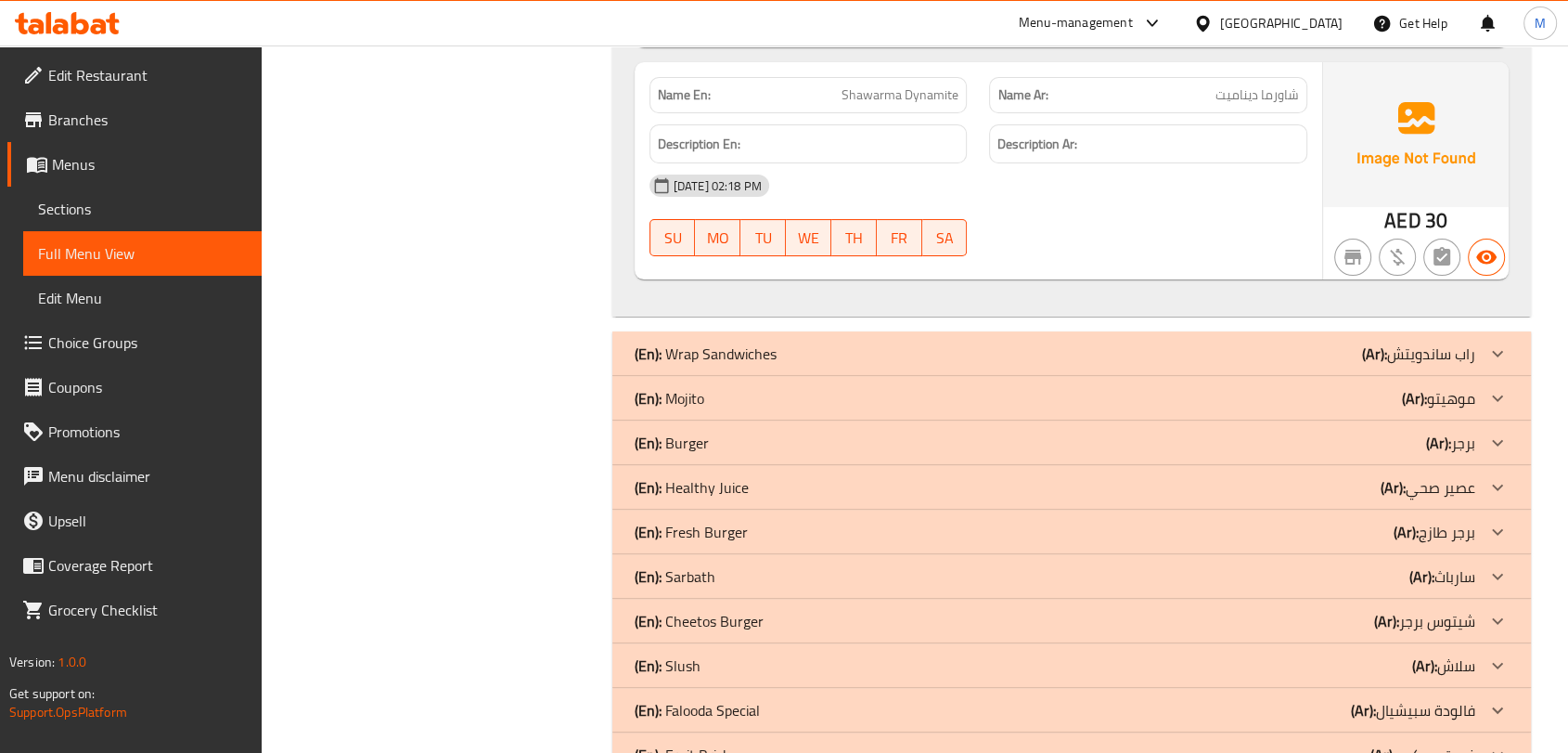
click at [822, 387] on div "(En): Mojito (Ar): موهيتو" at bounding box center [1054, 399] width 841 height 23
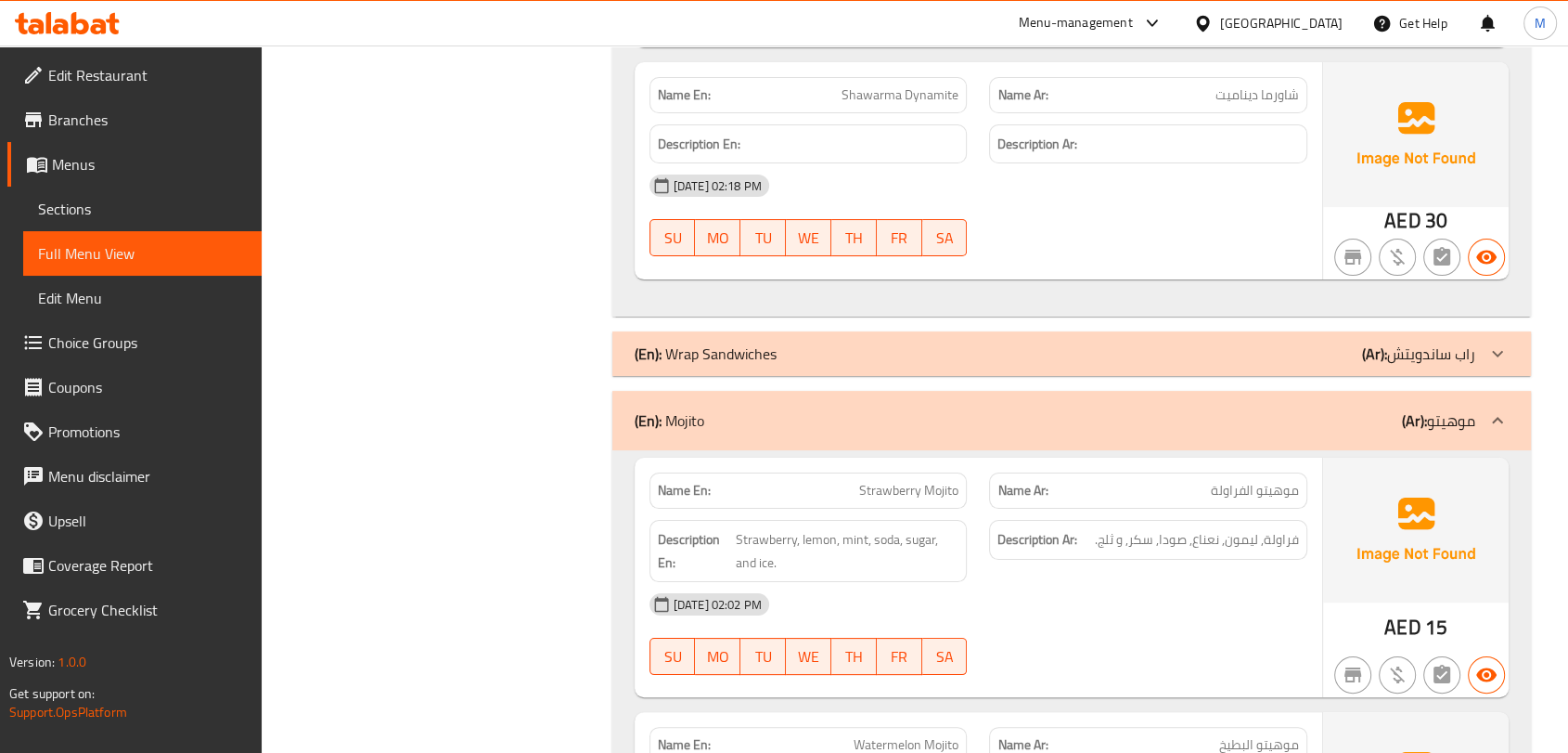
scroll to position [15986, 0]
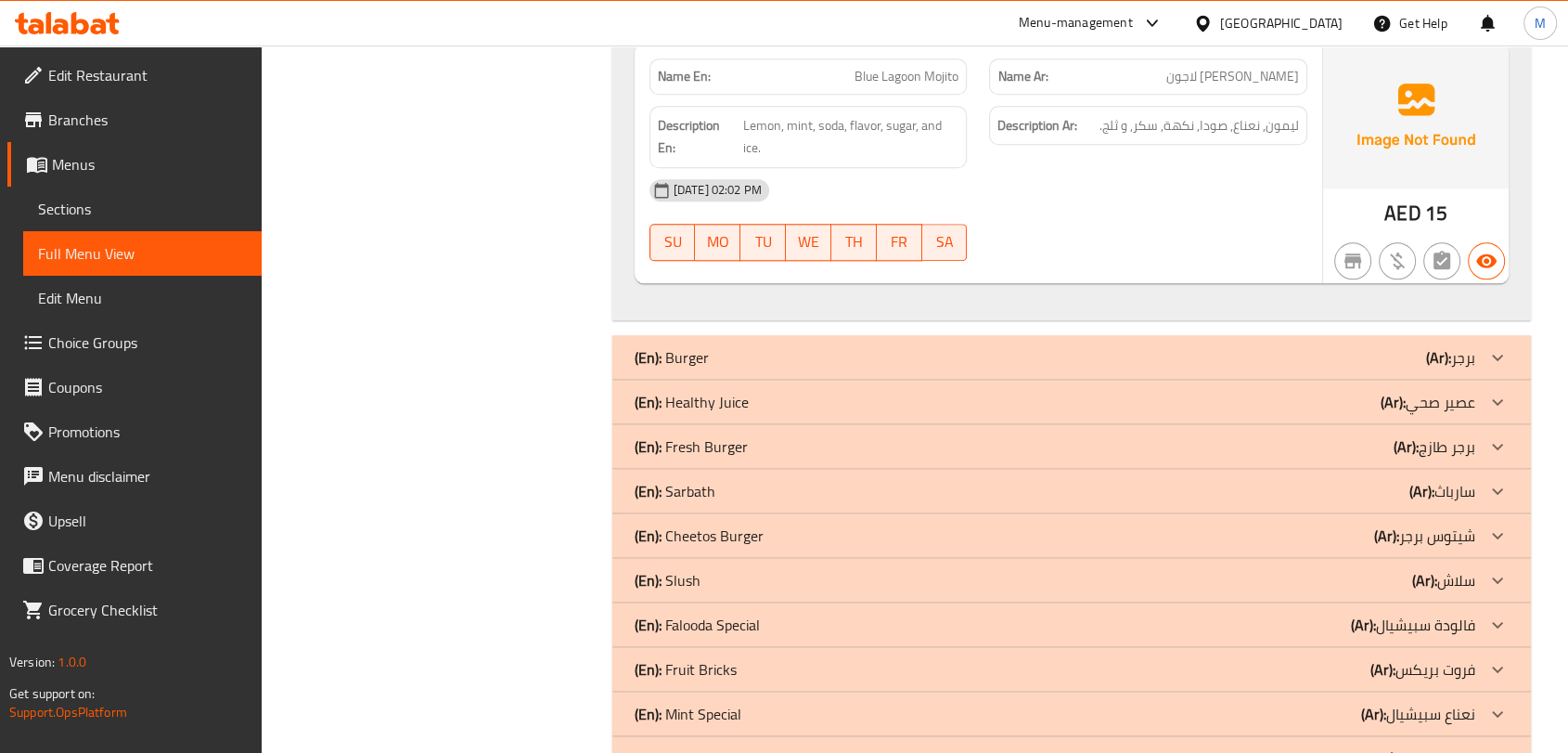
click at [763, 391] on div "(En): Healthy Juice (Ar): عصير صحي" at bounding box center [1054, 402] width 841 height 23
click at [760, 391] on div "(En): Healthy Juice (Ar): عصير صحي" at bounding box center [1054, 402] width 841 height 23
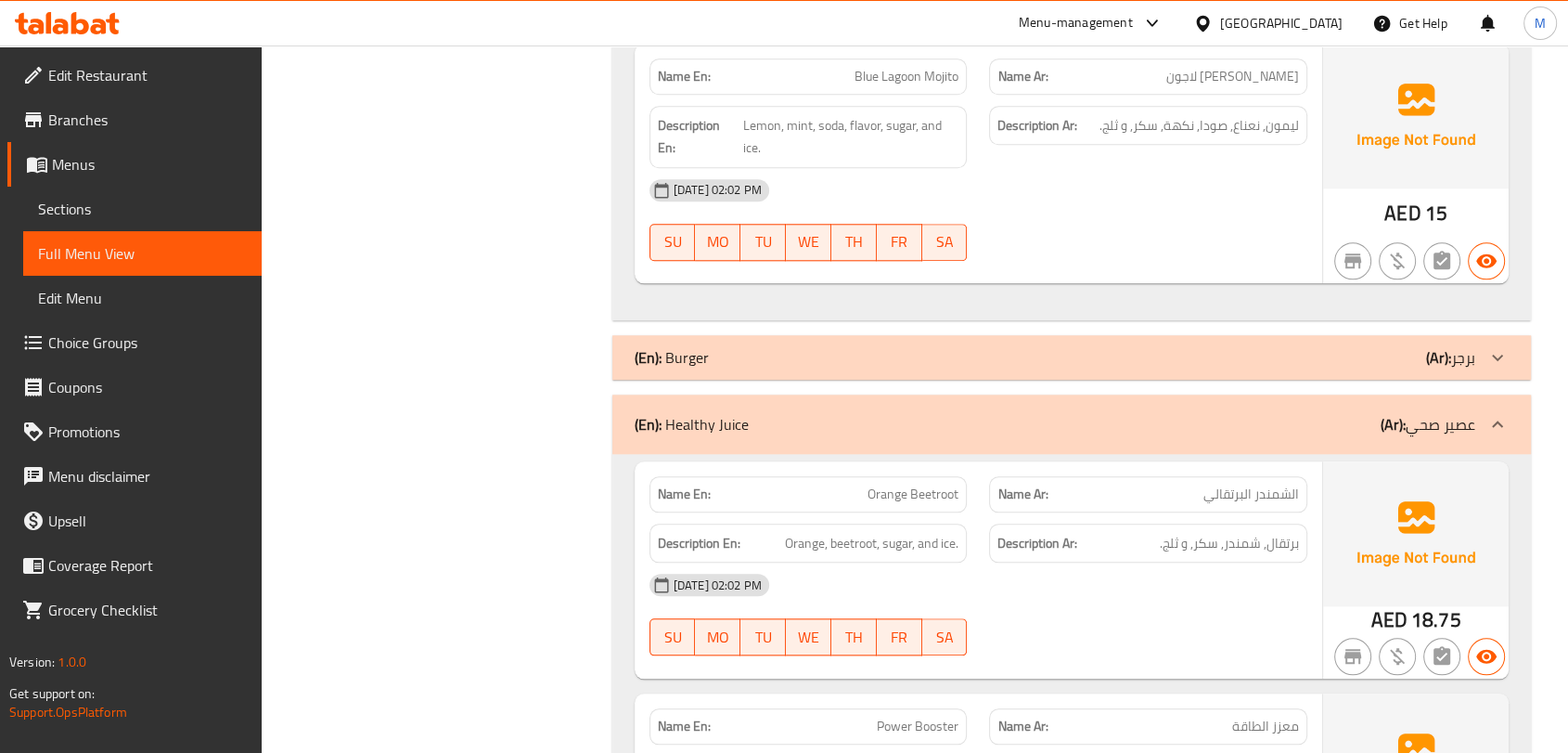
scroll to position [17444, 0]
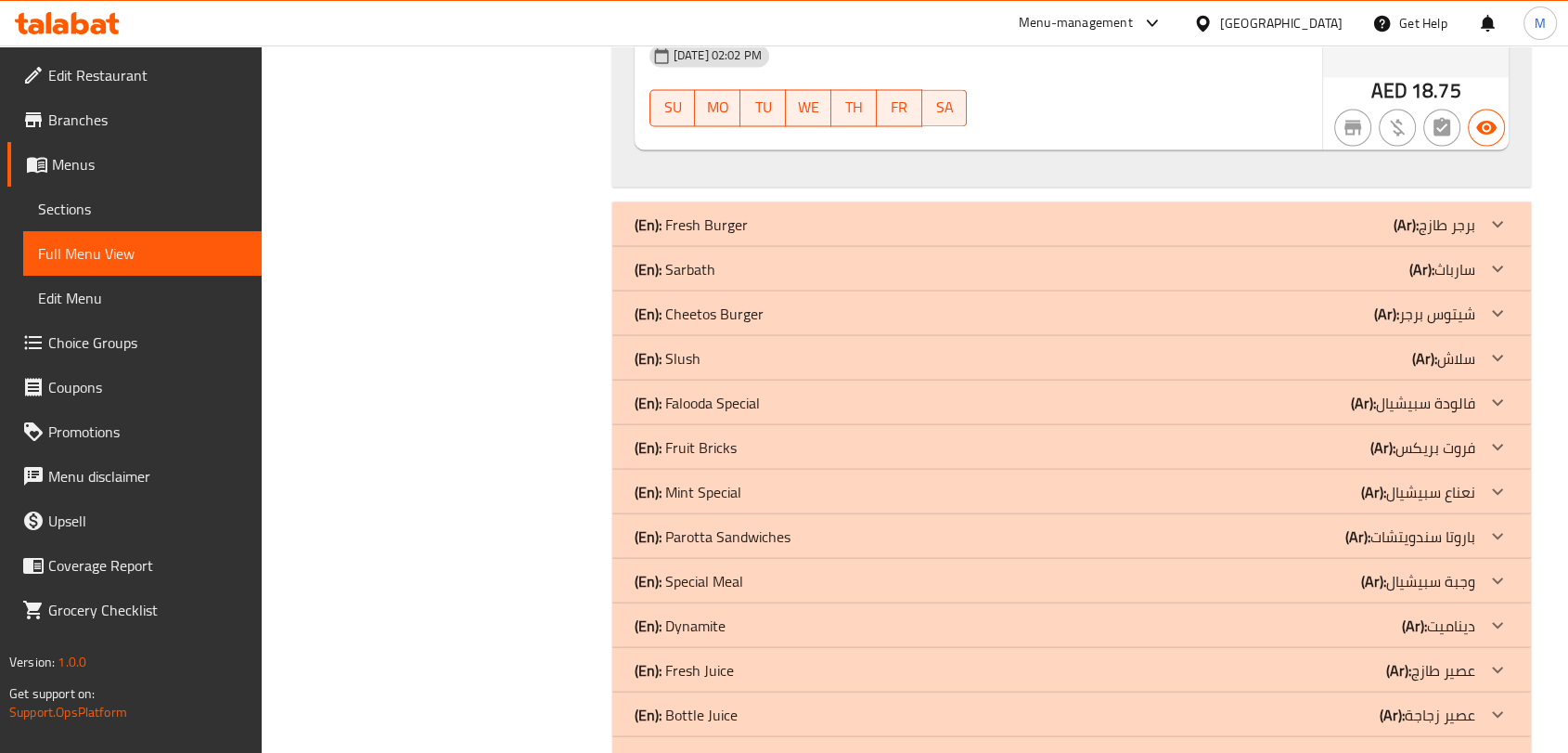
click at [768, 391] on div "(En): Falooda Special (Ar): فالودة سبيشيال" at bounding box center [1054, 402] width 841 height 23
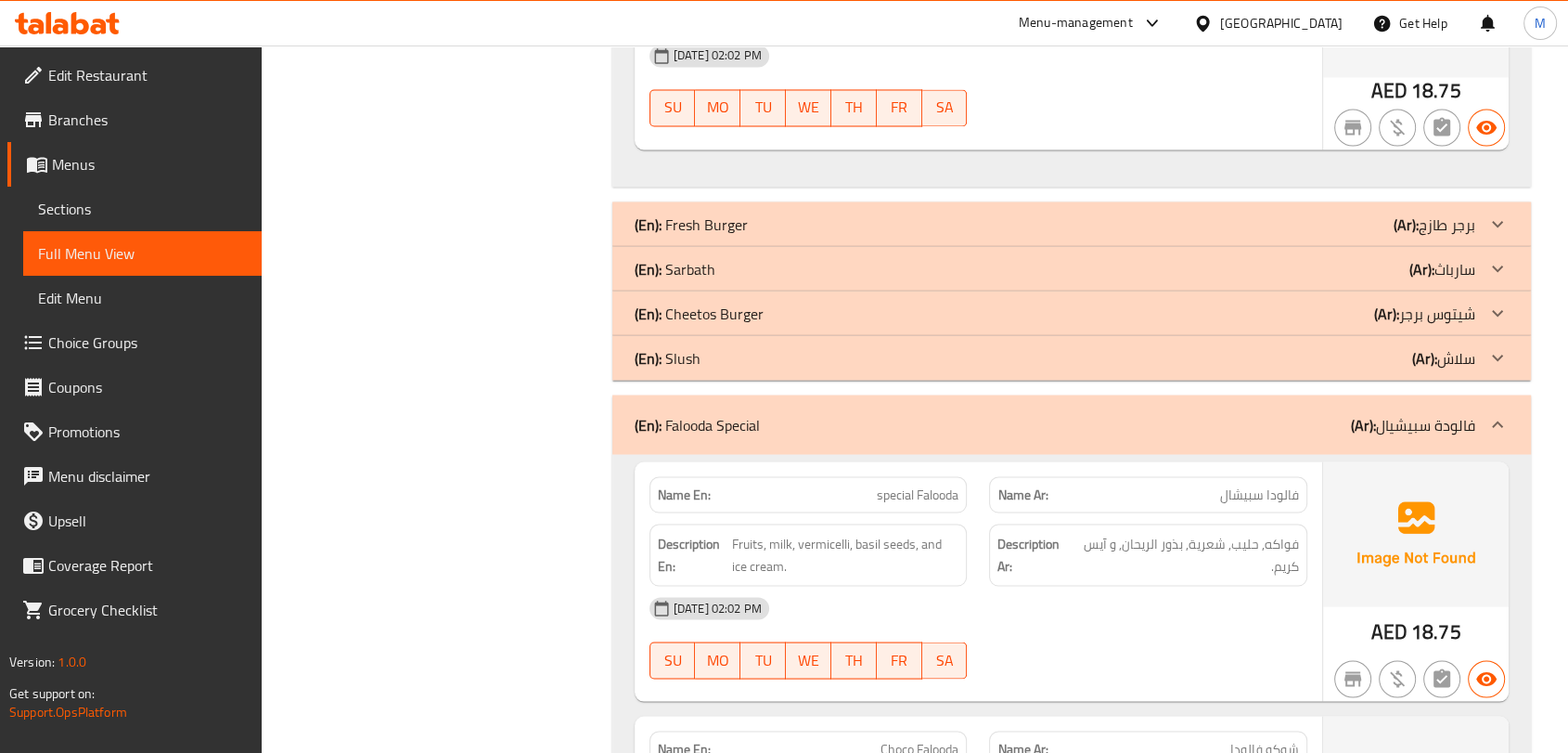
scroll to position [20180, 0]
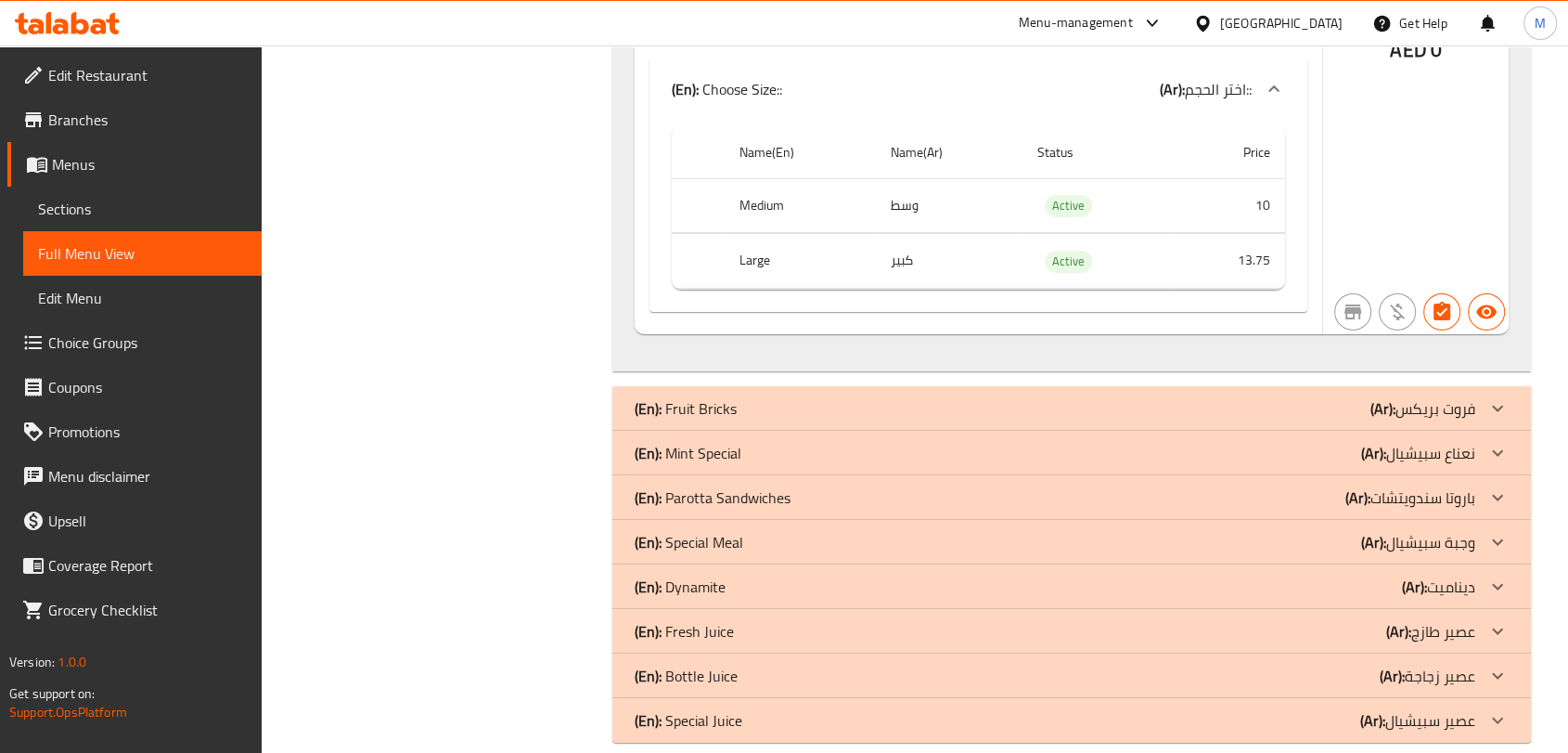
click at [739, 395] on div "(En): Fruit Bricks (Ar): فروت بريكس" at bounding box center [1072, 409] width 918 height 45
click at [757, 398] on div "(En): Fruit Bricks (Ar): فروت بريكس" at bounding box center [1054, 409] width 841 height 23
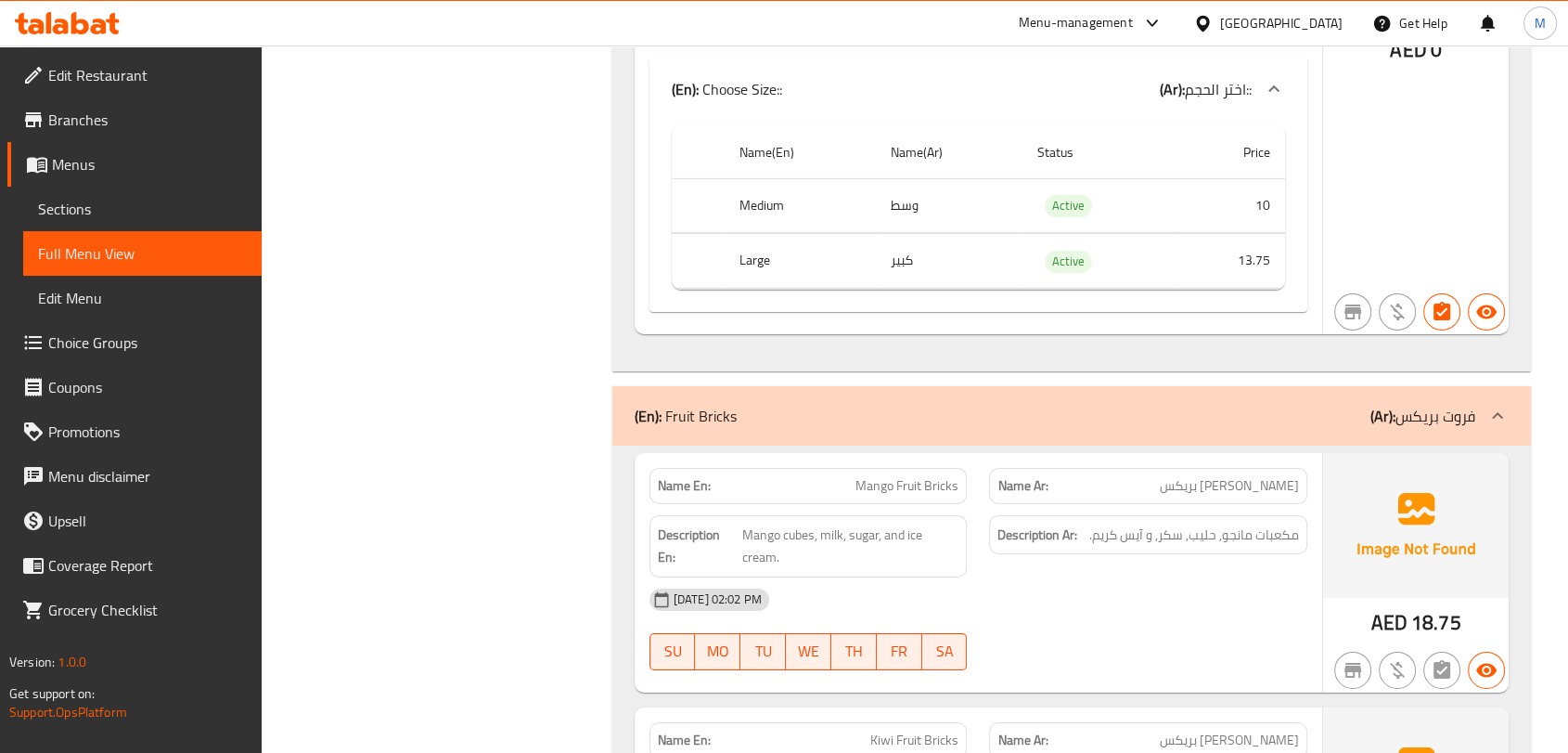
scroll to position [22048, 0]
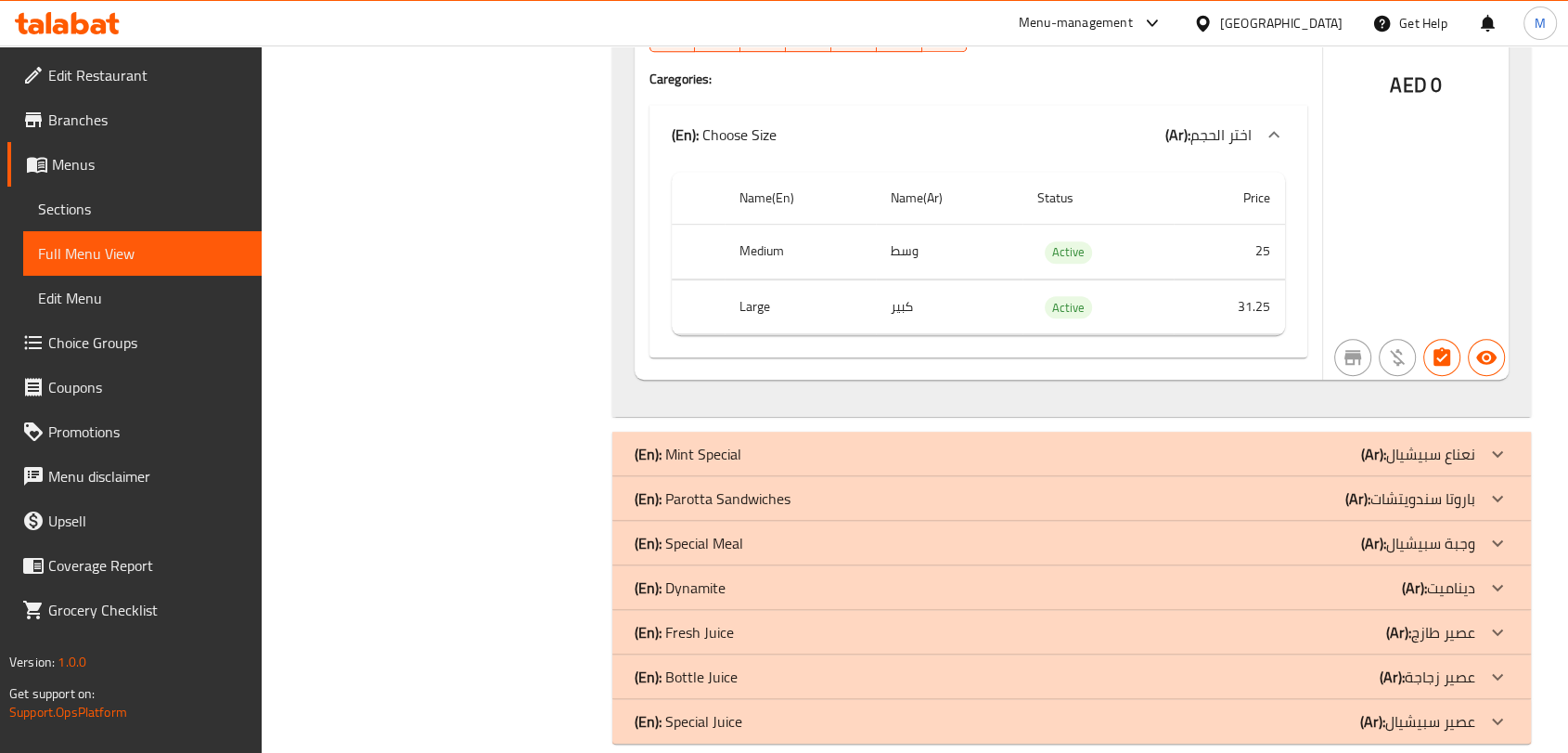
click at [764, 443] on div "(En): Mint Special (Ar): نعناع سبيشيال" at bounding box center [1054, 454] width 841 height 23
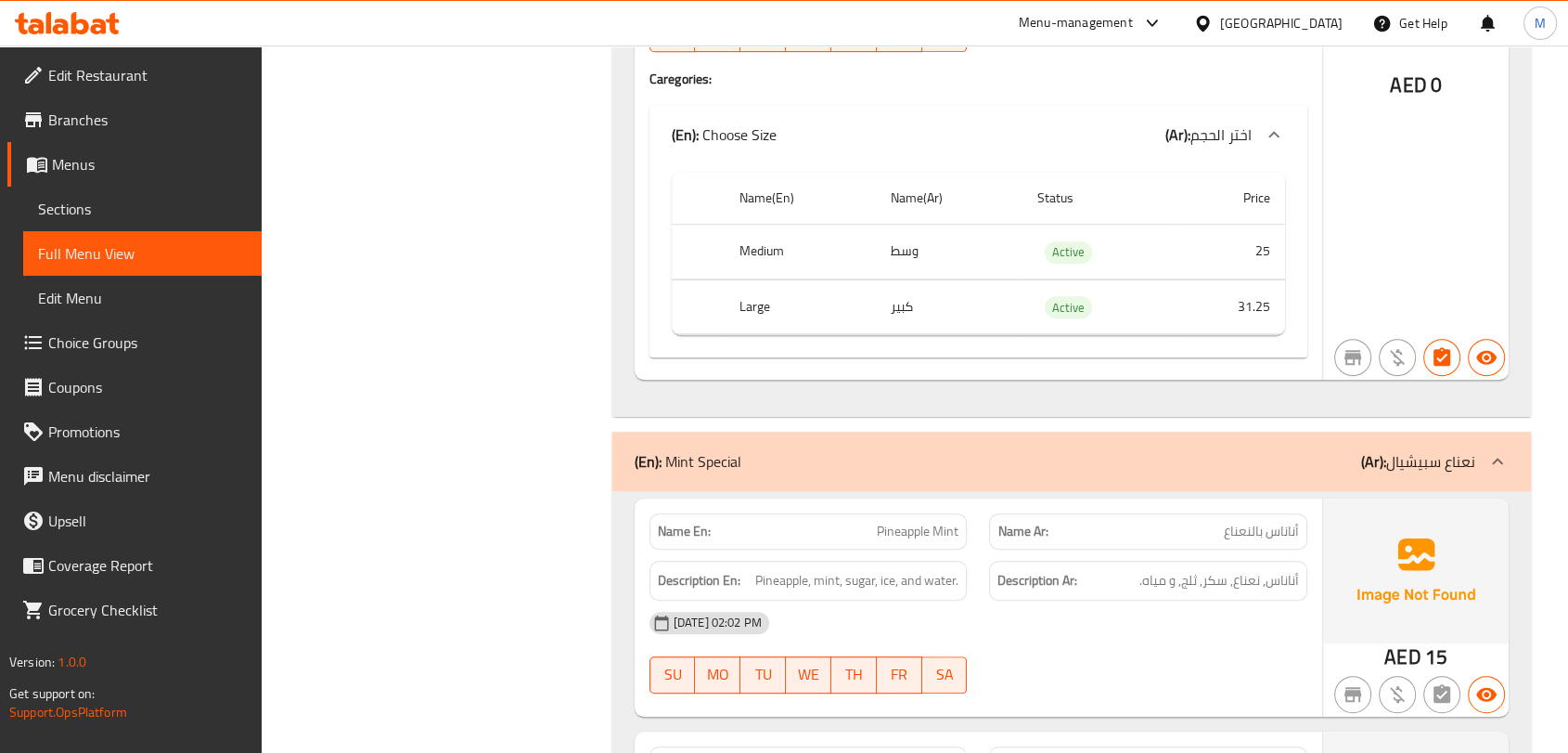
scroll to position [17398, 0]
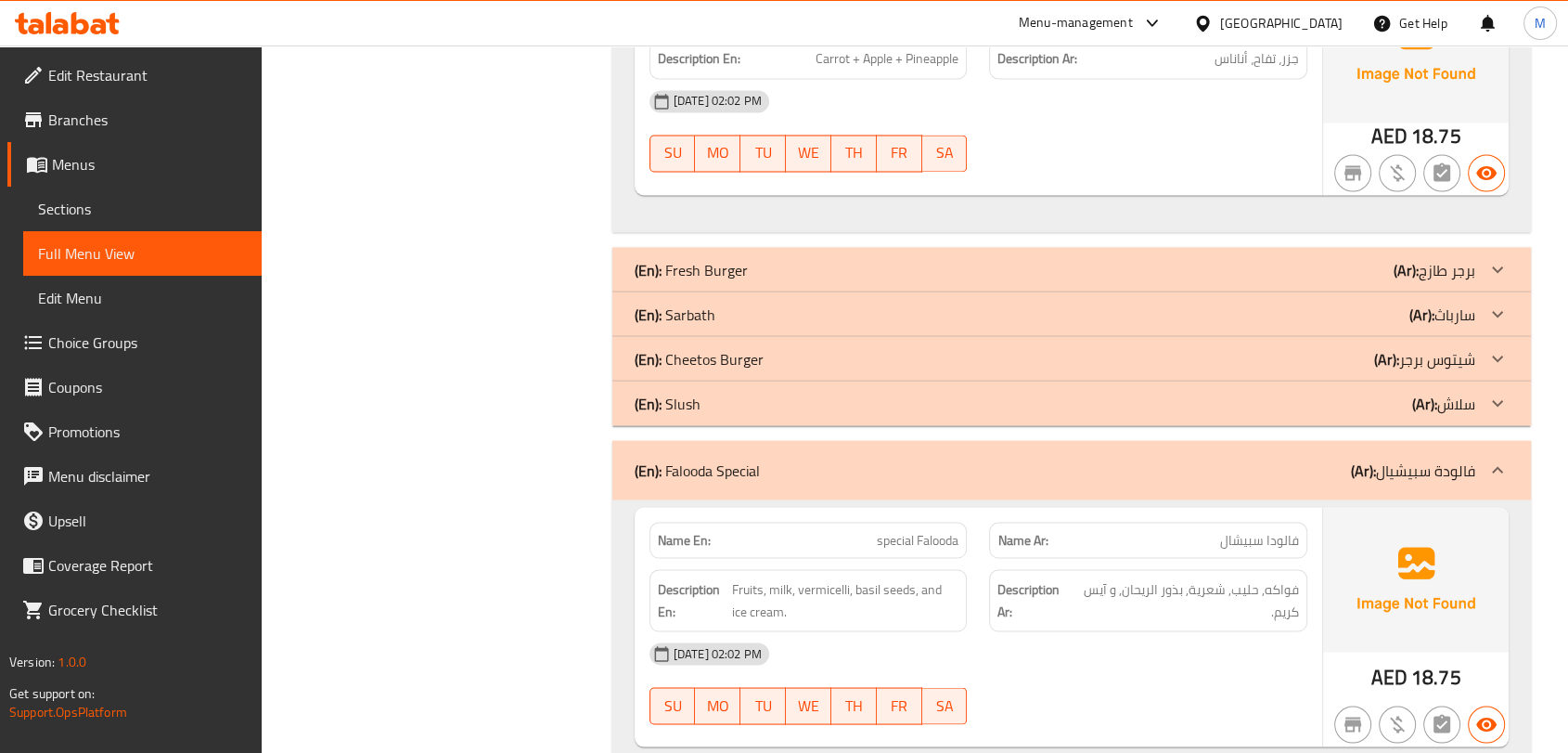
click at [804, 392] on div "(En): Slush (Ar): سلاش" at bounding box center [1054, 403] width 841 height 23
click at [709, 392] on div "(En): Slush (Ar): سلاش" at bounding box center [1054, 403] width 841 height 23
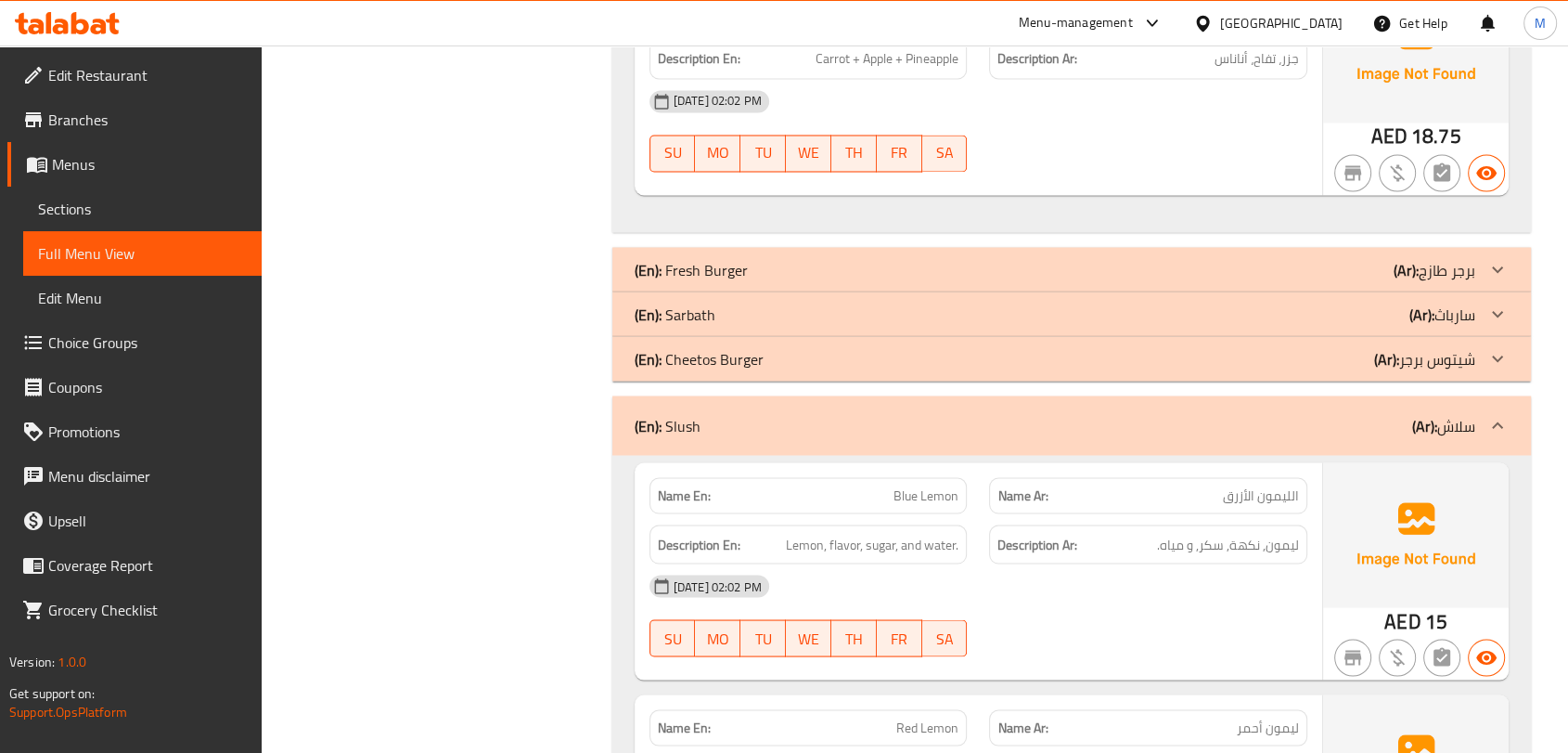
click at [689, 303] on p "(En): Sarbath" at bounding box center [675, 314] width 81 height 23
click at [1496, 303] on icon at bounding box center [1498, 314] width 22 height 23
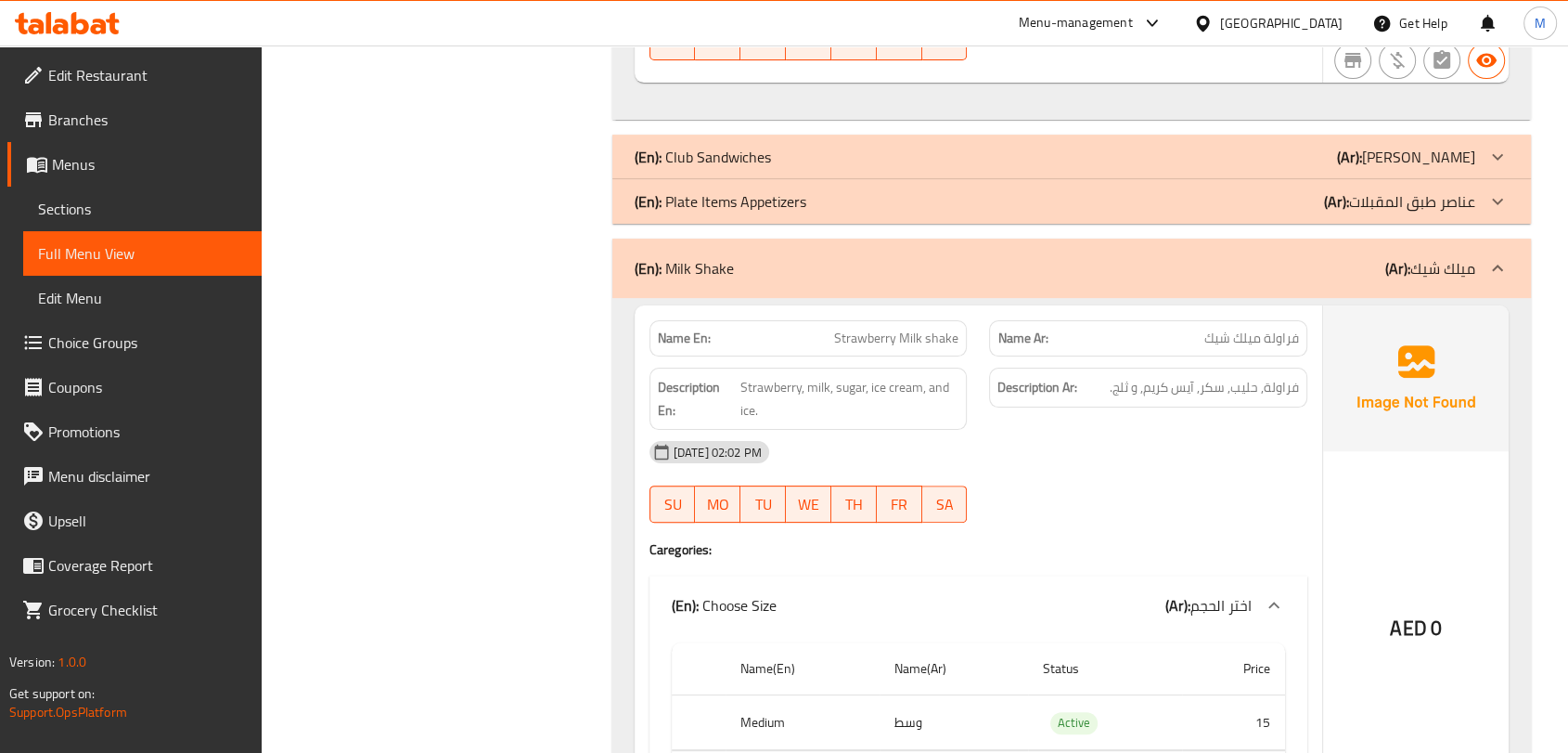
scroll to position [7614, 0]
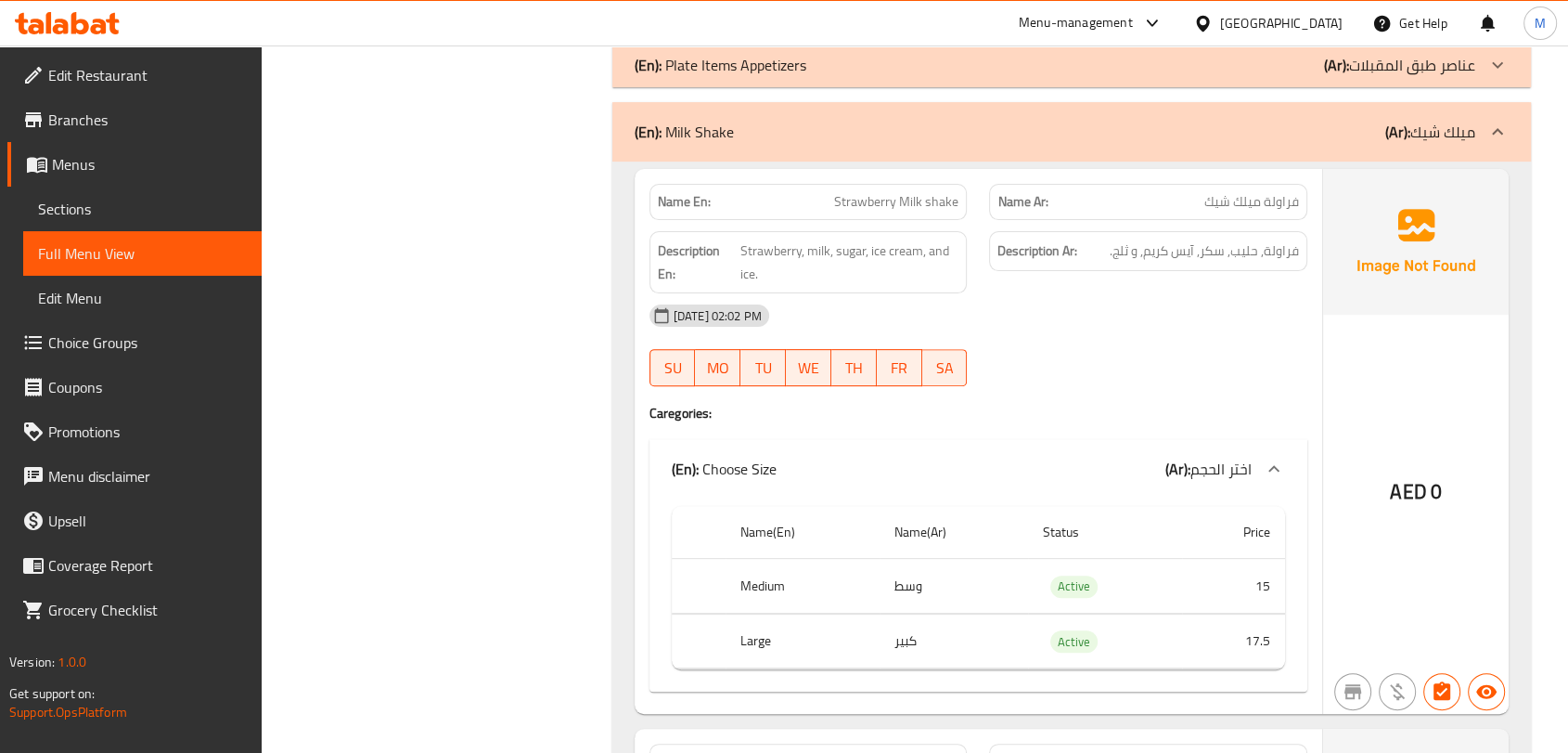
click at [802, 83] on div "(En): Plate Items Appetizers (Ar): عناصر طبق المقبلات" at bounding box center [1072, 66] width 918 height 45
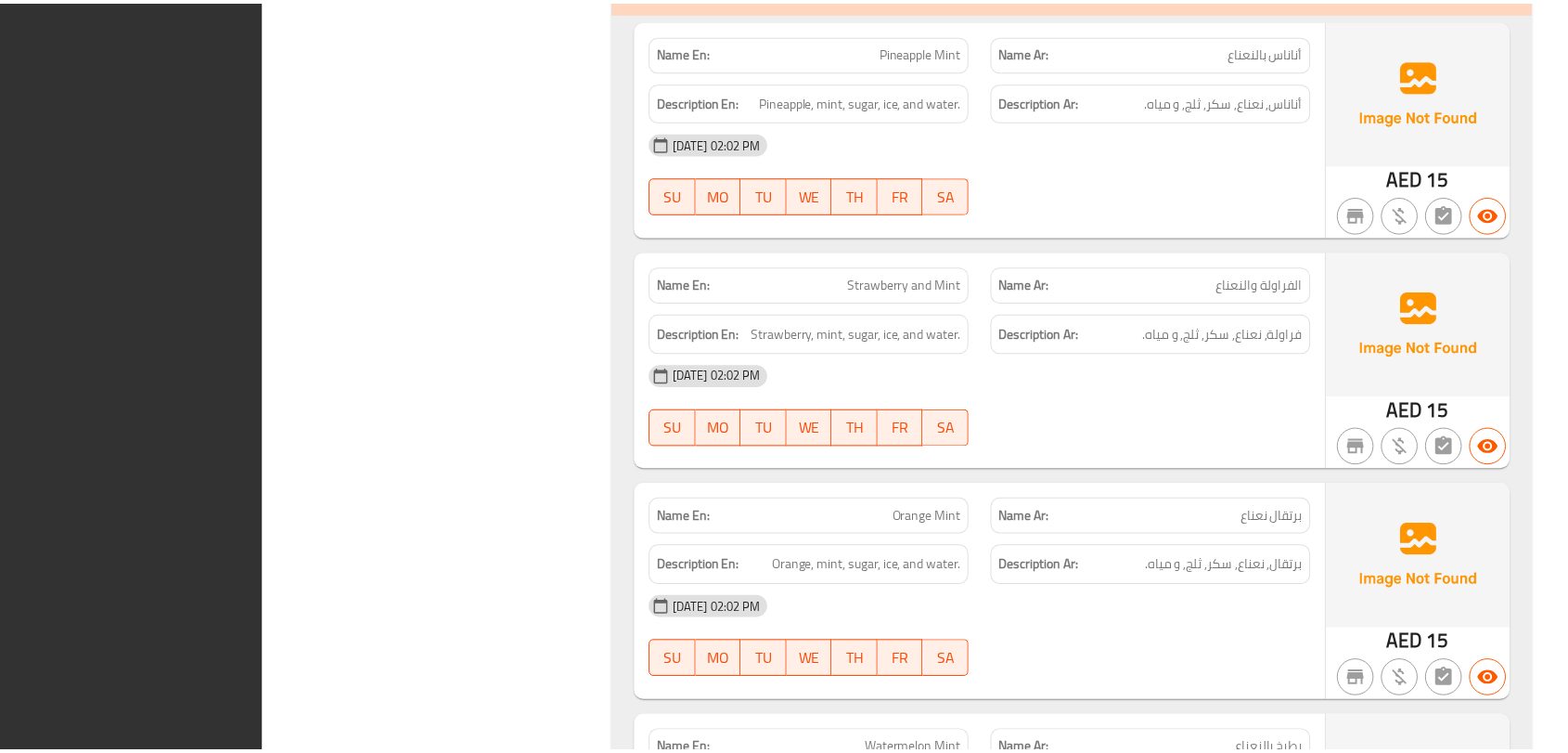
scroll to position [33219, 0]
